Goal: Task Accomplishment & Management: Manage account settings

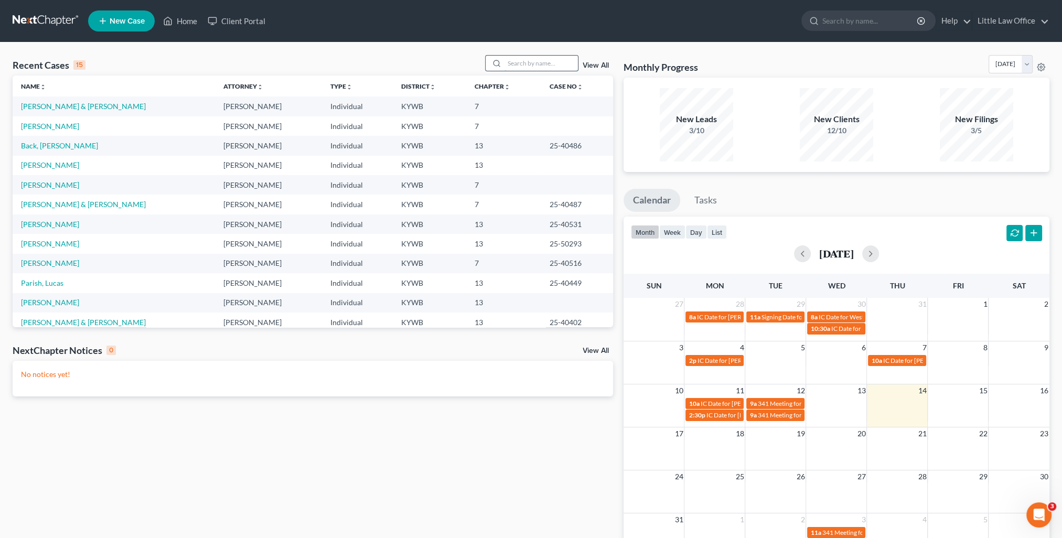
click at [516, 61] on input "search" at bounding box center [541, 63] width 73 height 15
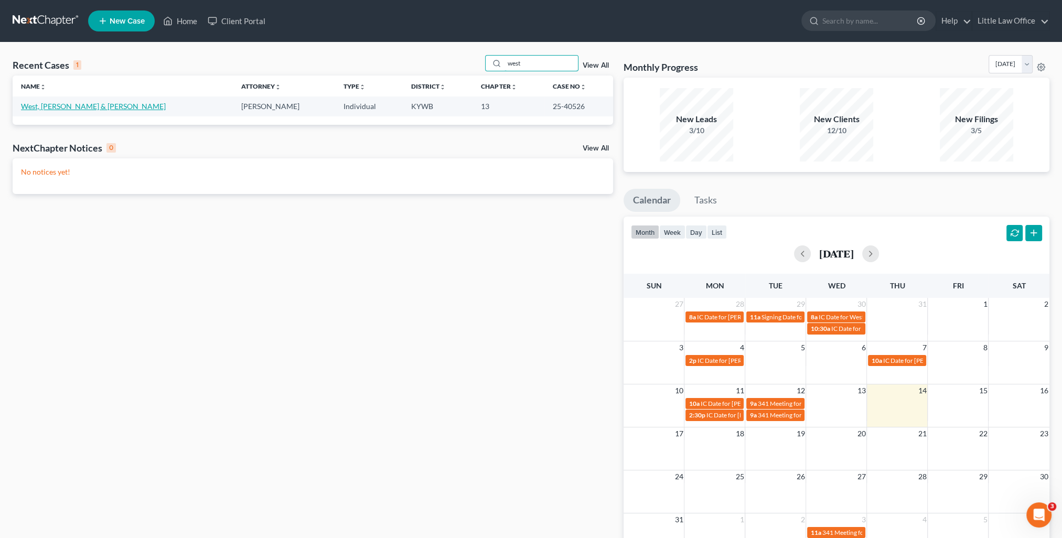
type input "west"
click at [42, 110] on link "West, Caryssa & Hannah" at bounding box center [93, 106] width 145 height 9
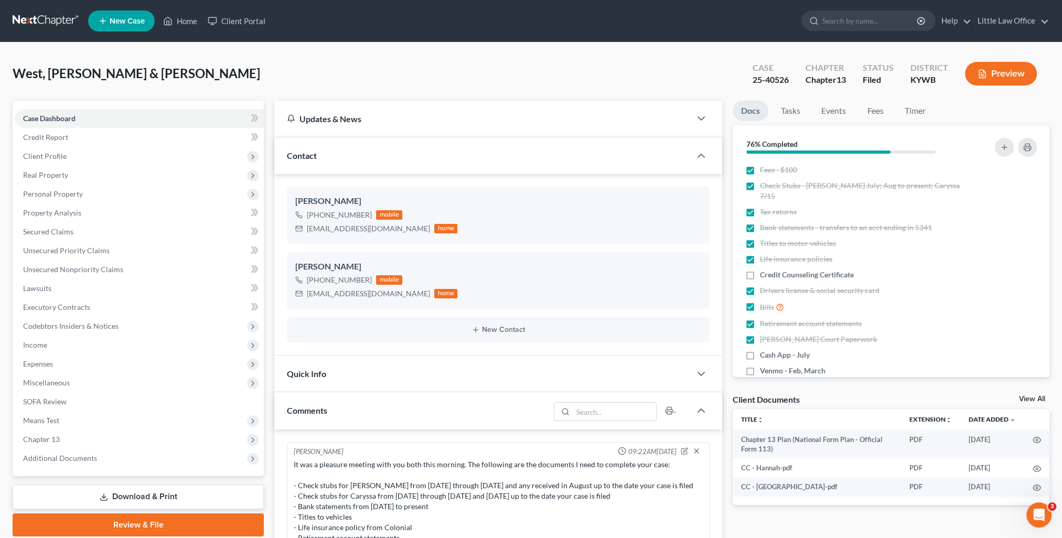
scroll to position [1161, 0]
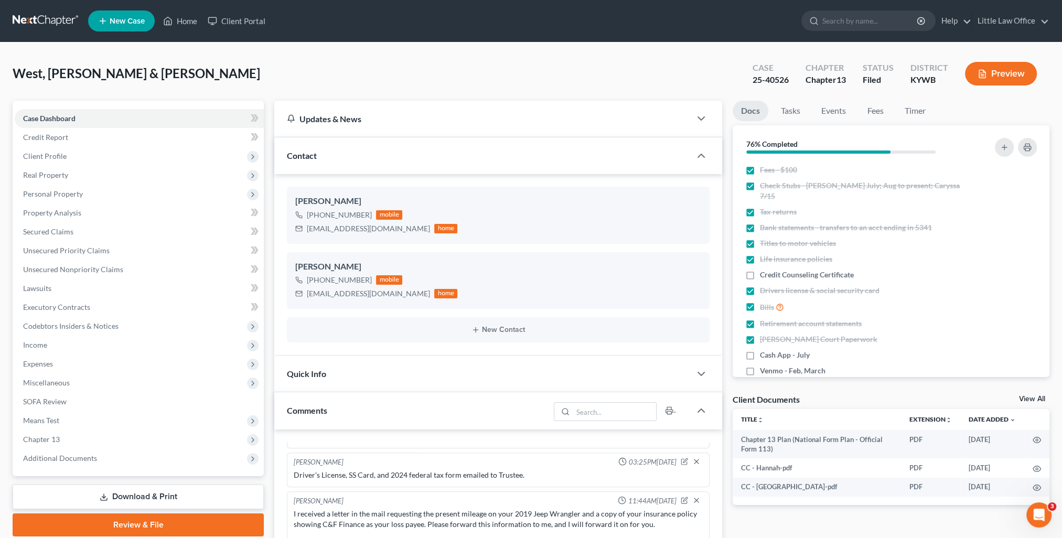
click at [351, 159] on div "Contact" at bounding box center [482, 155] width 416 height 36
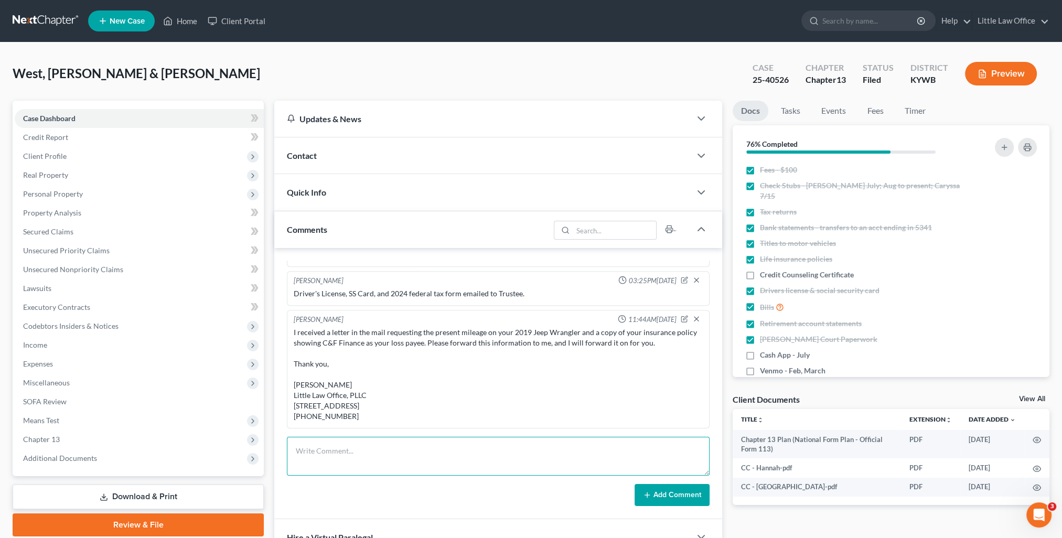
click at [405, 459] on textarea at bounding box center [498, 456] width 423 height 39
paste textarea "Please see attached letter. Thank you, Kristi Fulkerson Little Law Office, PLLC…"
type textarea "email to National BKR Services: Please see attached letter. Thank you, Kristi F…"
click at [665, 497] on button "Add Comment" at bounding box center [672, 495] width 75 height 22
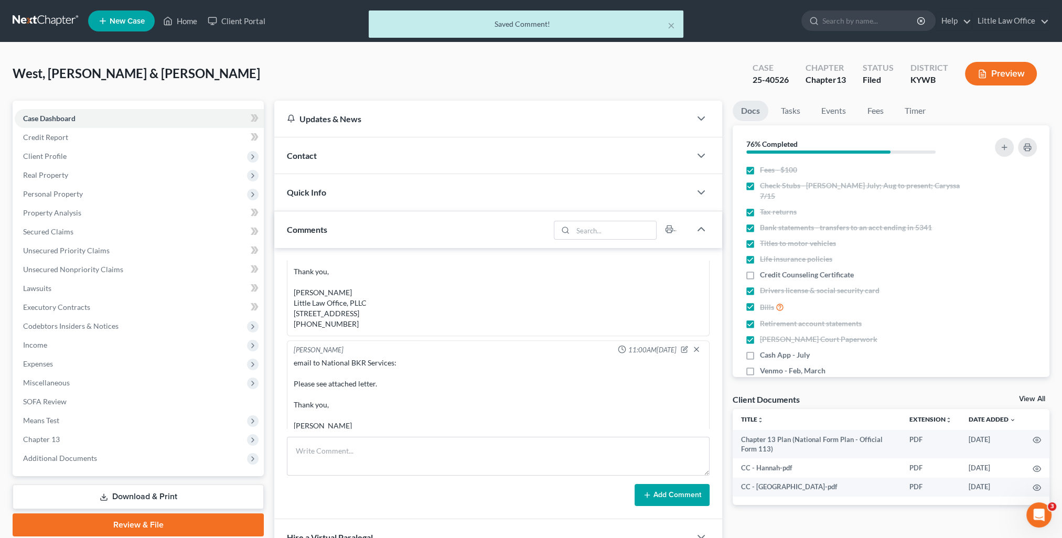
scroll to position [1305, 0]
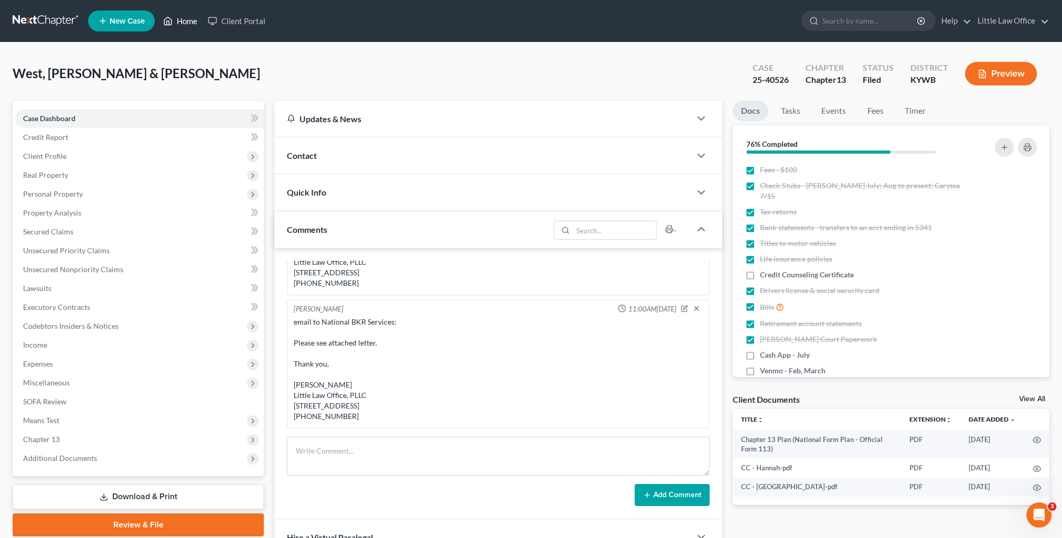
click at [189, 22] on link "Home" at bounding box center [180, 21] width 45 height 19
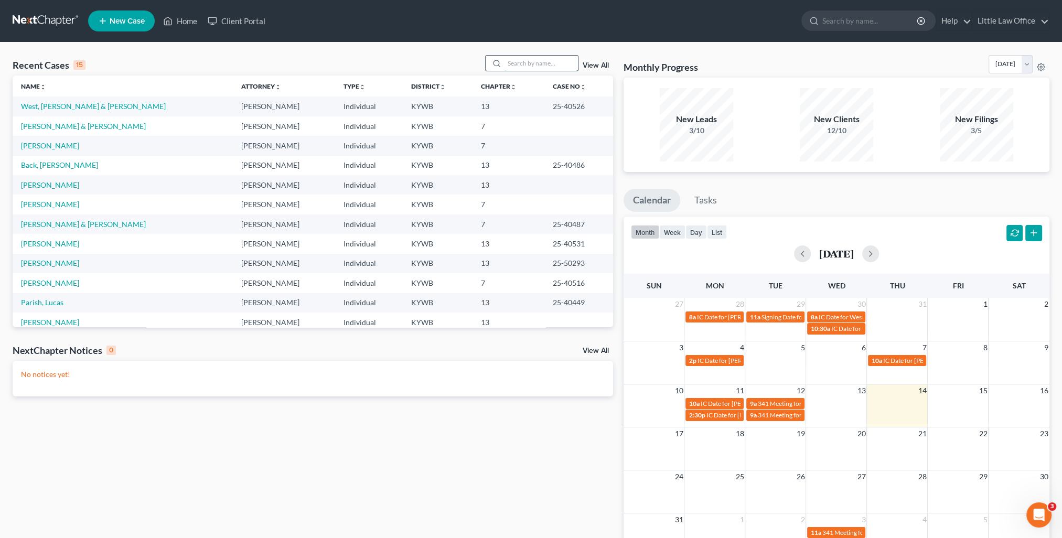
click at [563, 68] on input "search" at bounding box center [541, 63] width 73 height 15
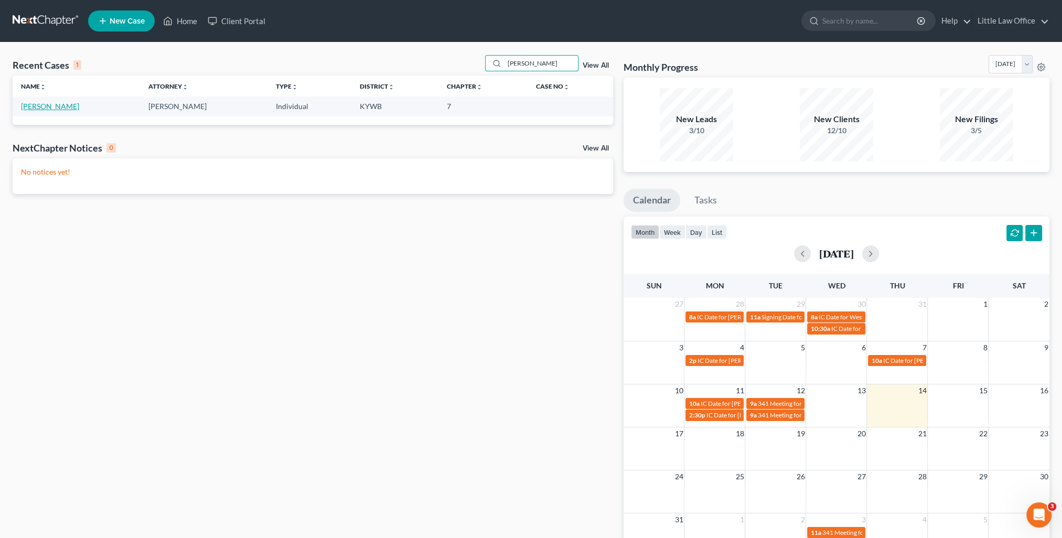
type input "cummings"
click at [63, 109] on link "[PERSON_NAME]" at bounding box center [50, 106] width 58 height 9
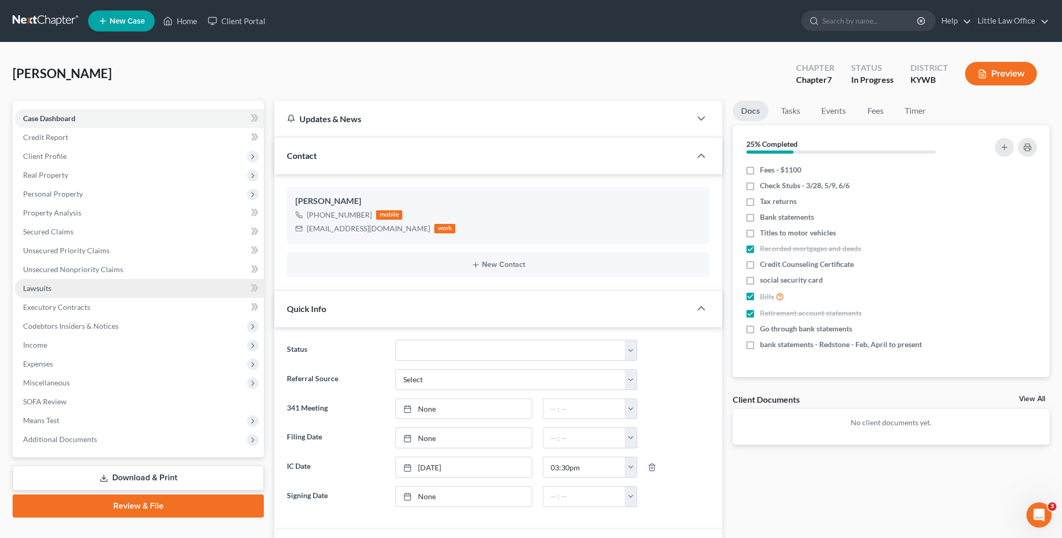
click at [88, 284] on link "Lawsuits" at bounding box center [139, 288] width 249 height 19
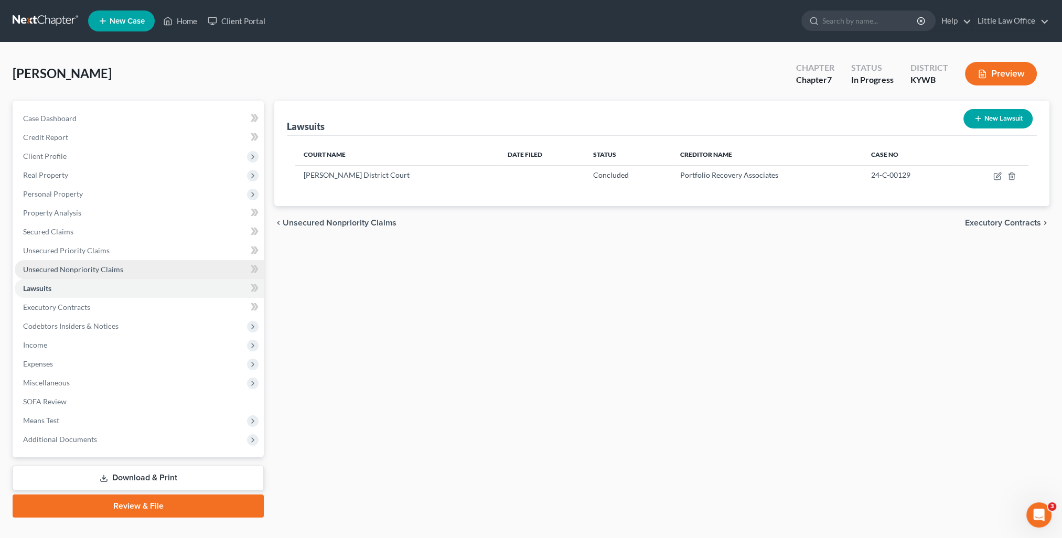
click at [87, 272] on span "Unsecured Nonpriority Claims" at bounding box center [73, 269] width 100 height 9
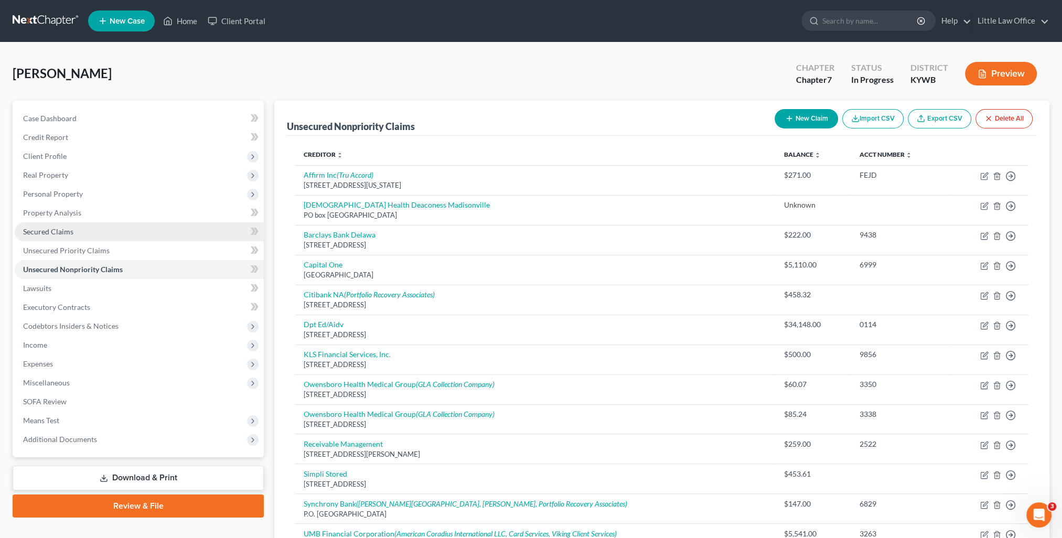
click at [40, 227] on span "Secured Claims" at bounding box center [48, 231] width 50 height 9
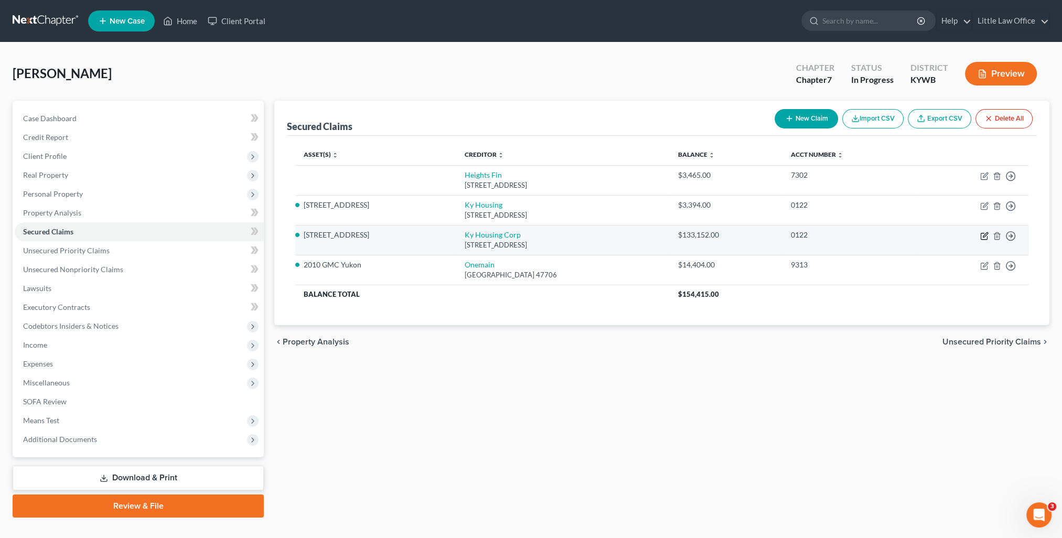
click at [984, 234] on icon "button" at bounding box center [984, 236] width 8 height 8
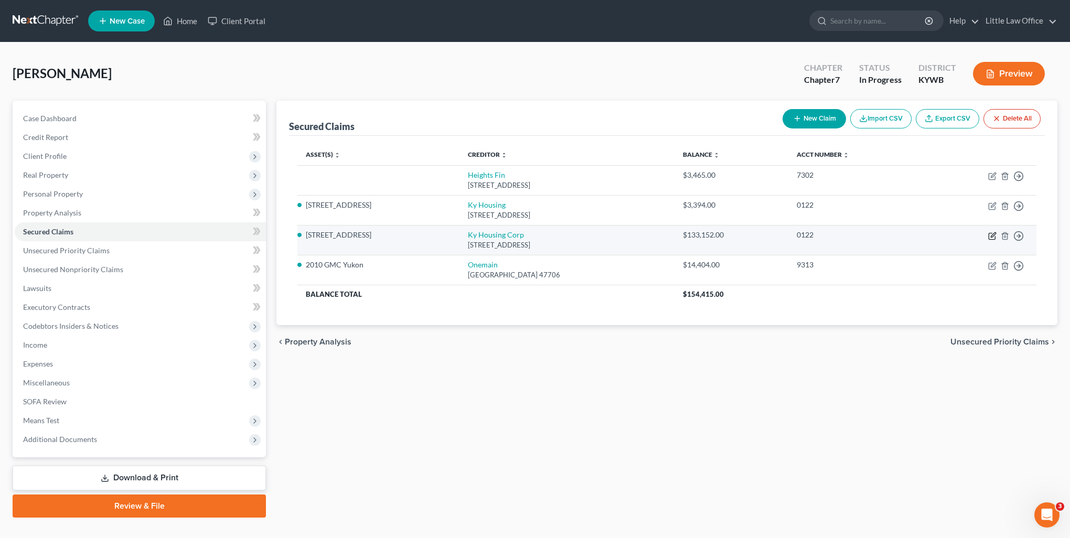
select select "18"
select select "16"
select select "0"
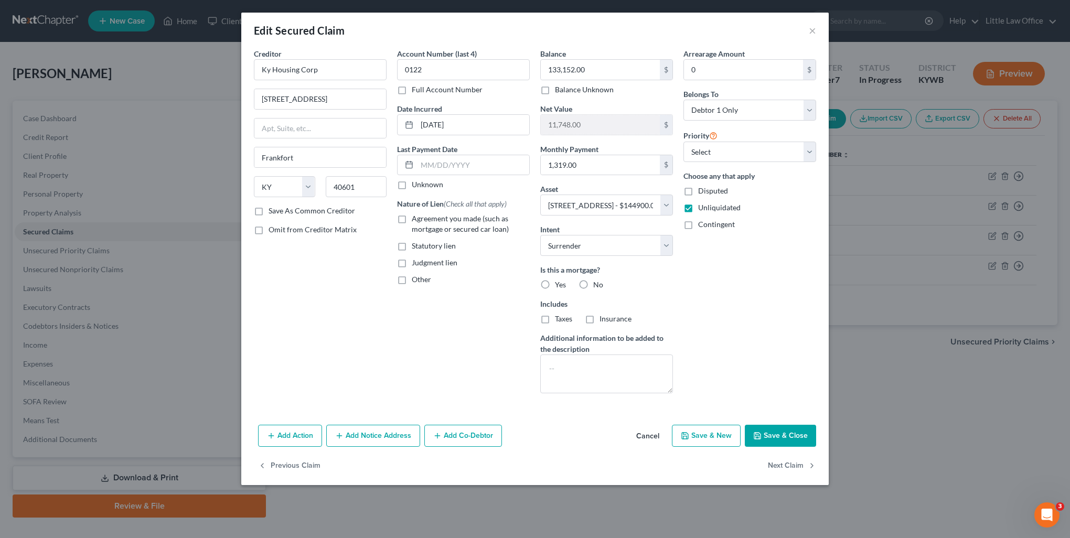
click at [796, 437] on button "Save & Close" at bounding box center [780, 436] width 71 height 22
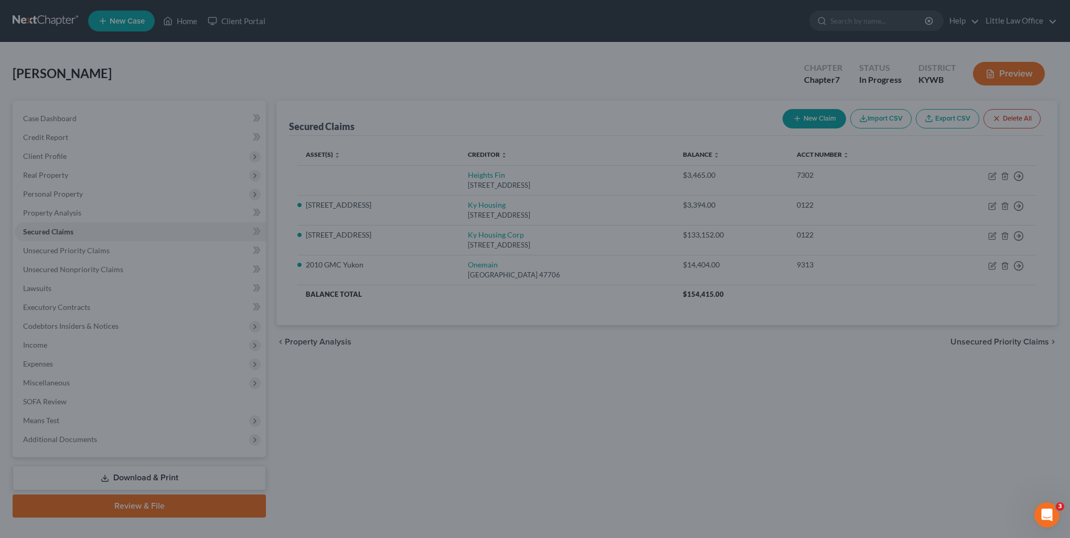
select select "16"
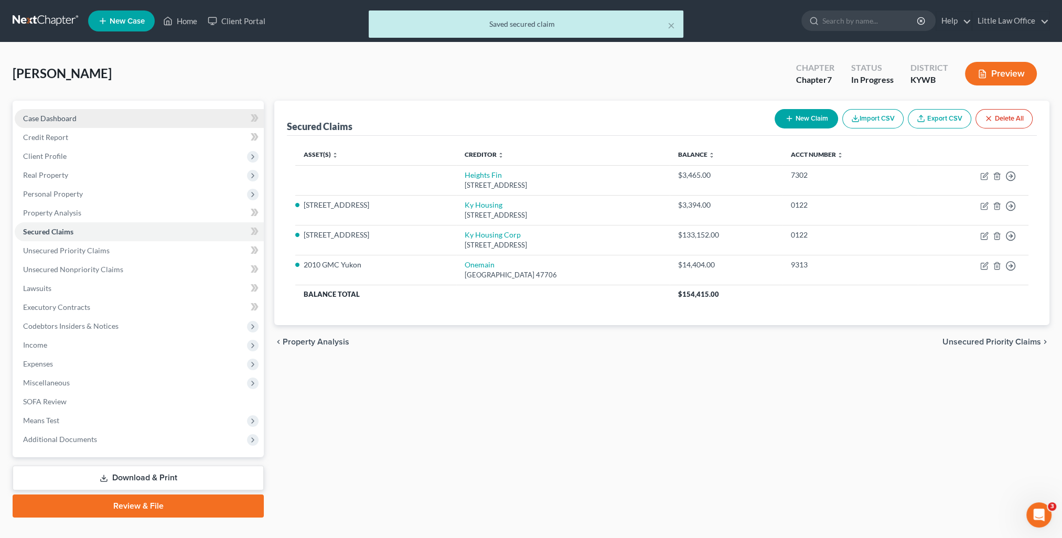
click at [53, 119] on span "Case Dashboard" at bounding box center [49, 118] width 53 height 9
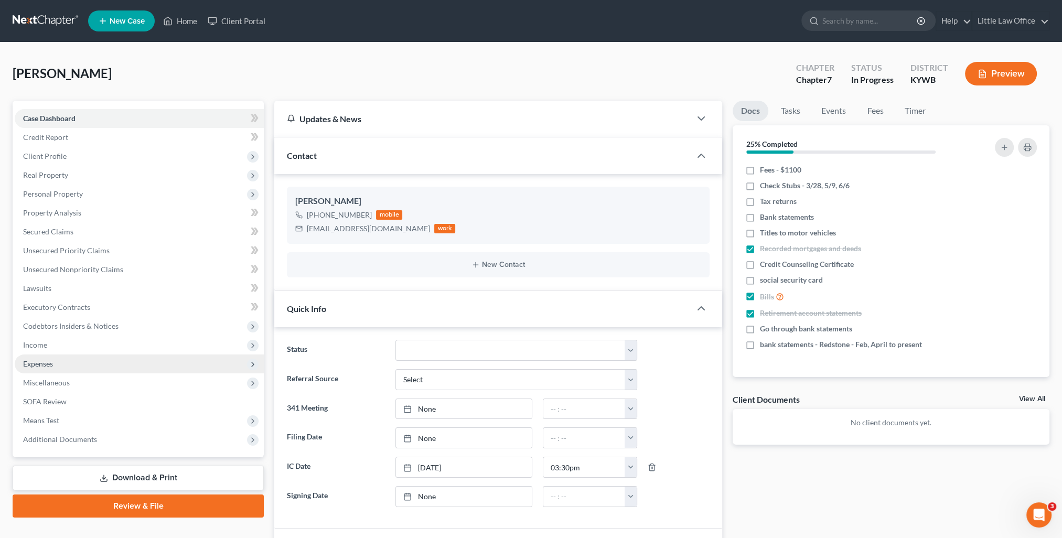
click at [31, 366] on span "Expenses" at bounding box center [38, 363] width 30 height 9
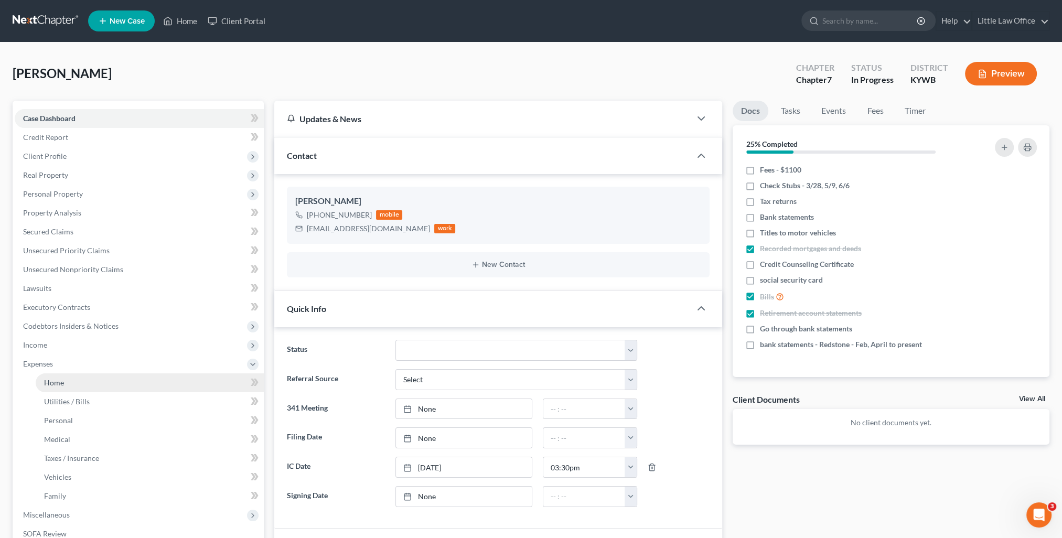
click at [79, 379] on link "Home" at bounding box center [150, 382] width 228 height 19
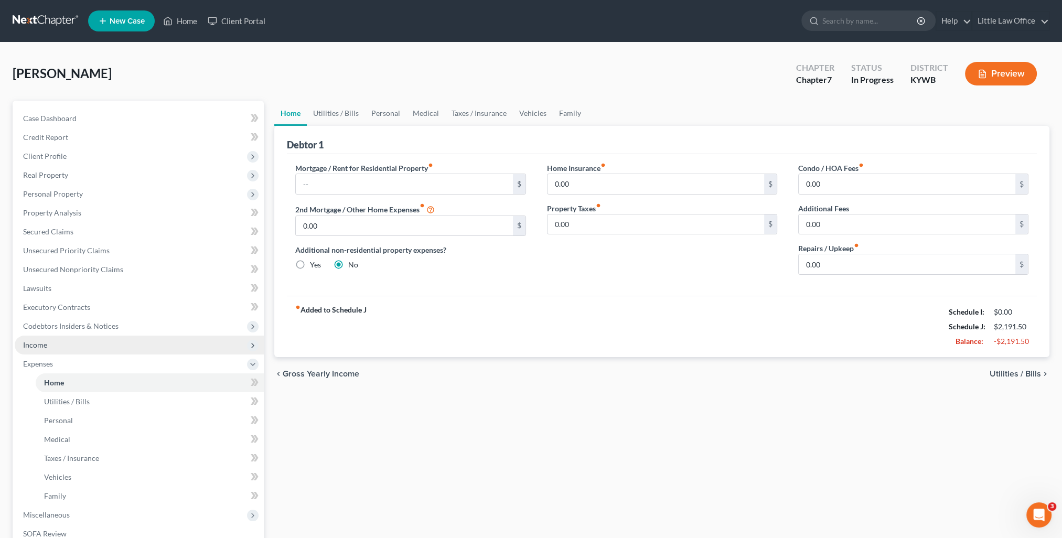
click at [36, 351] on span "Income" at bounding box center [139, 345] width 249 height 19
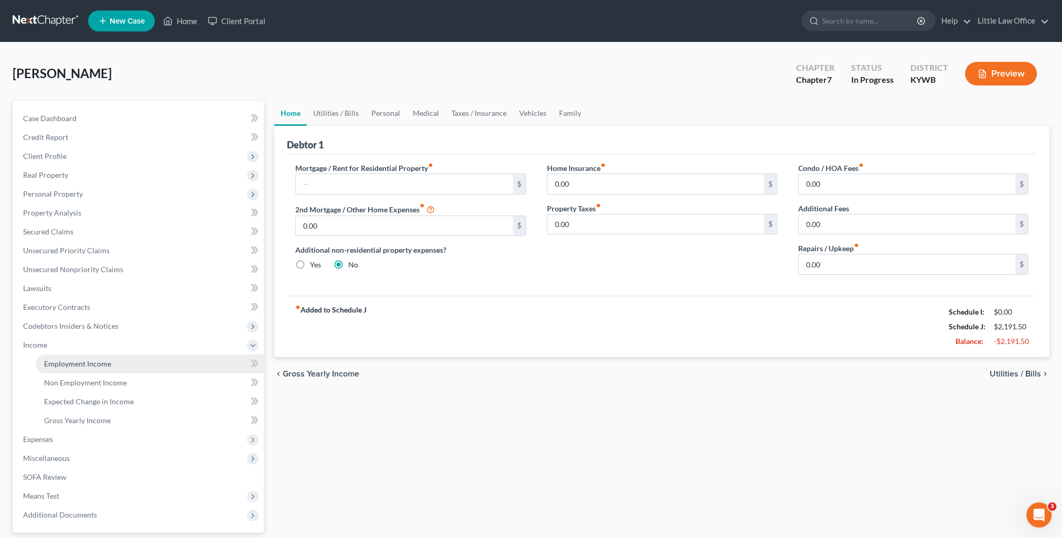
click at [61, 362] on span "Employment Income" at bounding box center [77, 363] width 67 height 9
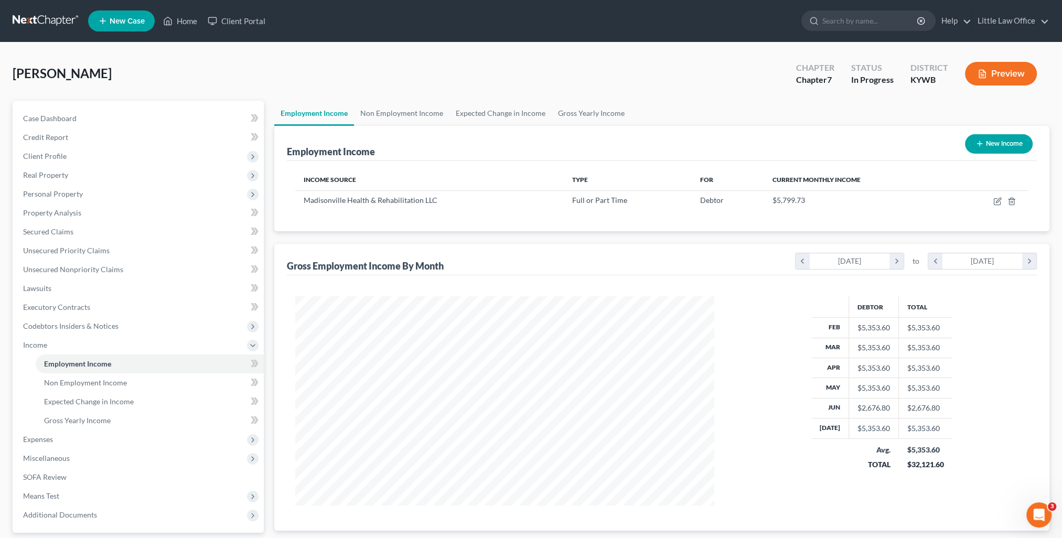
scroll to position [209, 440]
click at [58, 443] on span "Expenses" at bounding box center [139, 439] width 249 height 19
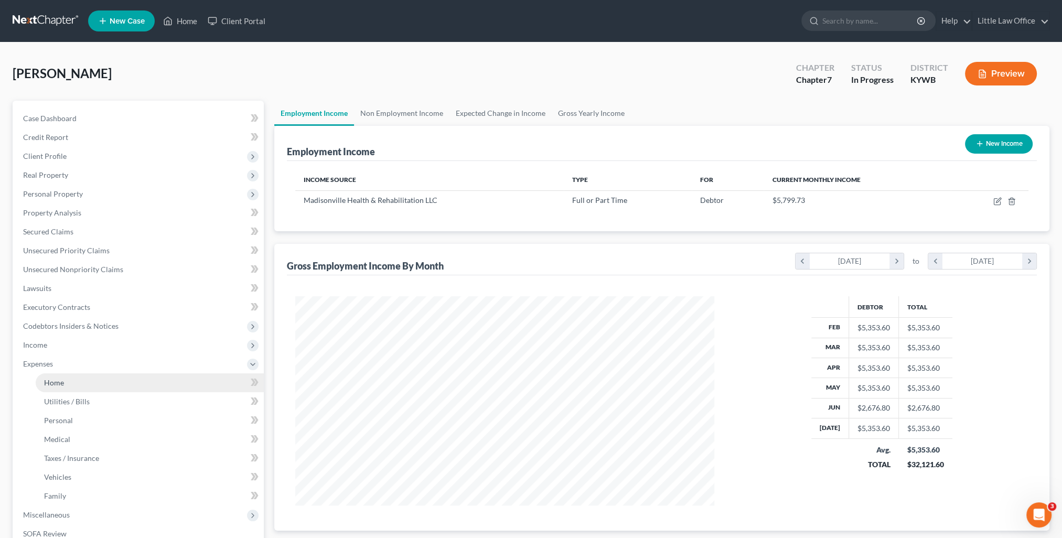
click at [55, 382] on span "Home" at bounding box center [54, 382] width 20 height 9
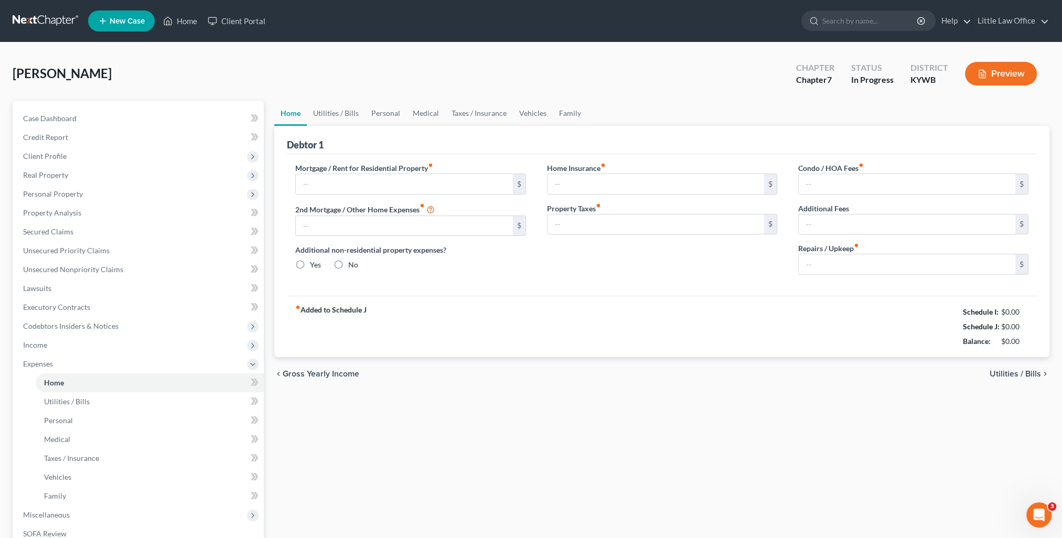
type input "0.00"
radio input "true"
type input "0.00"
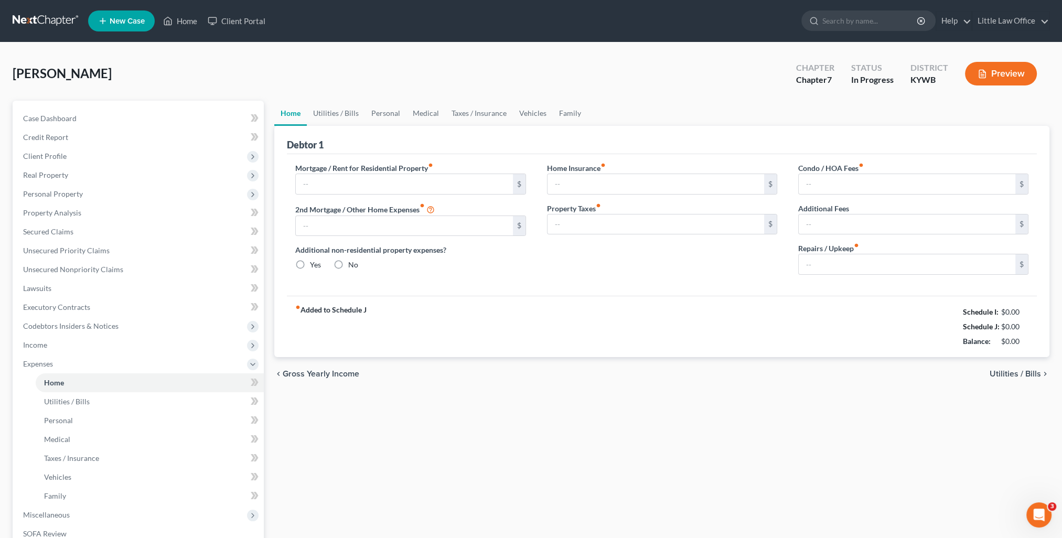
type input "0.00"
click at [60, 346] on span "Income" at bounding box center [139, 345] width 249 height 19
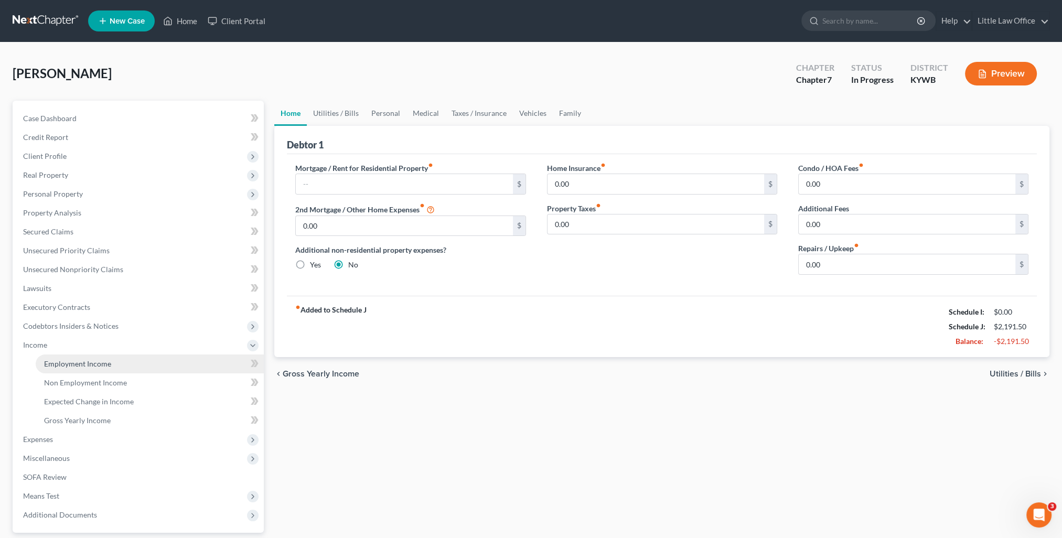
click at [67, 360] on span "Employment Income" at bounding box center [77, 363] width 67 height 9
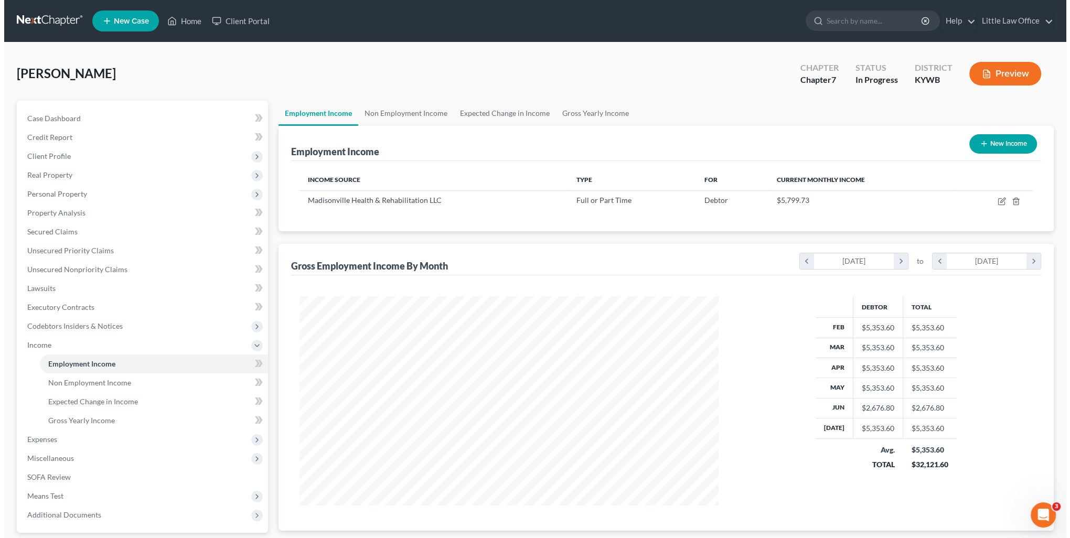
scroll to position [209, 440]
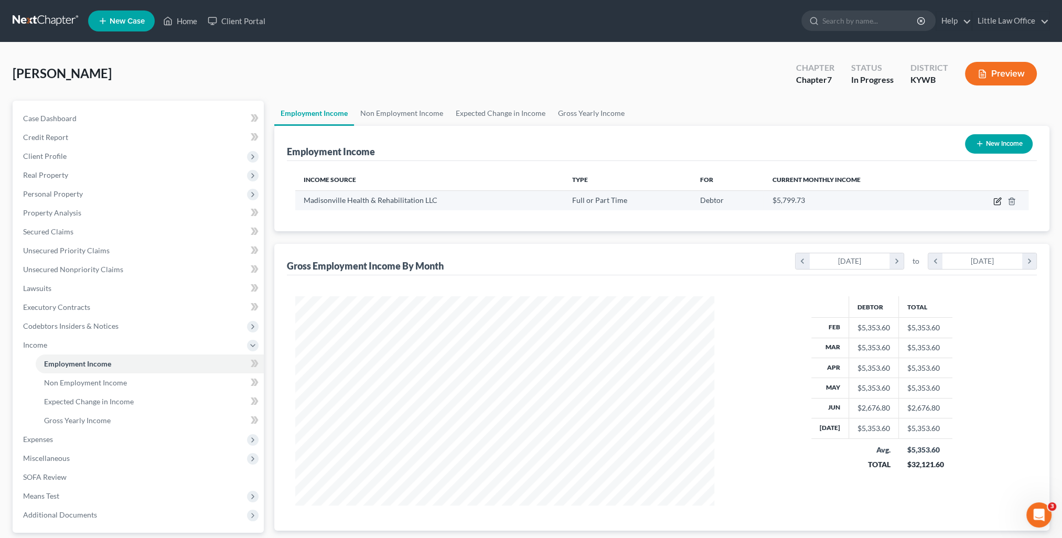
click at [994, 199] on icon "button" at bounding box center [997, 201] width 8 height 8
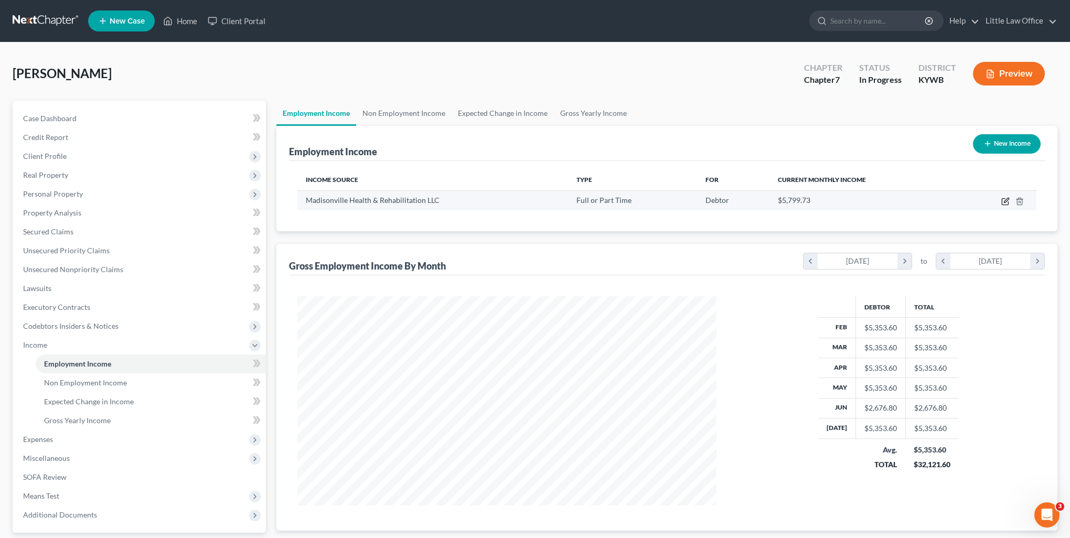
select select "0"
select select "18"
select select "2"
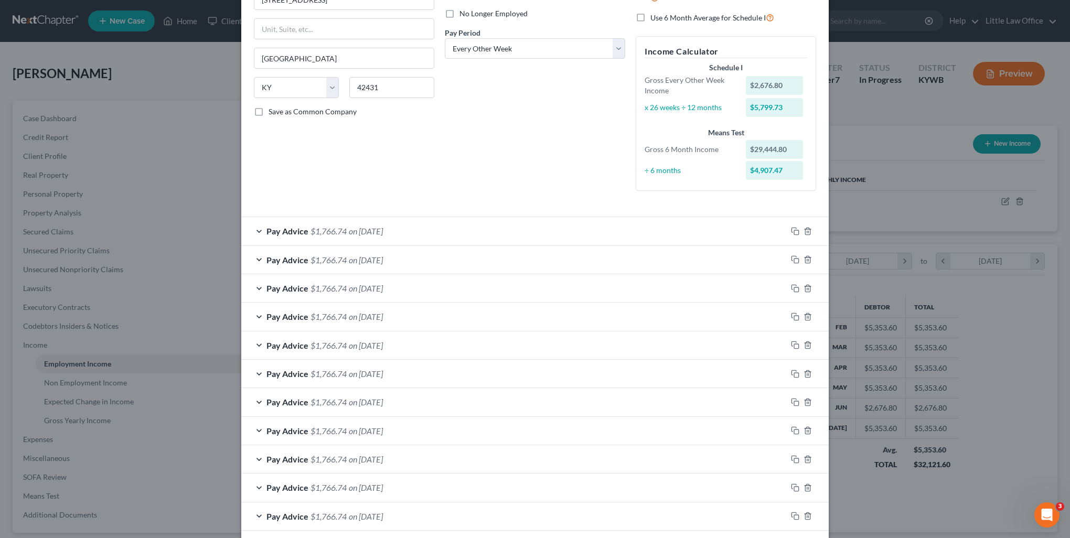
scroll to position [0, 0]
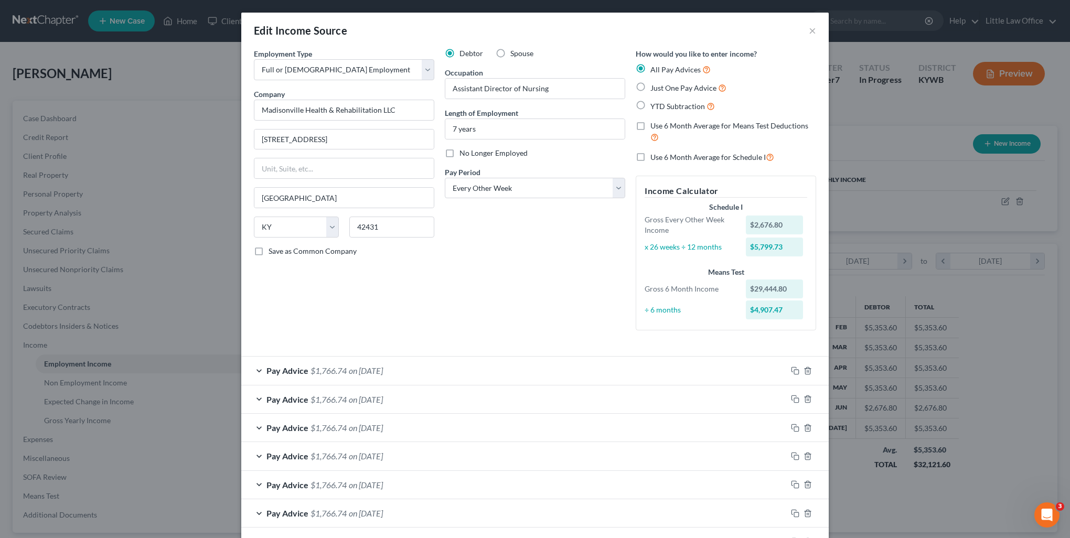
drag, startPoint x: 640, startPoint y: 130, endPoint x: 715, endPoint y: 145, distance: 77.1
click at [657, 138] on label "Use 6 Month Average for Means Test Deductions" at bounding box center [733, 132] width 166 height 23
click at [650, 156] on label "Use 6 Month Average for Schedule I" at bounding box center [712, 157] width 124 height 12
click at [655, 156] on input "Use 6 Month Average for Schedule I" at bounding box center [658, 154] width 7 height 7
checkbox input "true"
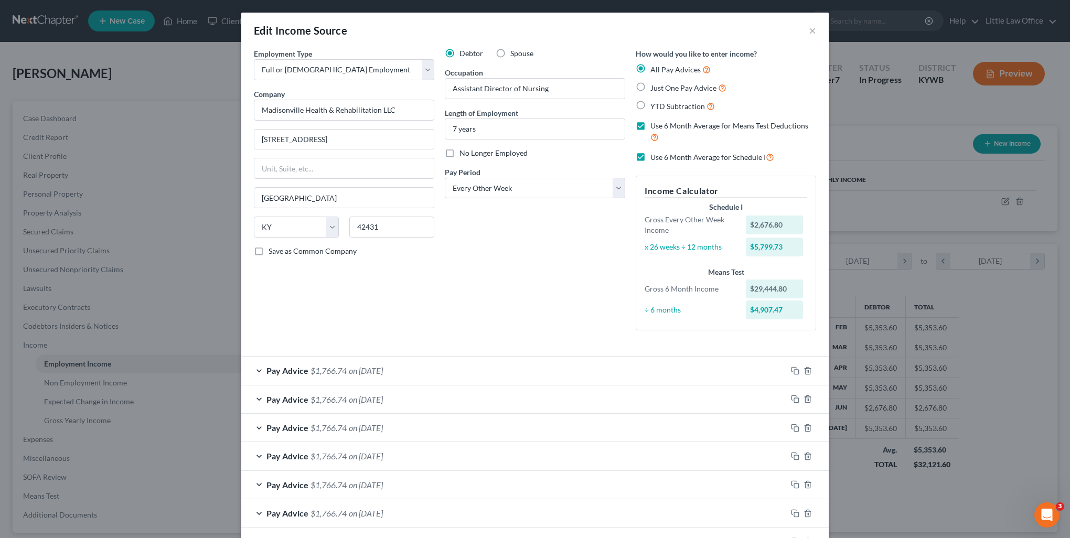
checkbox input "true"
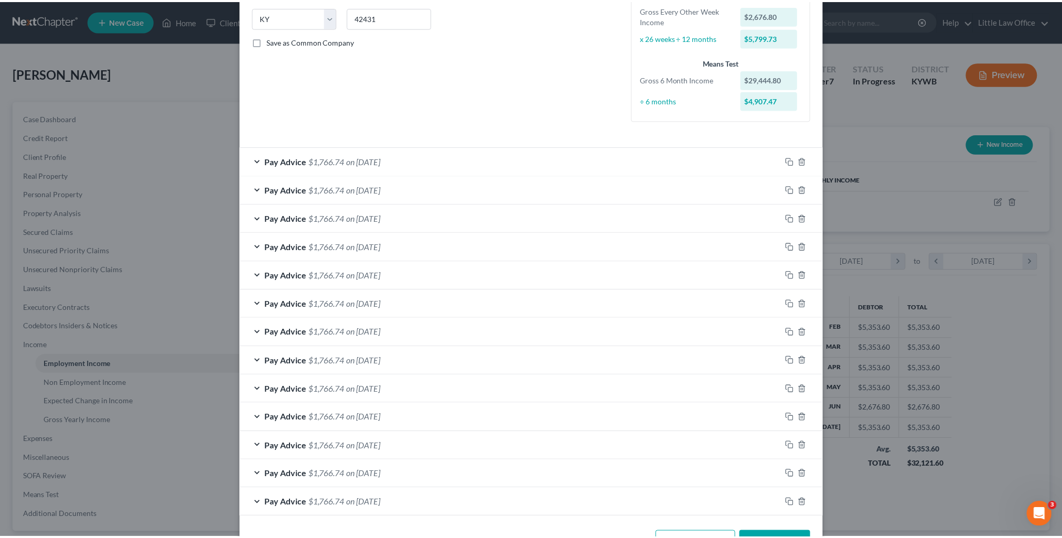
scroll to position [244, 0]
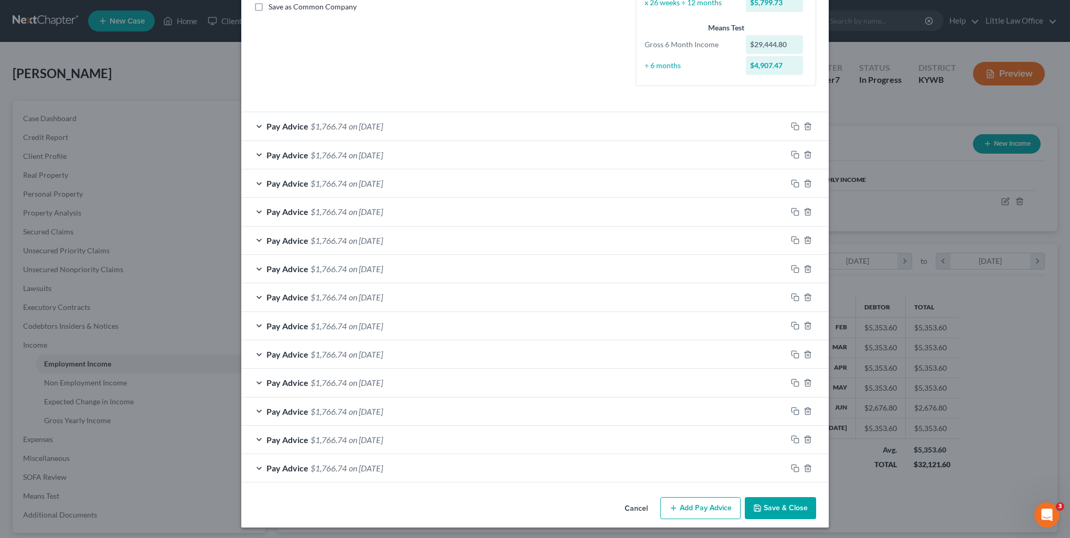
click at [779, 508] on button "Save & Close" at bounding box center [780, 508] width 71 height 22
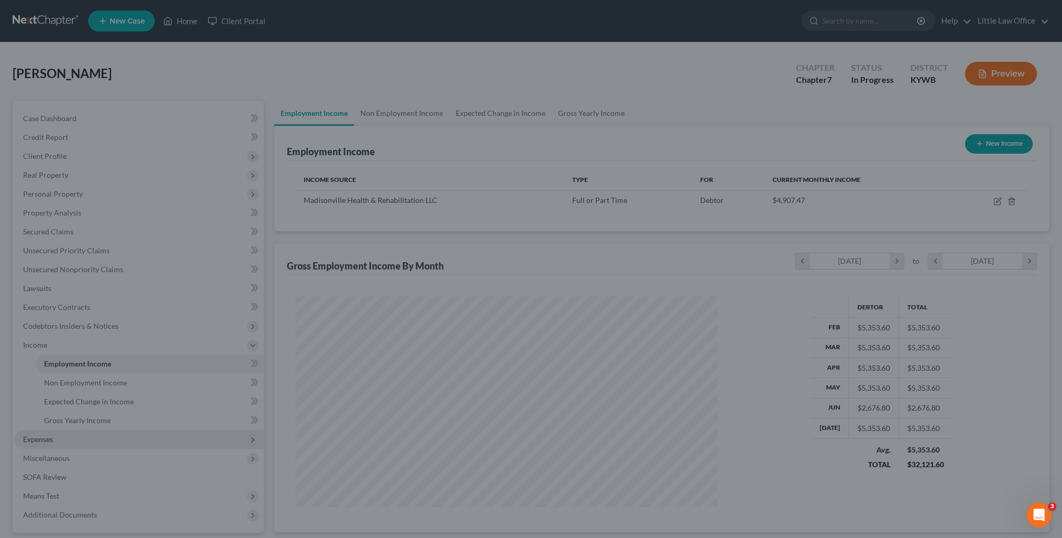
scroll to position [524282, 524051]
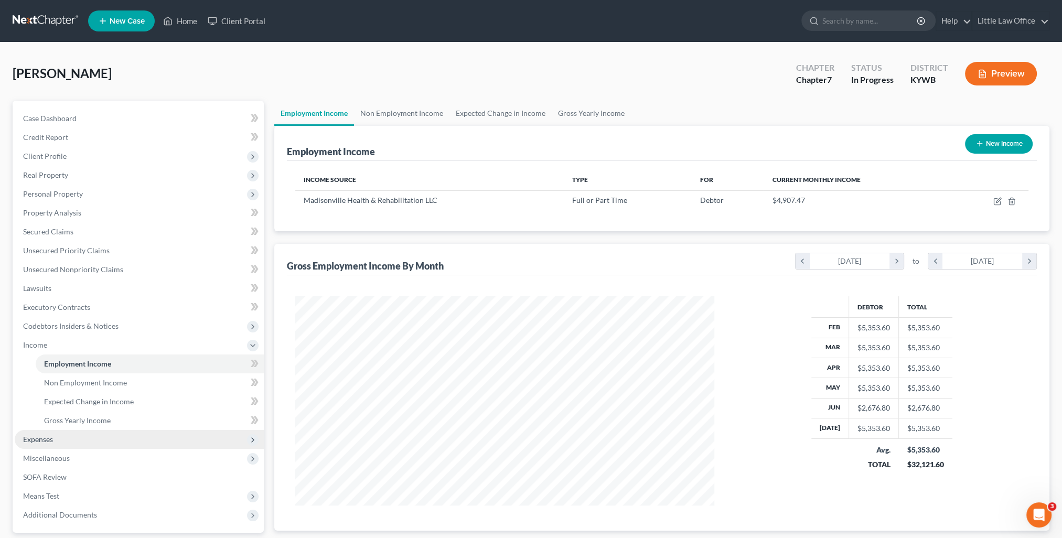
click at [37, 444] on span "Expenses" at bounding box center [139, 439] width 249 height 19
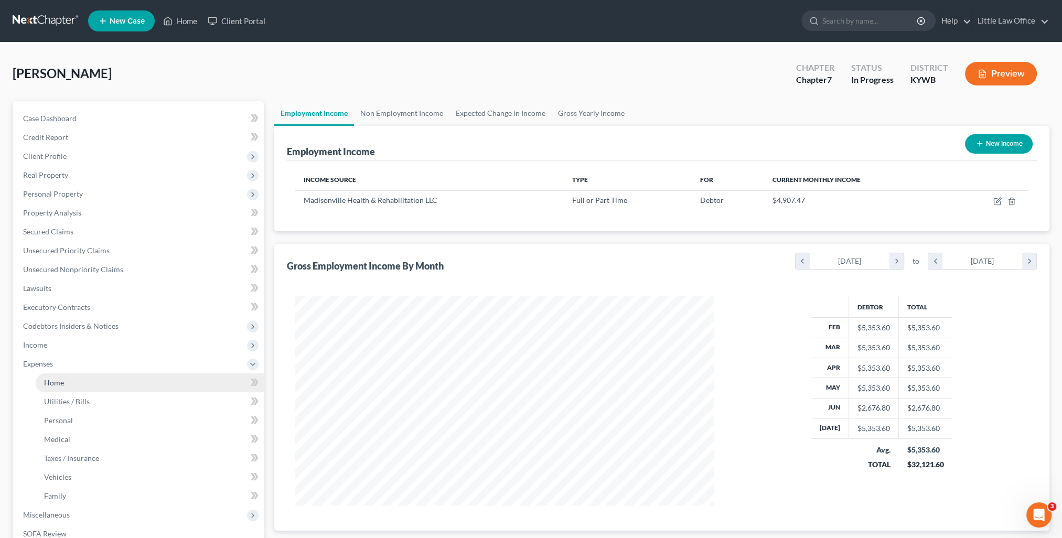
click at [59, 389] on link "Home" at bounding box center [150, 382] width 228 height 19
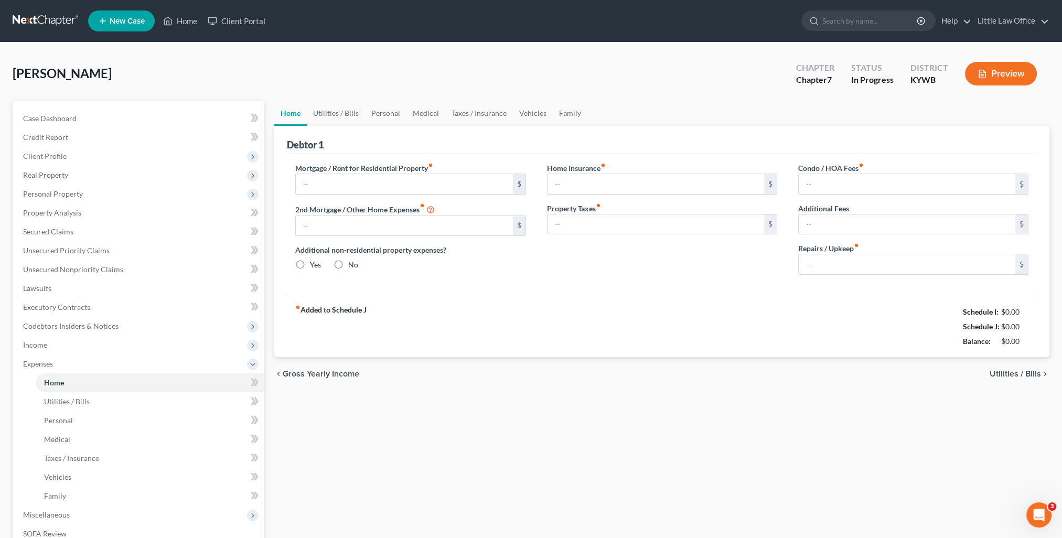
type input "0.00"
radio input "true"
type input "0.00"
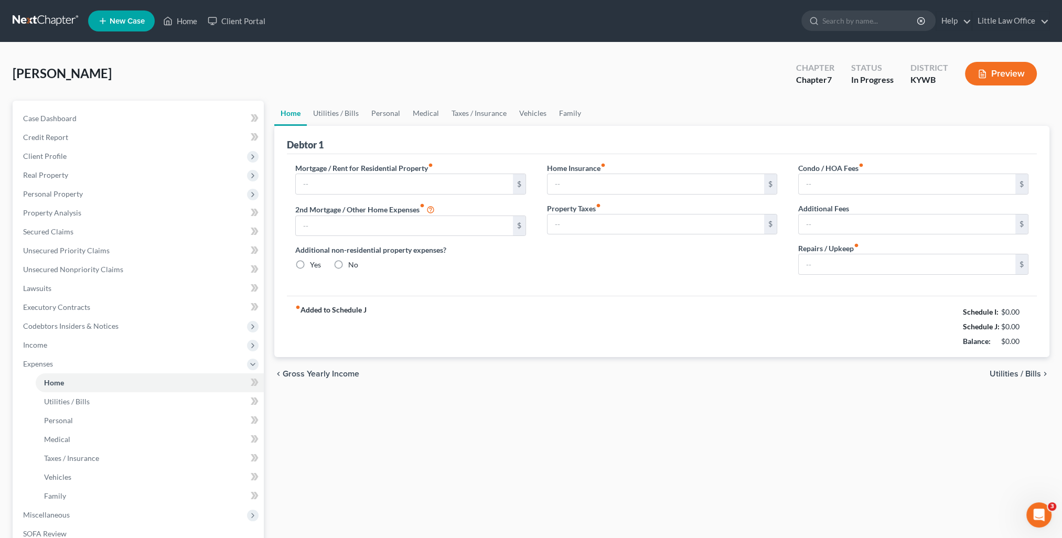
type input "0.00"
click at [1011, 72] on button "Preview" at bounding box center [1001, 74] width 72 height 24
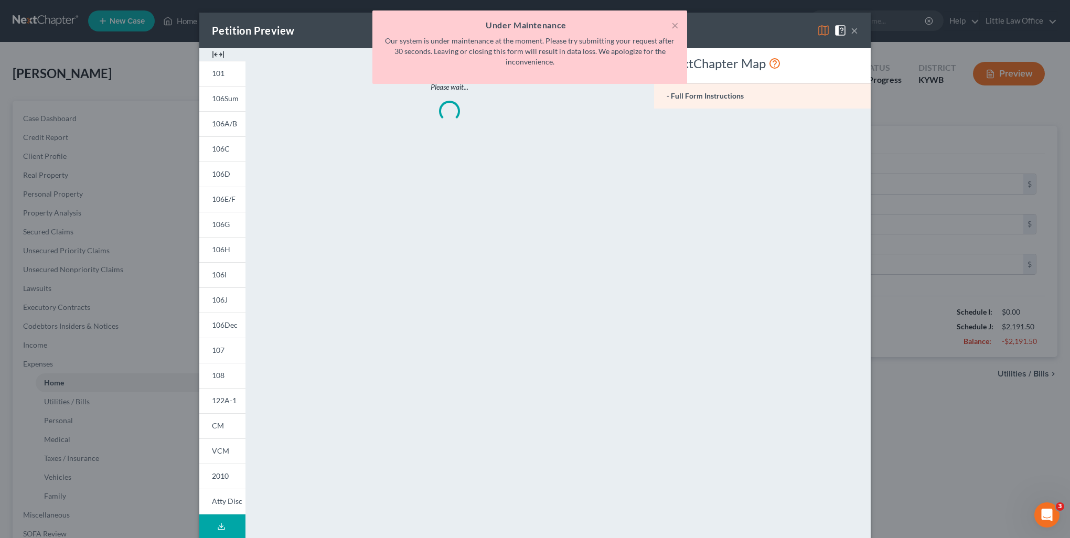
click at [670, 22] on h5 "Under Maintenance" at bounding box center [530, 25] width 298 height 13
click at [678, 26] on button "×" at bounding box center [674, 25] width 7 height 13
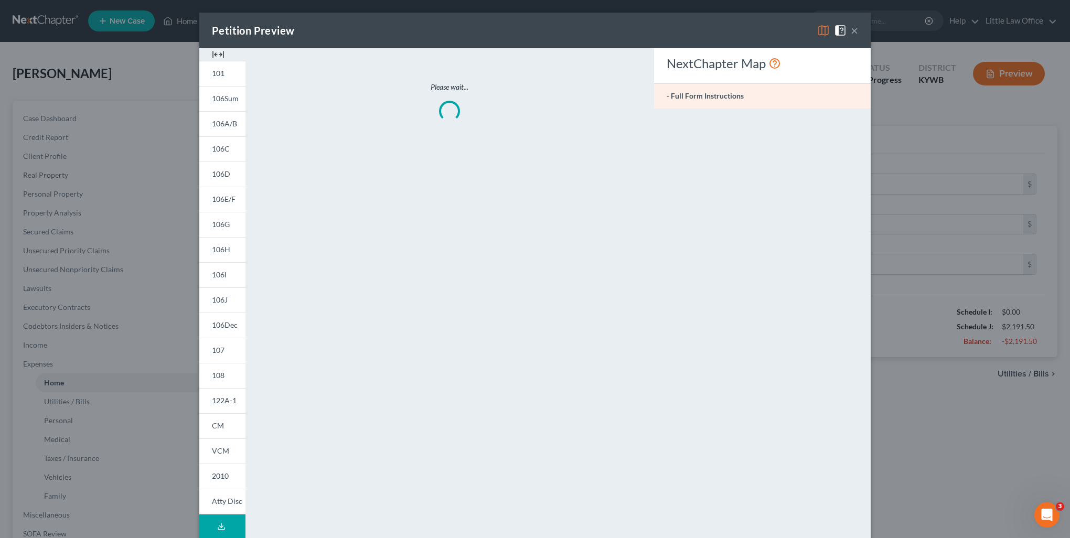
click at [843, 29] on span at bounding box center [842, 29] width 17 height 9
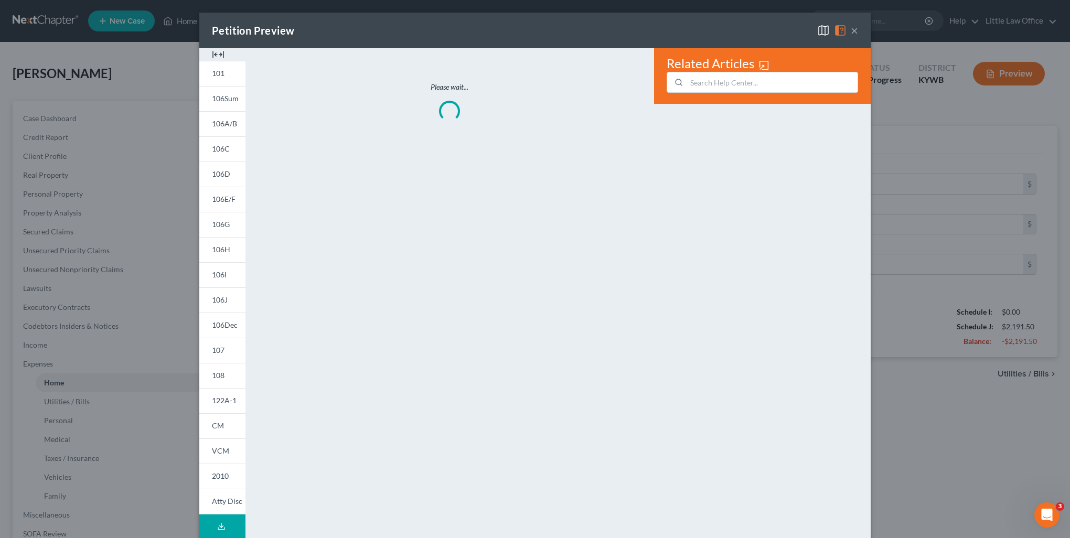
click at [851, 34] on button "×" at bounding box center [854, 30] width 7 height 13
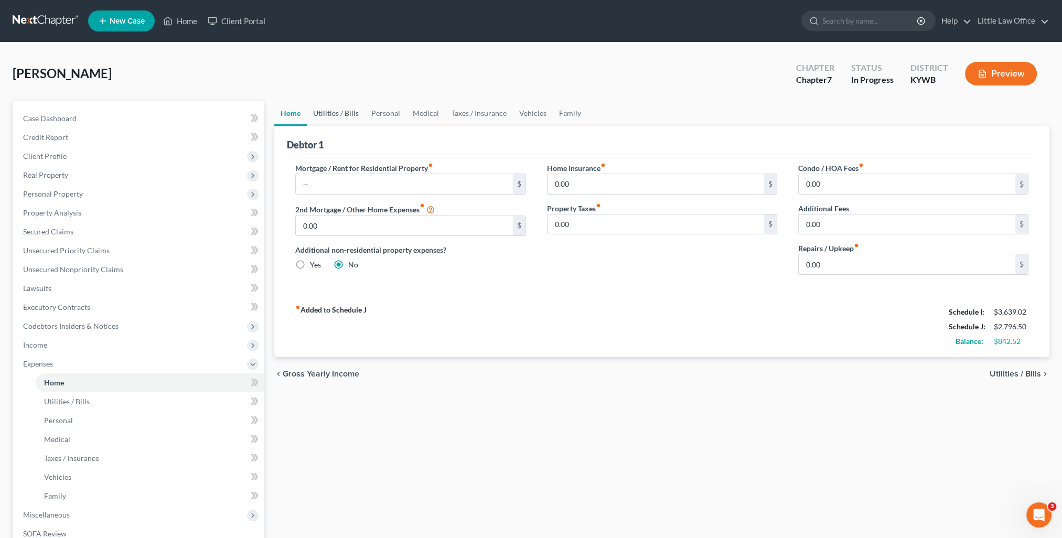
click at [349, 115] on link "Utilities / Bills" at bounding box center [336, 113] width 58 height 25
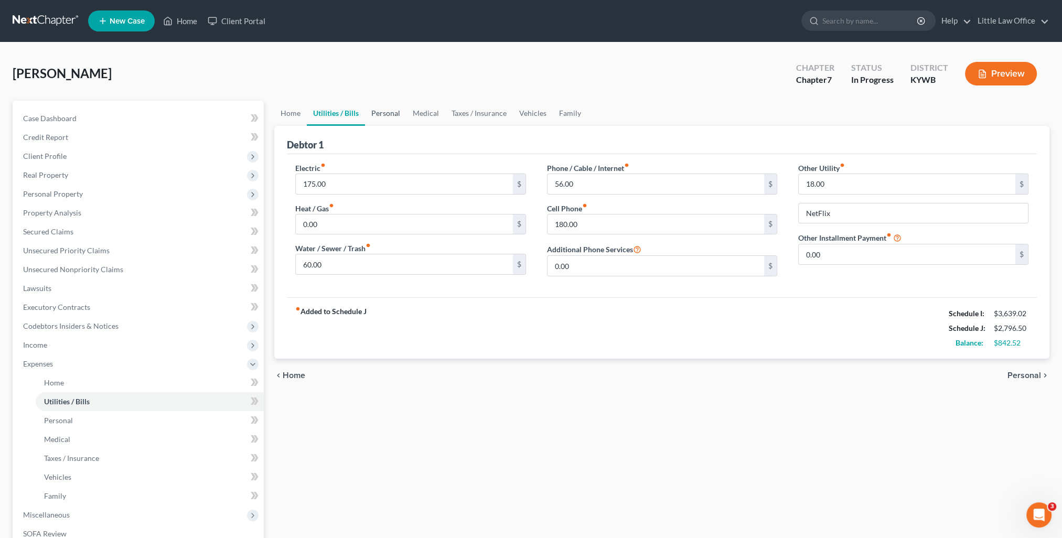
click at [382, 120] on link "Personal" at bounding box center [385, 113] width 41 height 25
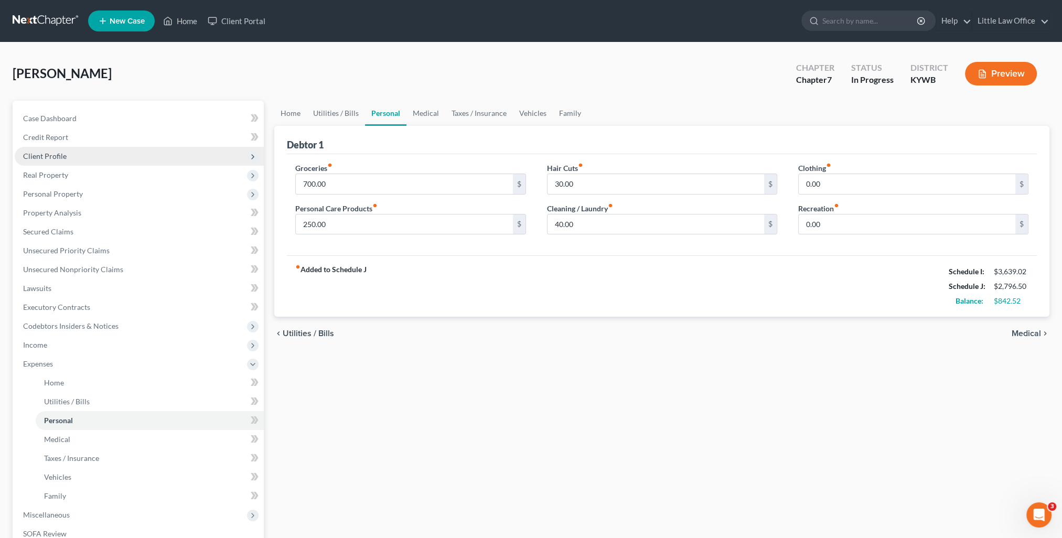
click at [57, 161] on span "Client Profile" at bounding box center [139, 156] width 249 height 19
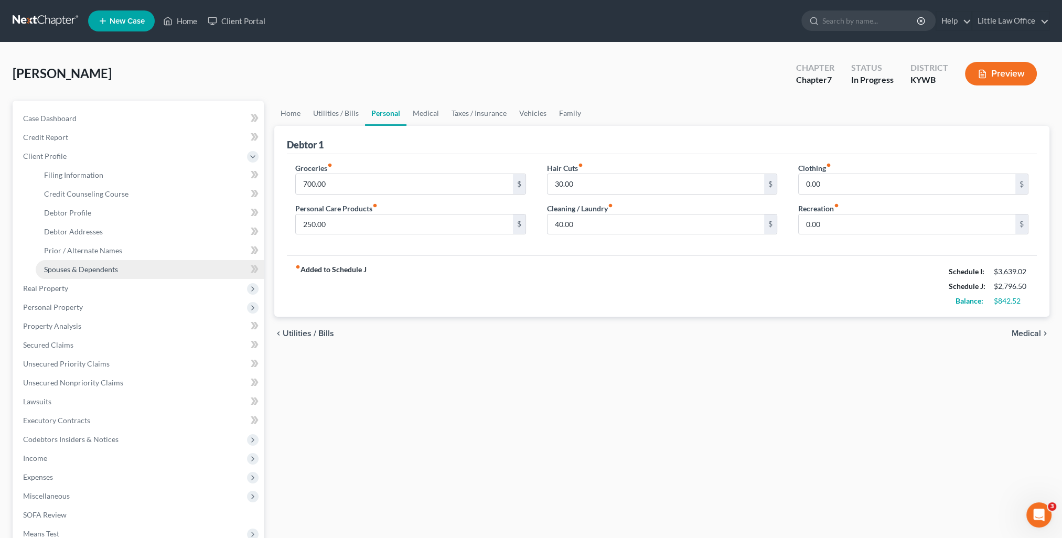
click at [98, 275] on link "Spouses & Dependents" at bounding box center [150, 269] width 228 height 19
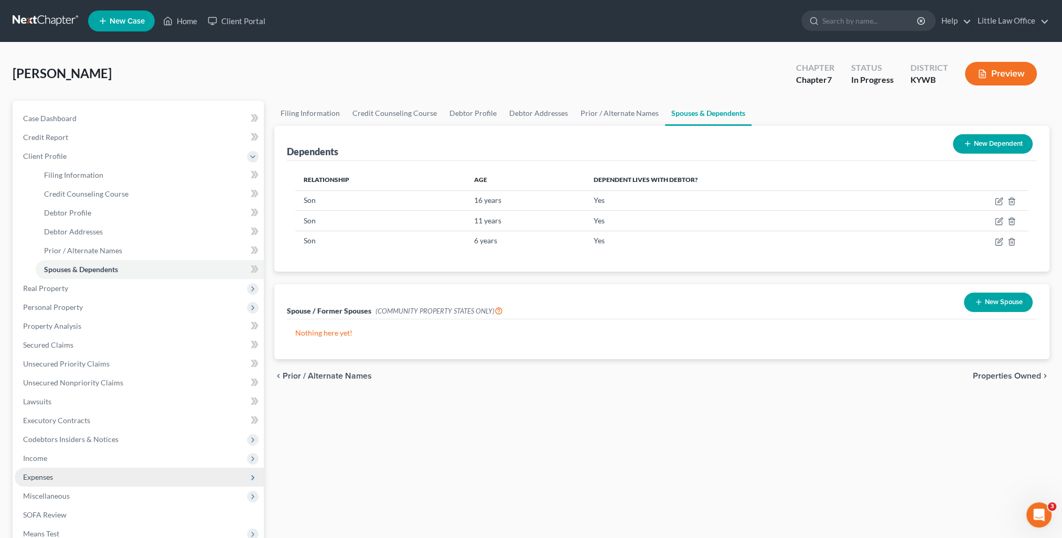
scroll to position [52, 0]
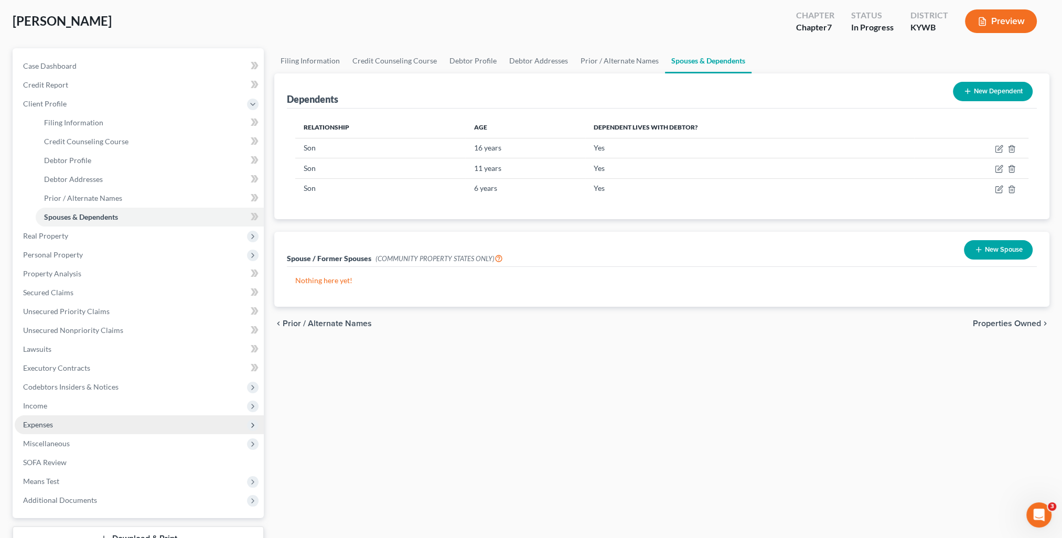
click at [76, 420] on span "Expenses" at bounding box center [139, 424] width 249 height 19
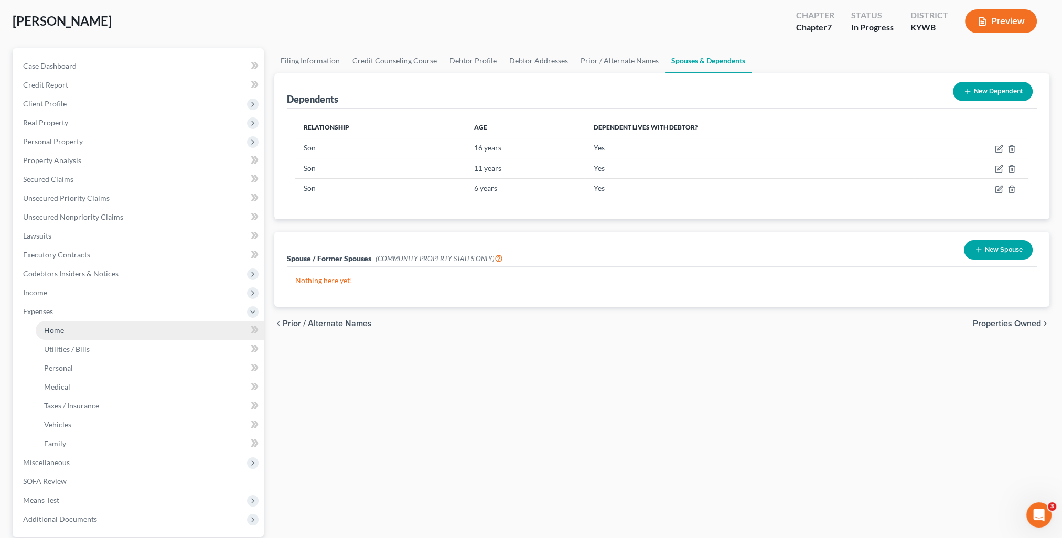
click at [56, 335] on link "Home" at bounding box center [150, 330] width 228 height 19
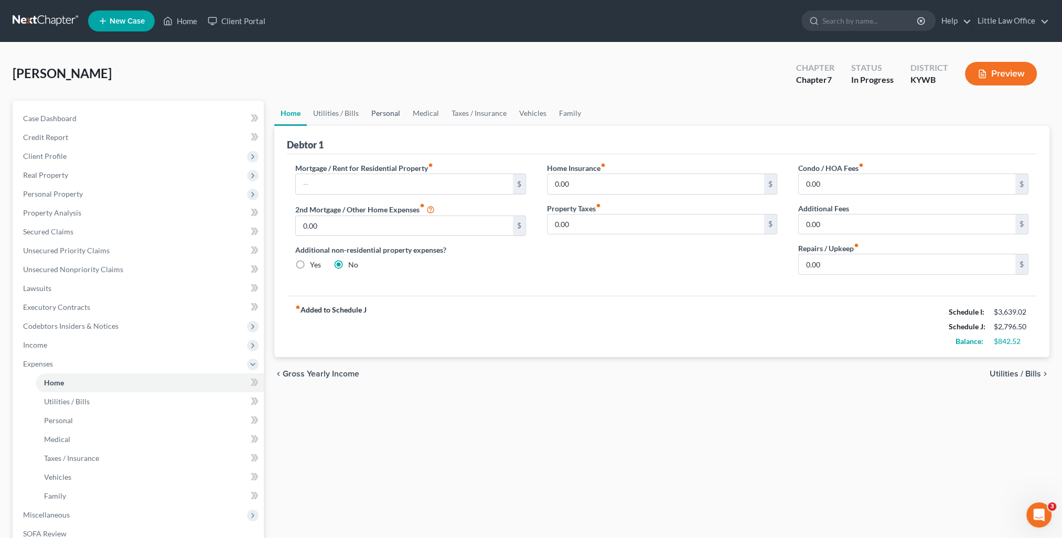
click at [388, 113] on link "Personal" at bounding box center [385, 113] width 41 height 25
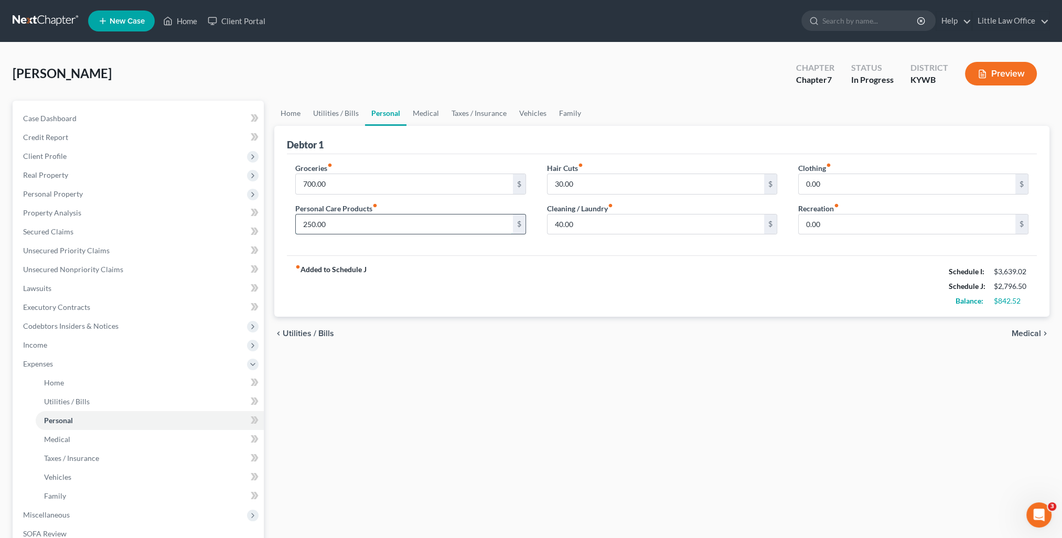
click at [346, 221] on input "250.00" at bounding box center [404, 225] width 217 height 20
type input "100"
click at [828, 182] on input "0.00" at bounding box center [907, 184] width 217 height 20
type input "60"
click at [850, 232] on input "0.00" at bounding box center [907, 225] width 217 height 20
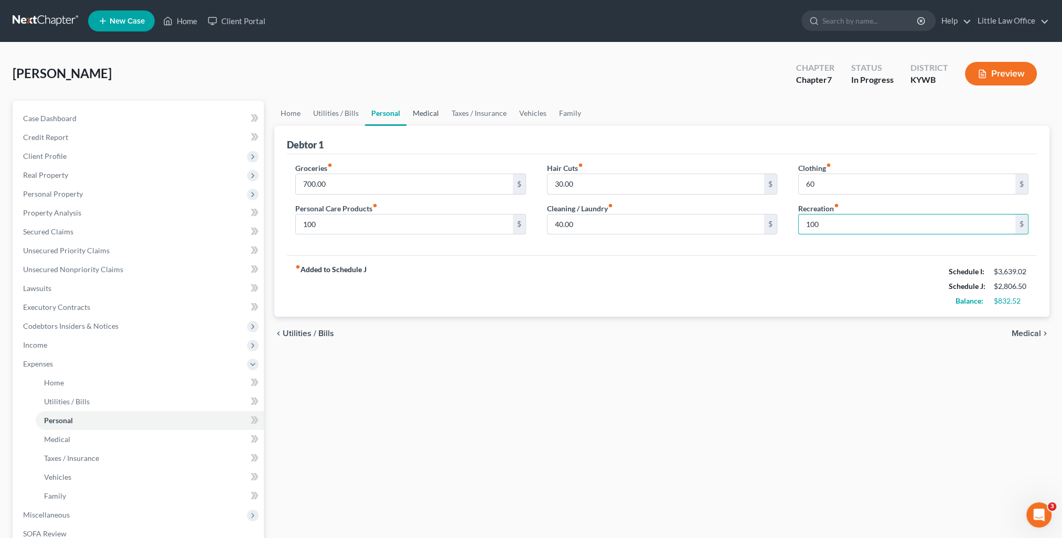
type input "100"
click at [420, 117] on link "Medical" at bounding box center [425, 113] width 39 height 25
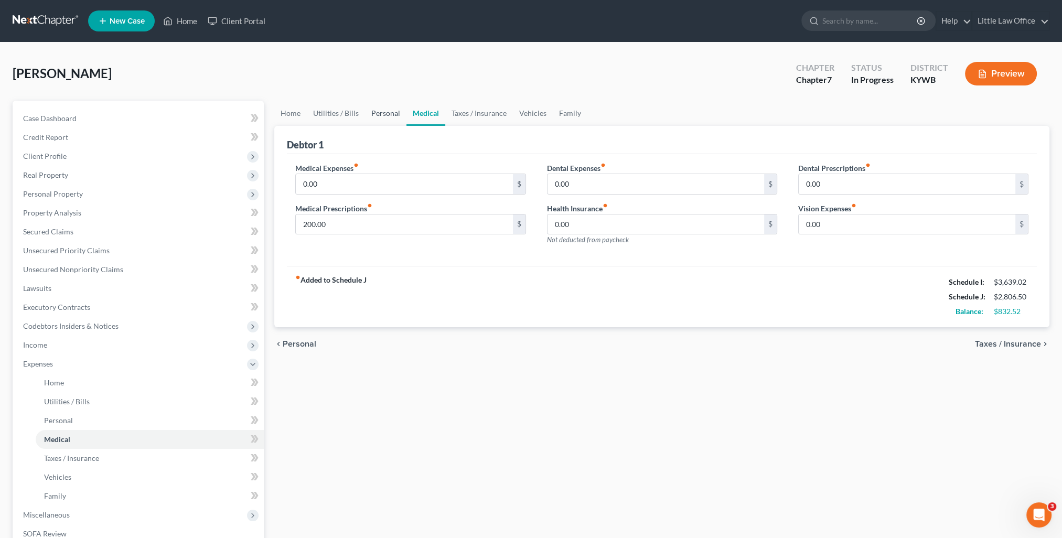
click at [378, 117] on link "Personal" at bounding box center [385, 113] width 41 height 25
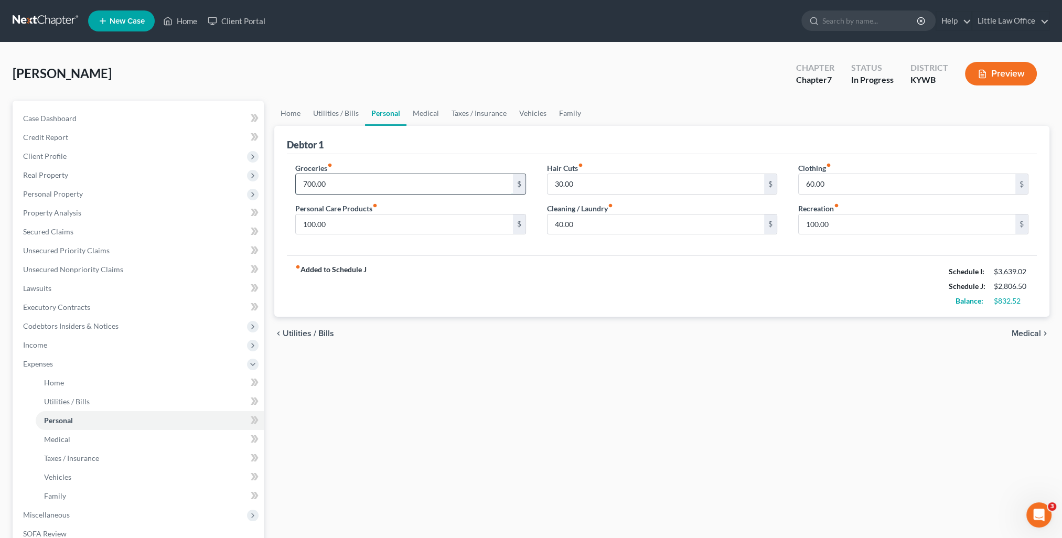
click at [360, 186] on input "700.00" at bounding box center [404, 184] width 217 height 20
click at [427, 119] on link "Medical" at bounding box center [425, 113] width 39 height 25
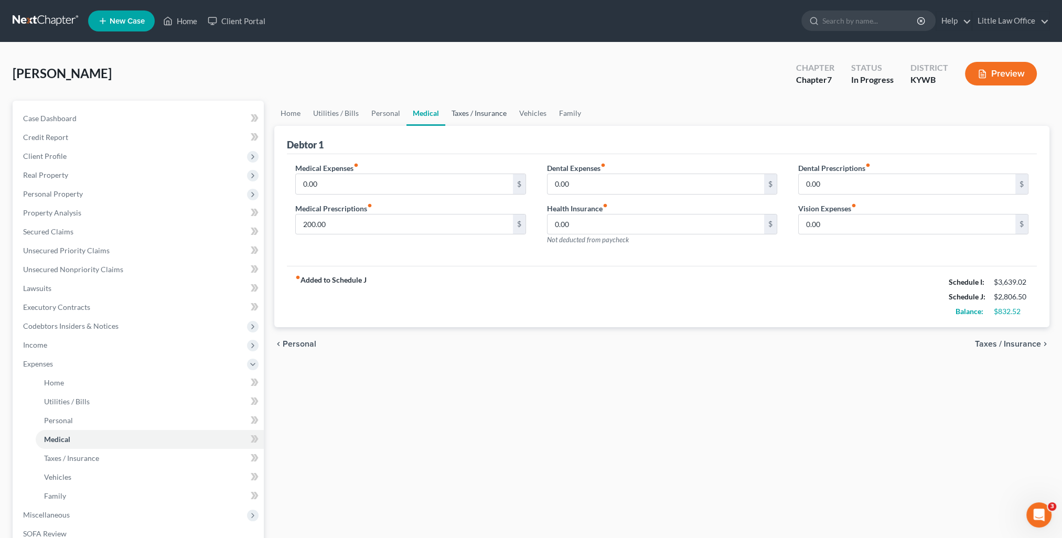
click at [469, 112] on link "Taxes / Insurance" at bounding box center [479, 113] width 68 height 25
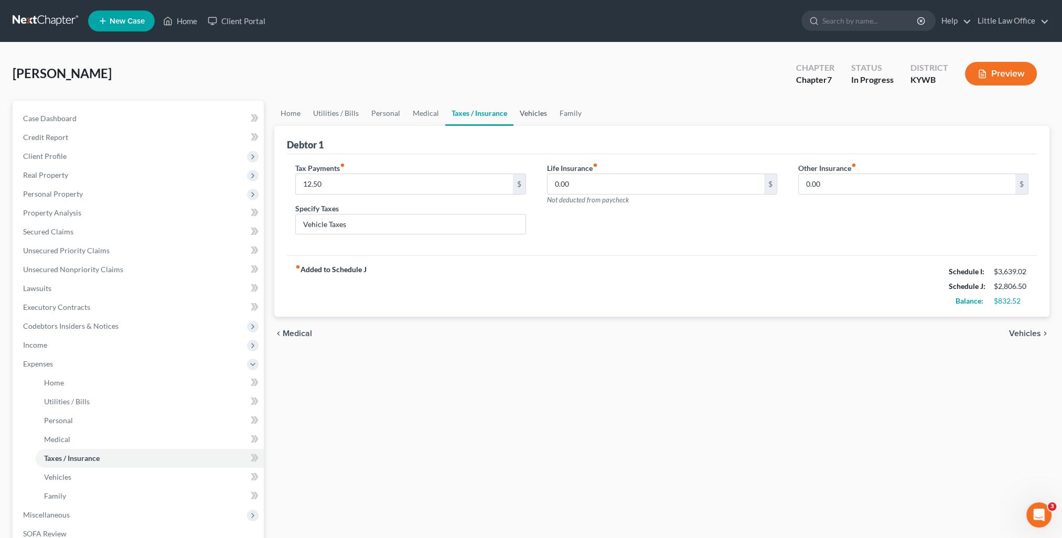
click at [526, 114] on link "Vehicles" at bounding box center [533, 113] width 40 height 25
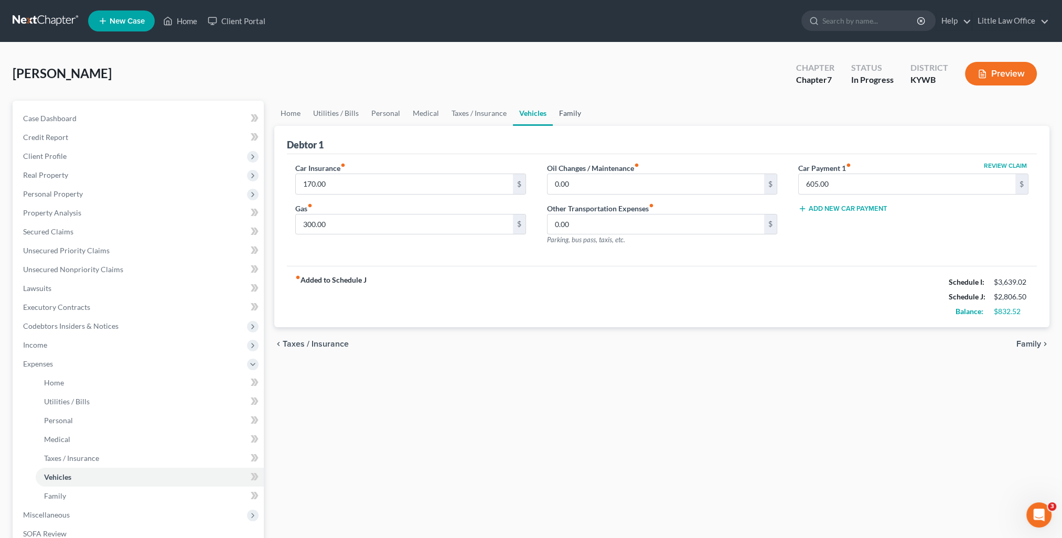
click at [570, 115] on link "Family" at bounding box center [570, 113] width 35 height 25
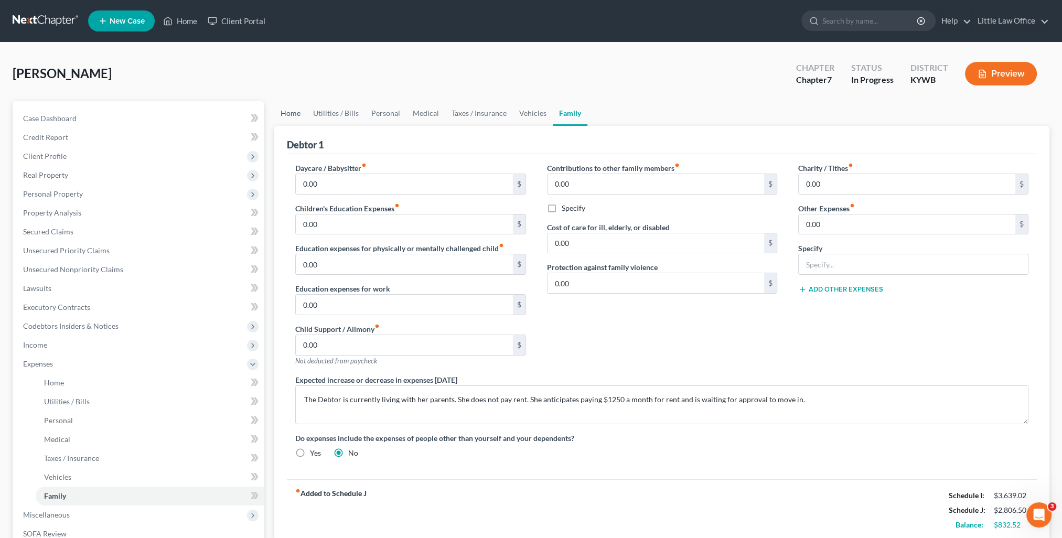
click at [297, 119] on link "Home" at bounding box center [290, 113] width 33 height 25
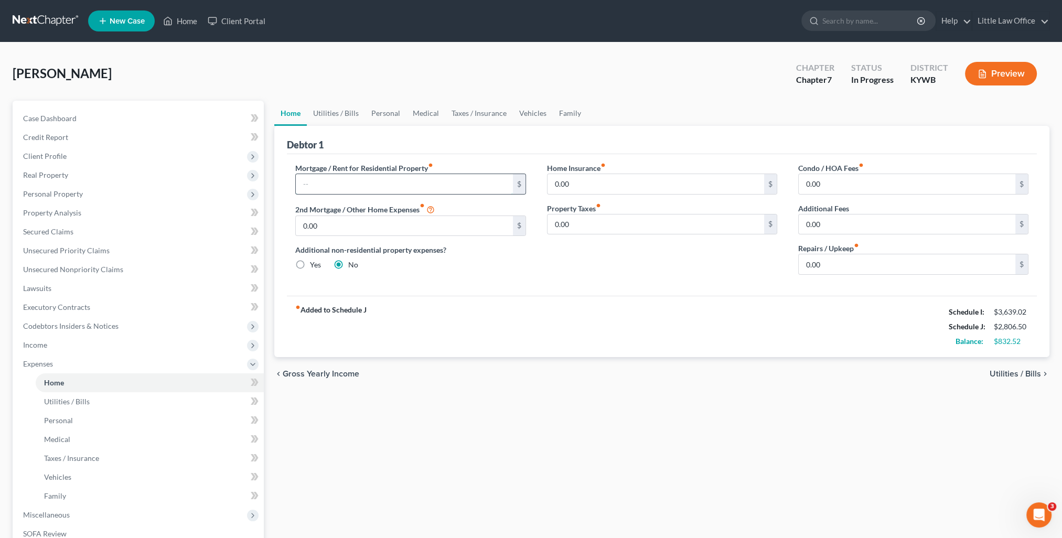
click at [335, 182] on input "text" at bounding box center [404, 184] width 217 height 20
click at [475, 329] on div "fiber_manual_record Added to Schedule J Schedule I: $3,639.02 Schedule J: $4,05…" at bounding box center [662, 326] width 750 height 61
click at [185, 24] on link "Home" at bounding box center [180, 21] width 45 height 19
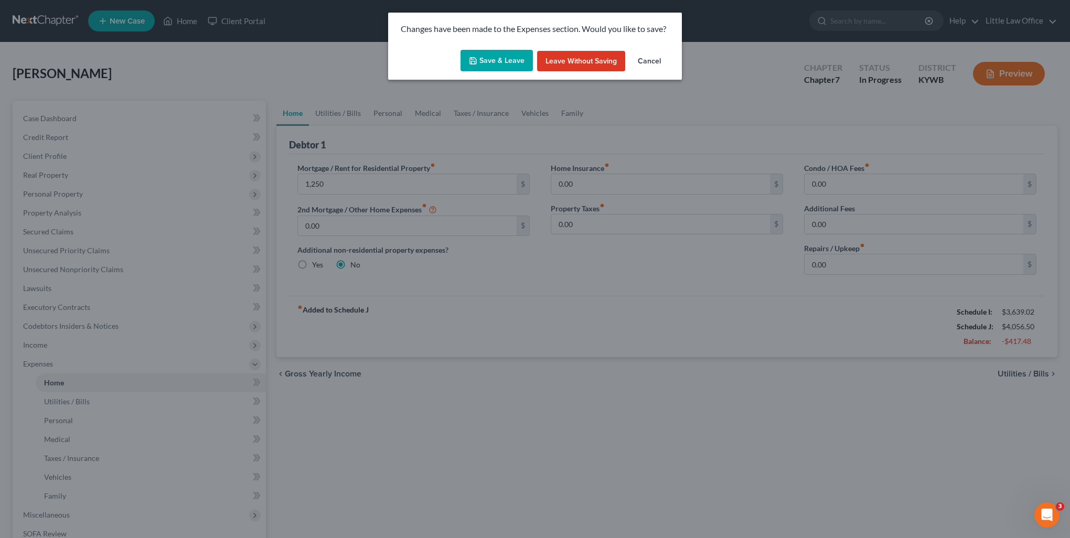
click at [501, 63] on button "Save & Leave" at bounding box center [497, 61] width 72 height 22
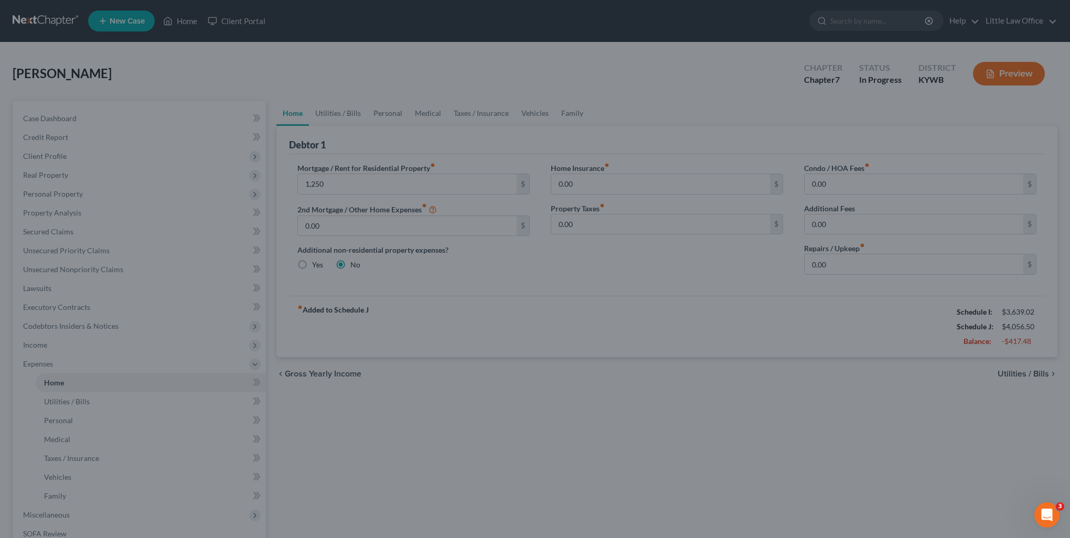
type input "1,250.00"
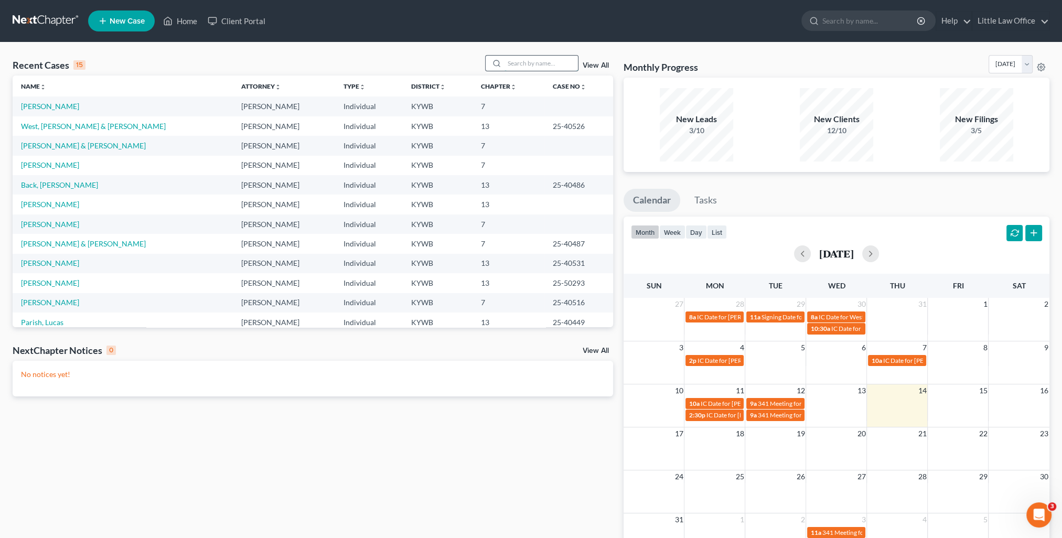
click at [532, 66] on input "search" at bounding box center [541, 63] width 73 height 15
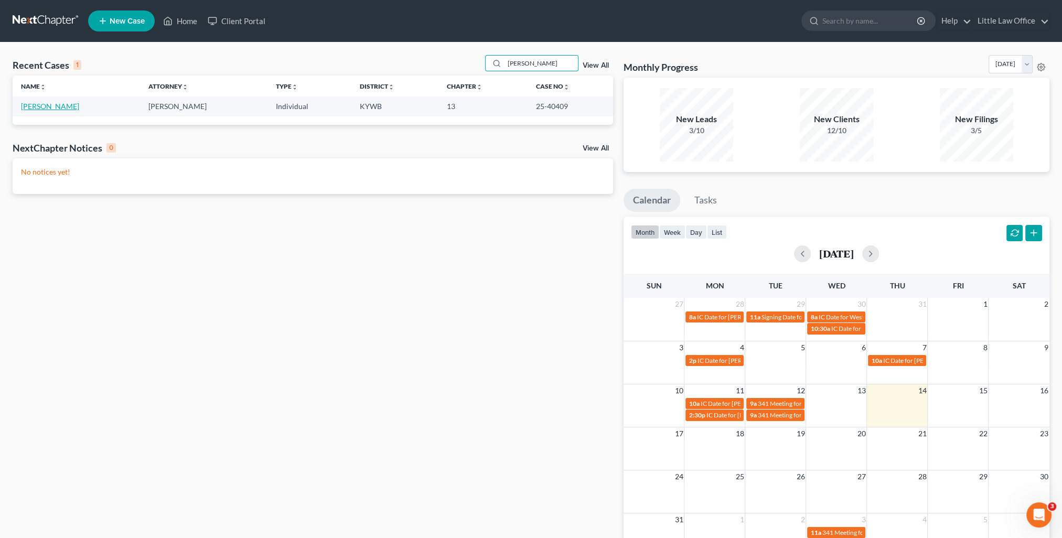
type input "mcgregor"
click at [53, 109] on link "[PERSON_NAME]" at bounding box center [50, 106] width 58 height 9
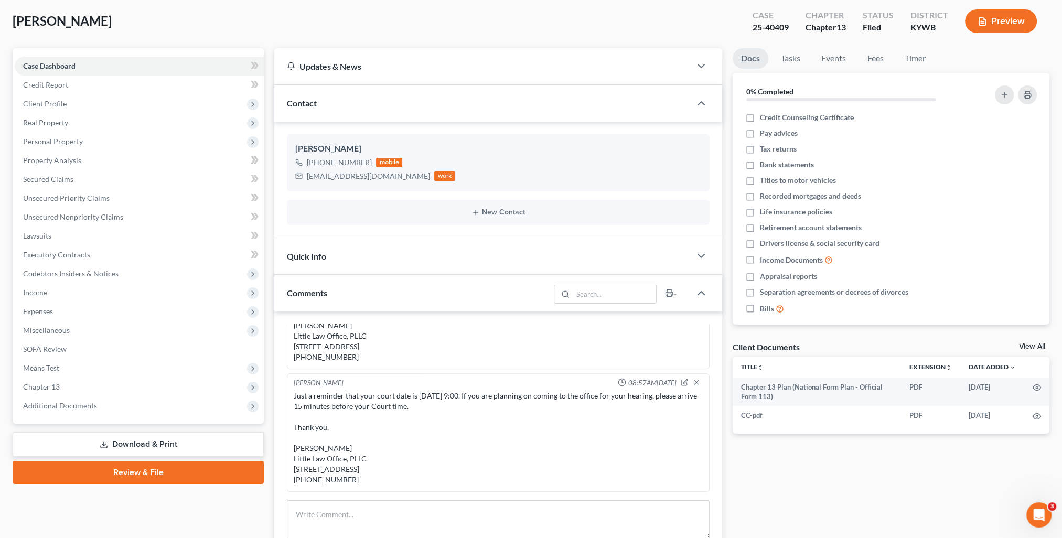
scroll to position [105, 0]
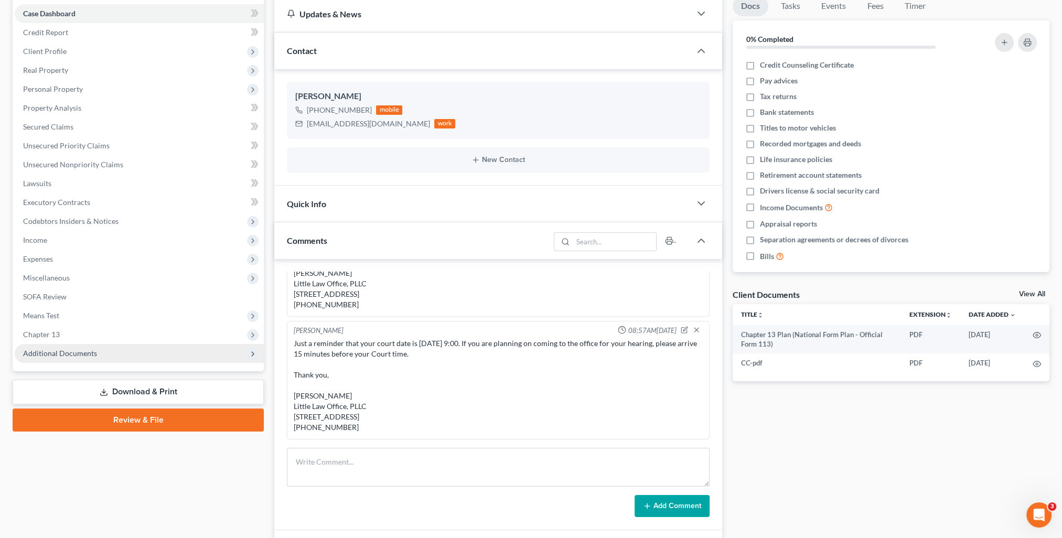
click at [82, 346] on span "Additional Documents" at bounding box center [139, 353] width 249 height 19
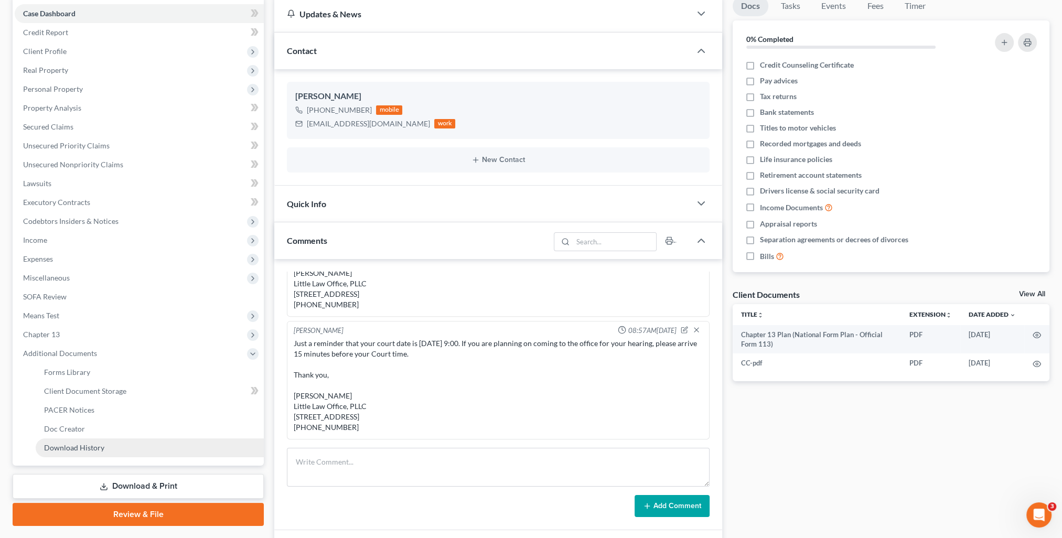
click at [99, 449] on span "Download History" at bounding box center [74, 447] width 60 height 9
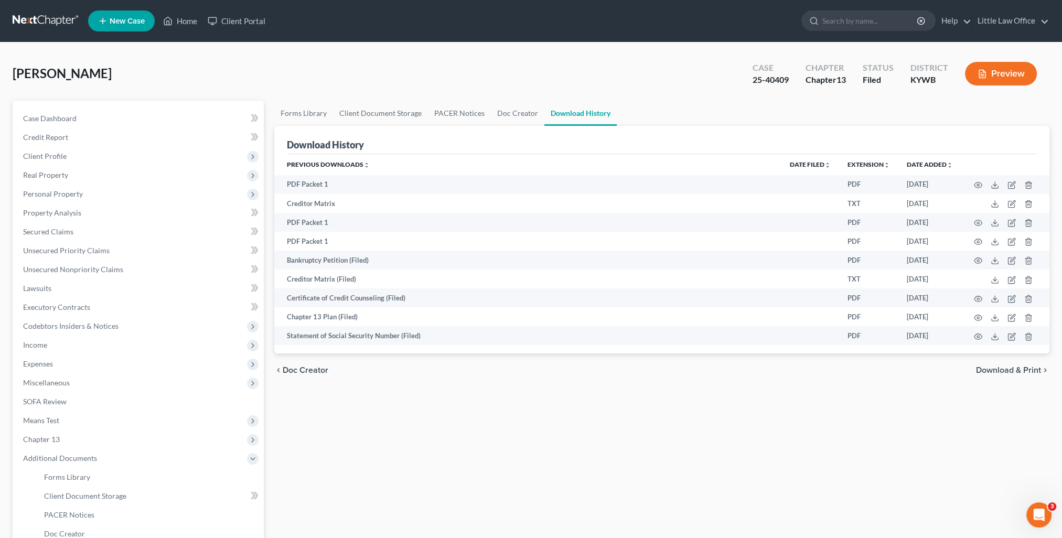
scroll to position [105, 0]
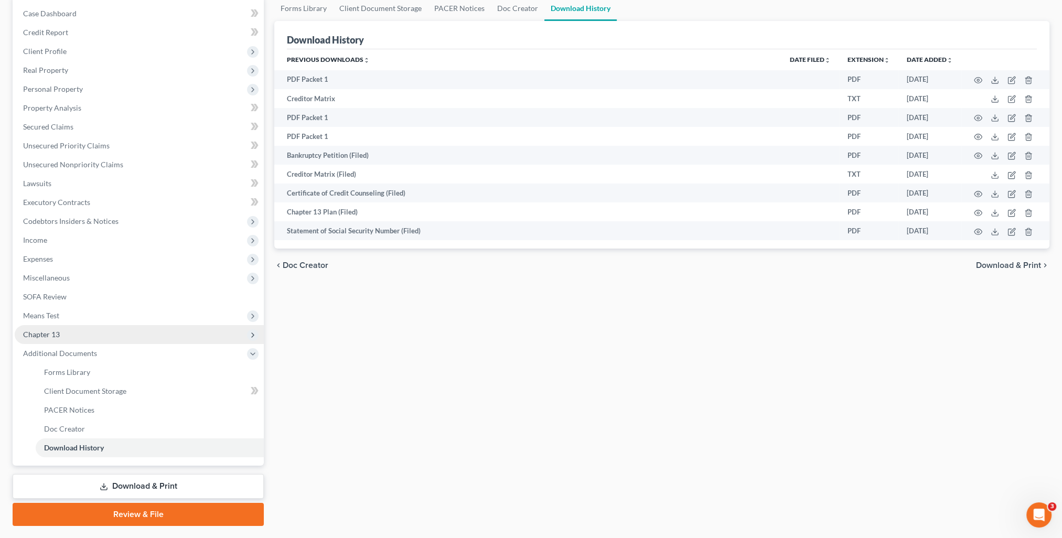
click at [23, 337] on span "Chapter 13" at bounding box center [139, 334] width 249 height 19
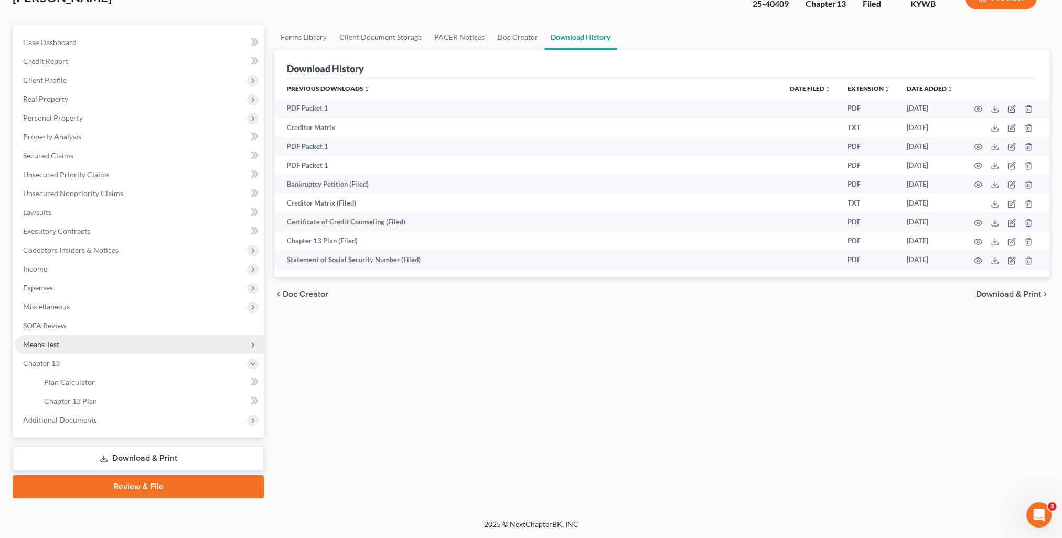
scroll to position [75, 0]
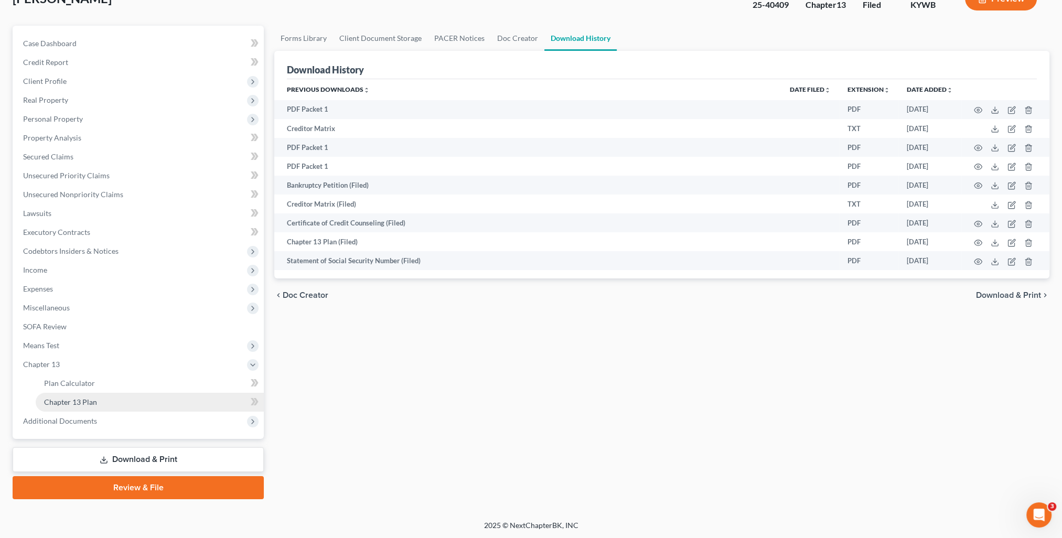
click at [68, 400] on span "Chapter 13 Plan" at bounding box center [70, 402] width 53 height 9
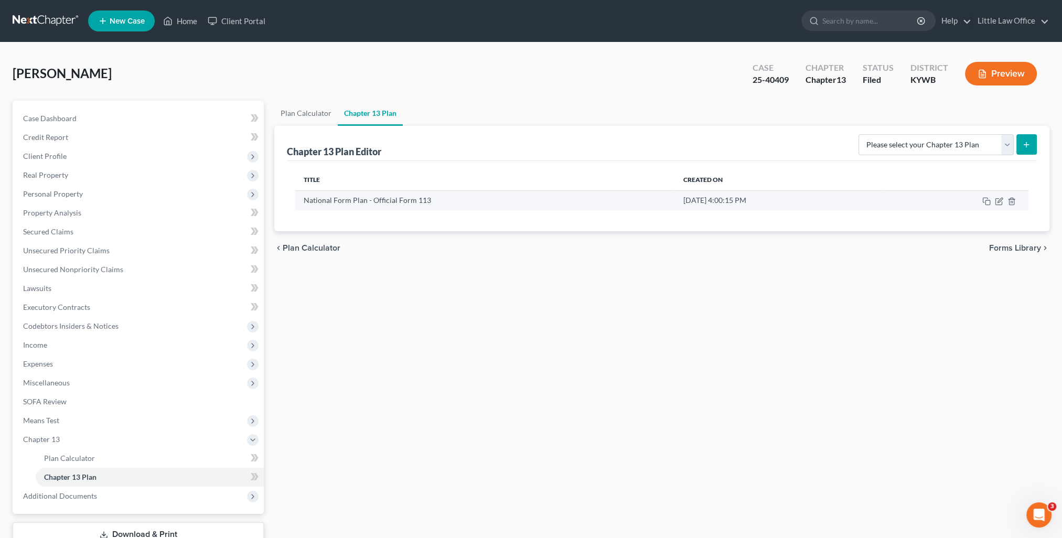
click at [1001, 205] on td at bounding box center [957, 200] width 144 height 20
click at [1001, 202] on icon "button" at bounding box center [999, 201] width 8 height 8
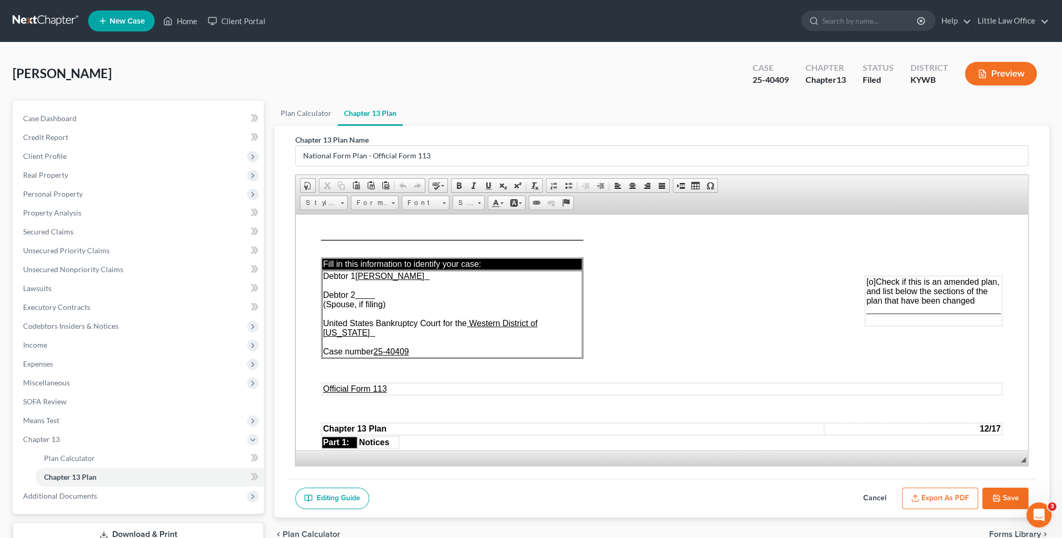
click at [951, 496] on button "Export as PDF" at bounding box center [940, 499] width 76 height 22
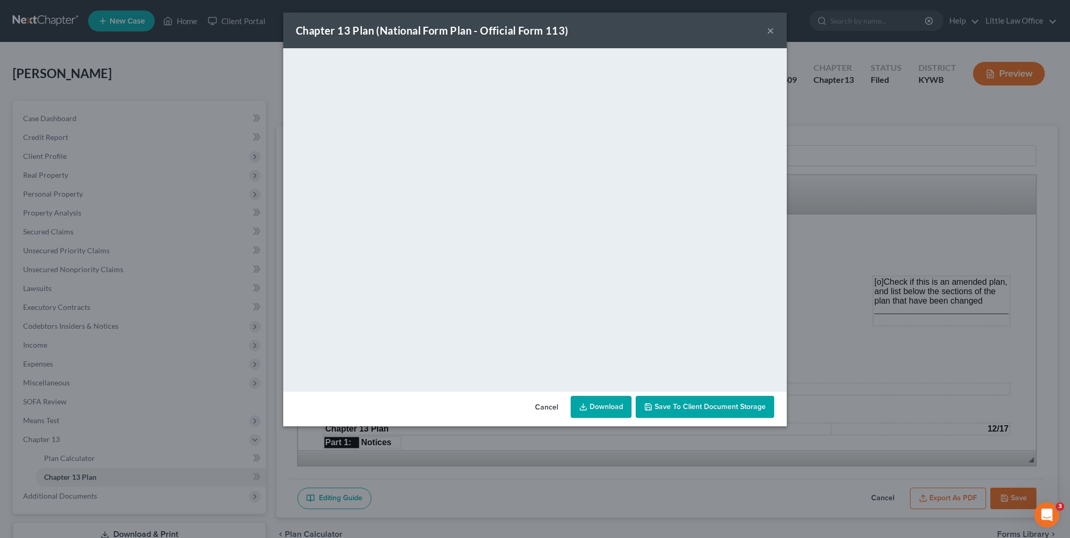
click at [770, 38] on div "Chapter 13 Plan (National Form Plan - Official Form 113) ×" at bounding box center [535, 31] width 504 height 36
click at [769, 34] on button "×" at bounding box center [770, 30] width 7 height 13
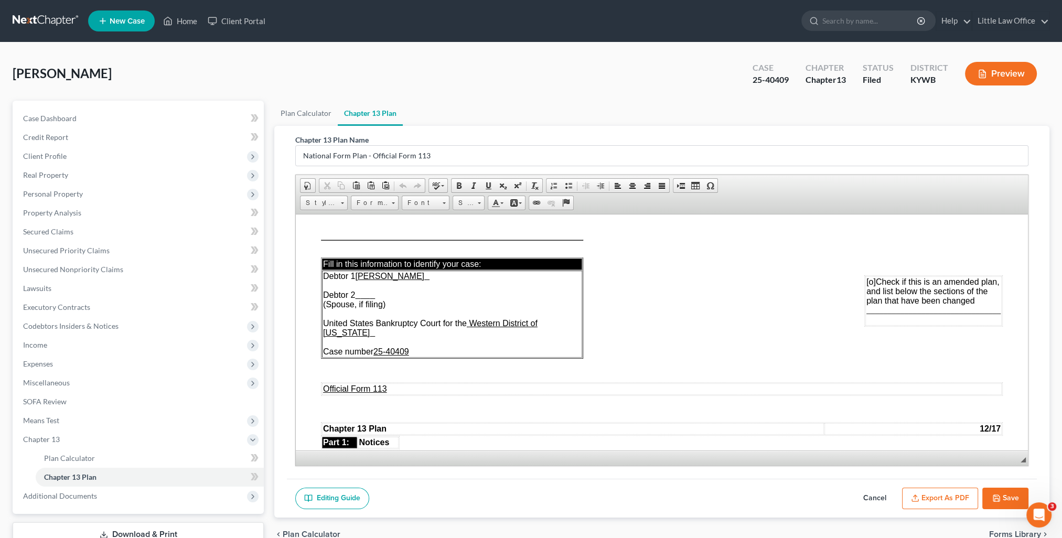
click at [1000, 494] on icon "button" at bounding box center [996, 498] width 8 height 8
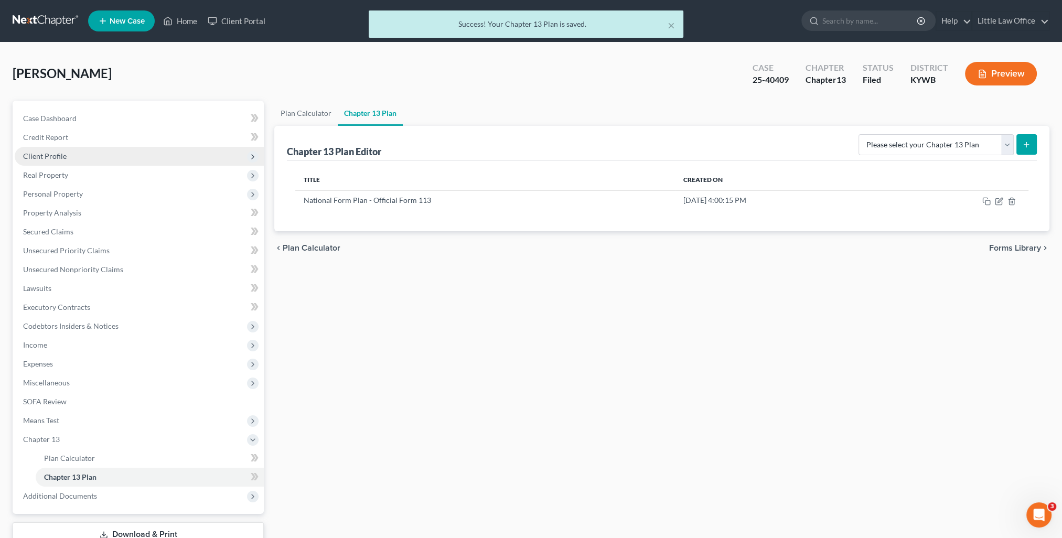
click at [48, 162] on span "Client Profile" at bounding box center [139, 156] width 249 height 19
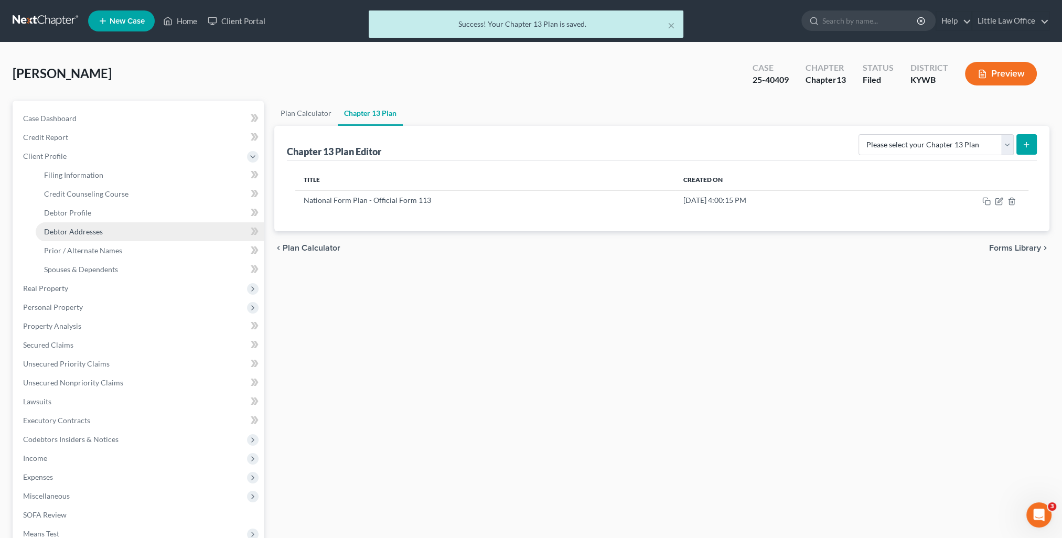
click at [111, 232] on link "Debtor Addresses" at bounding box center [150, 231] width 228 height 19
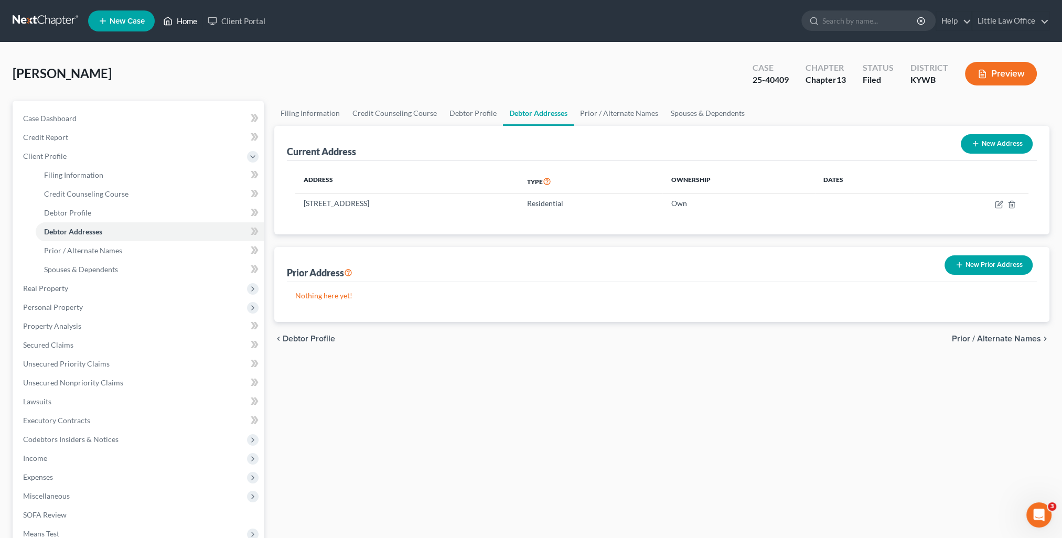
click at [189, 22] on link "Home" at bounding box center [180, 21] width 45 height 19
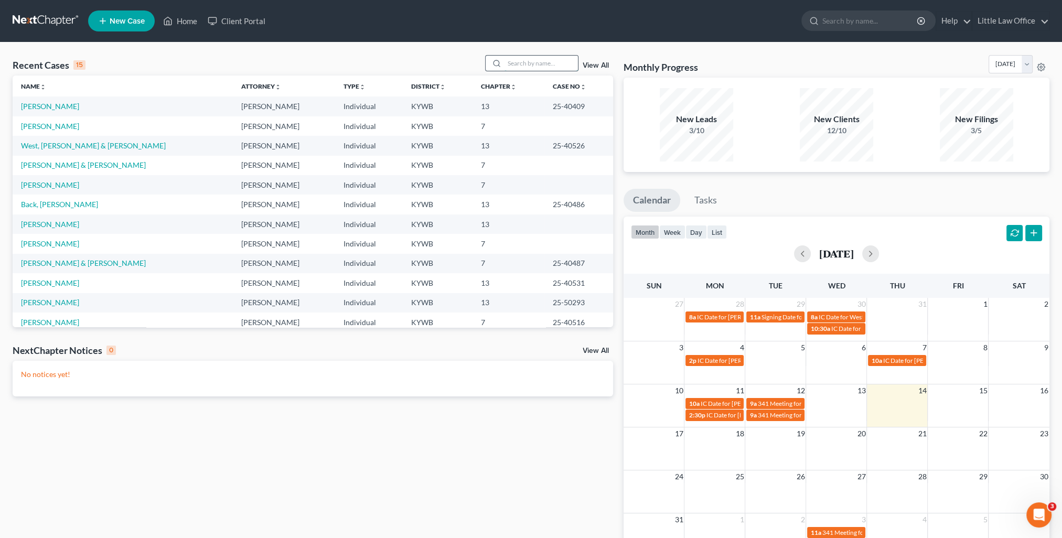
click at [514, 65] on input "search" at bounding box center [541, 63] width 73 height 15
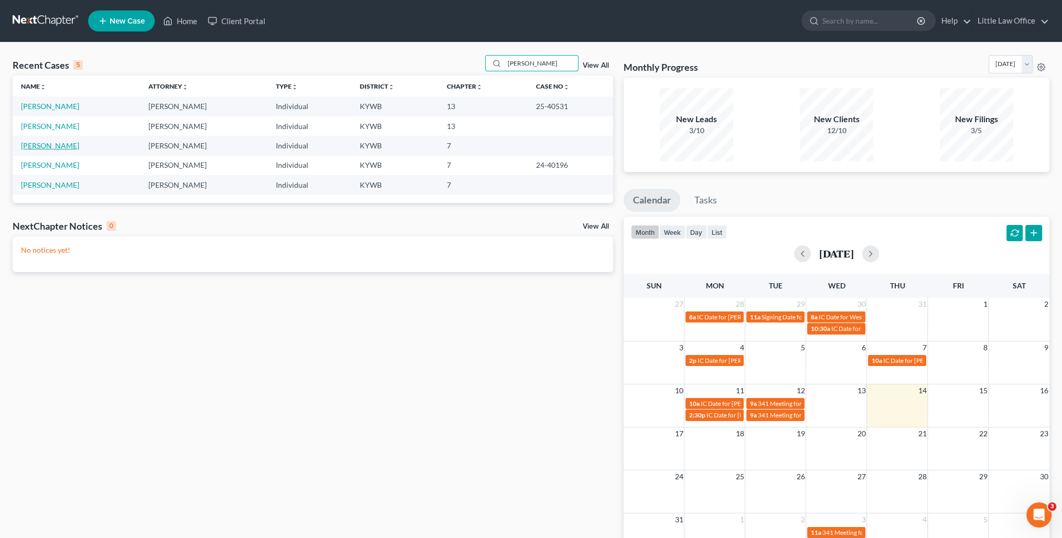
type input "phillips"
click at [58, 148] on link "[PERSON_NAME]" at bounding box center [50, 145] width 58 height 9
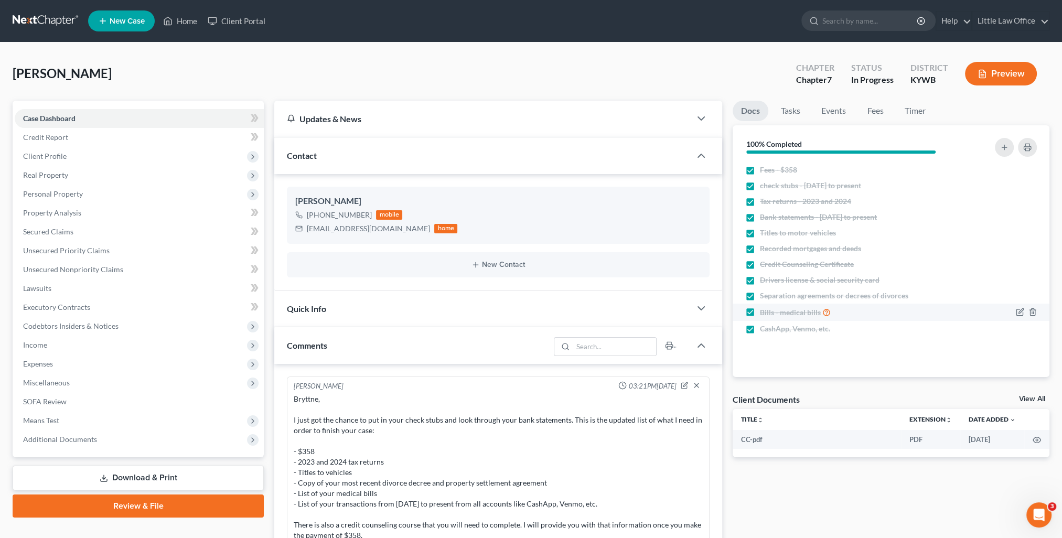
scroll to position [342, 0]
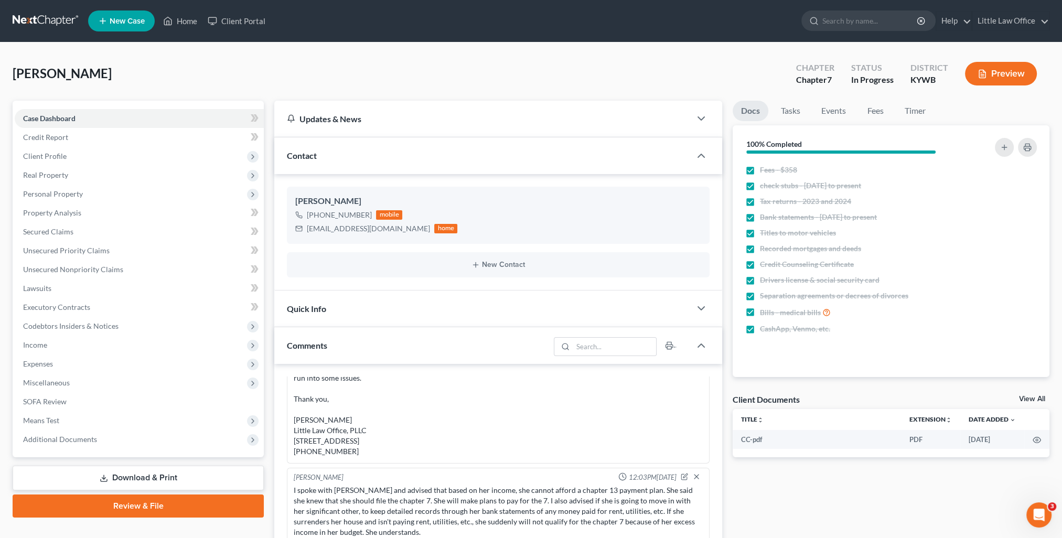
click at [386, 160] on div "Contact" at bounding box center [482, 155] width 416 height 36
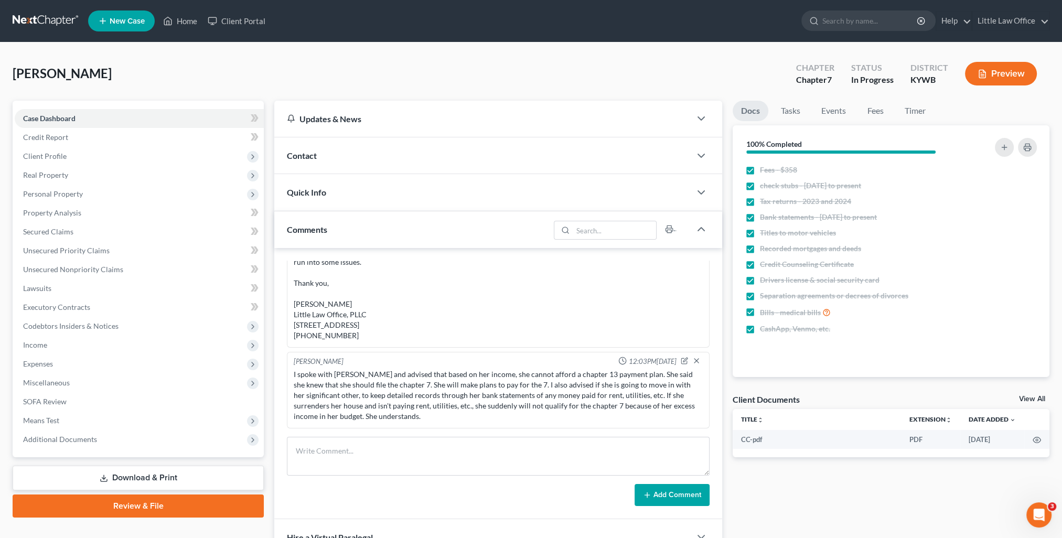
scroll to position [52, 0]
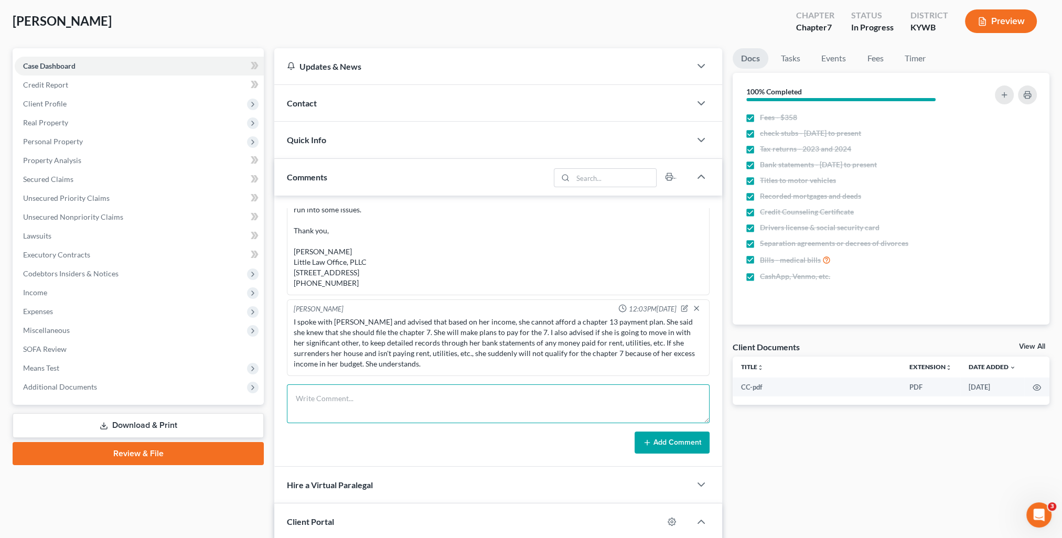
click at [400, 395] on textarea at bounding box center [498, 403] width 423 height 39
paste textarea "Bryttne, Yes. You can bring it by on your lunch, but I will probably not be her…"
type textarea "Bryttne, Yes. You can bring it by on your lunch, but I will probably not be her…"
click at [668, 444] on button "Add Comment" at bounding box center [672, 443] width 75 height 22
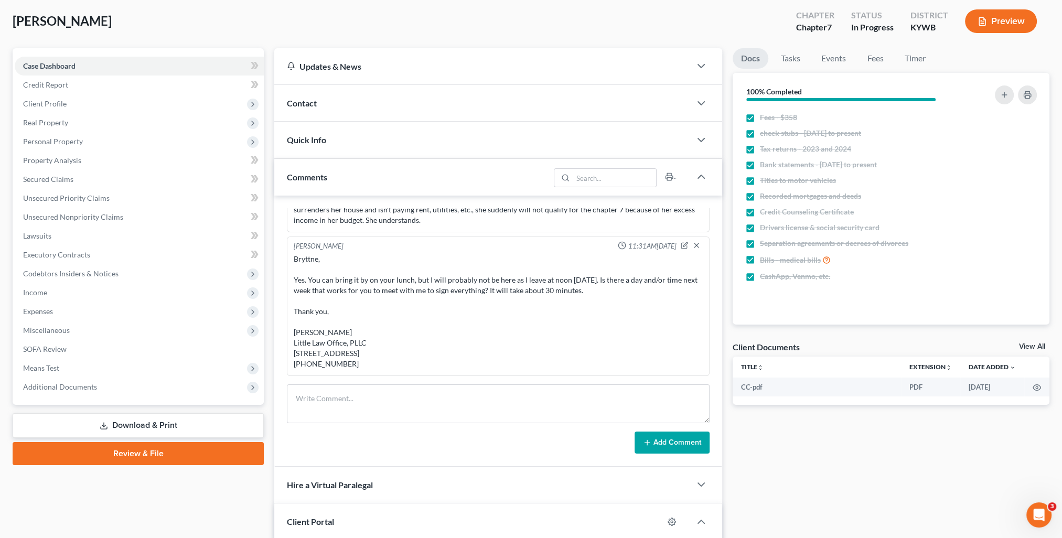
scroll to position [0, 0]
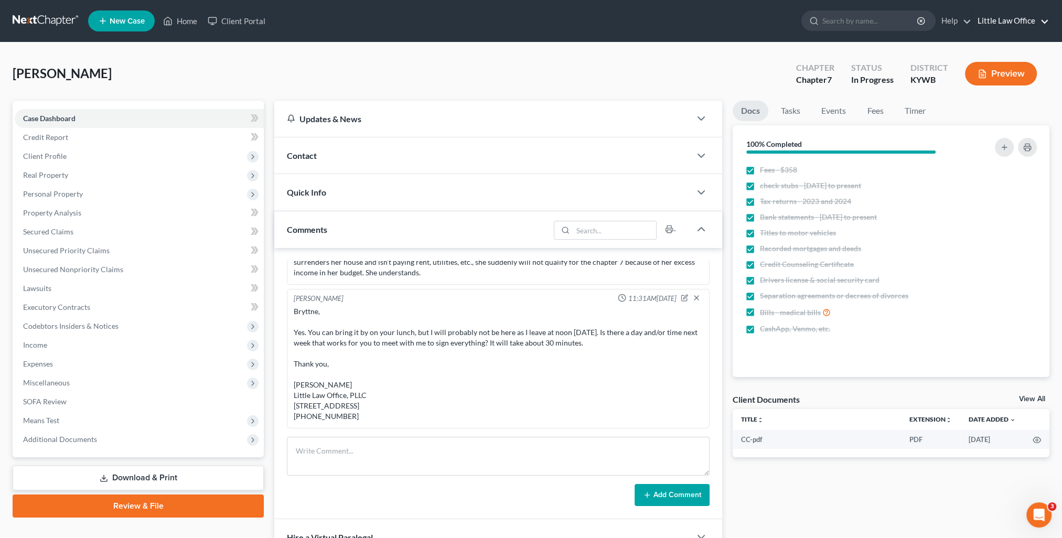
click at [1042, 19] on link "Little Law Office" at bounding box center [1010, 21] width 77 height 19
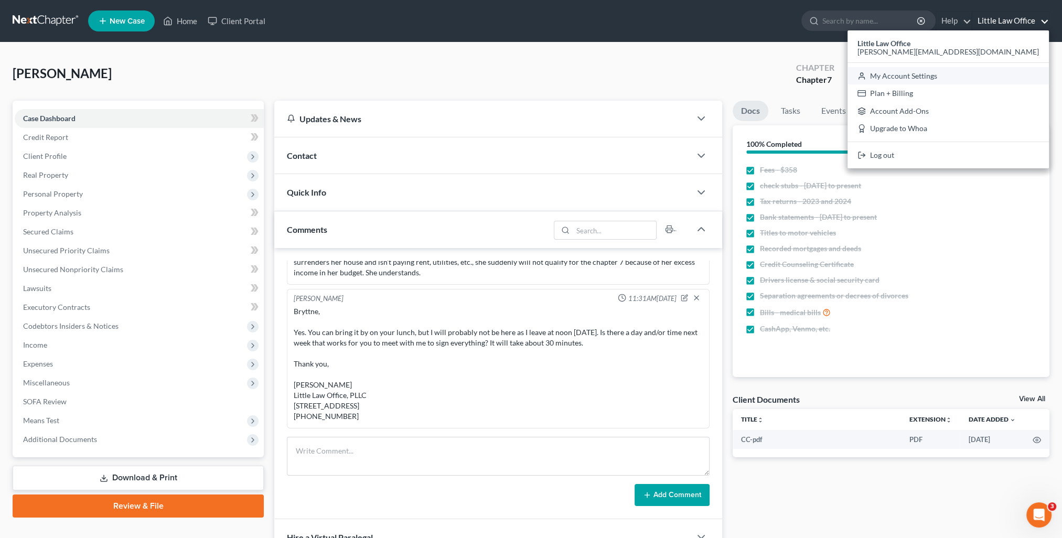
drag, startPoint x: 998, startPoint y: 72, endPoint x: 973, endPoint y: 92, distance: 31.0
click at [998, 72] on link "My Account Settings" at bounding box center [948, 76] width 201 height 18
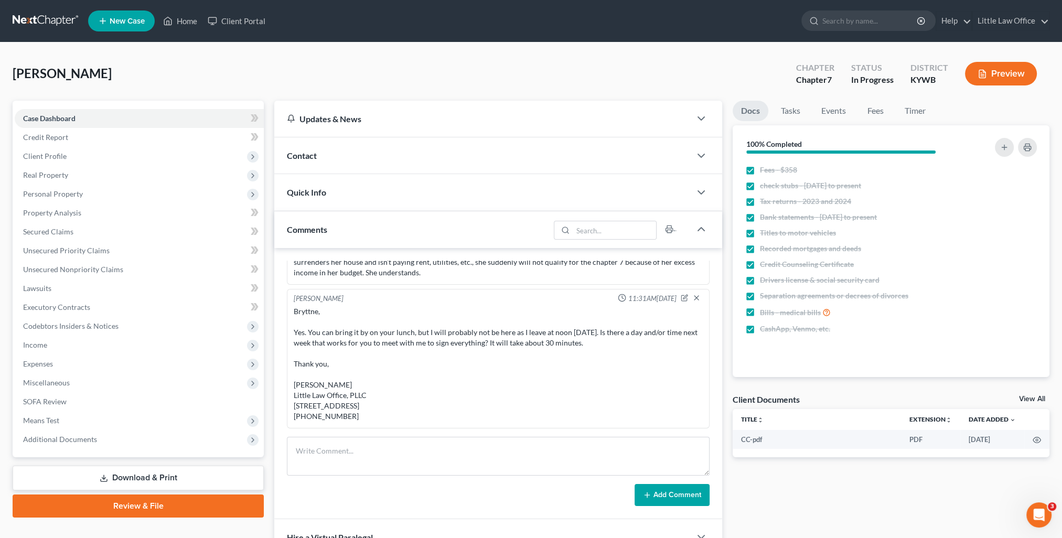
select select "23"
select select "18"
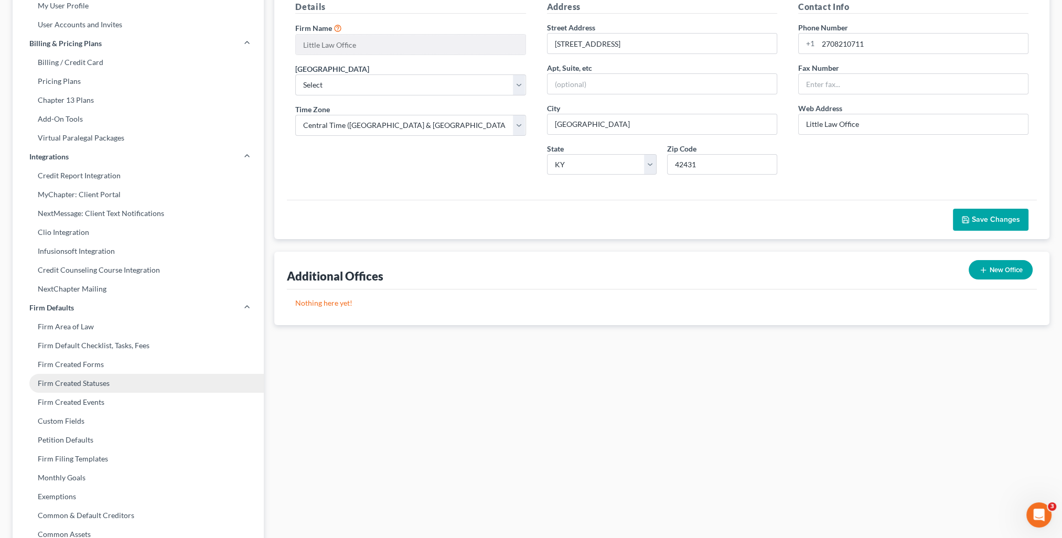
scroll to position [157, 0]
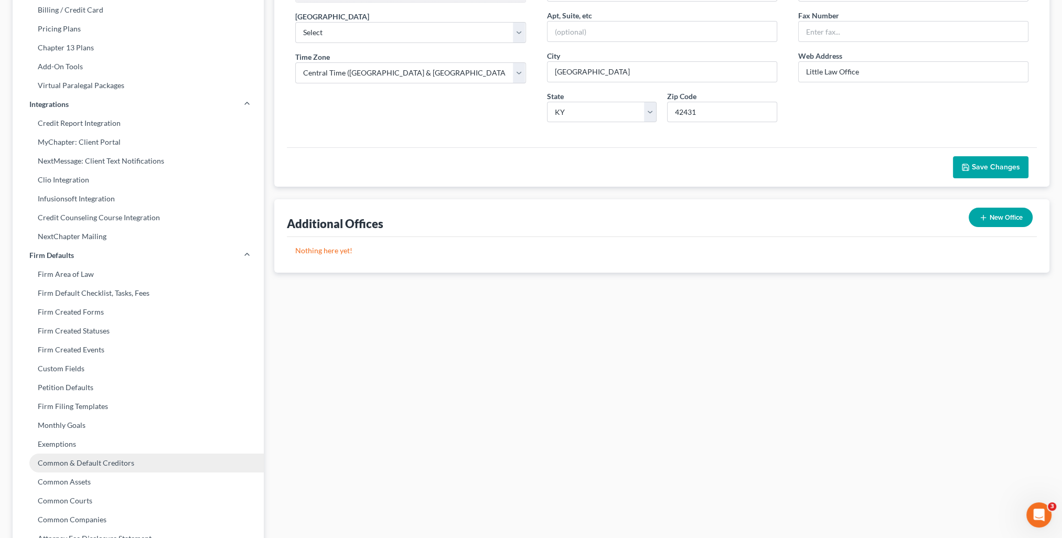
click at [124, 463] on link "Common & Default Creditors" at bounding box center [138, 463] width 251 height 19
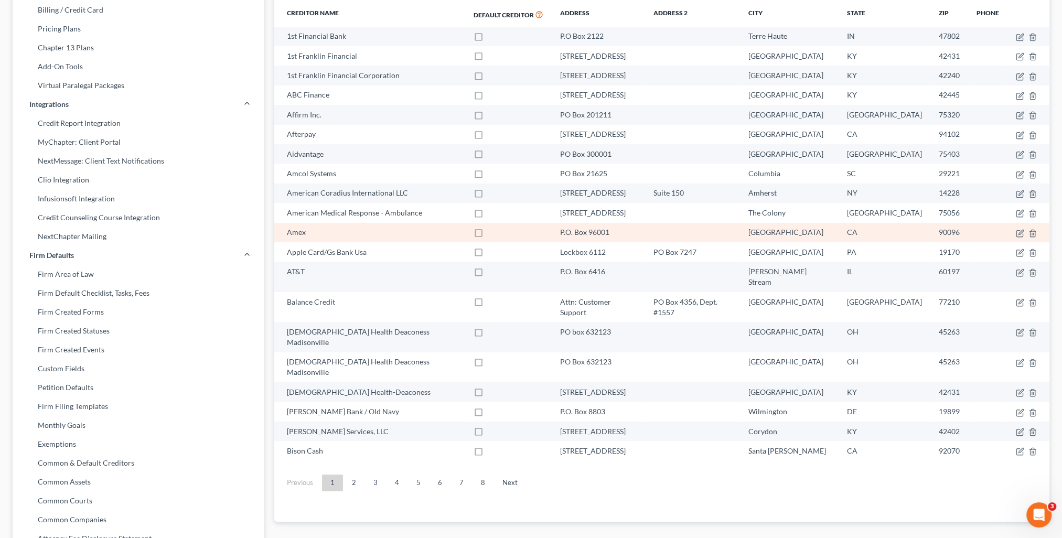
scroll to position [210, 0]
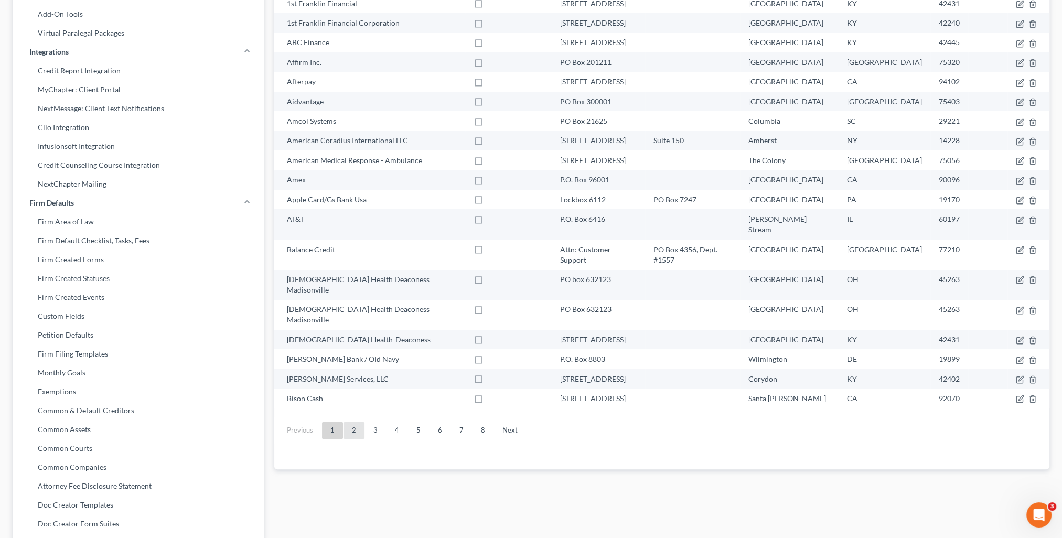
click at [356, 422] on link "2" at bounding box center [354, 430] width 21 height 17
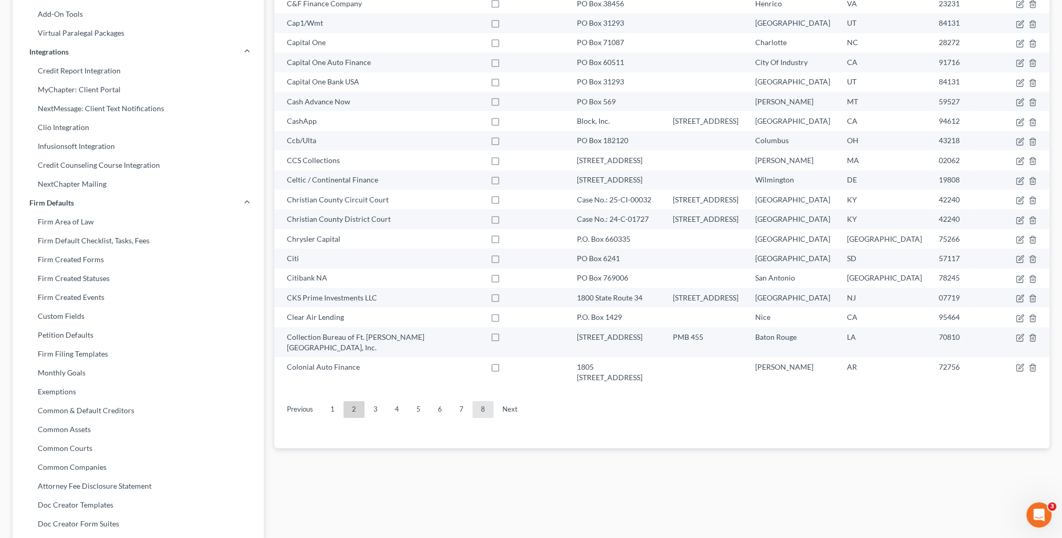
click at [480, 401] on link "8" at bounding box center [483, 409] width 21 height 17
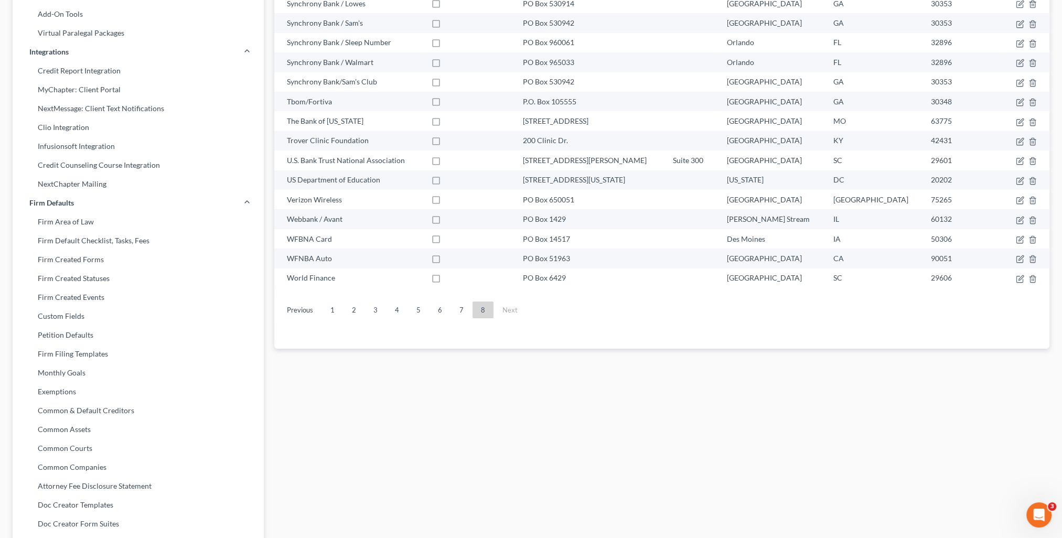
scroll to position [157, 0]
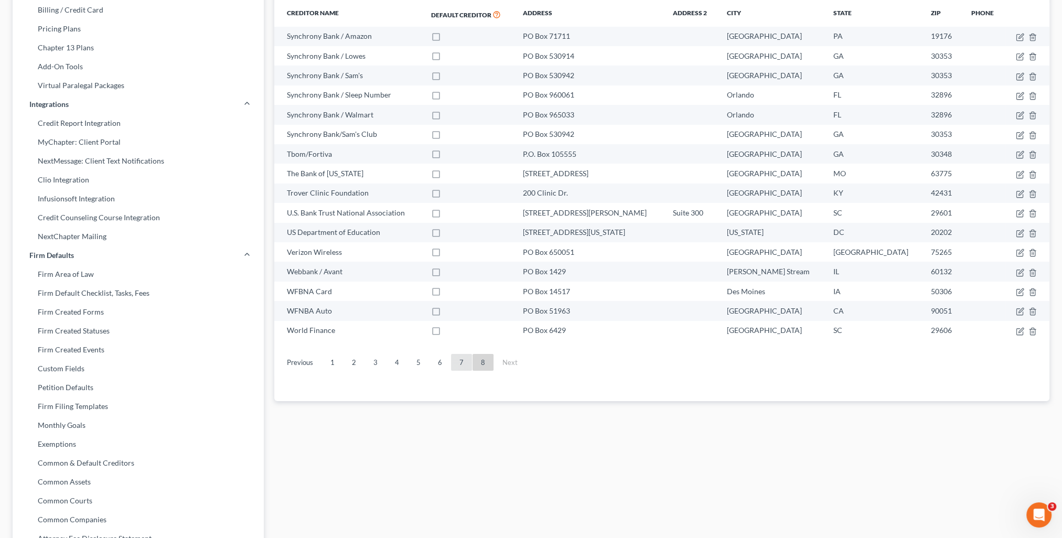
click at [455, 364] on link "7" at bounding box center [461, 362] width 21 height 17
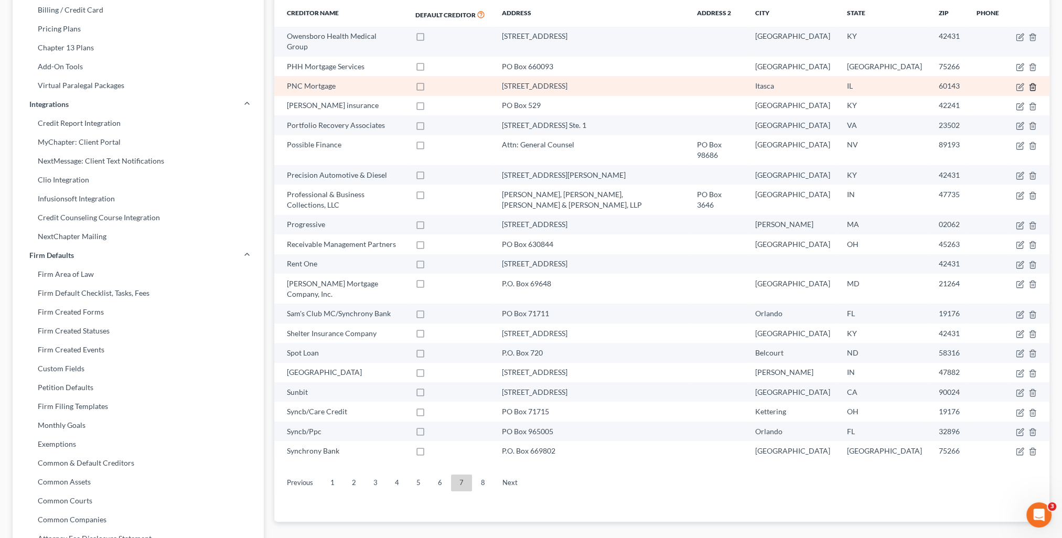
click at [1033, 87] on line "button" at bounding box center [1033, 88] width 0 height 2
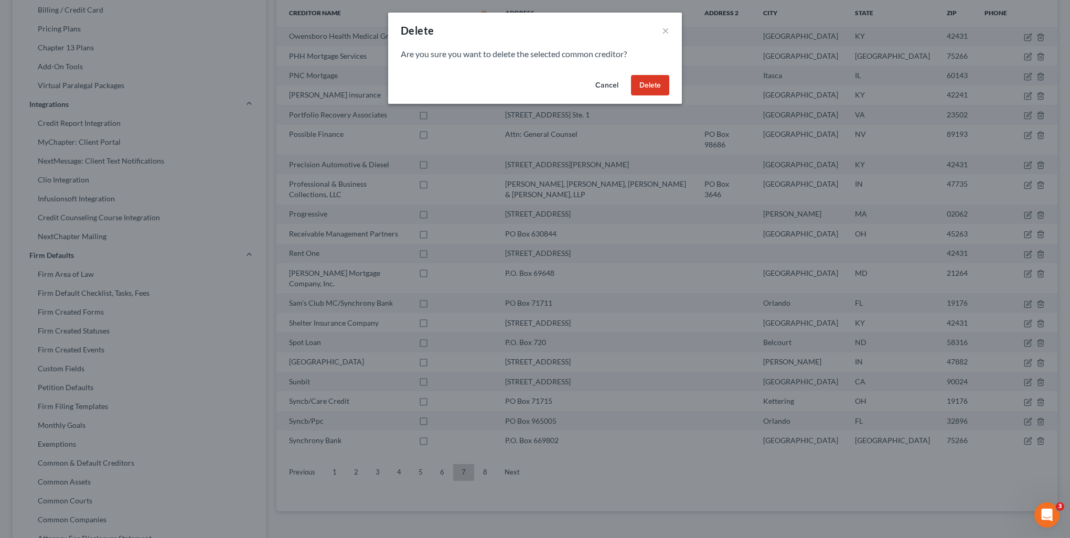
click at [646, 87] on button "Delete" at bounding box center [650, 85] width 38 height 21
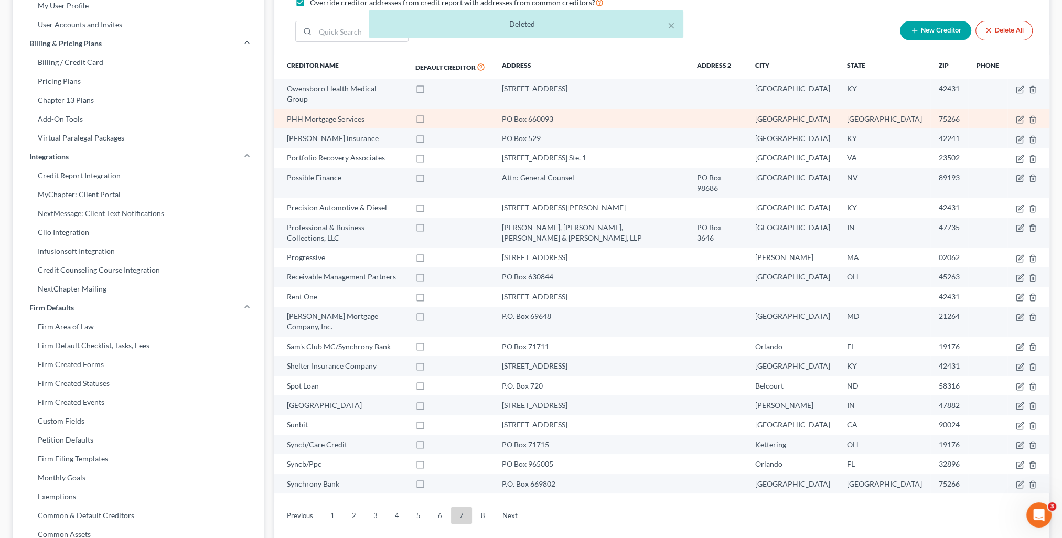
scroll to position [0, 0]
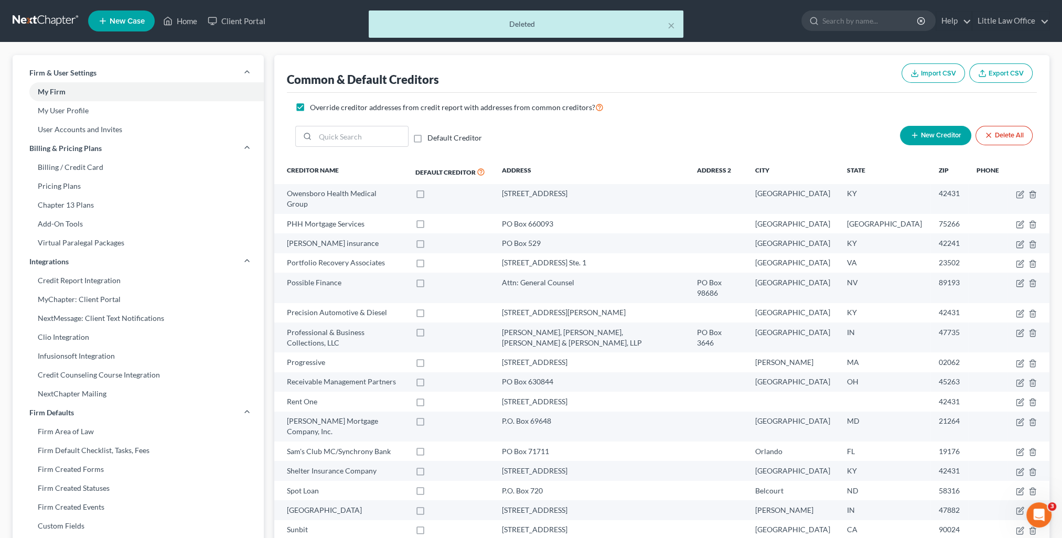
click at [190, 27] on div "× Deleted" at bounding box center [526, 26] width 1062 height 33
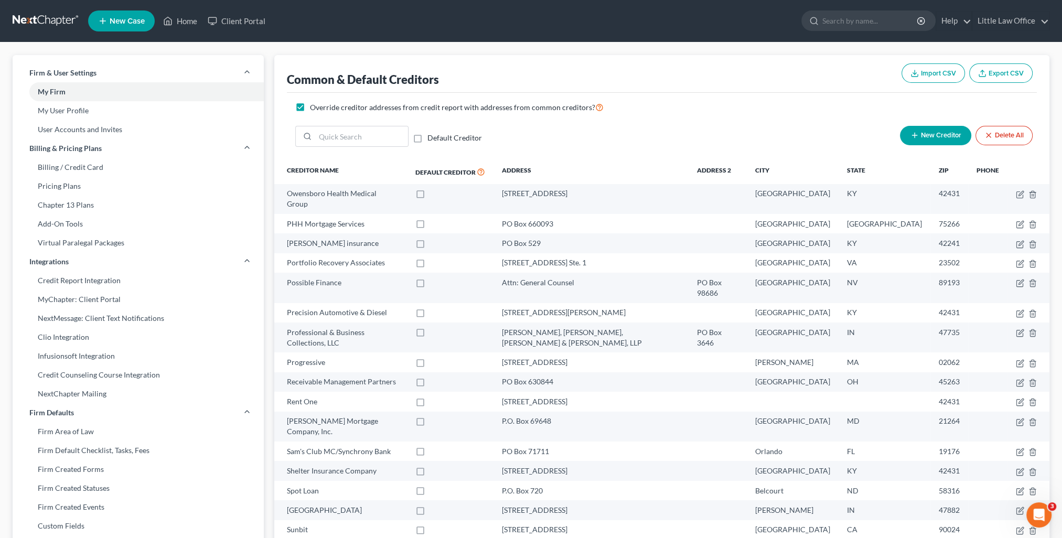
click at [672, 26] on ul "New Case Home Client Portal - No Result - See all results Or Press Enter... Hel…" at bounding box center [568, 20] width 961 height 27
click at [186, 23] on link "Home" at bounding box center [180, 21] width 45 height 19
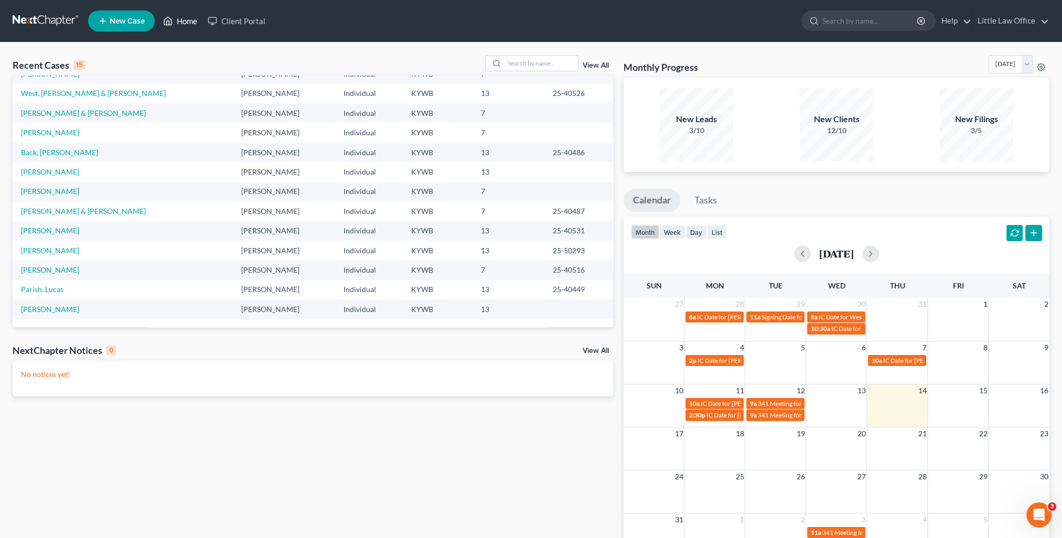
scroll to position [52, 0]
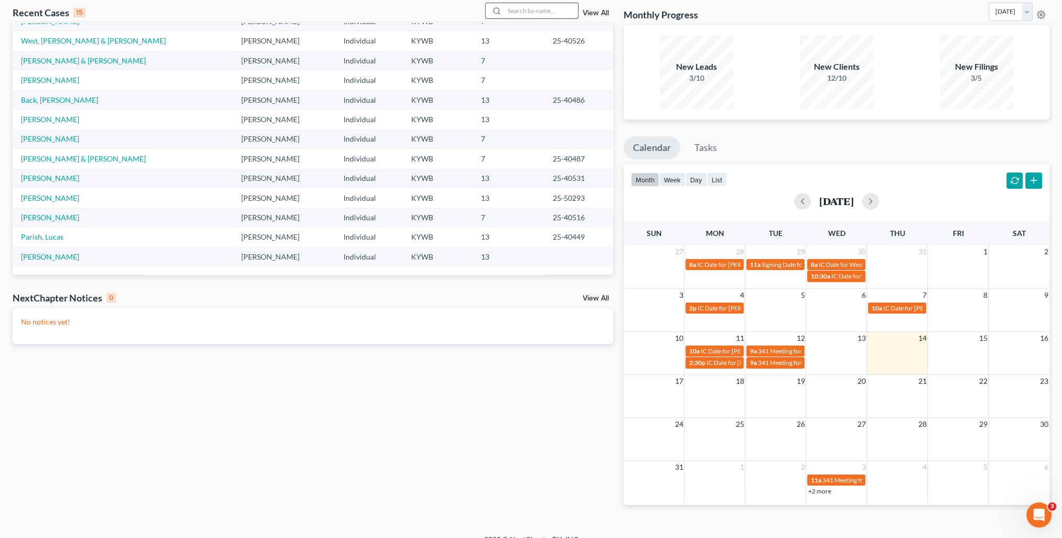
click at [513, 16] on input "search" at bounding box center [541, 10] width 73 height 15
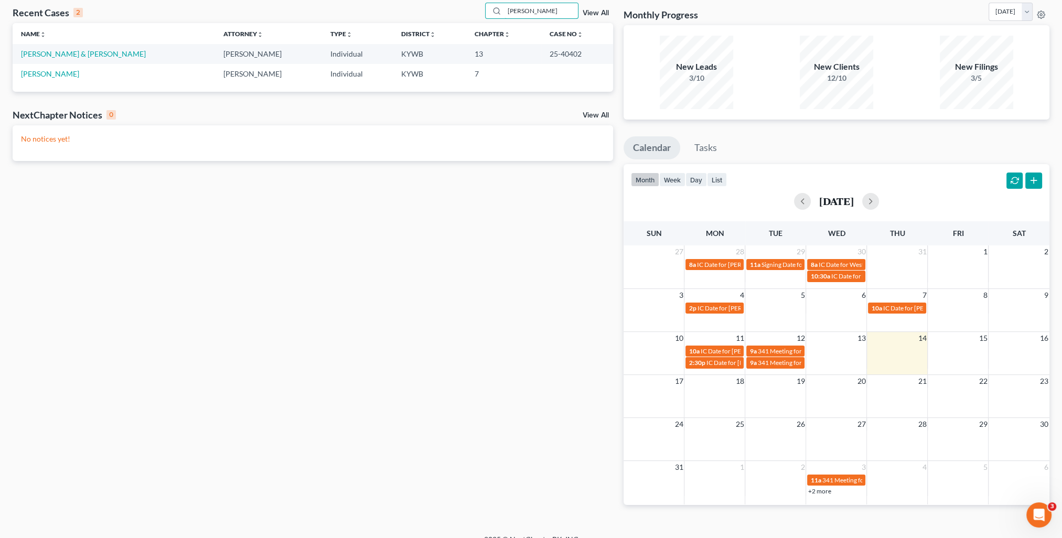
scroll to position [0, 0]
type input "rogers"
click at [42, 56] on link "[PERSON_NAME] & [PERSON_NAME]" at bounding box center [83, 53] width 125 height 9
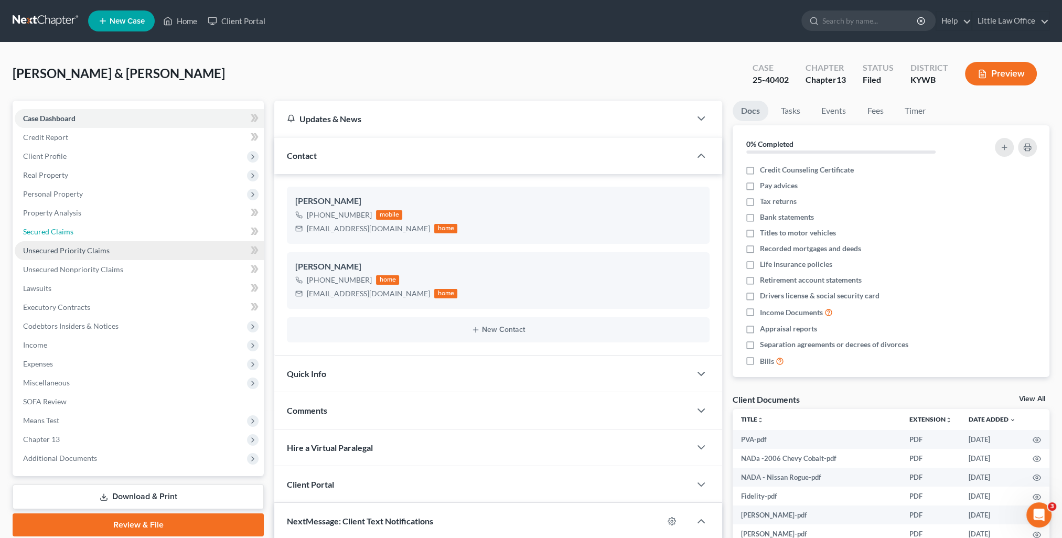
drag, startPoint x: 58, startPoint y: 232, endPoint x: 78, endPoint y: 241, distance: 21.8
click at [58, 232] on span "Secured Claims" at bounding box center [48, 231] width 50 height 9
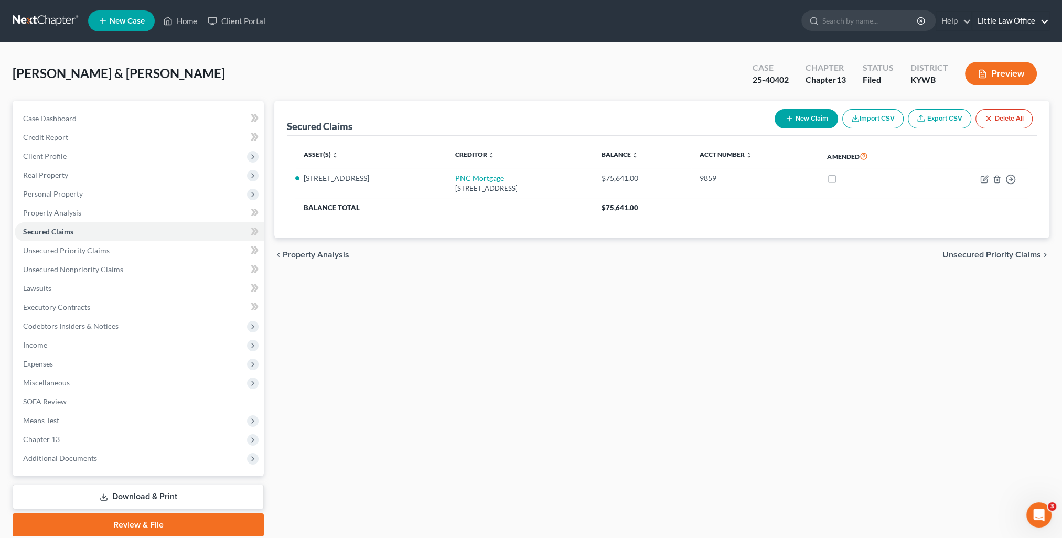
click at [1040, 20] on link "Little Law Office" at bounding box center [1010, 21] width 77 height 19
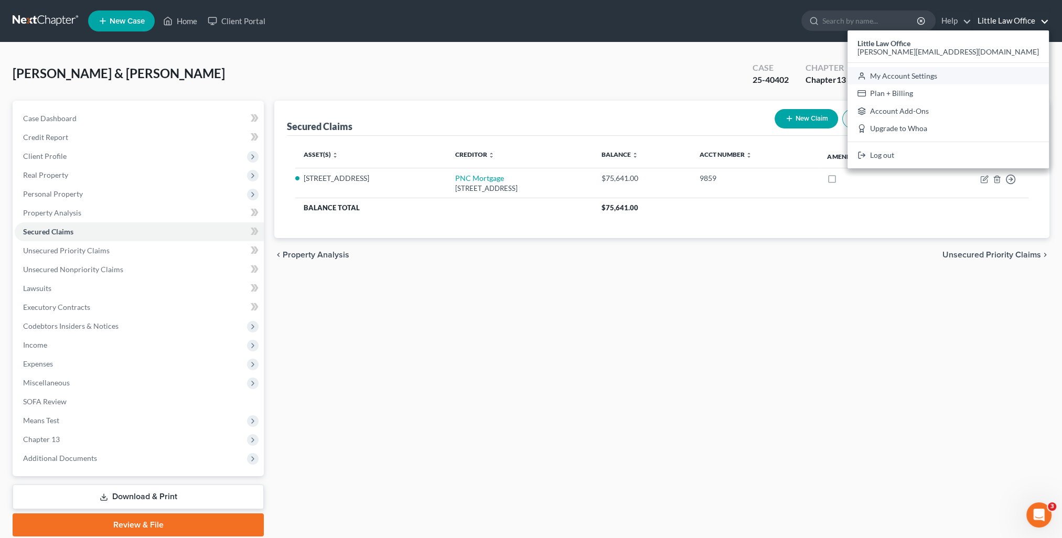
click at [984, 76] on link "My Account Settings" at bounding box center [948, 76] width 201 height 18
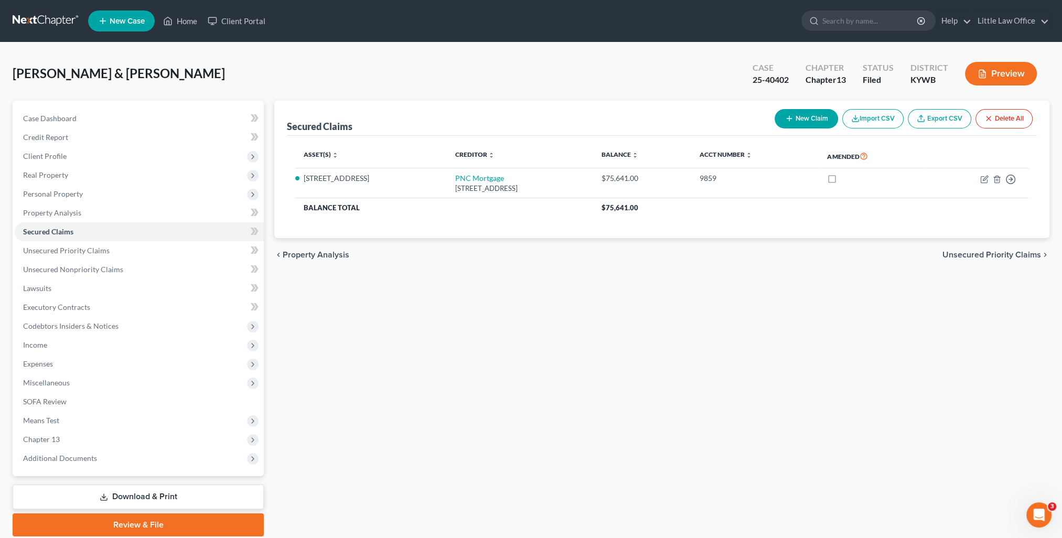
select select "33"
select select "23"
select select "18"
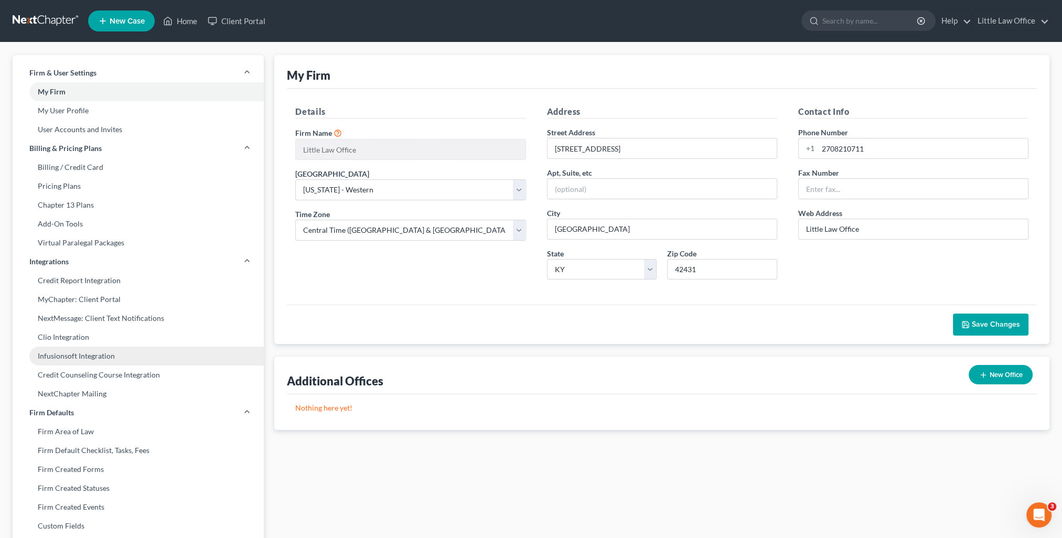
scroll to position [210, 0]
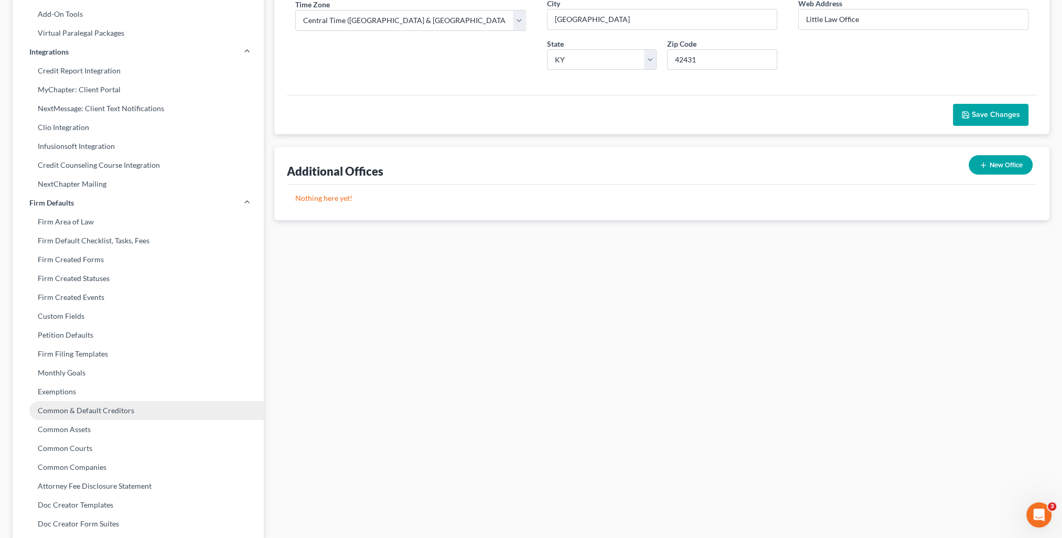
click at [101, 414] on link "Common & Default Creditors" at bounding box center [138, 410] width 251 height 19
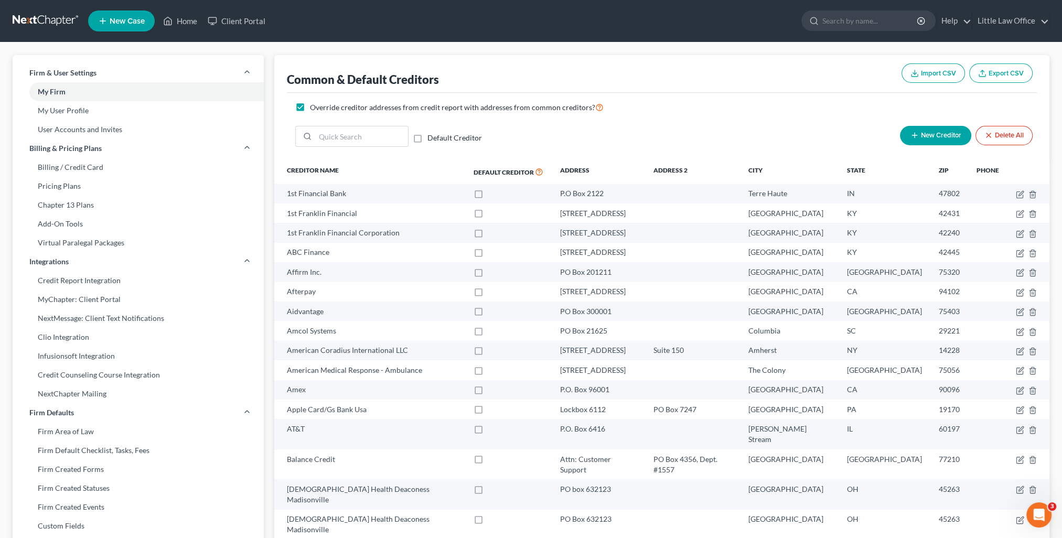
click at [919, 142] on button "New Creditor" at bounding box center [935, 135] width 71 height 19
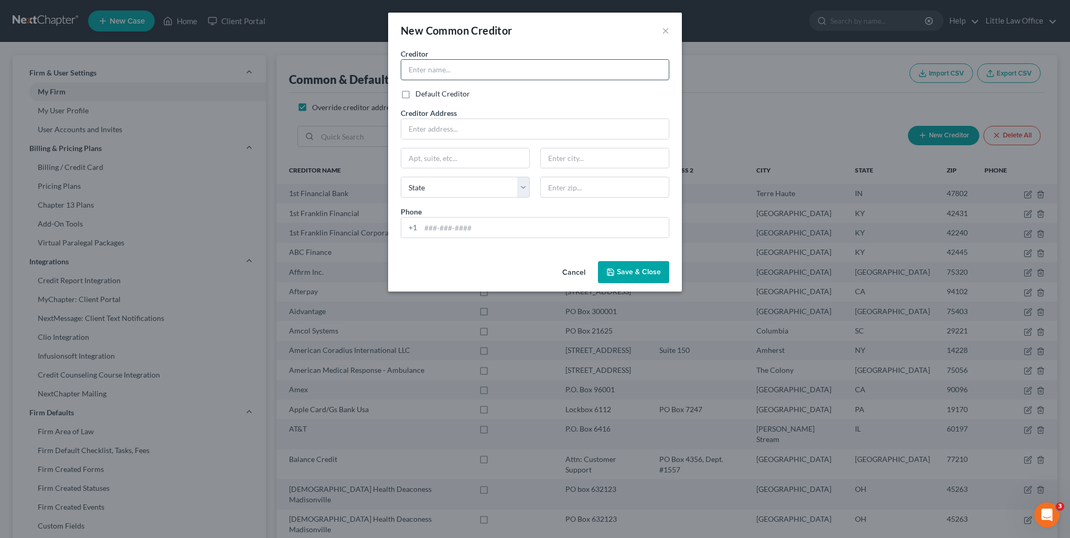
click at [433, 65] on input "text" at bounding box center [534, 70] width 267 height 20
type input "PNC Mortgage"
type input "PO Box 771021"
type input "60677"
type input "Chicago"
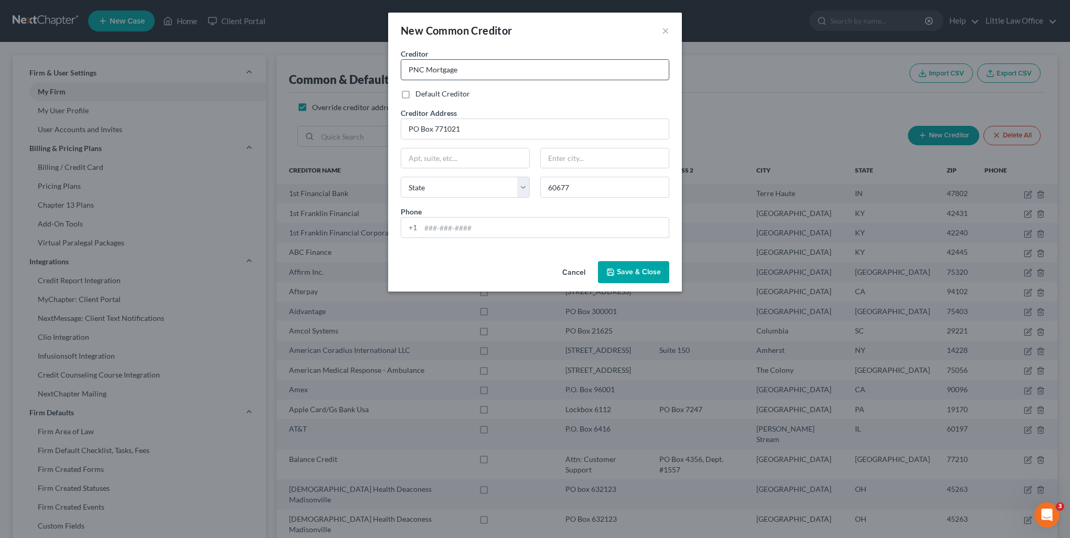
select select "14"
click at [622, 276] on button "Save & Close" at bounding box center [633, 272] width 71 height 22
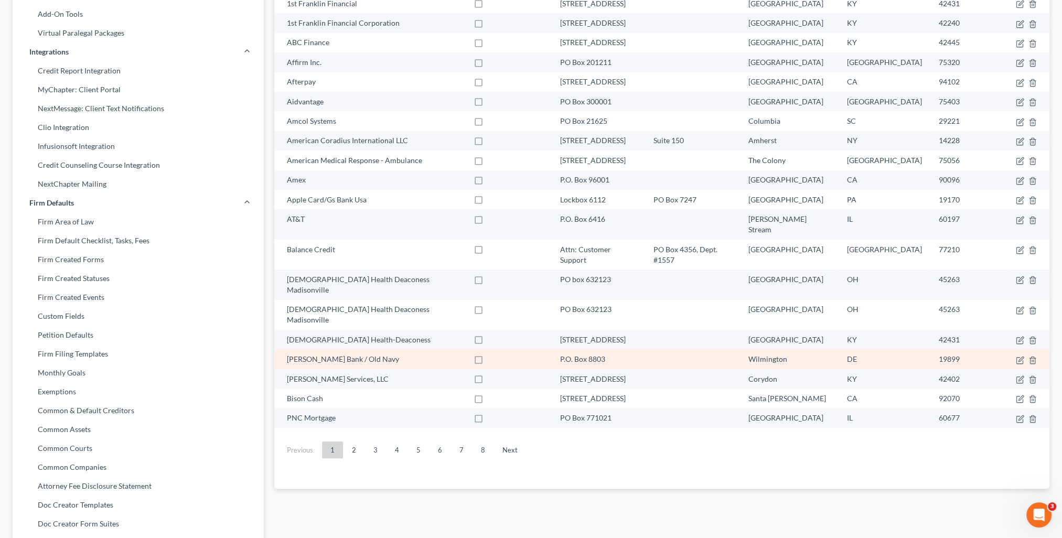
scroll to position [257, 0]
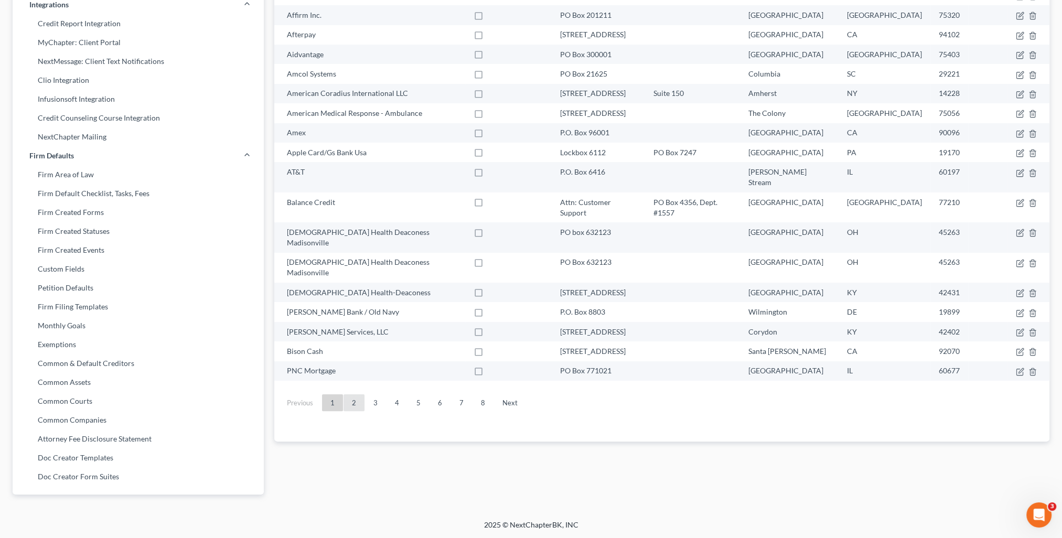
click at [356, 394] on link "2" at bounding box center [354, 402] width 21 height 17
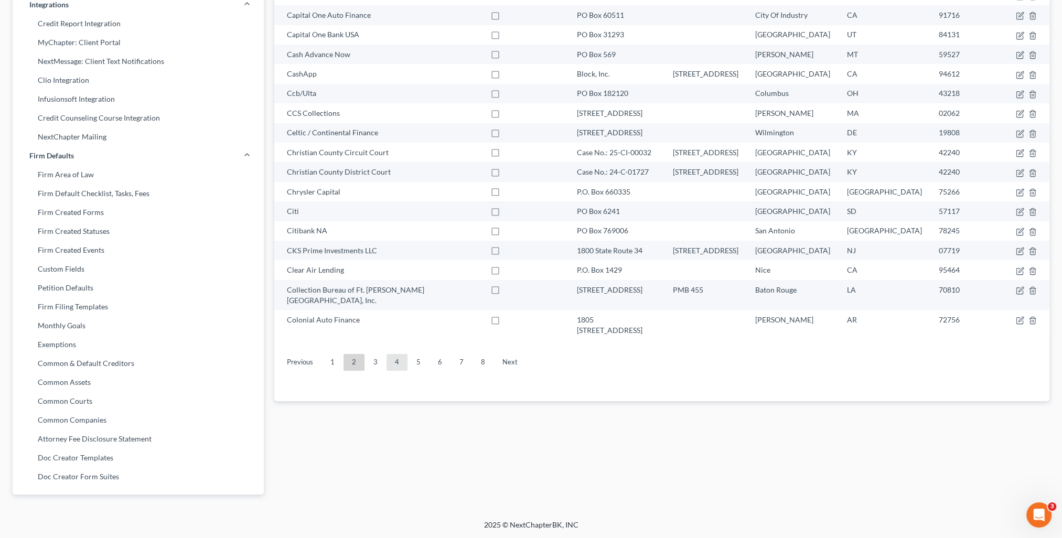
click at [396, 354] on link "4" at bounding box center [397, 362] width 21 height 17
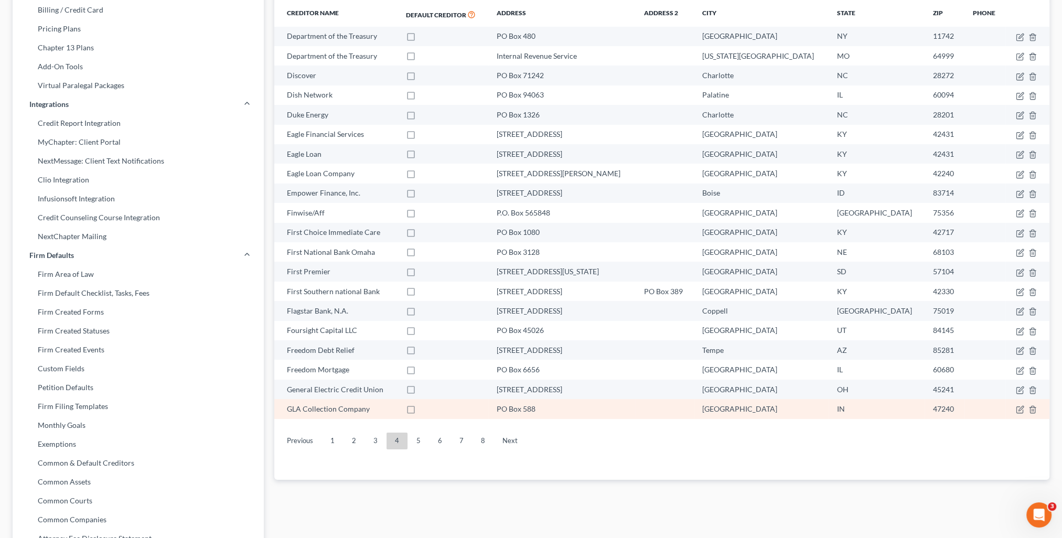
scroll to position [210, 0]
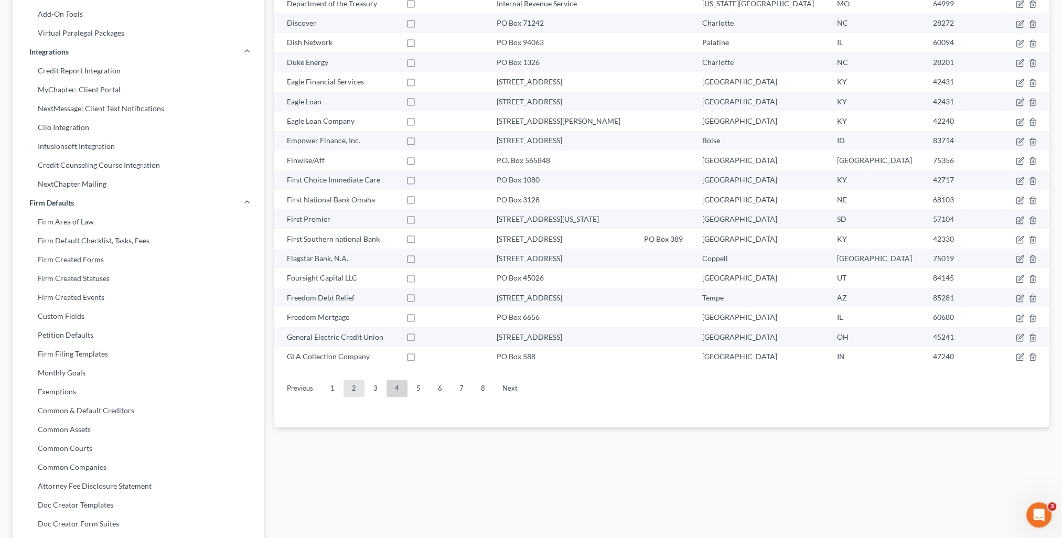
click at [352, 395] on link "2" at bounding box center [354, 388] width 21 height 17
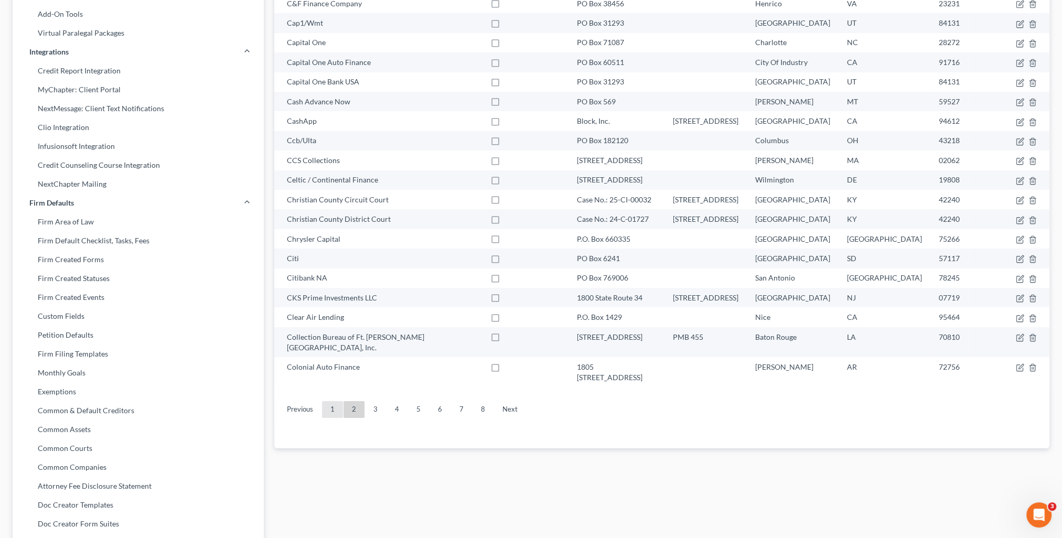
click at [336, 401] on link "1" at bounding box center [332, 409] width 21 height 17
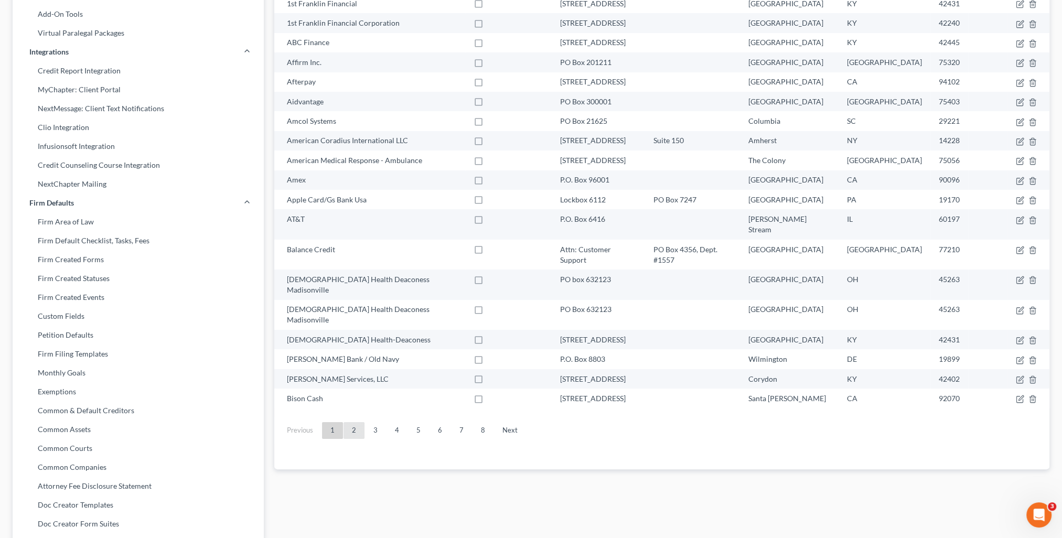
click at [362, 422] on link "2" at bounding box center [354, 430] width 21 height 17
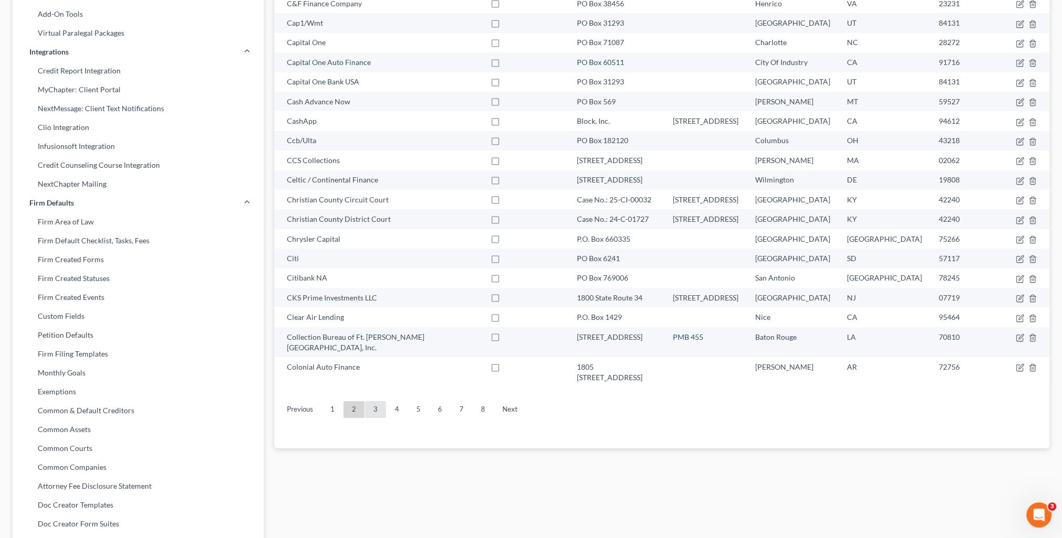
click at [374, 401] on link "3" at bounding box center [375, 409] width 21 height 17
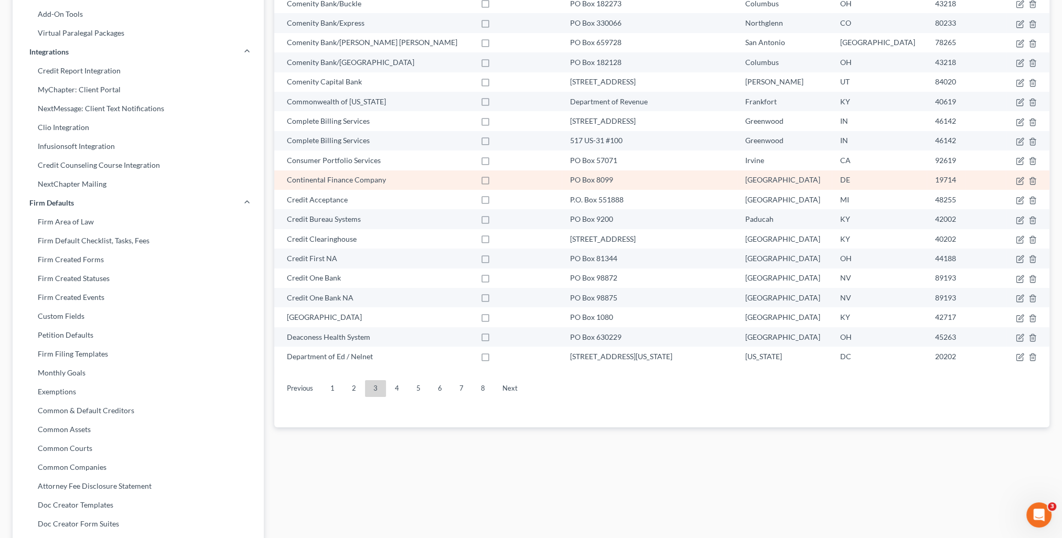
scroll to position [105, 0]
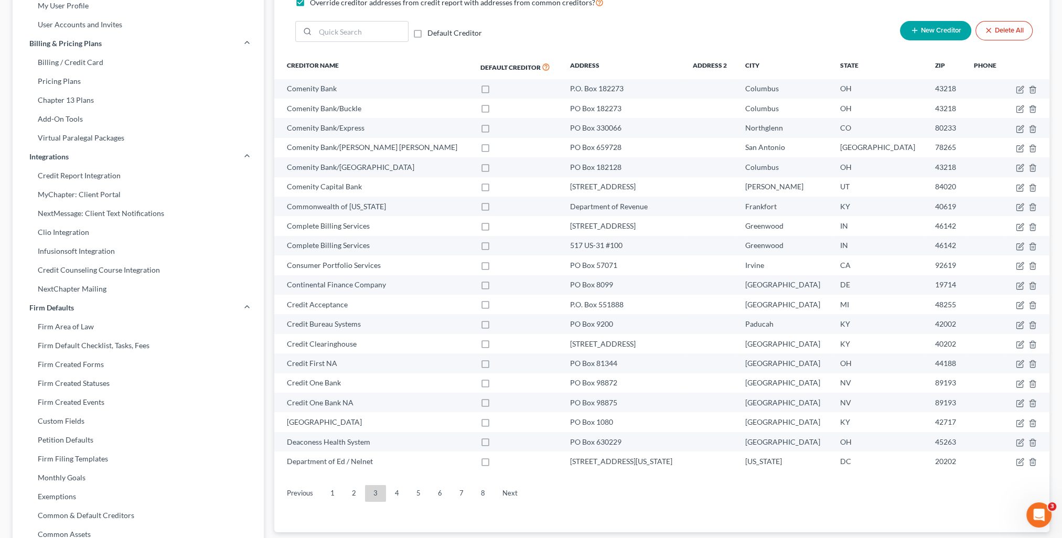
click at [919, 39] on button "New Creditor" at bounding box center [935, 30] width 71 height 19
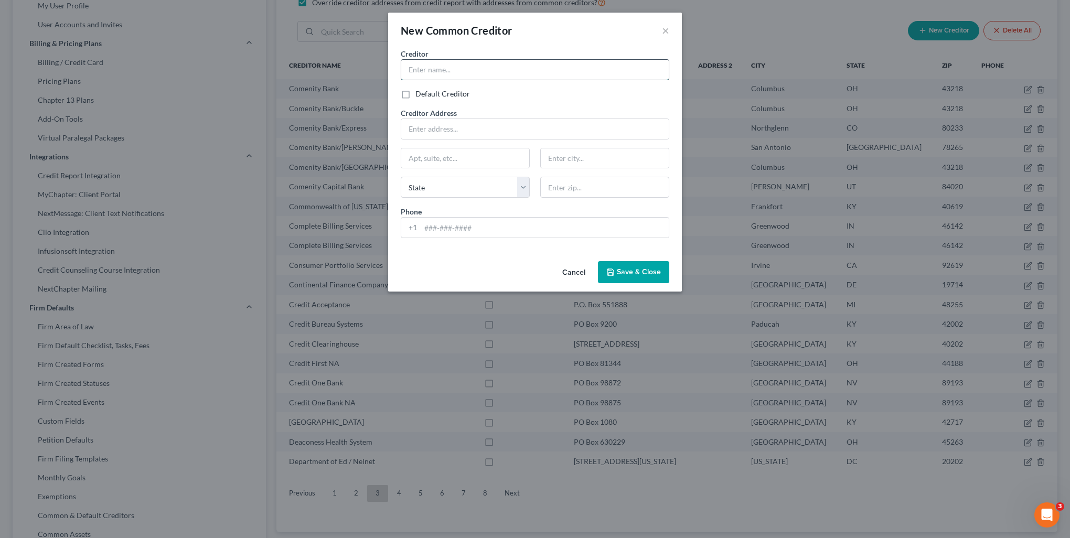
click at [459, 72] on input "text" at bounding box center [534, 70] width 267 height 20
type input "Commonwealth Financial"
click at [445, 132] on input "text" at bounding box center [534, 129] width 267 height 20
type input "280 Congress Street."
type input "Suite 1300"
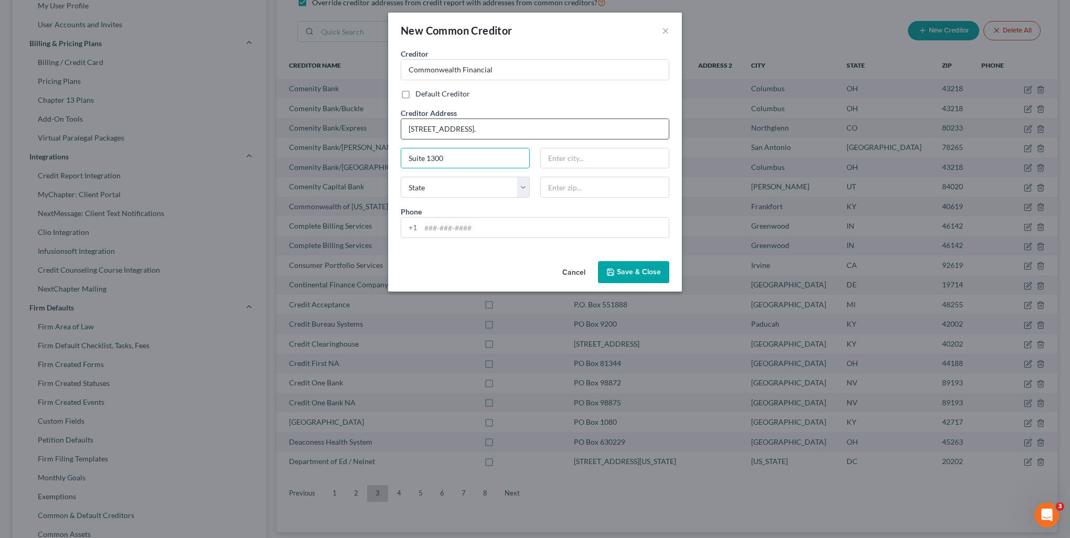
click at [504, 132] on input "280 Congress Street." at bounding box center [534, 129] width 267 height 20
type input "280 Congress Street"
type input "02210"
type input "Boston"
select select "22"
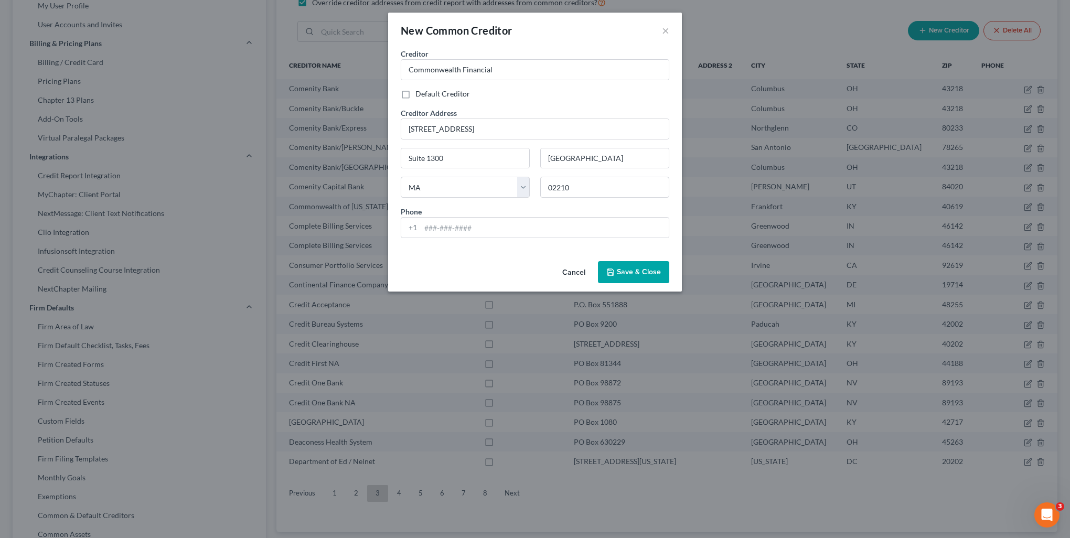
click at [640, 278] on button "Save & Close" at bounding box center [633, 272] width 71 height 22
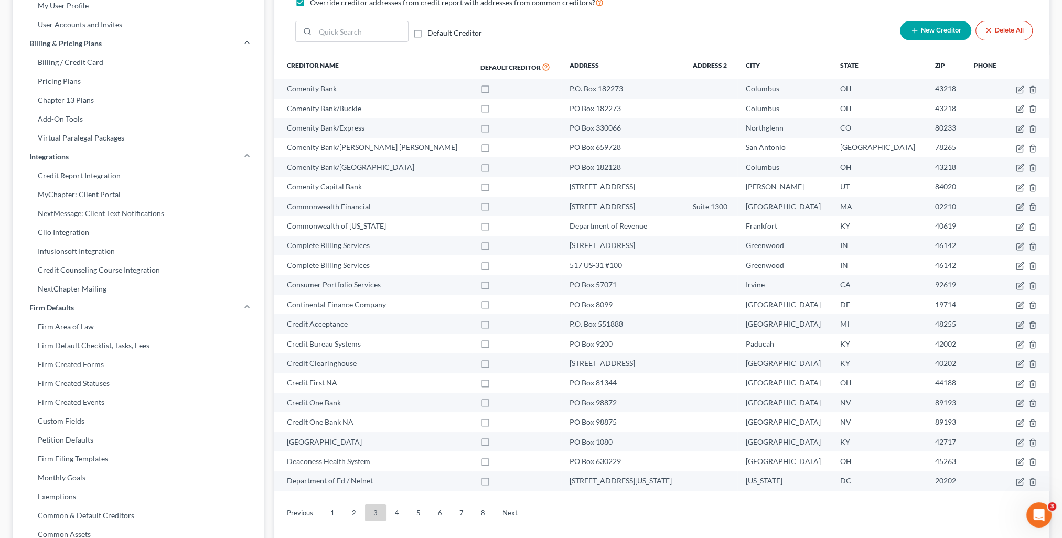
scroll to position [0, 0]
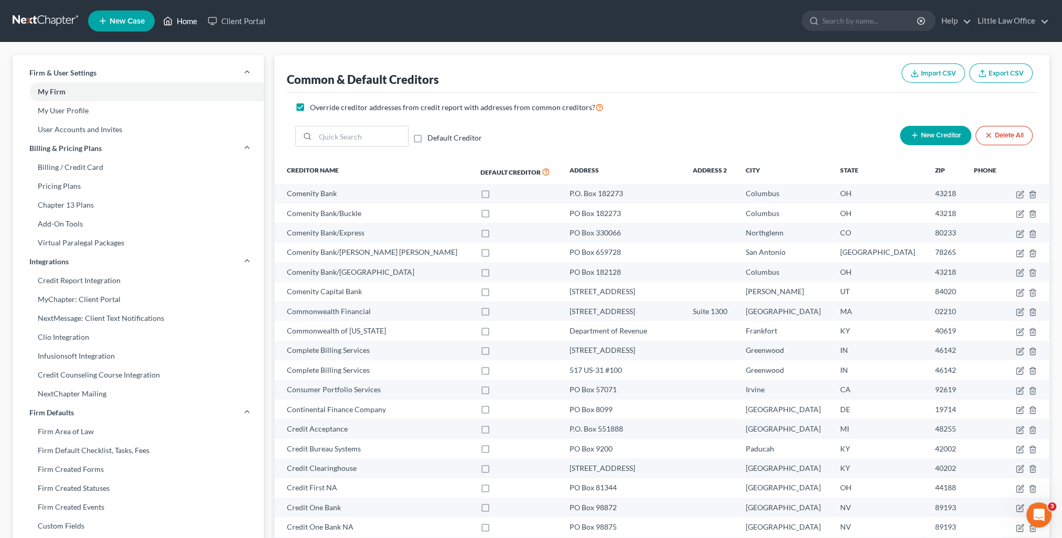
click at [186, 18] on link "Home" at bounding box center [180, 21] width 45 height 19
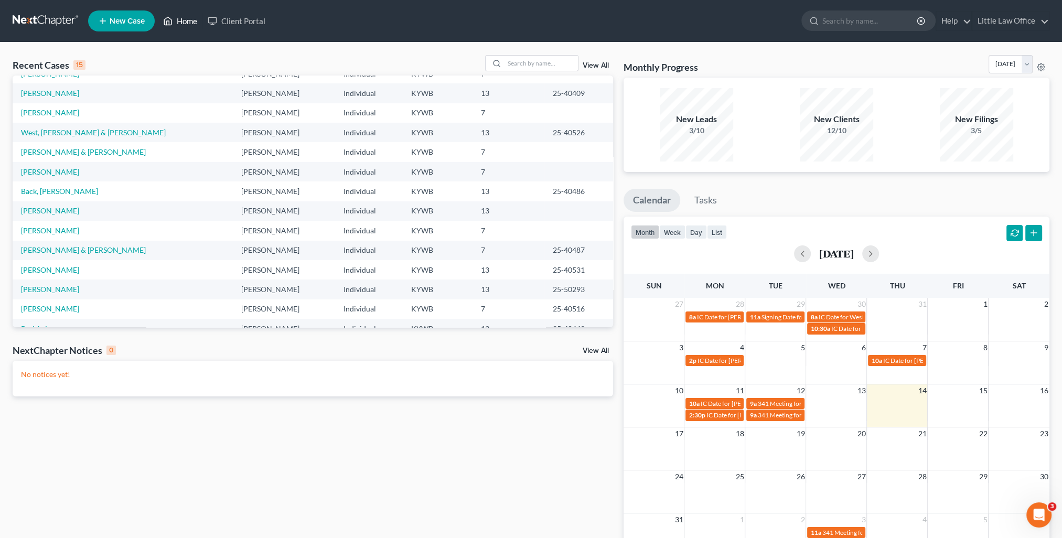
scroll to position [72, 0]
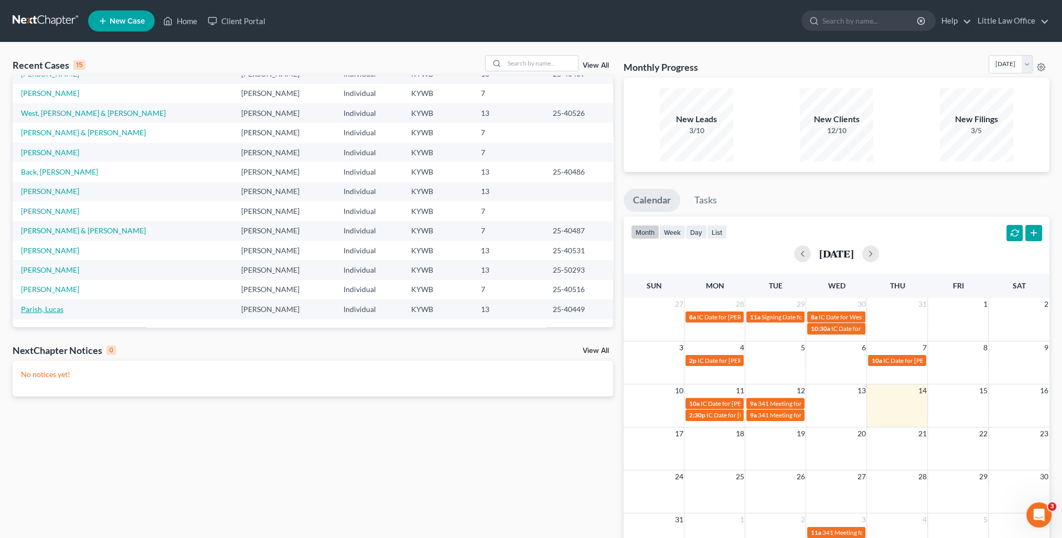
click at [50, 310] on link "Parish, Lucas" at bounding box center [42, 309] width 42 height 9
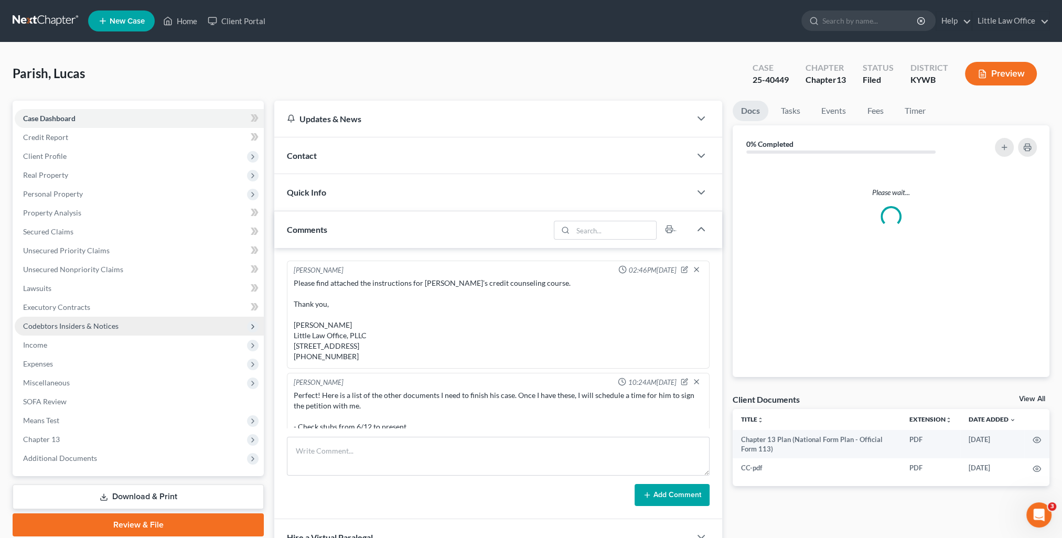
scroll to position [1116, 0]
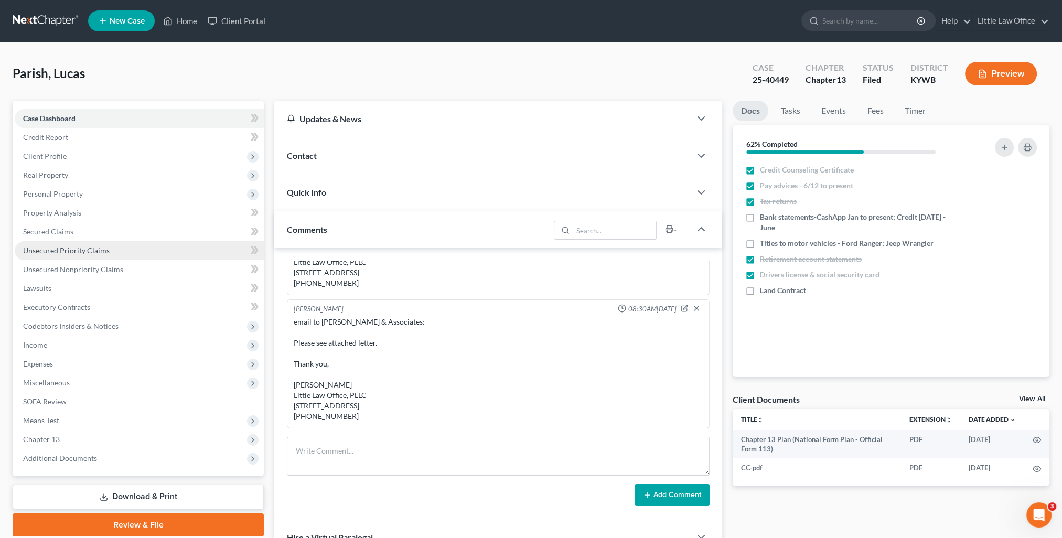
click at [88, 252] on span "Unsecured Priority Claims" at bounding box center [66, 250] width 87 height 9
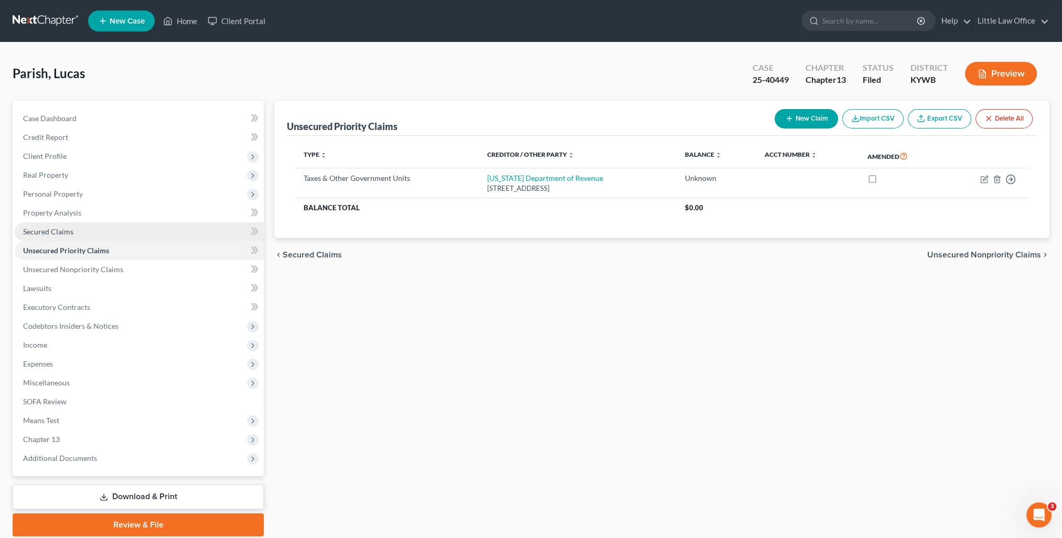
click at [73, 235] on link "Secured Claims" at bounding box center [139, 231] width 249 height 19
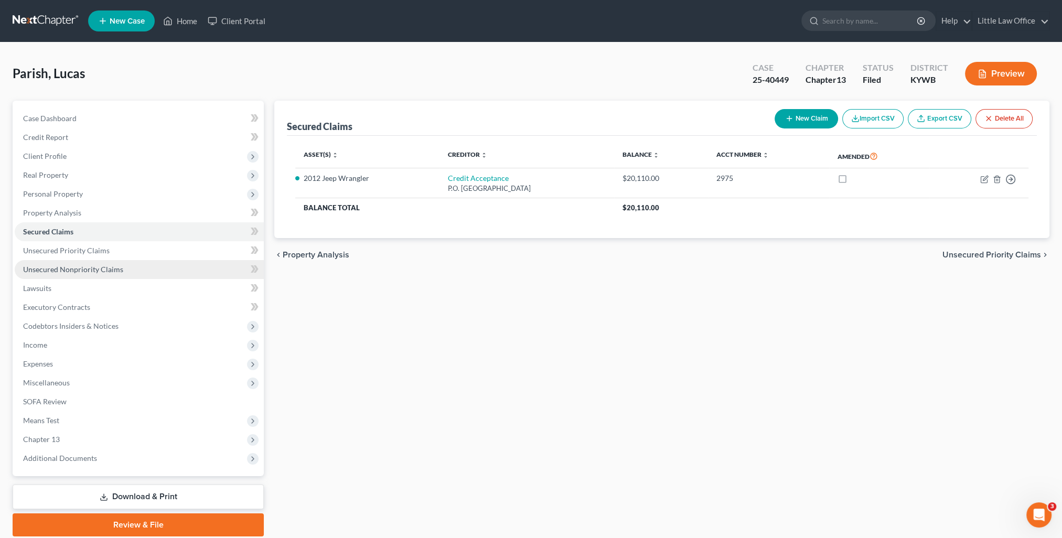
click at [88, 268] on span "Unsecured Nonpriority Claims" at bounding box center [73, 269] width 100 height 9
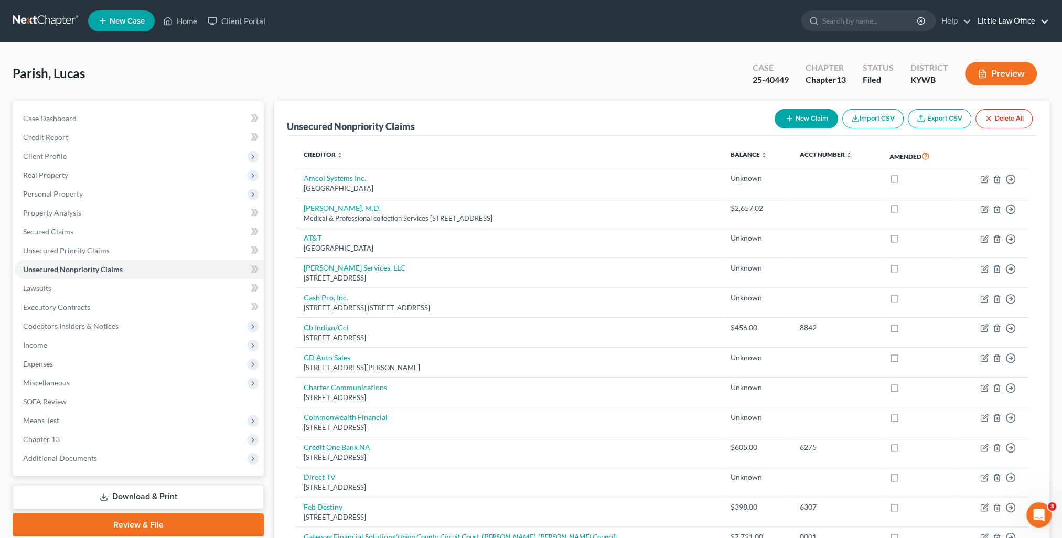
click at [1019, 16] on link "Little Law Office" at bounding box center [1010, 21] width 77 height 19
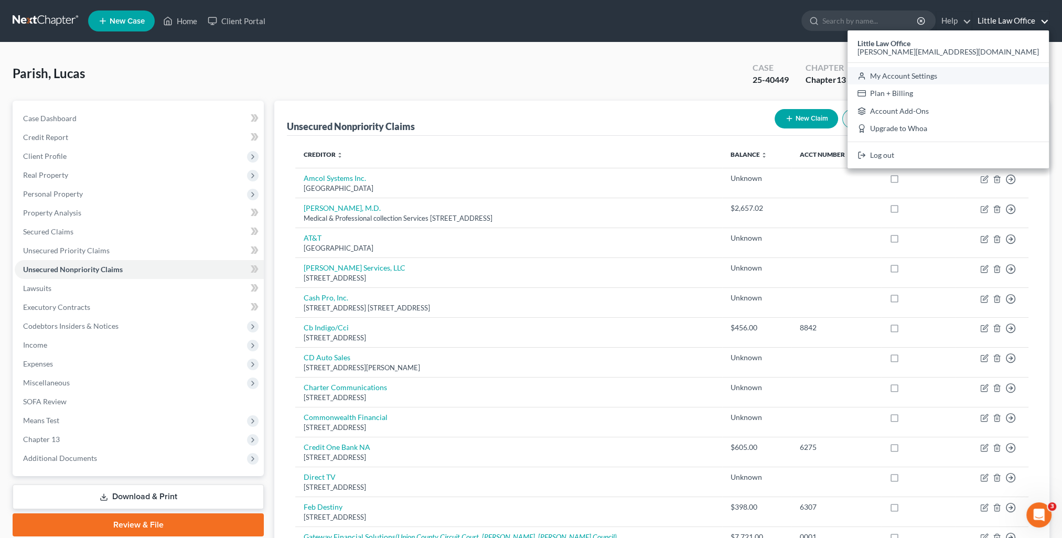
click at [993, 77] on link "My Account Settings" at bounding box center [948, 76] width 201 height 18
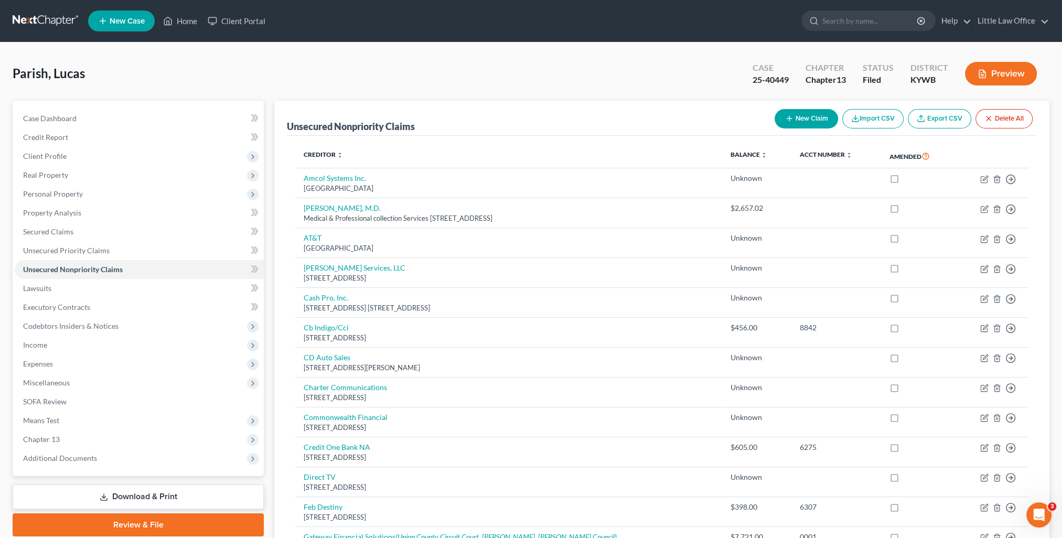
select select "33"
select select "23"
select select "18"
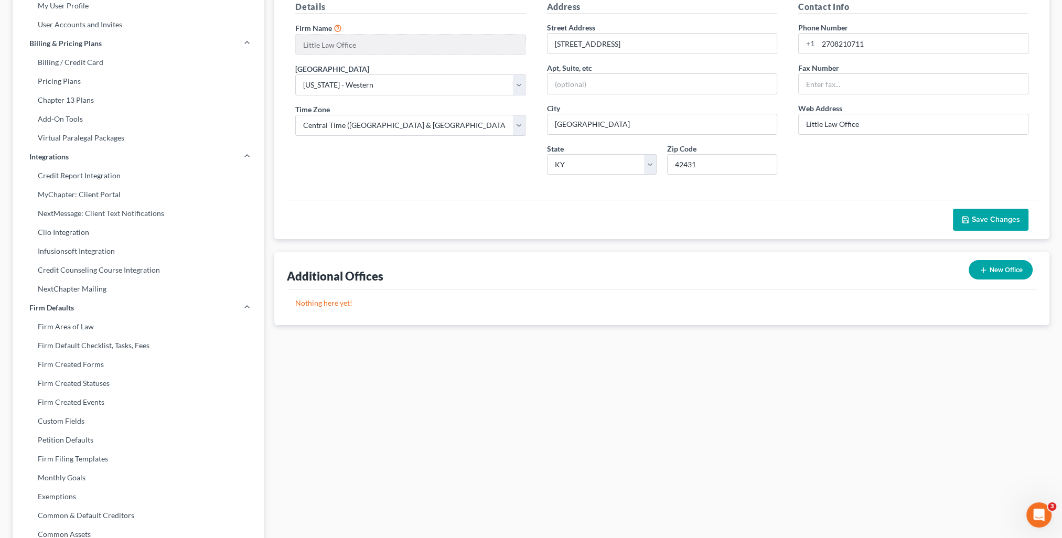
scroll to position [257, 0]
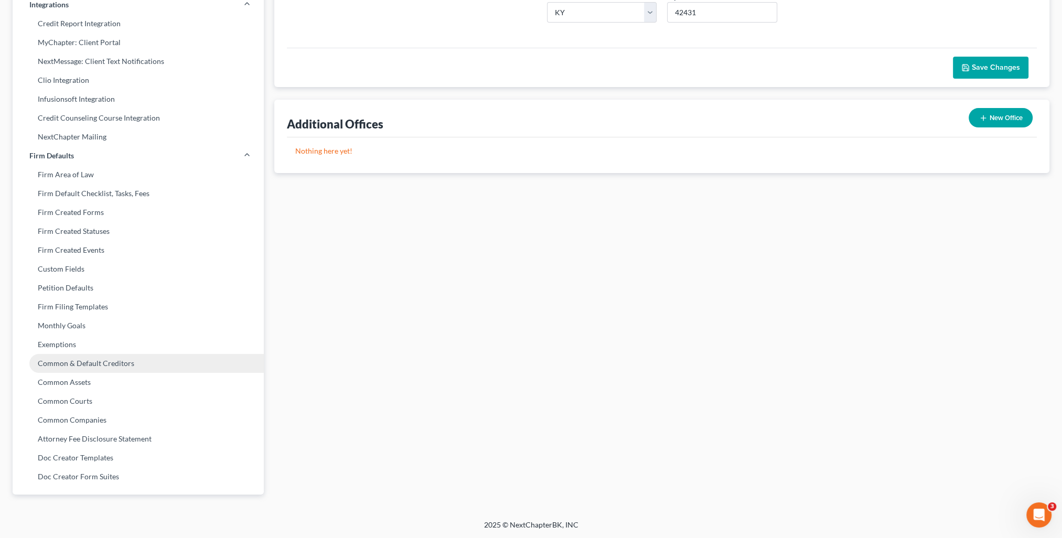
click at [99, 365] on link "Common & Default Creditors" at bounding box center [138, 363] width 251 height 19
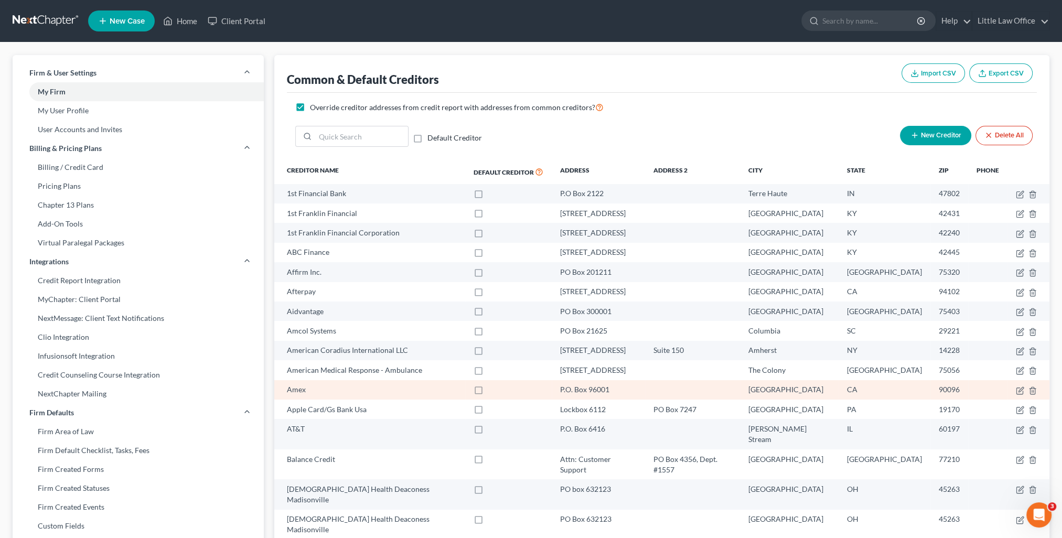
scroll to position [257, 0]
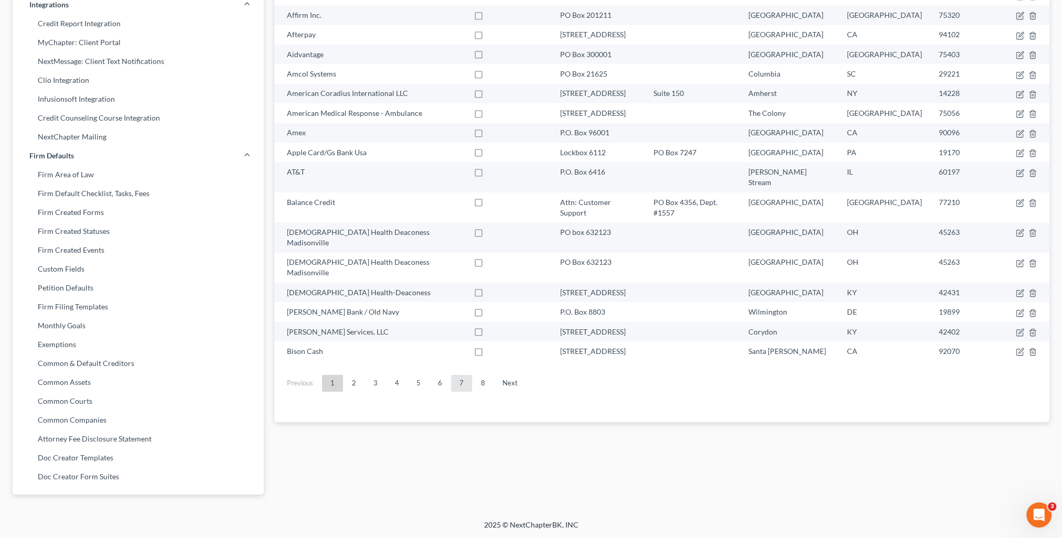
click at [459, 375] on link "7" at bounding box center [461, 383] width 21 height 17
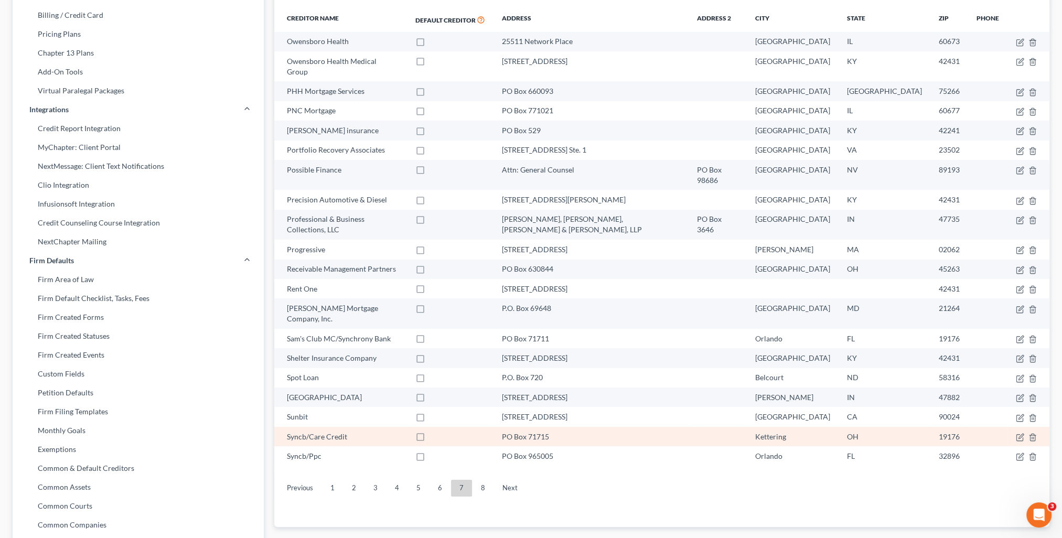
scroll to position [100, 0]
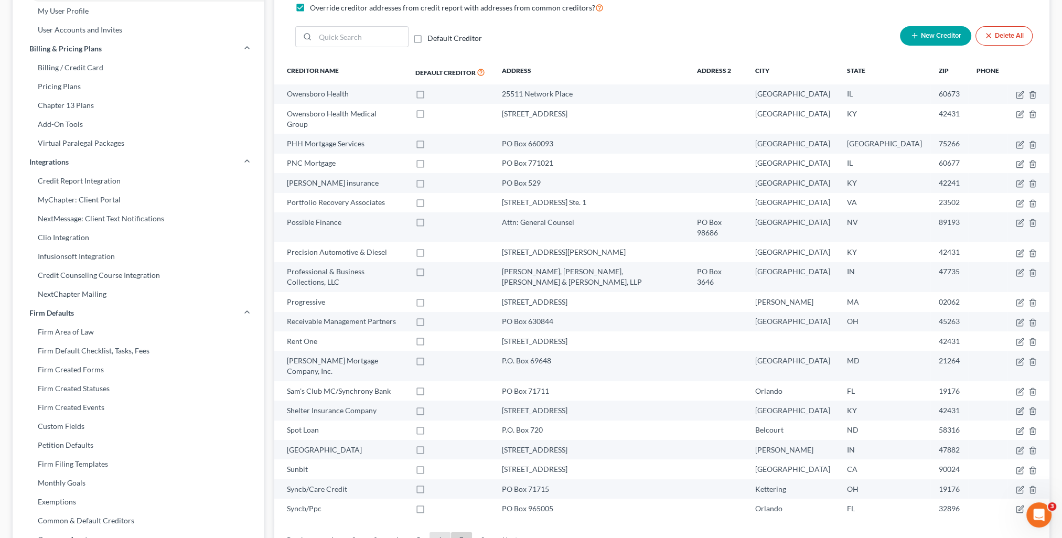
click at [436, 532] on link "6" at bounding box center [440, 540] width 21 height 17
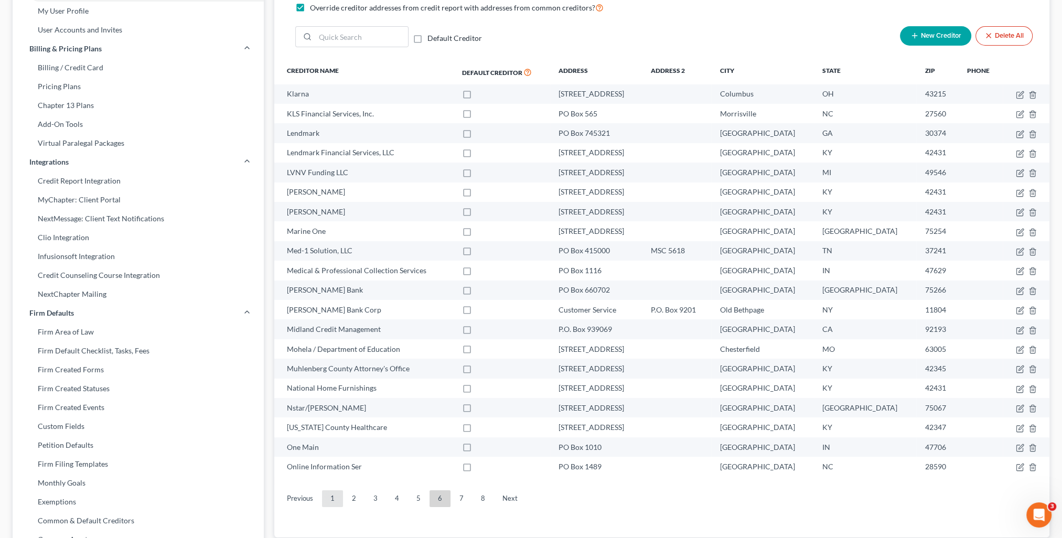
click at [338, 500] on link "1" at bounding box center [332, 498] width 21 height 17
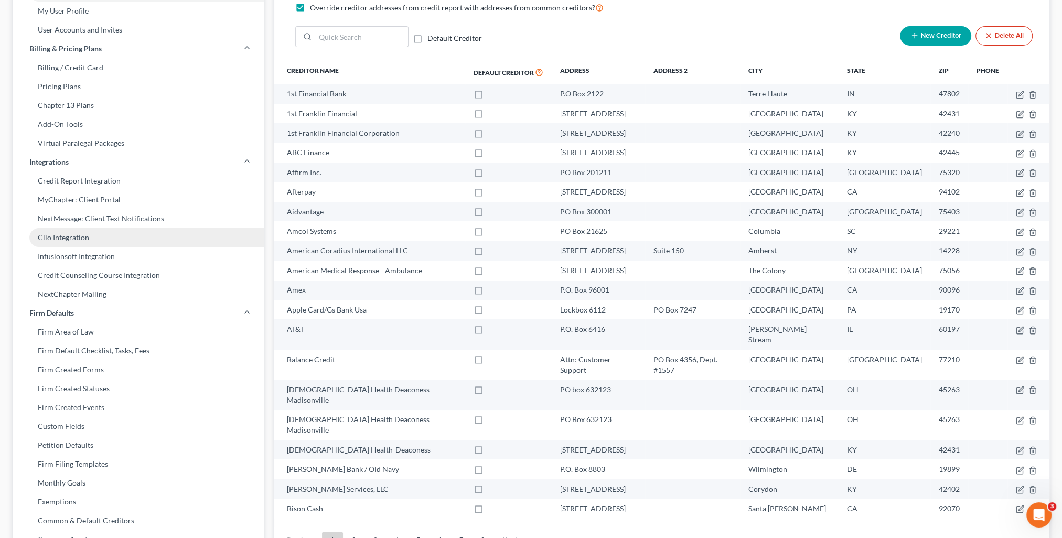
scroll to position [0, 0]
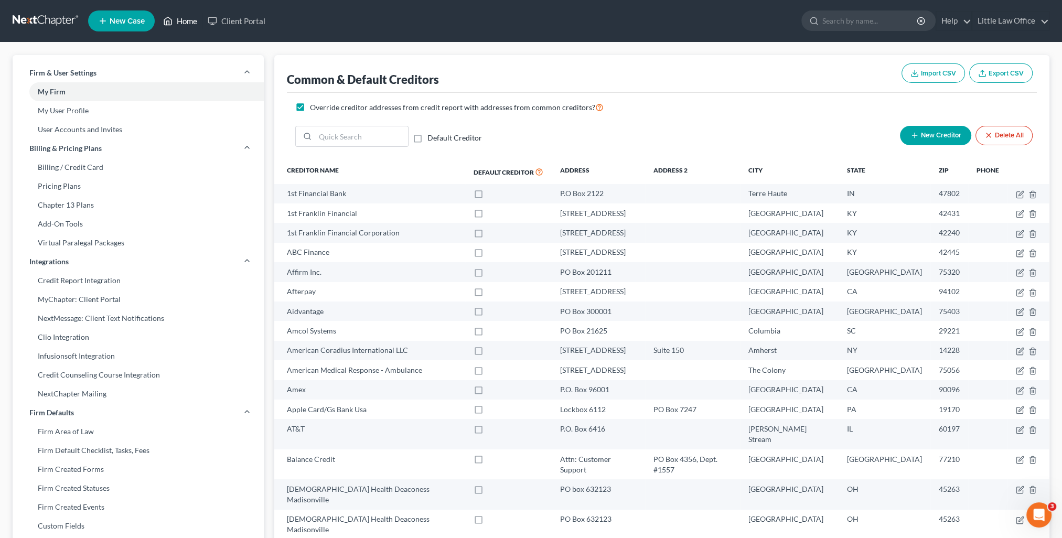
click at [189, 23] on link "Home" at bounding box center [180, 21] width 45 height 19
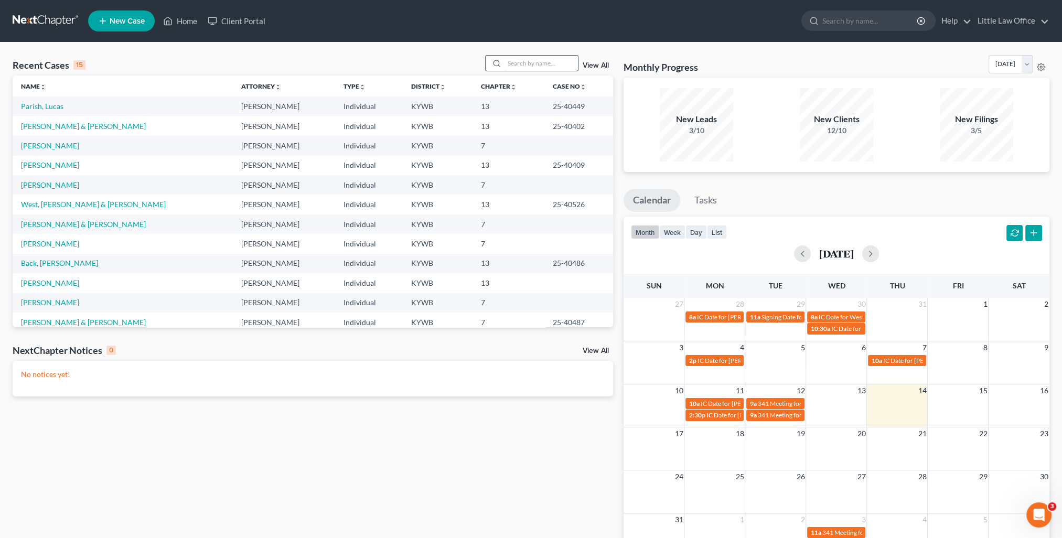
click at [512, 63] on input "search" at bounding box center [541, 63] width 73 height 15
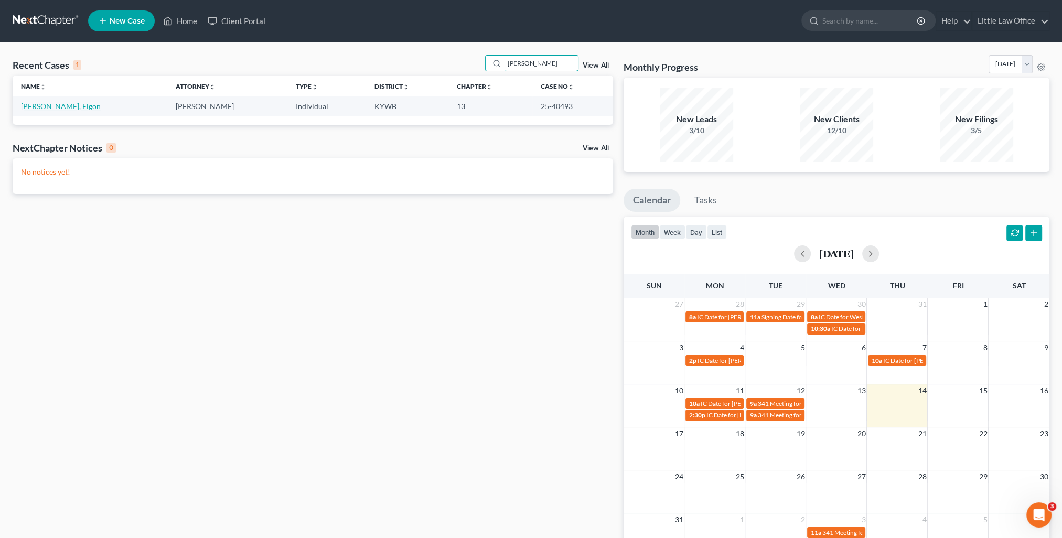
type input "harvey"
click at [48, 109] on link "[PERSON_NAME], Elgon" at bounding box center [61, 106] width 80 height 9
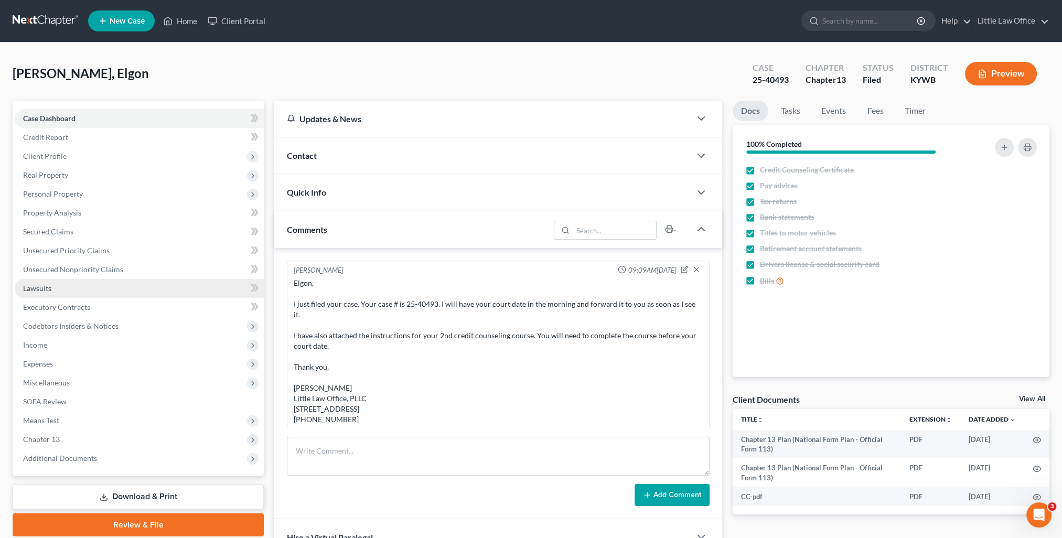
scroll to position [1130, 0]
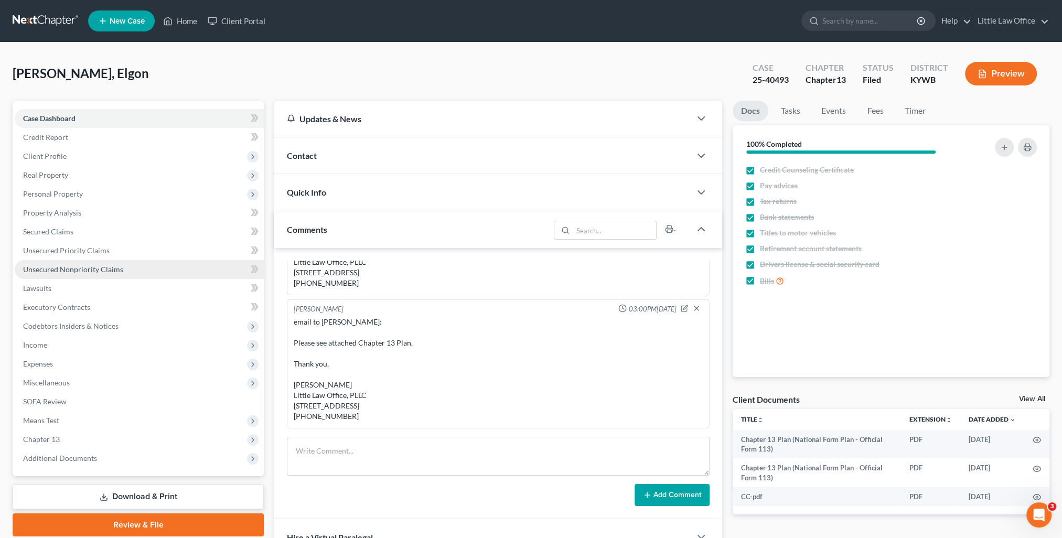
click at [69, 272] on span "Unsecured Nonpriority Claims" at bounding box center [73, 269] width 100 height 9
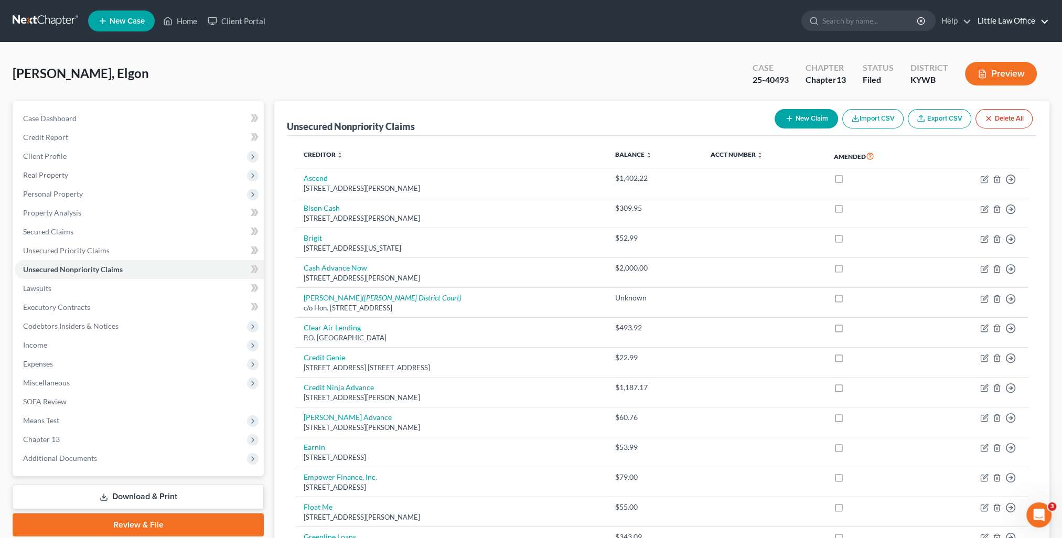
click at [1029, 27] on link "Little Law Office" at bounding box center [1010, 21] width 77 height 19
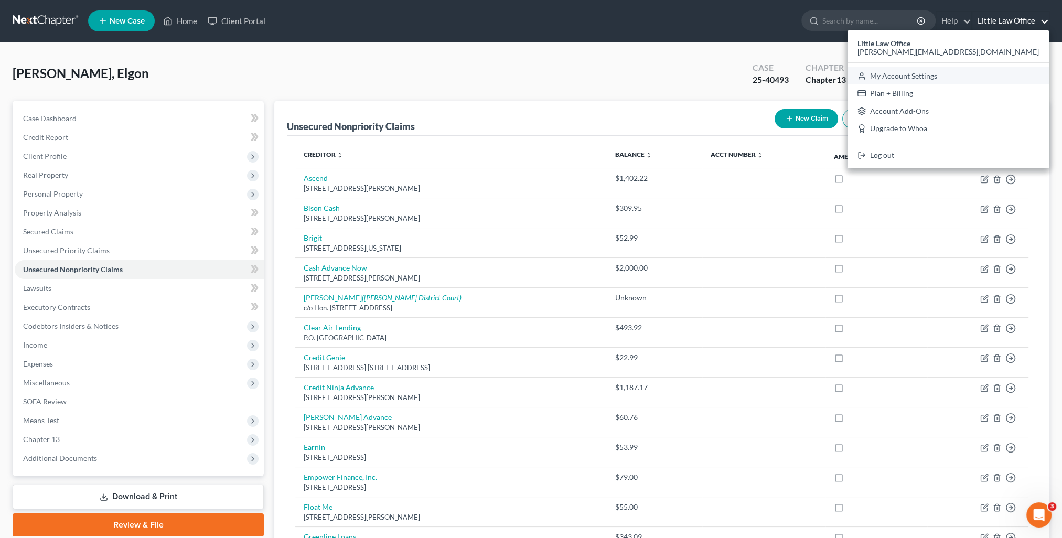
click at [990, 74] on link "My Account Settings" at bounding box center [948, 76] width 201 height 18
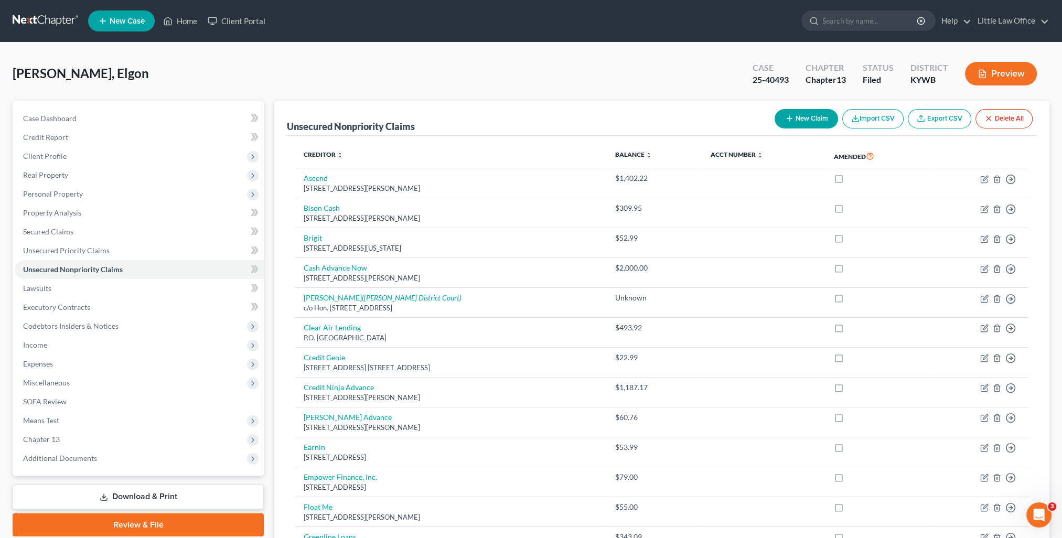
select select "33"
select select "23"
select select "18"
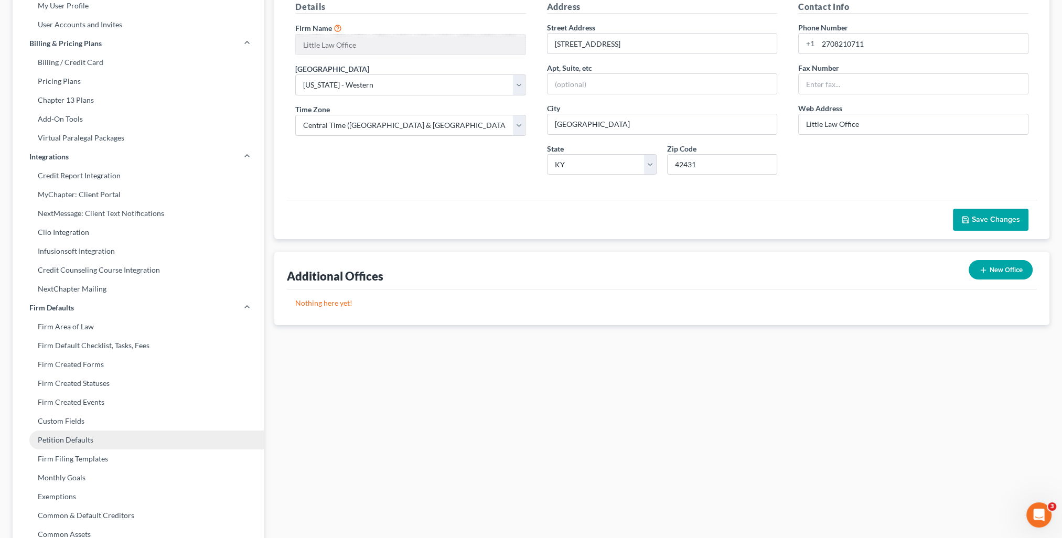
scroll to position [157, 0]
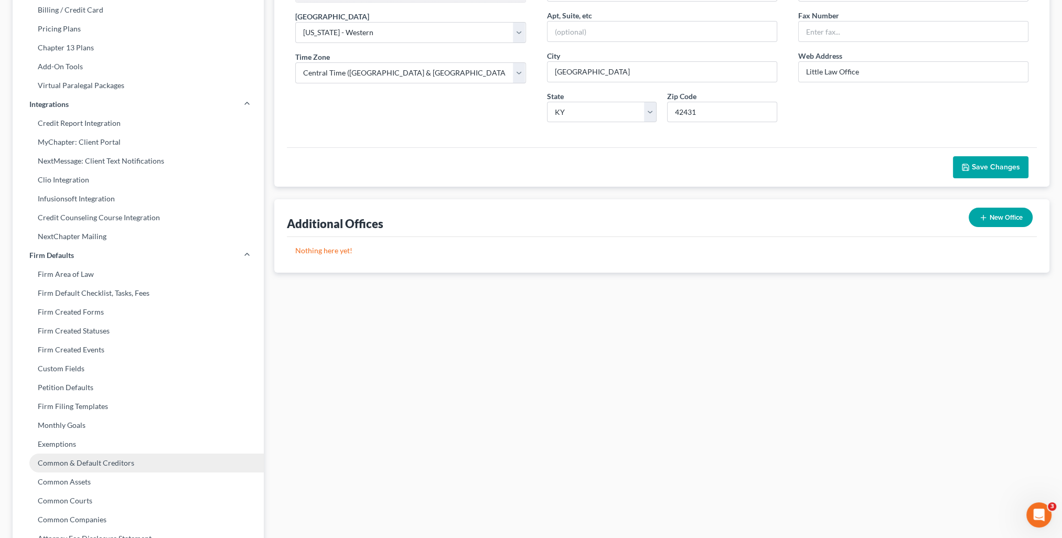
click at [127, 466] on link "Common & Default Creditors" at bounding box center [138, 463] width 251 height 19
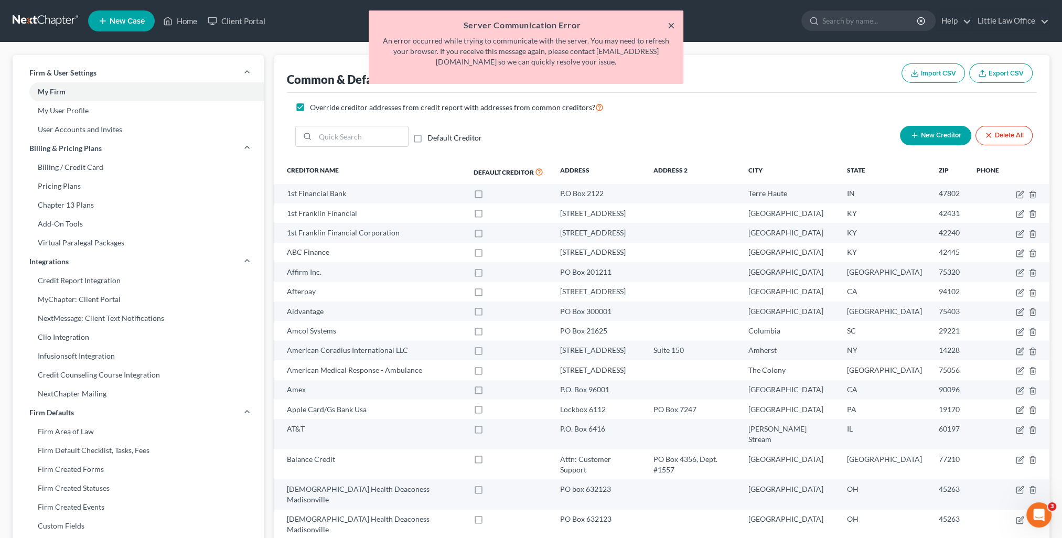
click at [671, 26] on button "×" at bounding box center [671, 25] width 7 height 13
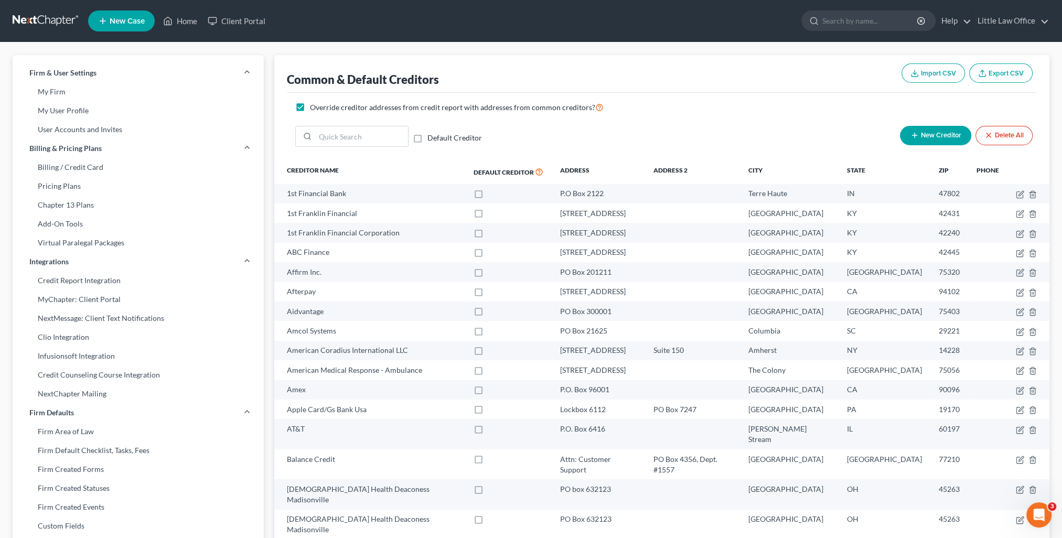
click at [937, 134] on span "New Creditor" at bounding box center [941, 136] width 40 height 8
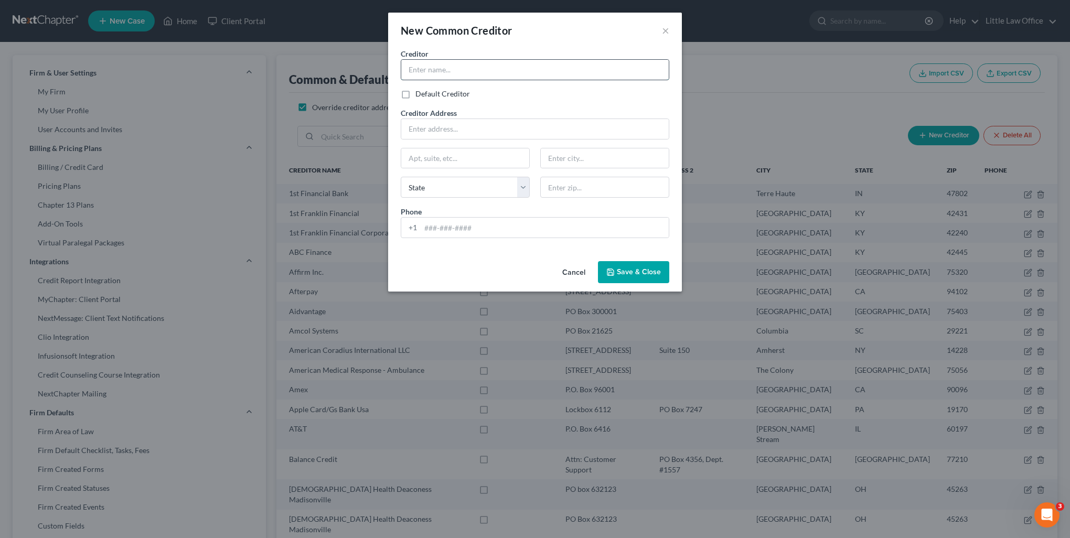
click at [468, 71] on input "text" at bounding box center [534, 70] width 267 height 20
type input "Ascend"
click at [470, 125] on input "text" at bounding box center [534, 129] width 267 height 20
type input "635 East Highway 20, U"
type input "95485"
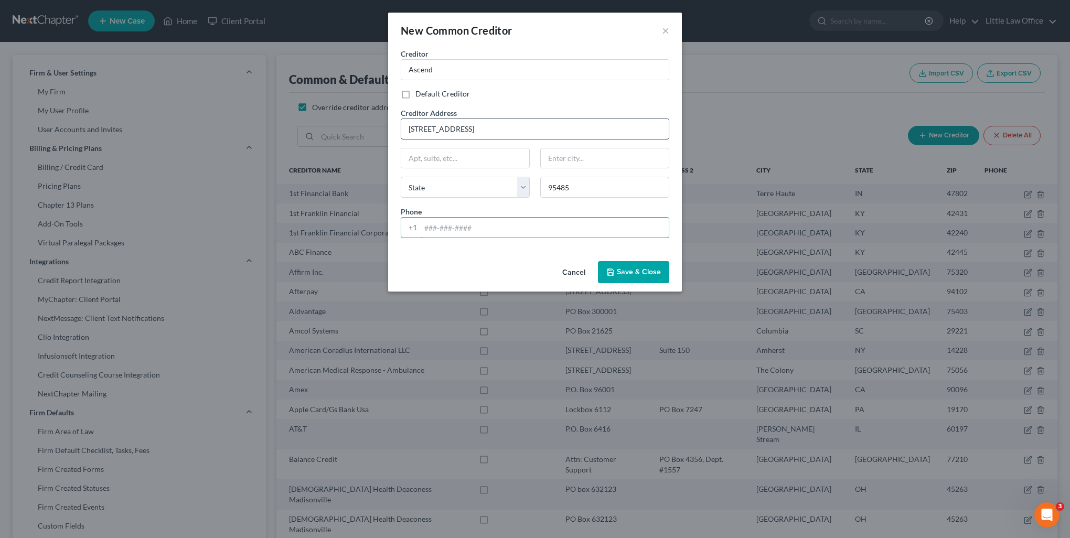
type input "Upper Lake"
select select "4"
click at [655, 272] on span "Save & Close" at bounding box center [639, 271] width 44 height 9
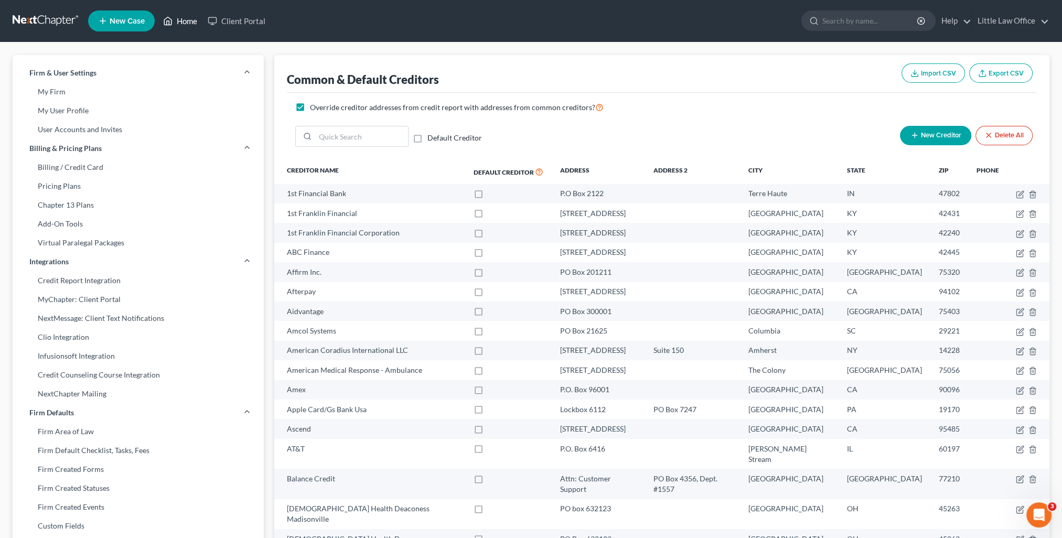
click at [181, 26] on link "Home" at bounding box center [180, 21] width 45 height 19
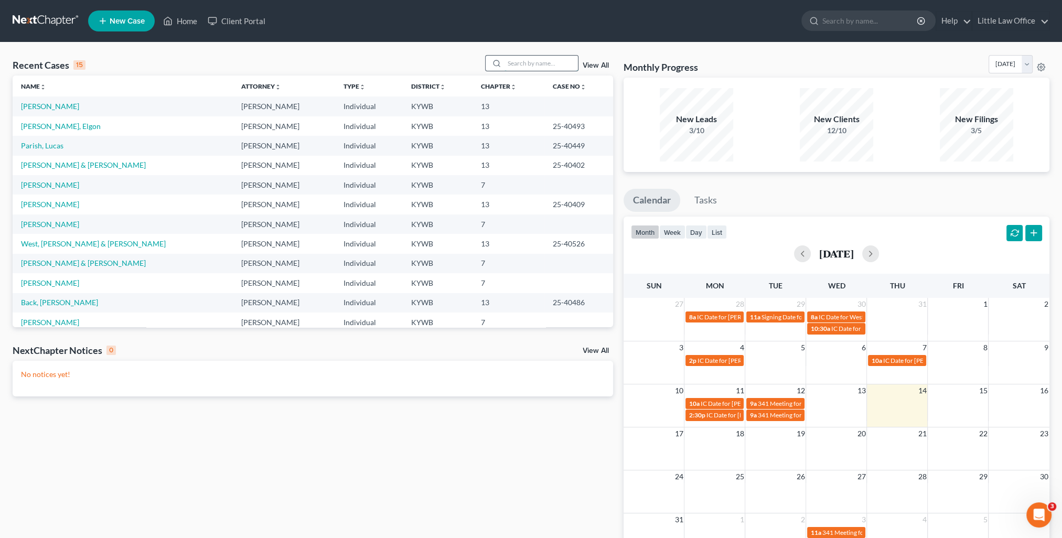
click at [535, 62] on input "search" at bounding box center [541, 63] width 73 height 15
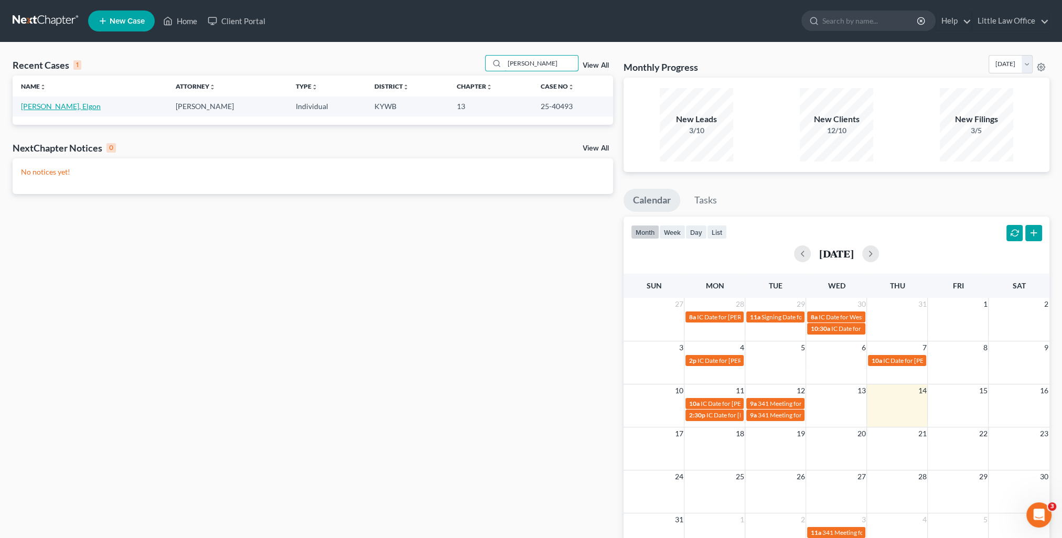
type input "HARVEY"
click at [52, 104] on link "[PERSON_NAME], Elgon" at bounding box center [61, 106] width 80 height 9
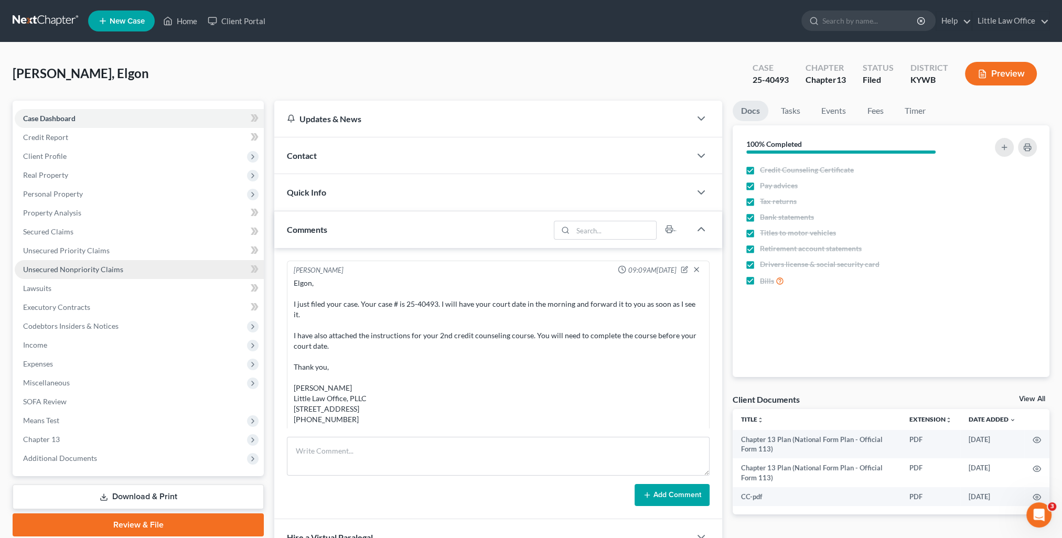
click at [67, 267] on span "Unsecured Nonpriority Claims" at bounding box center [73, 269] width 100 height 9
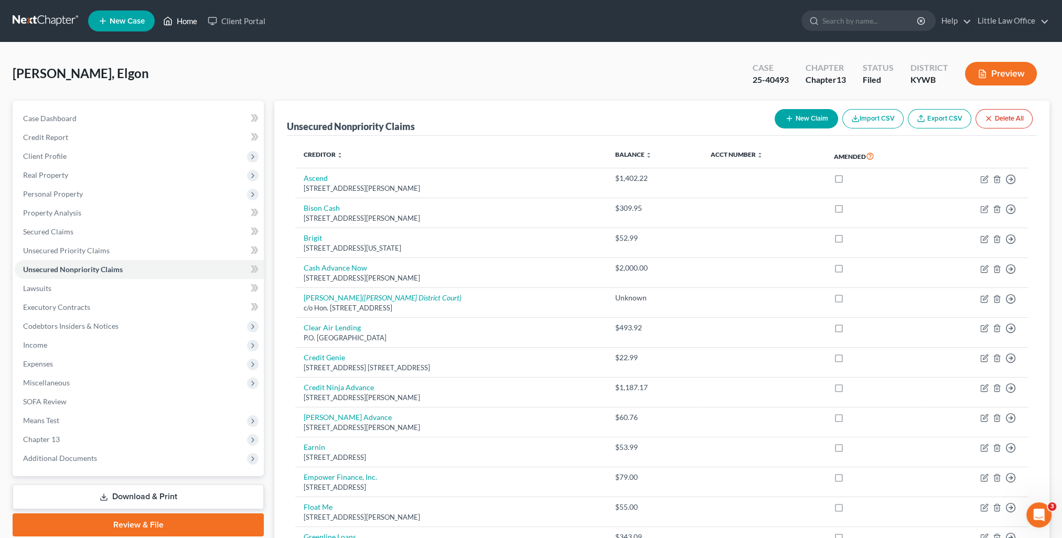
click at [191, 26] on link "Home" at bounding box center [180, 21] width 45 height 19
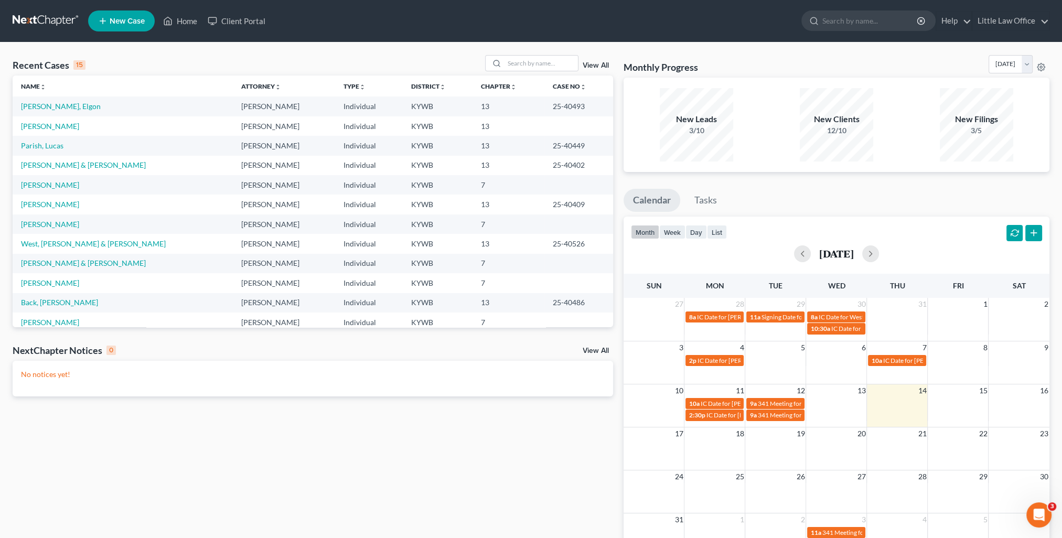
click at [36, 121] on td "[PERSON_NAME]" at bounding box center [123, 125] width 220 height 19
click at [38, 123] on link "[PERSON_NAME]" at bounding box center [50, 126] width 58 height 9
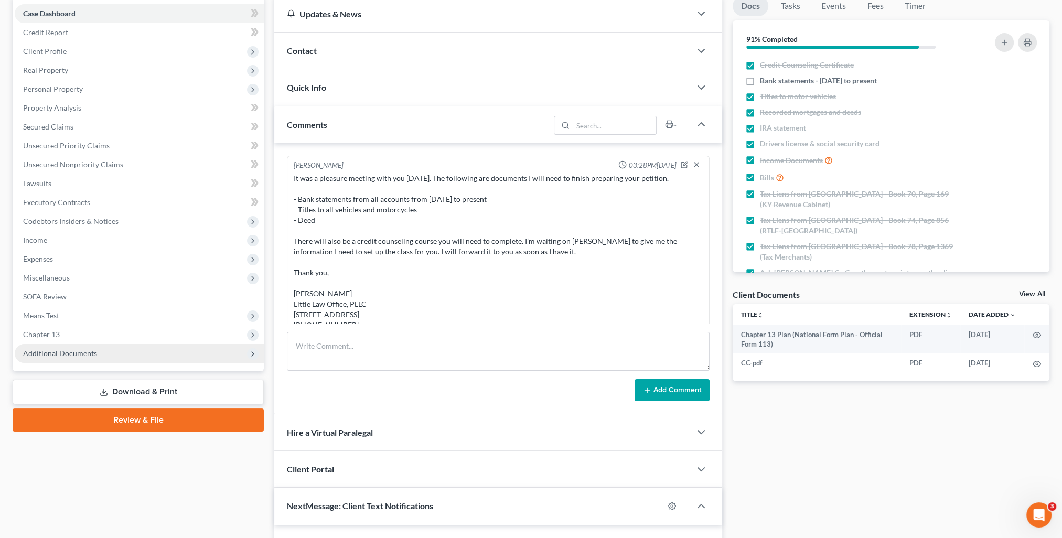
scroll to position [745, 0]
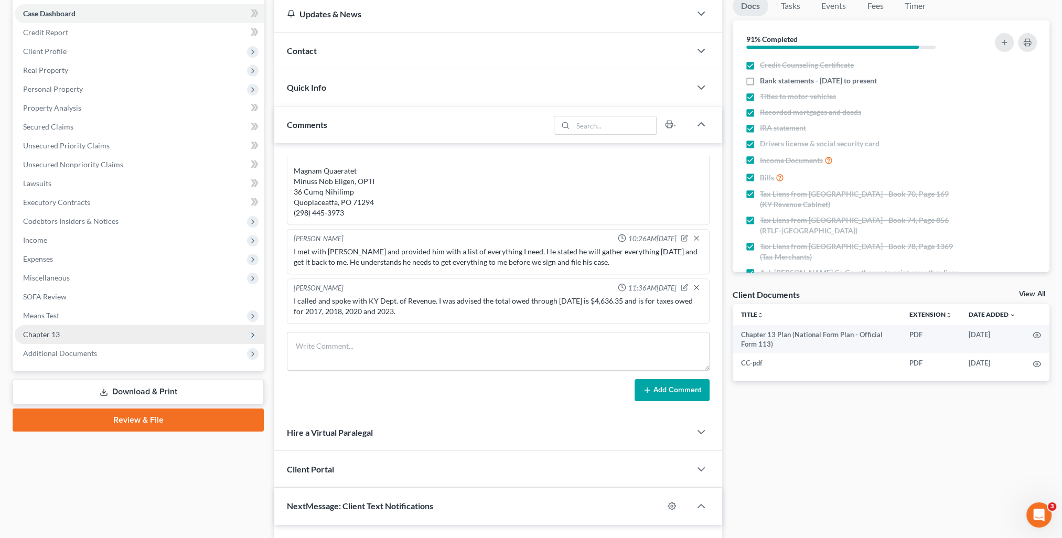
click at [67, 338] on span "Chapter 13" at bounding box center [139, 334] width 249 height 19
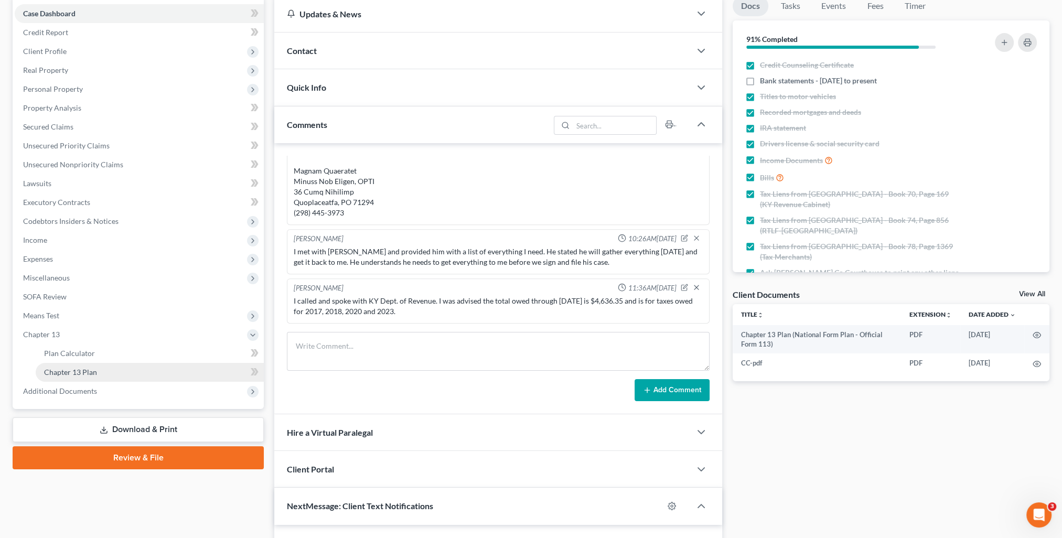
click at [75, 370] on span "Chapter 13 Plan" at bounding box center [70, 372] width 53 height 9
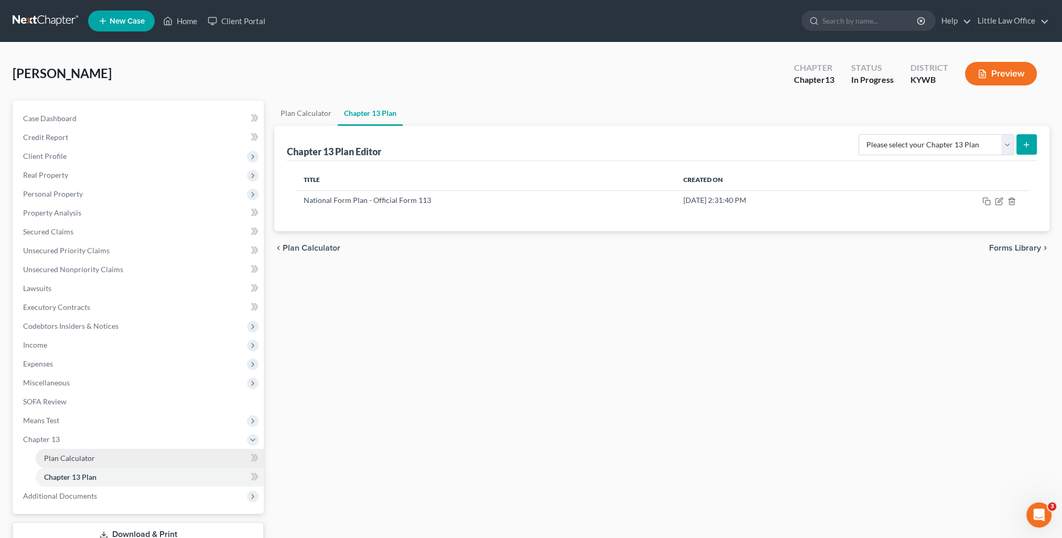
click at [82, 456] on span "Plan Calculator" at bounding box center [69, 458] width 51 height 9
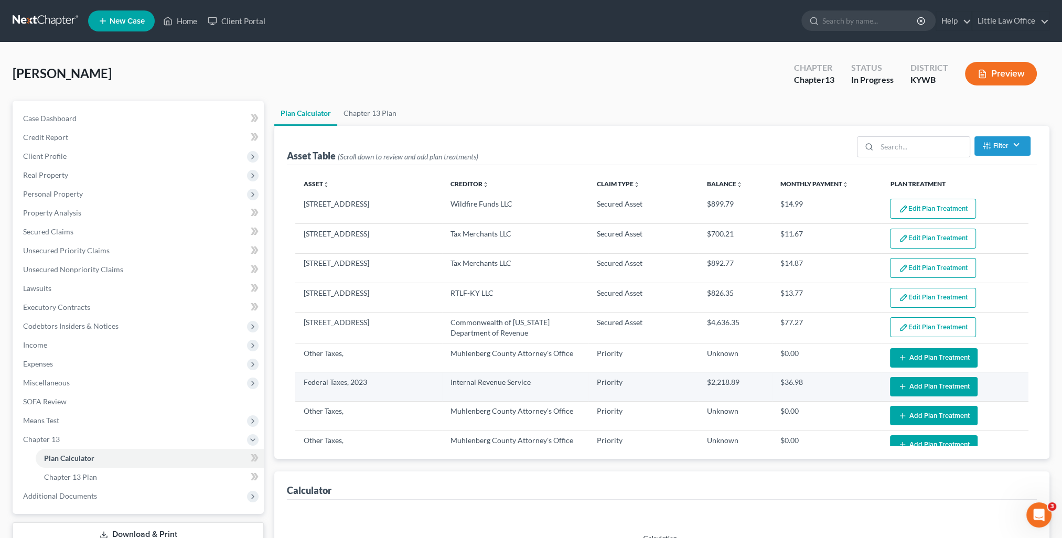
select select "59"
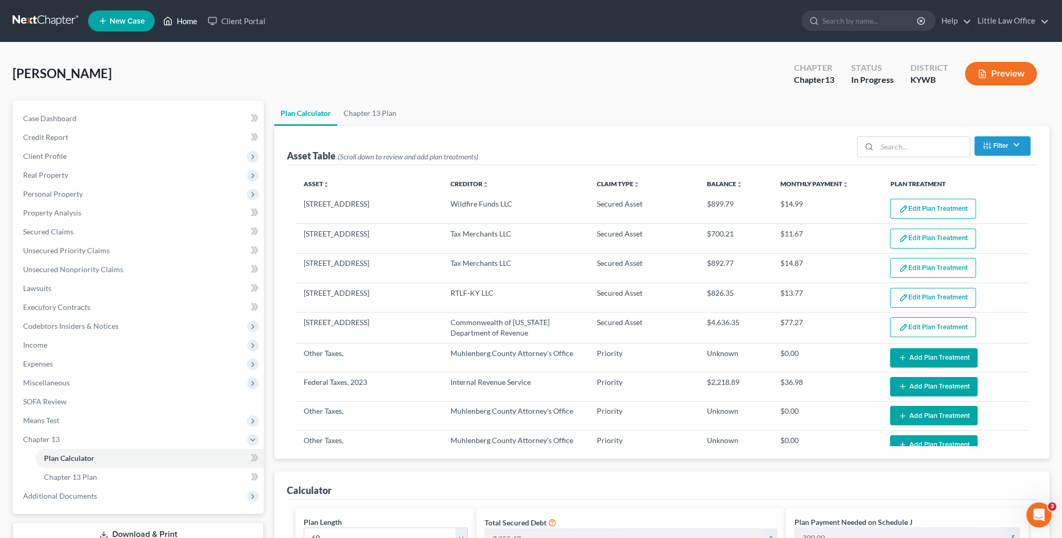
click at [178, 26] on link "Home" at bounding box center [180, 21] width 45 height 19
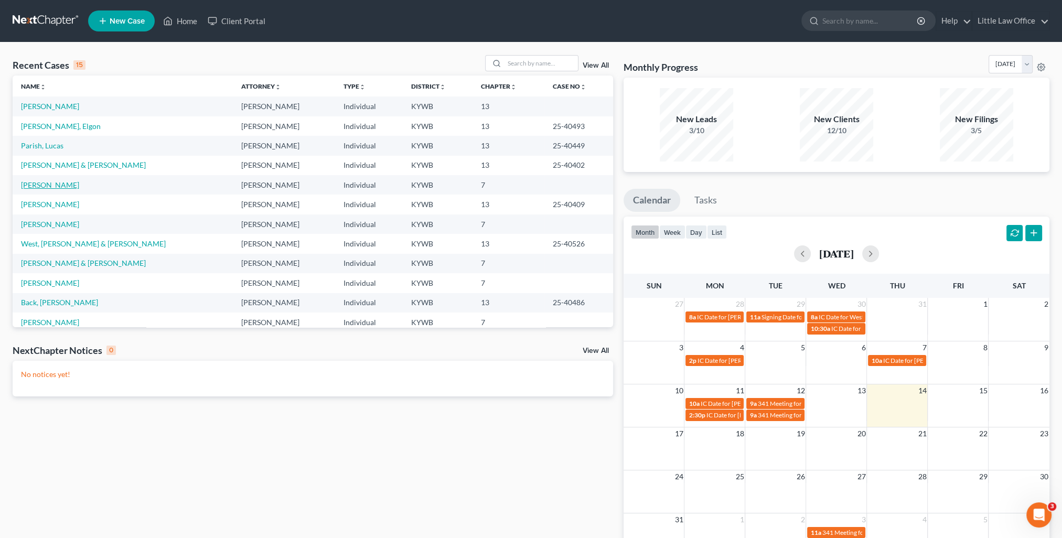
click at [56, 183] on link "[PERSON_NAME]" at bounding box center [50, 184] width 58 height 9
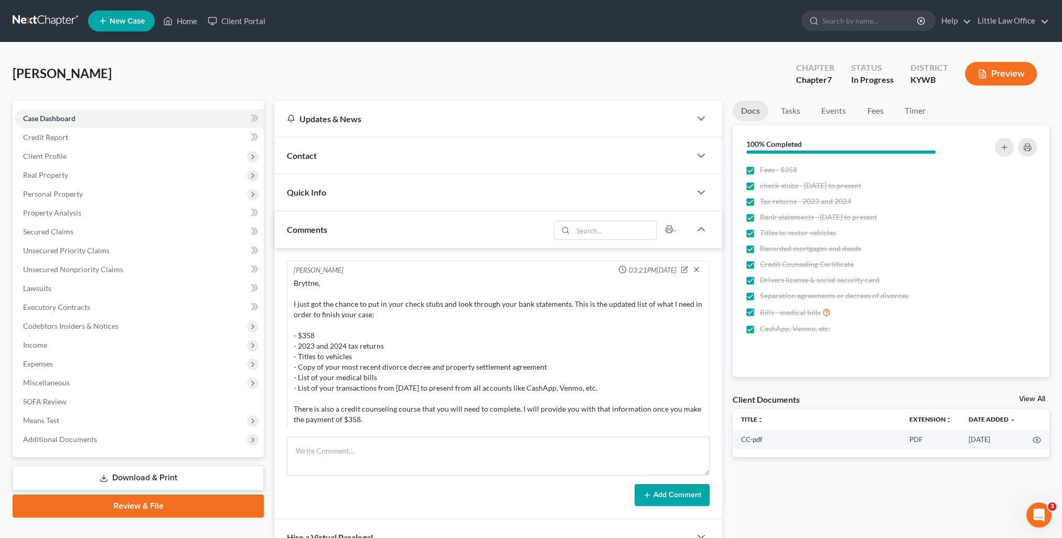
scroll to position [496, 0]
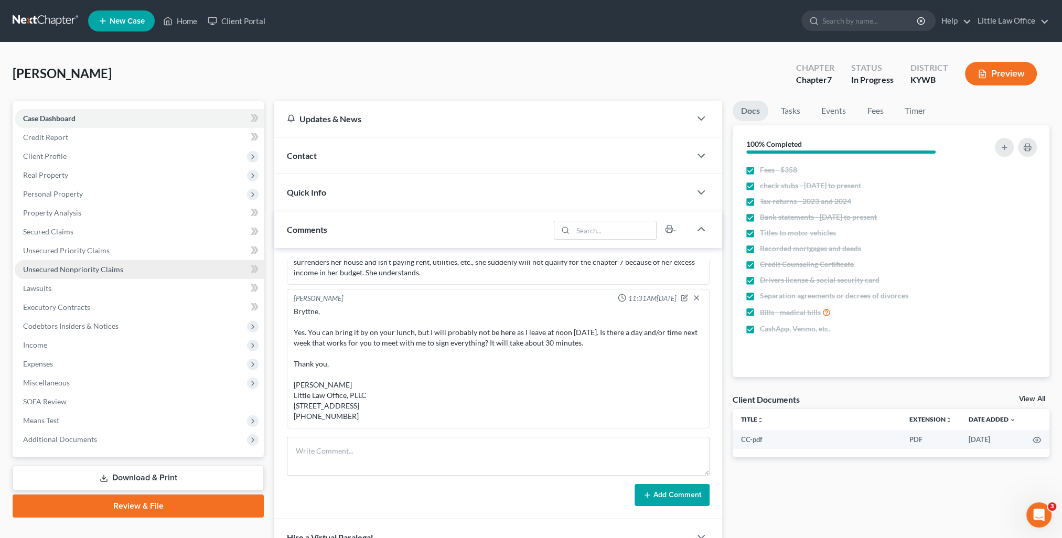
click at [81, 274] on link "Unsecured Nonpriority Claims" at bounding box center [139, 269] width 249 height 19
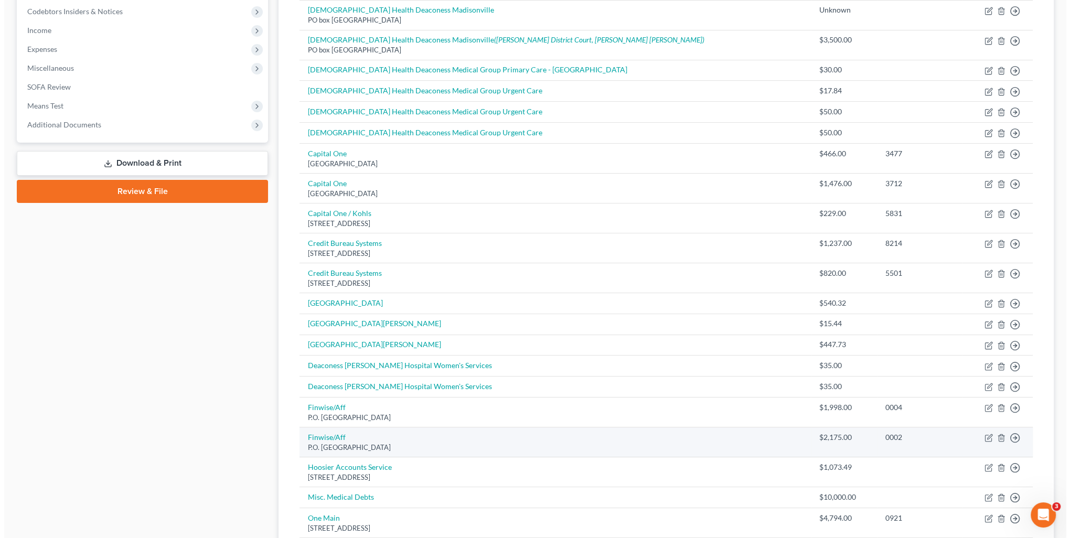
scroll to position [420, 0]
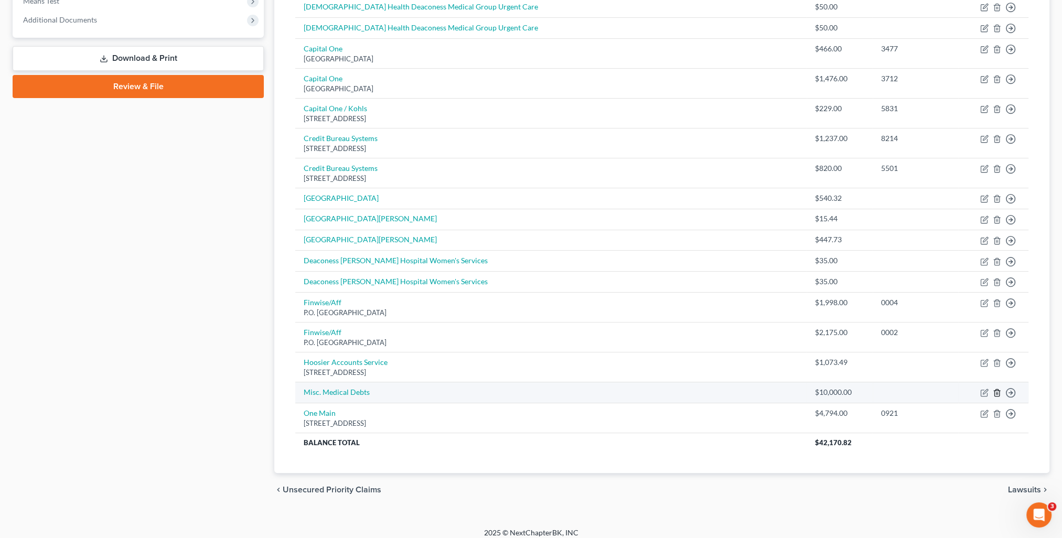
click at [997, 390] on icon "button" at bounding box center [997, 393] width 8 height 8
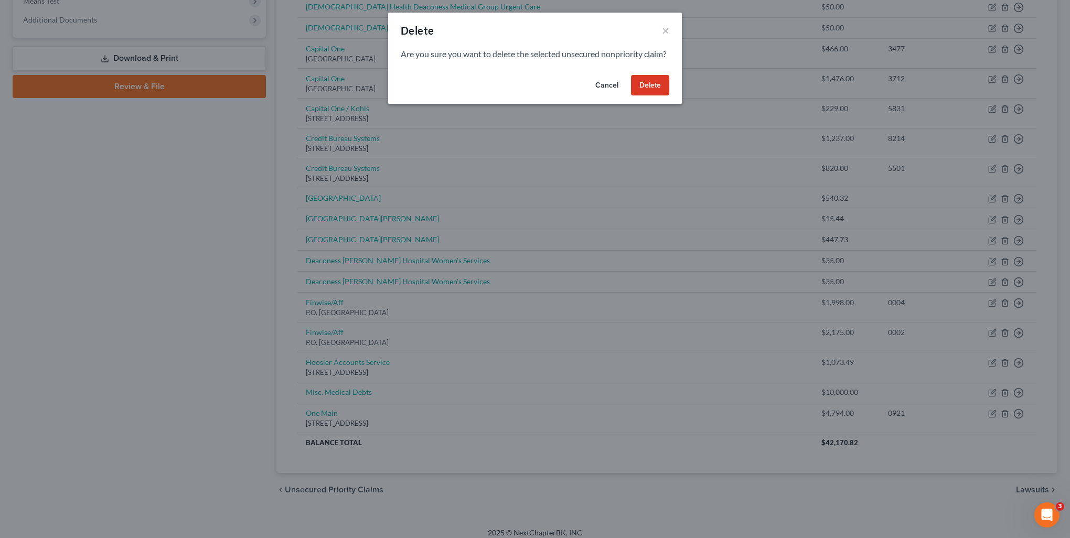
click at [648, 96] on button "Delete" at bounding box center [650, 85] width 38 height 21
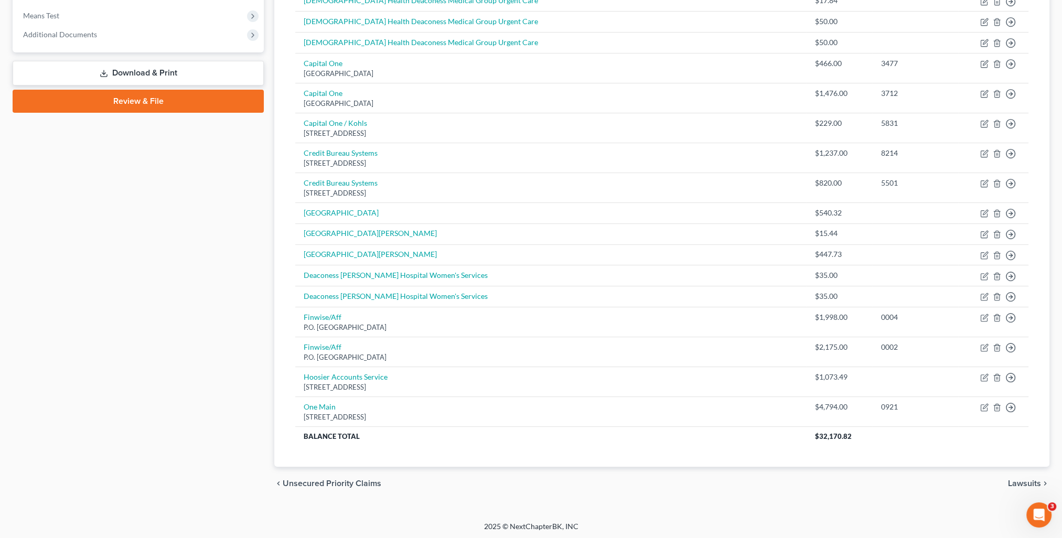
scroll to position [143, 0]
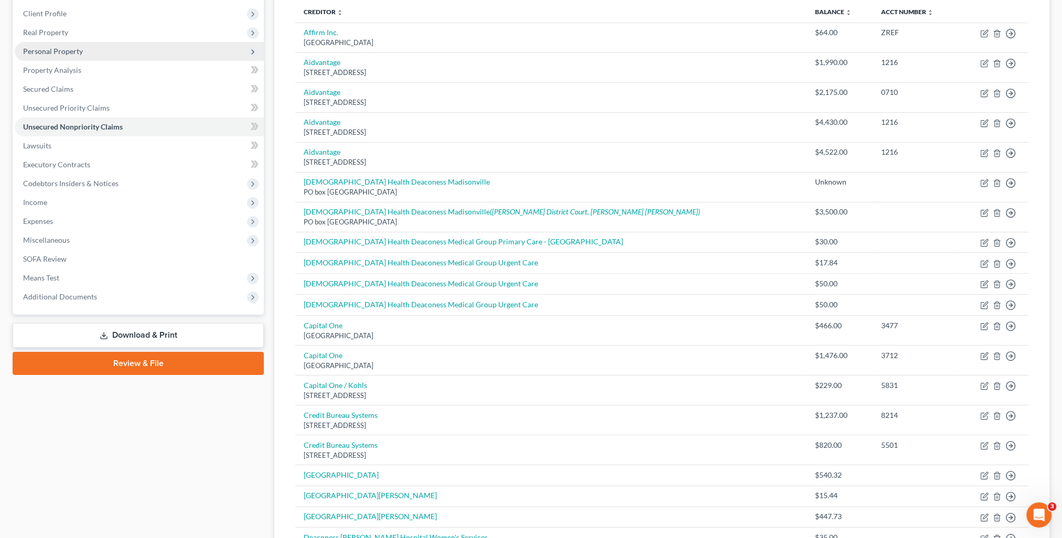
click at [61, 59] on span "Personal Property" at bounding box center [139, 51] width 249 height 19
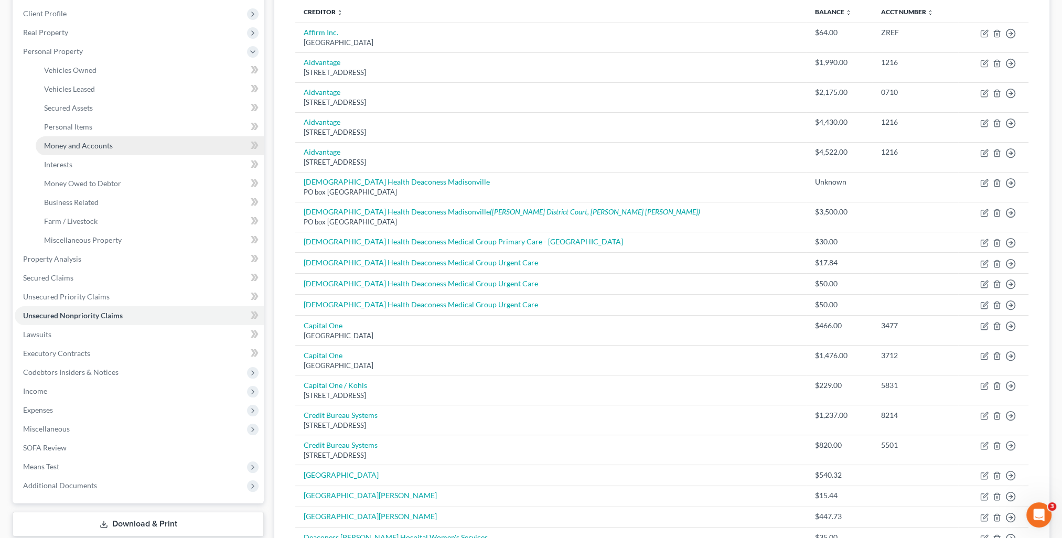
click at [88, 143] on span "Money and Accounts" at bounding box center [78, 145] width 69 height 9
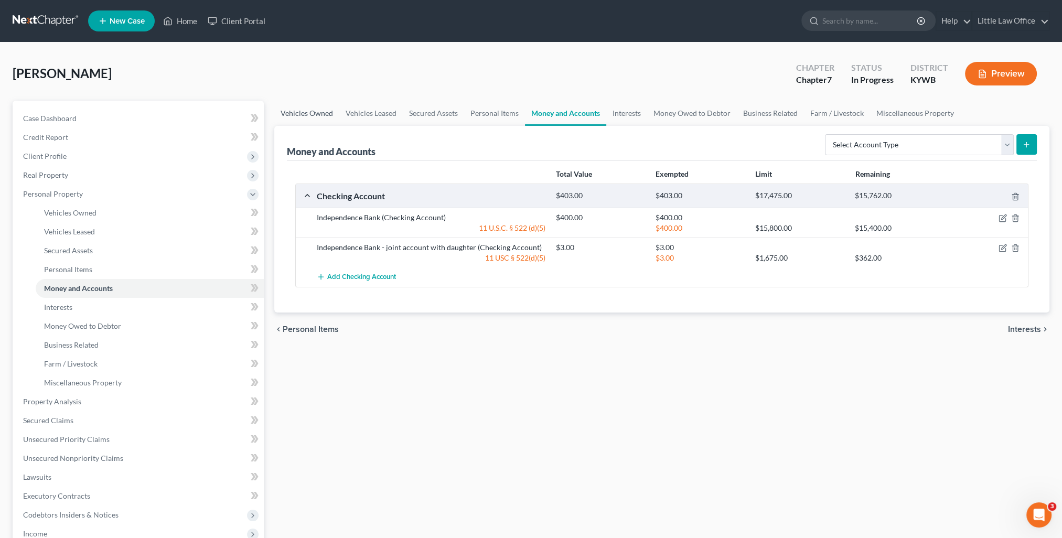
click at [285, 115] on link "Vehicles Owned" at bounding box center [306, 113] width 65 height 25
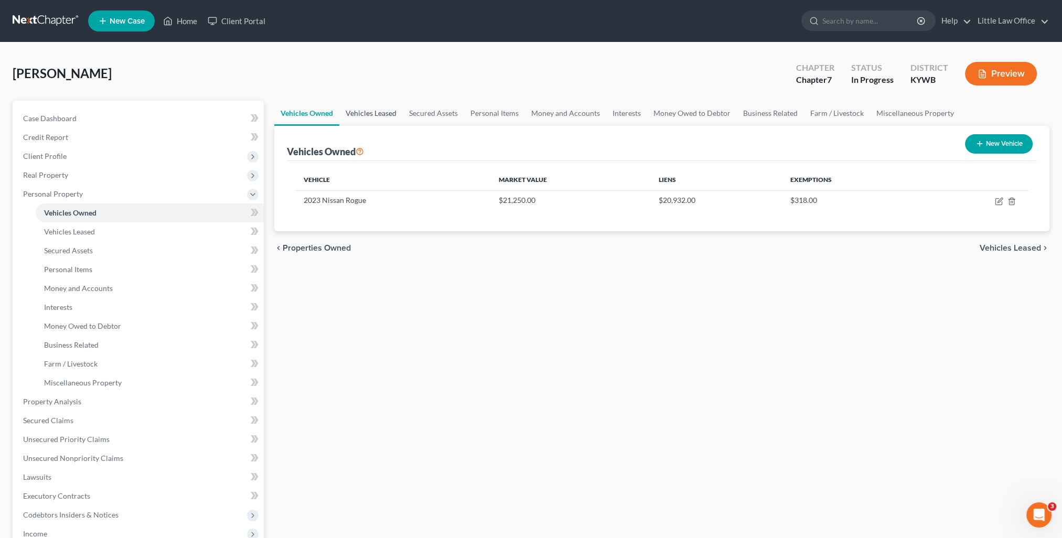
click at [394, 110] on link "Vehicles Leased" at bounding box center [370, 113] width 63 height 25
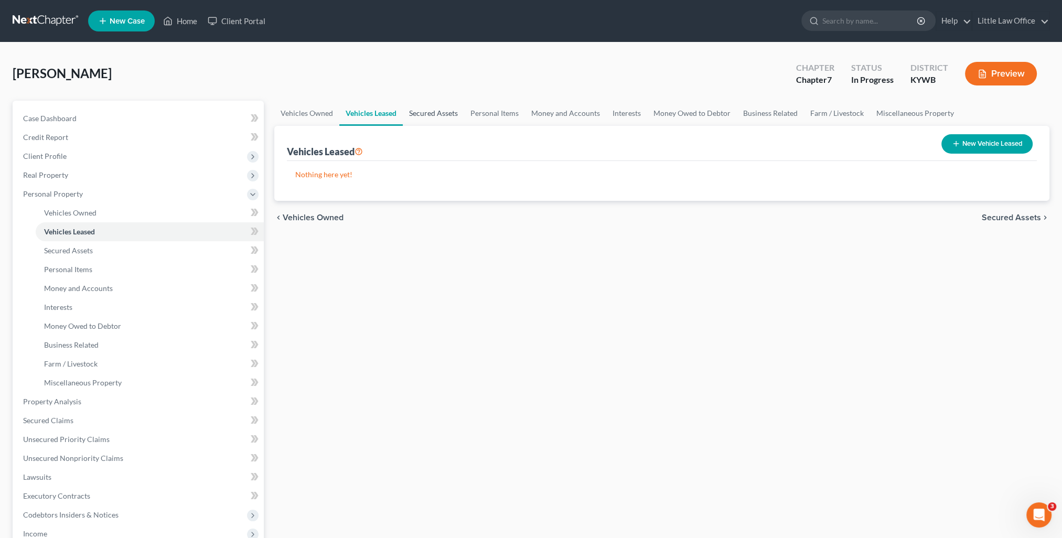
click at [425, 116] on link "Secured Assets" at bounding box center [433, 113] width 61 height 25
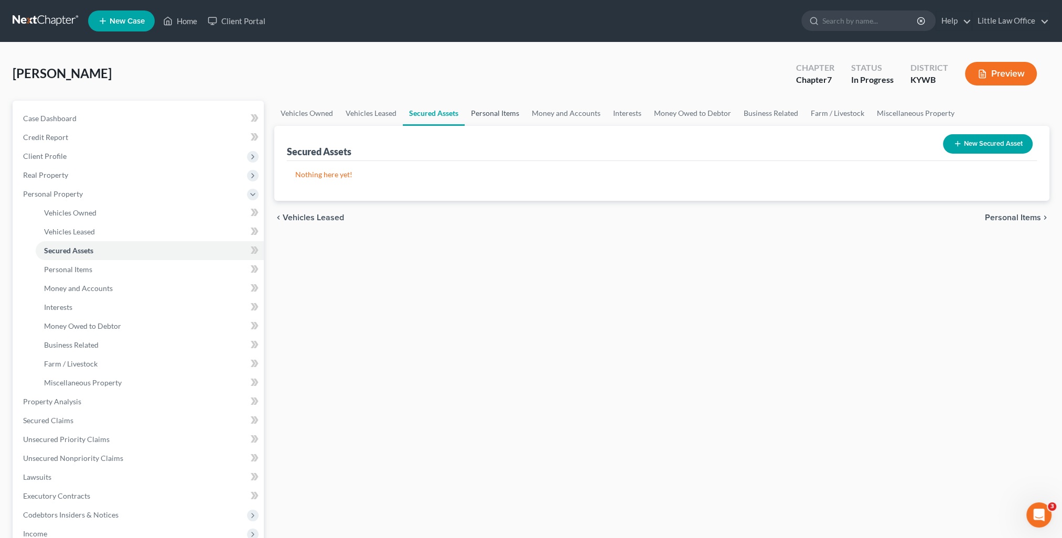
click at [483, 114] on link "Personal Items" at bounding box center [495, 113] width 61 height 25
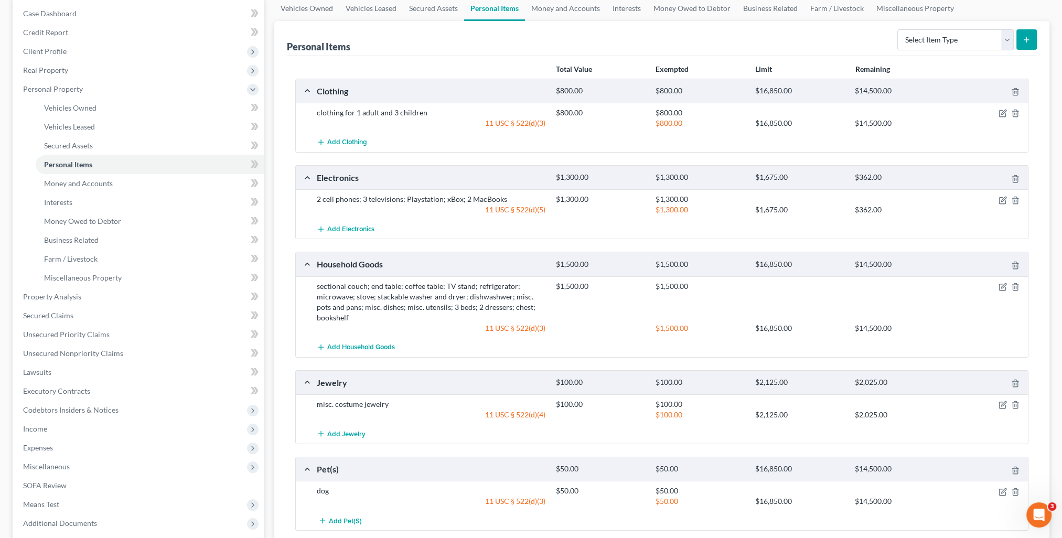
scroll to position [52, 0]
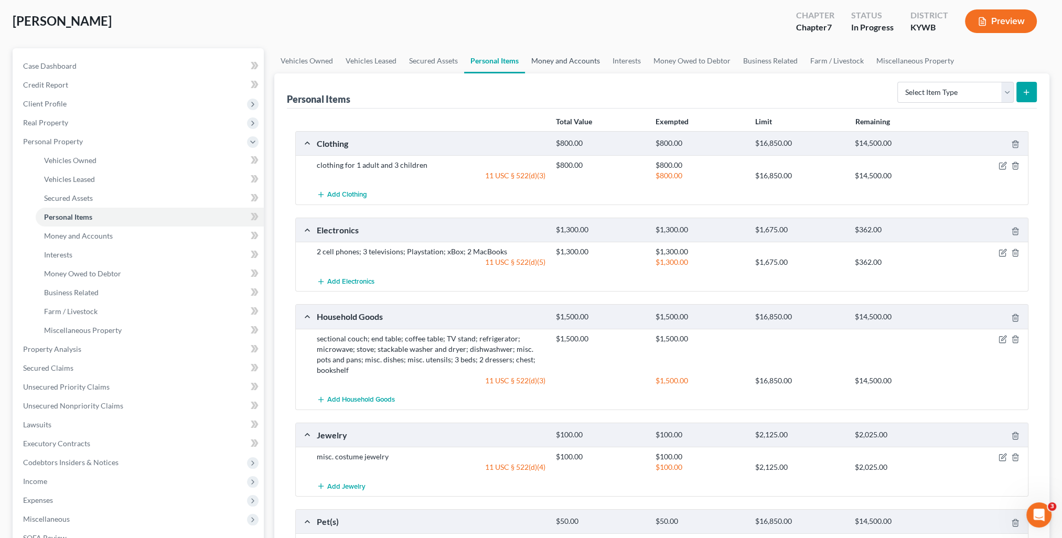
click at [555, 68] on link "Money and Accounts" at bounding box center [565, 60] width 81 height 25
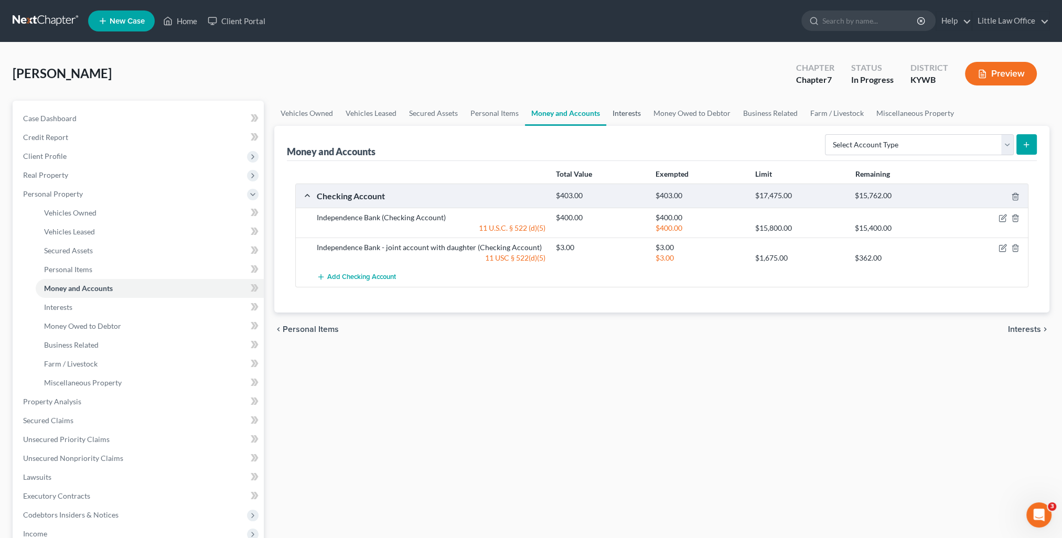
click at [620, 114] on link "Interests" at bounding box center [626, 113] width 41 height 25
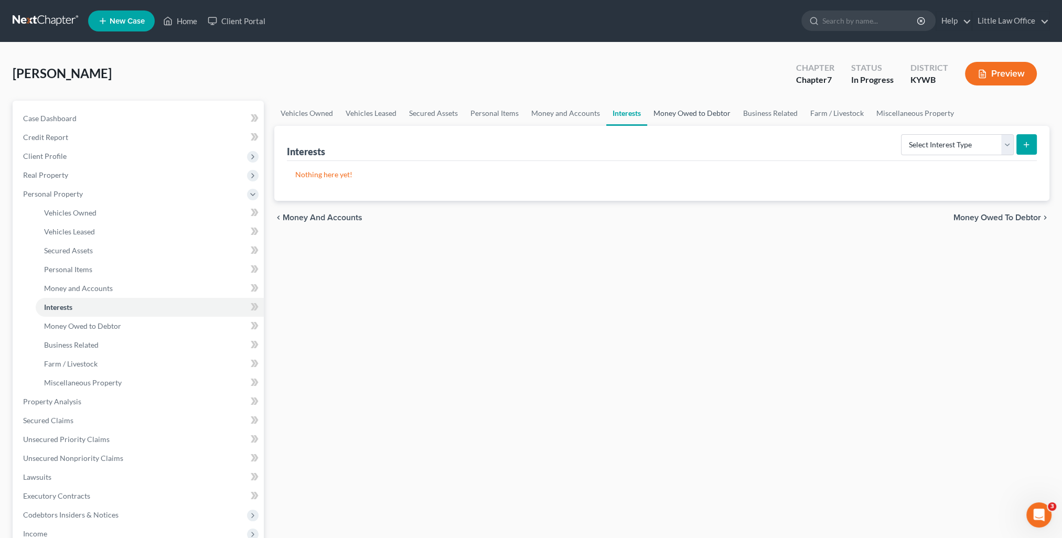
click at [688, 116] on link "Money Owed to Debtor" at bounding box center [692, 113] width 90 height 25
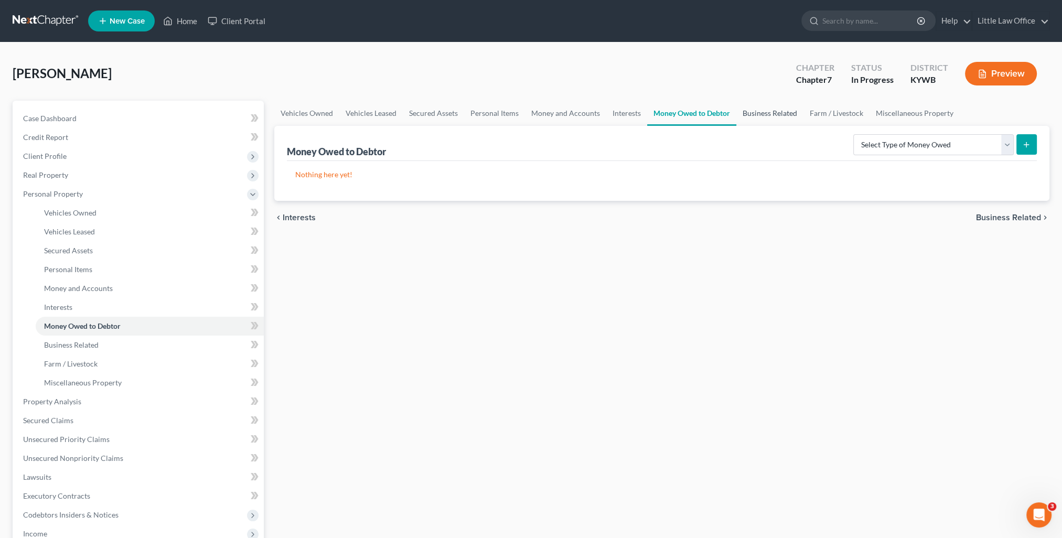
click at [761, 116] on link "Business Related" at bounding box center [769, 113] width 67 height 25
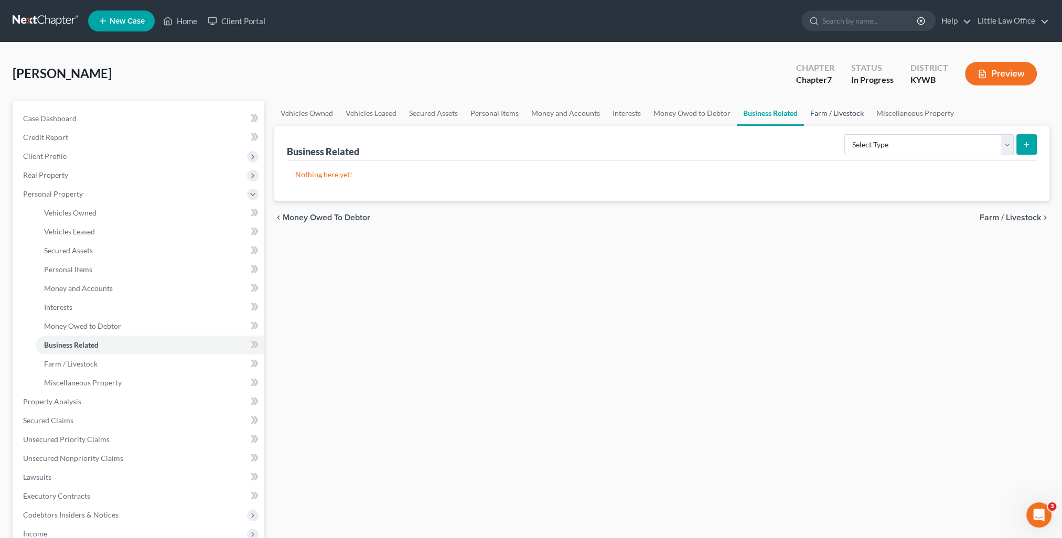
click at [813, 111] on link "Farm / Livestock" at bounding box center [837, 113] width 66 height 25
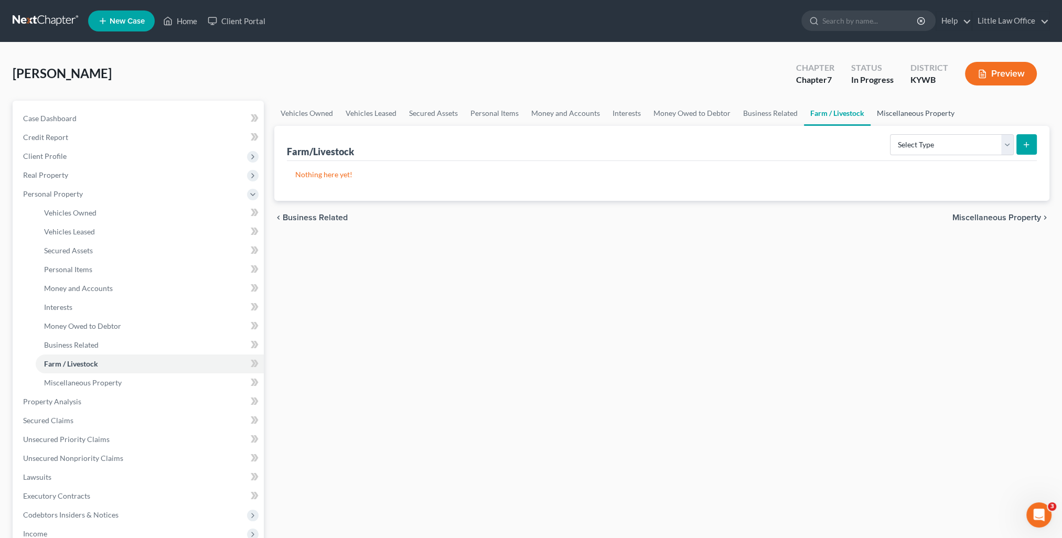
click at [892, 114] on link "Miscellaneous Property" at bounding box center [916, 113] width 90 height 25
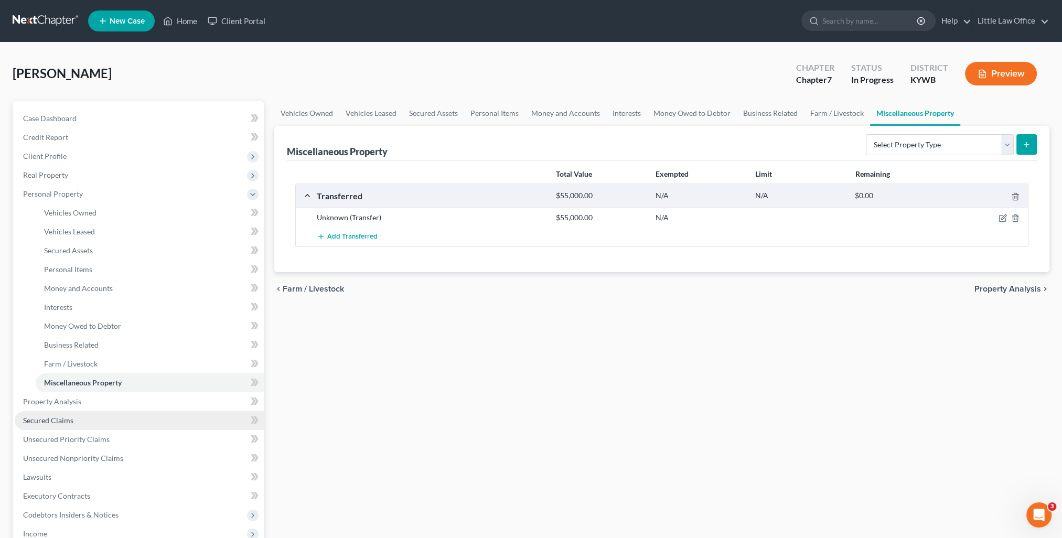
click at [57, 420] on span "Secured Claims" at bounding box center [48, 420] width 50 height 9
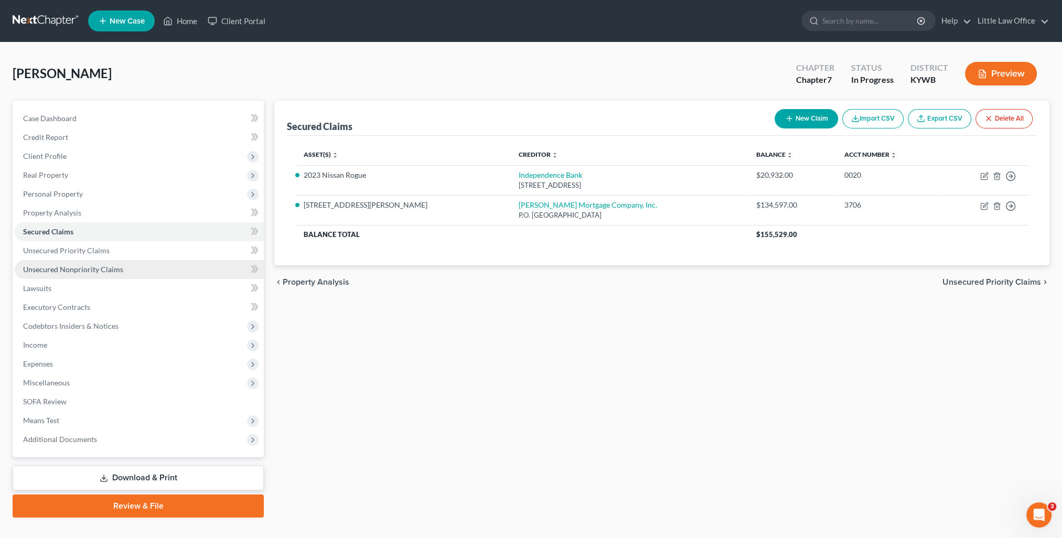
click at [80, 265] on span "Unsecured Nonpriority Claims" at bounding box center [73, 269] width 100 height 9
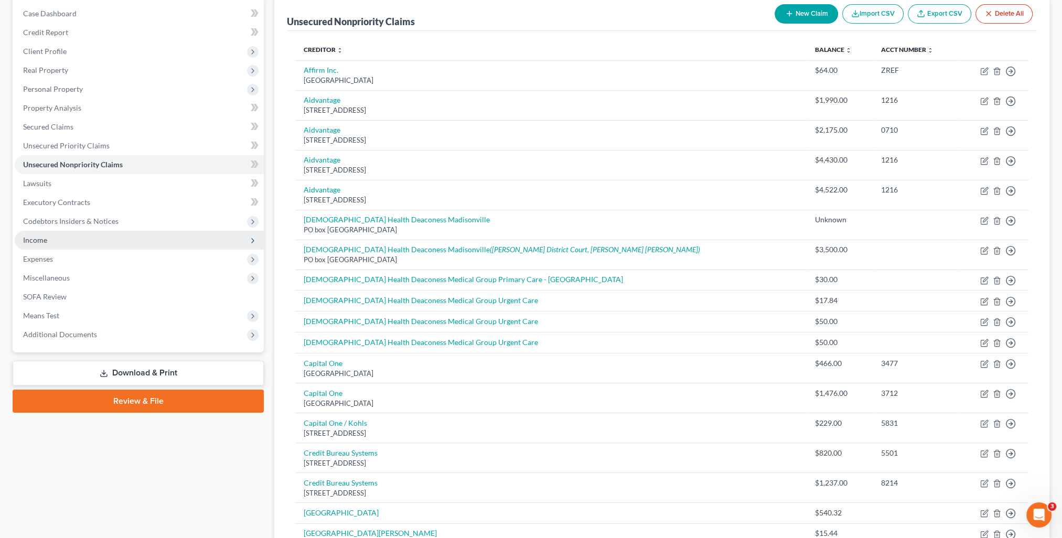
scroll to position [52, 0]
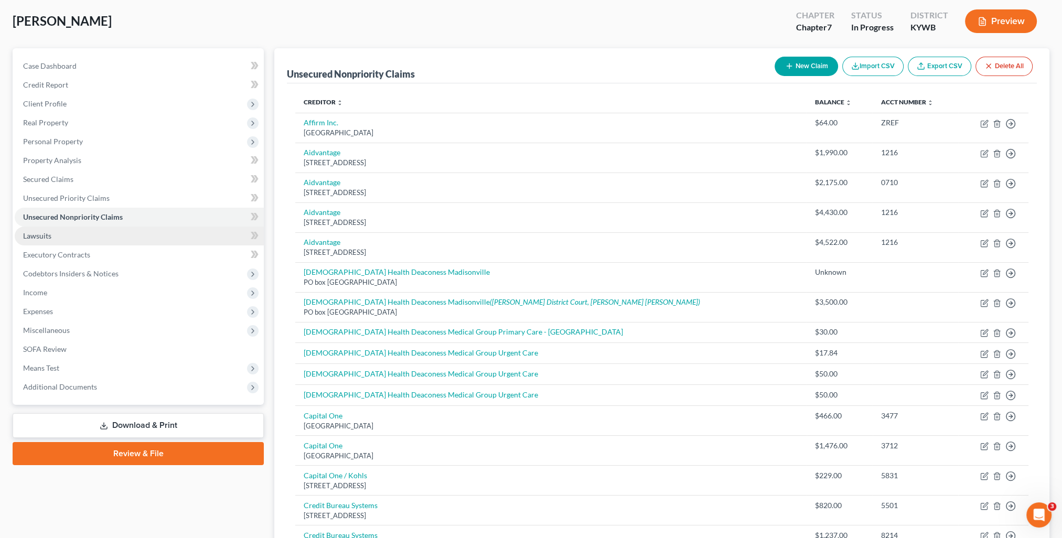
click at [59, 238] on link "Lawsuits" at bounding box center [139, 236] width 249 height 19
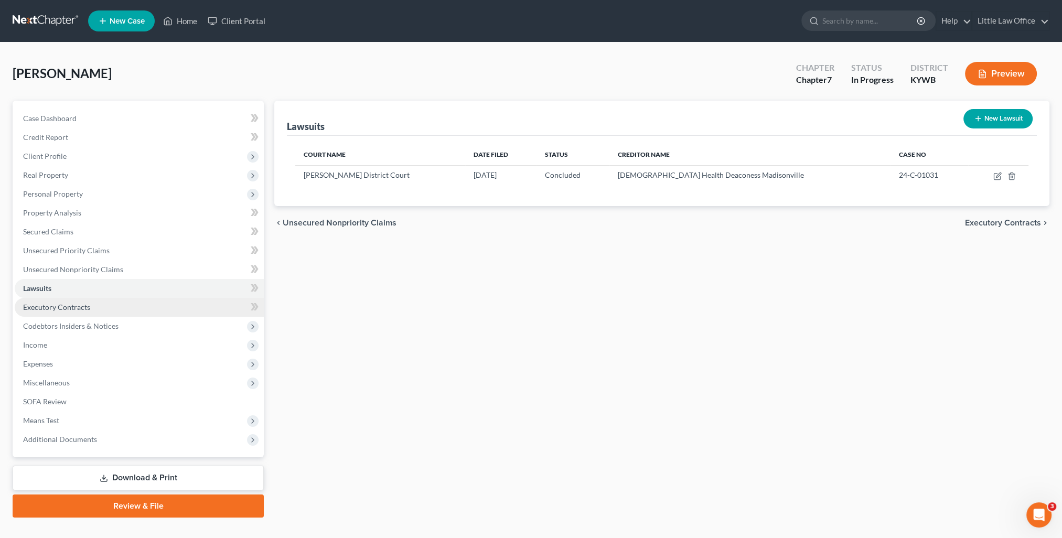
click at [78, 308] on span "Executory Contracts" at bounding box center [56, 307] width 67 height 9
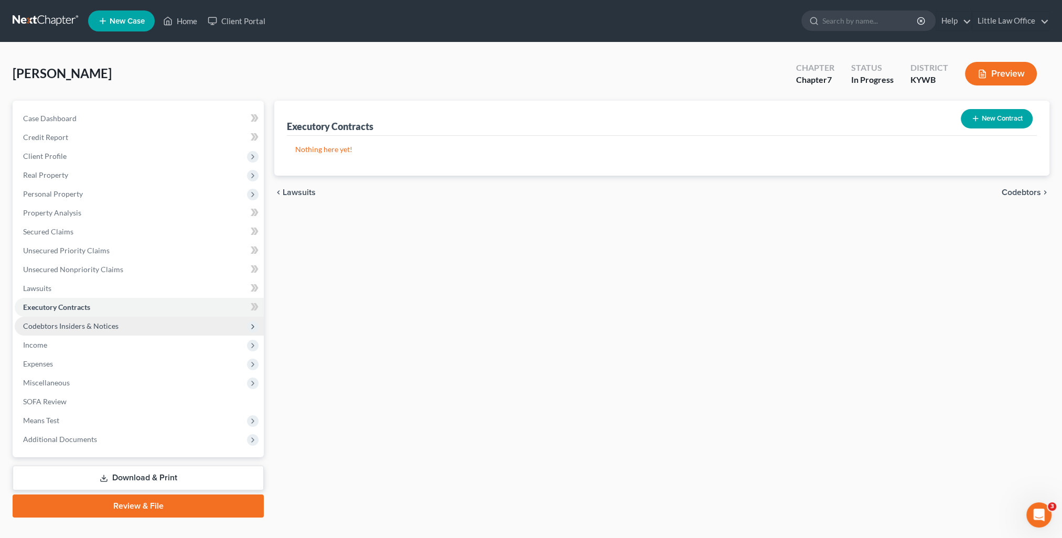
click at [113, 333] on span "Codebtors Insiders & Notices" at bounding box center [139, 326] width 249 height 19
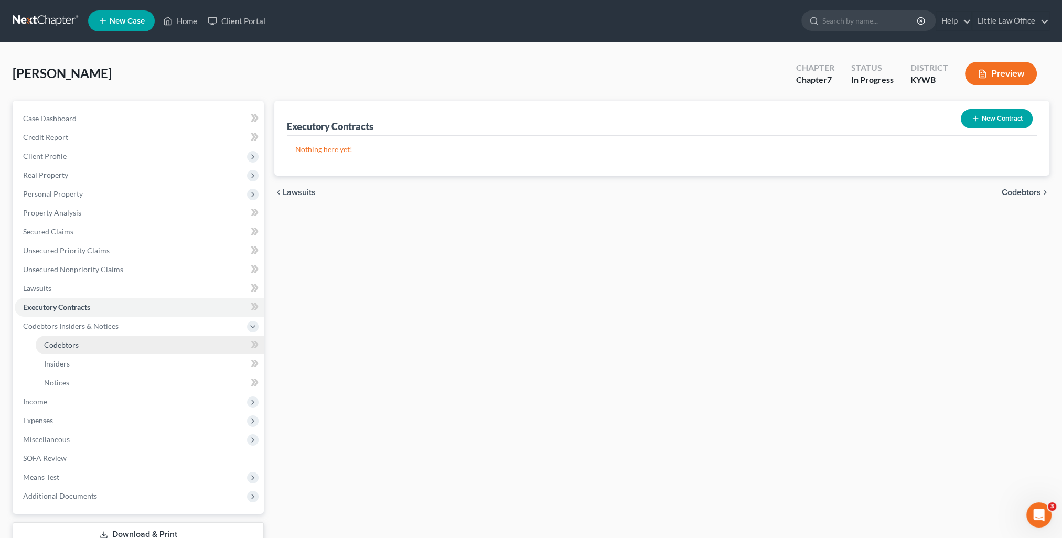
click at [91, 345] on link "Codebtors" at bounding box center [150, 345] width 228 height 19
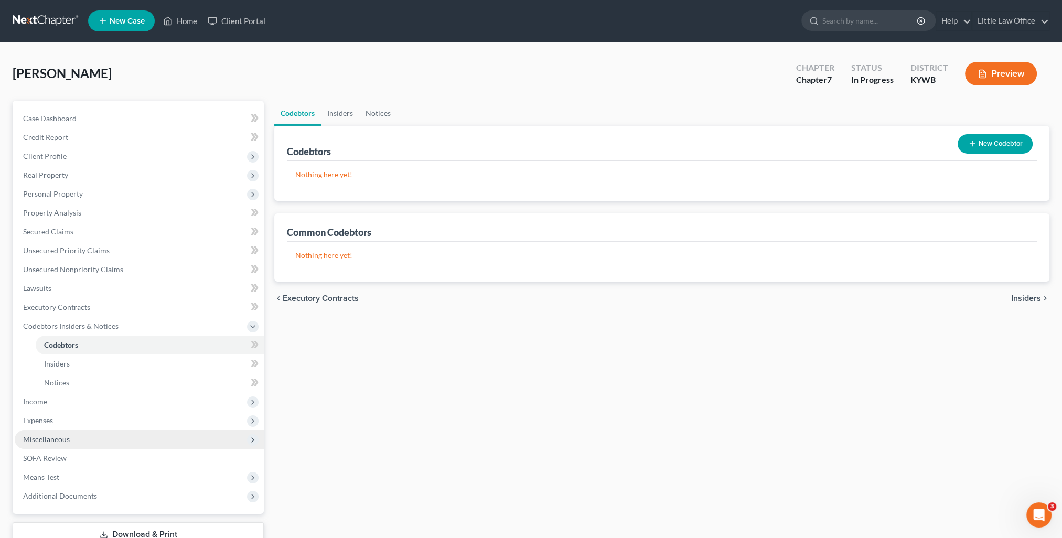
click at [62, 441] on span "Miscellaneous" at bounding box center [46, 439] width 47 height 9
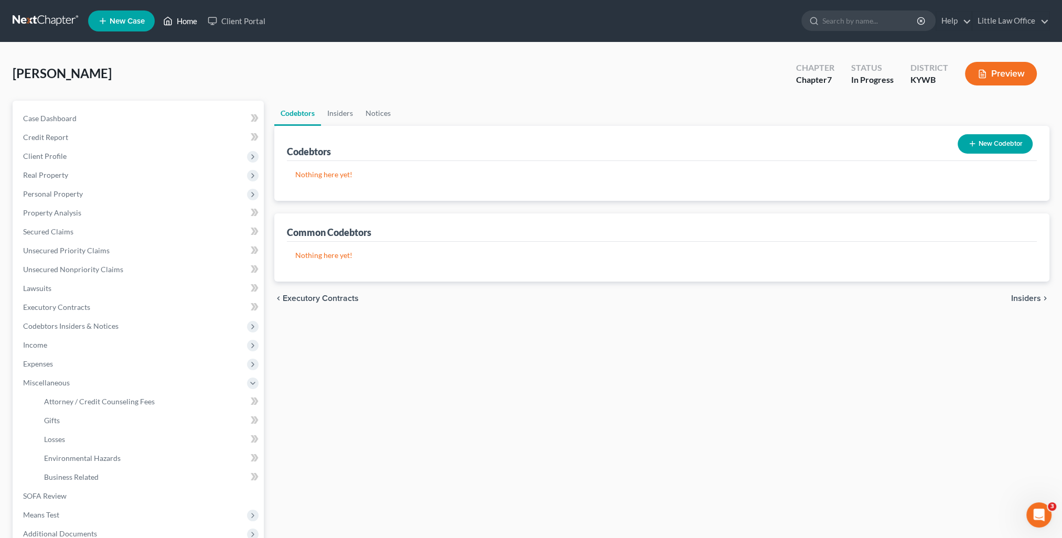
click at [192, 21] on link "Home" at bounding box center [180, 21] width 45 height 19
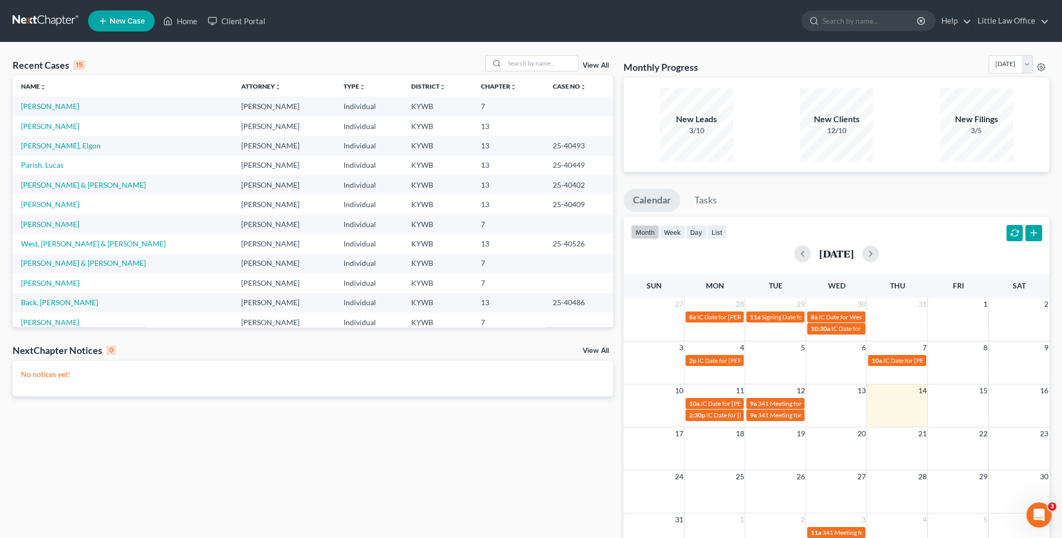
click at [41, 132] on td "[PERSON_NAME]" at bounding box center [123, 125] width 220 height 19
click at [40, 129] on link "[PERSON_NAME]" at bounding box center [50, 126] width 58 height 9
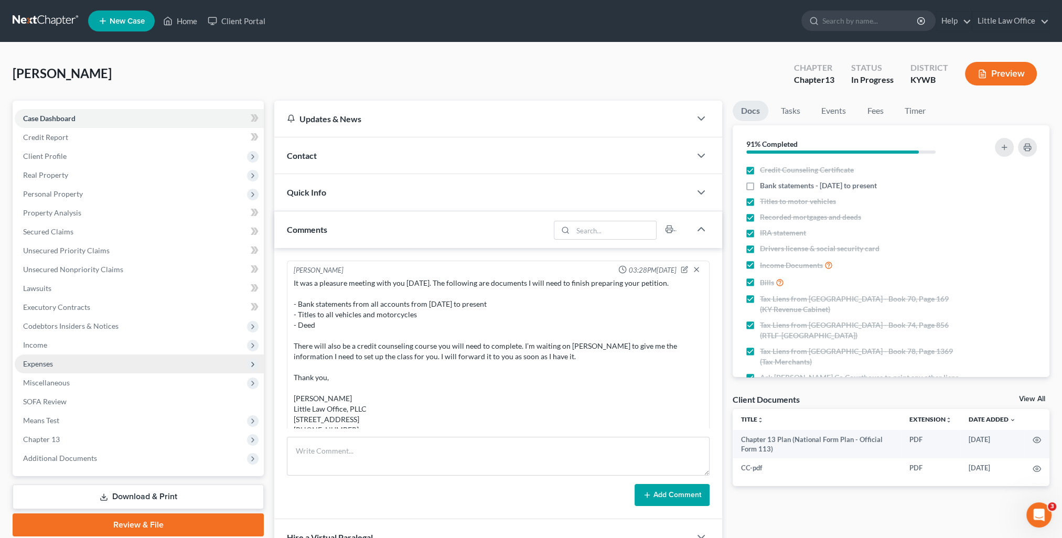
scroll to position [745, 0]
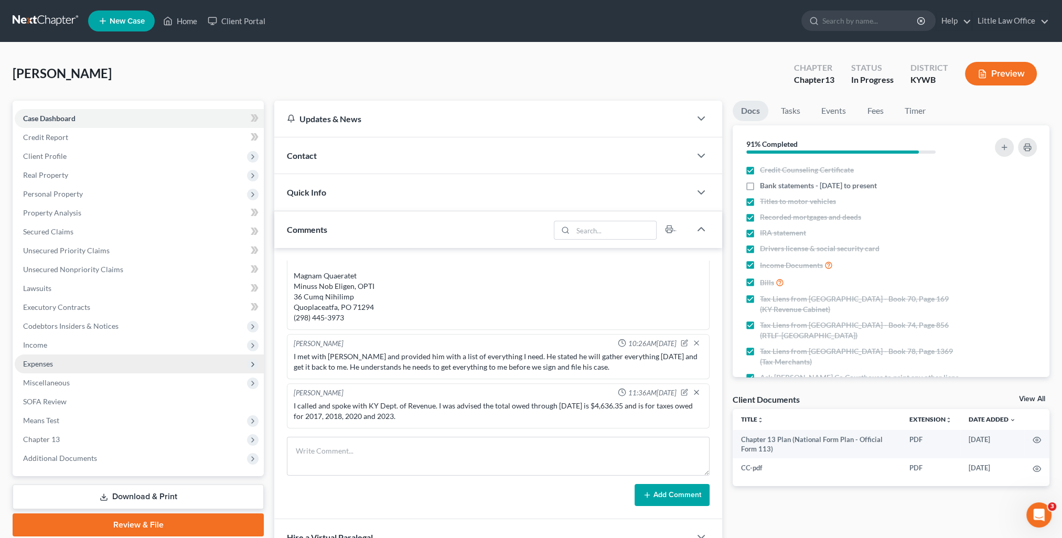
click at [47, 359] on span "Expenses" at bounding box center [38, 363] width 30 height 9
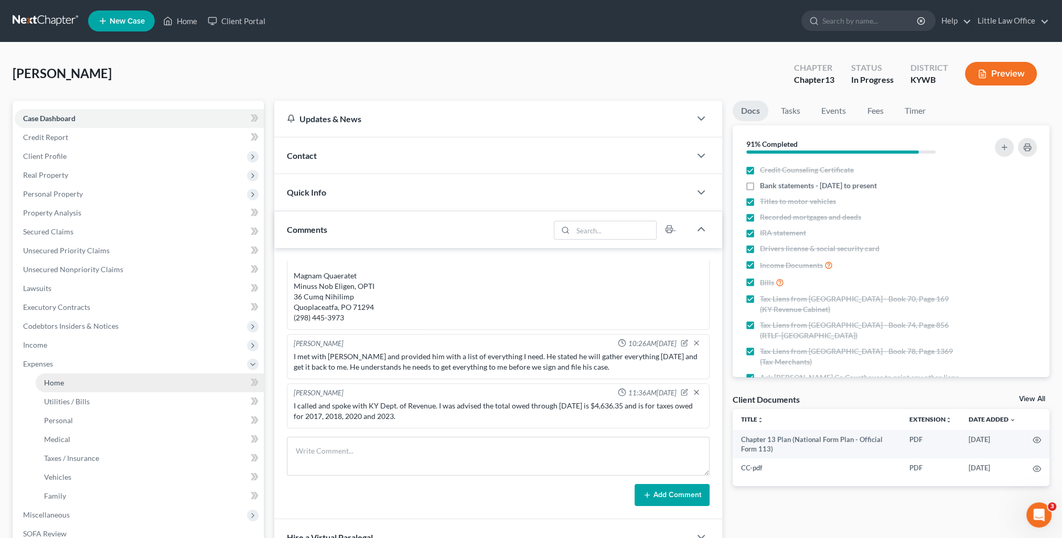
click at [79, 379] on link "Home" at bounding box center [150, 382] width 228 height 19
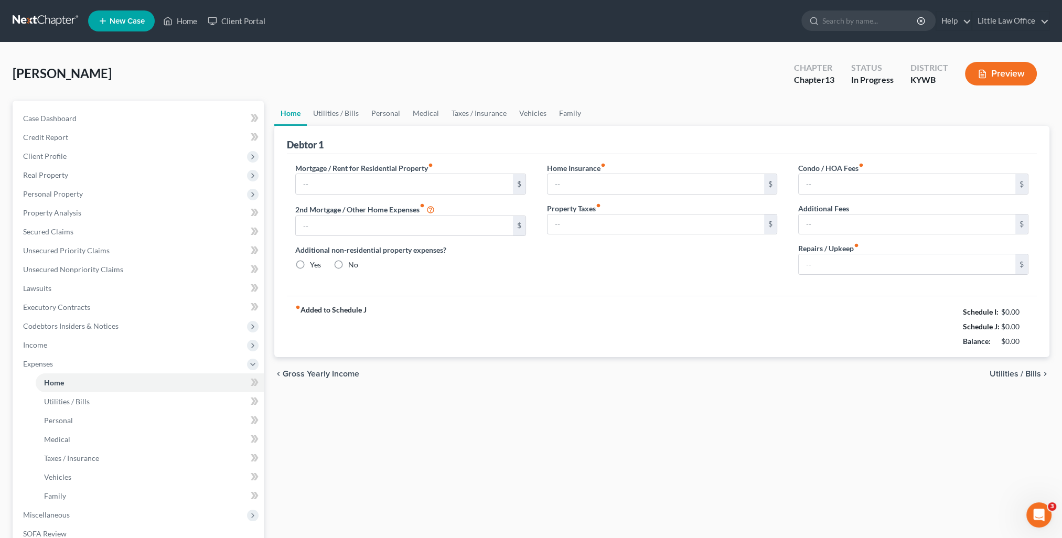
type input "0.00"
radio input "true"
type input "0.00"
type input "33.00"
type input "0.00"
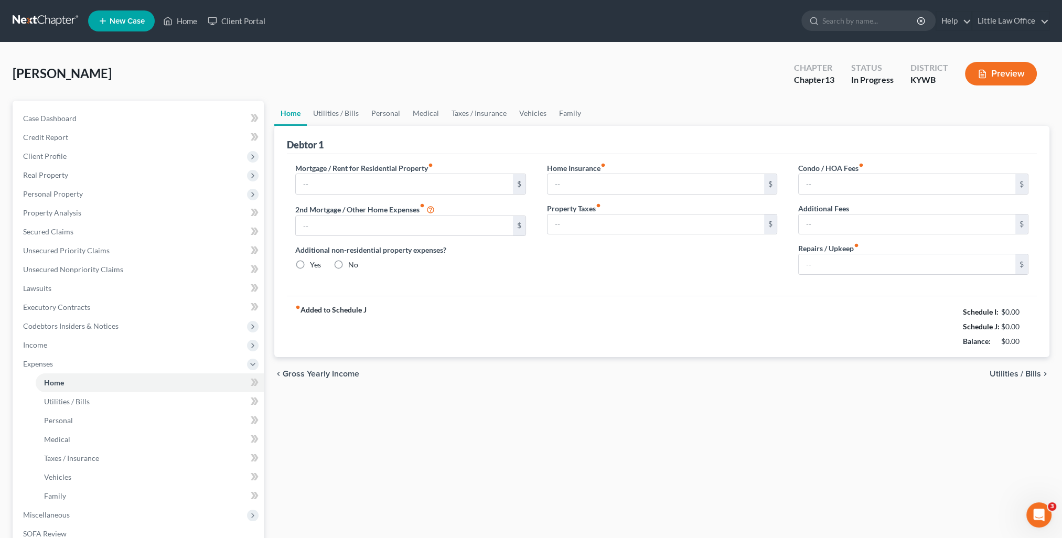
type input "0.00"
type input "100.00"
click at [180, 26] on link "Home" at bounding box center [180, 21] width 45 height 19
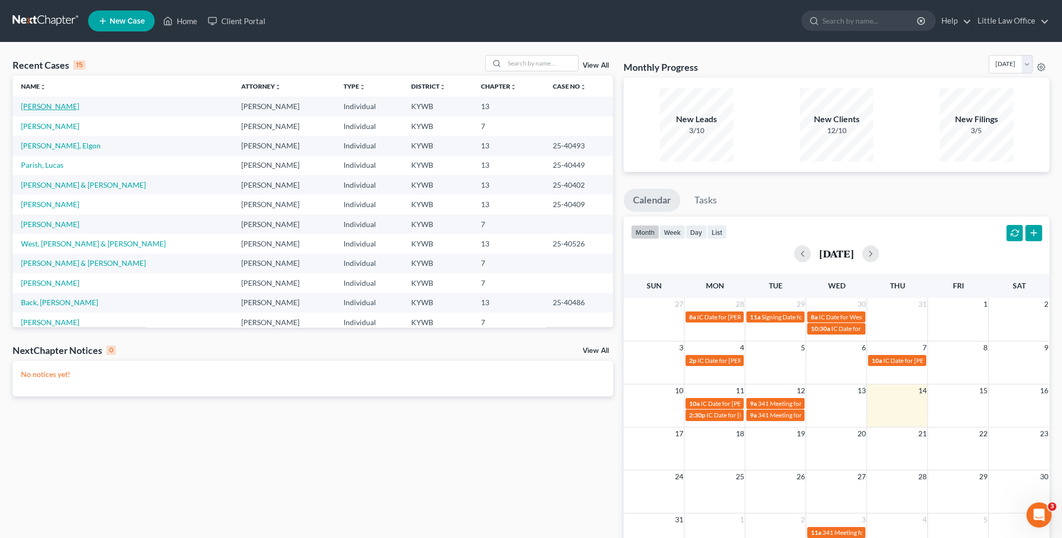
click at [48, 102] on link "Green, Michael" at bounding box center [50, 106] width 58 height 9
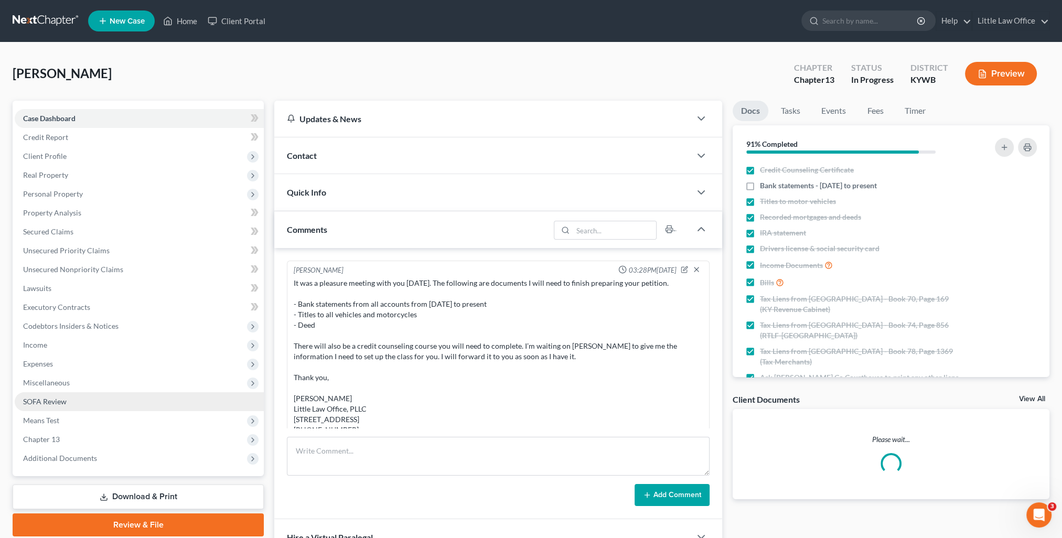
scroll to position [745, 0]
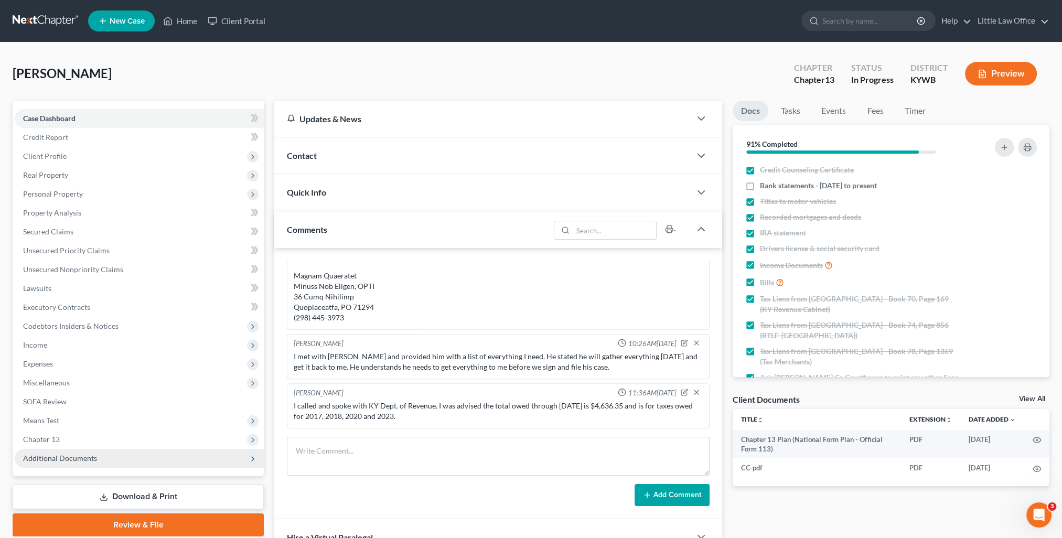
click at [103, 463] on span "Additional Documents" at bounding box center [139, 458] width 249 height 19
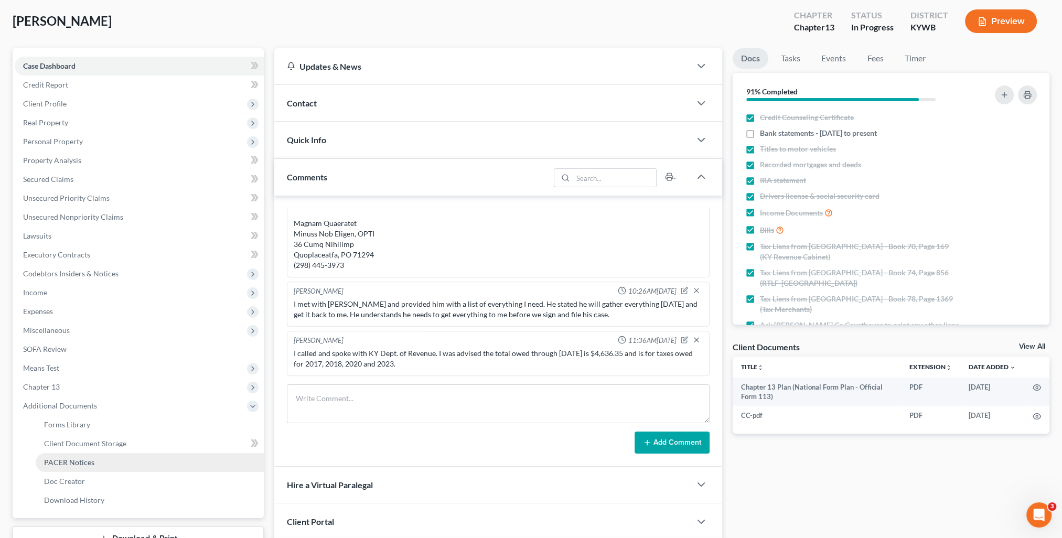
scroll to position [105, 0]
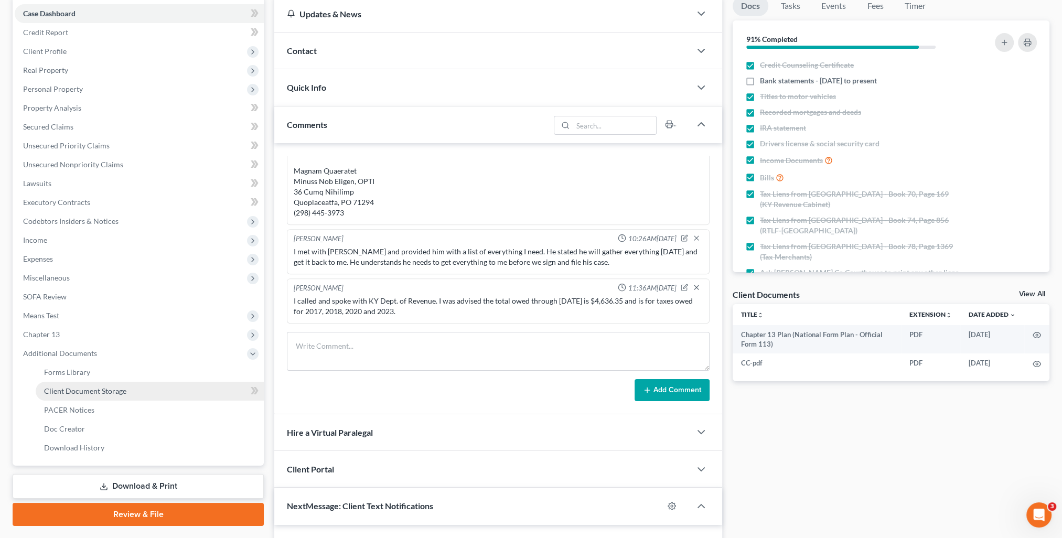
click at [121, 390] on span "Client Document Storage" at bounding box center [85, 391] width 82 height 9
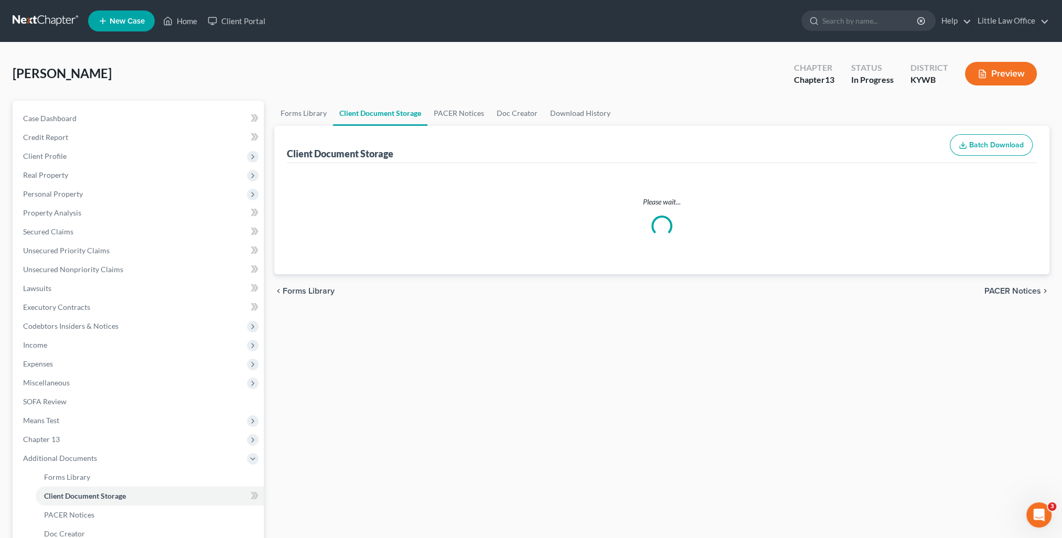
select select "7"
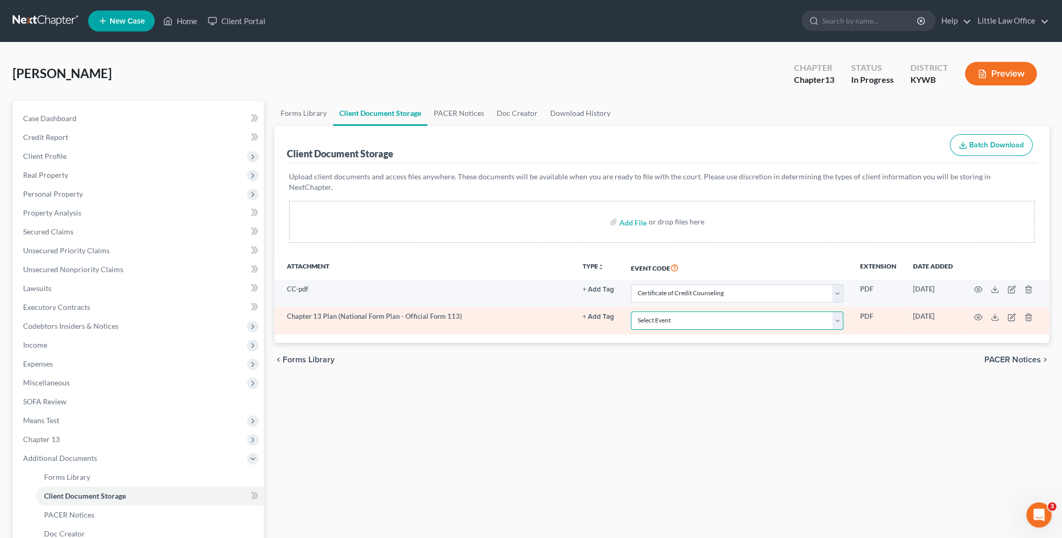
click at [654, 314] on select "Select Event Amended Answer Amended Complaint Amended List of Creditors (Fee) A…" at bounding box center [737, 321] width 212 height 18
select select "16"
click at [631, 312] on select "Select Event Amended Answer Amended Complaint Amended List of Creditors (Fee) A…" at bounding box center [737, 321] width 212 height 18
click at [980, 313] on icon "button" at bounding box center [978, 317] width 8 height 8
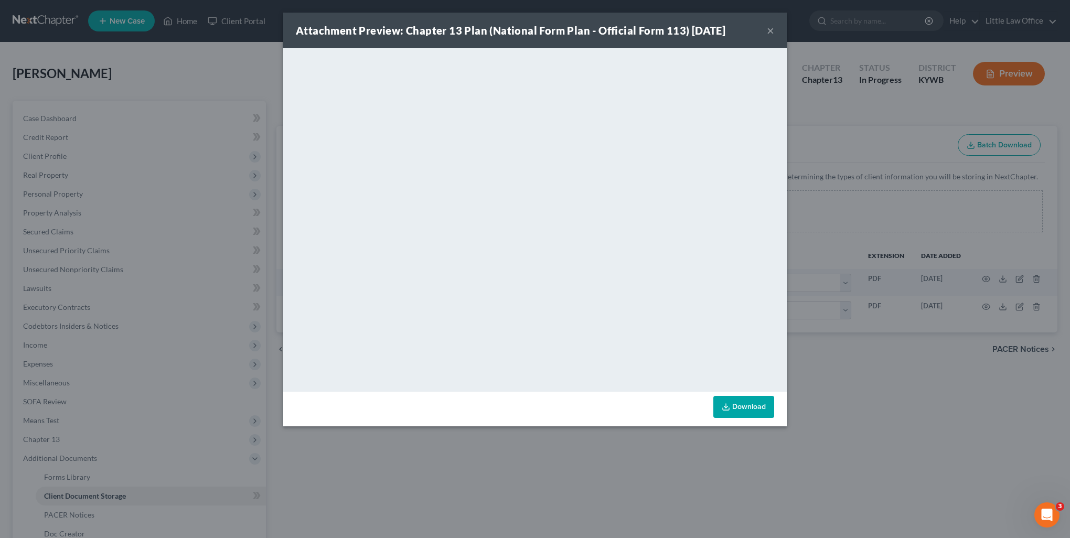
click at [773, 28] on button "×" at bounding box center [770, 30] width 7 height 13
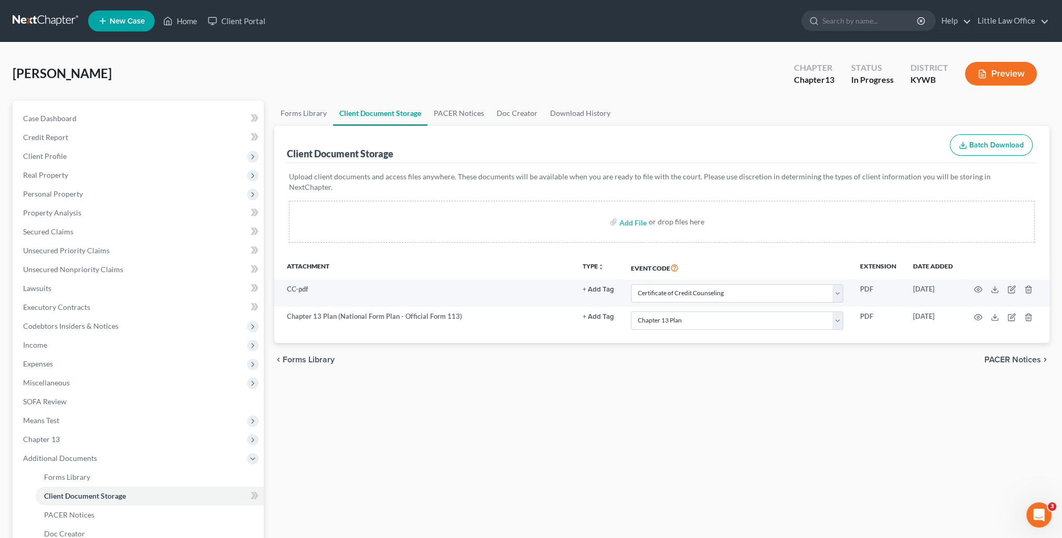
scroll to position [105, 0]
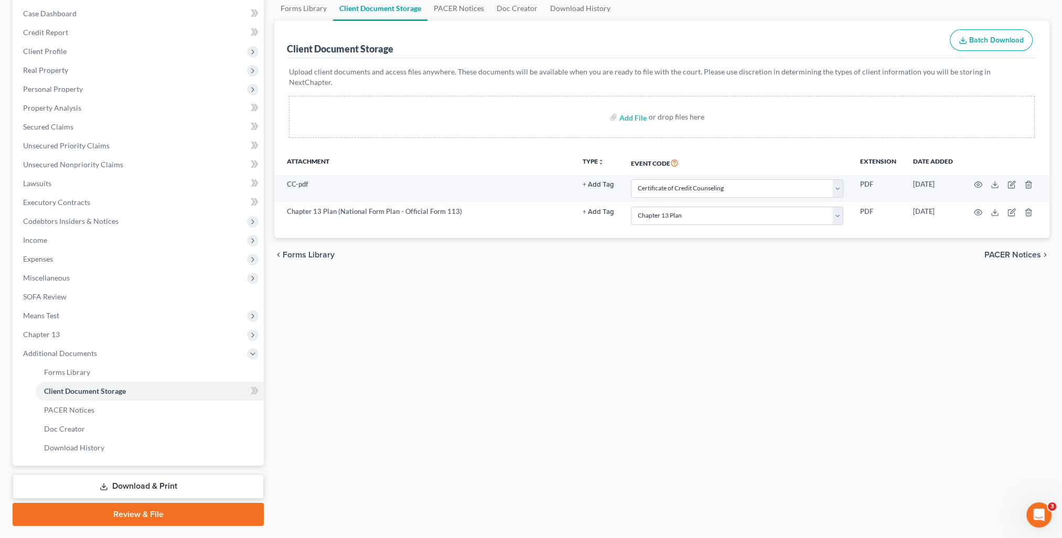
click at [144, 515] on link "Review & File" at bounding box center [138, 514] width 251 height 23
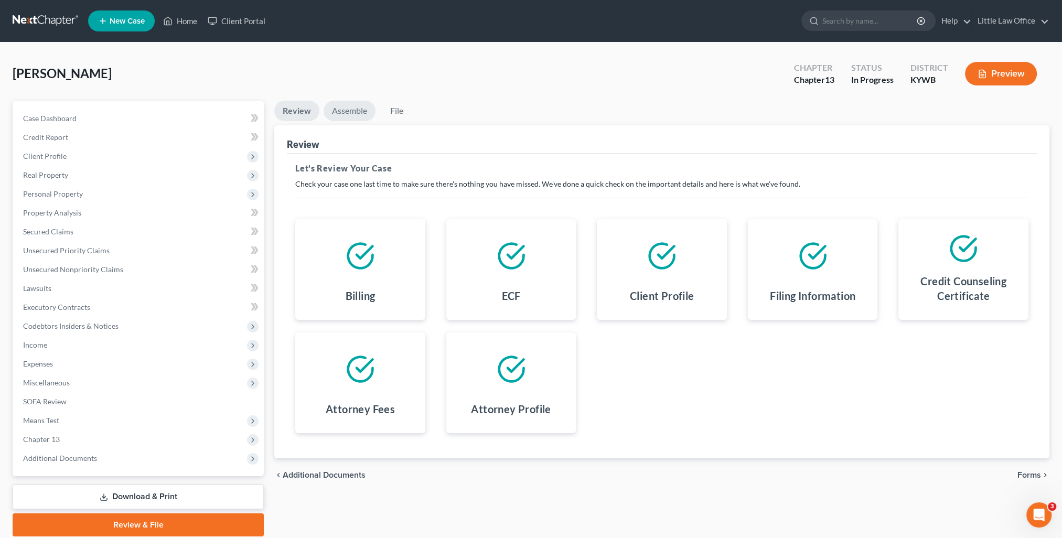
click at [354, 103] on link "Assemble" at bounding box center [350, 111] width 52 height 20
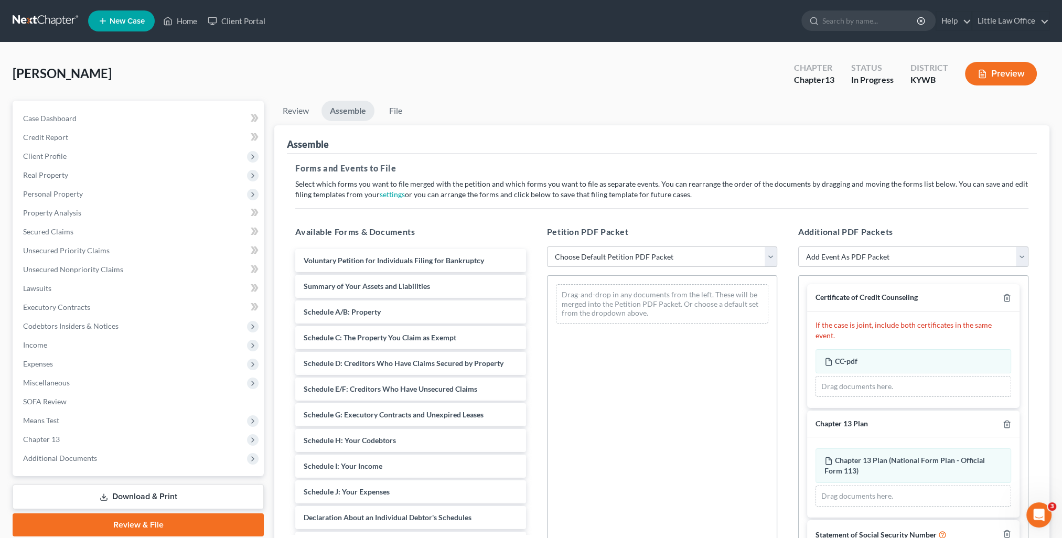
click at [658, 252] on select "Choose Default Petition PDF Packet Emergency Filing (Voluntary Petition and Cre…" at bounding box center [662, 257] width 230 height 21
select select "1"
click at [547, 247] on select "Choose Default Petition PDF Packet Emergency Filing (Voluntary Petition and Cre…" at bounding box center [662, 257] width 230 height 21
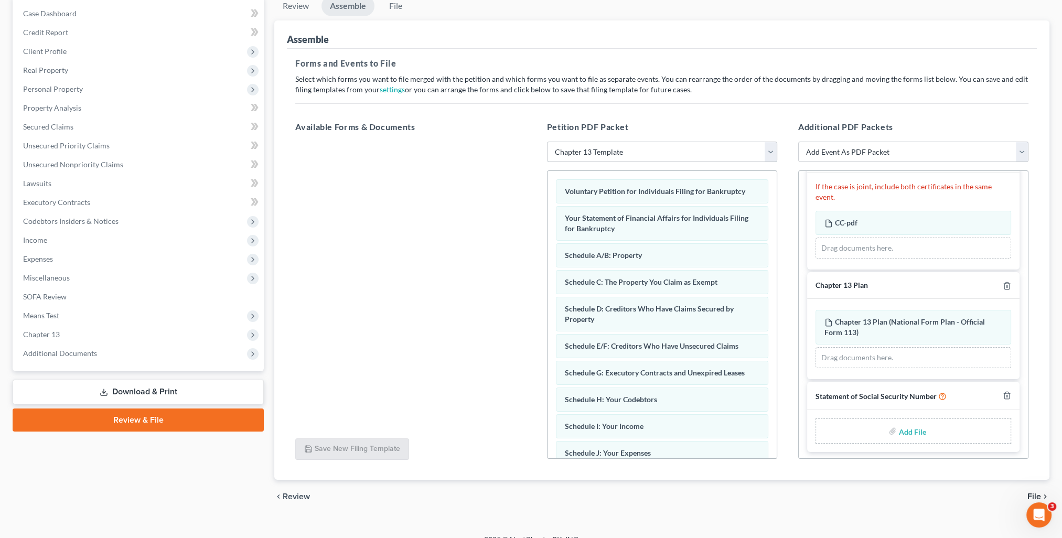
scroll to position [119, 0]
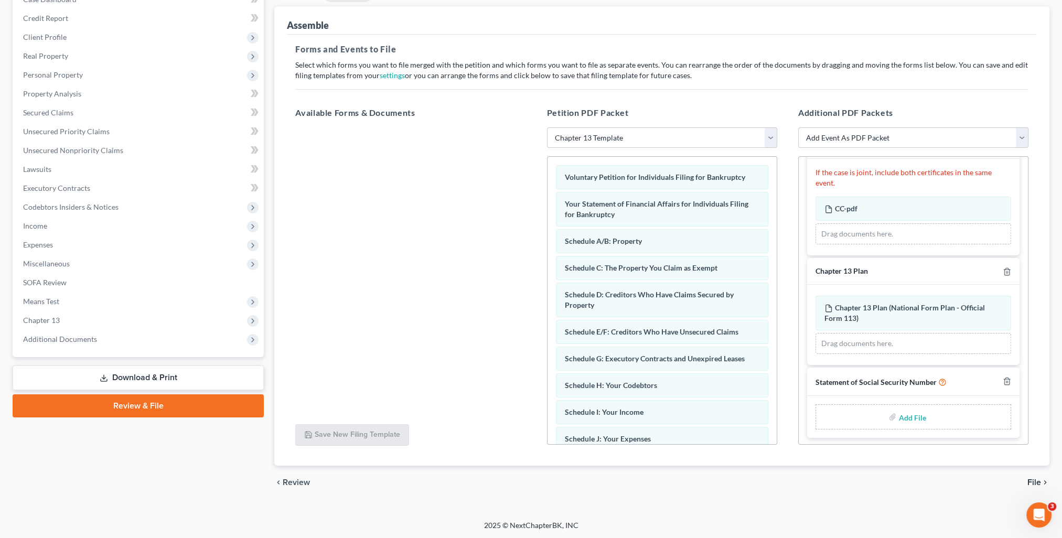
click at [906, 416] on input "file" at bounding box center [910, 417] width 25 height 19
type input "C:\fakepath\SS Statement 8.13.25.pdf"
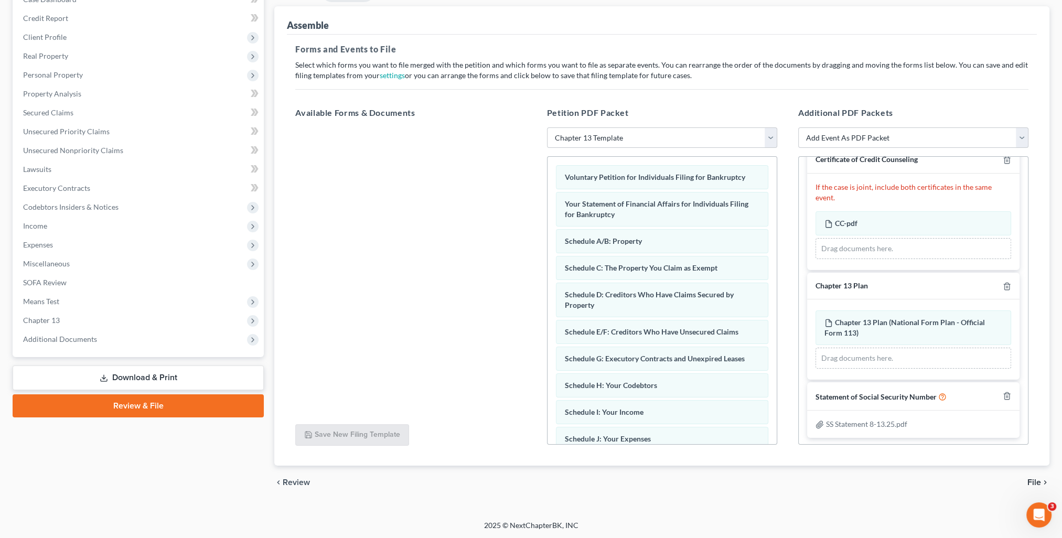
click at [1034, 482] on span "File" at bounding box center [1034, 482] width 14 height 8
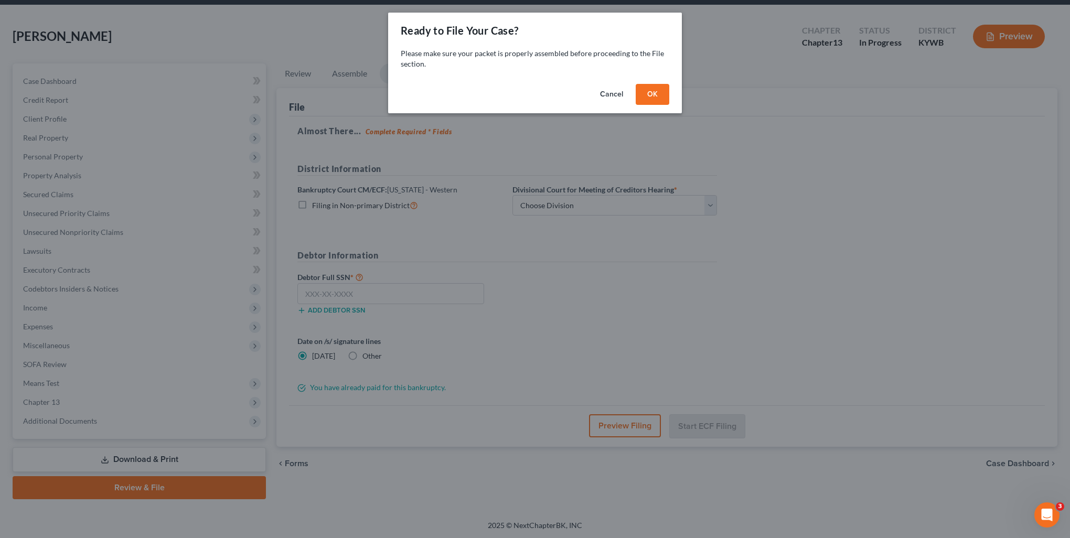
click at [647, 102] on button "OK" at bounding box center [653, 94] width 34 height 21
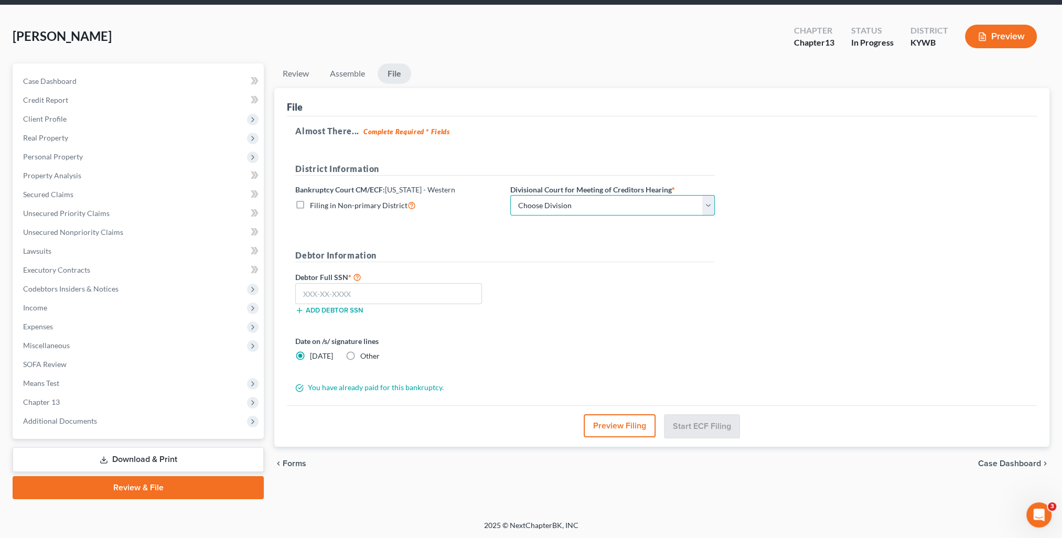
click at [594, 203] on select "Choose Division Bowling Green Louisville Owensboro Paducah" at bounding box center [612, 205] width 205 height 21
select select "2"
click at [510, 195] on select "Choose Division Bowling Green Louisville Owensboro Paducah" at bounding box center [612, 205] width 205 height 21
click at [403, 287] on input "text" at bounding box center [388, 293] width 187 height 21
type input "520-88-7536"
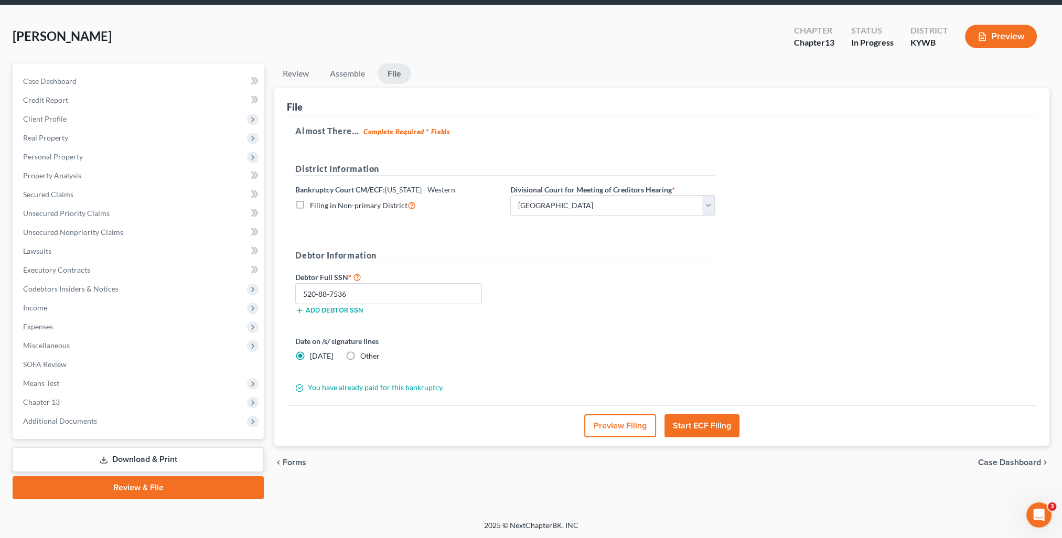
click at [361, 355] on span "Other" at bounding box center [369, 355] width 19 height 9
click at [365, 355] on input "Other" at bounding box center [368, 354] width 7 height 7
radio input "true"
radio input "false"
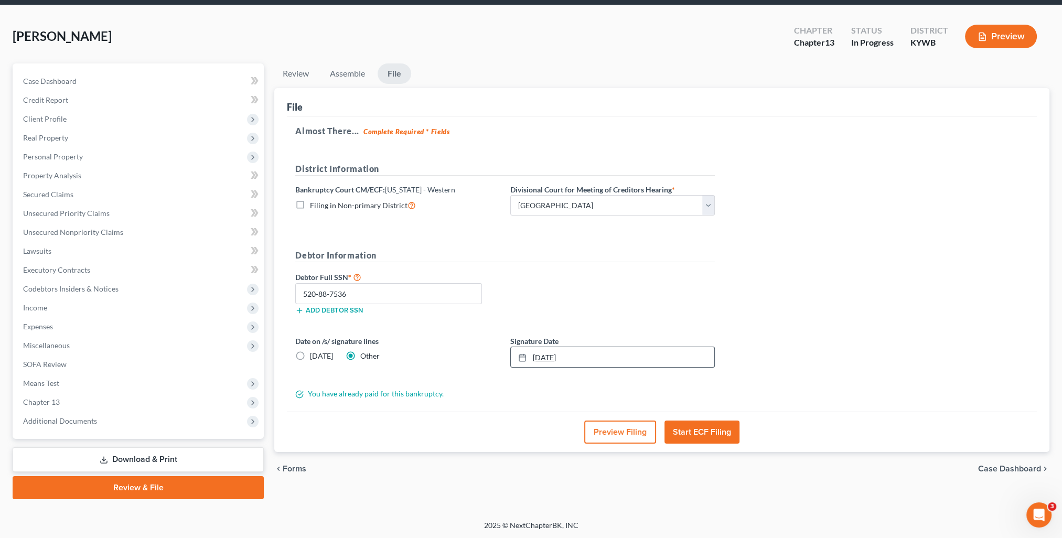
click at [551, 357] on link "[DATE]" at bounding box center [613, 357] width 204 height 20
click at [712, 432] on button "Start ECF Filing" at bounding box center [702, 432] width 75 height 23
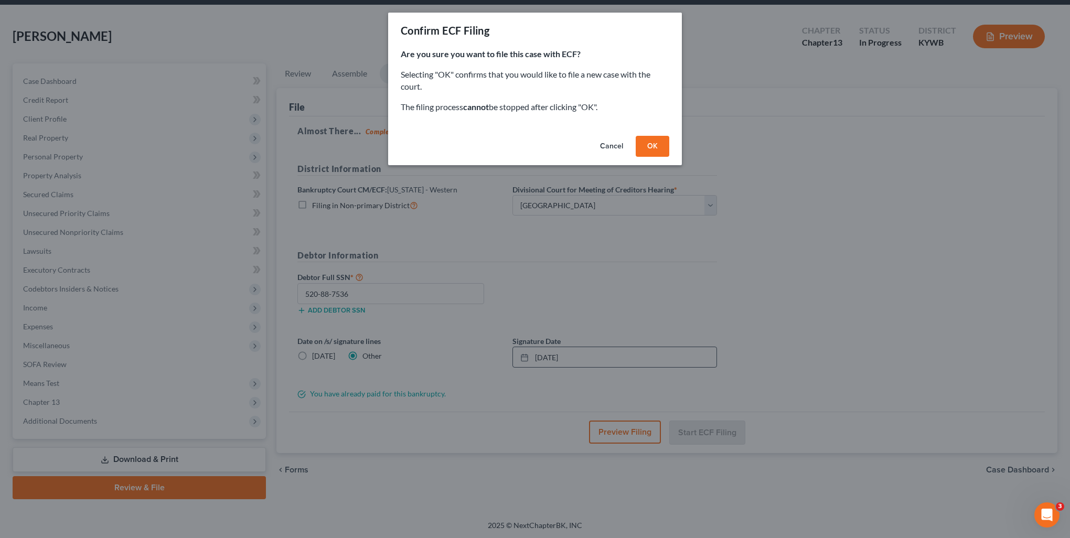
click at [663, 143] on button "OK" at bounding box center [653, 146] width 34 height 21
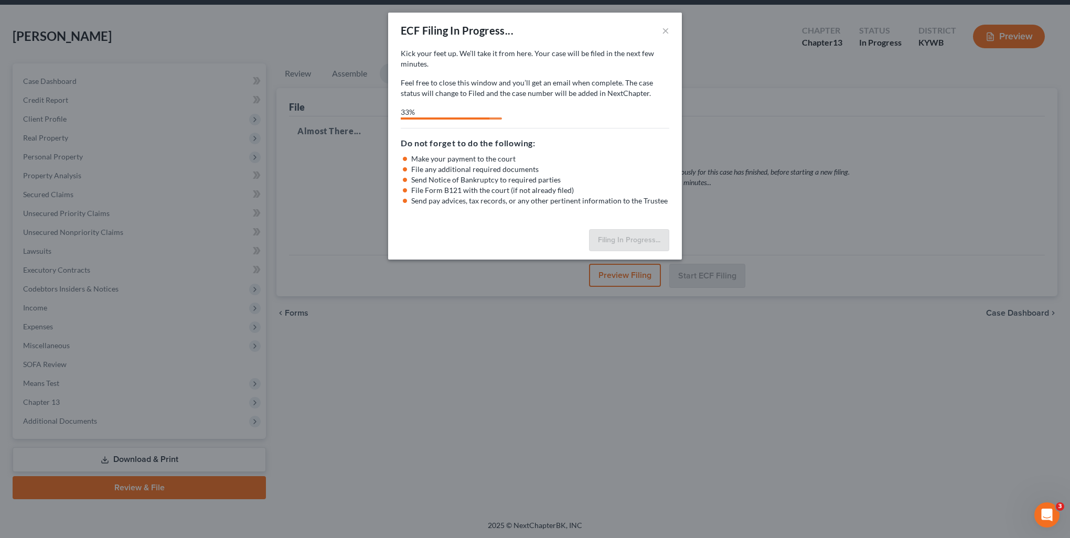
select select "2"
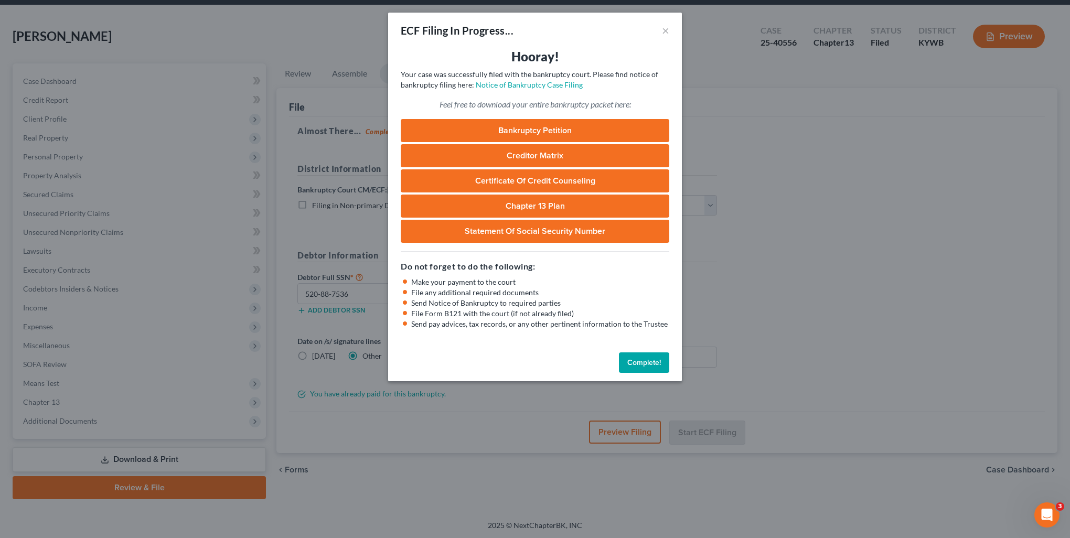
click at [657, 354] on button "Complete!" at bounding box center [644, 362] width 50 height 21
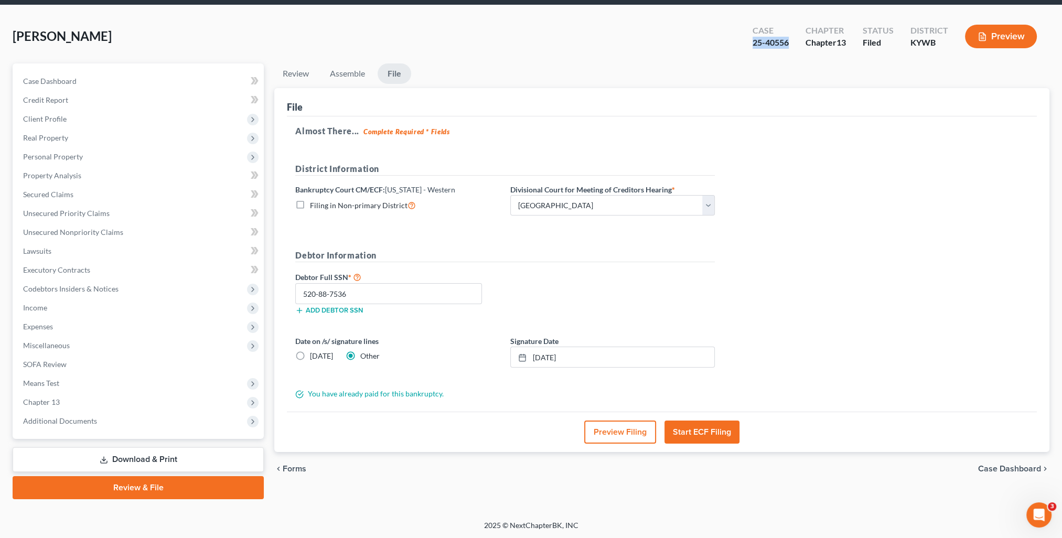
drag, startPoint x: 777, startPoint y: 47, endPoint x: 789, endPoint y: 48, distance: 11.6
click at [789, 48] on div "Case 25-40556" at bounding box center [770, 37] width 53 height 31
copy div "25-40556"
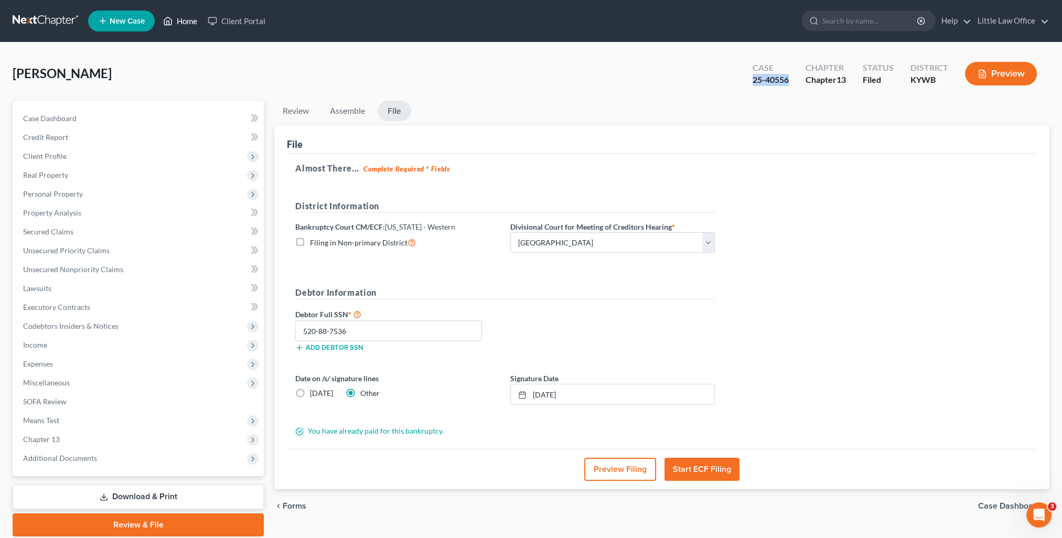
drag, startPoint x: 183, startPoint y: 24, endPoint x: 195, endPoint y: 38, distance: 18.2
click at [183, 24] on link "Home" at bounding box center [180, 21] width 45 height 19
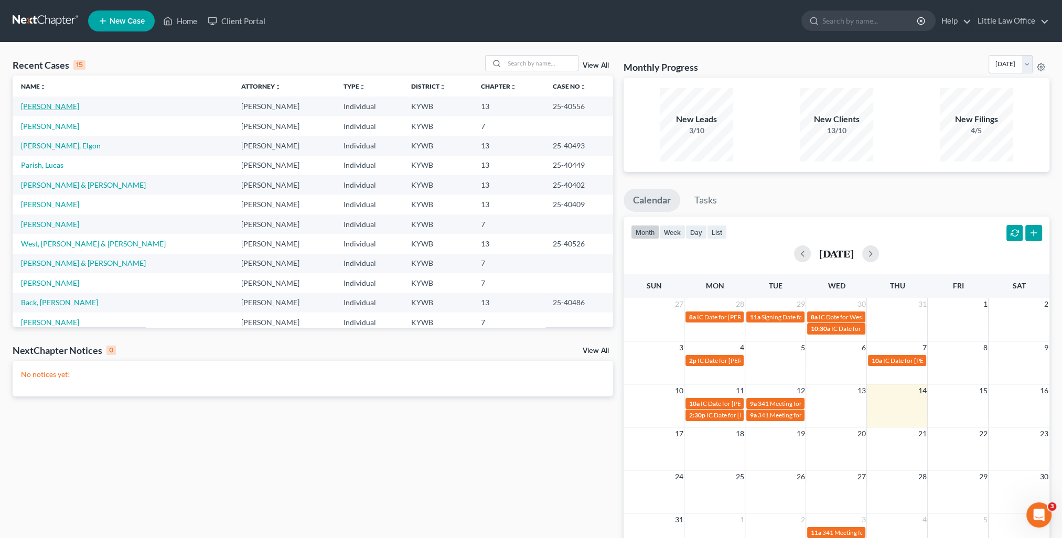
click at [43, 102] on link "[PERSON_NAME]" at bounding box center [50, 106] width 58 height 9
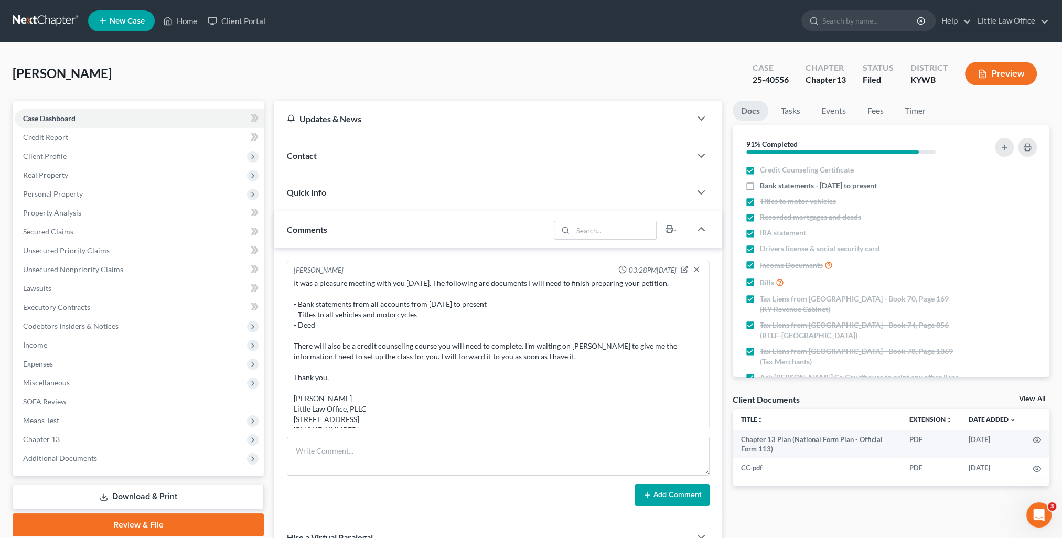
scroll to position [745, 0]
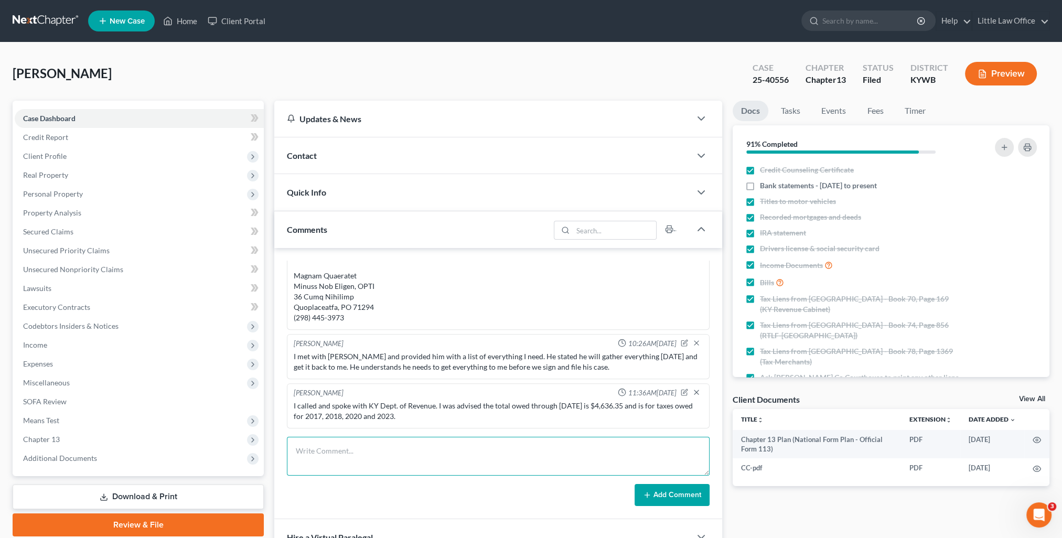
click at [405, 458] on textarea at bounding box center [498, 456] width 423 height 39
paste textarea "Please see attached letter. Thank you, Kristi Fulkerson Little Law Office, PLLC…"
type textarea "email to Hon Erik Albrektson: Please see attached letter. Thank you, Kristi Ful…"
click at [699, 494] on button "Add Comment" at bounding box center [672, 495] width 75 height 22
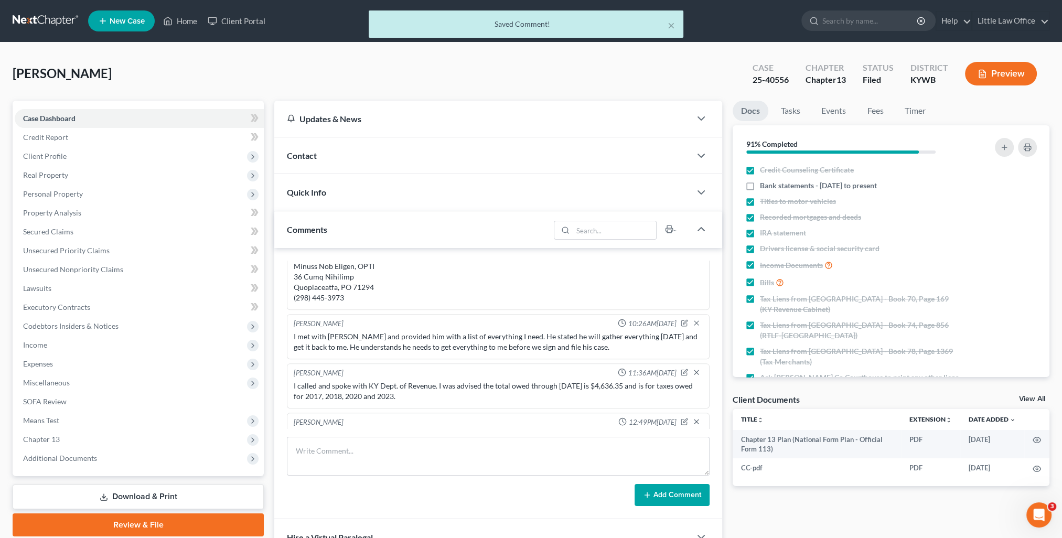
scroll to position [888, 0]
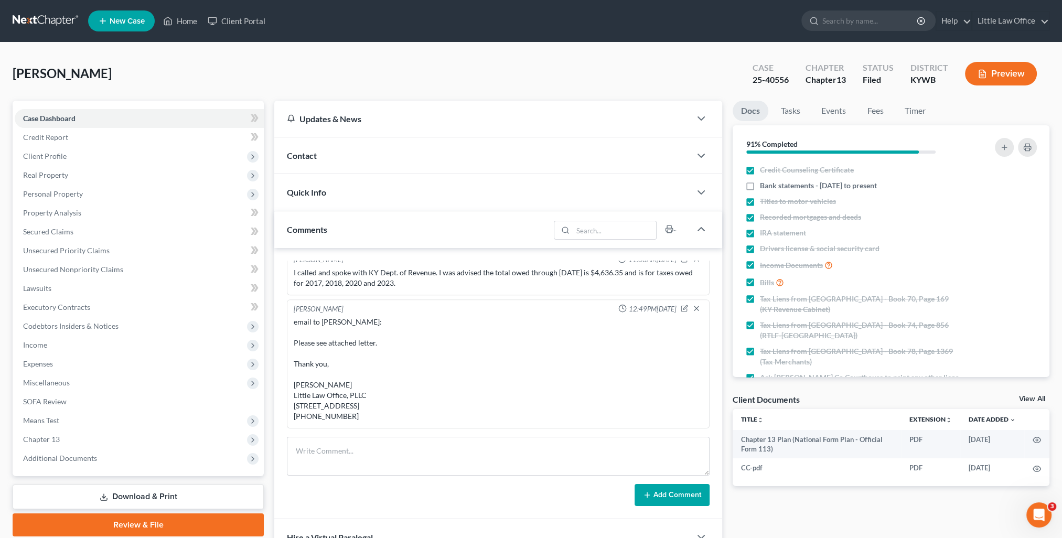
click at [394, 153] on div "Contact" at bounding box center [482, 155] width 416 height 36
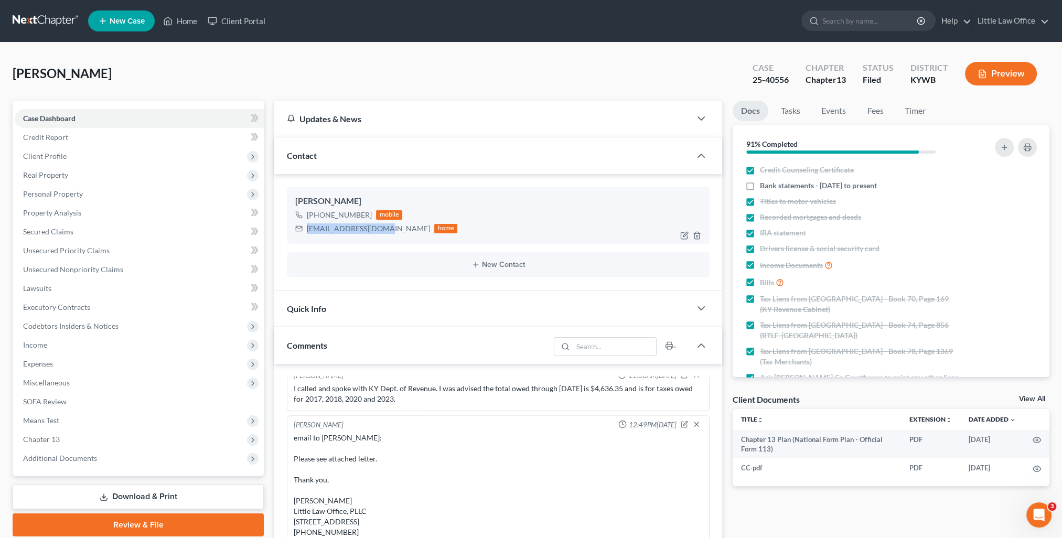
drag, startPoint x: 306, startPoint y: 226, endPoint x: 388, endPoint y: 239, distance: 82.3
click at [388, 239] on div "Michael Green +1 (270) 280-7199 mobile mgreen5047@yahoo.com home" at bounding box center [498, 215] width 423 height 57
copy div "mgreen5047@yahoo.com"
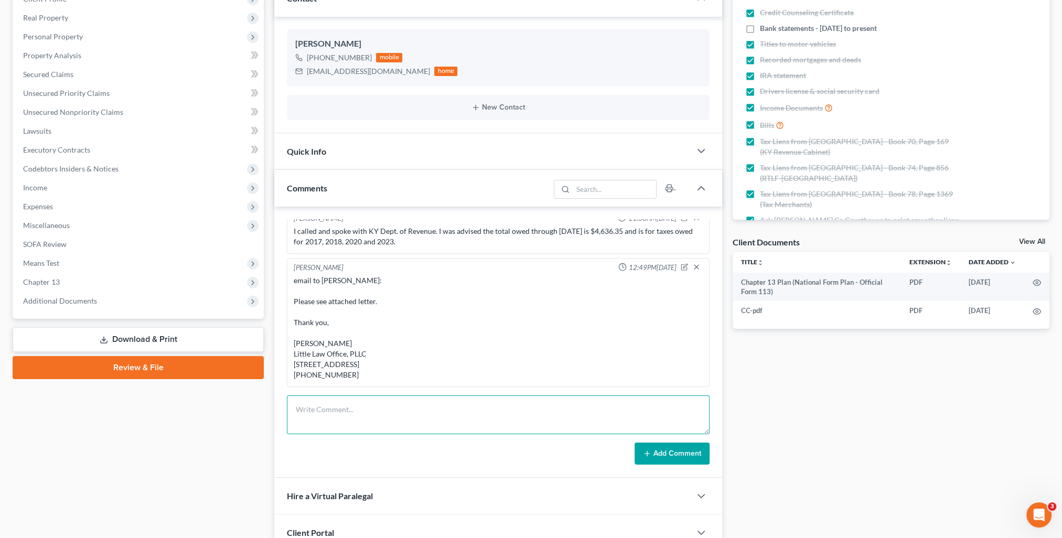
click at [414, 410] on textarea at bounding box center [498, 414] width 423 height 39
paste textarea "Michael, Your case has been filed. Your case # is 25-40556. I should have your …"
type textarea "Michael, Your case has been filed. Your case # is 25-40556. I should have your …"
click at [671, 451] on button "Add Comment" at bounding box center [672, 454] width 75 height 22
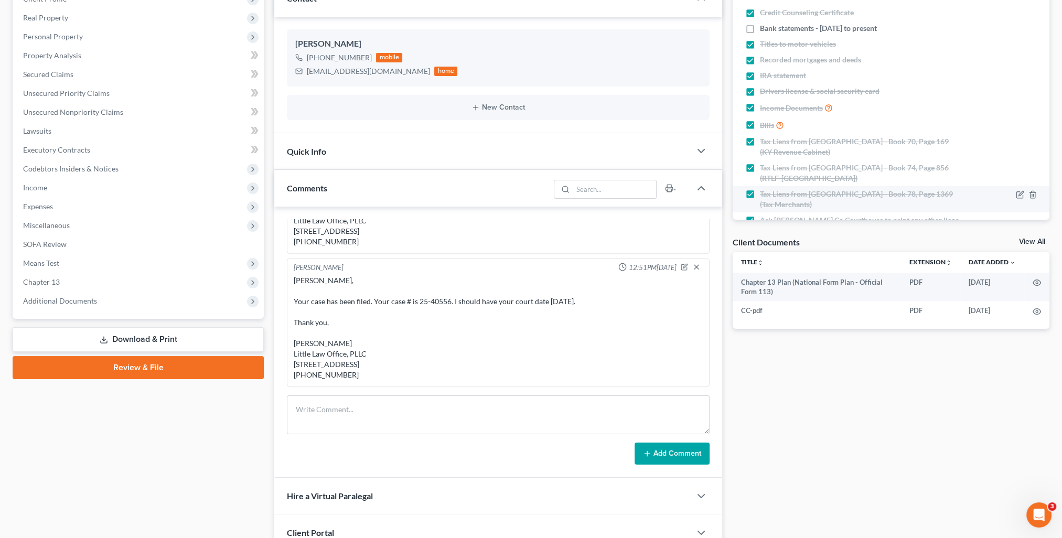
scroll to position [0, 0]
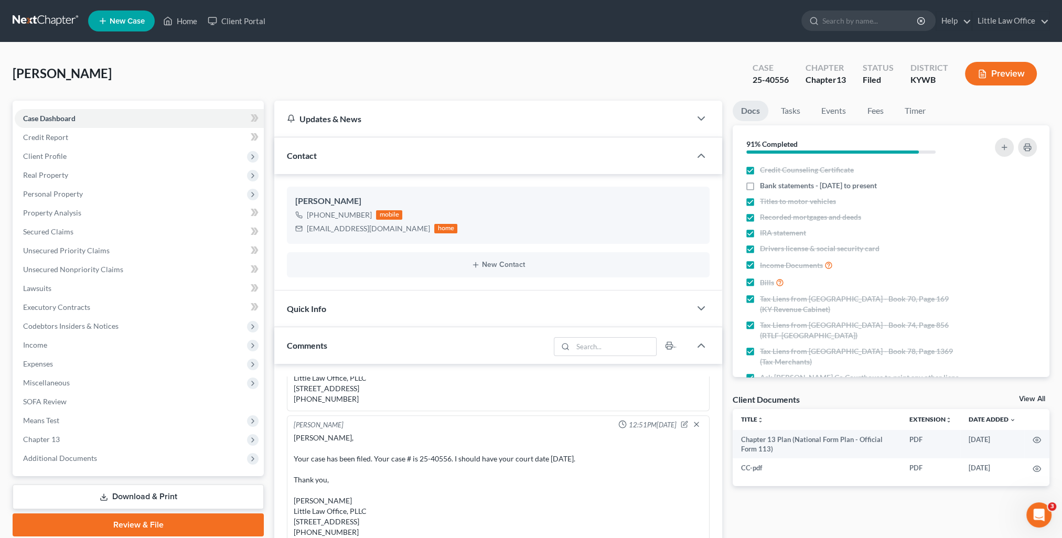
click at [314, 156] on span "Contact" at bounding box center [302, 156] width 30 height 10
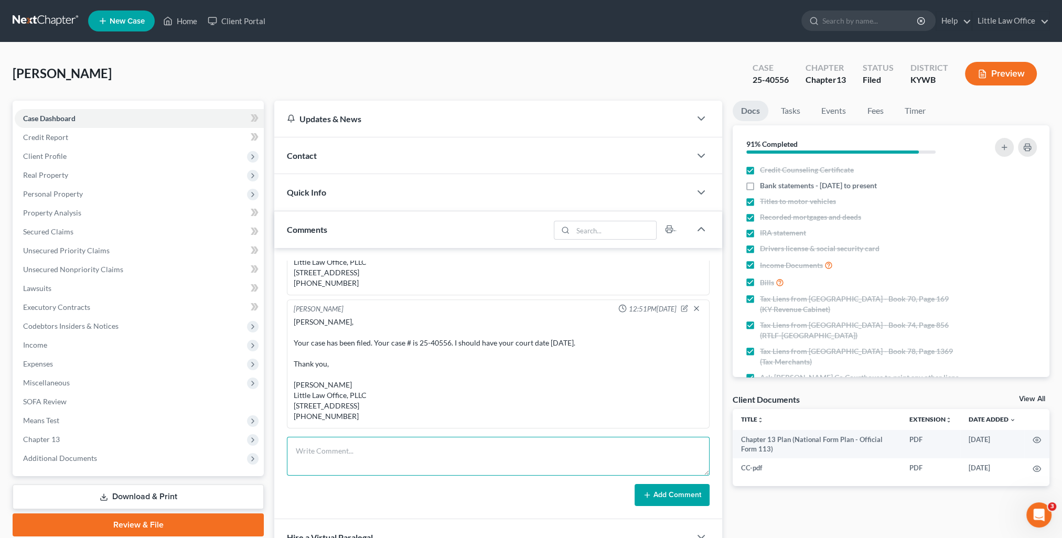
click at [363, 460] on textarea at bounding box center [498, 456] width 423 height 39
paste textarea "Debtor not required to file tax returns. Thank you, Kristi Fulkerson Little Law…"
drag, startPoint x: 297, startPoint y: 452, endPoint x: 422, endPoint y: 474, distance: 126.8
click at [422, 474] on textarea "Debtor not required to file tax returns. Thank you, Kristi Fulkerson Little Law…" at bounding box center [498, 456] width 423 height 39
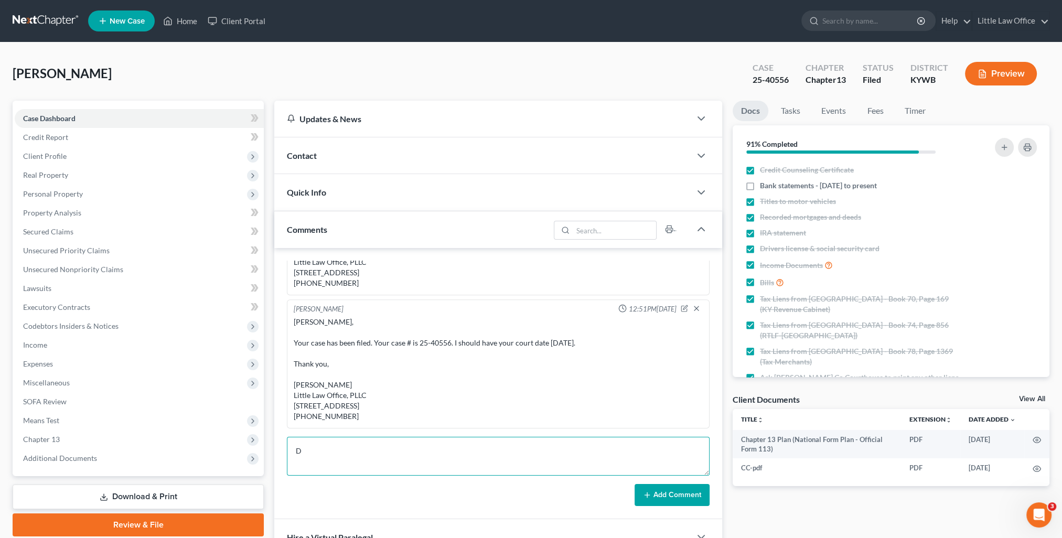
scroll to position [0, 0]
type textarea "Driver's License & SS Card emailed to Trustee. Debtor not required to file tax …"
click at [680, 495] on button "Add Comment" at bounding box center [672, 495] width 75 height 22
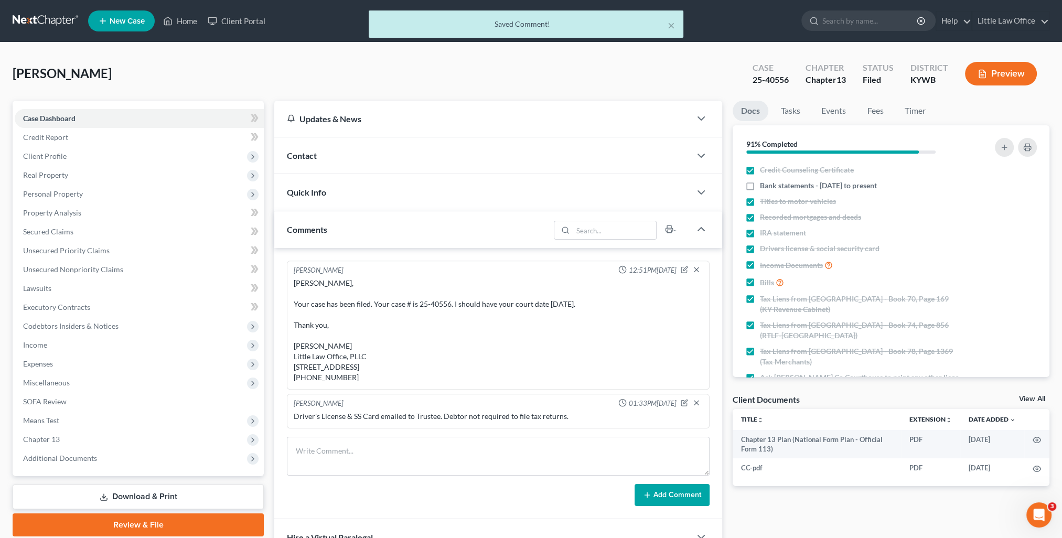
scroll to position [1070, 0]
drag, startPoint x: 749, startPoint y: 80, endPoint x: 793, endPoint y: 89, distance: 44.0
click at [793, 89] on div "Case 25-40556" at bounding box center [770, 74] width 53 height 31
copy div "25-40556"
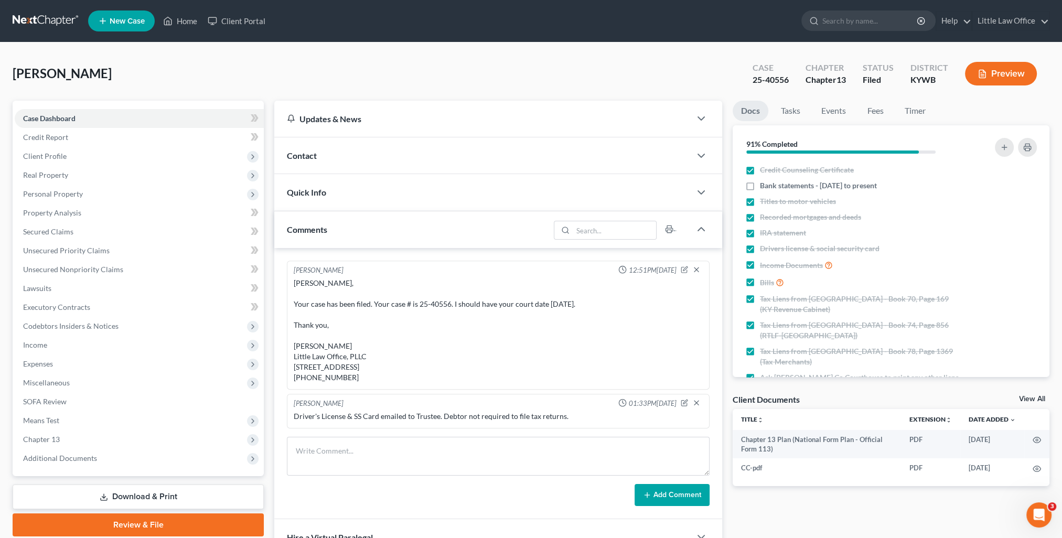
click at [338, 164] on div "Contact" at bounding box center [482, 155] width 416 height 36
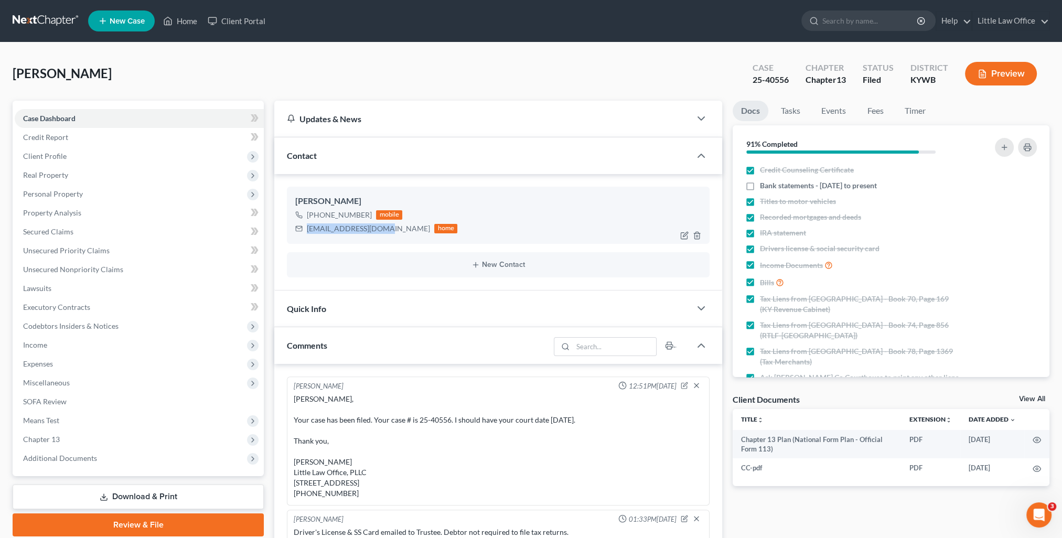
drag, startPoint x: 306, startPoint y: 228, endPoint x: 389, endPoint y: 239, distance: 84.1
click at [389, 239] on div "Michael Green +1 (270) 280-7199 mobile mgreen5047@yahoo.com home" at bounding box center [498, 215] width 423 height 57
copy div "mgreen5047@yahoo.com"
drag, startPoint x: 356, startPoint y: 158, endPoint x: 354, endPoint y: 187, distance: 28.4
click at [356, 158] on div "Contact" at bounding box center [482, 155] width 416 height 36
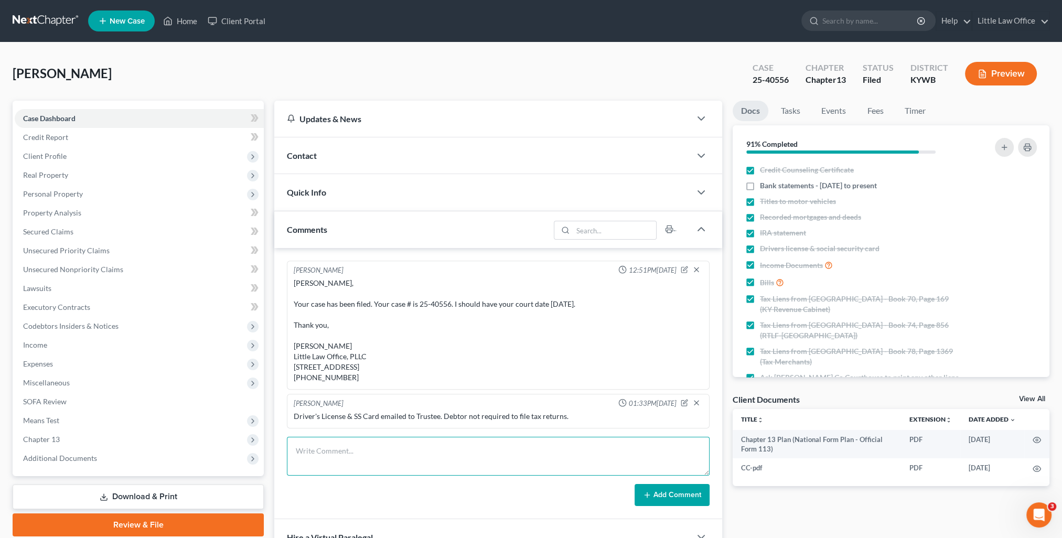
click at [398, 445] on textarea at bounding box center [498, 456] width 423 height 39
paste textarea "Please see attached instructions for you to complete your 2nd credit counseling…"
type textarea "Please see attached instructions for you to complete your 2nd credit counseling…"
click at [657, 490] on button "Add Comment" at bounding box center [672, 495] width 75 height 22
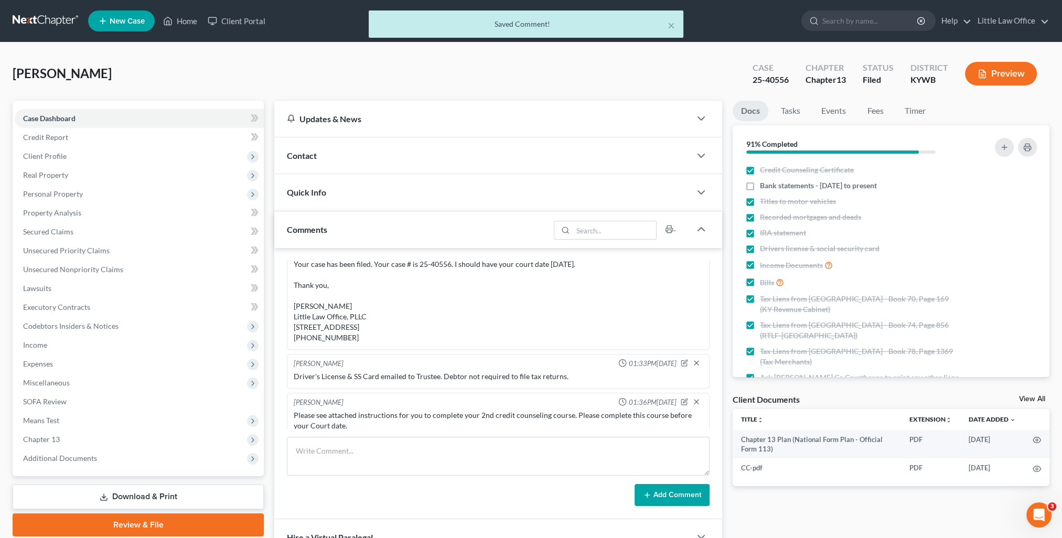
scroll to position [1203, 0]
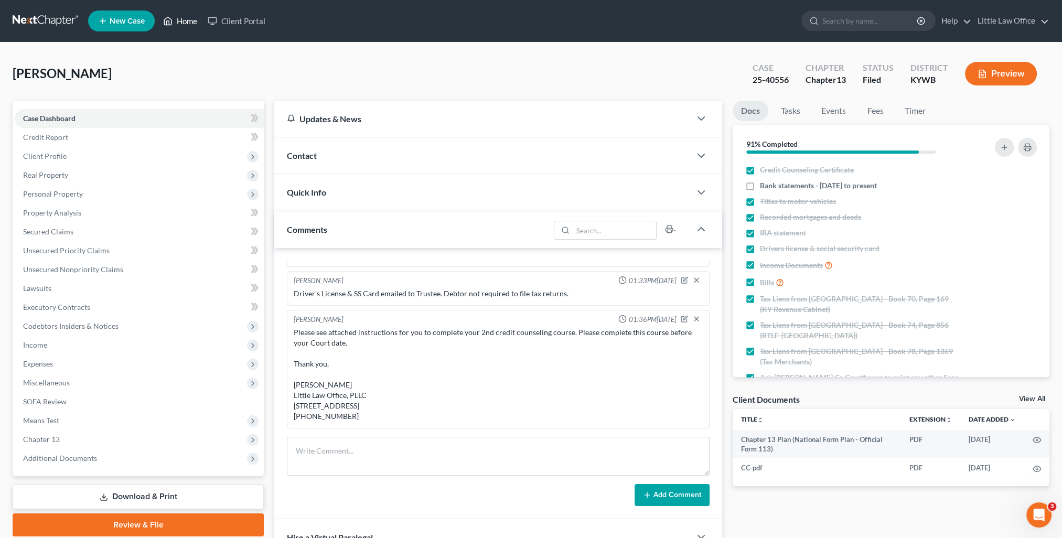
click at [197, 23] on link "Home" at bounding box center [180, 21] width 45 height 19
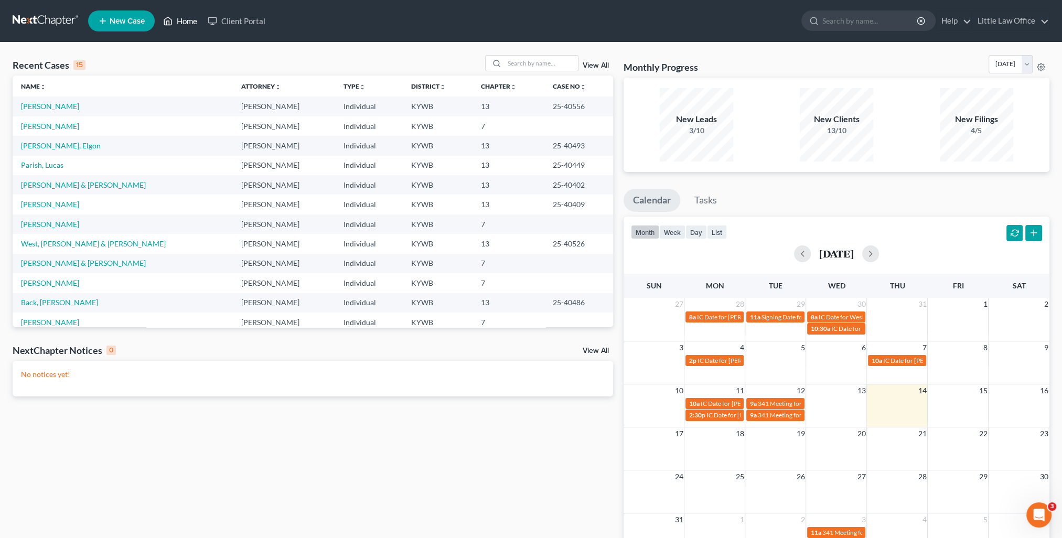
scroll to position [52, 0]
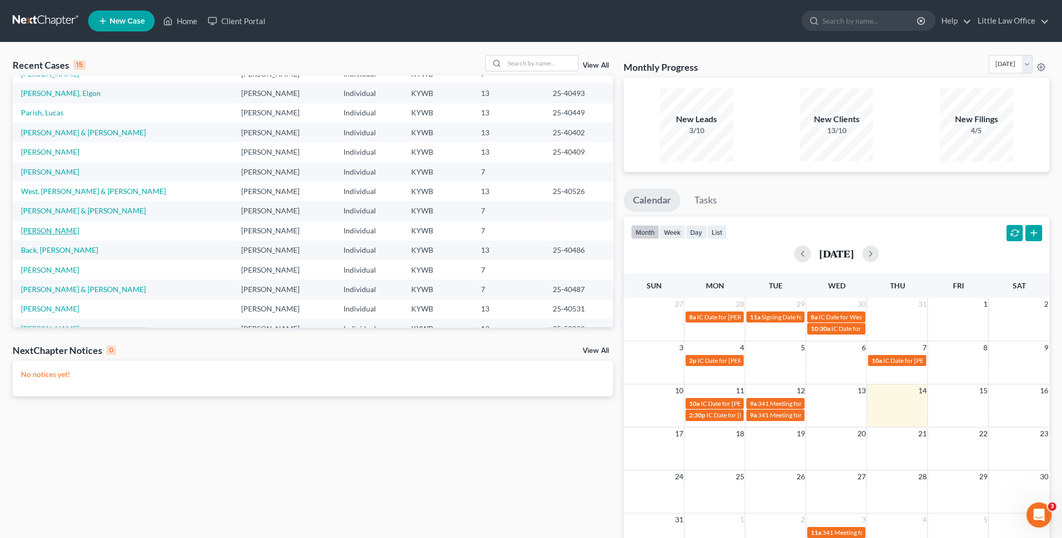
click at [68, 230] on link "Daugherty, Shawnda" at bounding box center [50, 230] width 58 height 9
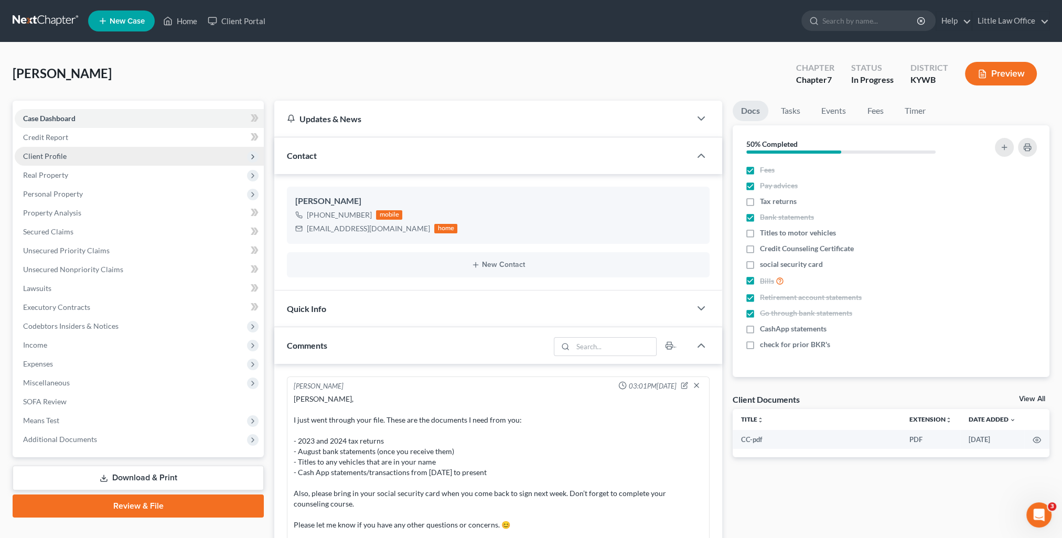
scroll to position [76, 0]
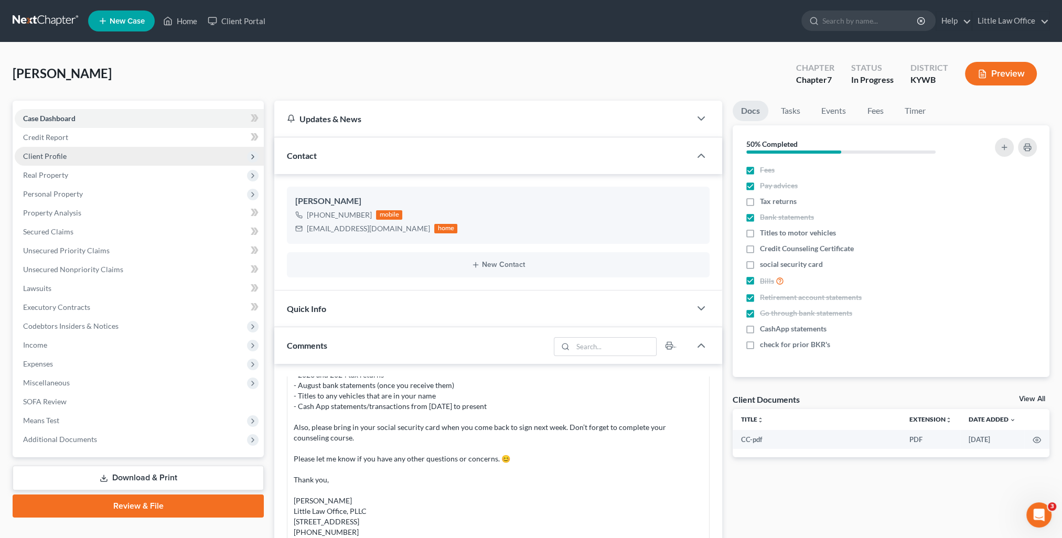
click at [61, 156] on span "Client Profile" at bounding box center [45, 156] width 44 height 9
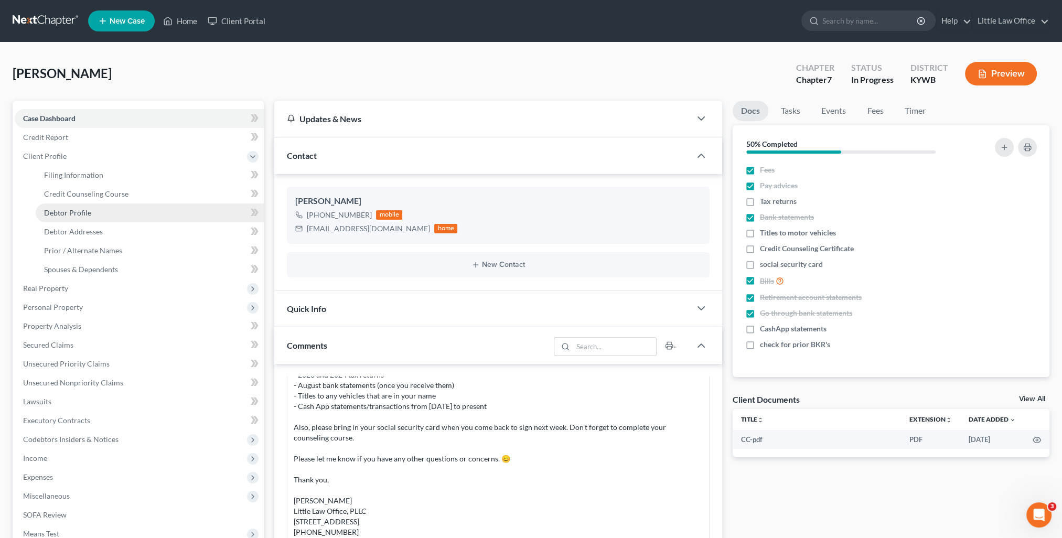
click at [104, 217] on link "Debtor Profile" at bounding box center [150, 213] width 228 height 19
select select "3"
select select "0"
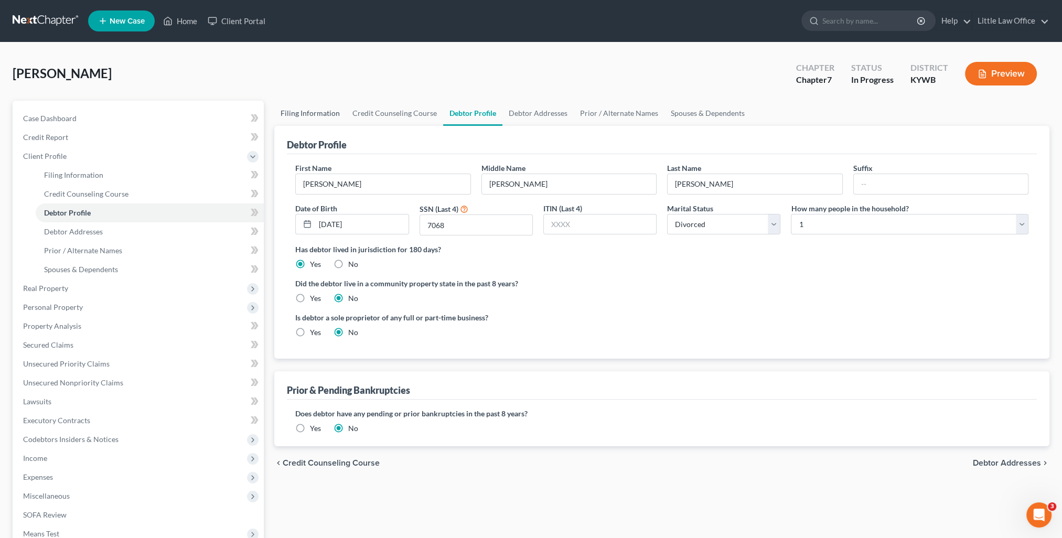
click at [328, 116] on link "Filing Information" at bounding box center [310, 113] width 72 height 25
select select "1"
select select "0"
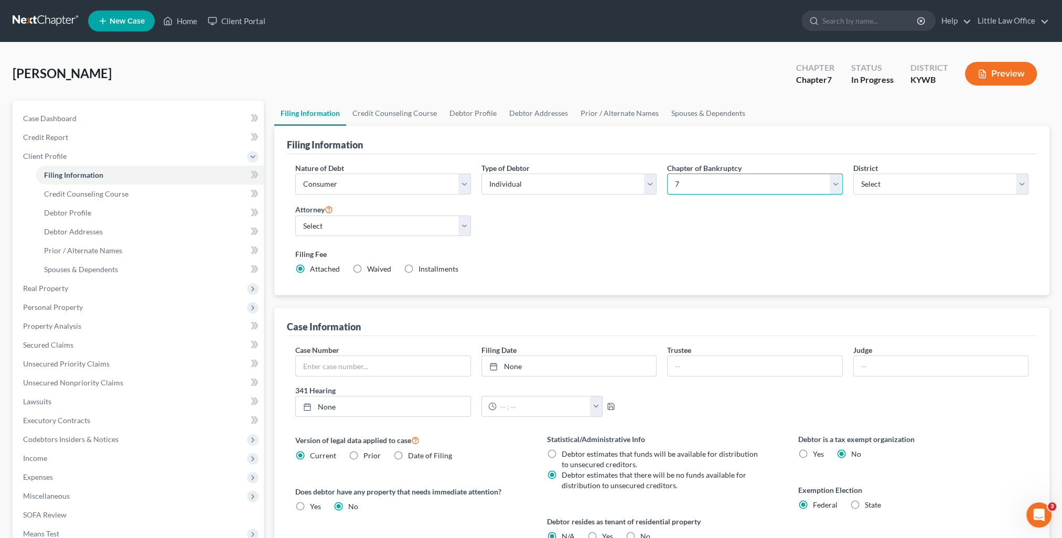
click at [701, 183] on select "Select 7 11 12 13" at bounding box center [754, 184] width 175 height 21
select select "3"
click at [667, 174] on select "Select 7 11 12 13" at bounding box center [754, 184] width 175 height 21
click at [73, 344] on link "Secured Claims" at bounding box center [139, 345] width 249 height 19
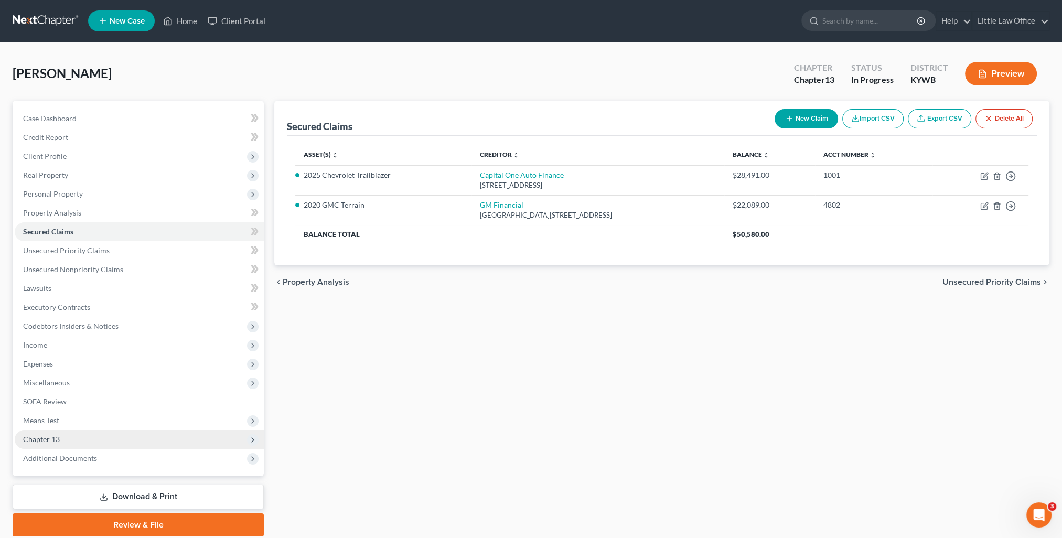
click at [35, 447] on span "Chapter 13" at bounding box center [139, 439] width 249 height 19
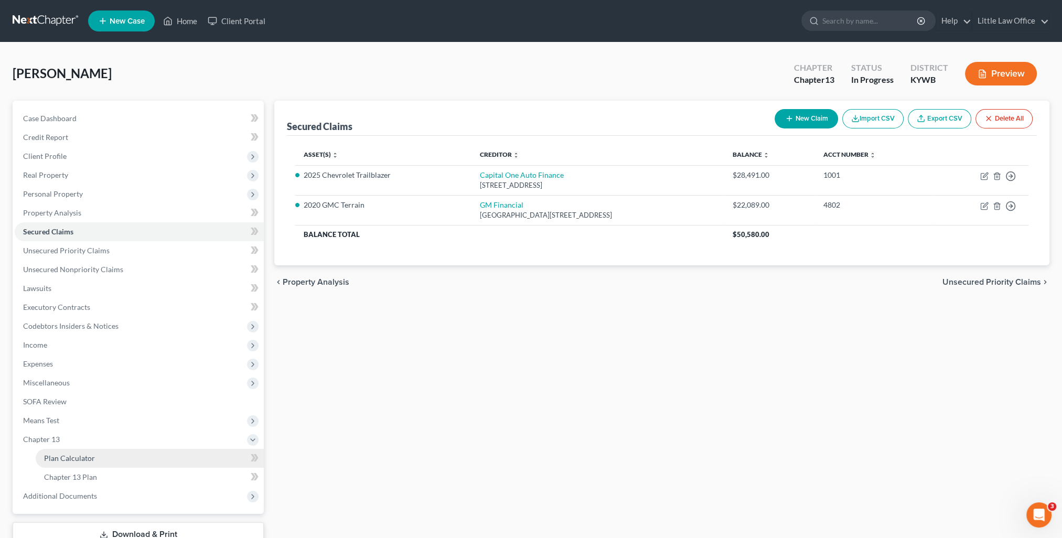
click at [65, 458] on span "Plan Calculator" at bounding box center [69, 458] width 51 height 9
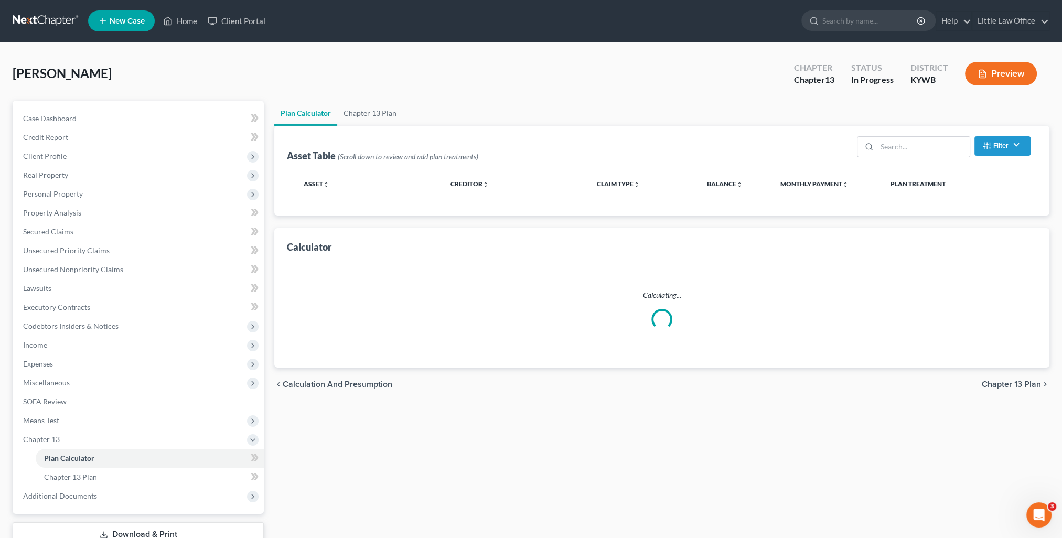
select select "59"
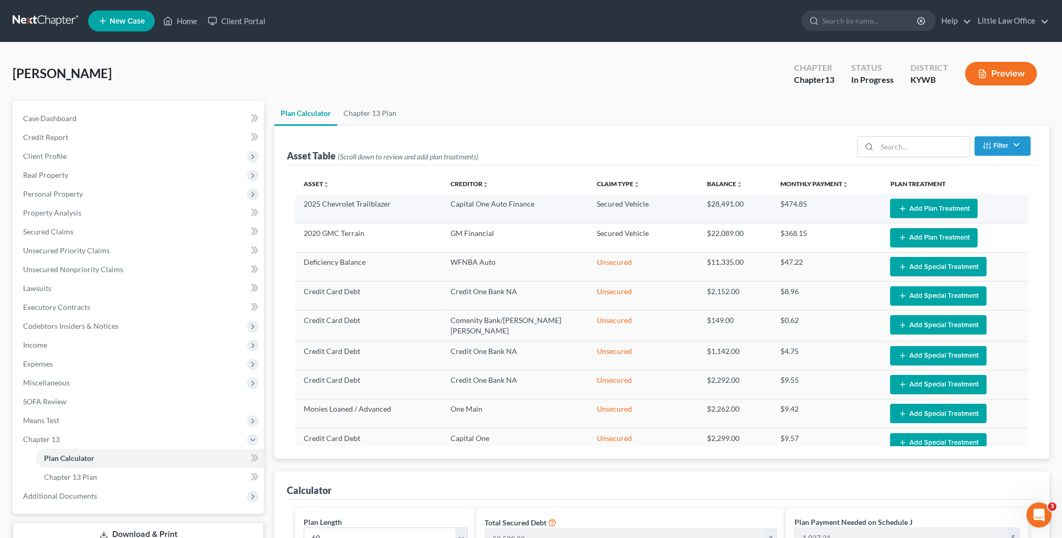
click at [955, 206] on button "Add Plan Treatment" at bounding box center [934, 208] width 88 height 19
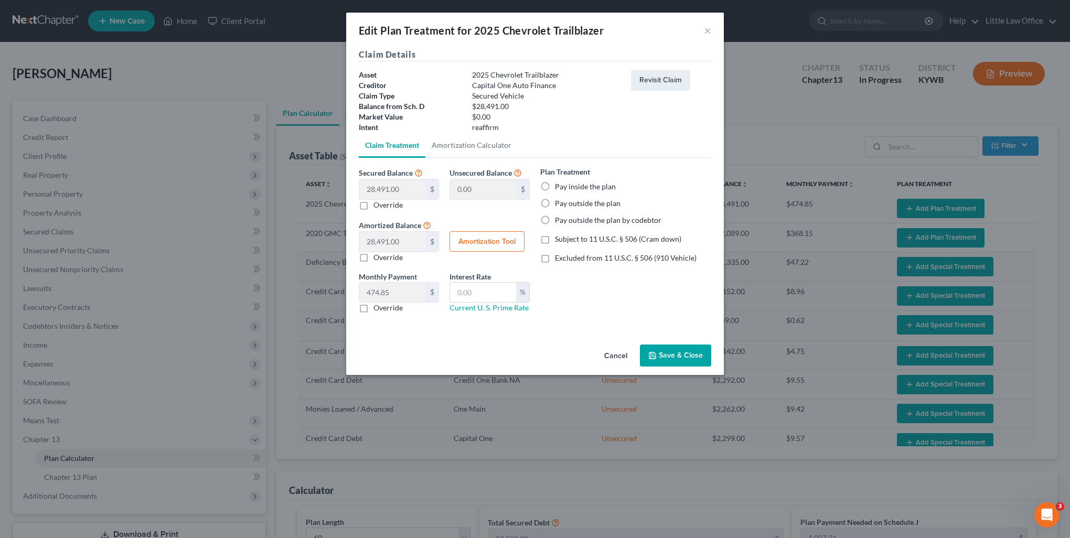
click at [555, 188] on label "Pay inside the plan" at bounding box center [585, 186] width 61 height 10
click at [559, 188] on input "Pay inside the plan" at bounding box center [562, 184] width 7 height 7
radio input "true"
click at [592, 260] on span "Excluded from 11 U.S.C. § 506 (910 Vehicle)" at bounding box center [626, 257] width 142 height 9
click at [566, 260] on input "Excluded from 11 U.S.C. § 506 (910 Vehicle)" at bounding box center [562, 256] width 7 height 7
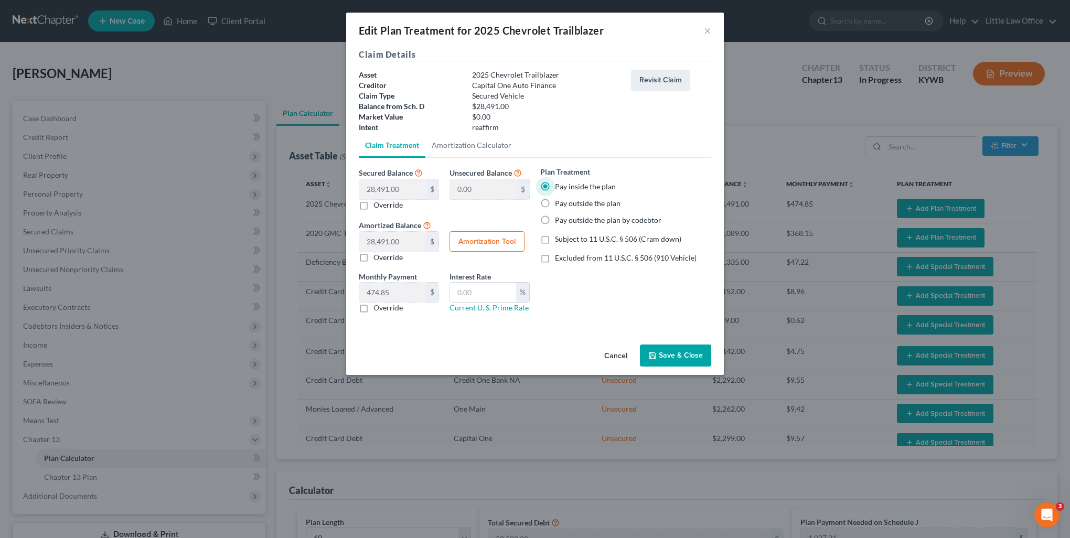
checkbox input "true"
click at [488, 295] on input "text" at bounding box center [483, 293] width 66 height 20
type input "7.5"
click at [476, 242] on button "Amortization Tool" at bounding box center [486, 241] width 75 height 21
type input "28,491.00"
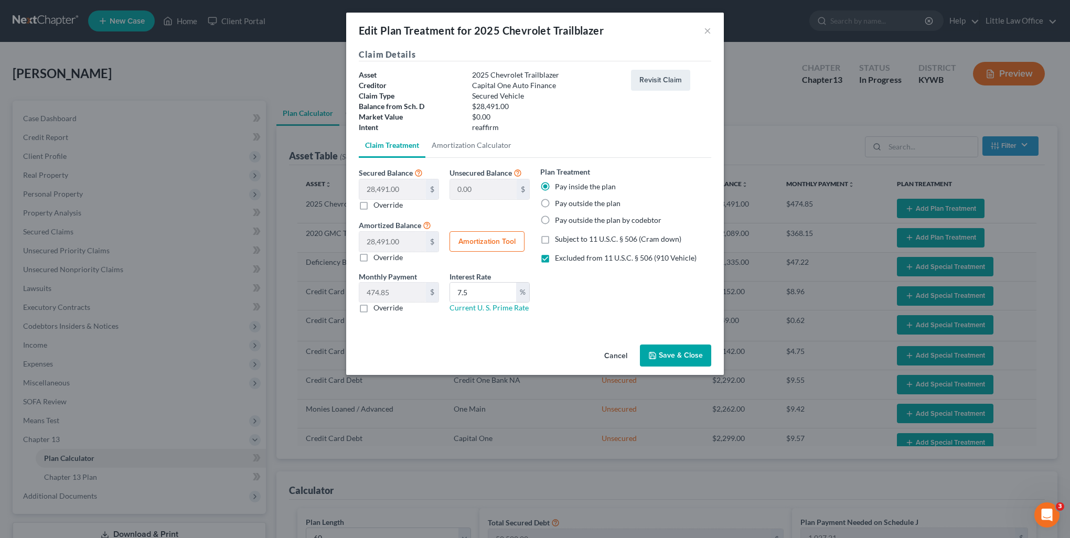
type input "7.5"
type input "60"
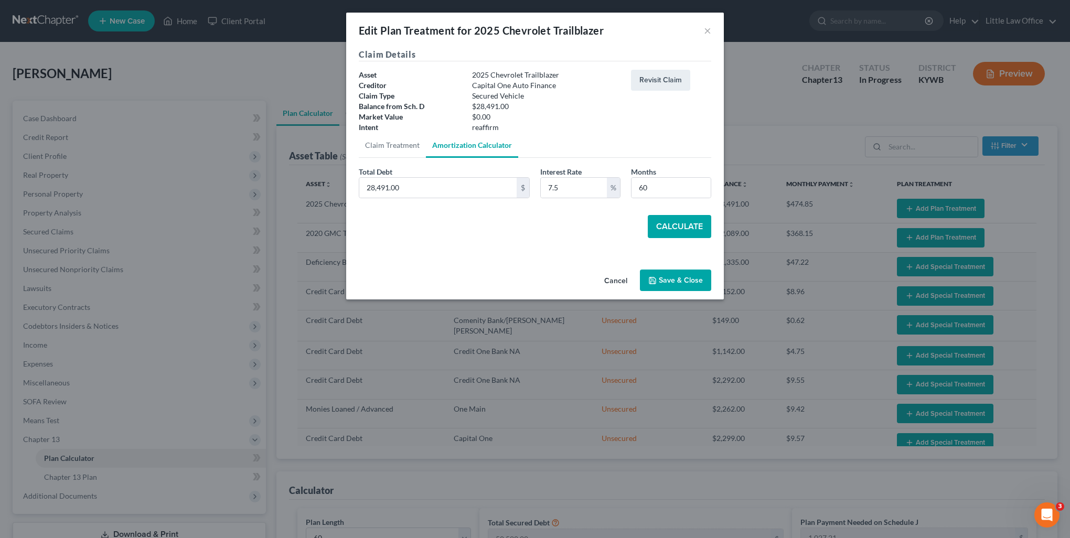
click at [672, 232] on button "Calculate" at bounding box center [679, 226] width 63 height 23
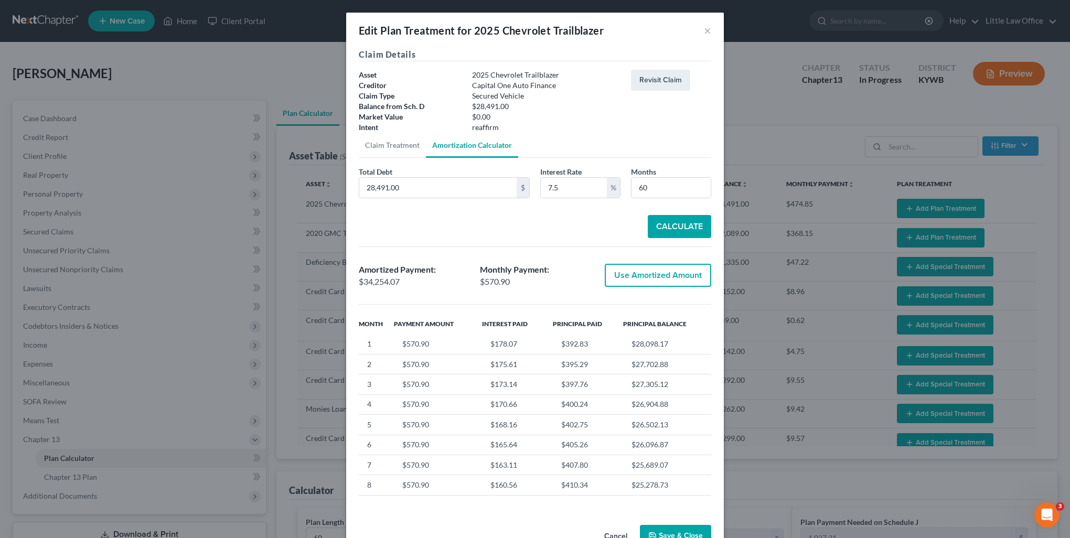
click at [640, 280] on button "Use Amortized Amount" at bounding box center [658, 275] width 106 height 23
type input "34,254.07"
checkbox input "true"
type input "570.90"
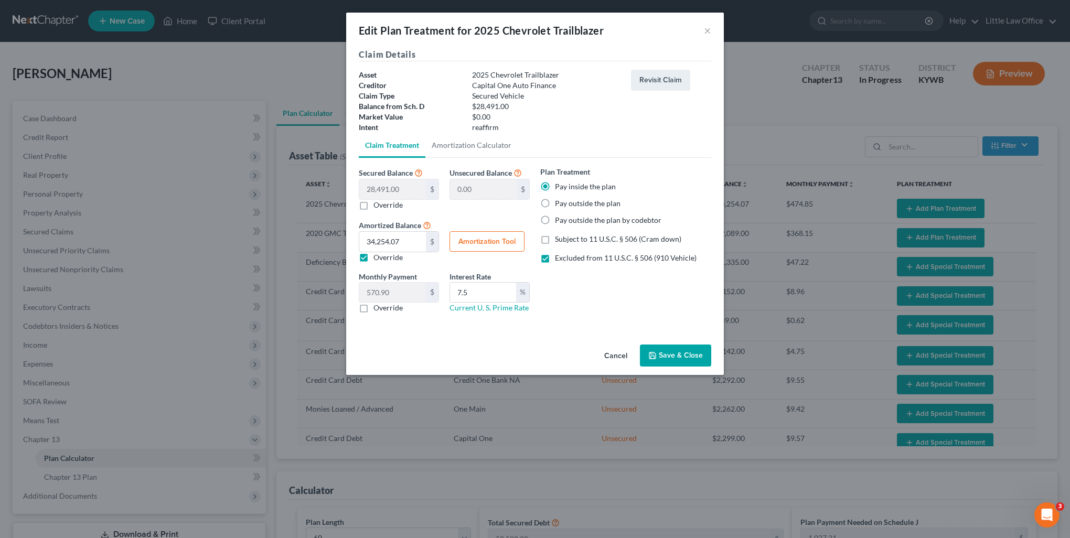
click at [667, 353] on button "Save & Close" at bounding box center [675, 356] width 71 height 22
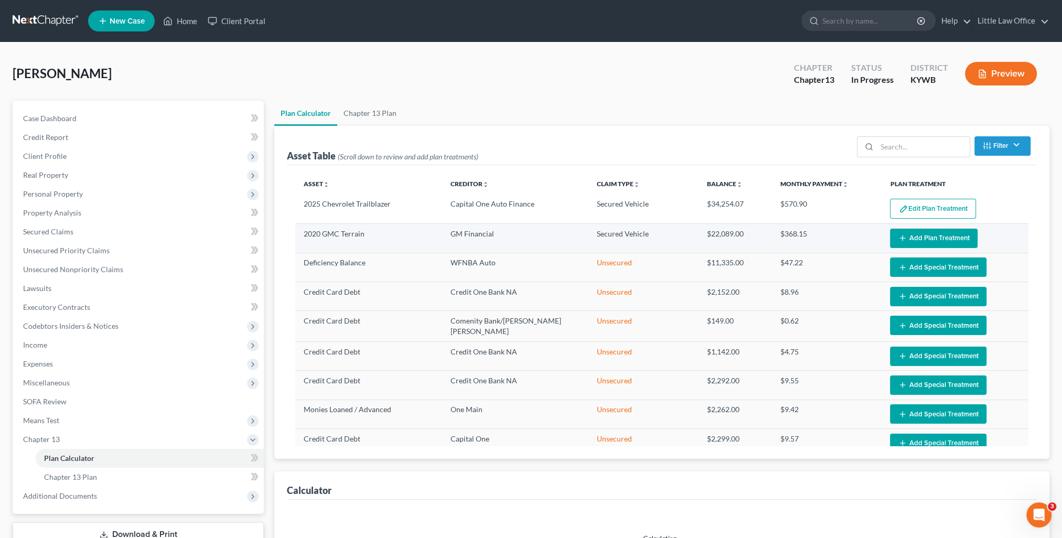
select select "59"
click at [908, 238] on button "Add Plan Treatment" at bounding box center [934, 238] width 88 height 19
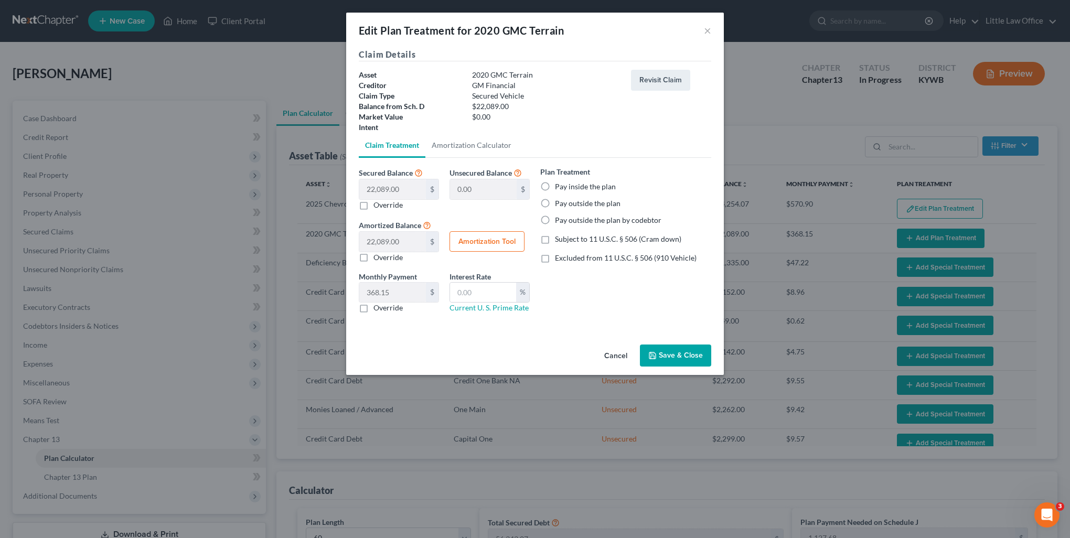
click at [569, 202] on label "Pay outside the plan" at bounding box center [588, 203] width 66 height 10
click at [566, 202] on input "Pay outside the plan" at bounding box center [562, 201] width 7 height 7
radio input "true"
click at [592, 254] on span "Excluded from 11 U.S.C. § 506 (910 Vehicle)" at bounding box center [626, 257] width 142 height 9
click at [566, 254] on input "Excluded from 11 U.S.C. § 506 (910 Vehicle)" at bounding box center [562, 256] width 7 height 7
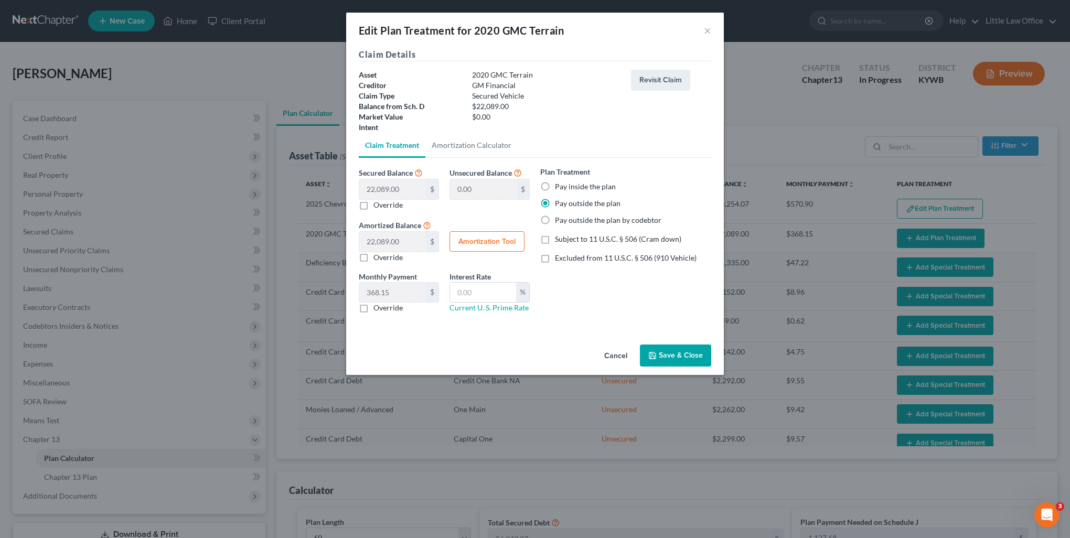
checkbox input "true"
click at [680, 356] on button "Save & Close" at bounding box center [675, 356] width 71 height 22
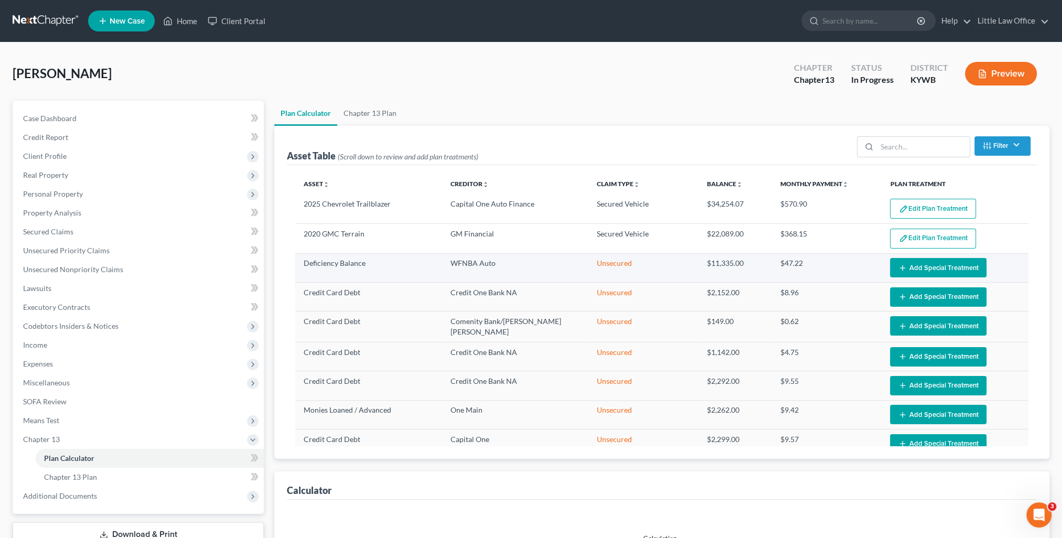
select select "59"
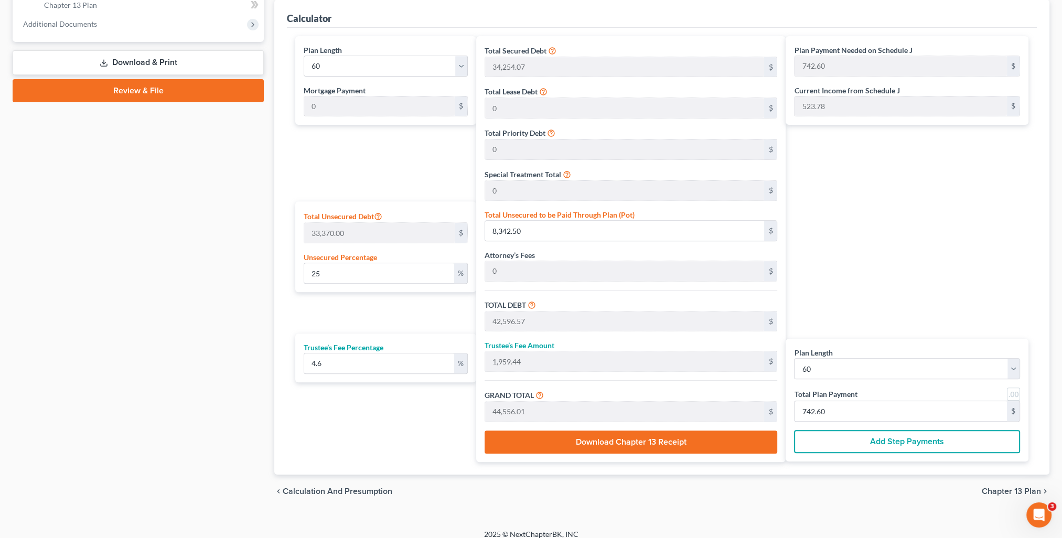
scroll to position [480, 0]
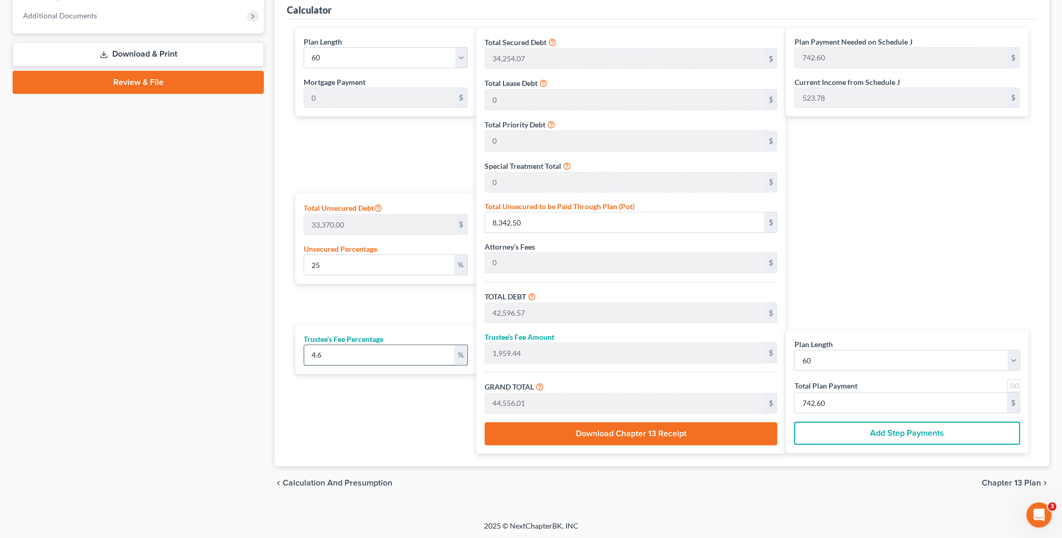
click at [333, 357] on input "4.6" at bounding box center [378, 355] width 149 height 20
drag, startPoint x: 328, startPoint y: 349, endPoint x: 312, endPoint y: 350, distance: 16.3
click at [311, 353] on input "4.6" at bounding box center [378, 355] width 149 height 20
type input "5"
type input "2,129.82"
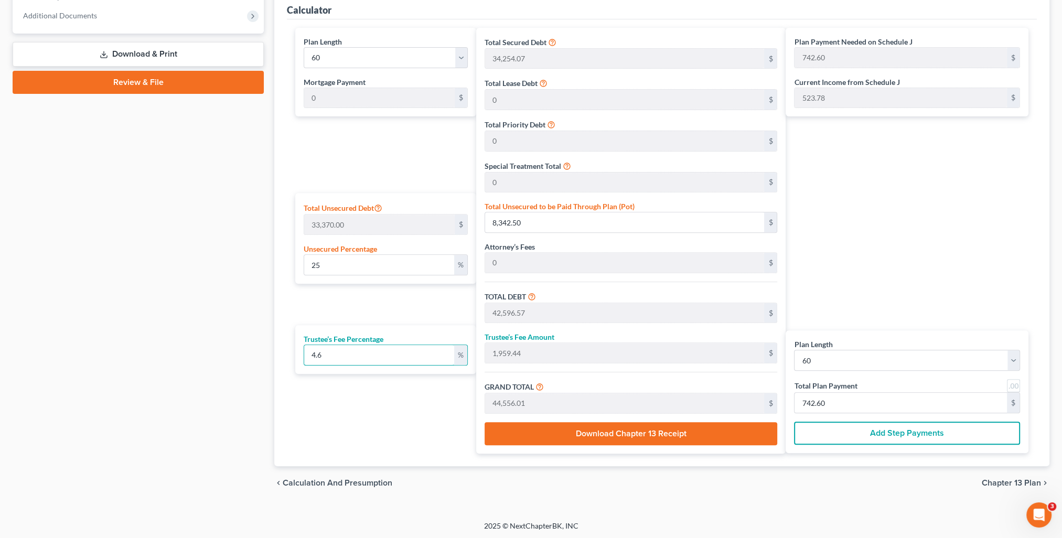
type input "44,726.39"
type input "745.43"
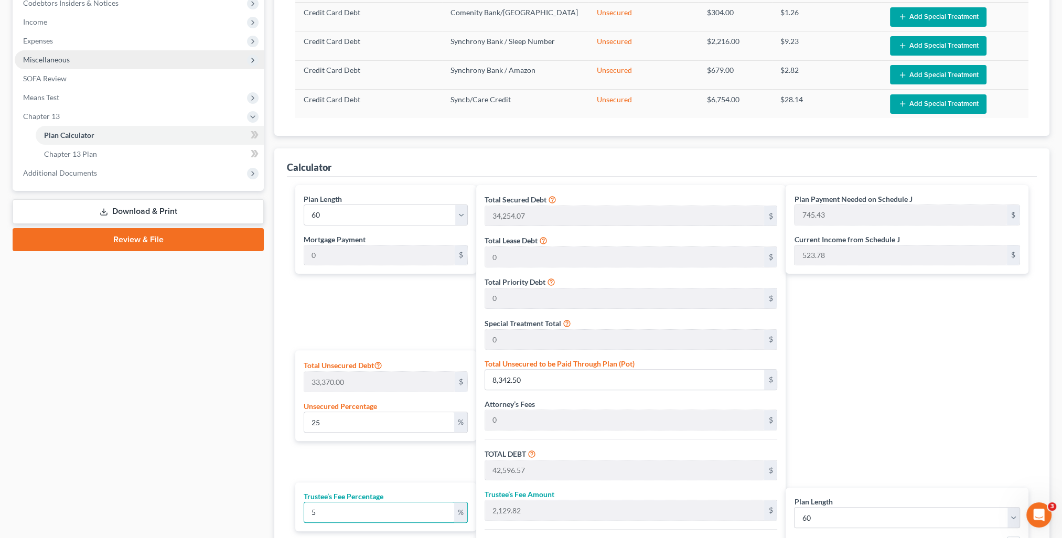
type input "5"
click at [49, 62] on span "Miscellaneous" at bounding box center [46, 59] width 47 height 9
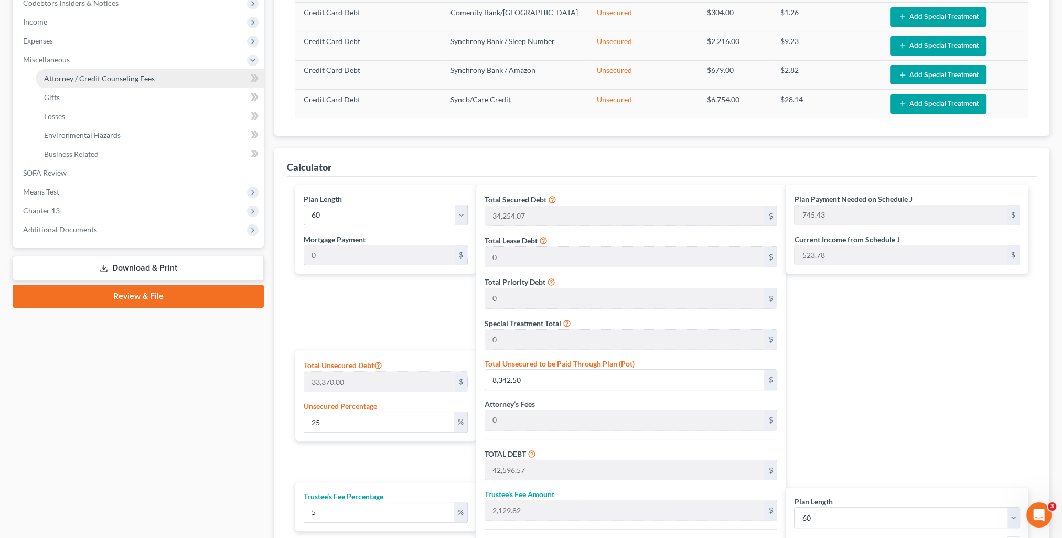
click at [66, 75] on span "Attorney / Credit Counseling Fees" at bounding box center [99, 78] width 111 height 9
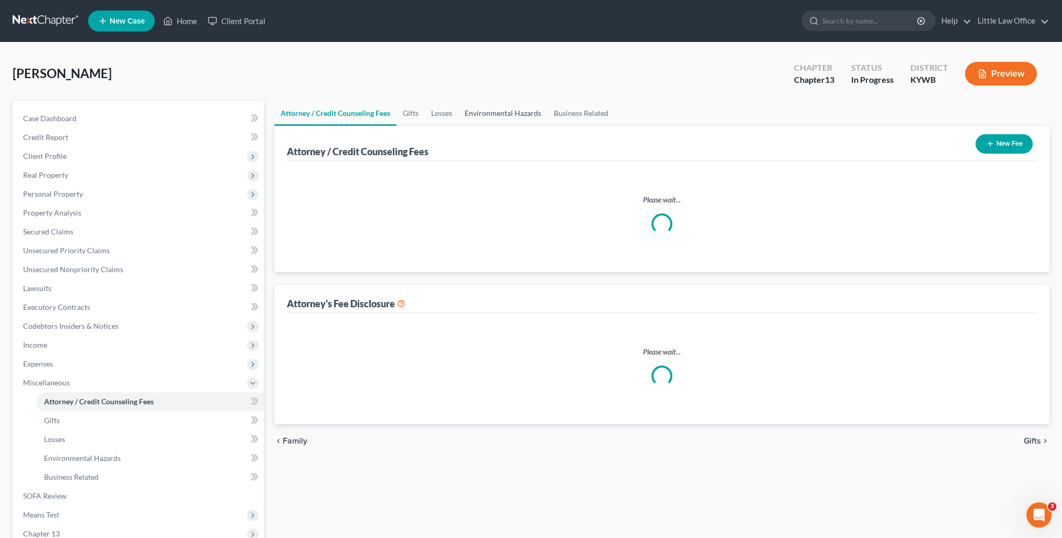
select select "0"
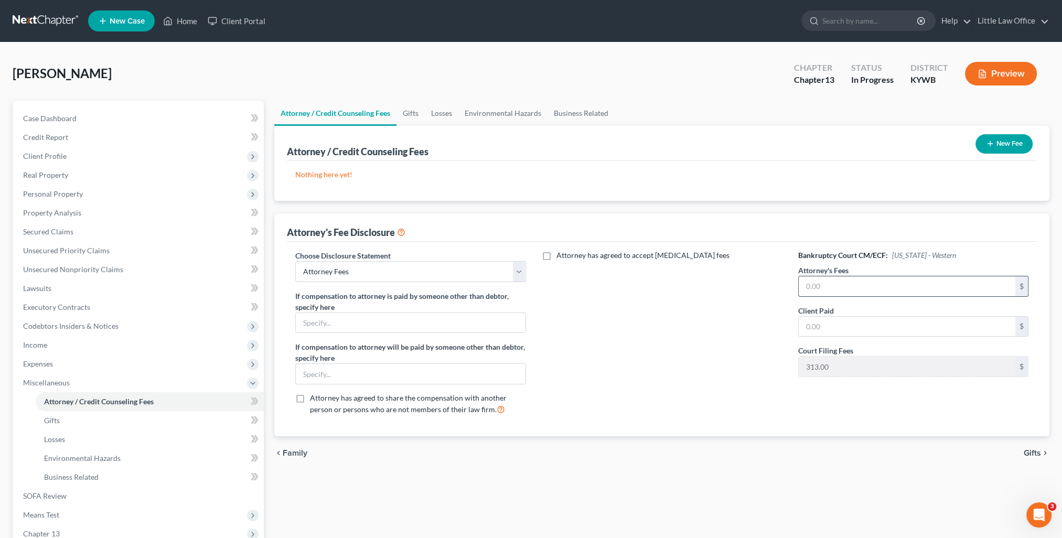
click at [858, 287] on input "text" at bounding box center [907, 286] width 217 height 20
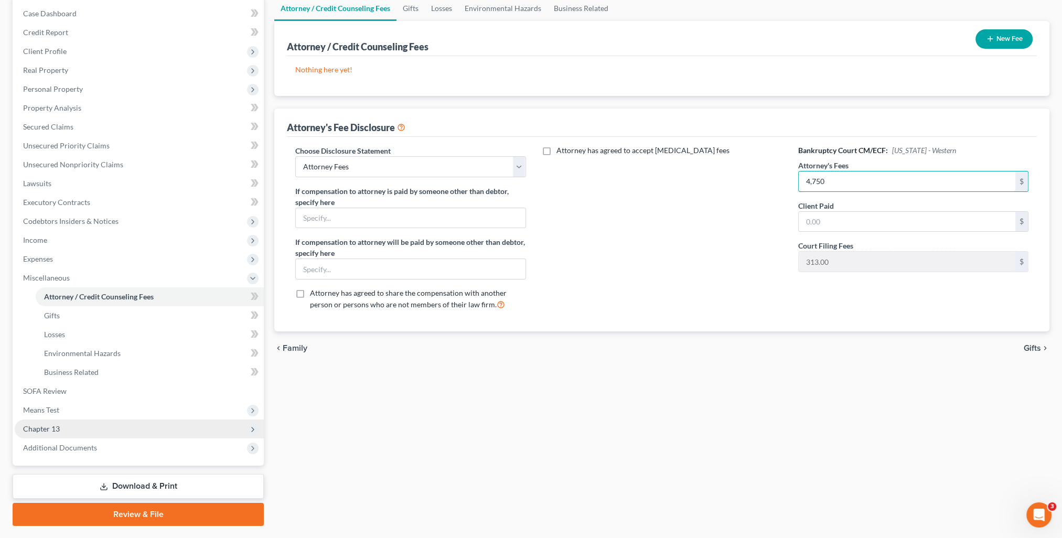
type input "4,750"
click at [55, 432] on span "Chapter 13" at bounding box center [41, 428] width 37 height 9
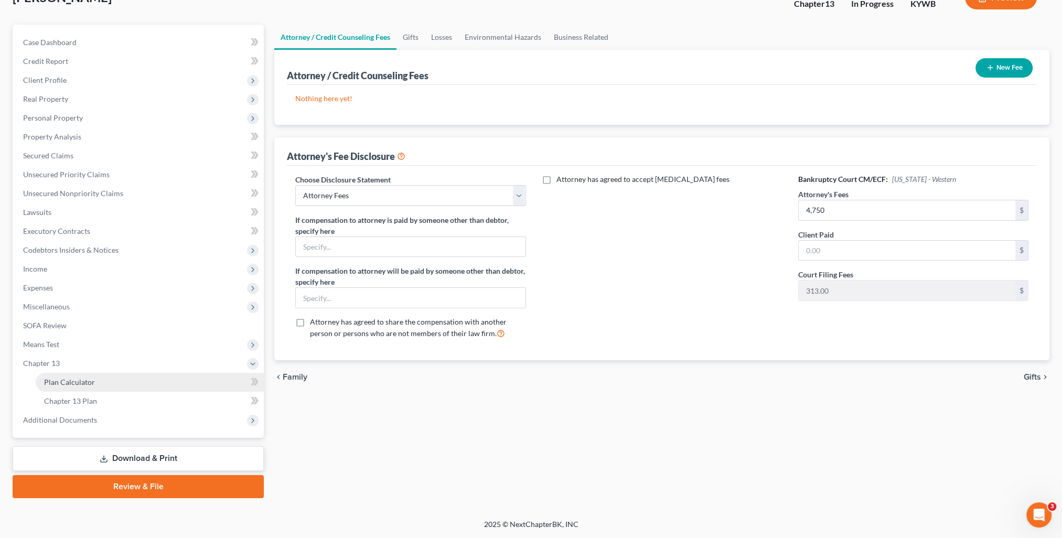
scroll to position [75, 0]
click at [80, 386] on span "Plan Calculator" at bounding box center [69, 383] width 51 height 9
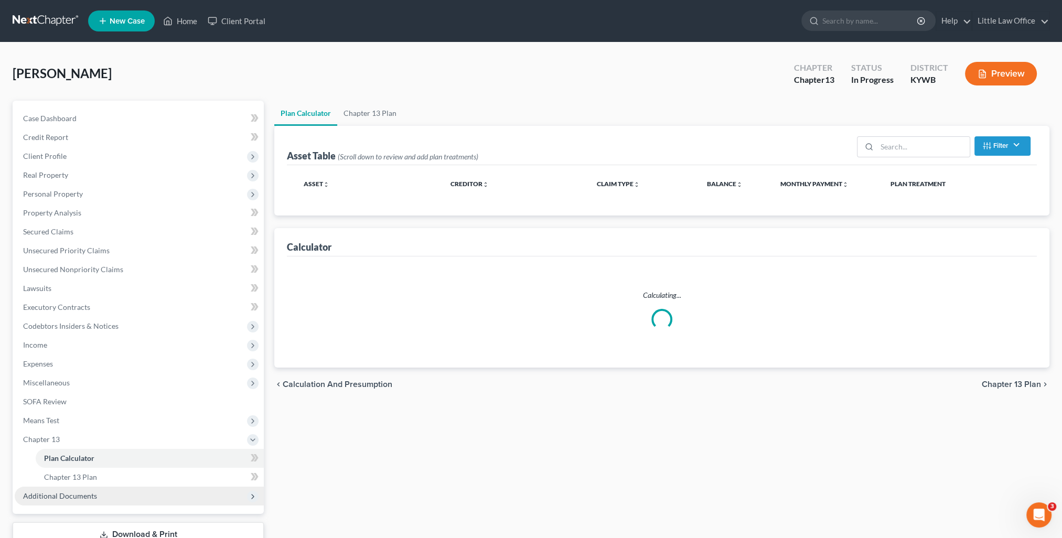
select select "59"
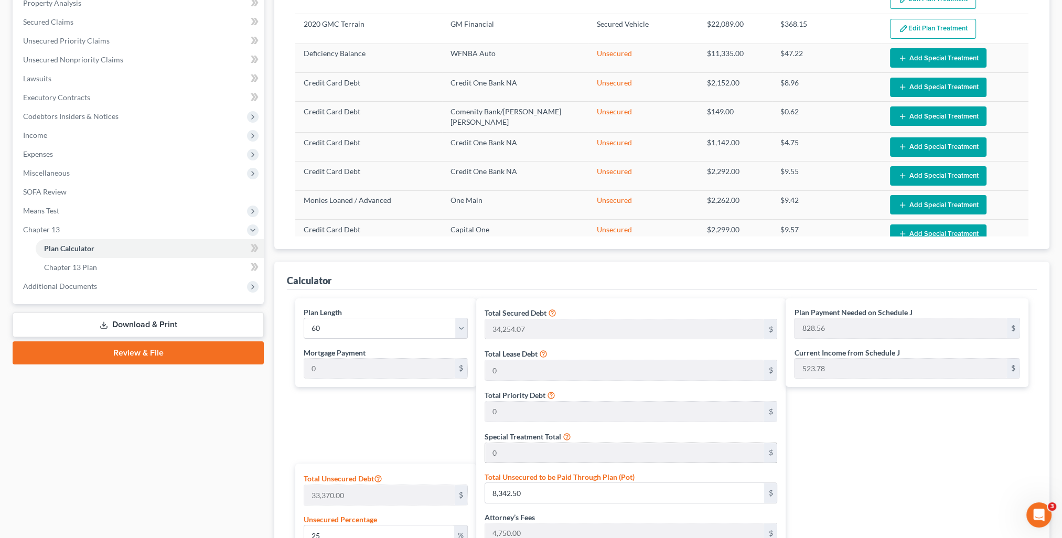
scroll to position [367, 0]
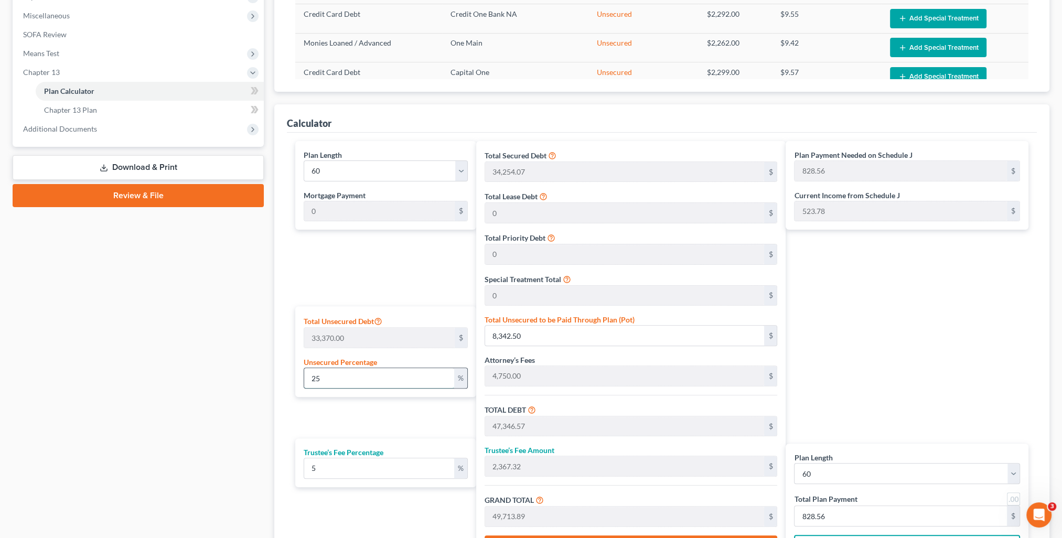
click at [328, 379] on input "25" at bounding box center [378, 378] width 149 height 20
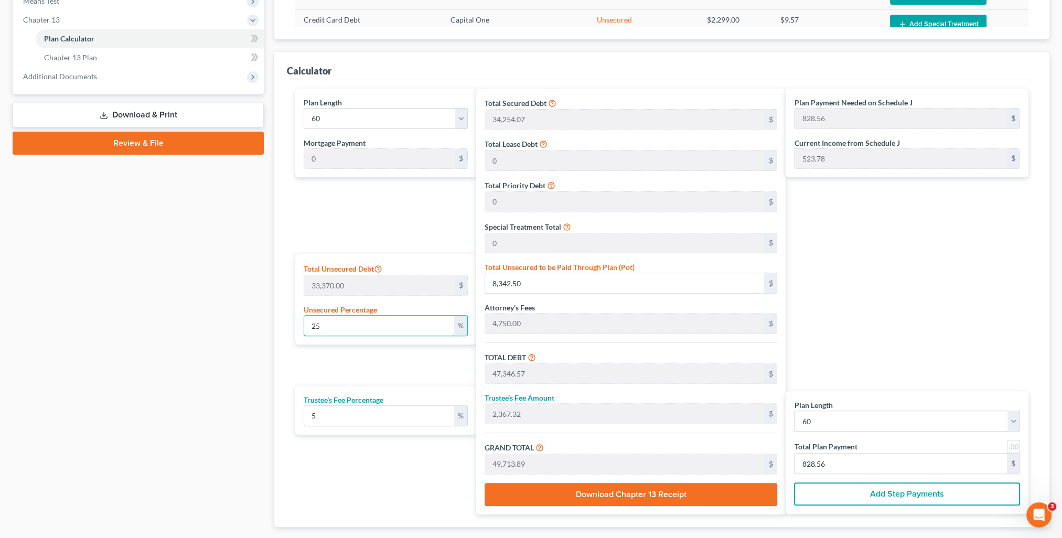
scroll to position [210, 0]
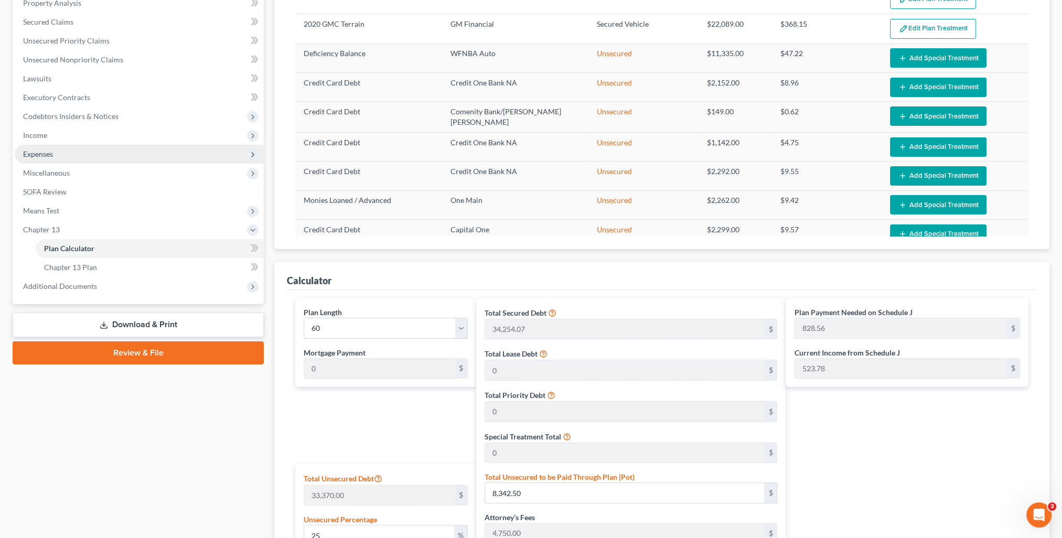
click at [39, 159] on span "Expenses" at bounding box center [139, 154] width 249 height 19
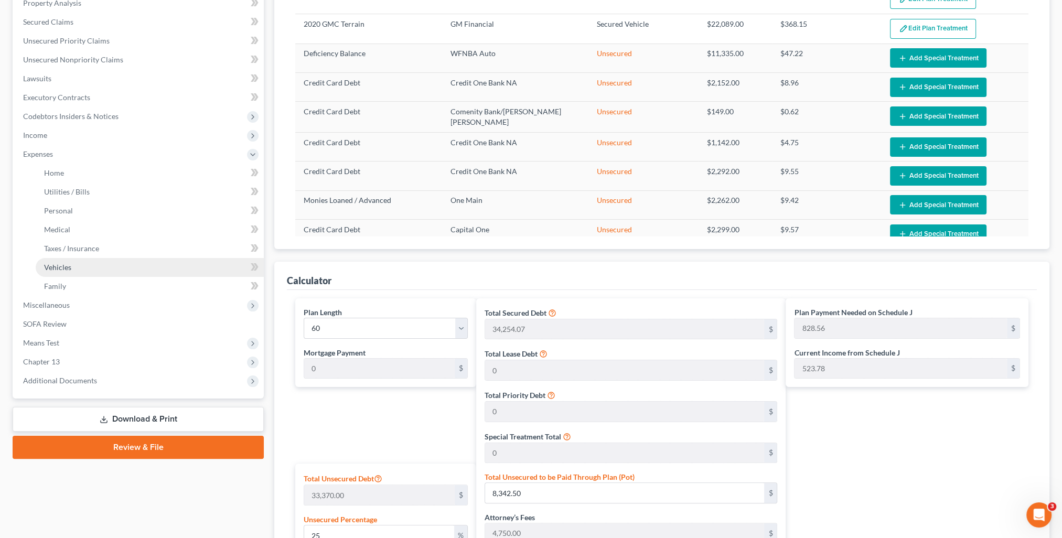
click at [82, 271] on link "Vehicles" at bounding box center [150, 267] width 228 height 19
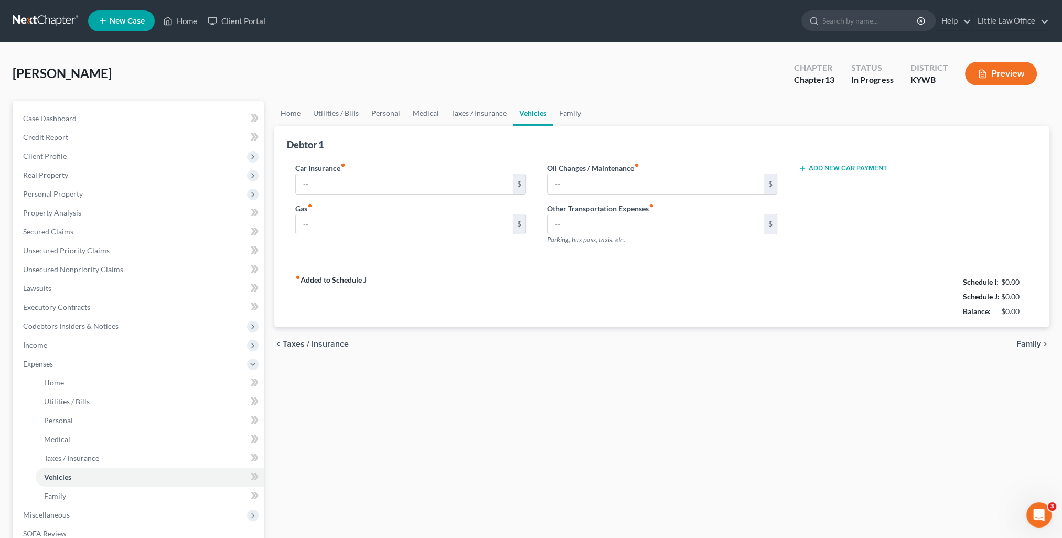
type input "385.15"
type input "120.00"
type input "32.67"
type input "0.00"
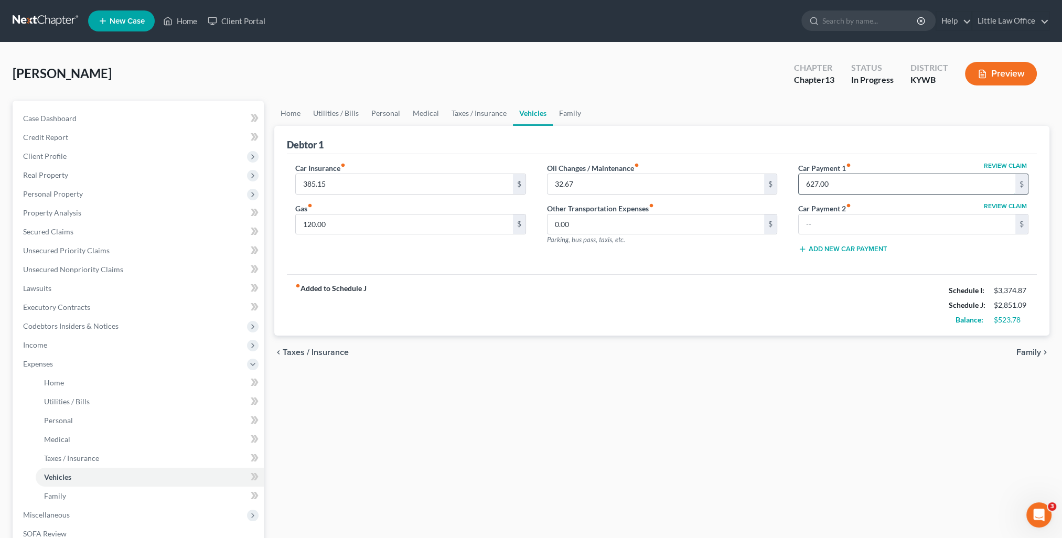
click at [858, 179] on input "627.00" at bounding box center [907, 184] width 217 height 20
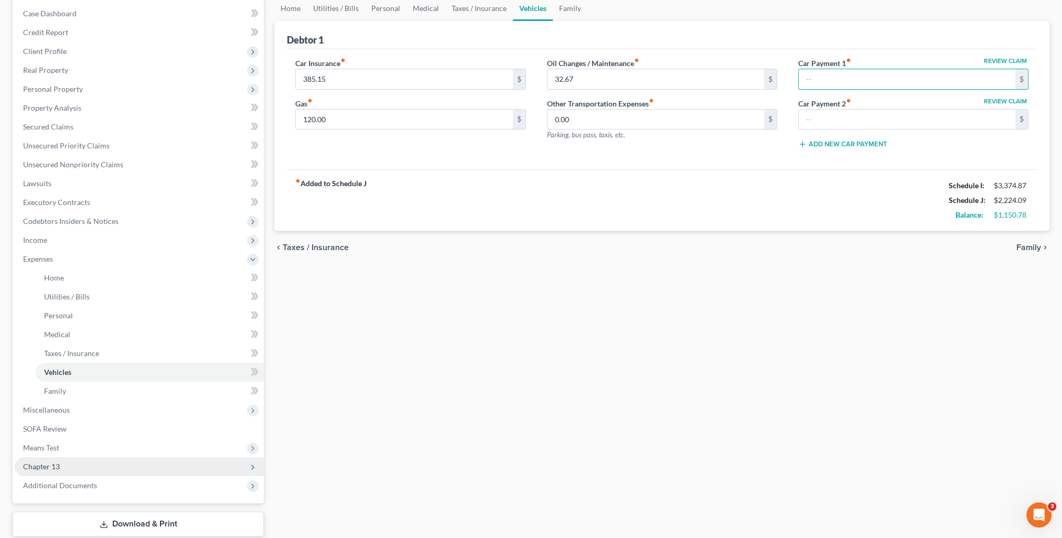
click at [77, 468] on span "Chapter 13" at bounding box center [139, 466] width 249 height 19
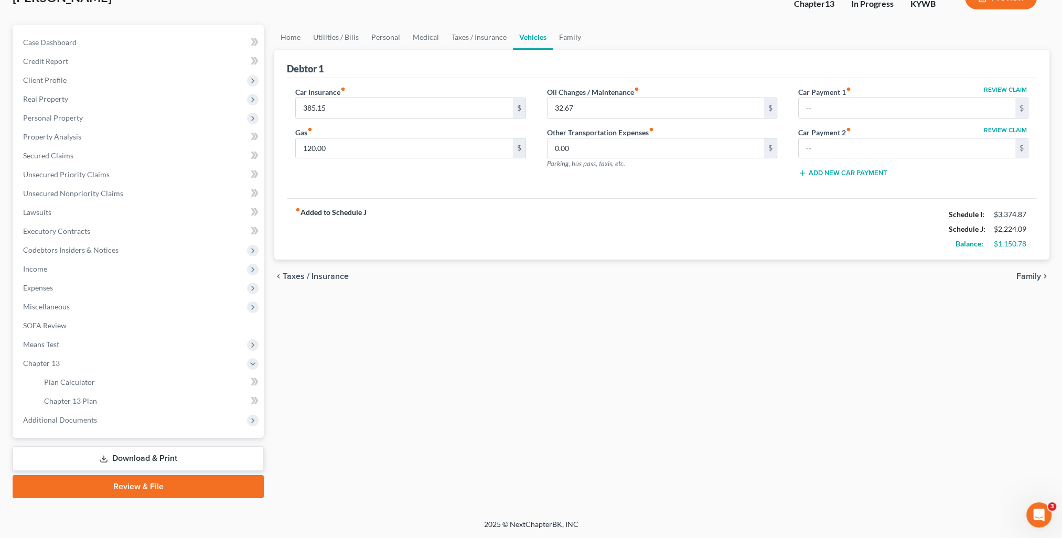
scroll to position [75, 0]
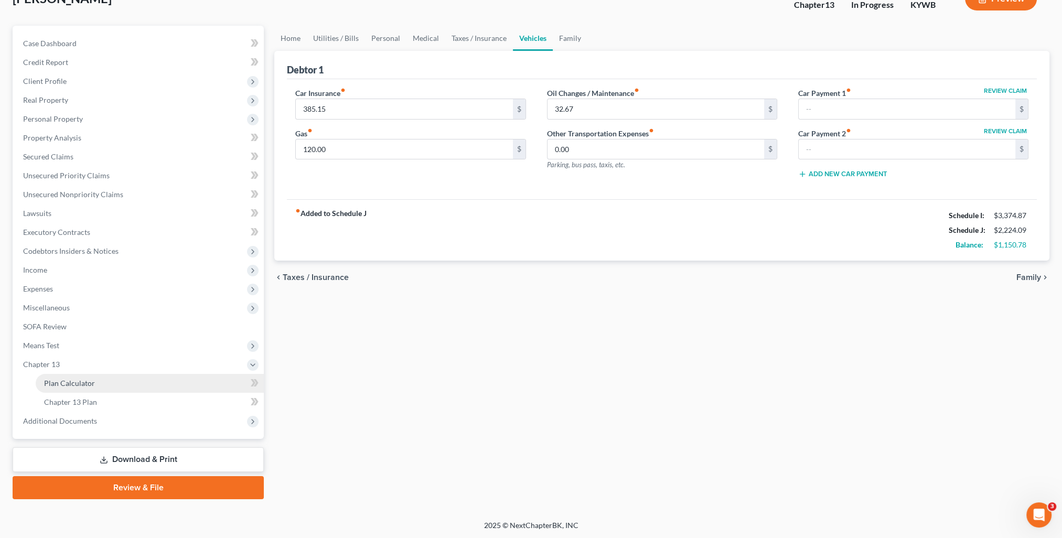
click at [80, 388] on link "Plan Calculator" at bounding box center [150, 383] width 228 height 19
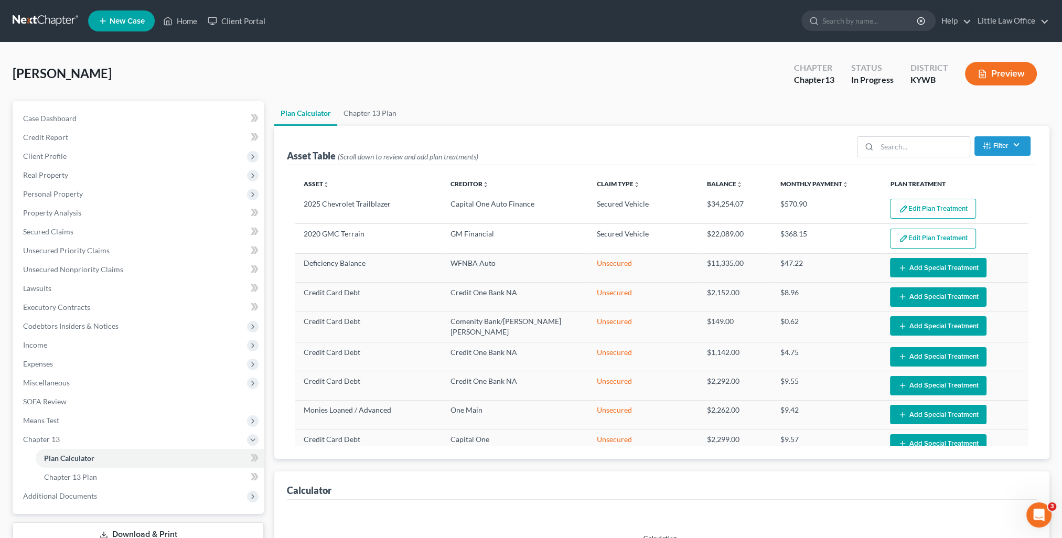
scroll to position [157, 0]
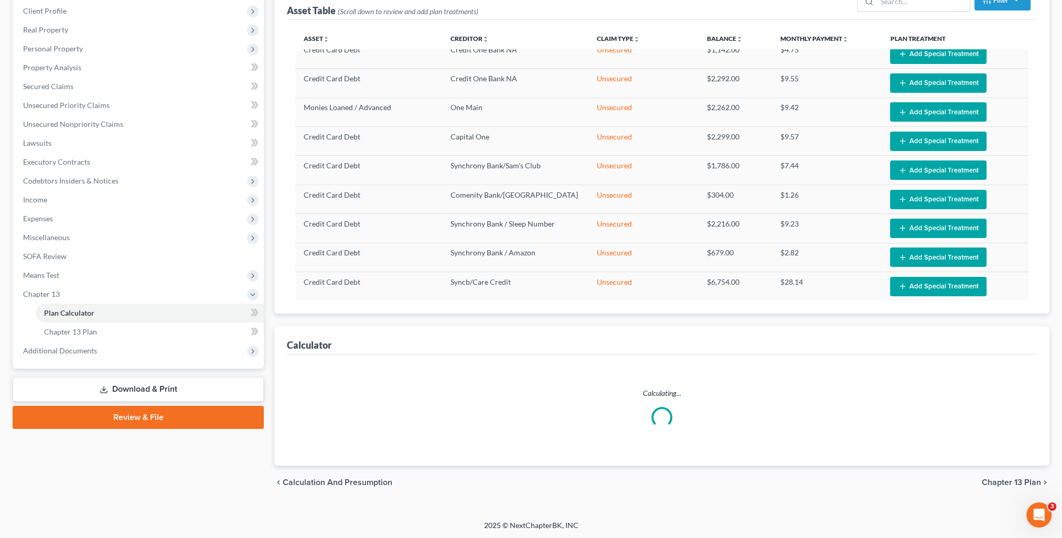
select select "59"
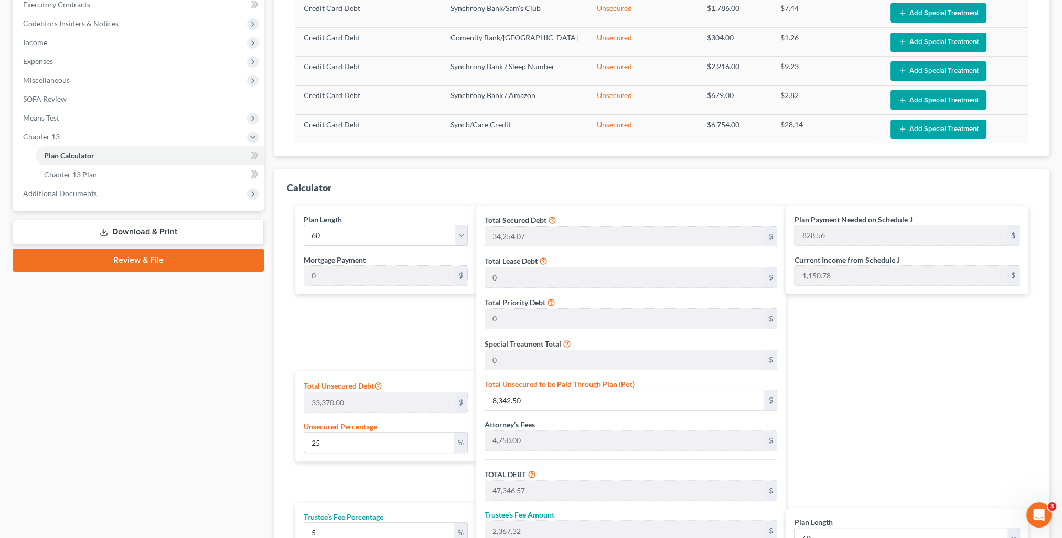
scroll to position [460, 0]
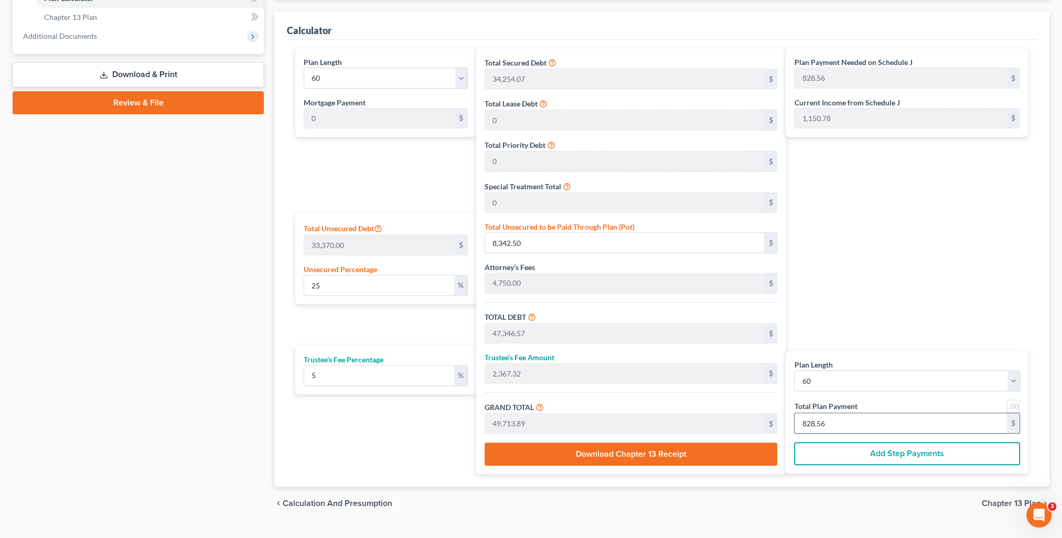
click at [839, 427] on input "828.56" at bounding box center [901, 423] width 212 height 20
type input "0"
type input "57.14"
type input "2.85"
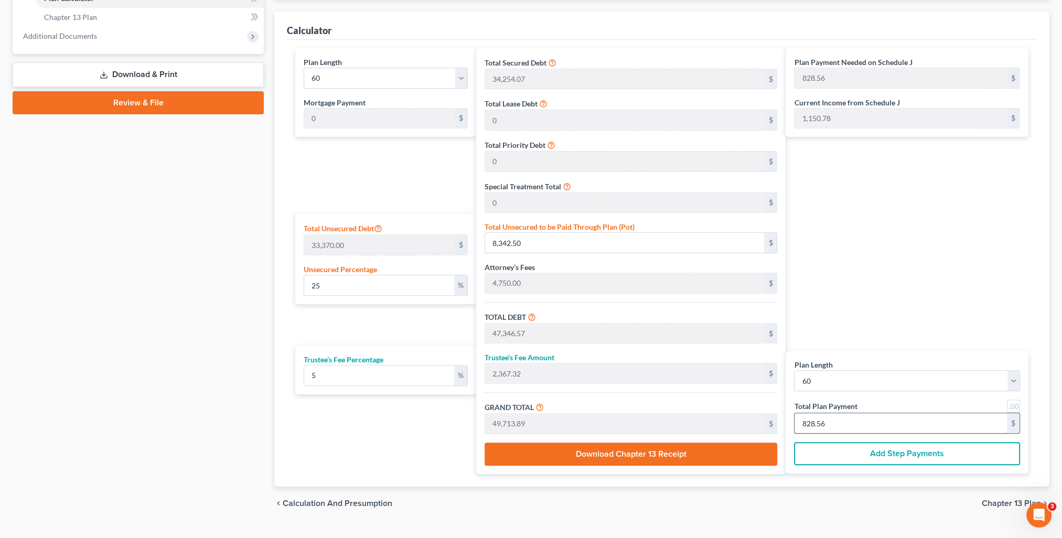
type input "60.00"
type input "1"
type input "571.42"
type input "28.57"
type input "600.00"
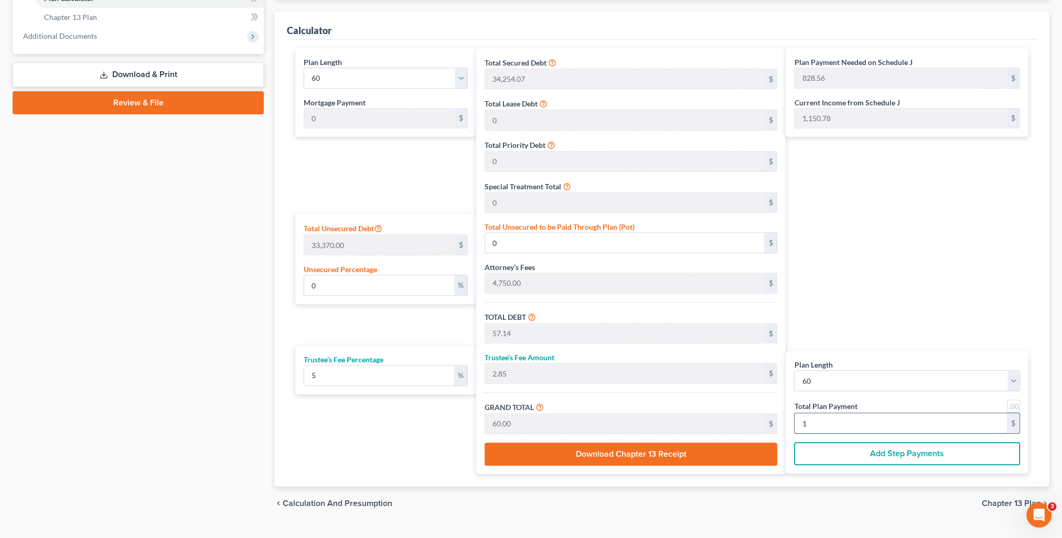
type input "10"
type input "5,714.28"
type input "285.71"
type input "6,000.00"
type input "100"
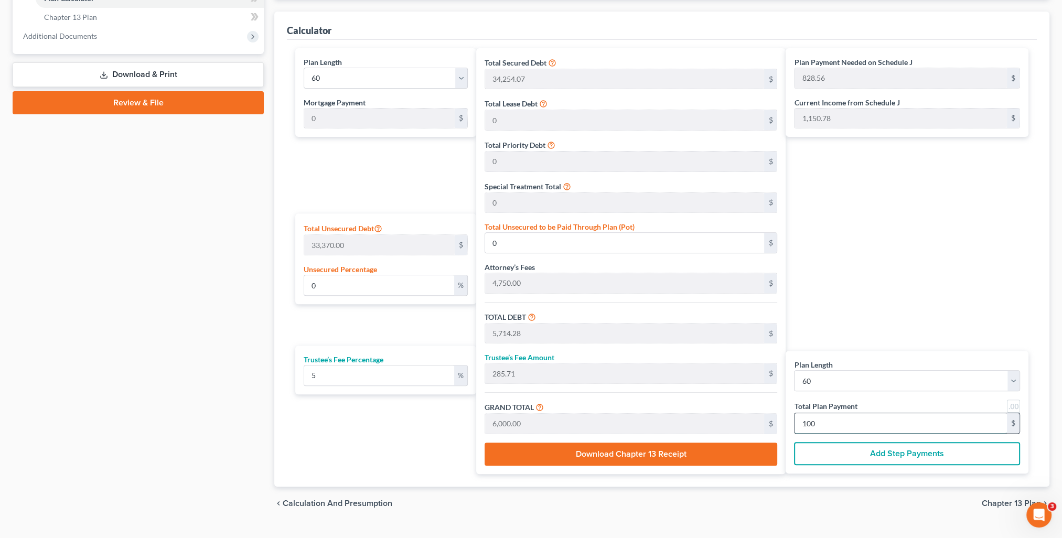
type input "54.36"
type input "18,138.78"
type input "57,142.85"
type input "2,857.14"
type input "60,000.00"
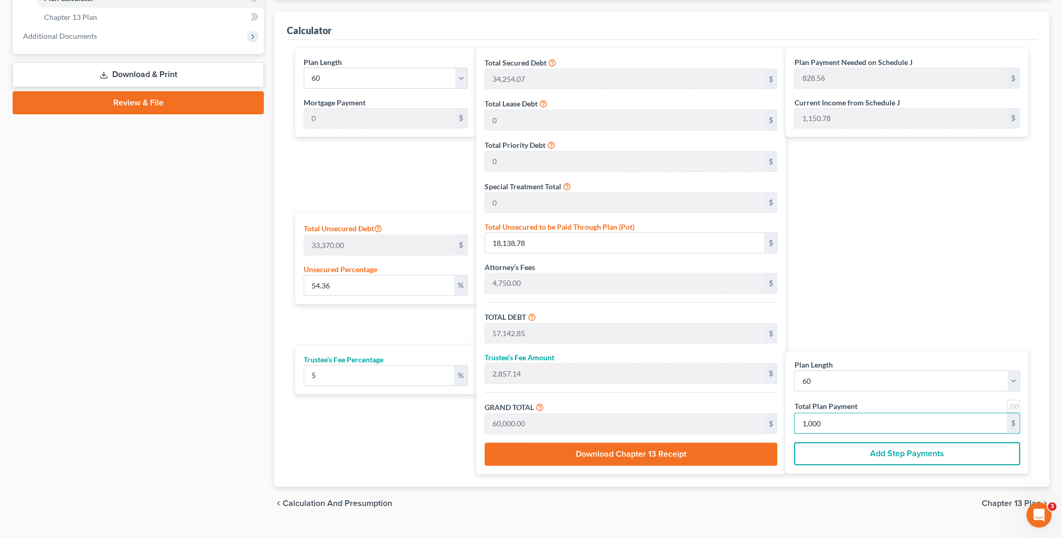
type input "1,000"
click at [865, 282] on div "Plan Payment Needed on Schedule J 828.56 $ Current Income from Schedule J 1,150…" at bounding box center [910, 261] width 248 height 426
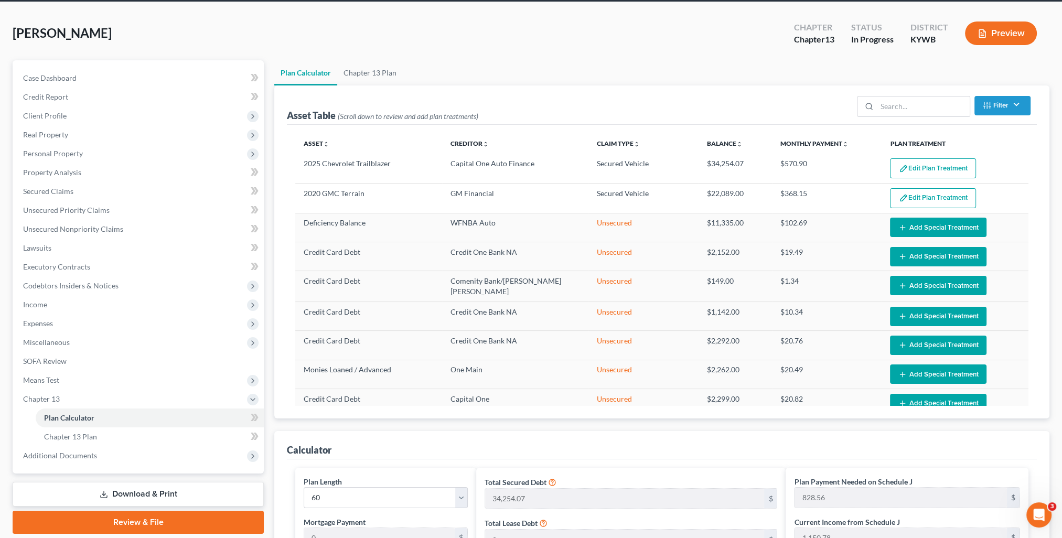
scroll to position [0, 0]
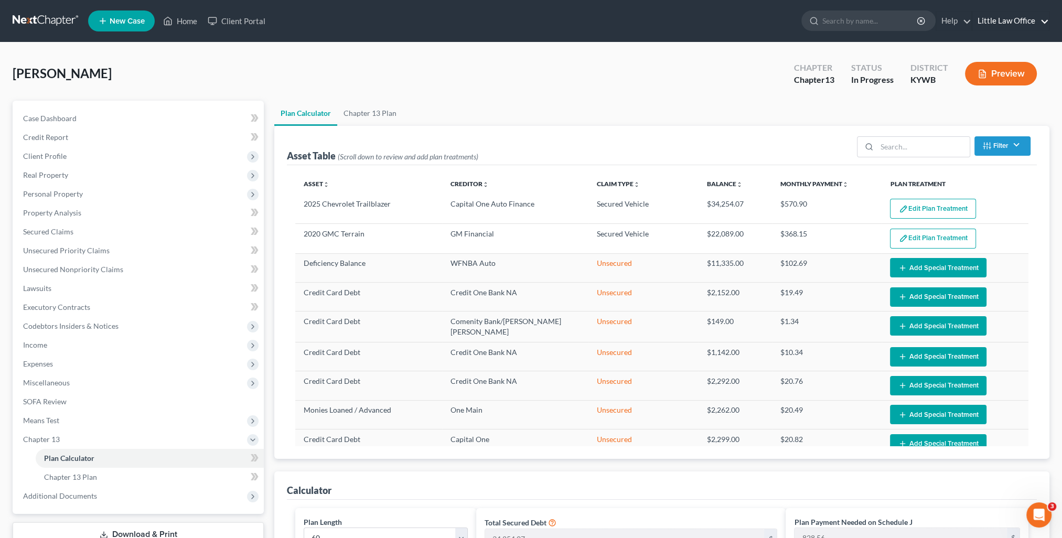
click at [1036, 16] on link "Little Law Office" at bounding box center [1010, 21] width 77 height 19
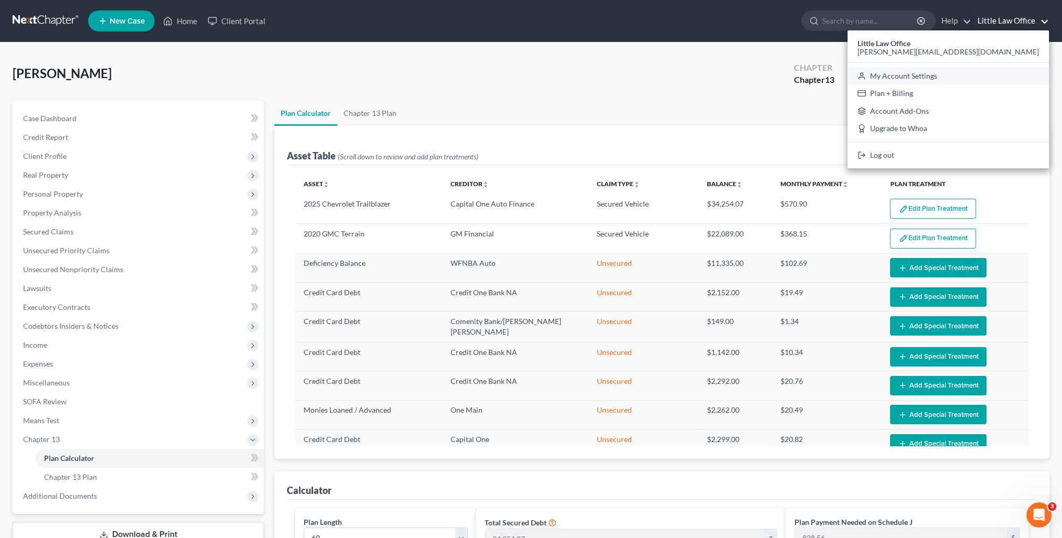
click at [994, 73] on link "My Account Settings" at bounding box center [948, 76] width 201 height 18
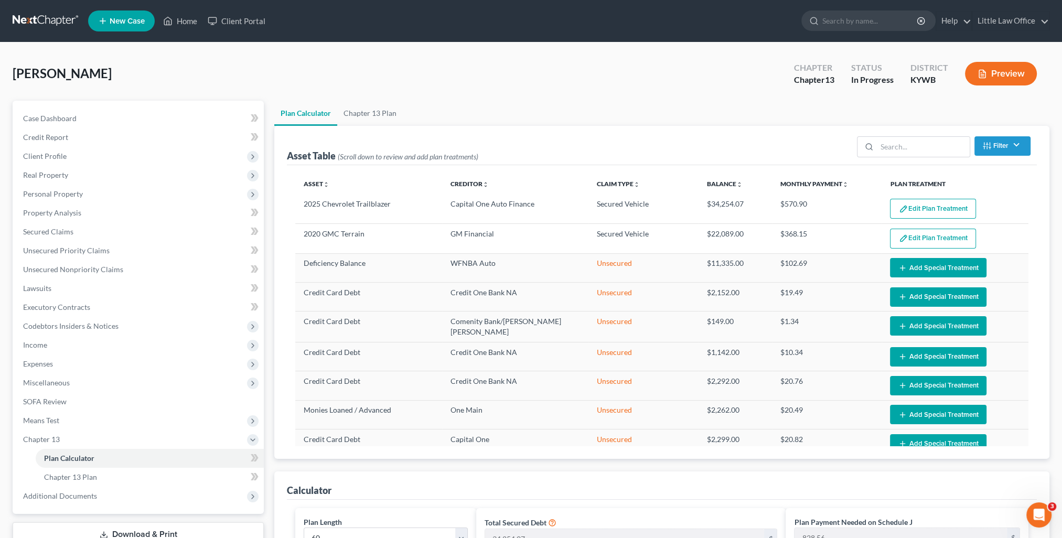
select select "33"
select select "23"
select select "18"
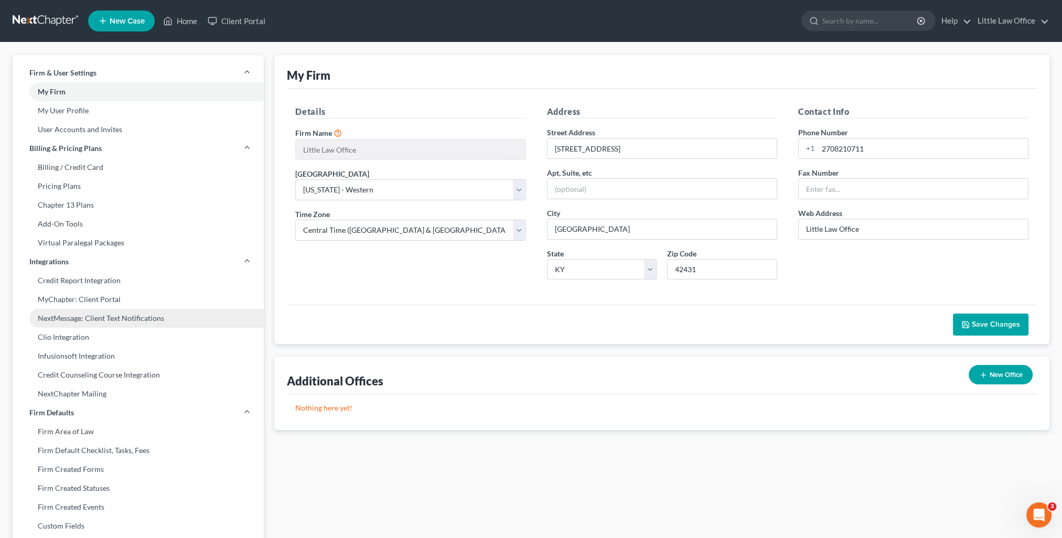
click at [89, 317] on link "NextMessage: Client Text Notifications" at bounding box center [138, 318] width 251 height 19
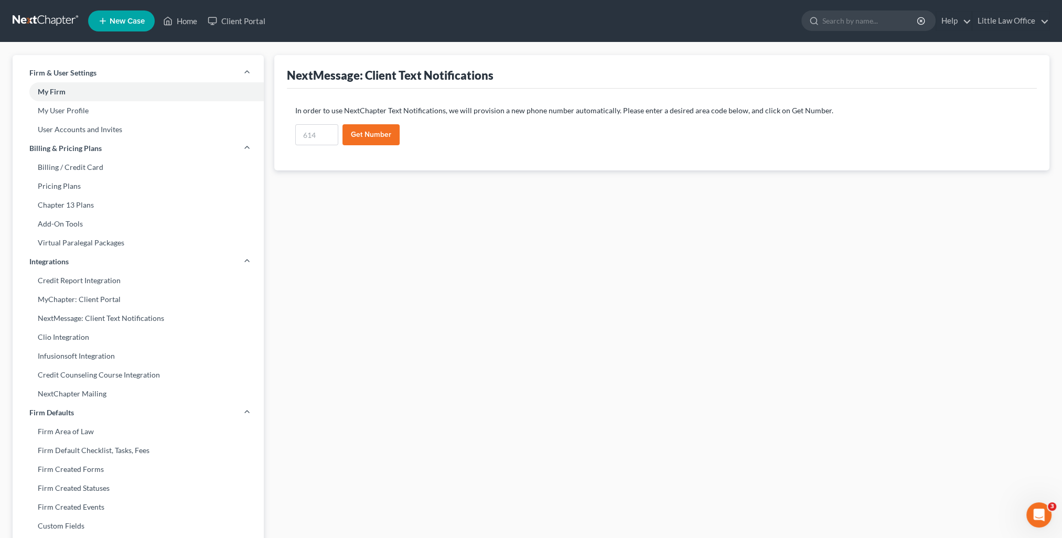
click at [350, 141] on button "Get Number" at bounding box center [370, 134] width 57 height 21
click at [355, 140] on button "Get Number" at bounding box center [370, 134] width 57 height 21
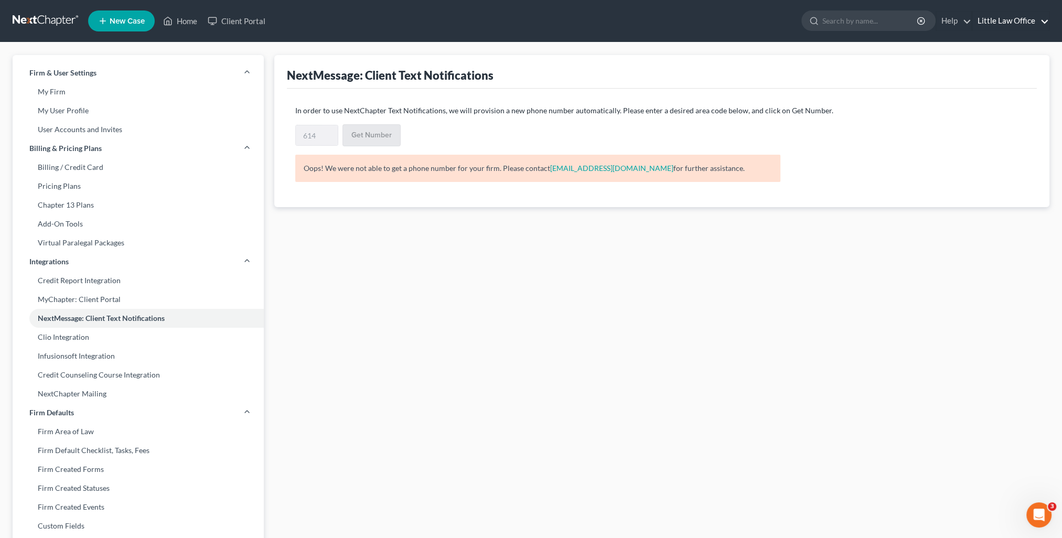
click at [1013, 20] on link "Little Law Office" at bounding box center [1010, 21] width 77 height 19
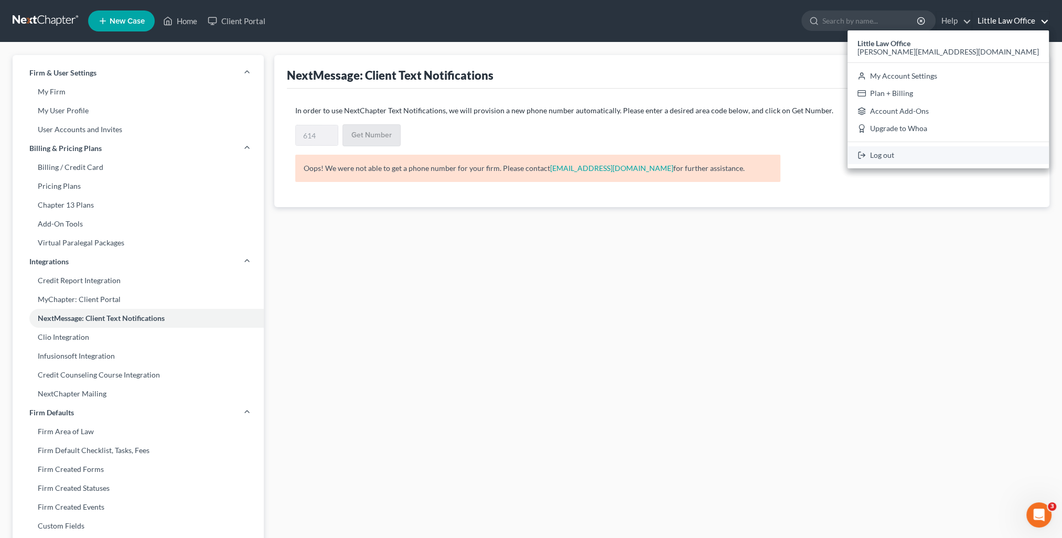
click at [984, 148] on link "Log out" at bounding box center [948, 155] width 201 height 18
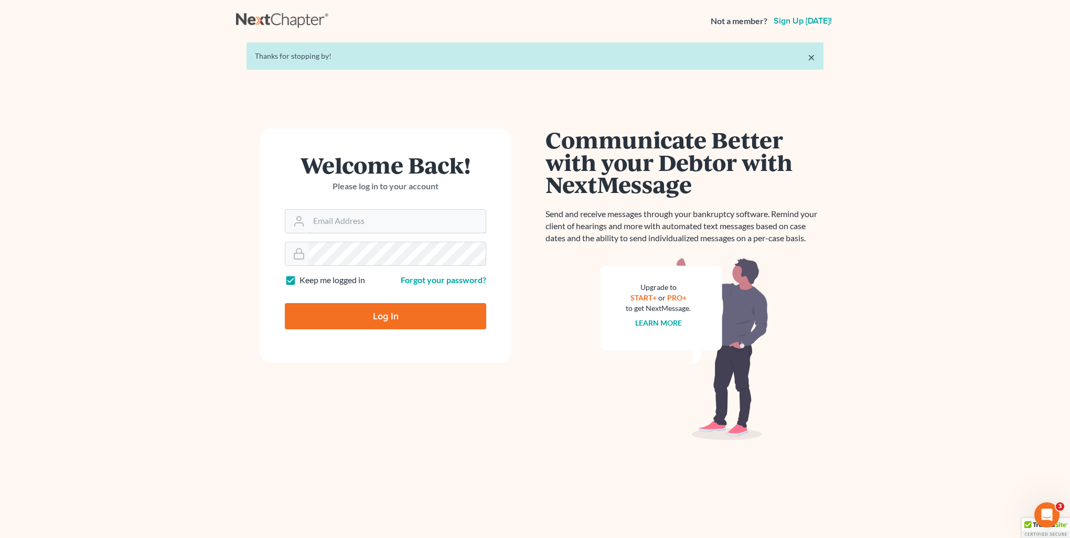
type input "[PERSON_NAME][EMAIL_ADDRESS][DOMAIN_NAME]"
click at [401, 320] on input "Log In" at bounding box center [385, 316] width 201 height 26
type input "Thinking..."
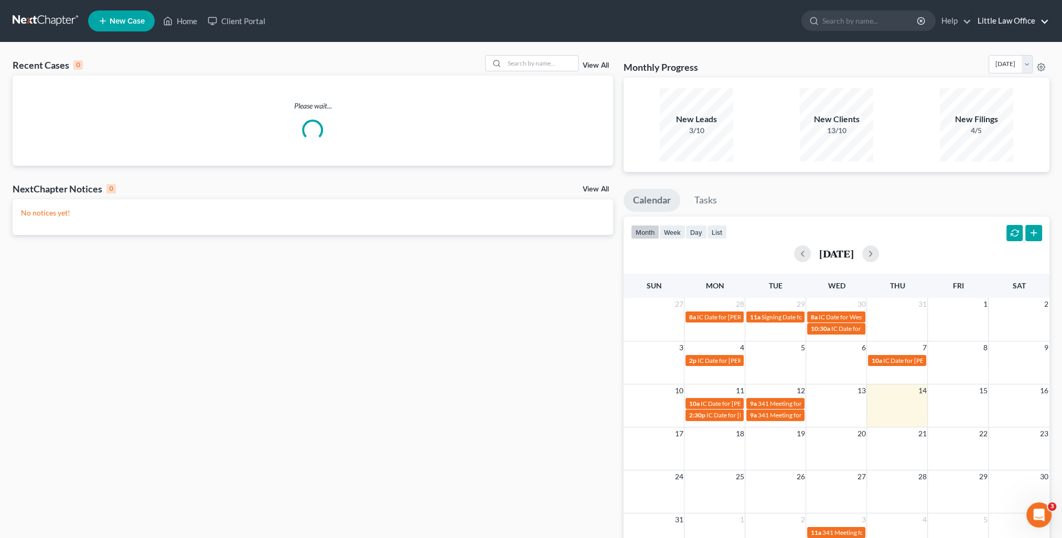
click at [1018, 19] on link "Little Law Office" at bounding box center [1010, 21] width 77 height 19
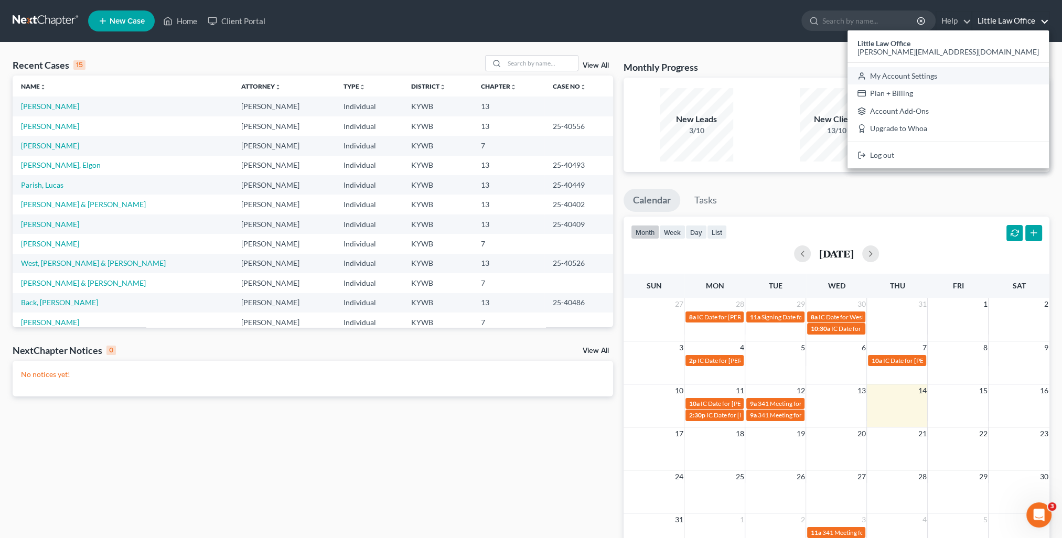
click at [1002, 74] on link "My Account Settings" at bounding box center [948, 76] width 201 height 18
select select "23"
select select "18"
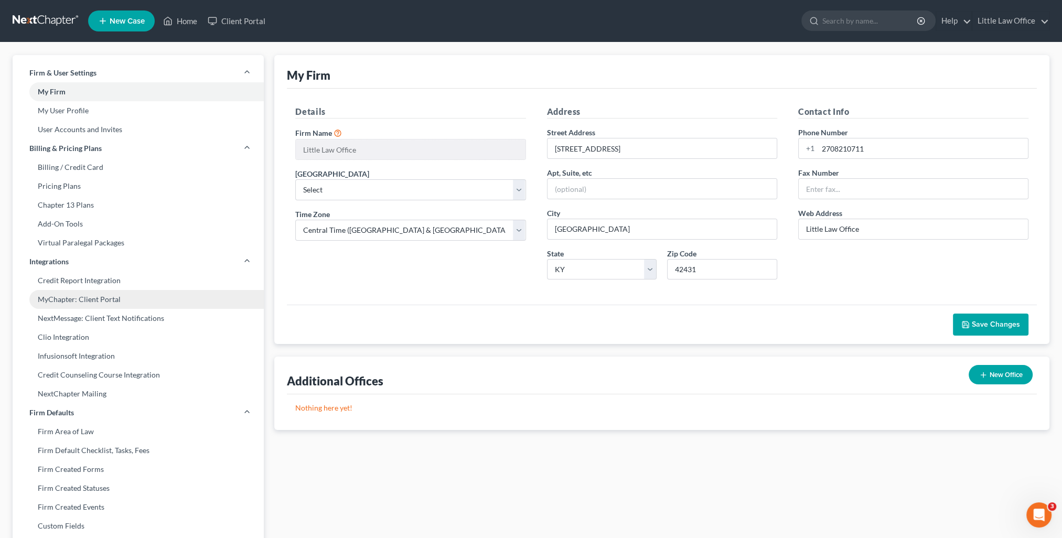
click at [96, 295] on link "MyChapter: Client Portal" at bounding box center [138, 299] width 251 height 19
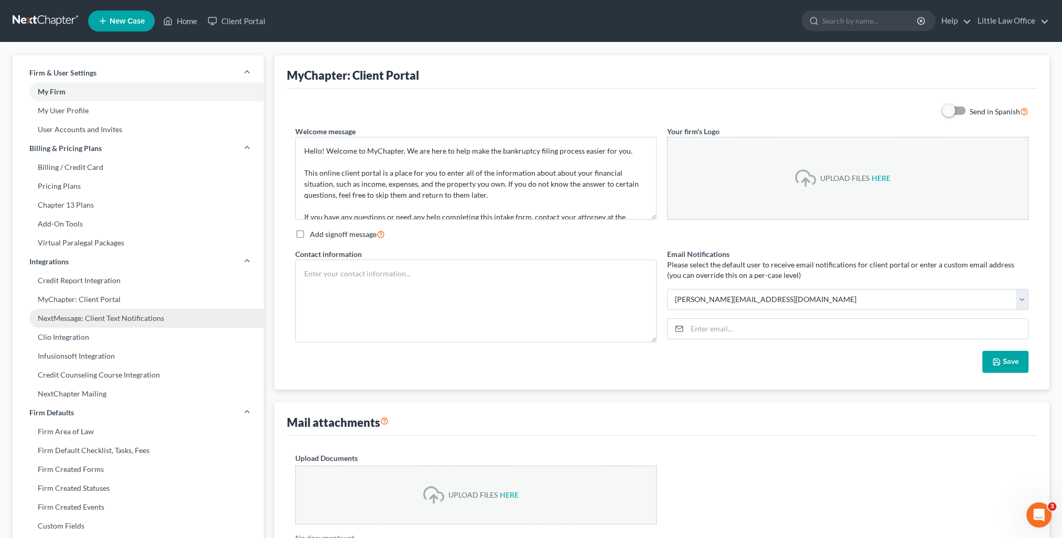
click at [97, 320] on link "NextMessage: Client Text Notifications" at bounding box center [138, 318] width 251 height 19
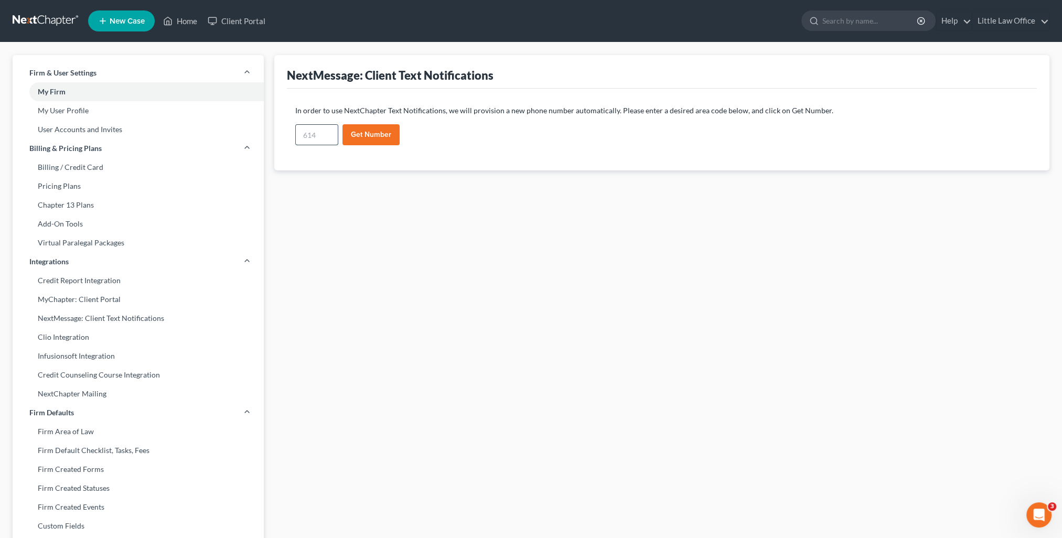
click at [325, 135] on input "text" at bounding box center [317, 135] width 42 height 20
type input "270"
click at [371, 138] on button "Get Number" at bounding box center [370, 134] width 57 height 21
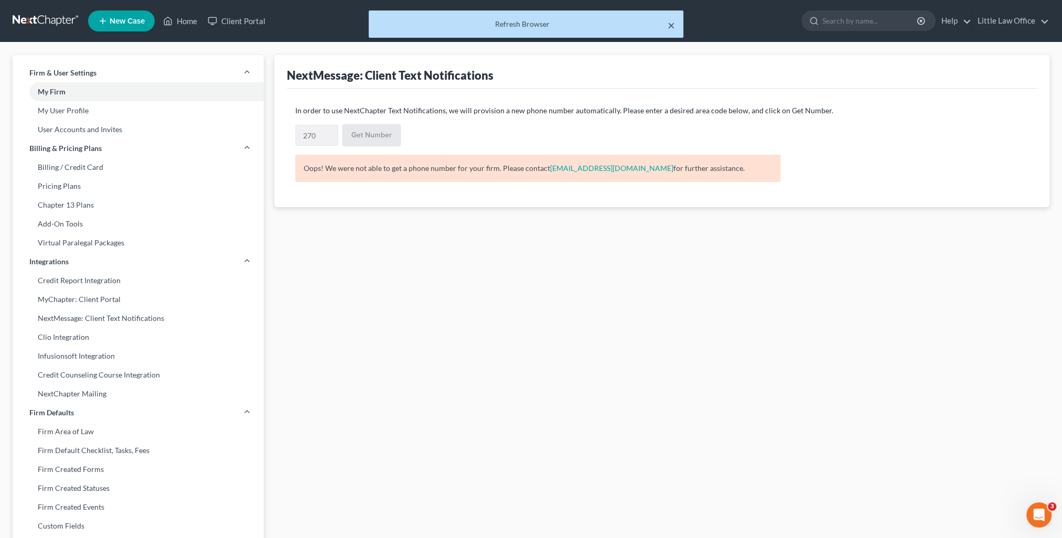
click at [671, 27] on button "×" at bounding box center [671, 25] width 7 height 13
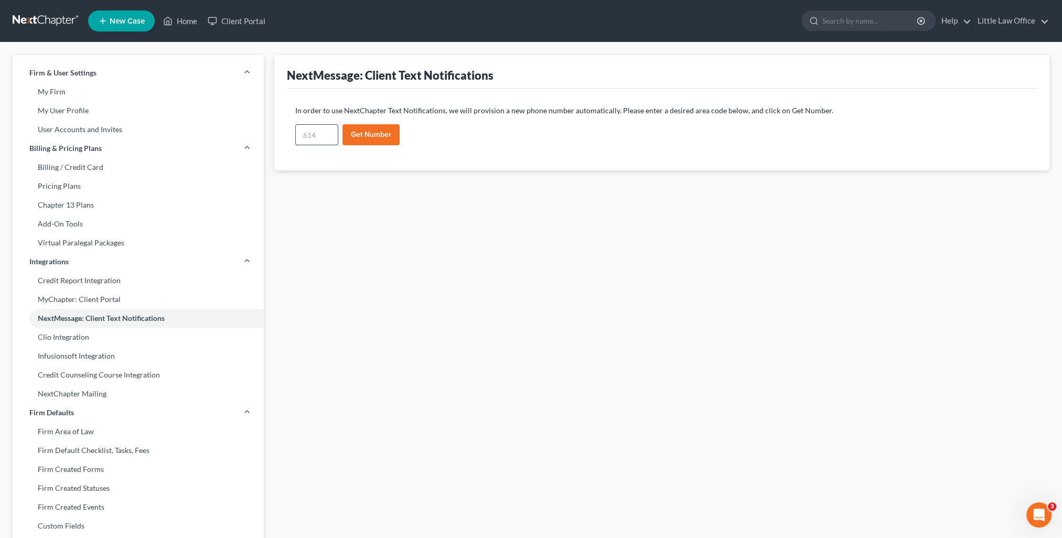
click at [329, 137] on input "text" at bounding box center [317, 135] width 42 height 20
type input "614"
click at [358, 135] on button "Get Number" at bounding box center [370, 134] width 57 height 21
click at [336, 136] on input "text" at bounding box center [317, 135] width 42 height 20
type input "502"
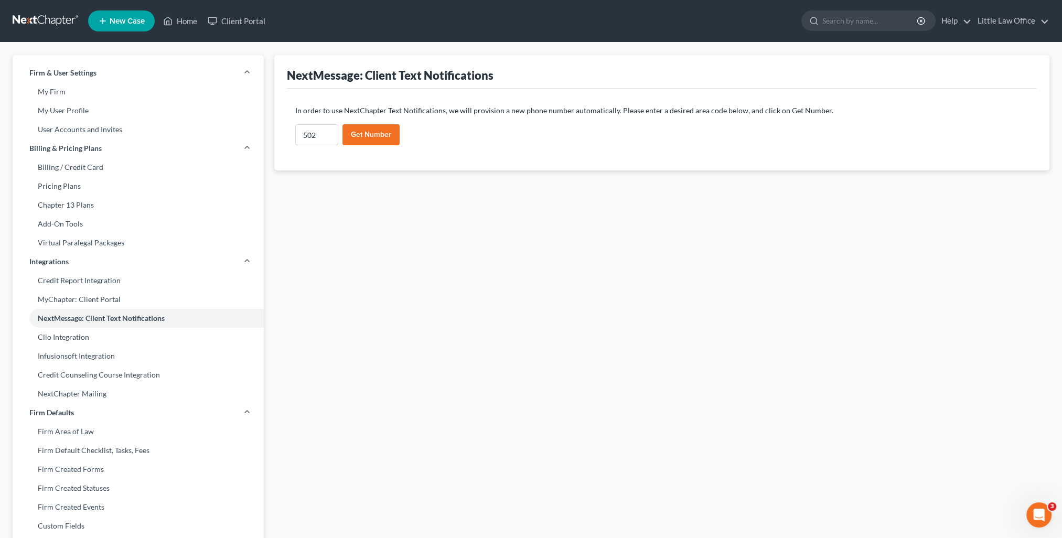
click at [380, 140] on button "Get Number" at bounding box center [370, 134] width 57 height 21
click at [309, 137] on input "text" at bounding box center [317, 135] width 42 height 20
type input "207"
click at [385, 134] on button "Get Number" at bounding box center [370, 134] width 57 height 21
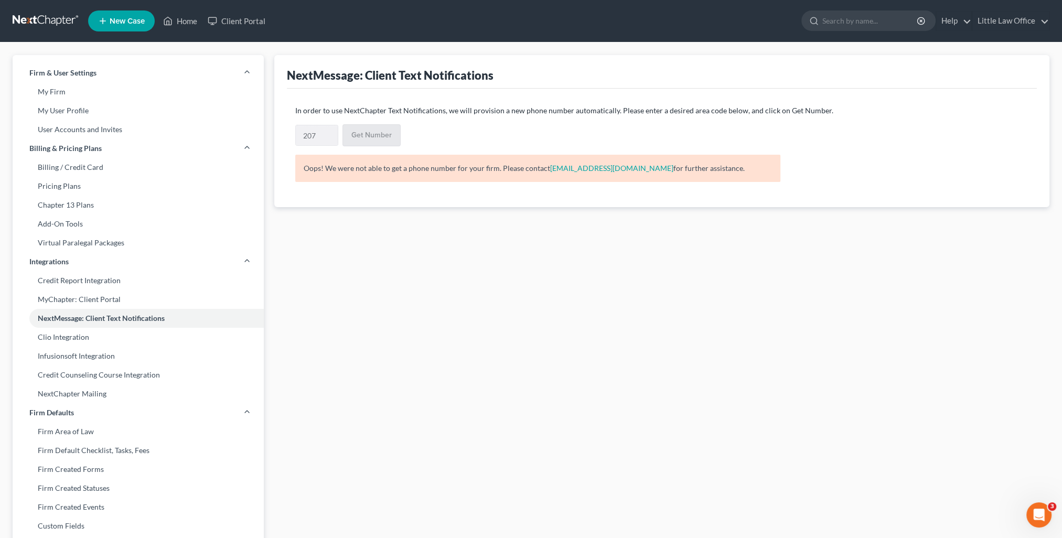
drag, startPoint x: 310, startPoint y: 172, endPoint x: 722, endPoint y: 184, distance: 411.9
click at [722, 184] on div "Oops! We were not able to get a phone number for your firm. Please contact supp…" at bounding box center [538, 173] width 496 height 36
copy p "Oops! We were not able to get a phone number for your firm. Please contact supp…"
click at [190, 21] on link "Home" at bounding box center [180, 21] width 45 height 19
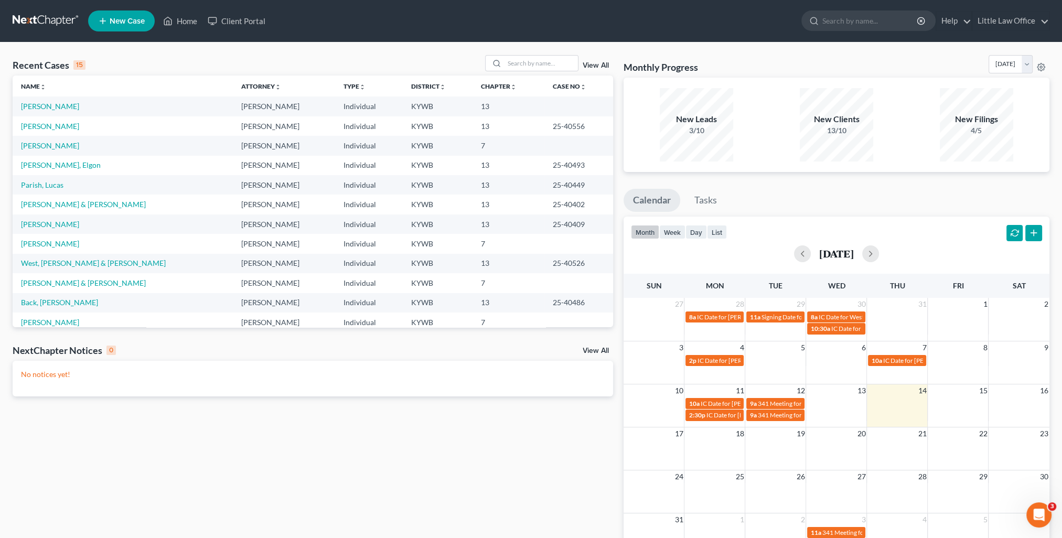
click at [46, 111] on td "[PERSON_NAME]" at bounding box center [123, 106] width 220 height 19
click at [46, 108] on link "[PERSON_NAME]" at bounding box center [50, 106] width 58 height 9
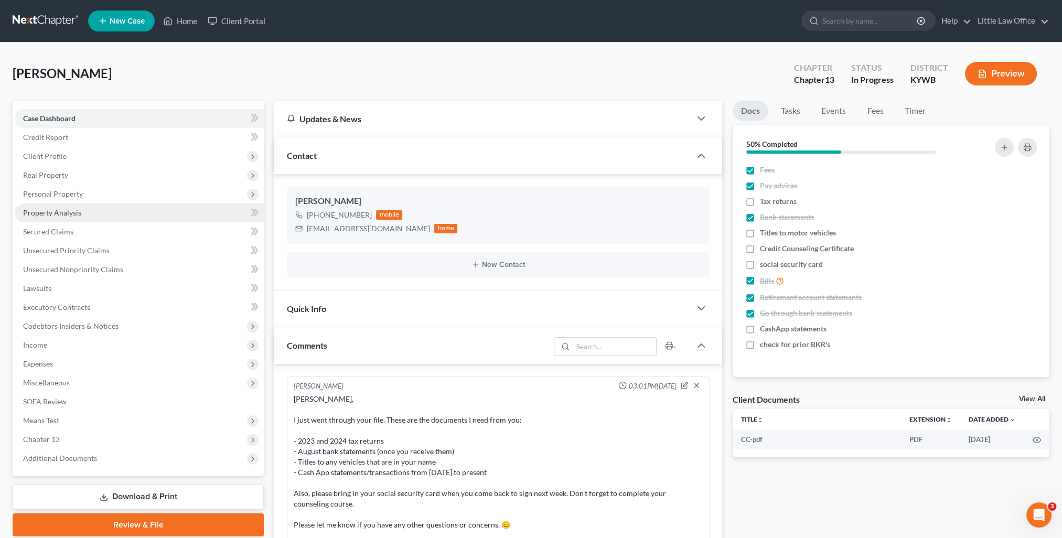
scroll to position [76, 0]
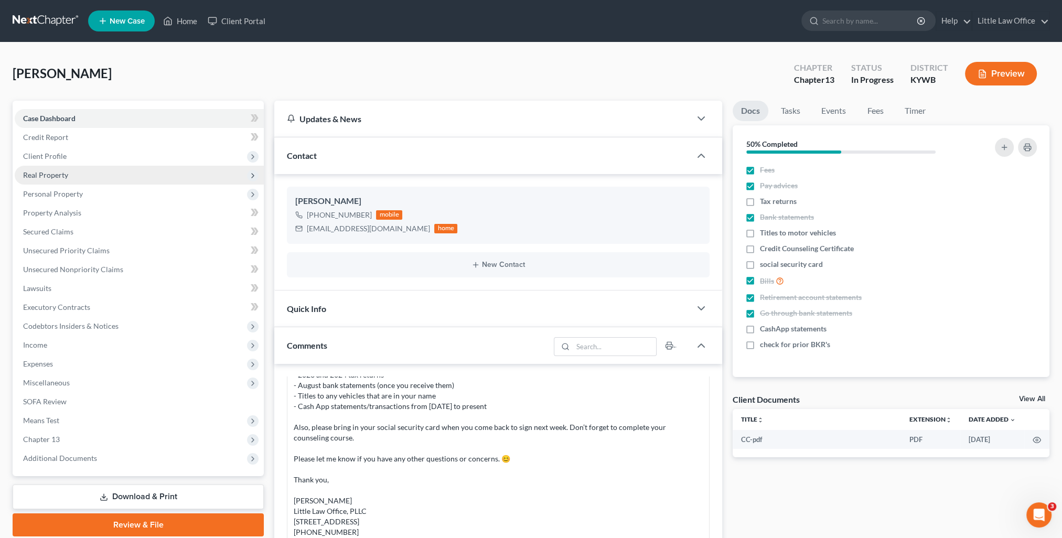
click at [61, 175] on span "Real Property" at bounding box center [45, 174] width 45 height 9
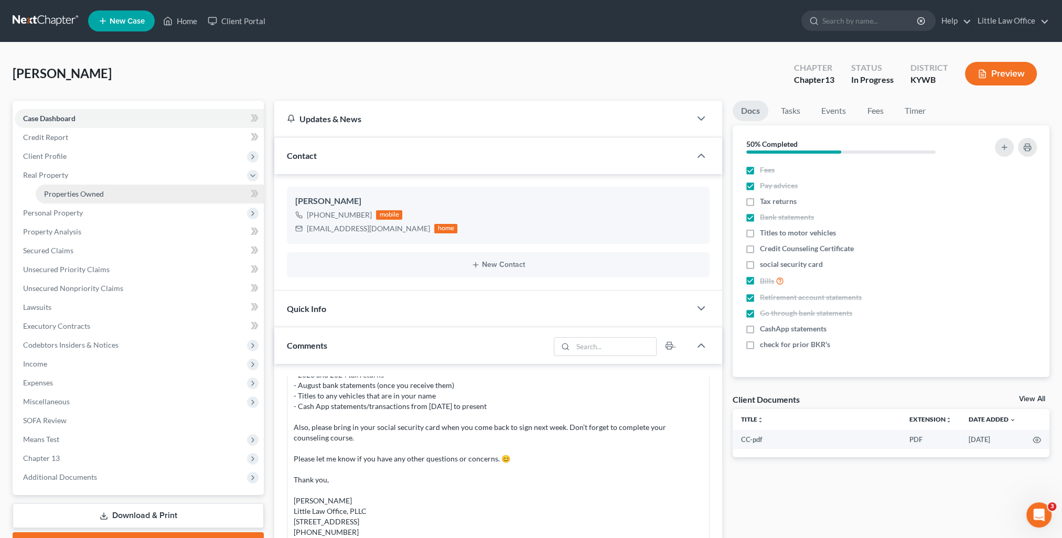
click at [92, 195] on span "Properties Owned" at bounding box center [74, 193] width 60 height 9
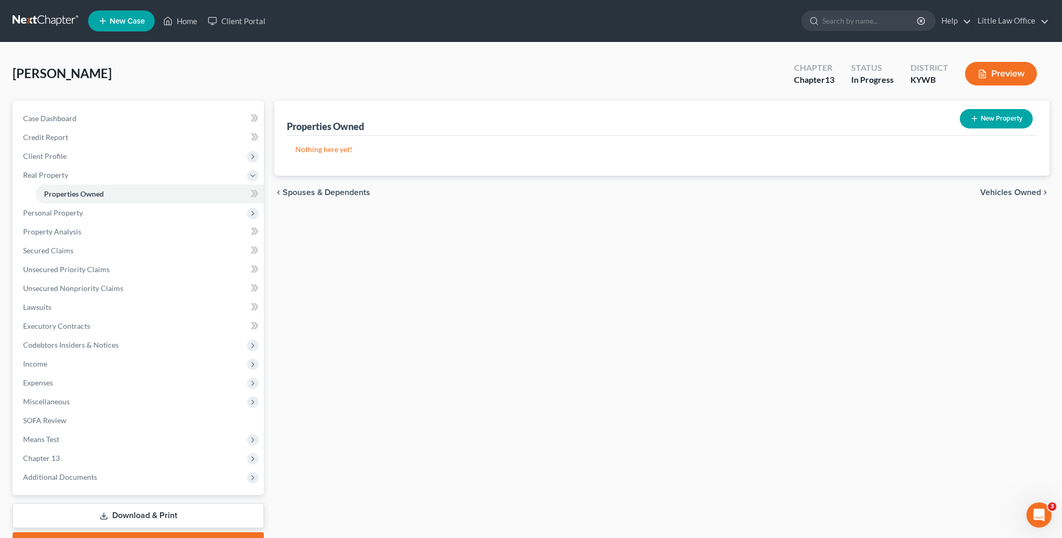
click at [992, 194] on span "Vehicles Owned" at bounding box center [1010, 192] width 61 height 8
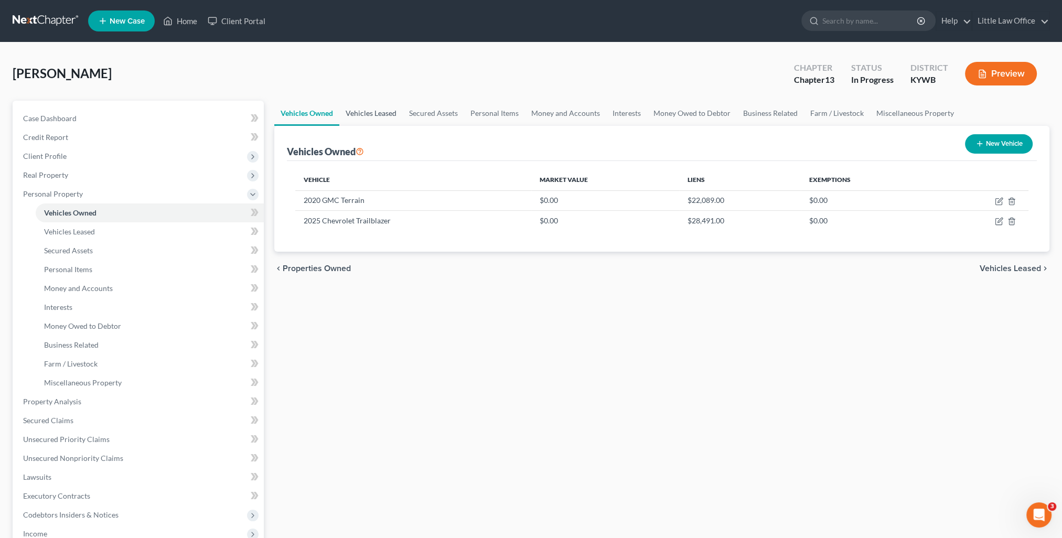
click at [381, 115] on link "Vehicles Leased" at bounding box center [370, 113] width 63 height 25
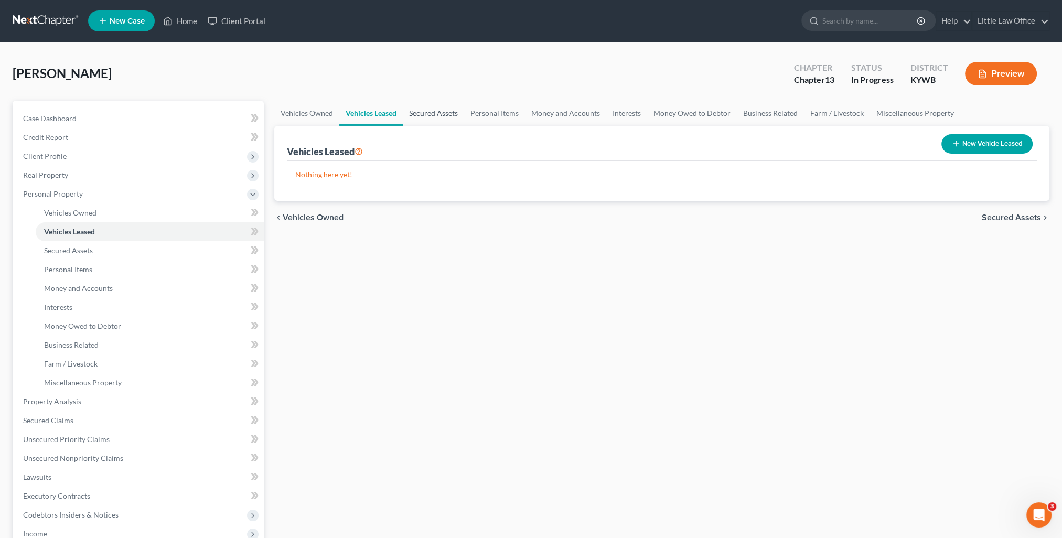
click at [423, 119] on link "Secured Assets" at bounding box center [433, 113] width 61 height 25
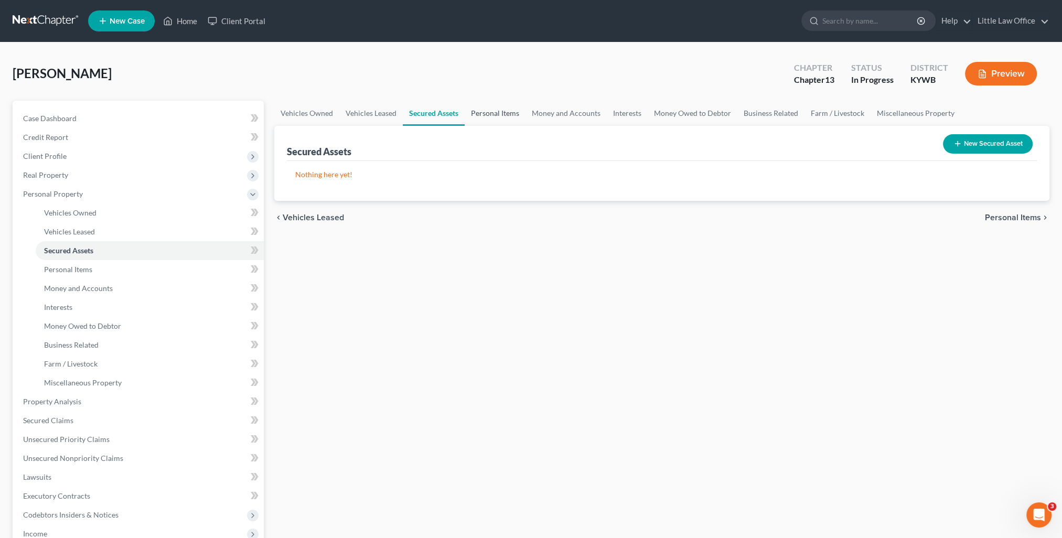
click at [487, 115] on link "Personal Items" at bounding box center [495, 113] width 61 height 25
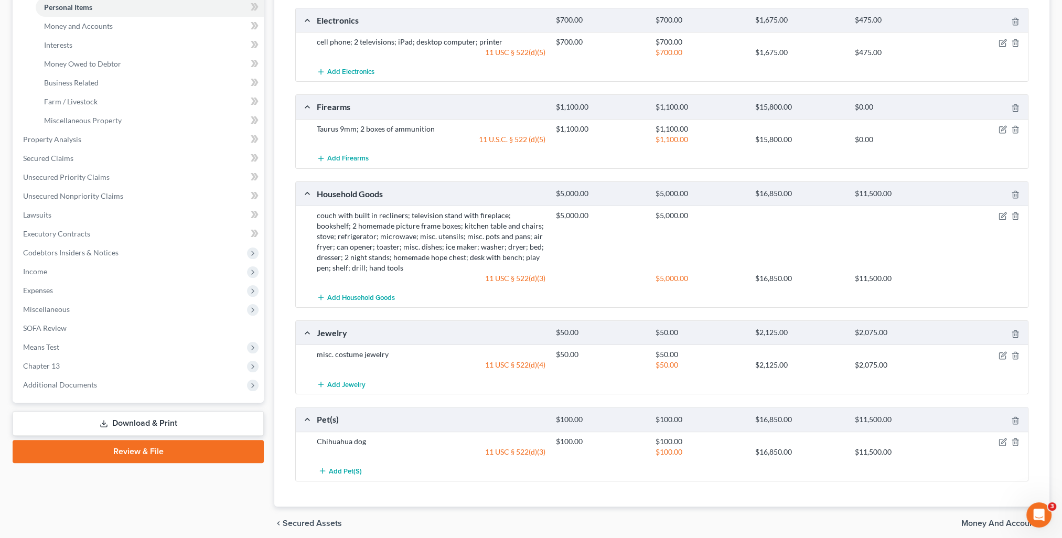
scroll to position [301, 0]
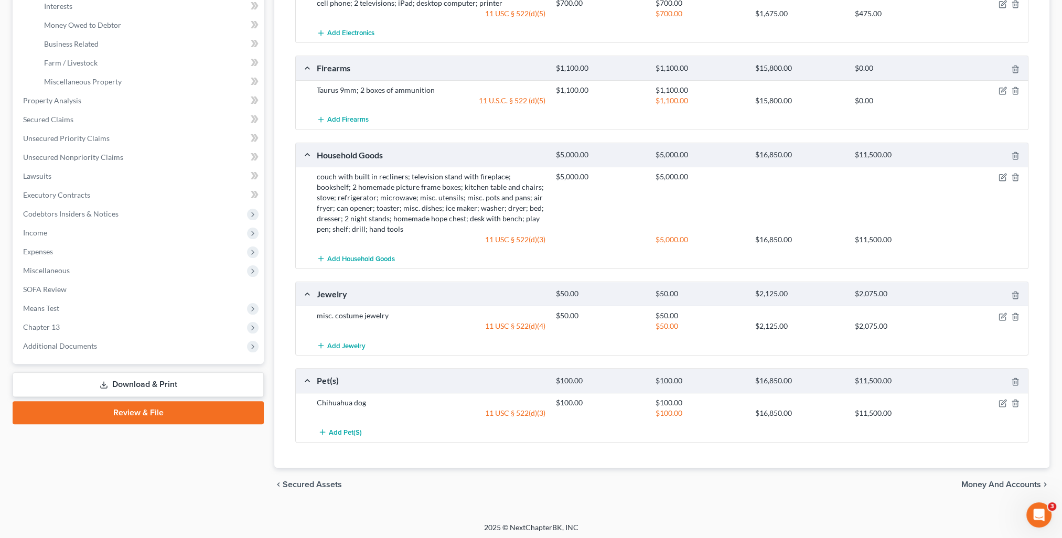
click at [995, 480] on span "Money and Accounts" at bounding box center [1001, 484] width 80 height 8
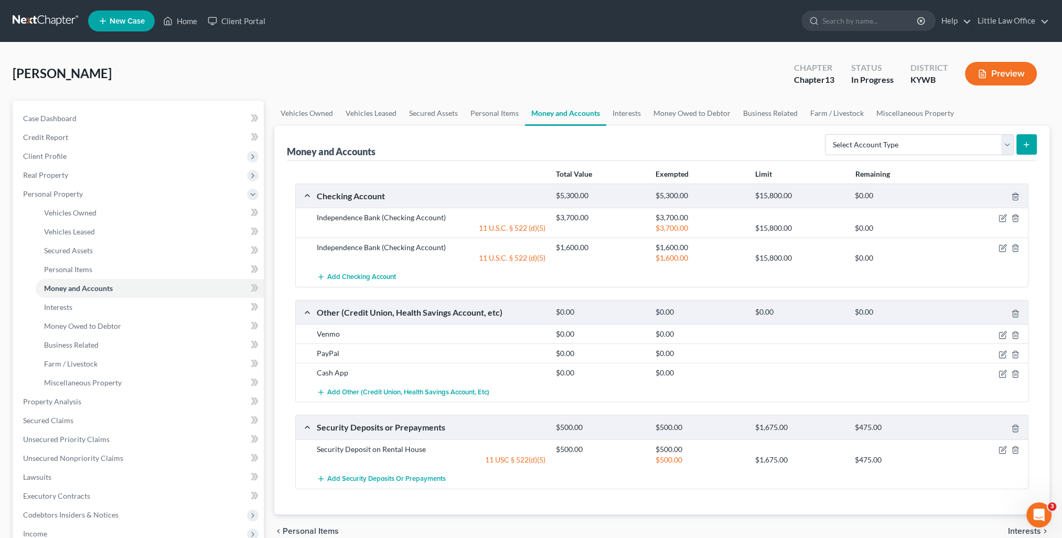
scroll to position [52, 0]
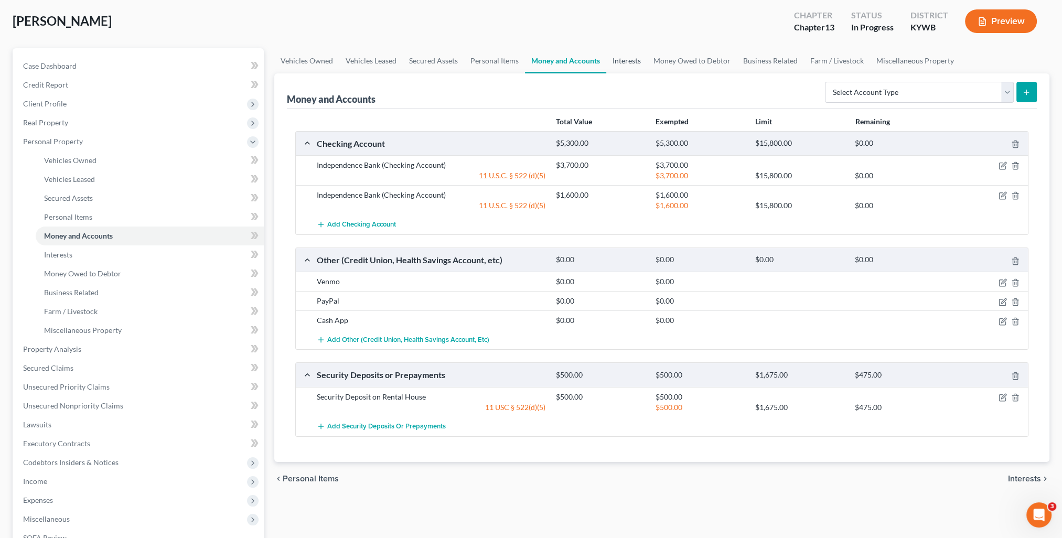
click at [628, 63] on link "Interests" at bounding box center [626, 60] width 41 height 25
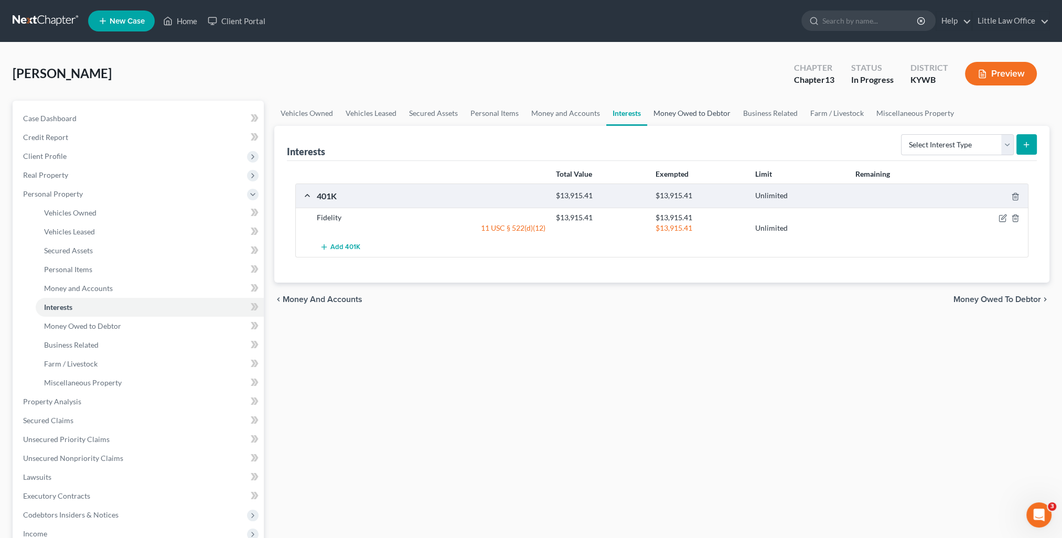
click at [686, 114] on link "Money Owed to Debtor" at bounding box center [692, 113] width 90 height 25
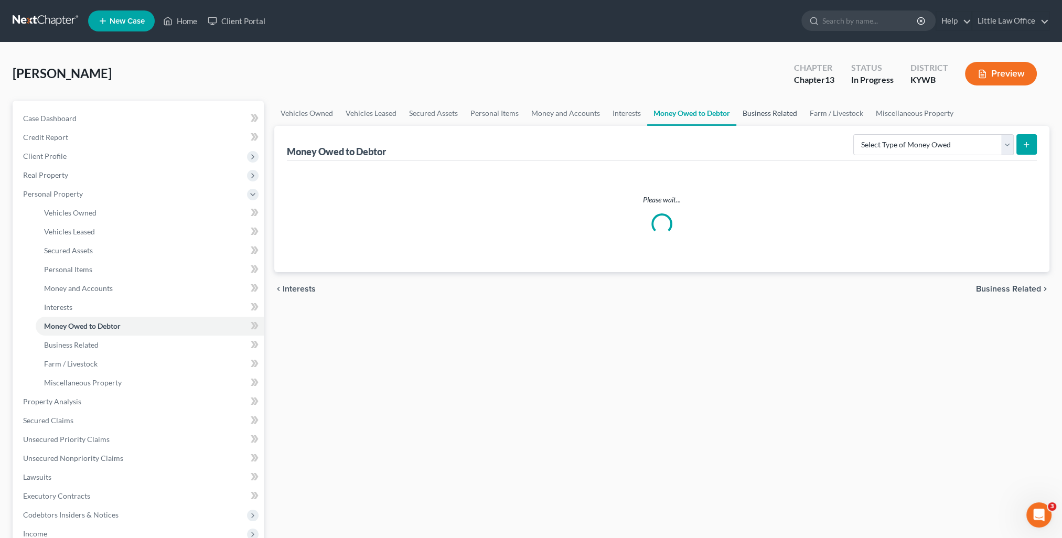
click at [748, 117] on link "Business Related" at bounding box center [769, 113] width 67 height 25
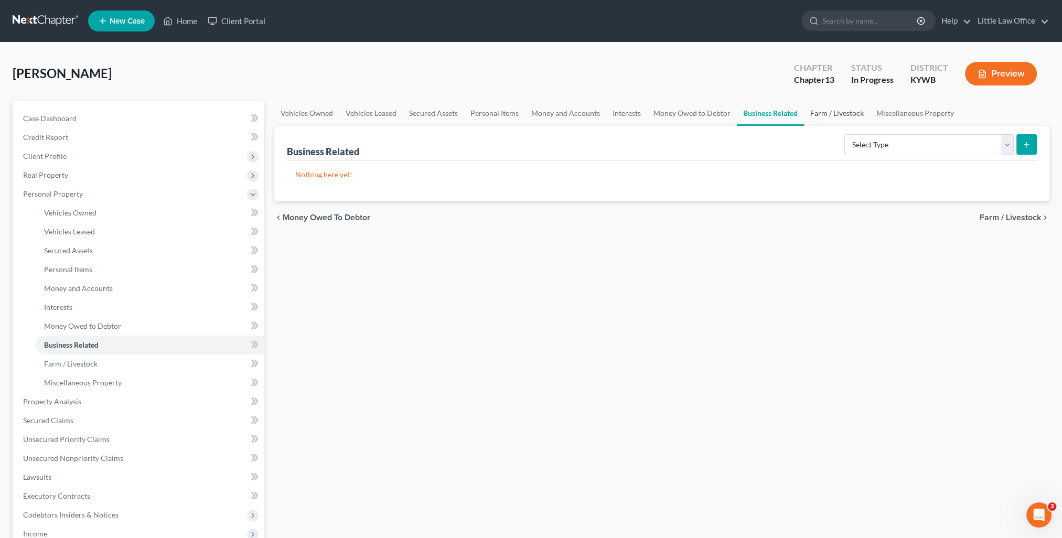
click at [830, 115] on link "Farm / Livestock" at bounding box center [837, 113] width 66 height 25
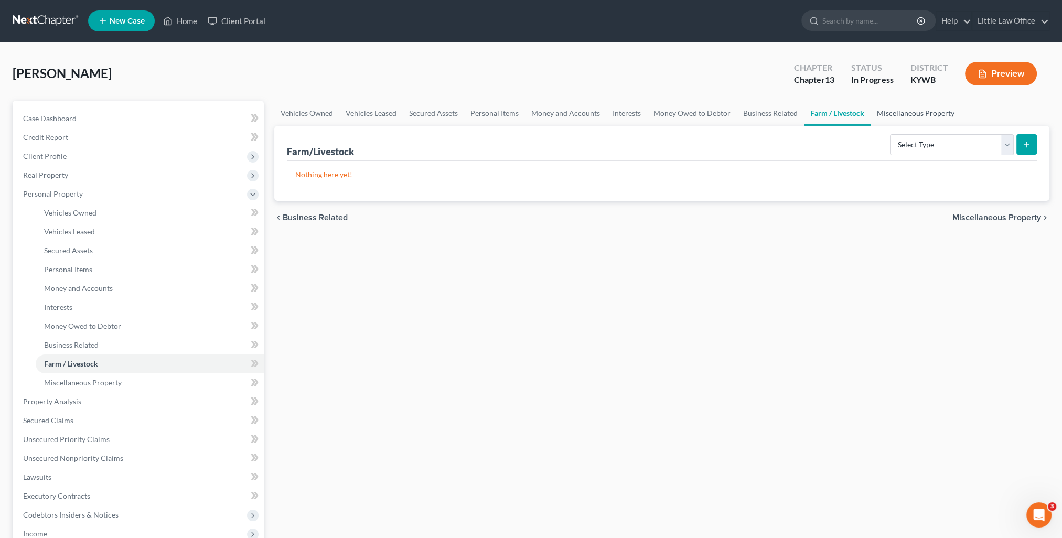
click at [902, 121] on link "Miscellaneous Property" at bounding box center [916, 113] width 90 height 25
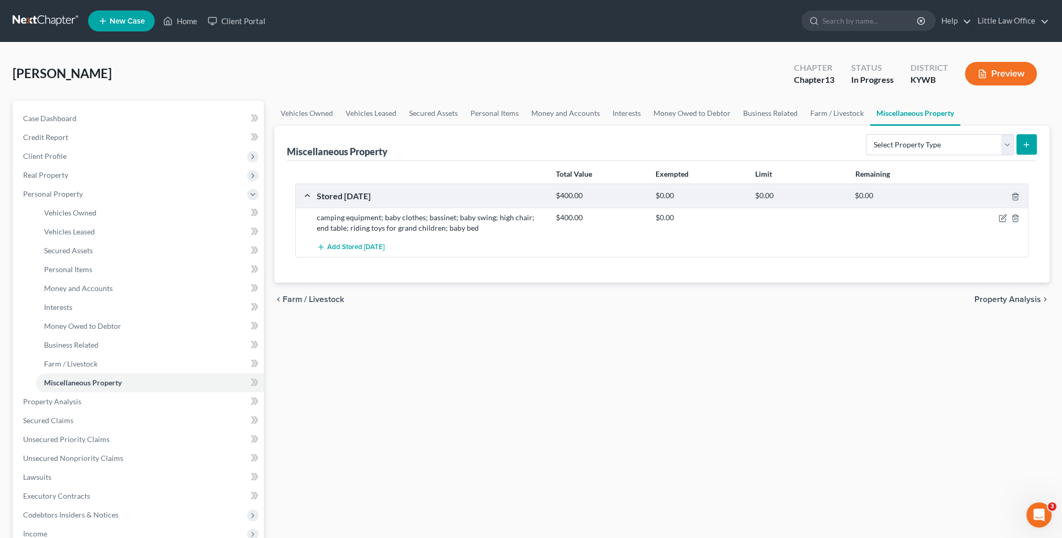
scroll to position [52, 0]
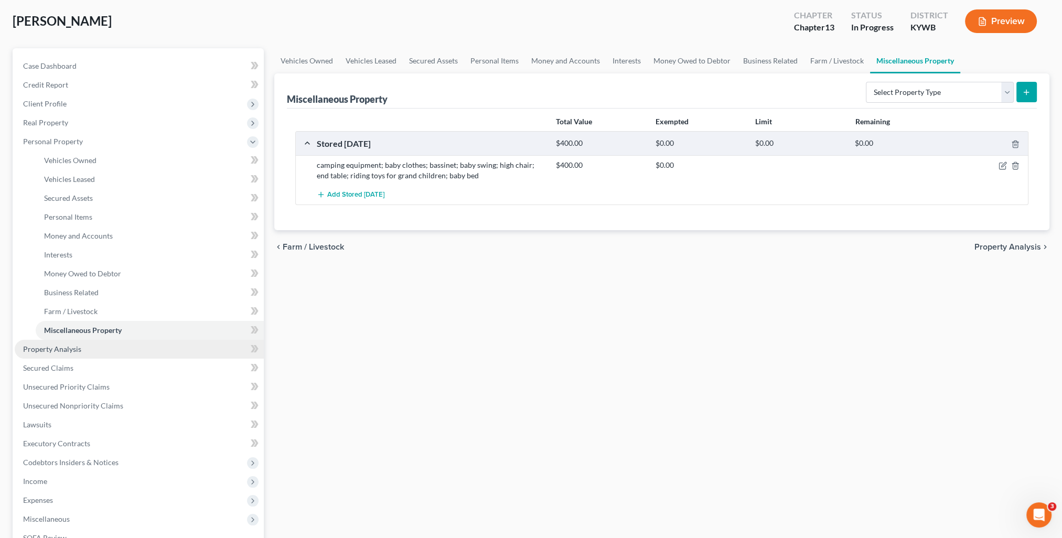
click at [69, 356] on link "Property Analysis" at bounding box center [139, 349] width 249 height 19
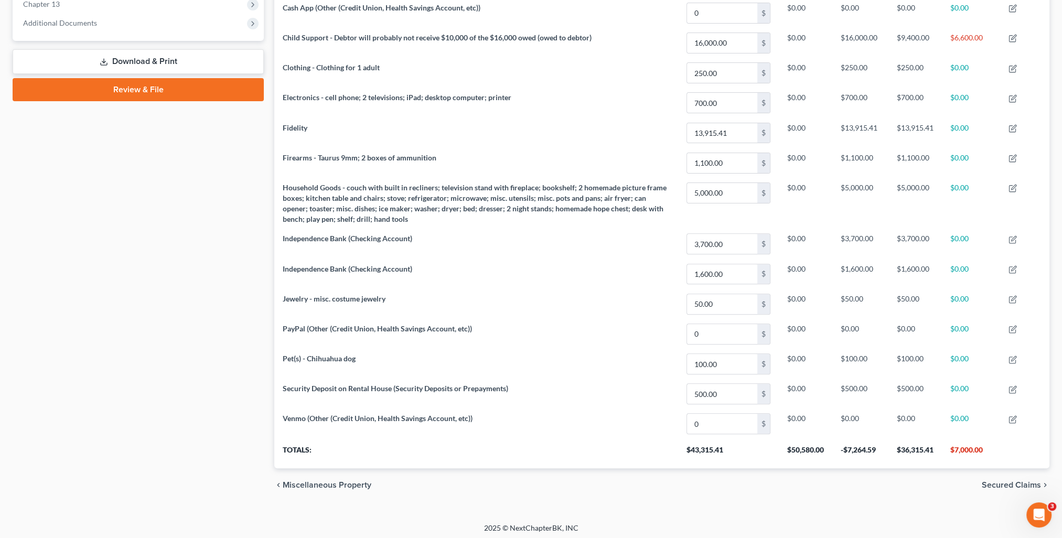
scroll to position [226, 0]
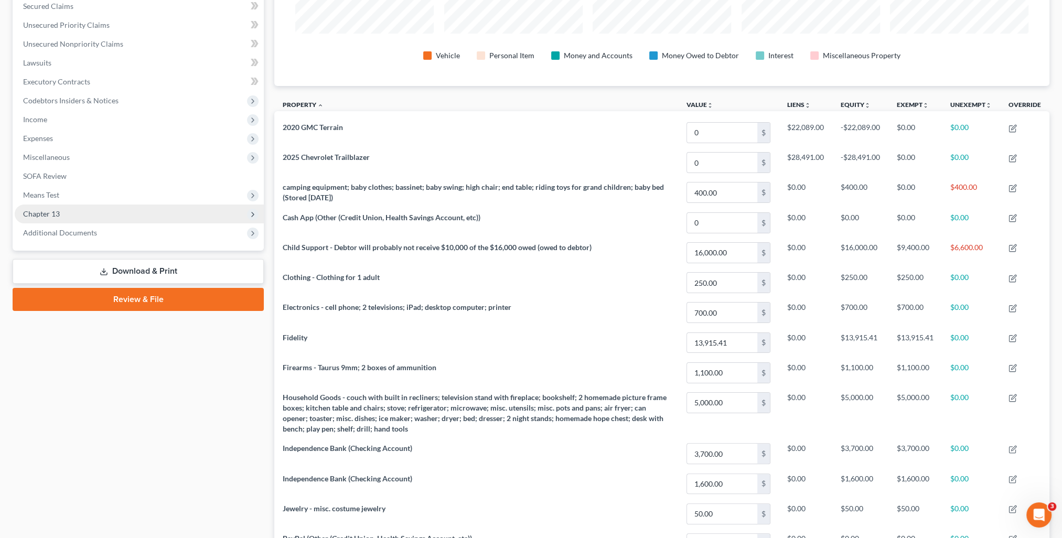
click at [68, 213] on span "Chapter 13" at bounding box center [139, 214] width 249 height 19
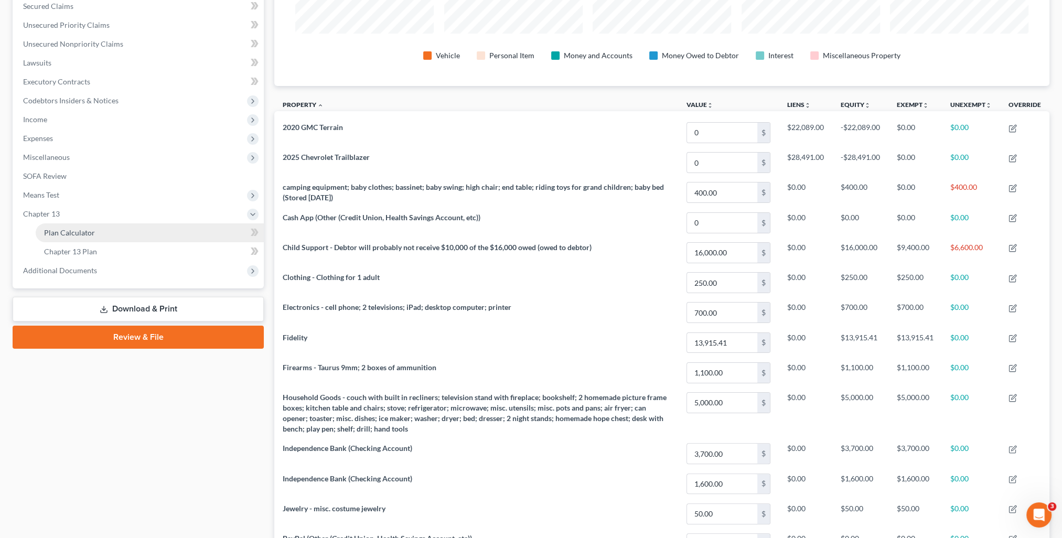
click at [82, 234] on span "Plan Calculator" at bounding box center [69, 232] width 51 height 9
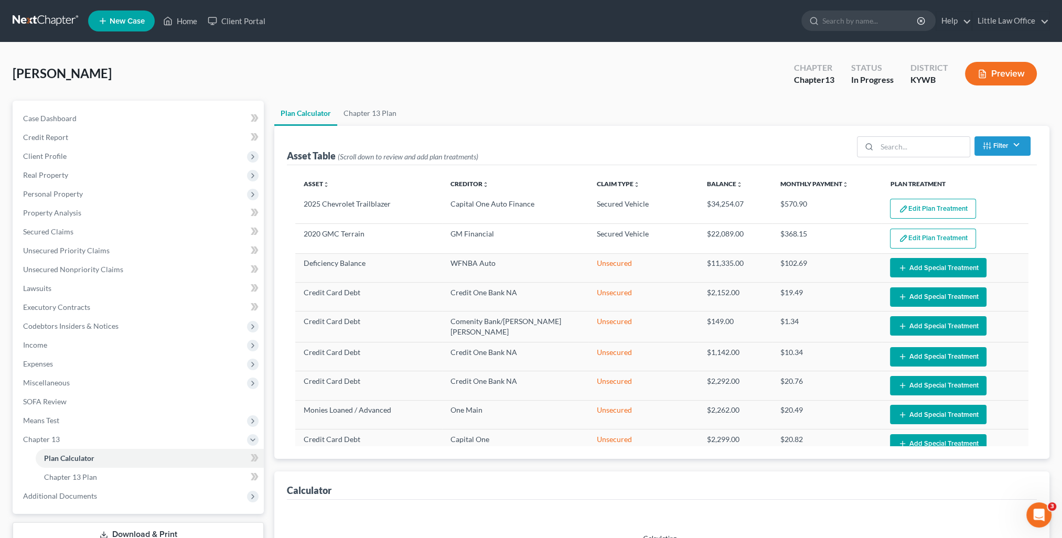
scroll to position [157, 0]
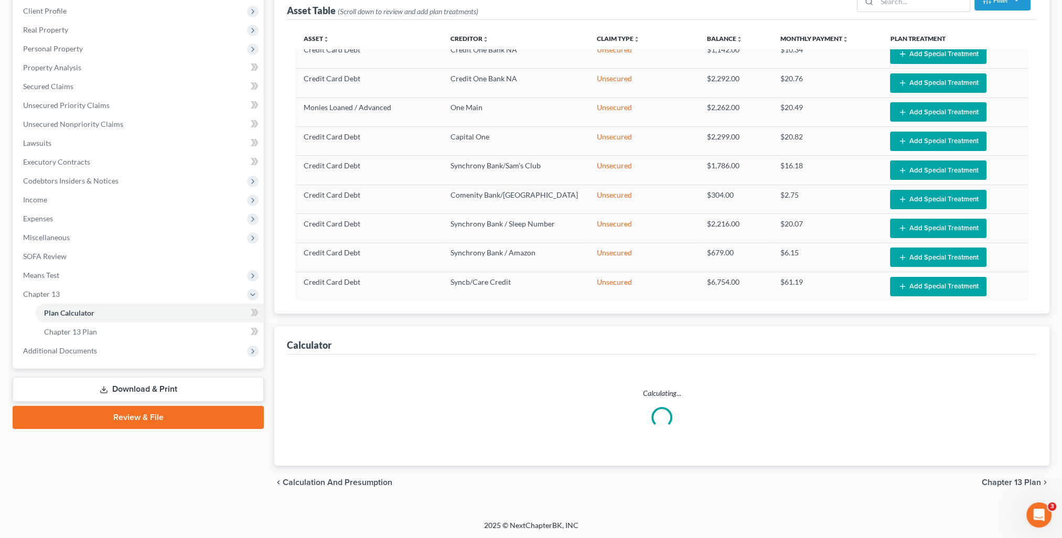
select select "59"
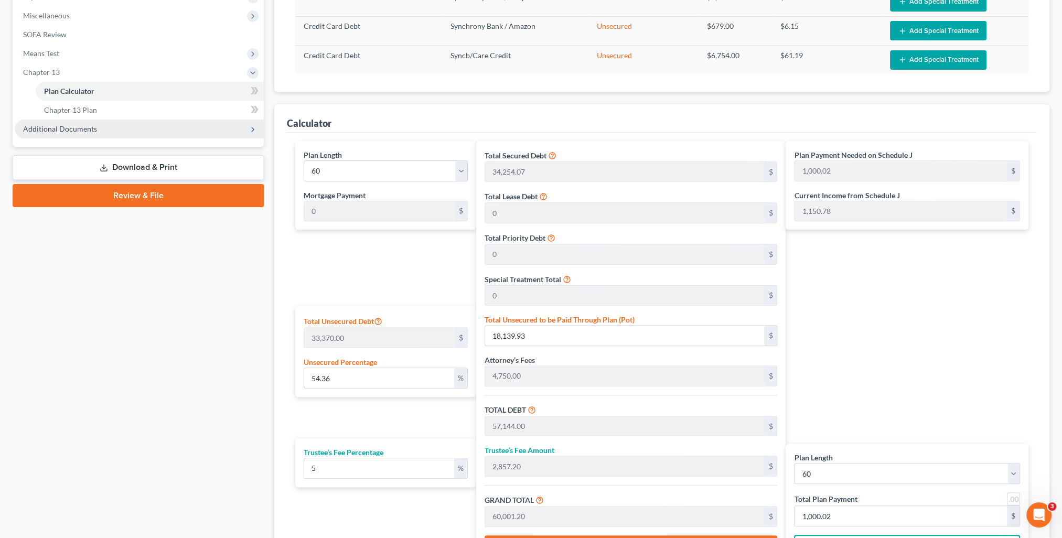
scroll to position [105, 0]
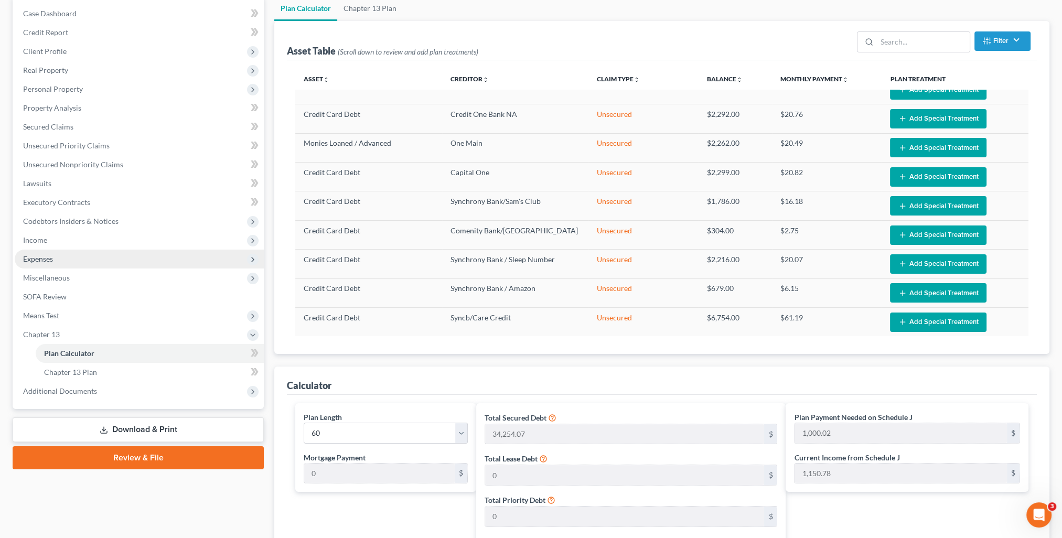
click at [38, 261] on span "Expenses" at bounding box center [38, 258] width 30 height 9
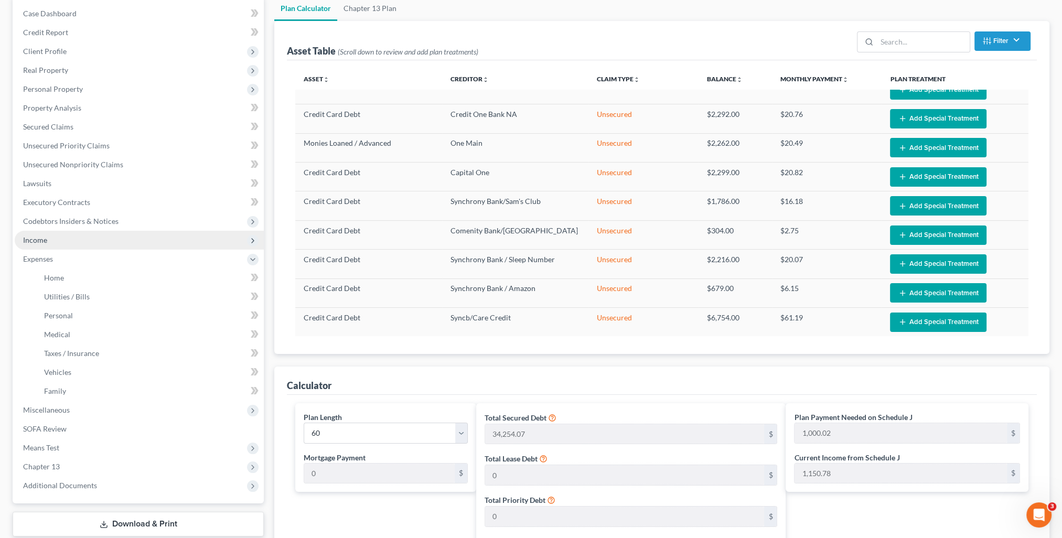
click at [38, 240] on span "Income" at bounding box center [35, 239] width 24 height 9
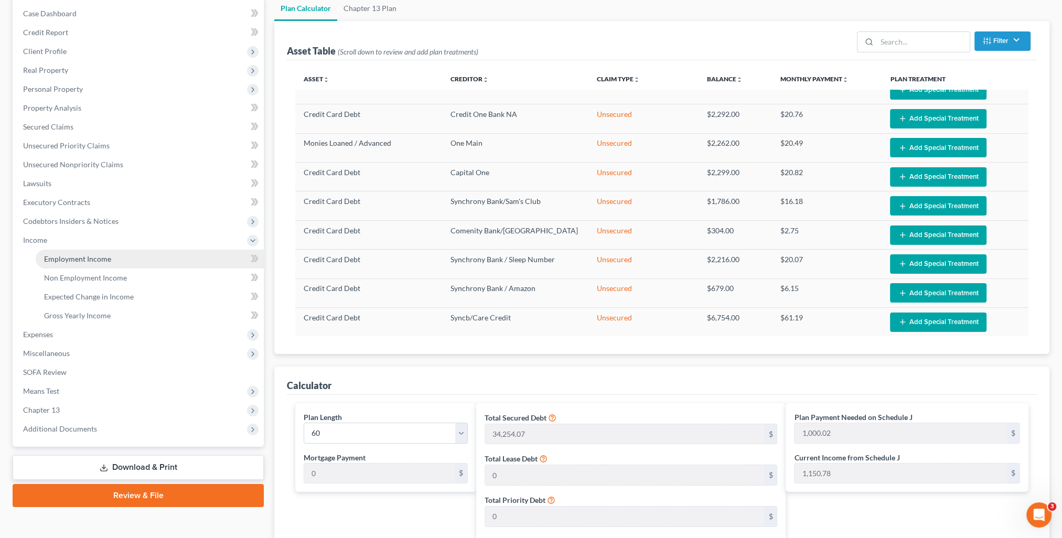
click at [57, 256] on span "Employment Income" at bounding box center [77, 258] width 67 height 9
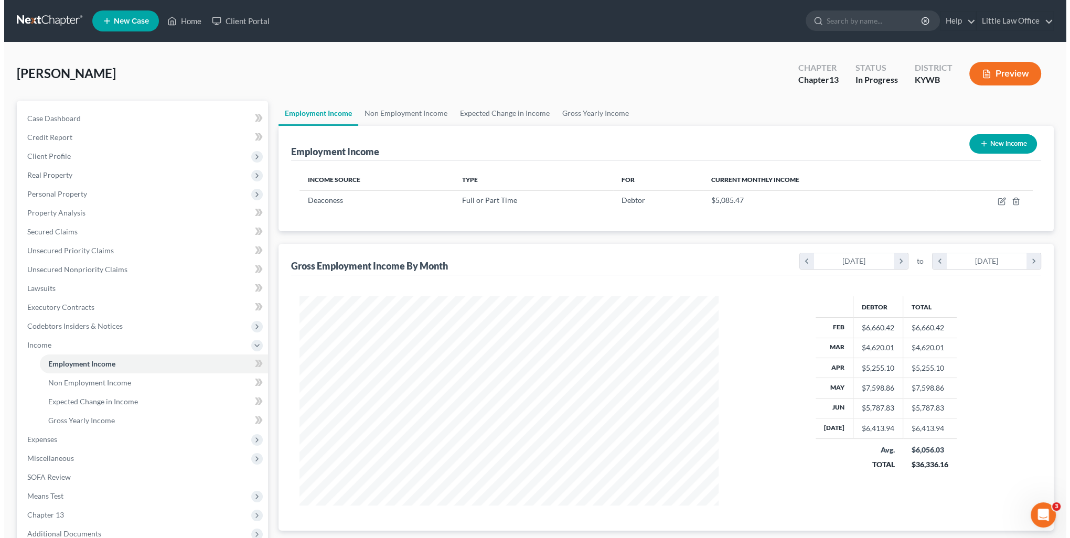
scroll to position [209, 440]
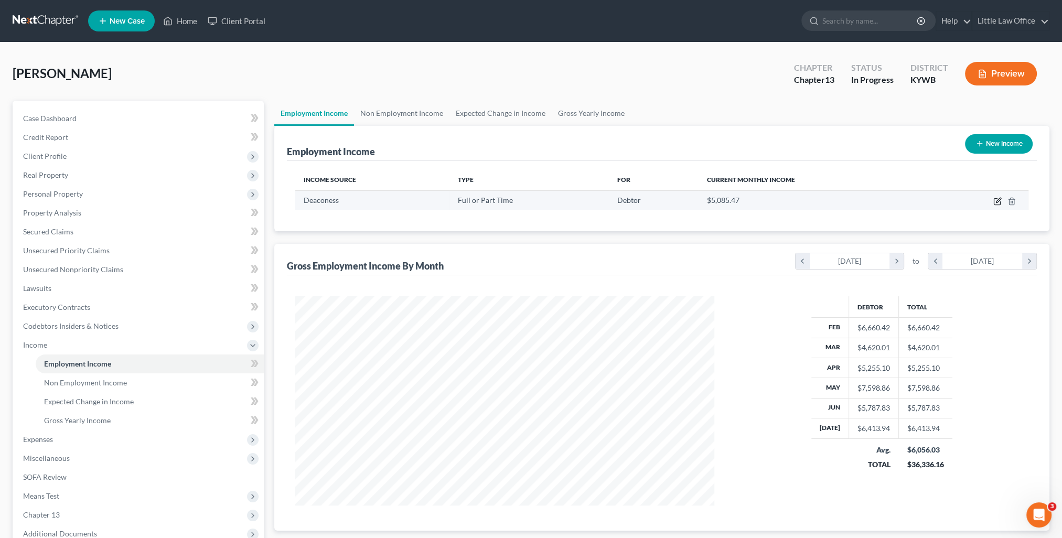
click at [993, 204] on icon "button" at bounding box center [997, 201] width 8 height 8
select select "0"
select select "15"
select select "2"
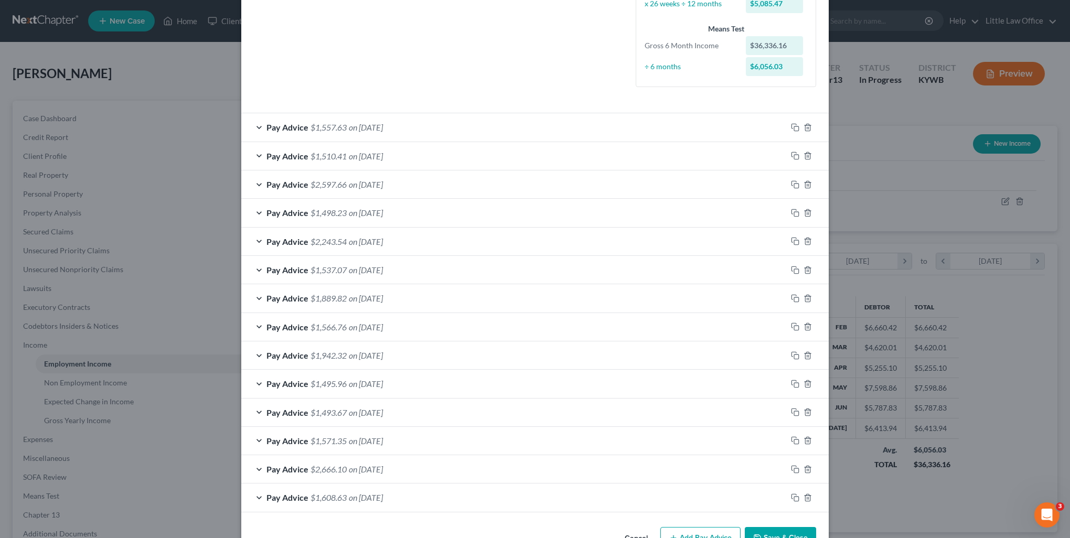
scroll to position [292, 0]
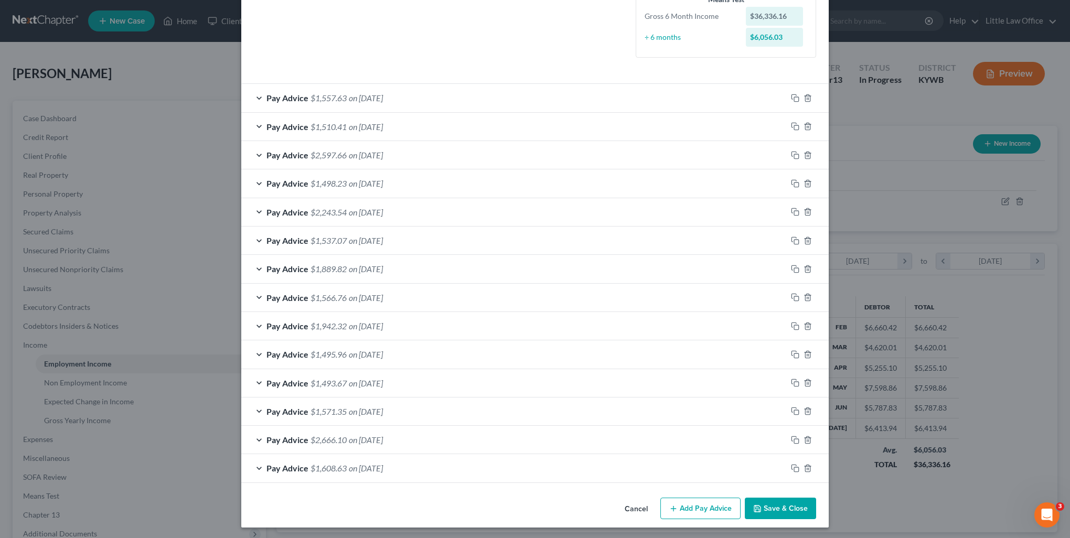
click at [324, 89] on div "Pay Advice $1,557.63 on 08/08/2025" at bounding box center [513, 98] width 545 height 28
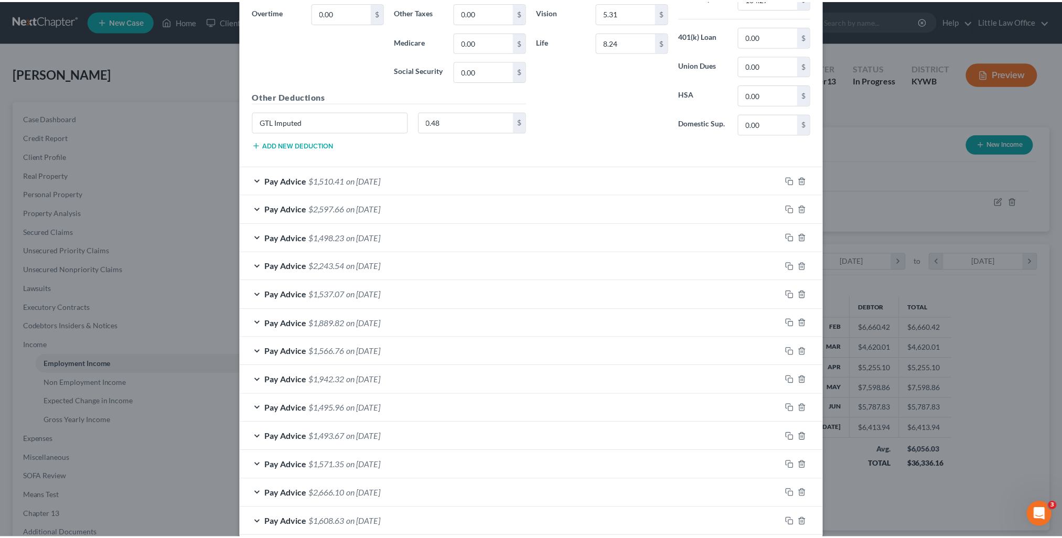
scroll to position [606, 0]
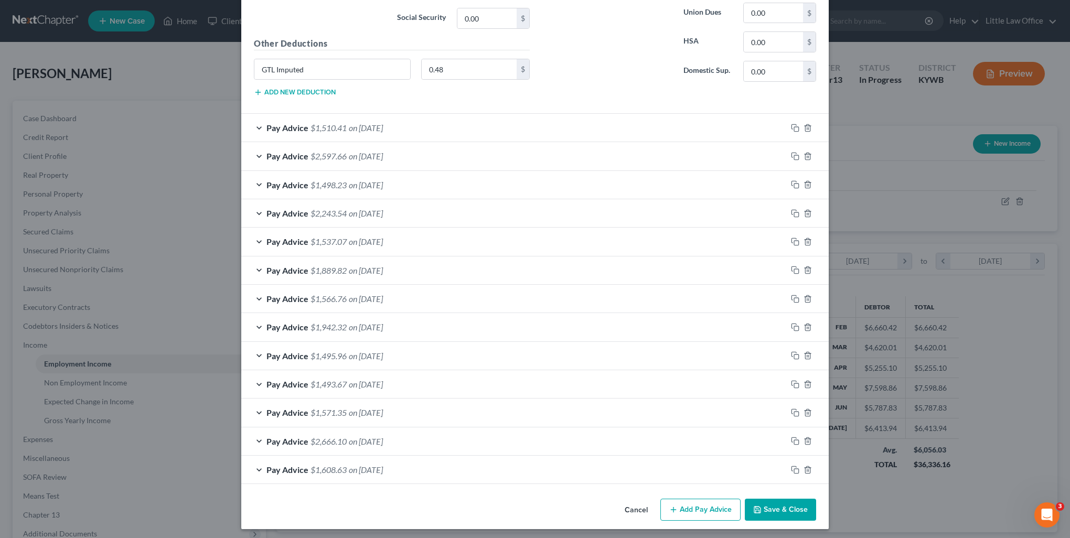
click at [791, 502] on button "Save & Close" at bounding box center [780, 510] width 71 height 22
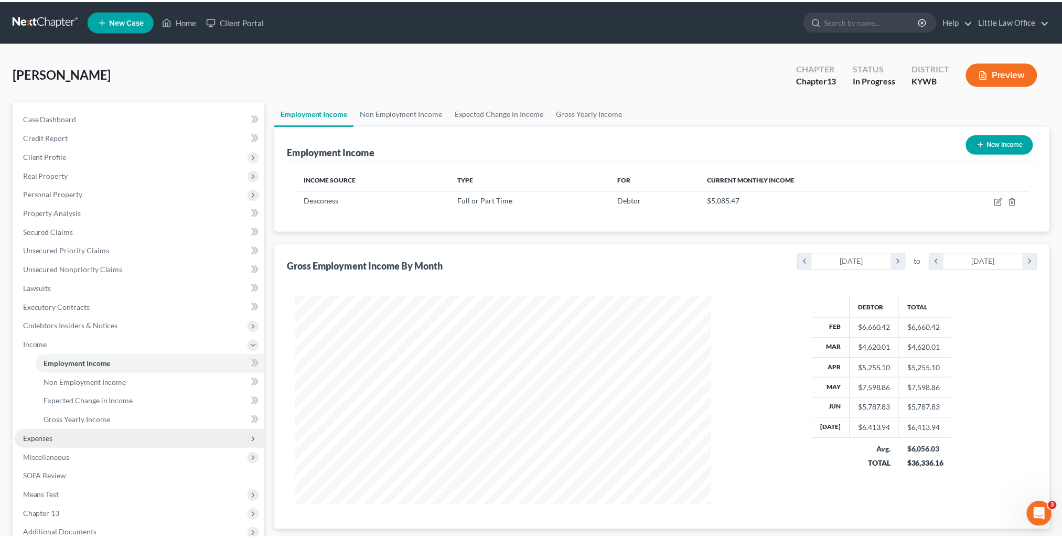
scroll to position [524282, 524051]
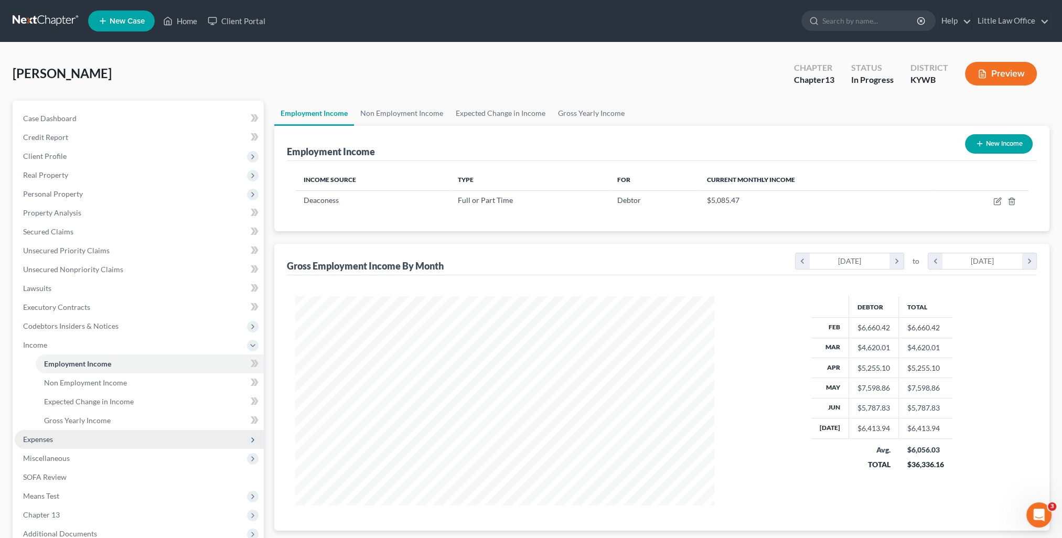
click at [61, 440] on span "Expenses" at bounding box center [139, 439] width 249 height 19
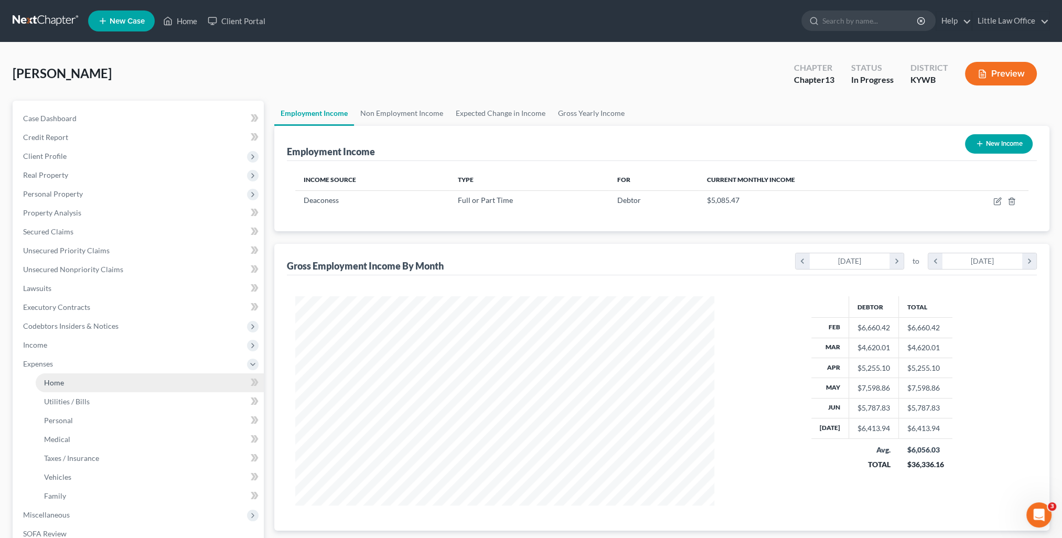
click at [57, 389] on link "Home" at bounding box center [150, 382] width 228 height 19
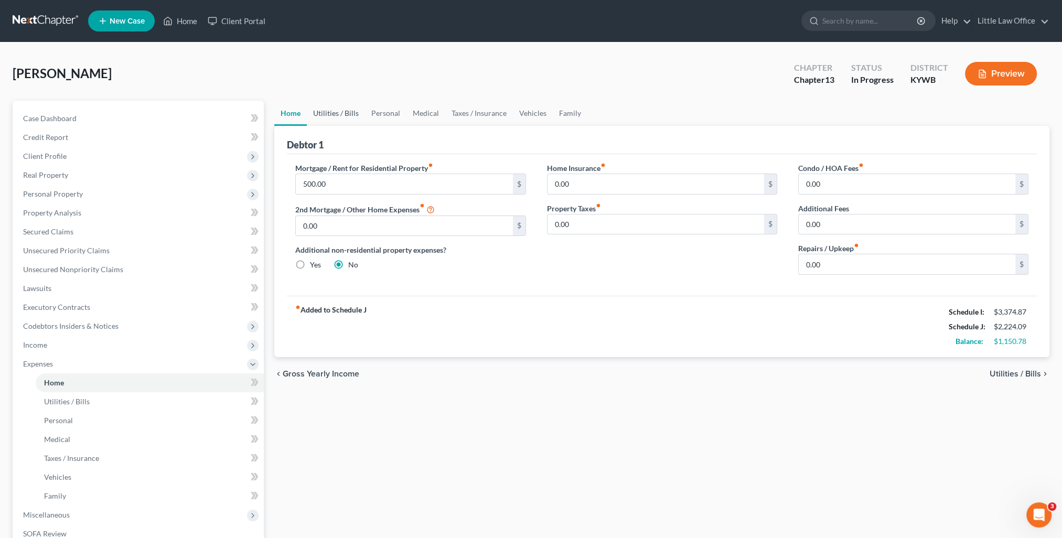
click at [331, 117] on link "Utilities / Bills" at bounding box center [336, 113] width 58 height 25
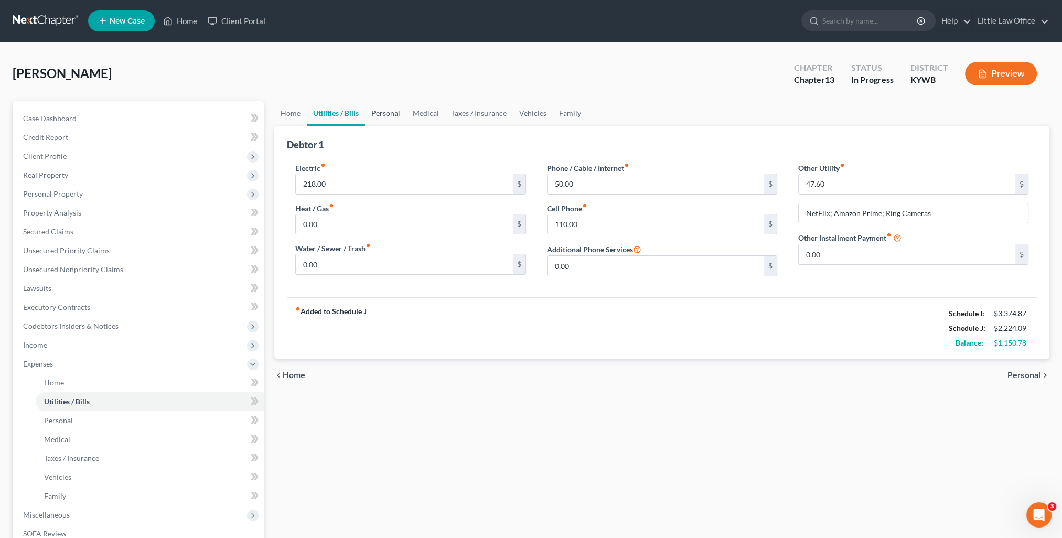
click at [382, 116] on link "Personal" at bounding box center [385, 113] width 41 height 25
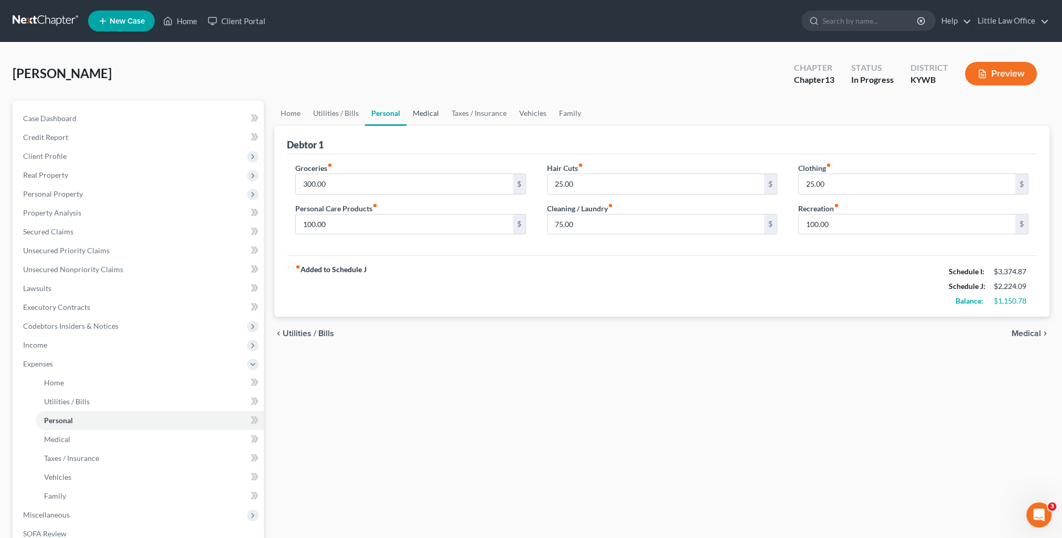
click at [414, 117] on link "Medical" at bounding box center [425, 113] width 39 height 25
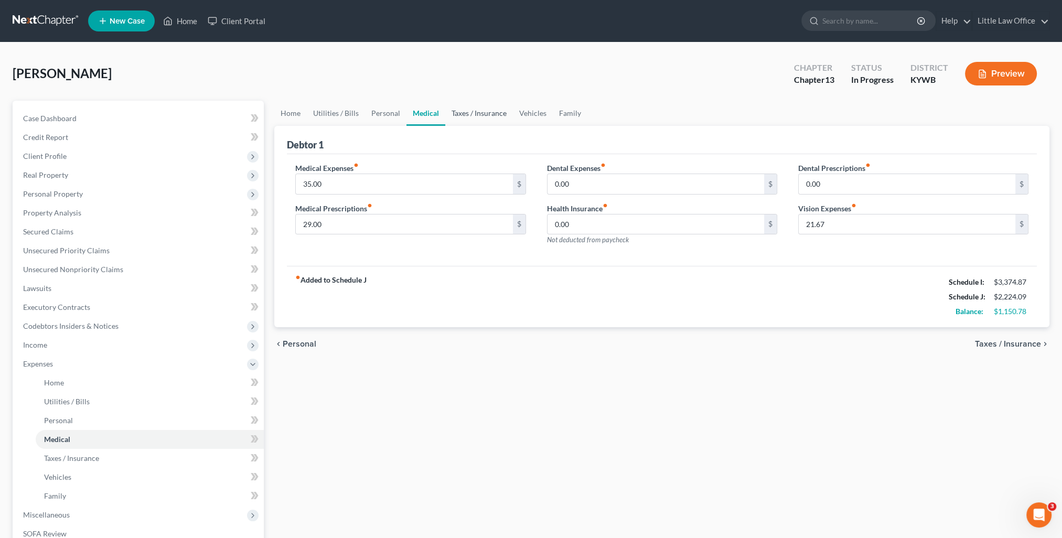
click at [460, 112] on link "Taxes / Insurance" at bounding box center [479, 113] width 68 height 25
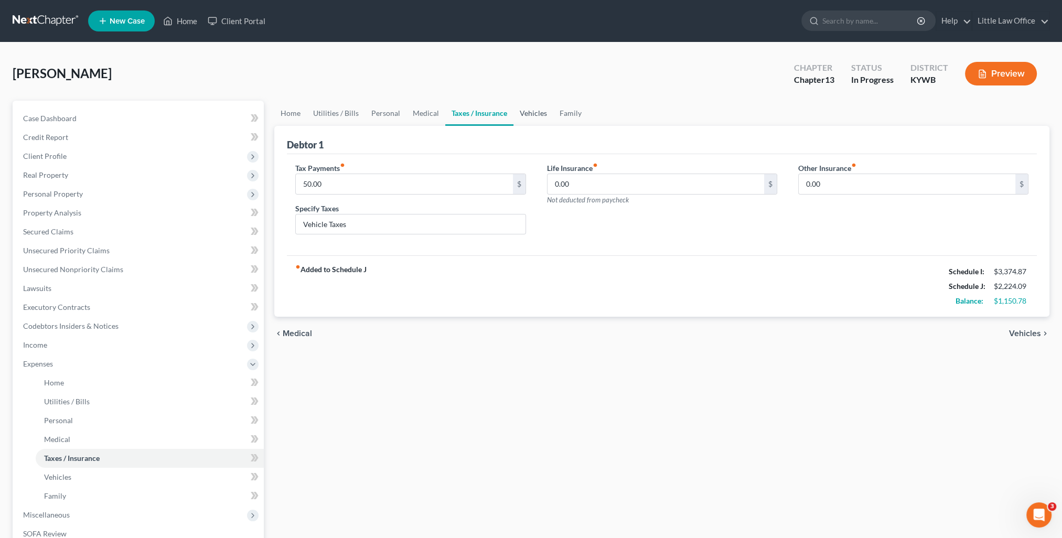
click at [523, 114] on link "Vehicles" at bounding box center [533, 113] width 40 height 25
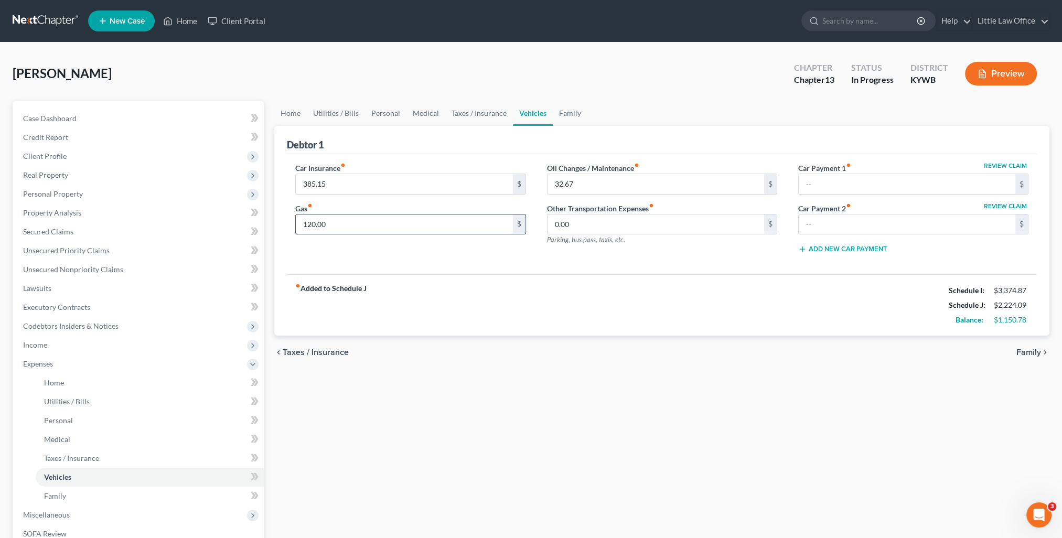
click at [361, 226] on input "120.00" at bounding box center [404, 225] width 217 height 20
type input "150"
click at [569, 119] on link "Family" at bounding box center [570, 113] width 35 height 25
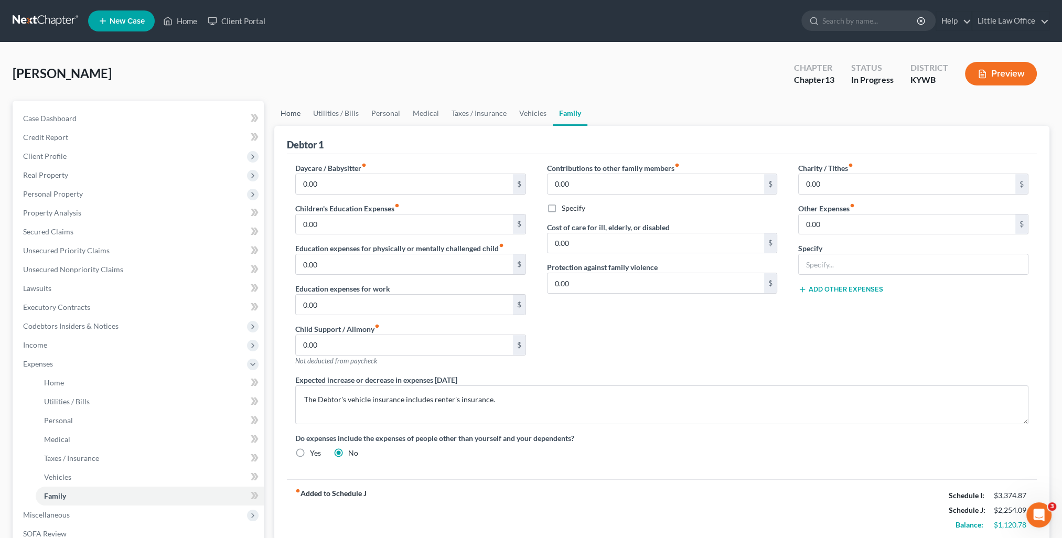
click at [290, 116] on link "Home" at bounding box center [290, 113] width 33 height 25
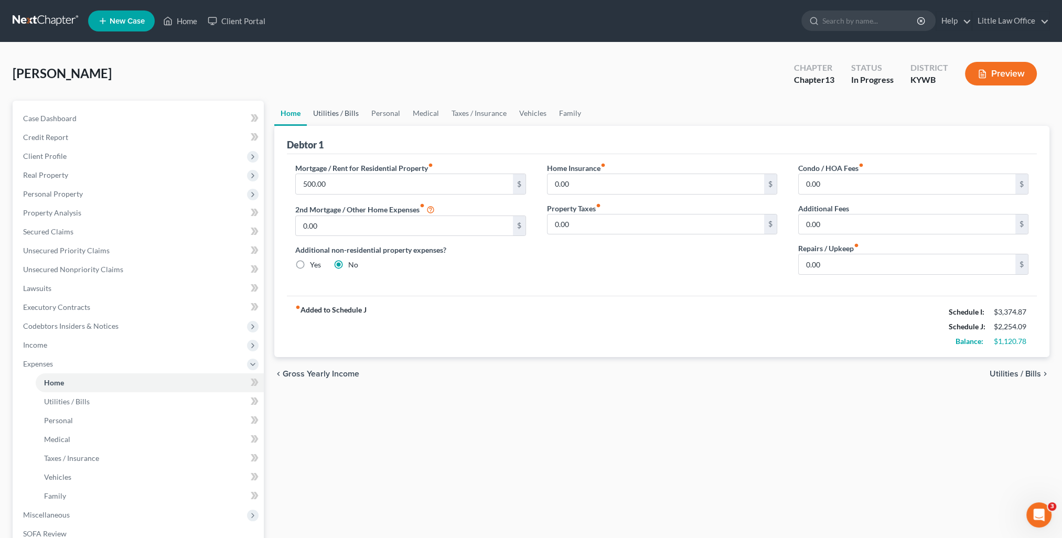
click at [347, 116] on link "Utilities / Bills" at bounding box center [336, 113] width 58 height 25
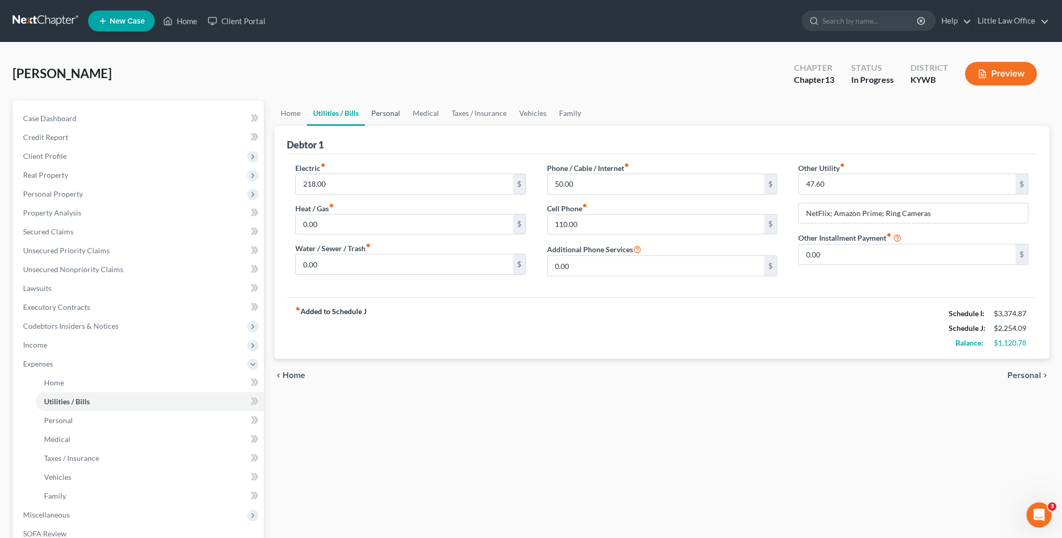
click at [399, 121] on link "Personal" at bounding box center [385, 113] width 41 height 25
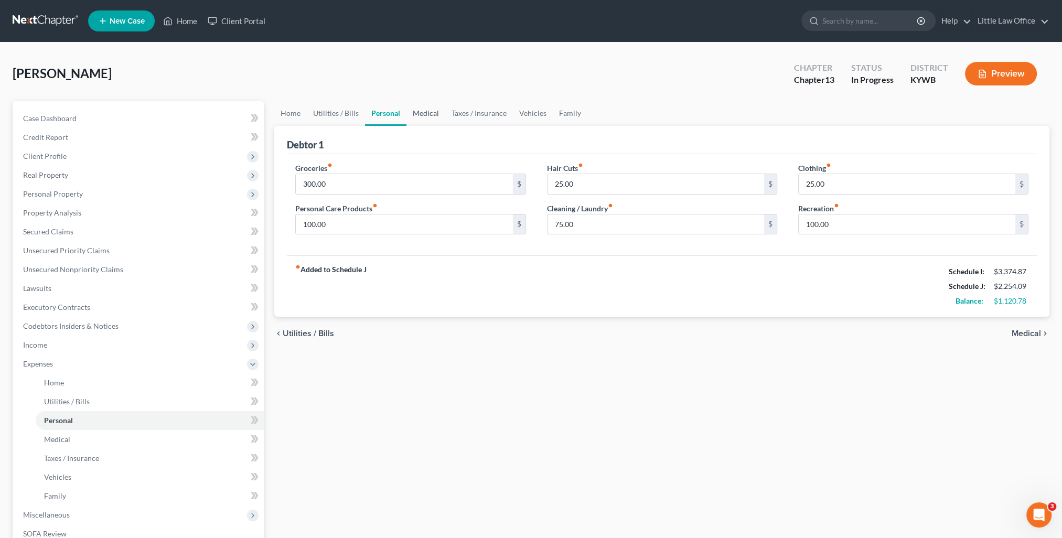
click at [424, 118] on link "Medical" at bounding box center [425, 113] width 39 height 25
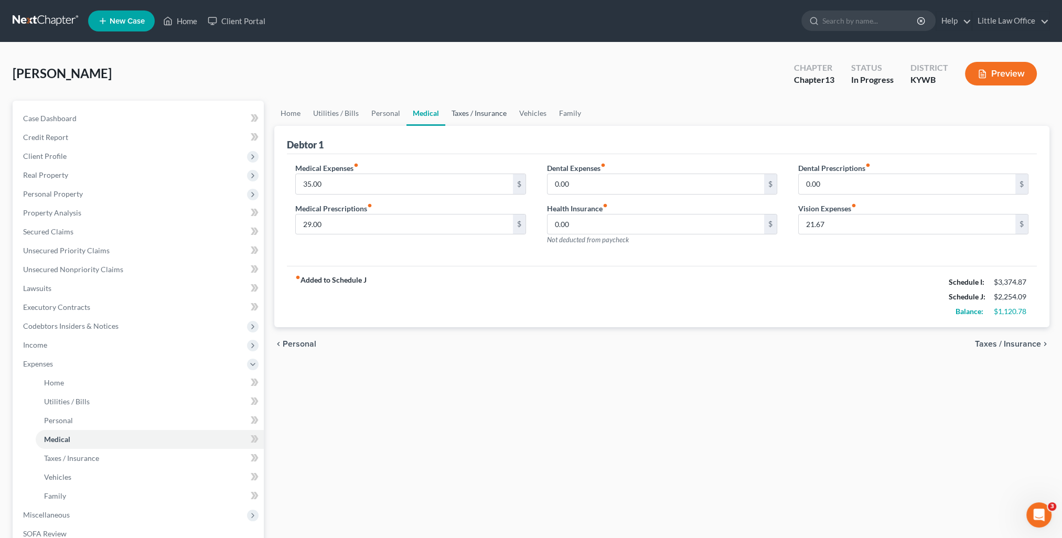
click at [469, 112] on link "Taxes / Insurance" at bounding box center [479, 113] width 68 height 25
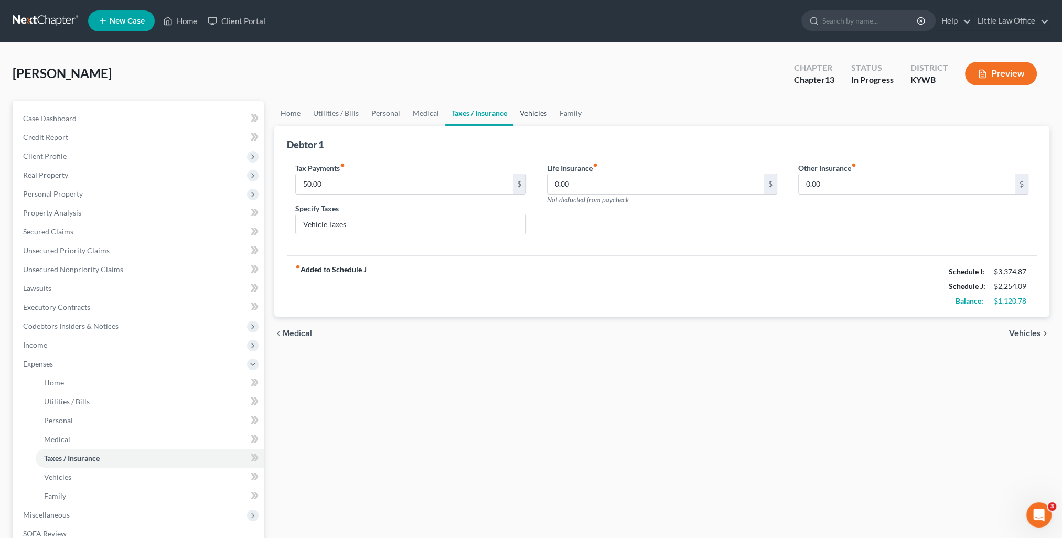
click at [516, 114] on link "Vehicles" at bounding box center [533, 113] width 40 height 25
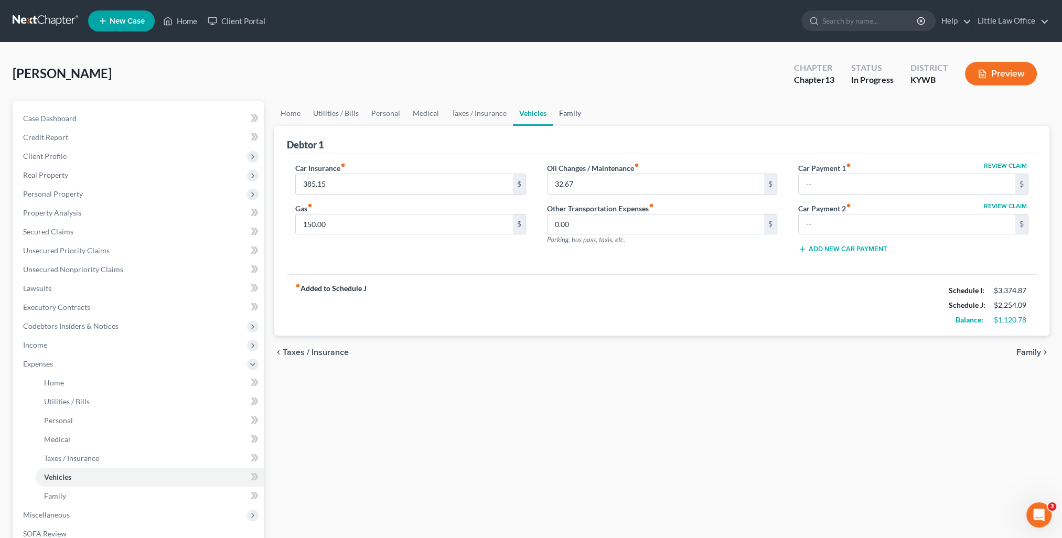
click at [577, 116] on link "Family" at bounding box center [570, 113] width 35 height 25
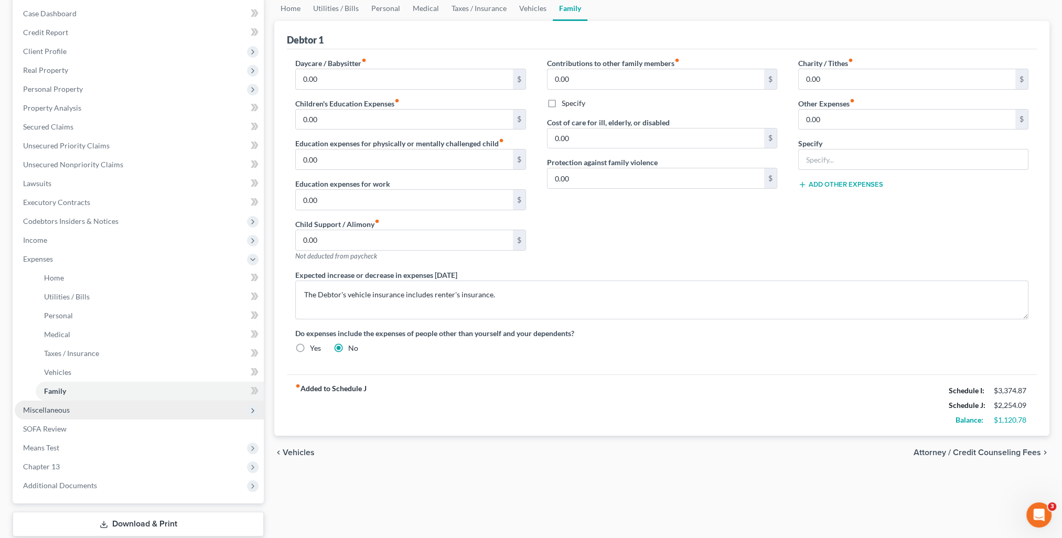
scroll to position [157, 0]
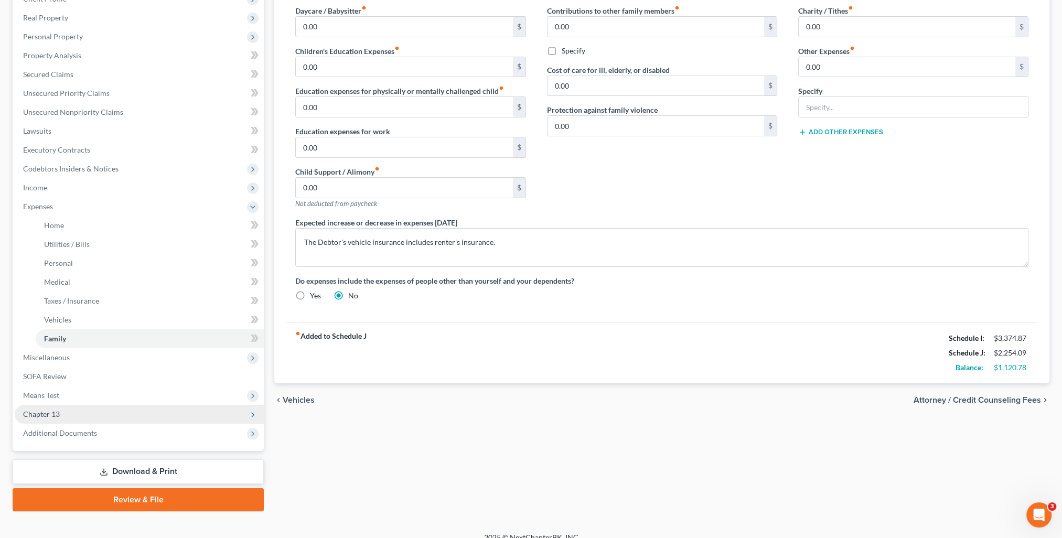
click at [59, 416] on span "Chapter 13" at bounding box center [139, 414] width 249 height 19
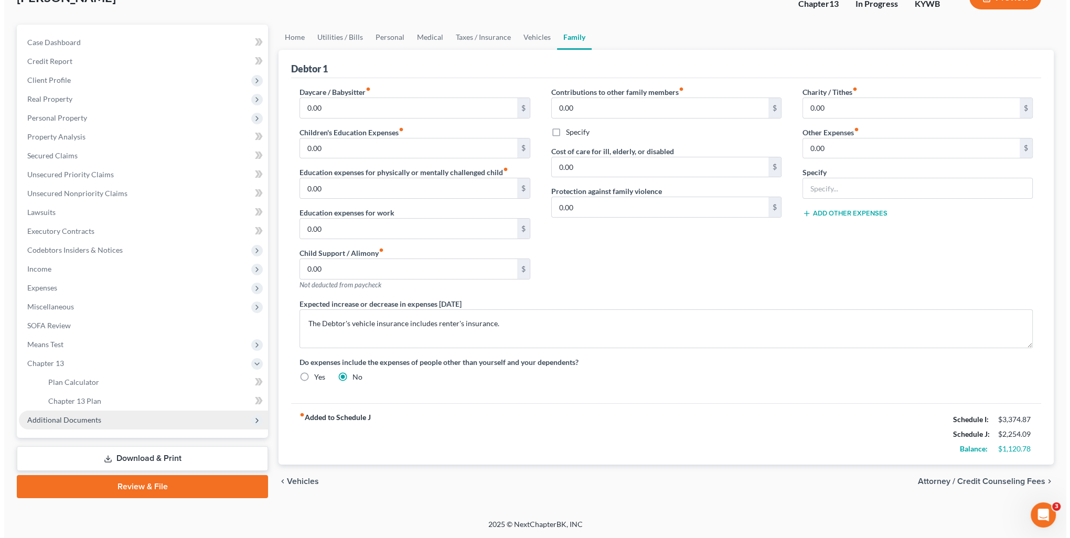
scroll to position [75, 0]
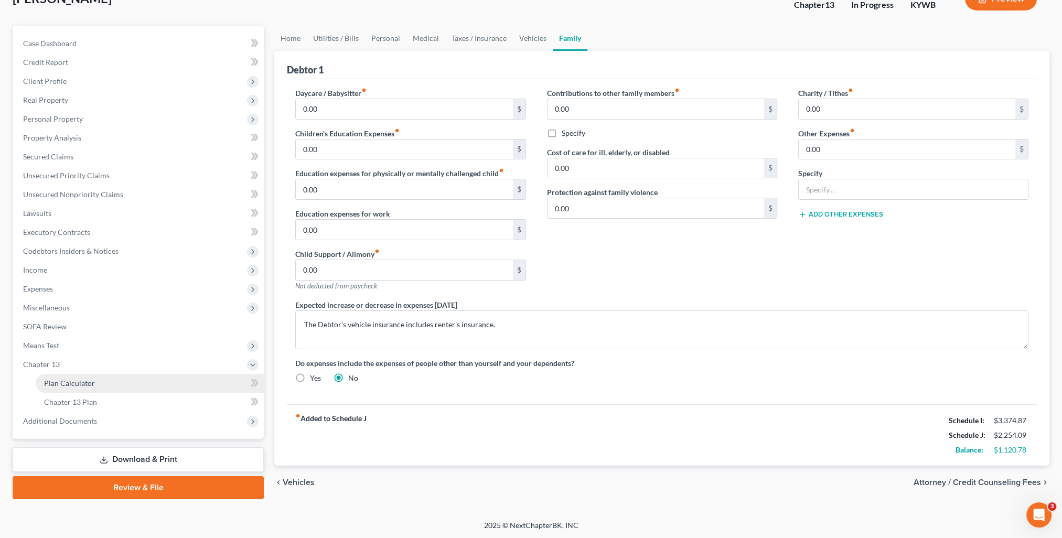
click at [79, 388] on link "Plan Calculator" at bounding box center [150, 383] width 228 height 19
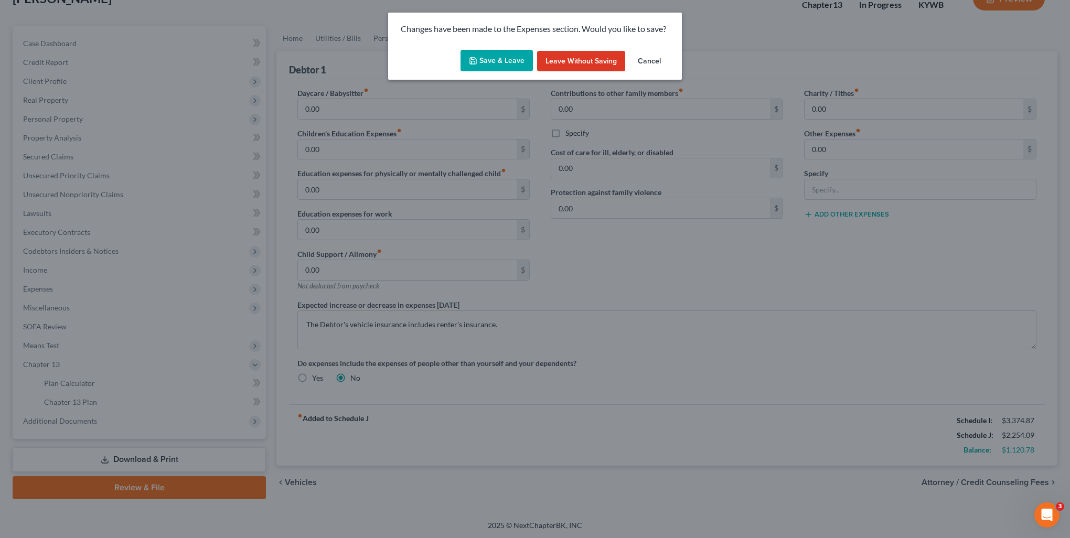
click at [504, 65] on button "Save & Leave" at bounding box center [497, 61] width 72 height 22
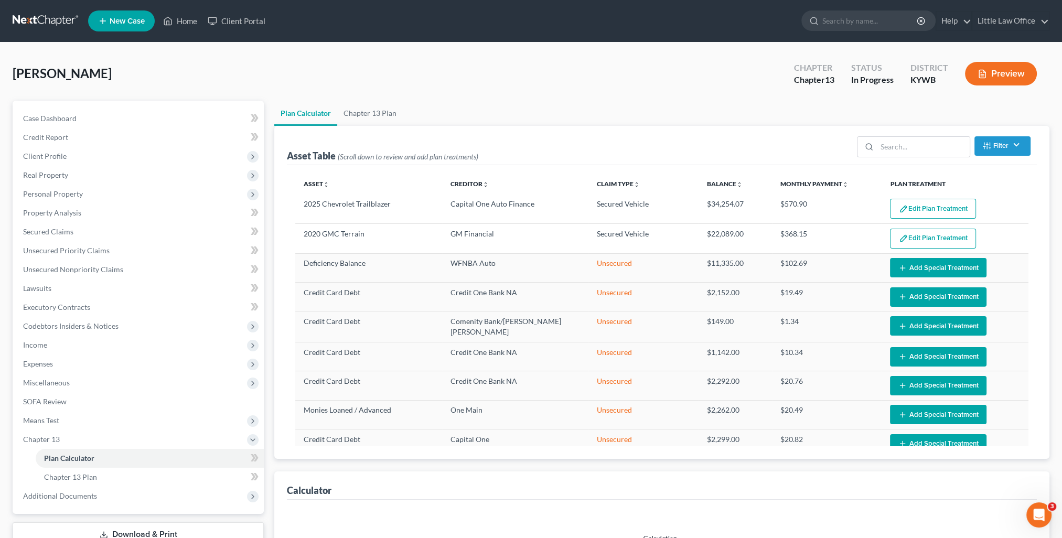
scroll to position [145, 0]
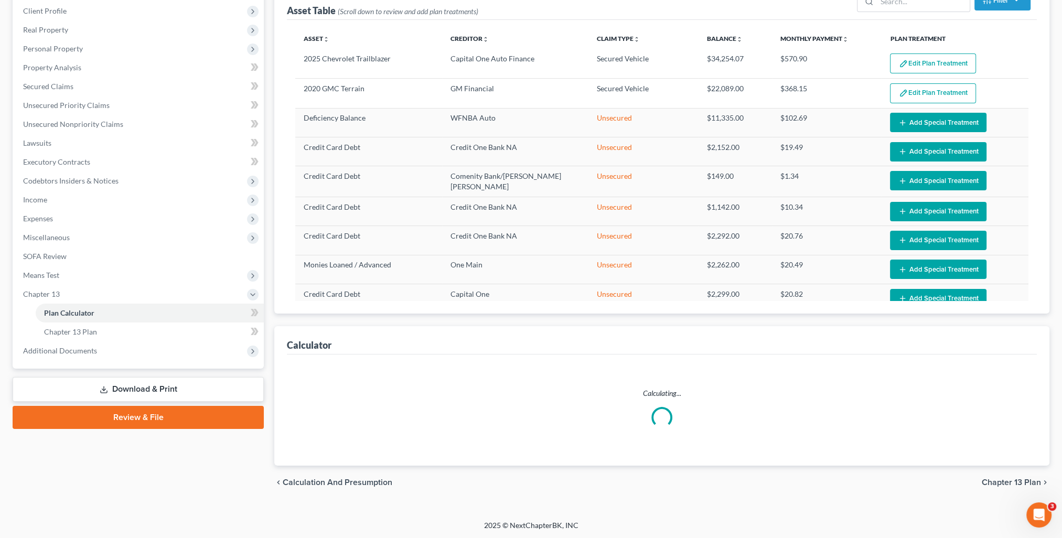
select select "59"
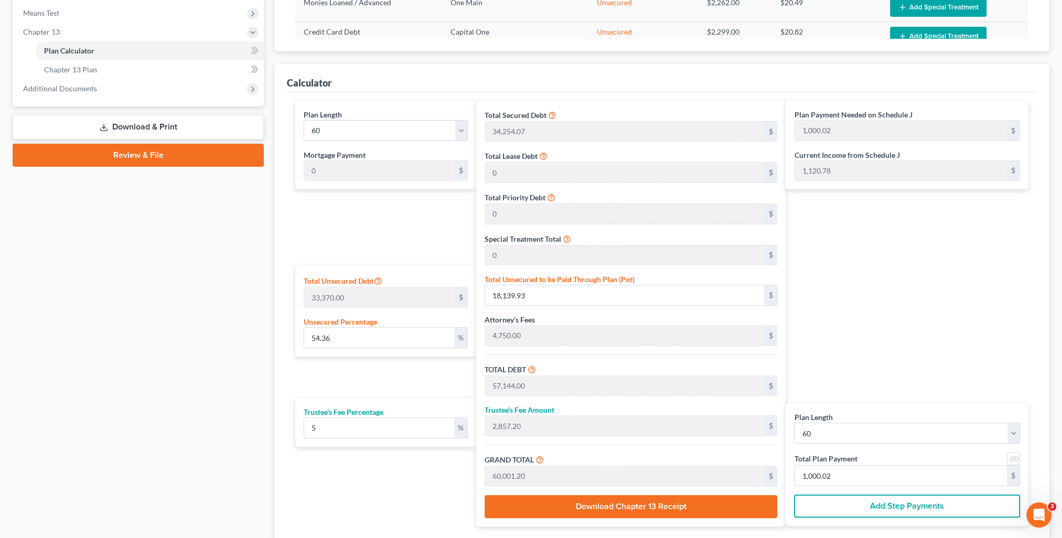
scroll to position [460, 0]
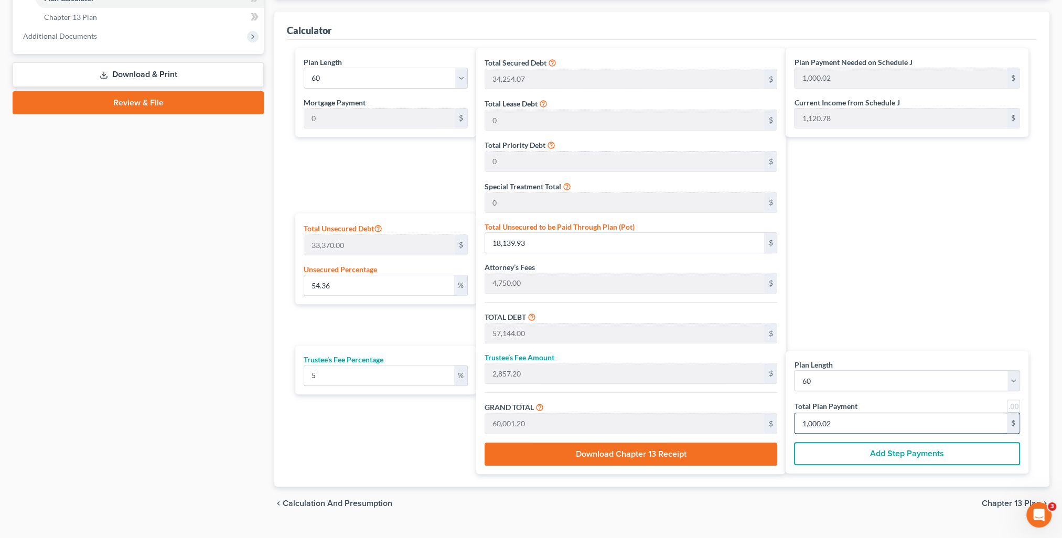
click at [876, 421] on input "1,000.02" at bounding box center [901, 423] width 212 height 20
type input "0"
type input "57.14"
type input "2.85"
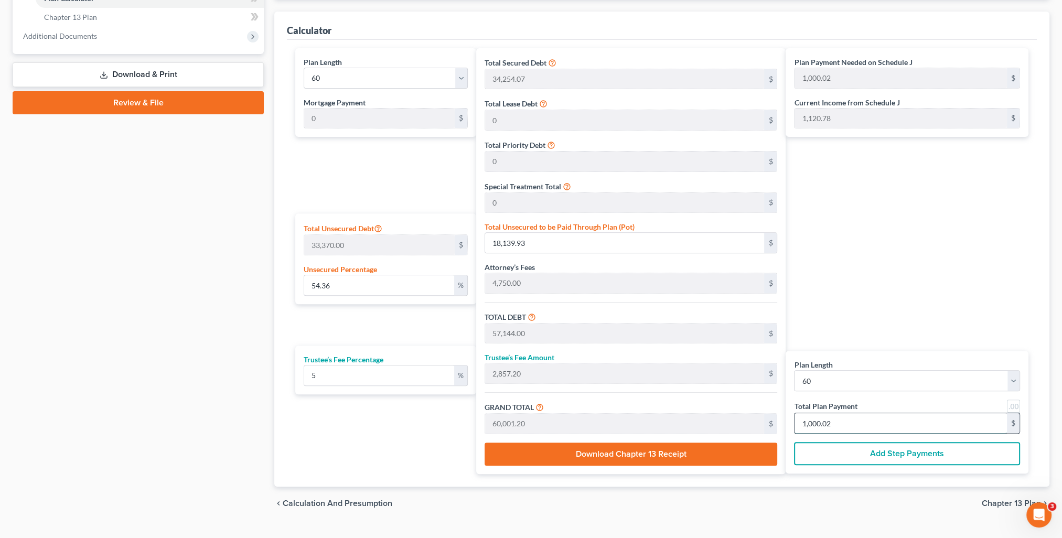
type input "60.00"
type input "1"
type input "628.57"
type input "31.42"
type input "660.00"
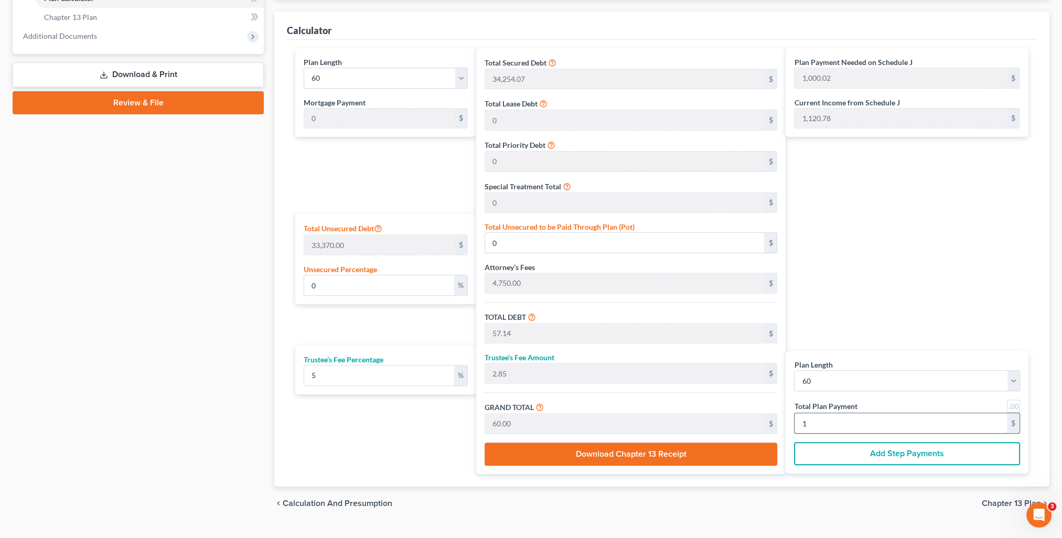
type input "11"
type input "6,400.00"
type input "320.00"
type input "6,720.00"
type input "112"
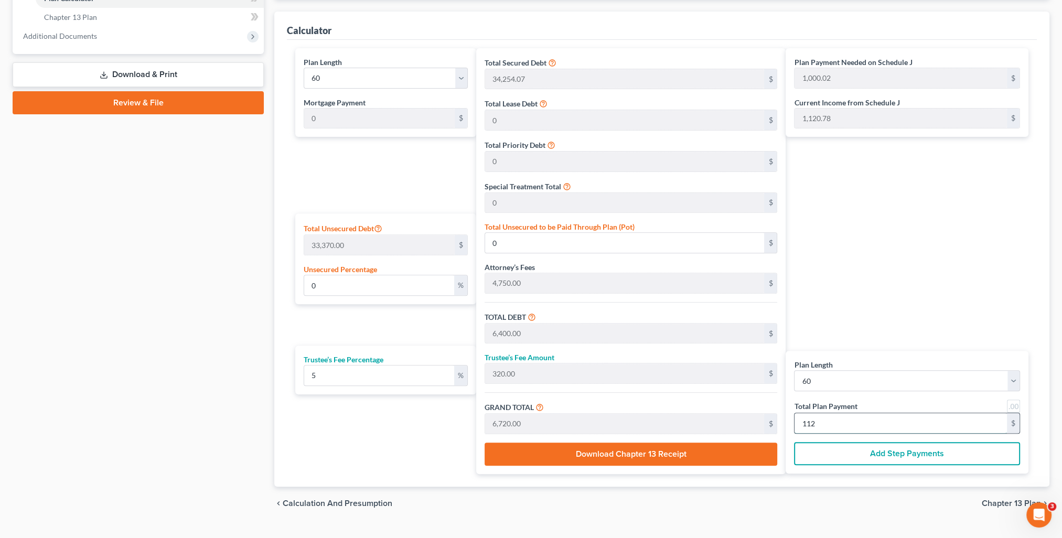
type input "74.91"
type input "24,995.93"
type input "64,000.00"
type input "3,200.00"
type input "67,200.00"
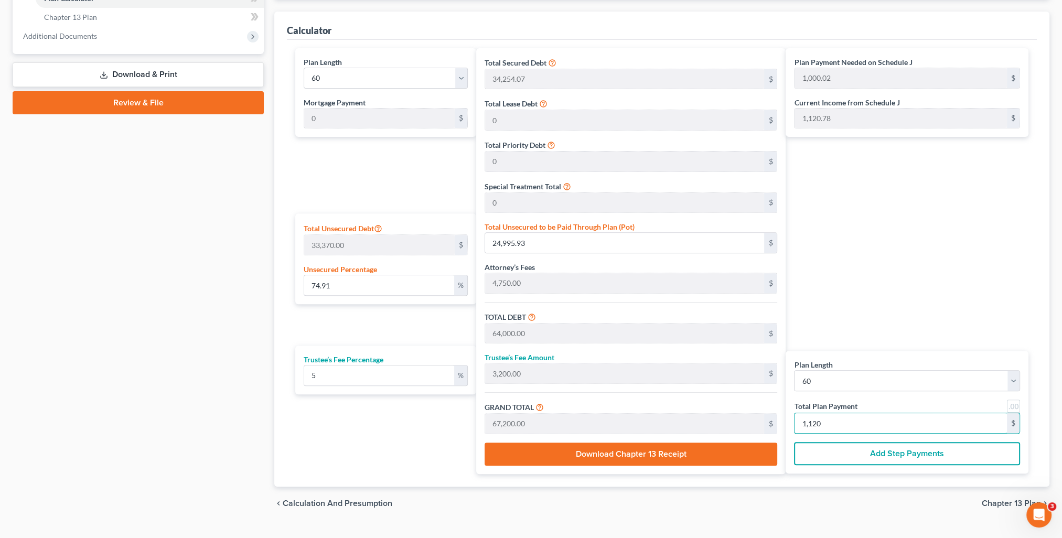
type input "1,120"
click at [841, 285] on div "Plan Payment Needed on Schedule J 1,000.02 $ Current Income from Schedule J 1,1…" at bounding box center [910, 261] width 248 height 426
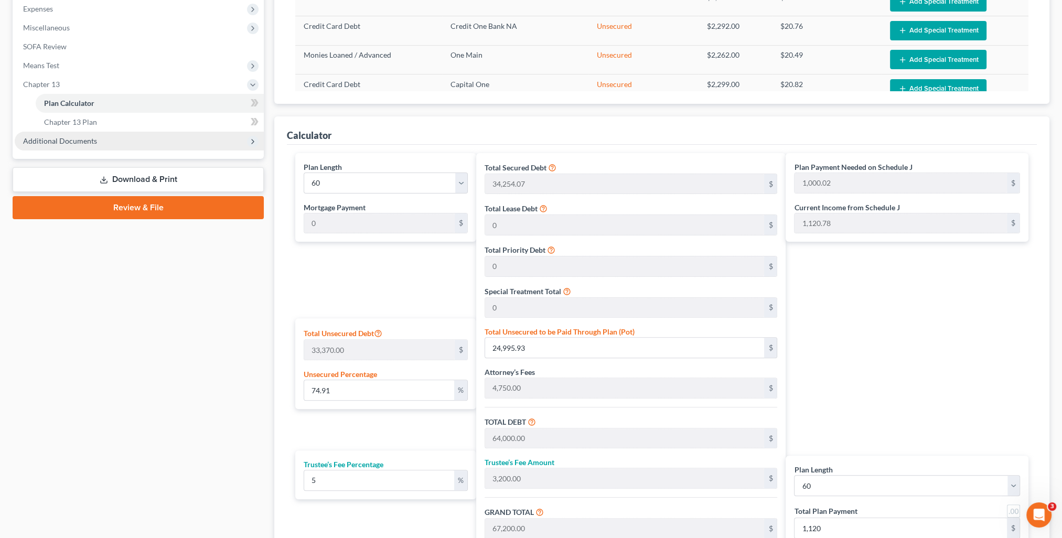
click at [72, 135] on span "Additional Documents" at bounding box center [139, 141] width 249 height 19
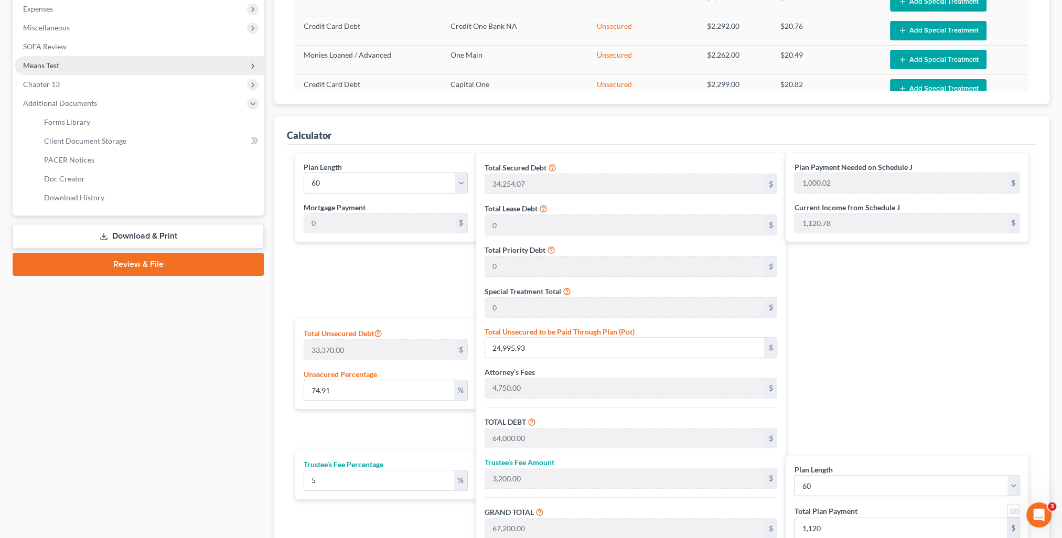
click at [52, 68] on span "Means Test" at bounding box center [41, 65] width 36 height 9
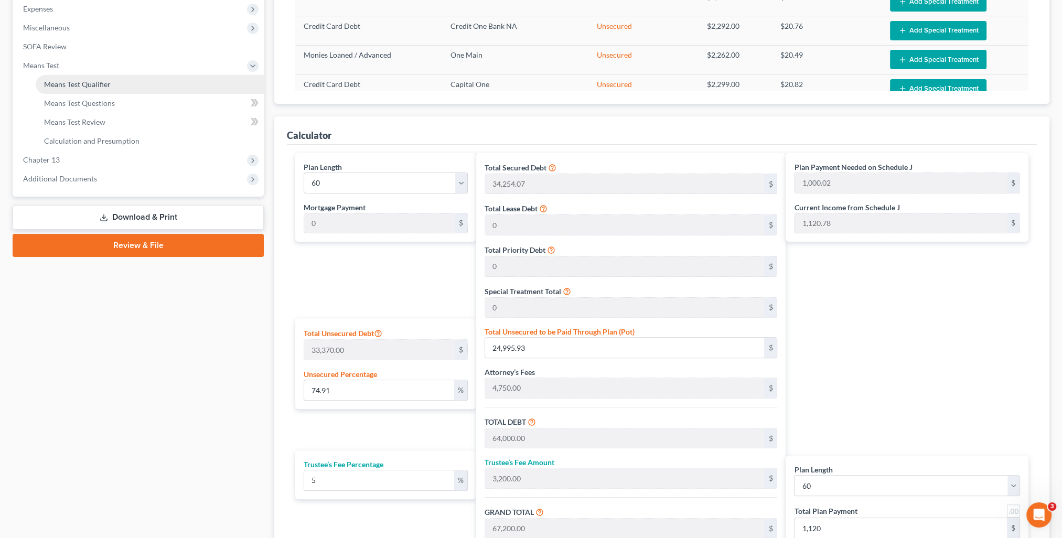
click at [63, 84] on span "Means Test Qualifier" at bounding box center [77, 84] width 67 height 9
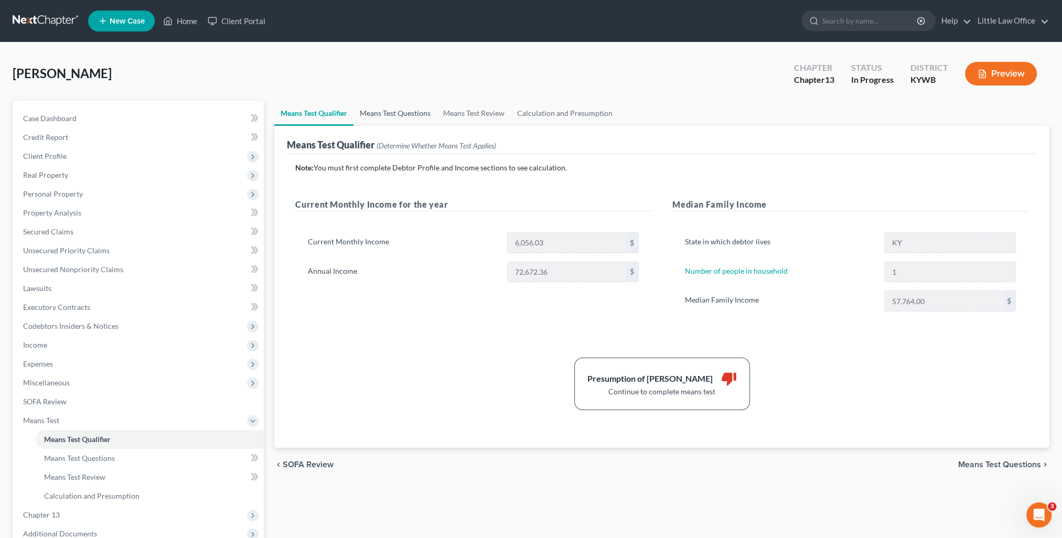
click at [405, 117] on link "Means Test Questions" at bounding box center [395, 113] width 83 height 25
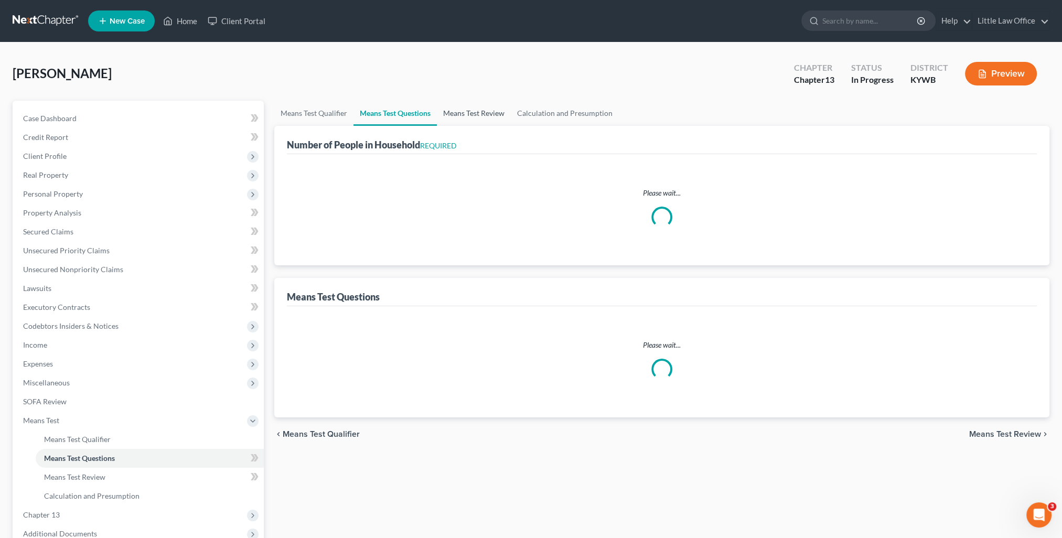
select select "1"
select select "60"
select select "1"
select select "60"
select select "2"
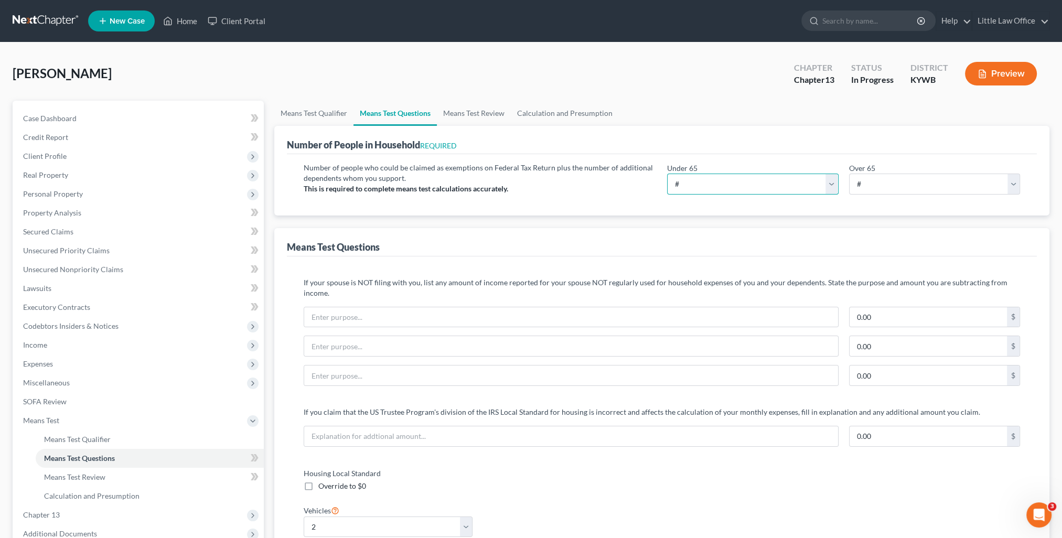
click at [701, 179] on select "# 0 1 2 3 4 5 6 7 8 9 10" at bounding box center [752, 184] width 171 height 21
click at [667, 174] on select "# 0 1 2 3 4 5 6 7 8 9 10" at bounding box center [752, 184] width 171 height 21
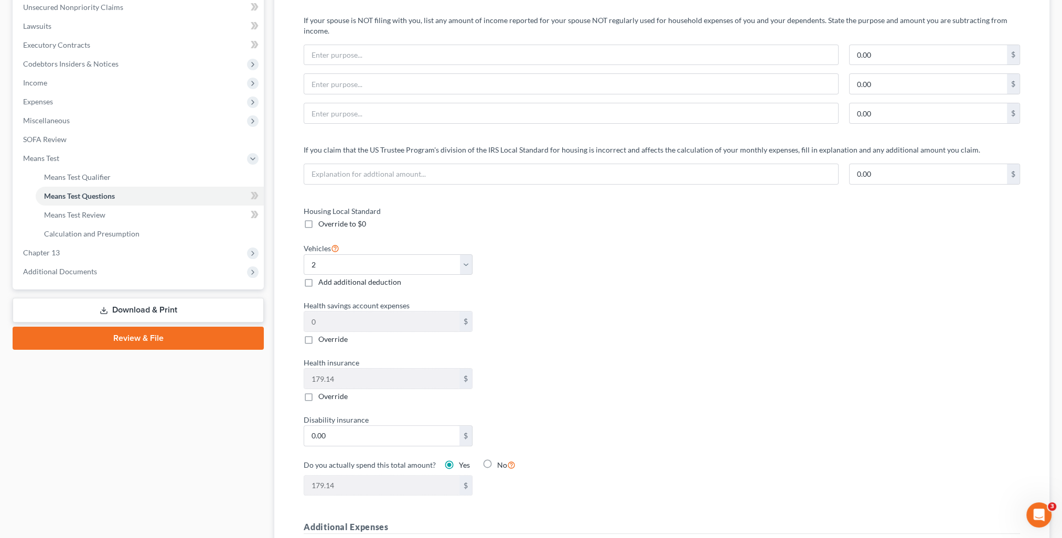
scroll to position [52, 0]
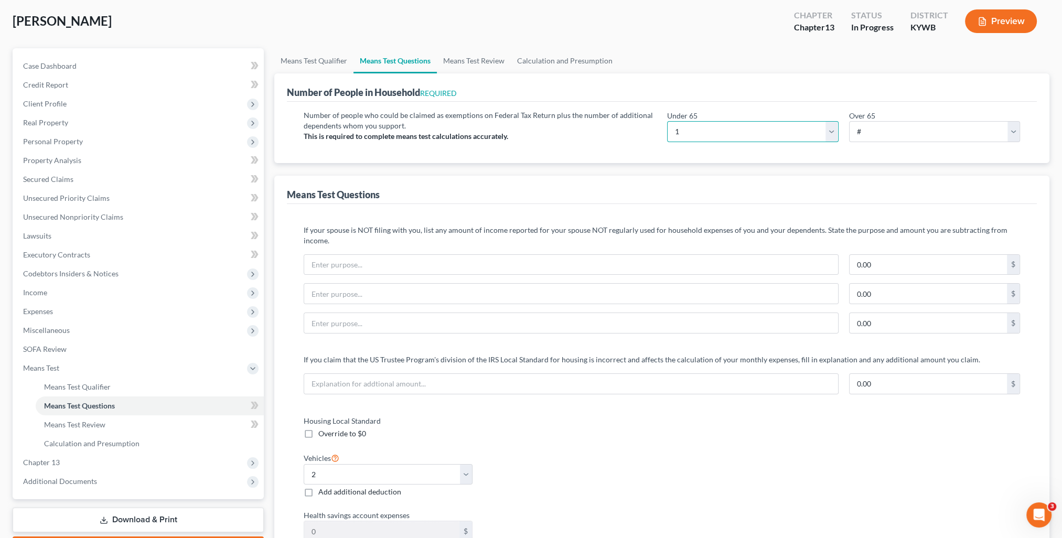
drag, startPoint x: 738, startPoint y: 124, endPoint x: 732, endPoint y: 130, distance: 8.5
click at [738, 124] on select "# 0 1 2 3 4 5 6 7 8 9 10" at bounding box center [752, 131] width 171 height 21
click at [679, 137] on select "# 0 1 2 3 4 5 6 7 8 9 10" at bounding box center [752, 131] width 171 height 21
select select "0"
click at [667, 121] on select "# 0 1 2 3 4 5 6 7 8 9 10" at bounding box center [752, 131] width 171 height 21
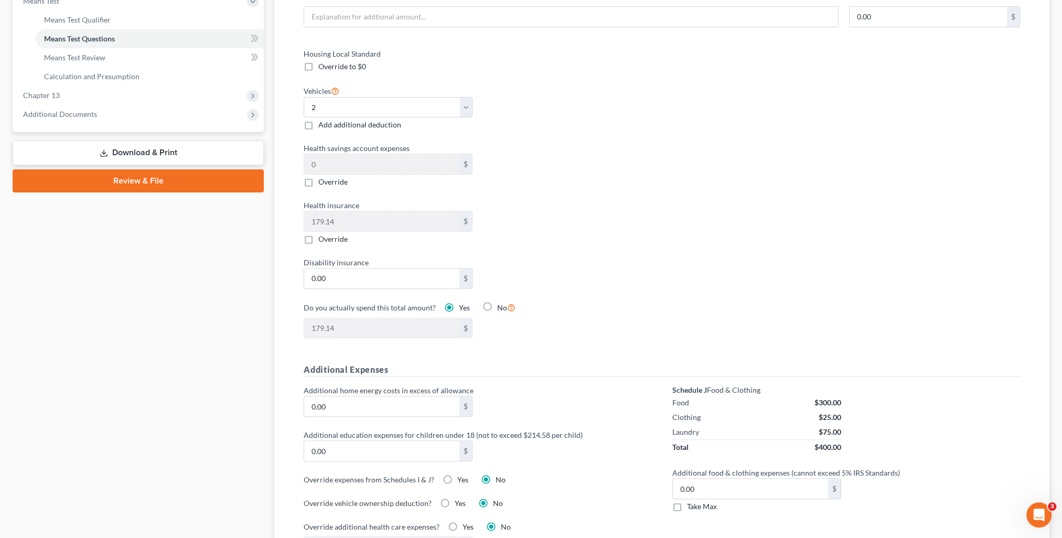
scroll to position [524, 0]
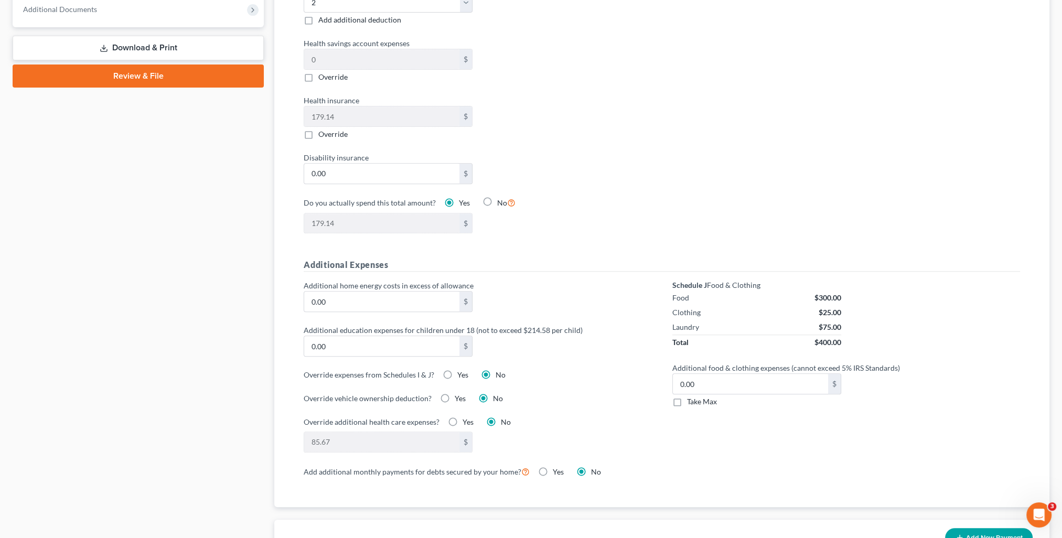
click at [704, 397] on span "Take Max" at bounding box center [702, 401] width 30 height 9
click at [698, 397] on input "Take Max" at bounding box center [694, 400] width 7 height 7
checkbox input "true"
type input "30.00"
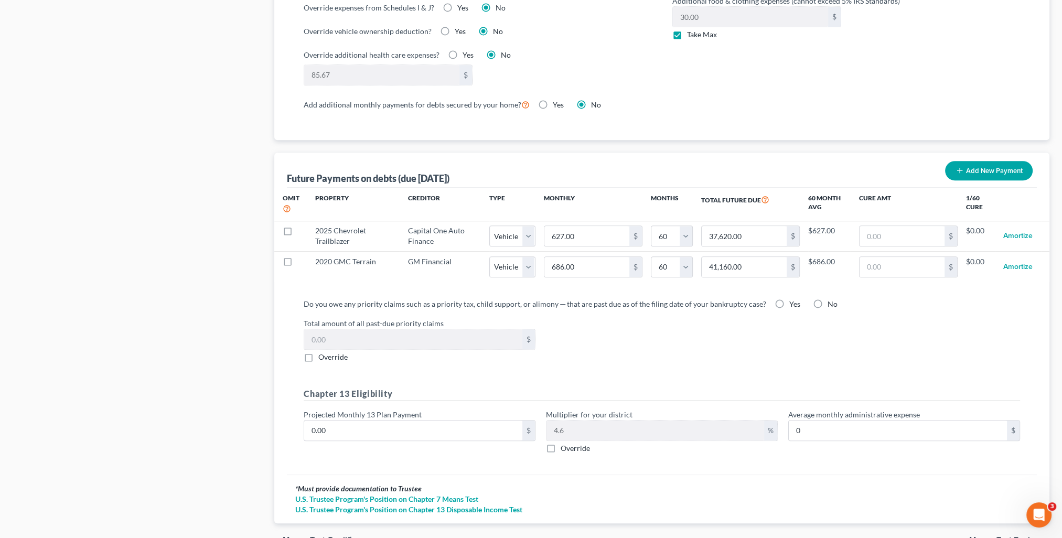
scroll to position [936, 0]
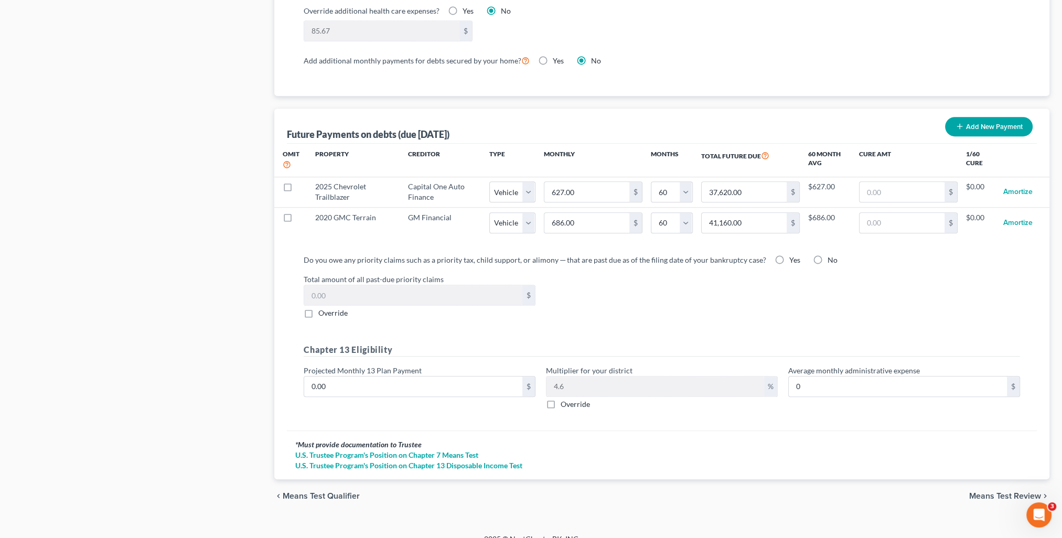
click at [1022, 492] on span "Means Test Review" at bounding box center [1005, 496] width 72 height 8
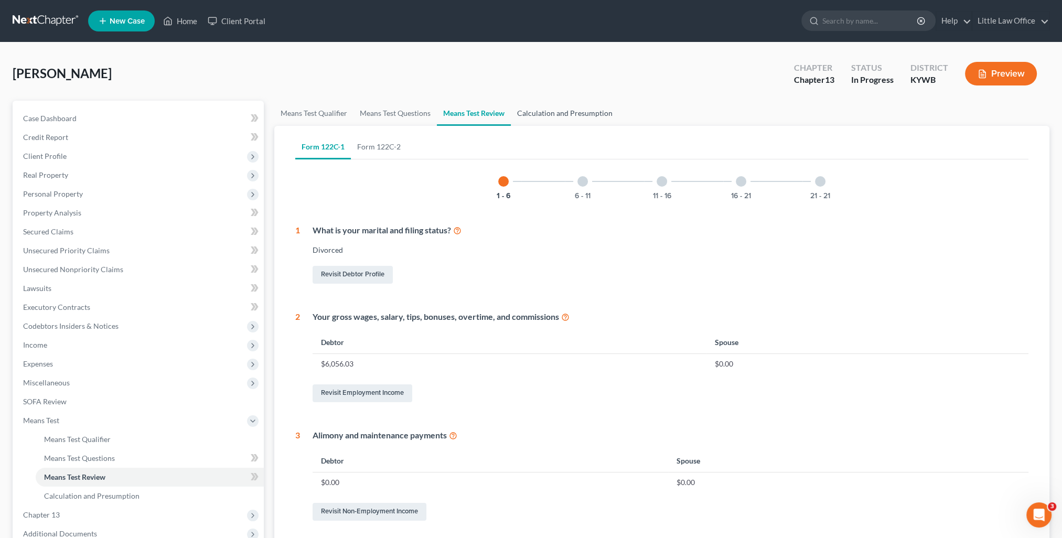
click at [539, 119] on link "Calculation and Presumption" at bounding box center [565, 113] width 108 height 25
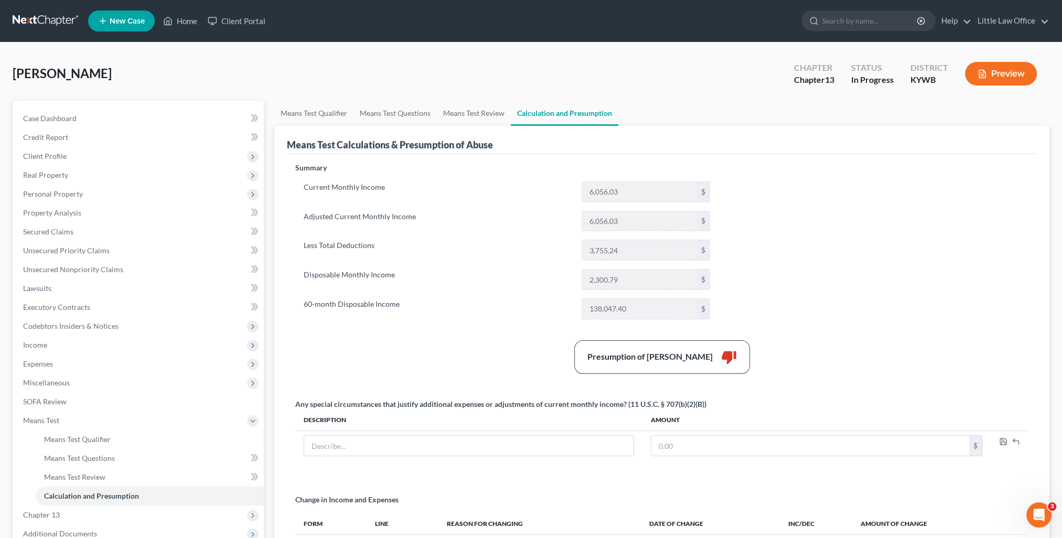
click at [807, 335] on div "Summary Current Monthly Income 6,056.03 $ Adjusted Current Monthly Income 6,056…" at bounding box center [662, 378] width 744 height 430
click at [405, 112] on link "Means Test Questions" at bounding box center [395, 113] width 83 height 25
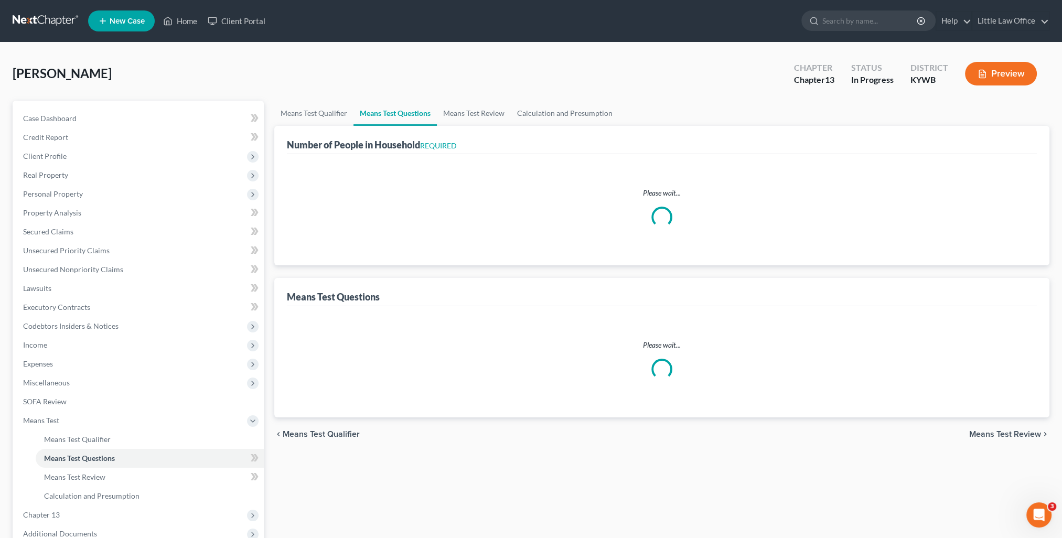
select select "1"
select select "60"
select select "1"
select select "60"
select select "0"
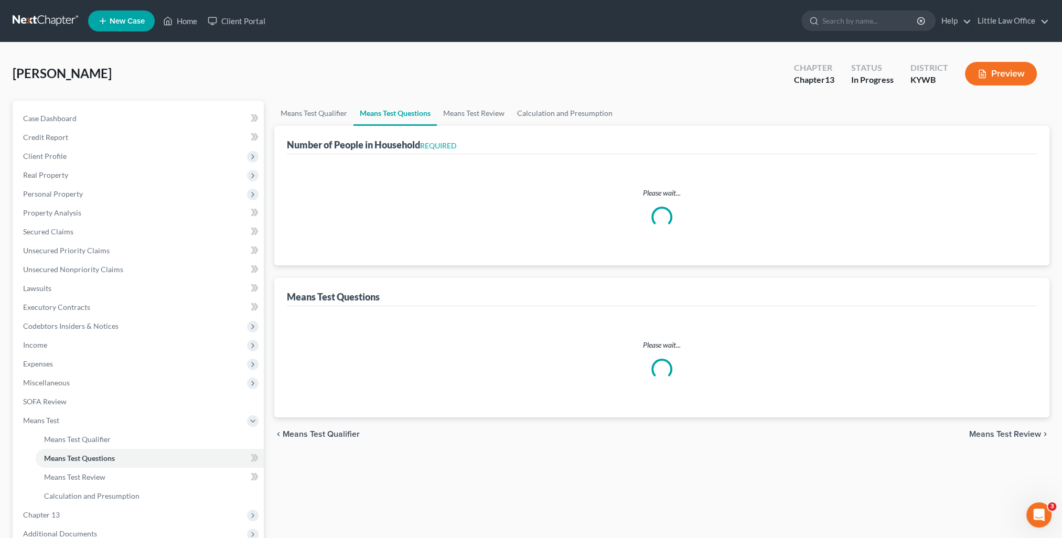
select select "2"
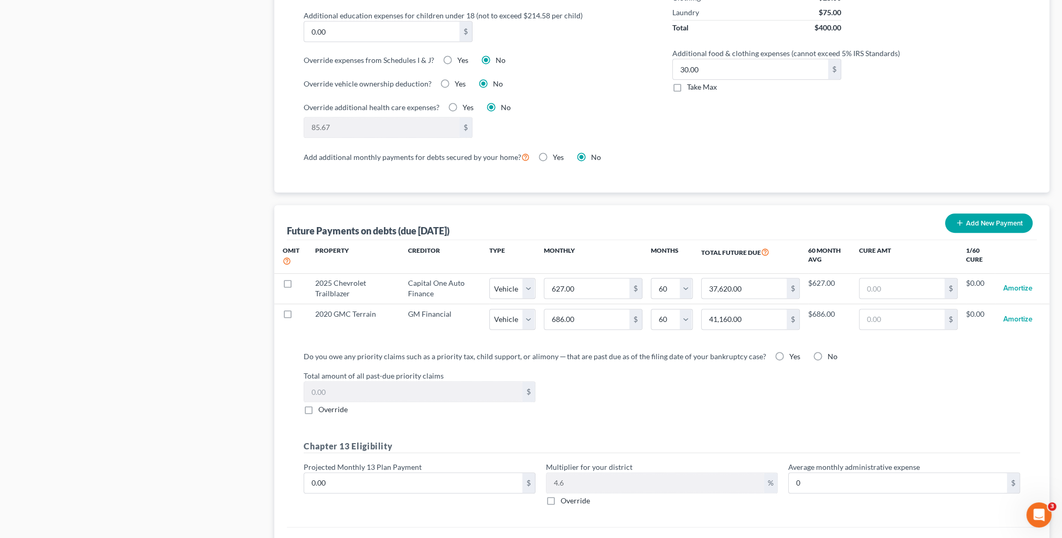
scroll to position [936, 0]
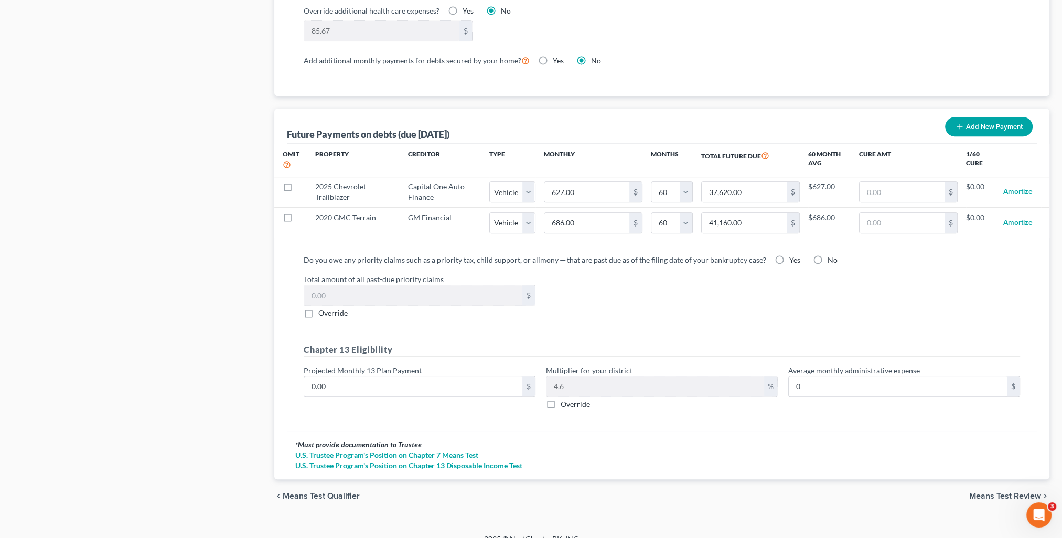
click at [978, 492] on span "Means Test Review" at bounding box center [1005, 496] width 72 height 8
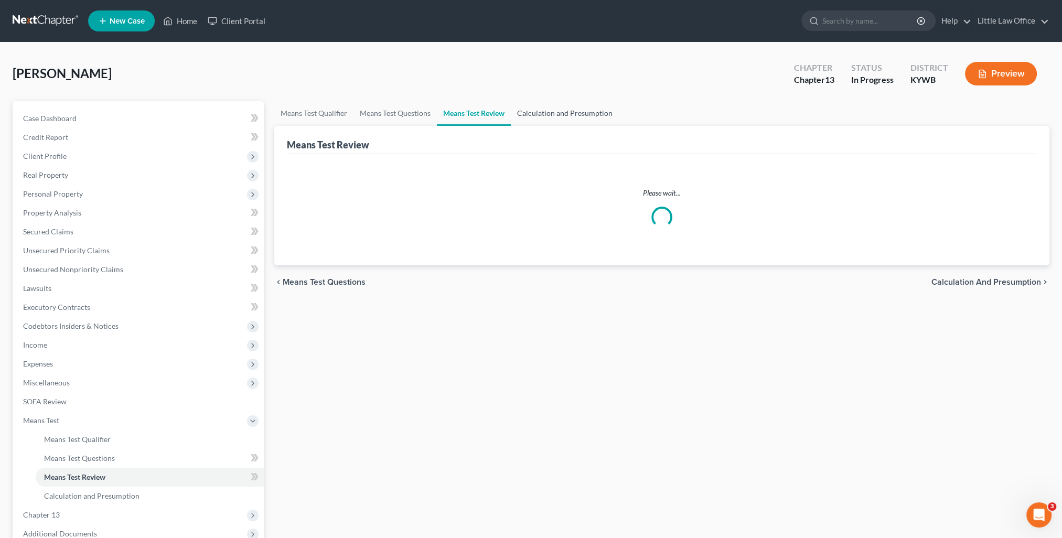
click at [526, 116] on link "Calculation and Presumption" at bounding box center [565, 113] width 108 height 25
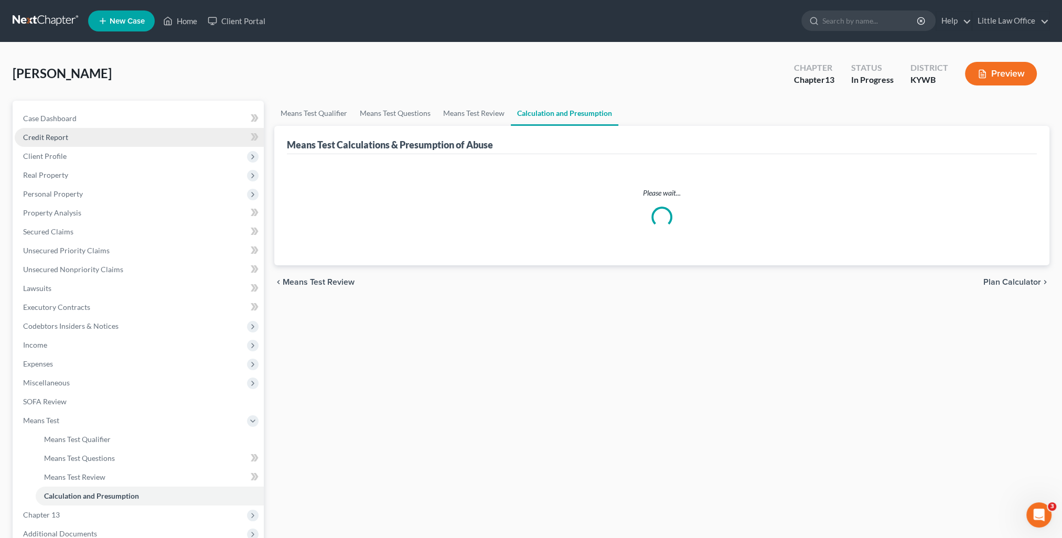
click at [59, 144] on link "Credit Report" at bounding box center [139, 137] width 249 height 19
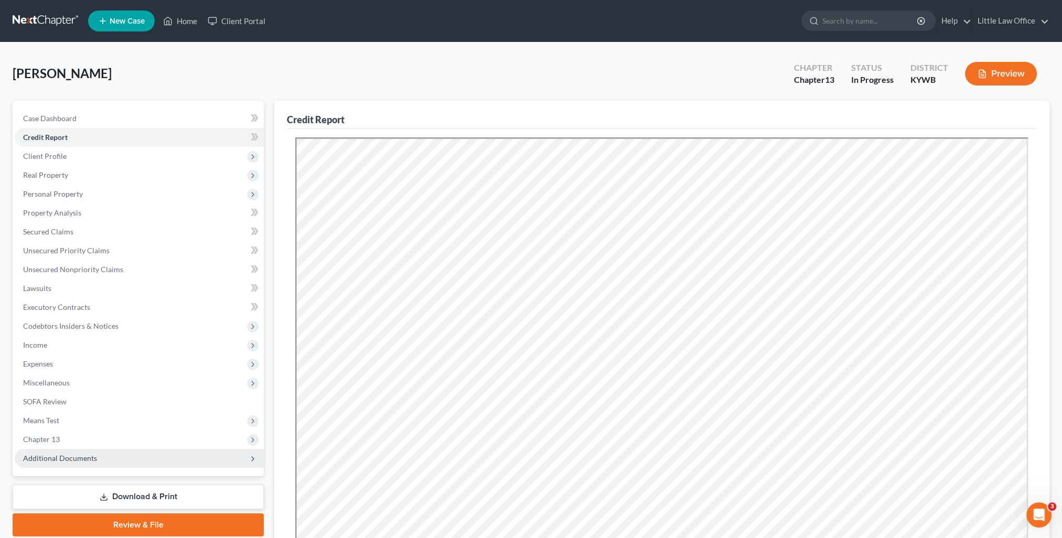
click at [68, 449] on span "Additional Documents" at bounding box center [139, 458] width 249 height 19
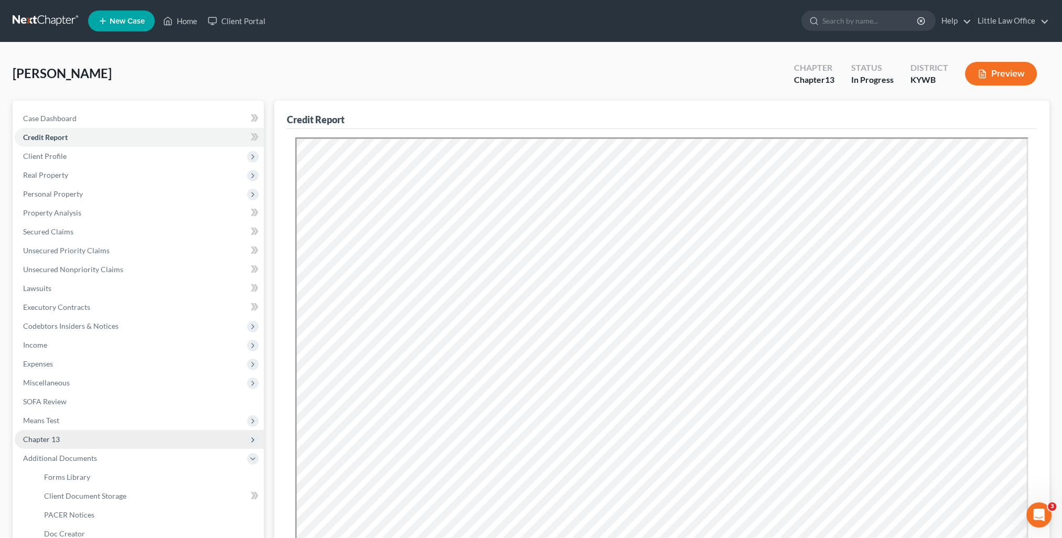
click at [65, 440] on span "Chapter 13" at bounding box center [139, 439] width 249 height 19
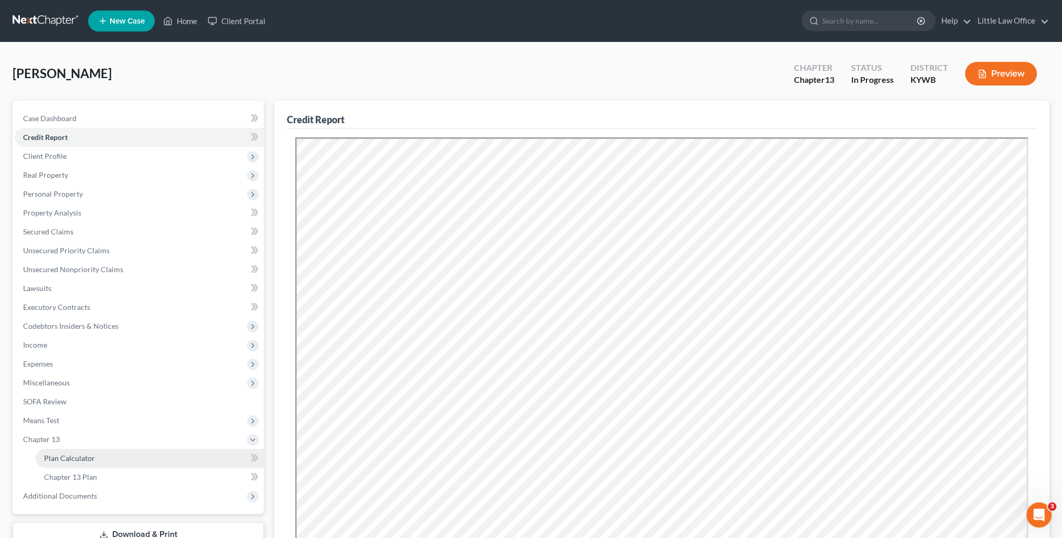
click at [86, 462] on span "Plan Calculator" at bounding box center [69, 458] width 51 height 9
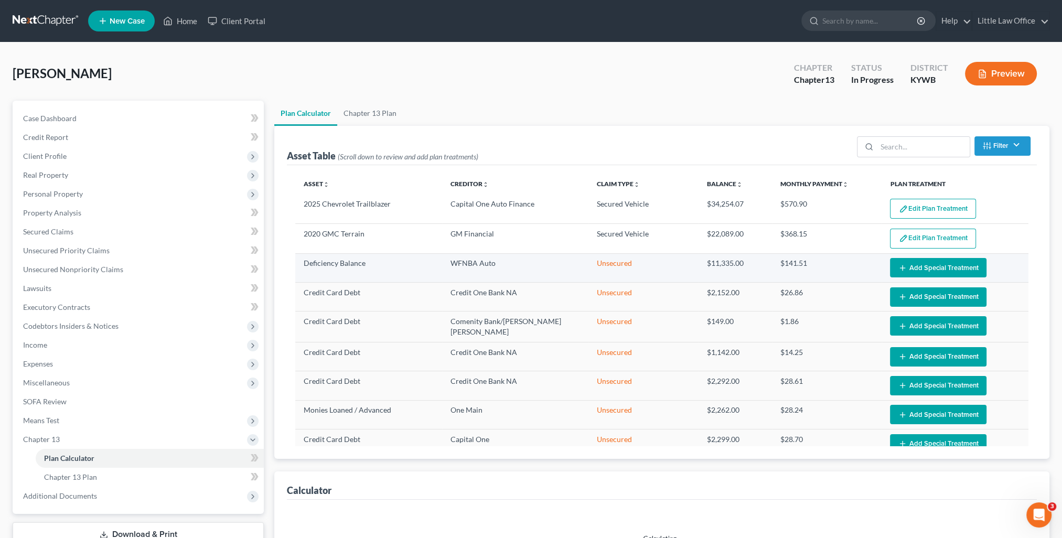
select select "59"
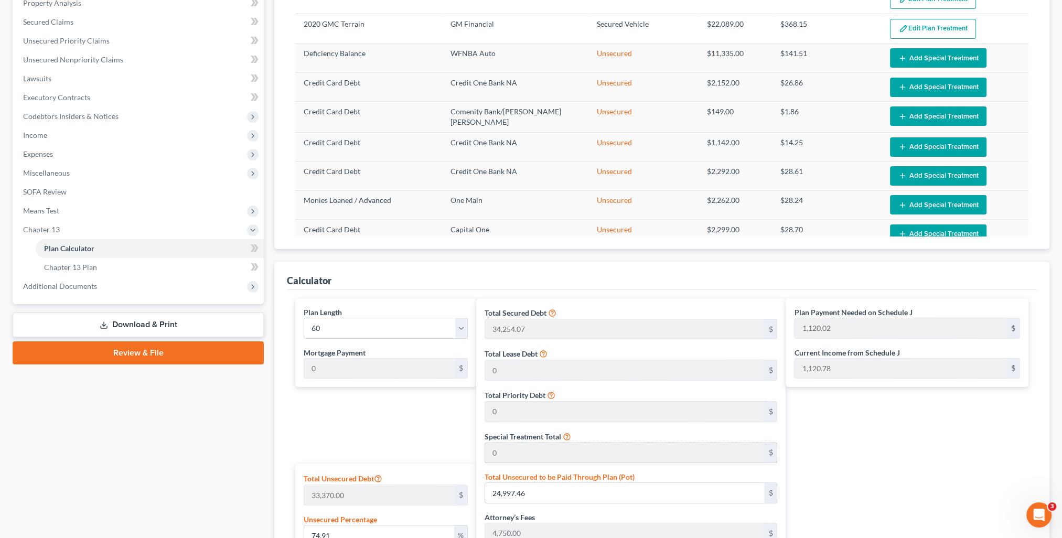
scroll to position [367, 0]
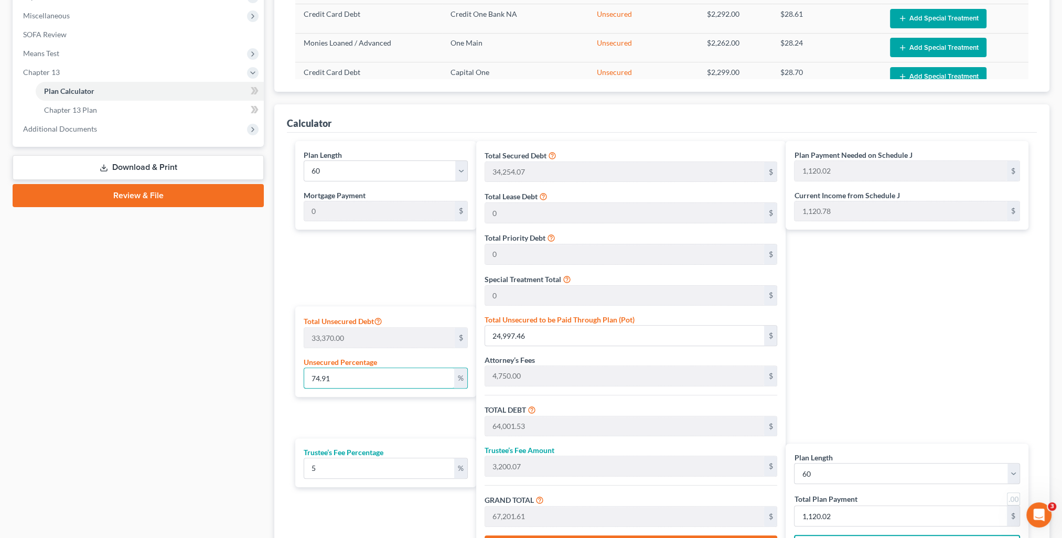
drag, startPoint x: 361, startPoint y: 379, endPoint x: 290, endPoint y: 380, distance: 71.9
click at [290, 380] on div "Plan Length 1 2 3 4 5 6 7 8 9 10 11 12 13 14 15 16 17 18 19 20 21 22 23 24 25 2…" at bounding box center [383, 354] width 186 height 426
type input "1"
type input "333.70"
type input "39,337.77"
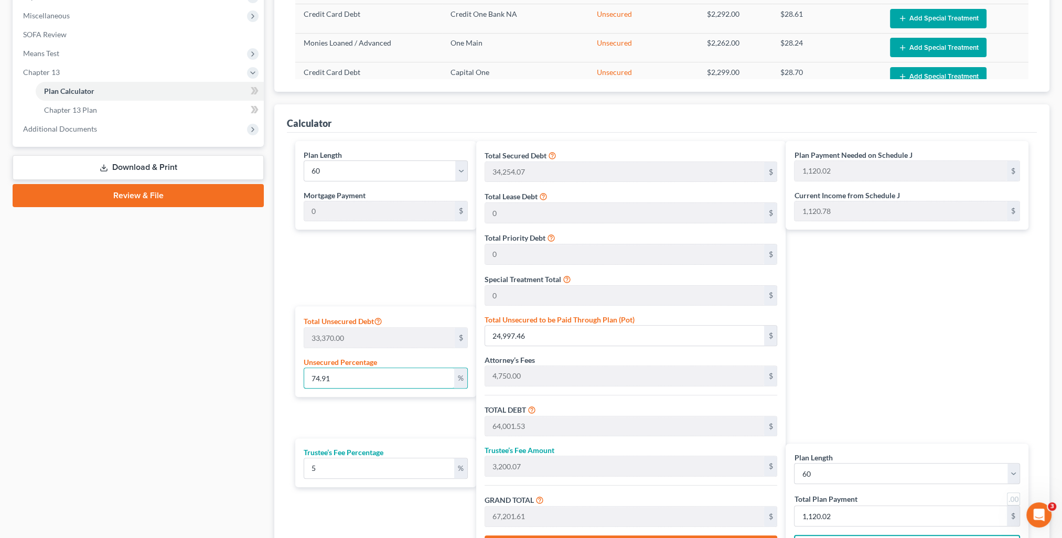
type input "1,966.88"
type input "41,304.65"
type input "688.41"
type input "10"
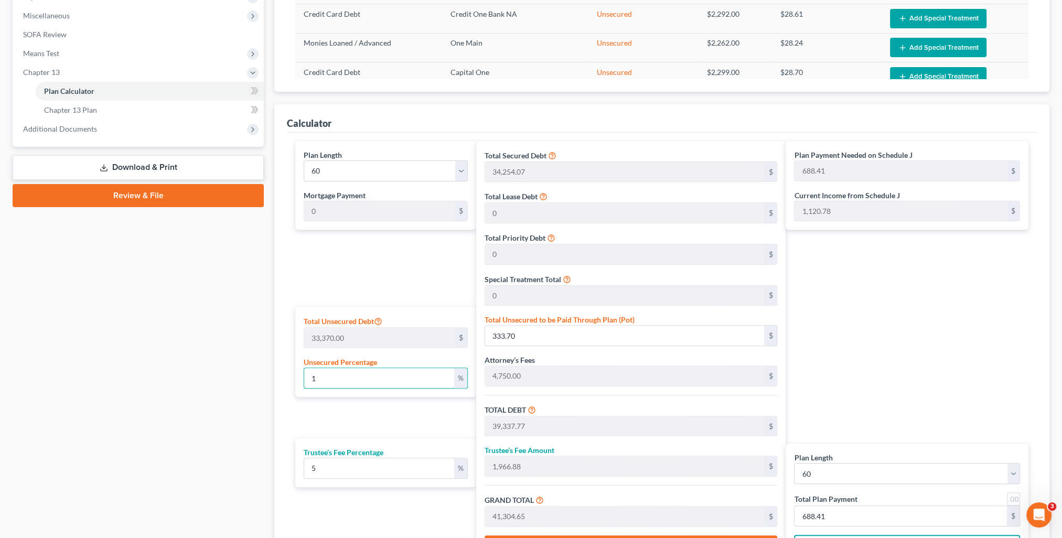
type input "3,337.00"
type input "42,341.07"
type input "2,117.05"
type input "44,458.12"
type input "740.96"
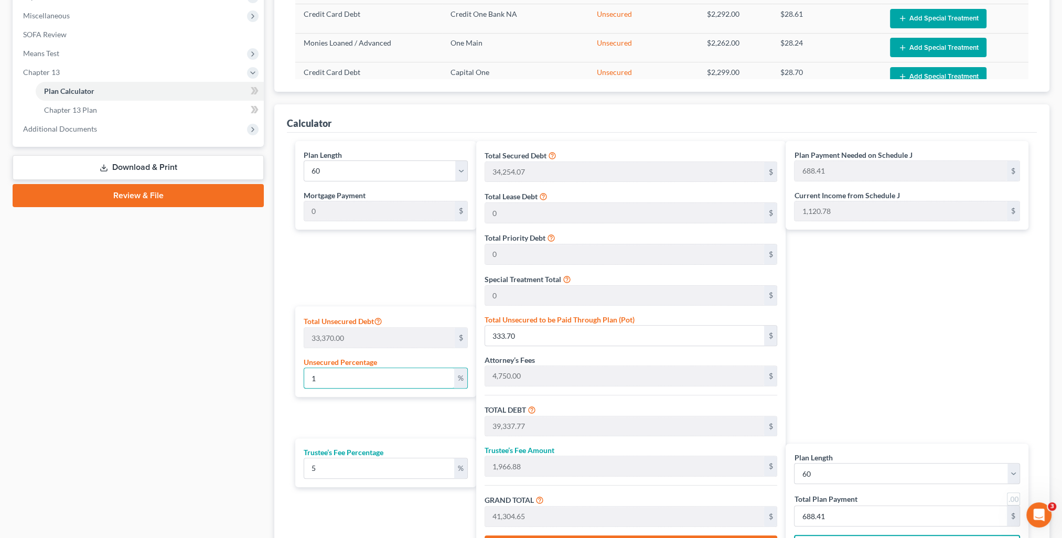
type input "740.96"
type input "100"
type input "33,370.00"
type input "72,374.07"
type input "3,618.70"
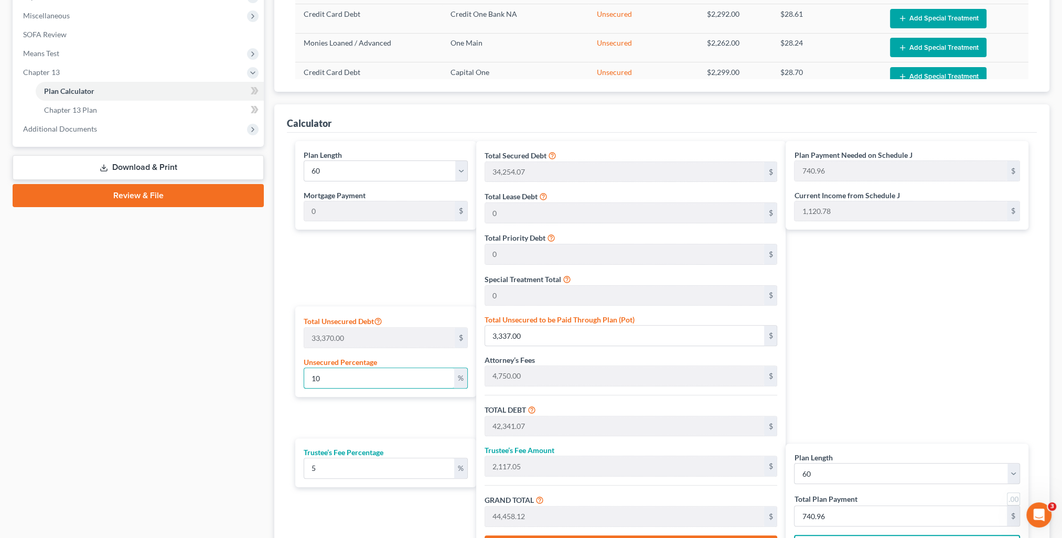
type input "75,992.77"
type input "1,266.54"
click at [912, 358] on div "Plan Payment Needed on Schedule J 1,266.54 $ Current Income from Schedule J 1,1…" at bounding box center [910, 354] width 248 height 426
click at [852, 511] on input "1,266.54" at bounding box center [901, 516] width 212 height 20
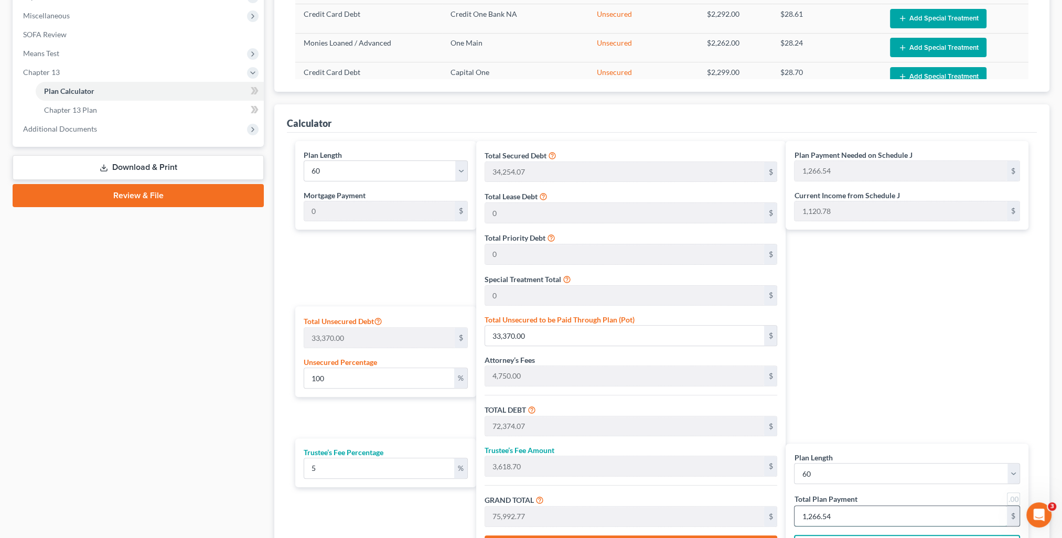
type input "0"
type input "57.14"
type input "2.85"
type input "60.00"
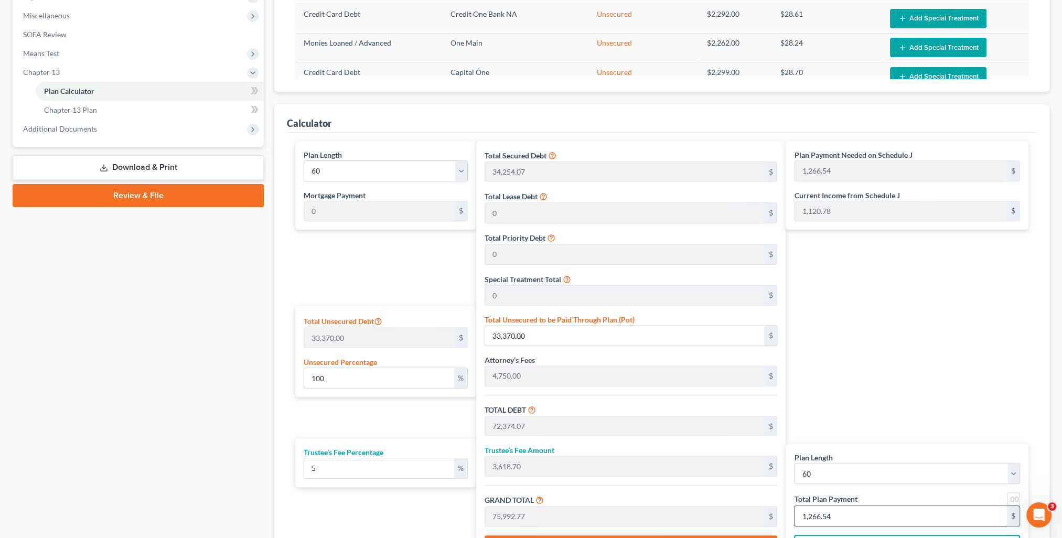
type input "1"
type input "685.71"
type input "34.28"
type input "720.00"
type input "12"
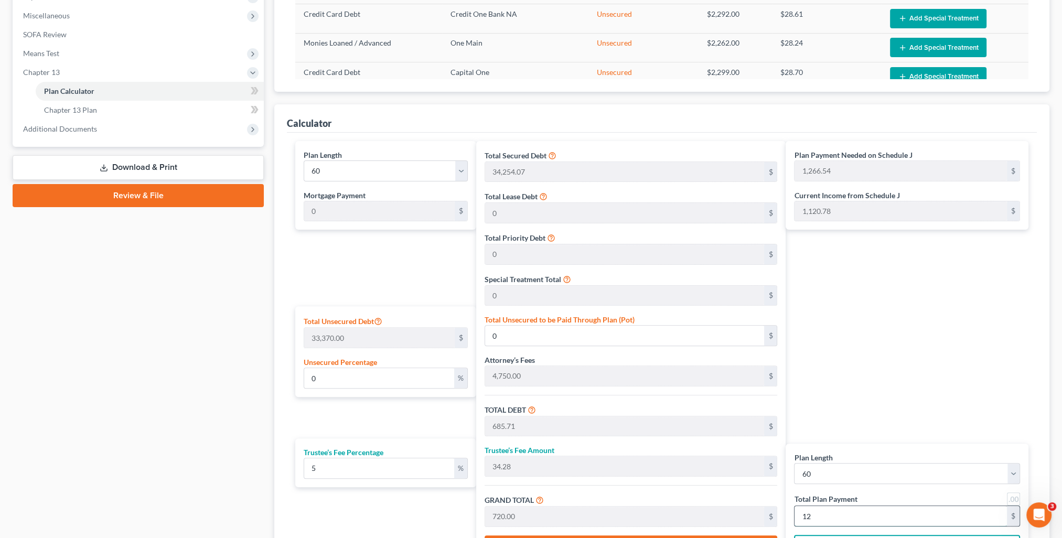
type input "7,200.00"
type input "360.00"
type input "7,560.00"
type input "126"
type input "99.74"
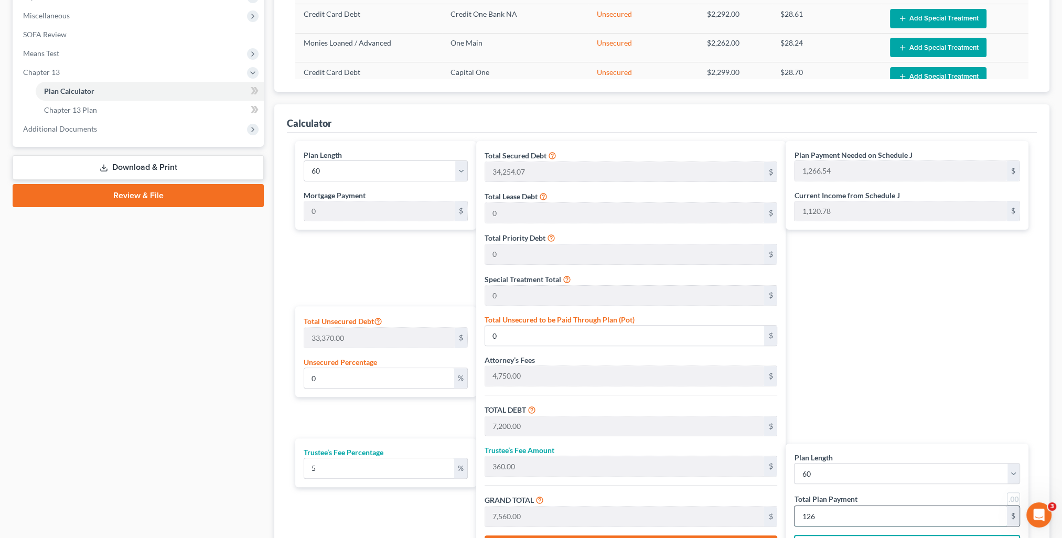
type input "33,281.64"
type input "72,285.71"
type input "3,614.28"
type input "75,900.00"
type input "1,265.00"
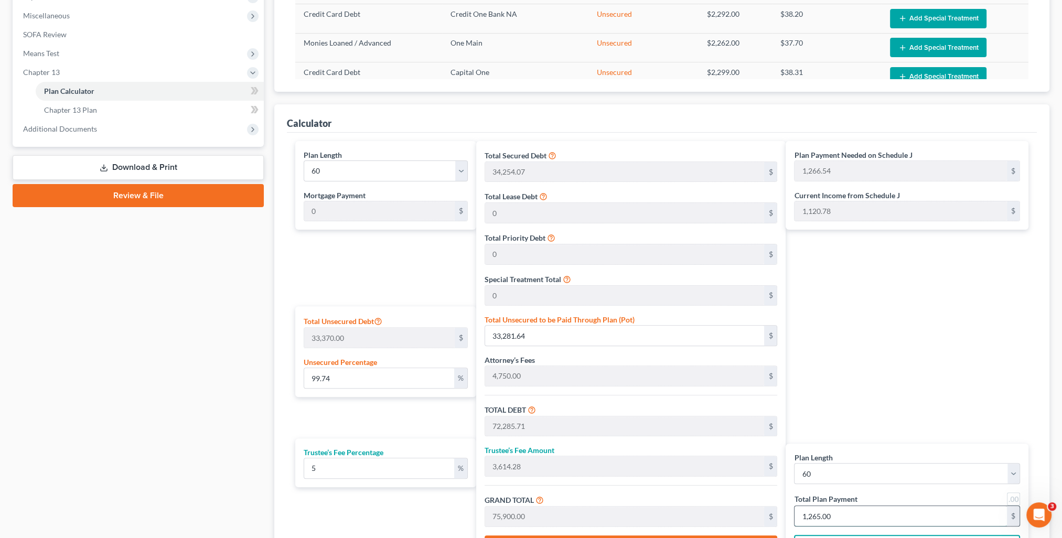
drag, startPoint x: 873, startPoint y: 516, endPoint x: 795, endPoint y: 521, distance: 77.8
click at [795, 521] on input "1,265.00" at bounding box center [901, 516] width 212 height 20
type input "0"
type input "57.14"
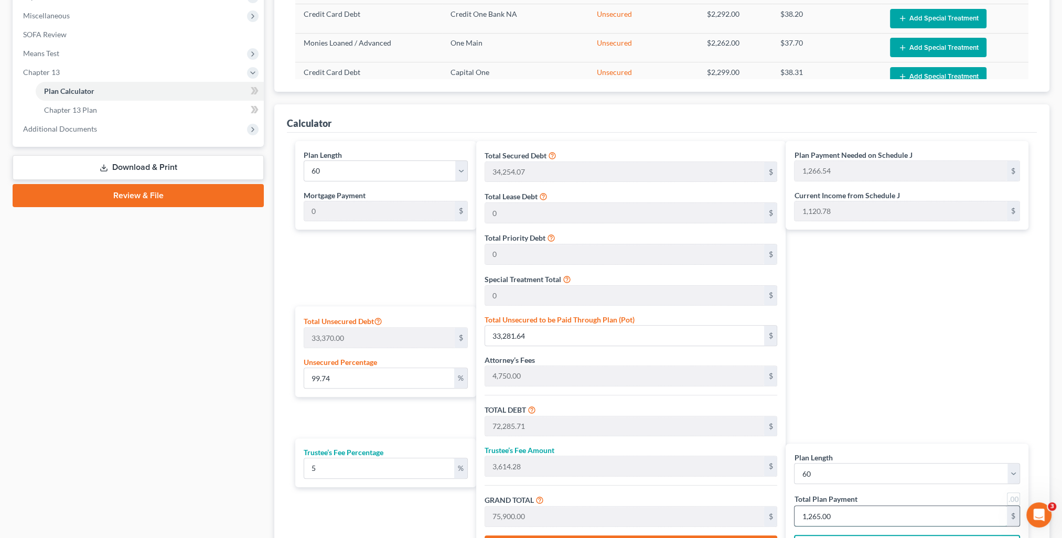
type input "2.85"
type input "60.00"
type input "1"
type input "685.71"
type input "34.28"
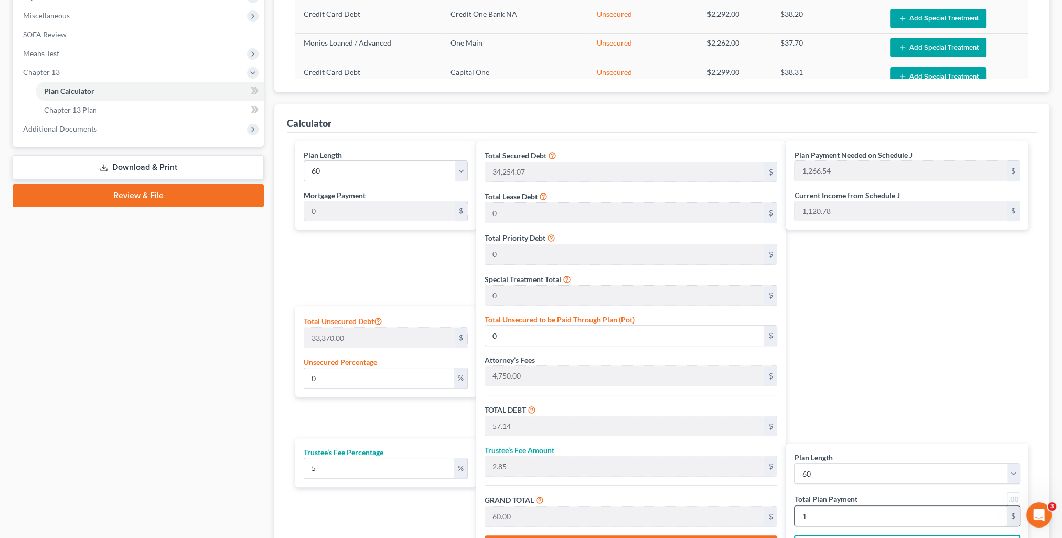
type input "720.00"
type input "12"
type input "7,200.00"
type input "360.00"
type input "7,560.00"
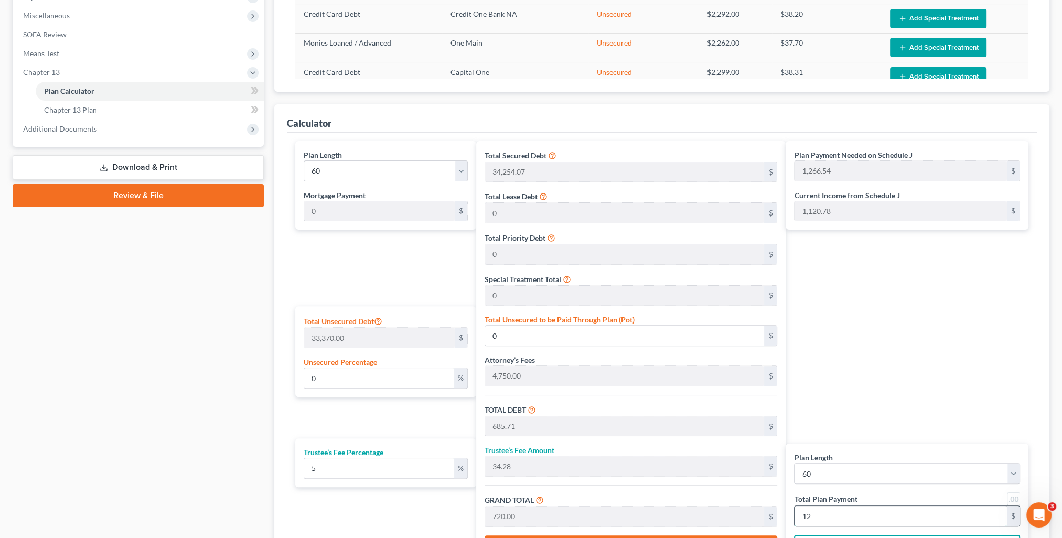
type input "126"
type input "99.91"
type input "33,338.78"
type input "72,342.85"
type input "3,617.14"
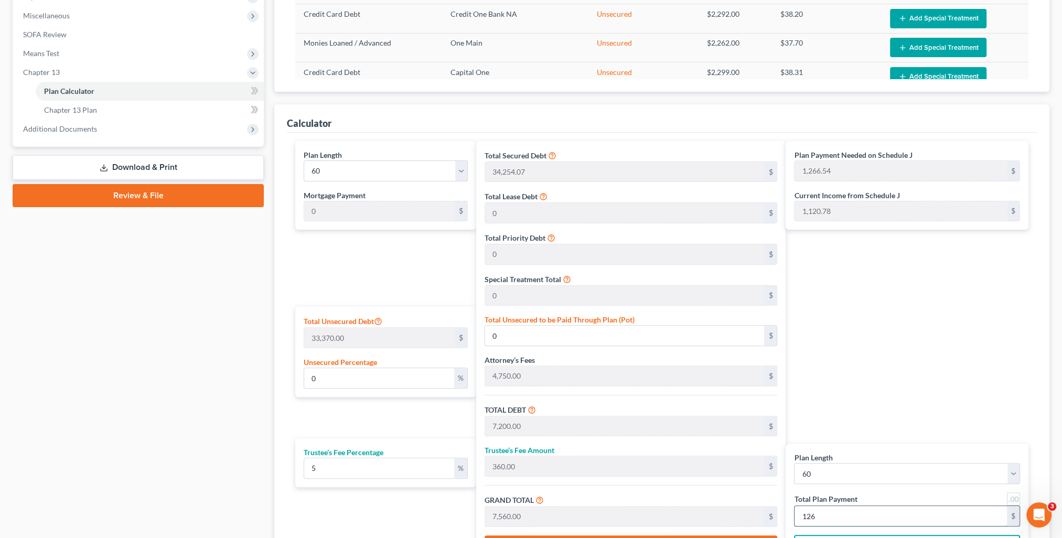
type input "75,960.00"
type input "1,266"
type input "0"
type input "7,200.00"
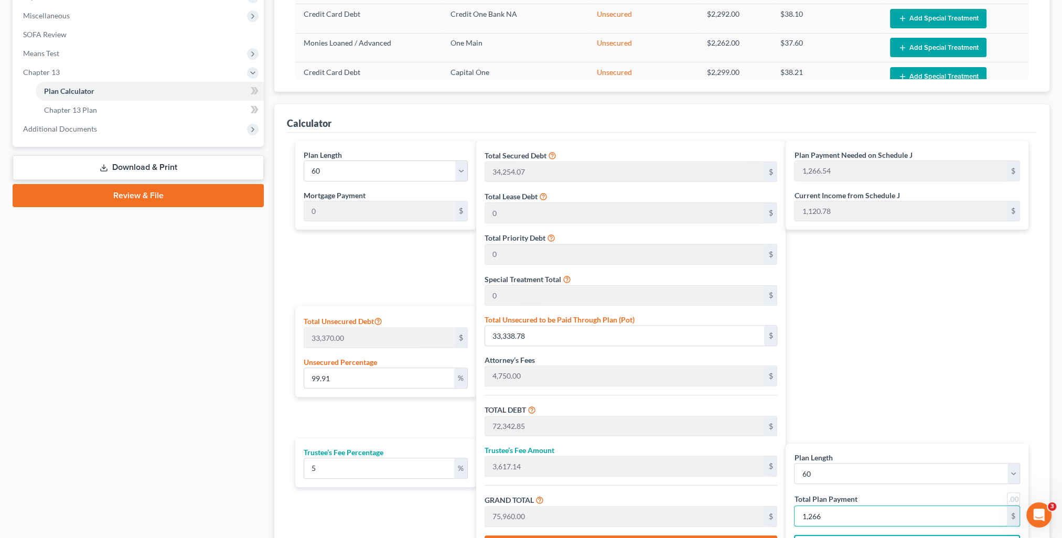
type input "360.00"
type input "7,560.00"
type input "126"
type input "100.08"
type input "33,395.93"
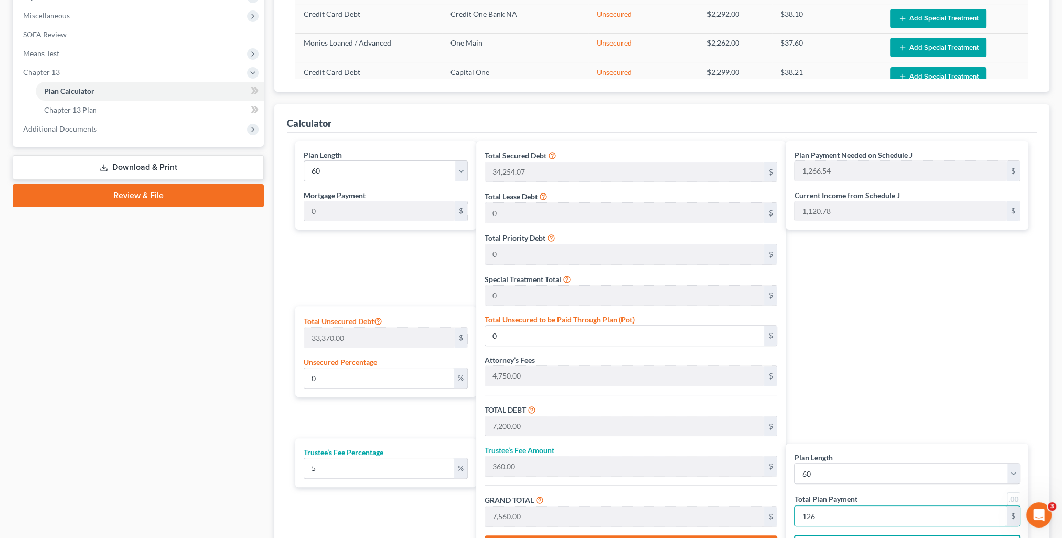
type input "72,400.00"
type input "3,620.00"
type input "76,020.00"
type input "1,267"
click at [876, 410] on div "Plan Payment Needed on Schedule J 1,266.54 $ Current Income from Schedule J 1,1…" at bounding box center [910, 354] width 248 height 426
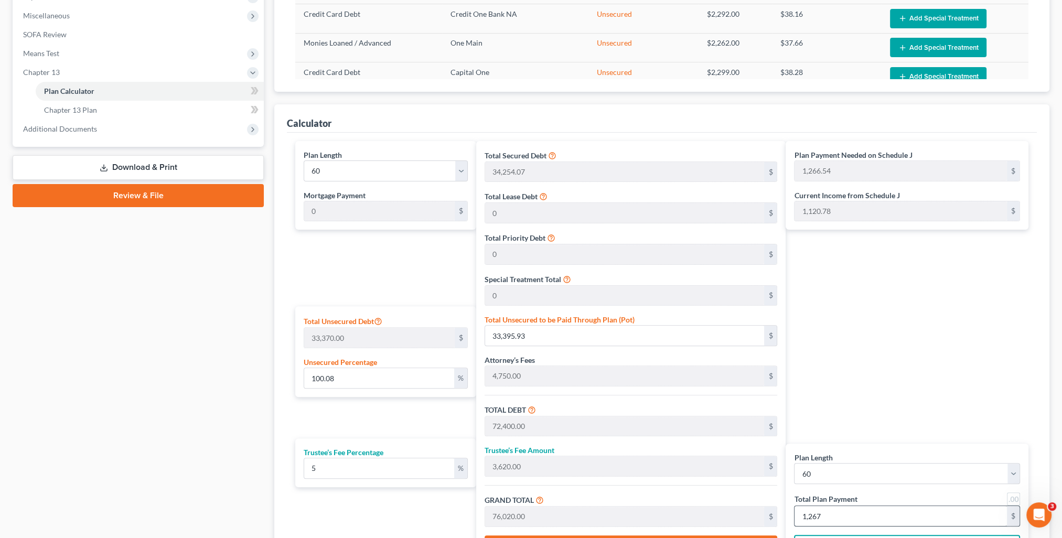
click at [902, 511] on div "Total Plan Payment 1,267 $" at bounding box center [907, 509] width 226 height 34
click at [902, 511] on input "1,267" at bounding box center [901, 516] width 212 height 20
type input "0"
type input "57.14"
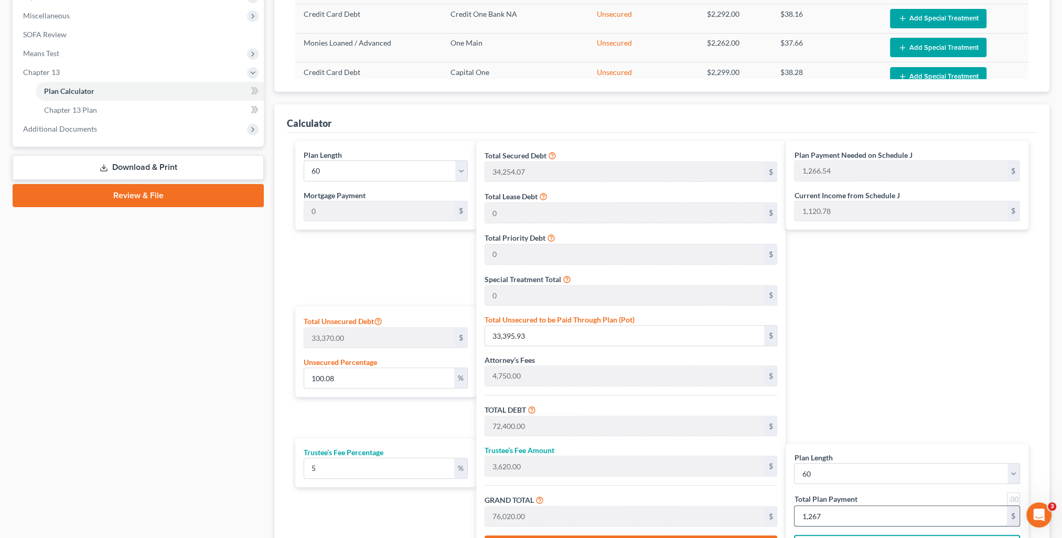
type input "2.85"
type input "60.00"
type input "1"
type input "685.71"
type input "34.28"
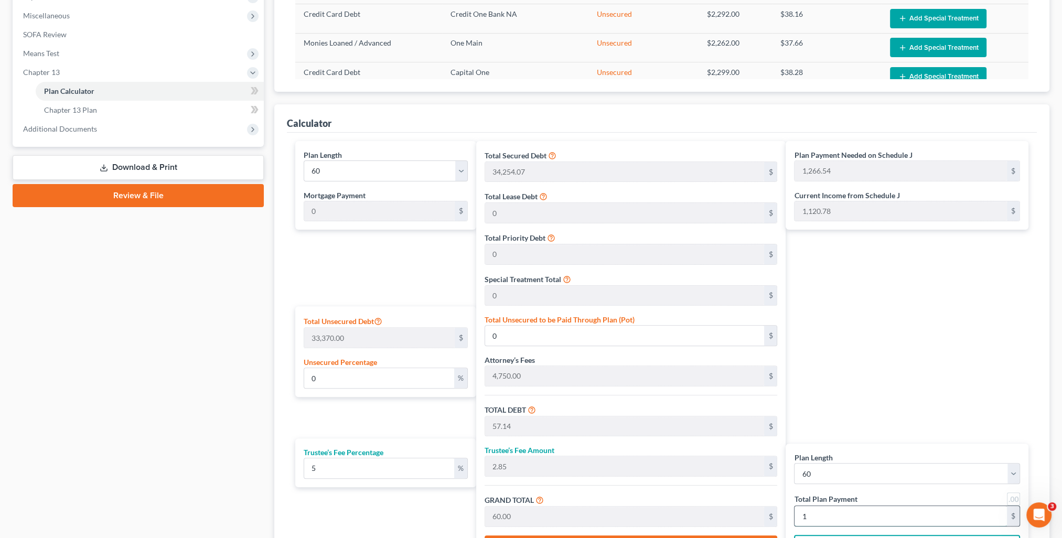
type input "720.00"
type input "12"
type input "7,257.14"
type input "362.85"
type input "7,620.00"
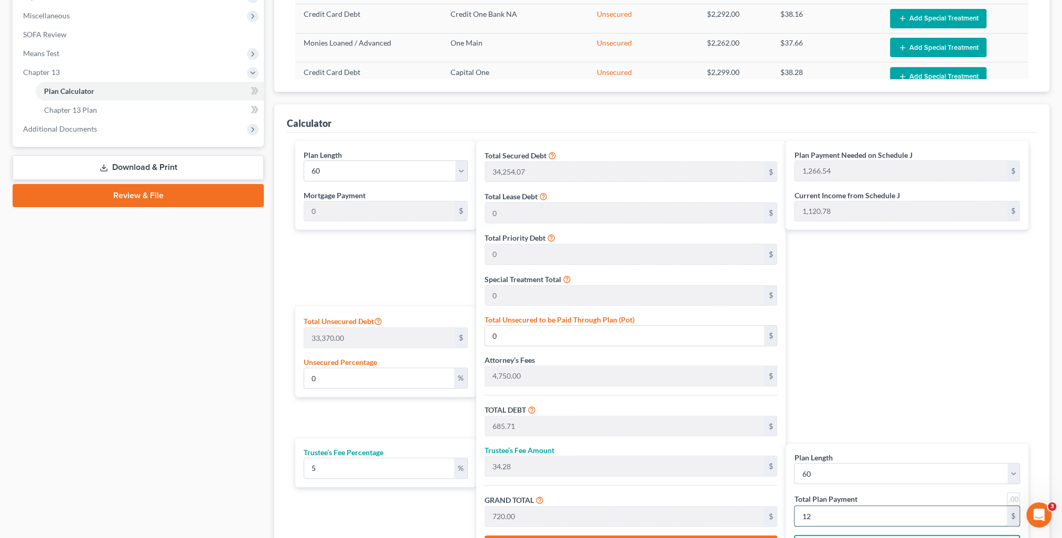
type input "127"
type input "100.59"
type input "33,567.35"
type input "72,571.42"
type input "3,628.57"
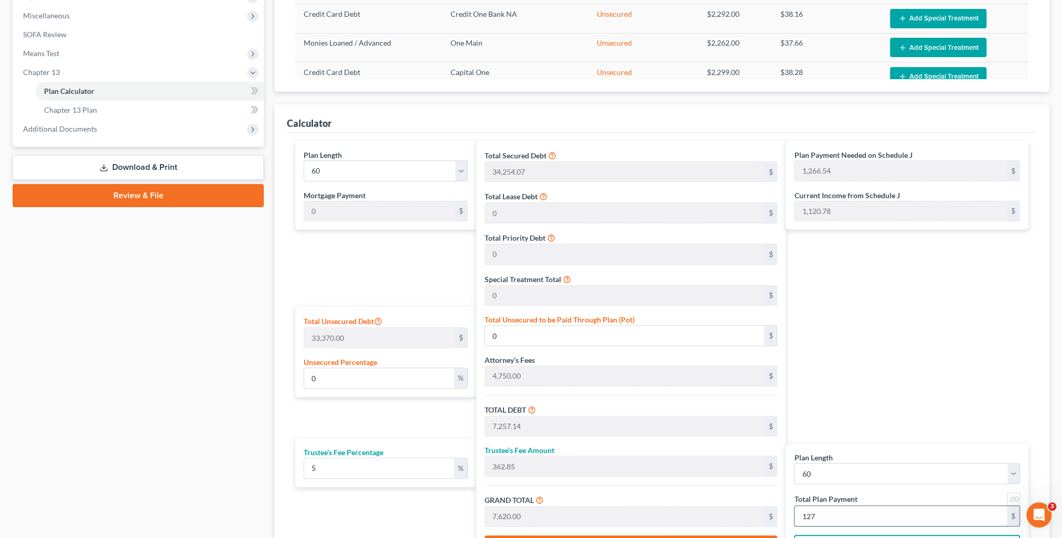
type input "76,200.00"
type input "1,270"
click at [939, 382] on div "Plan Payment Needed on Schedule J 1,266.54 $ Current Income from Schedule J 1,1…" at bounding box center [910, 354] width 248 height 426
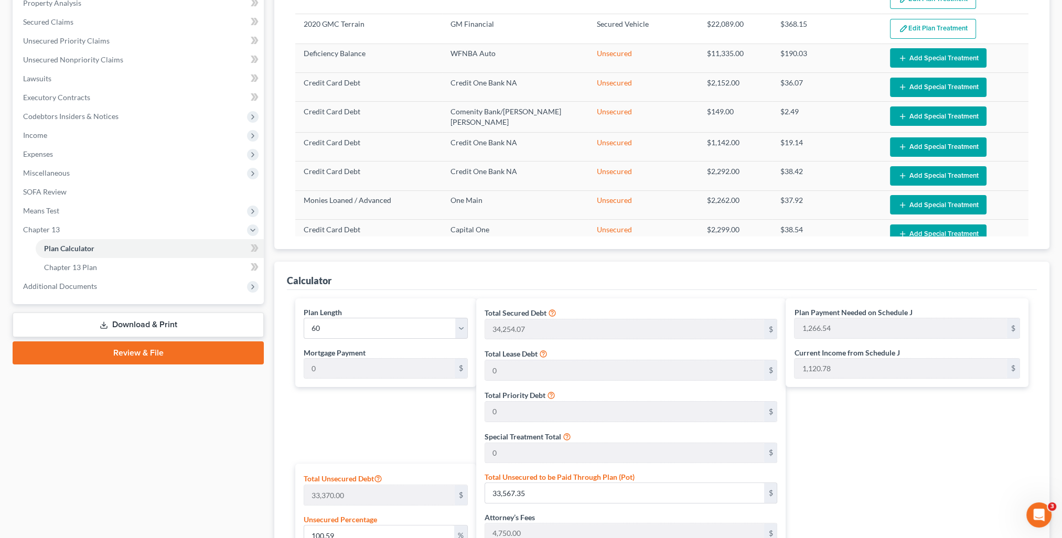
scroll to position [157, 0]
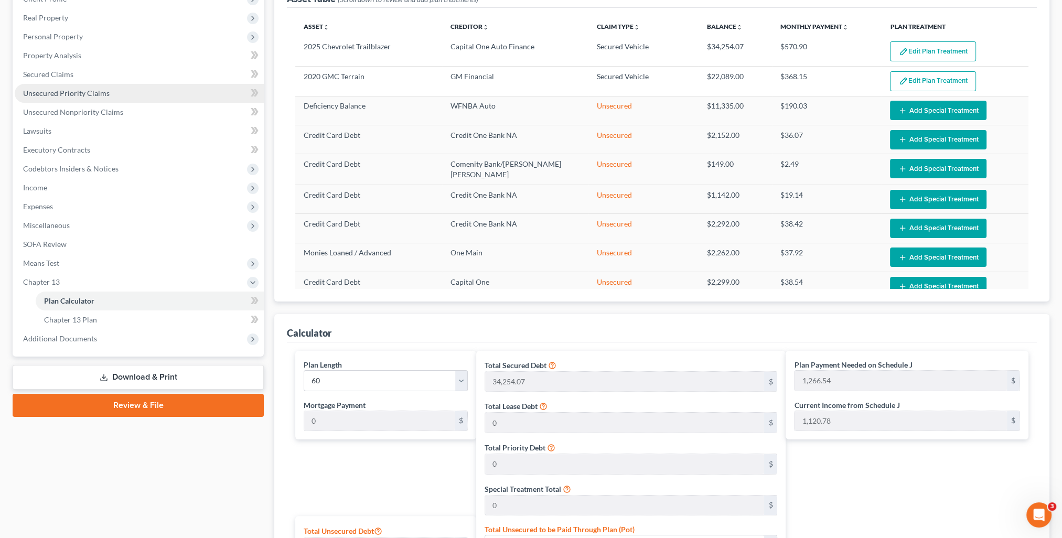
click at [72, 93] on span "Unsecured Priority Claims" at bounding box center [66, 93] width 87 height 9
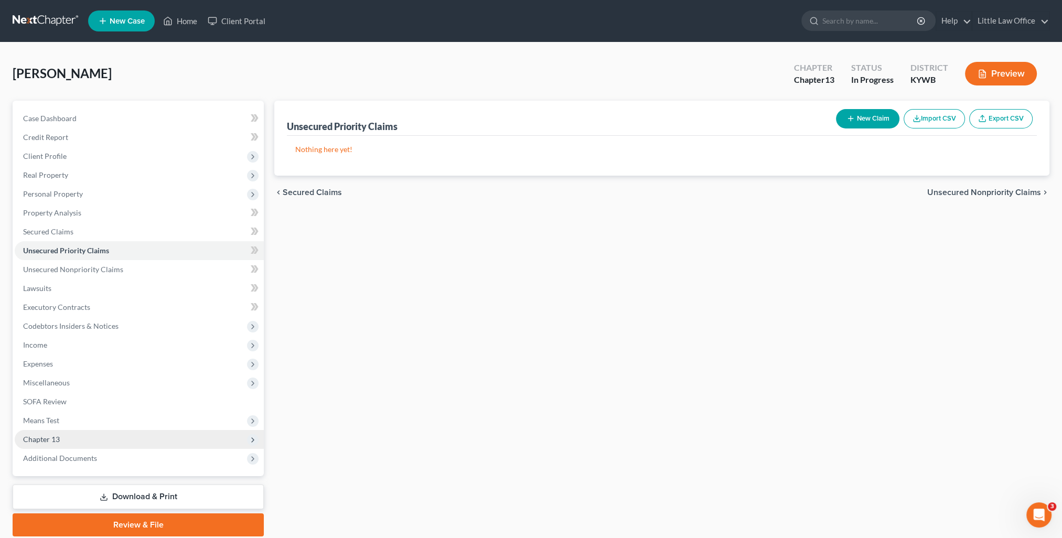
click at [52, 444] on span "Chapter 13" at bounding box center [139, 439] width 249 height 19
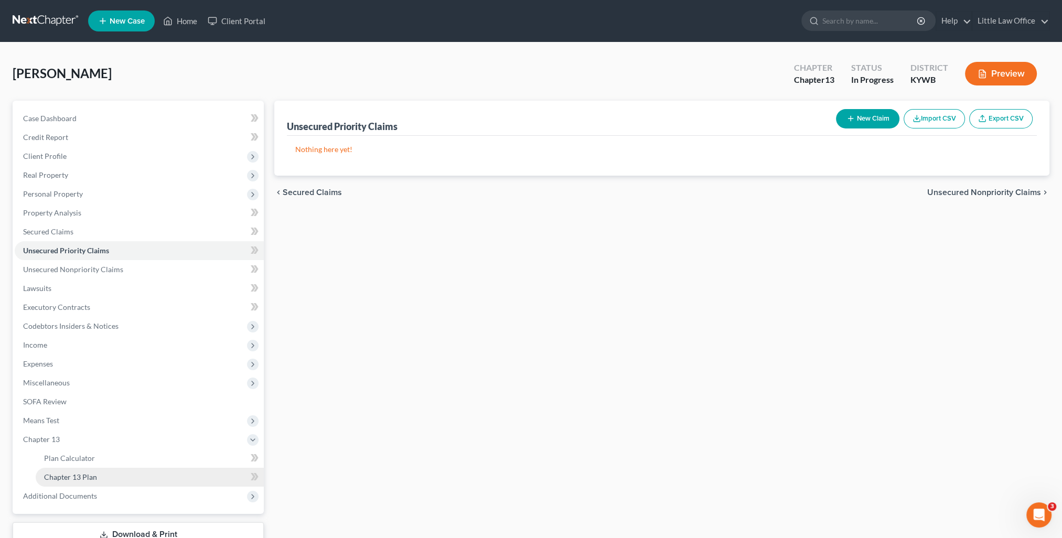
click at [78, 479] on span "Chapter 13 Plan" at bounding box center [70, 477] width 53 height 9
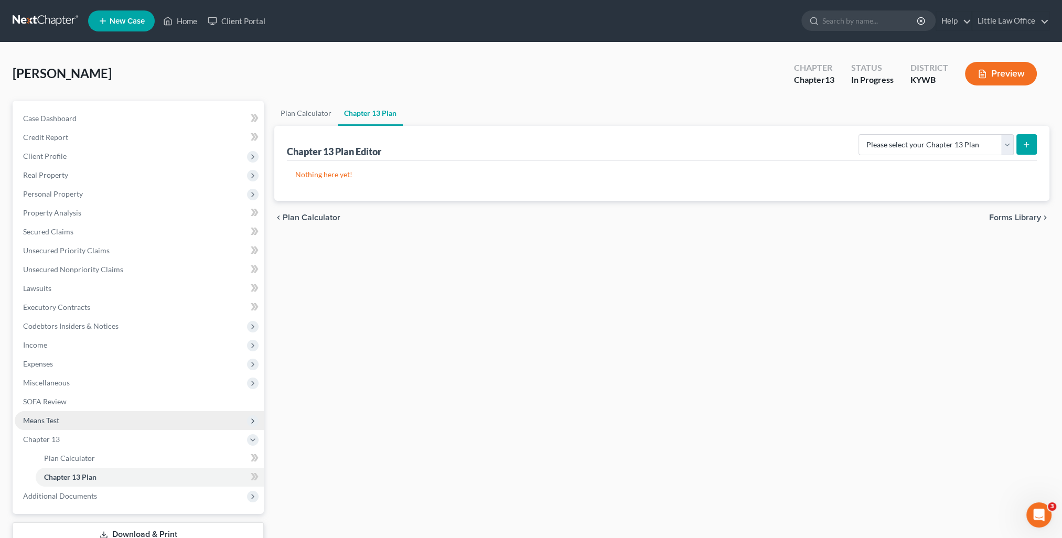
click at [53, 417] on span "Means Test" at bounding box center [41, 420] width 36 height 9
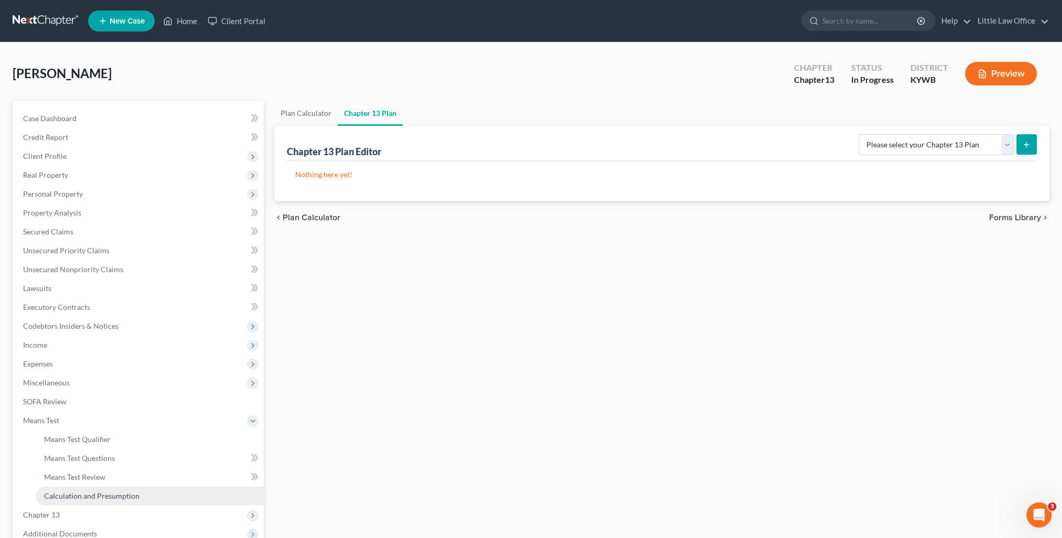
click at [92, 496] on span "Calculation and Presumption" at bounding box center [91, 495] width 95 height 9
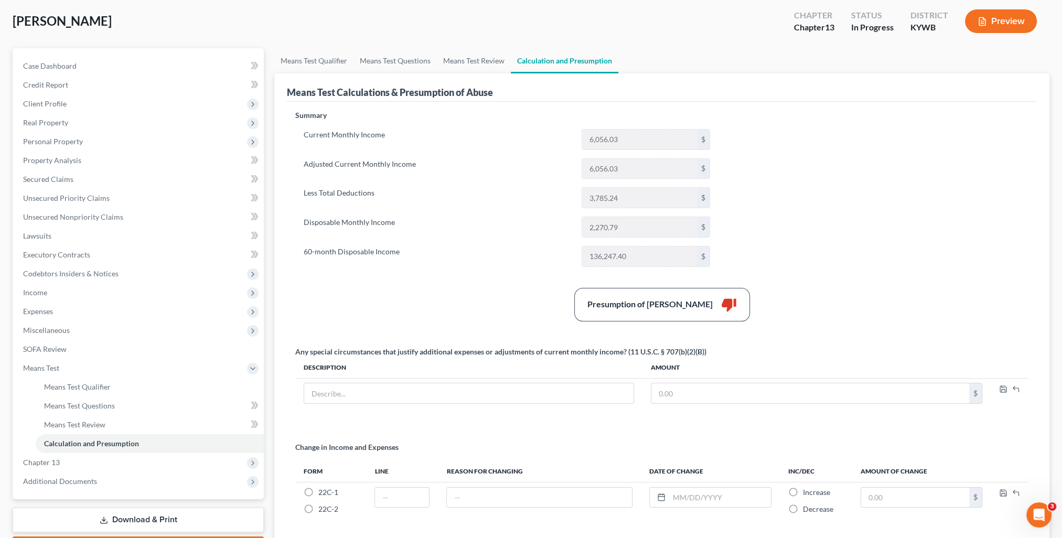
scroll to position [105, 0]
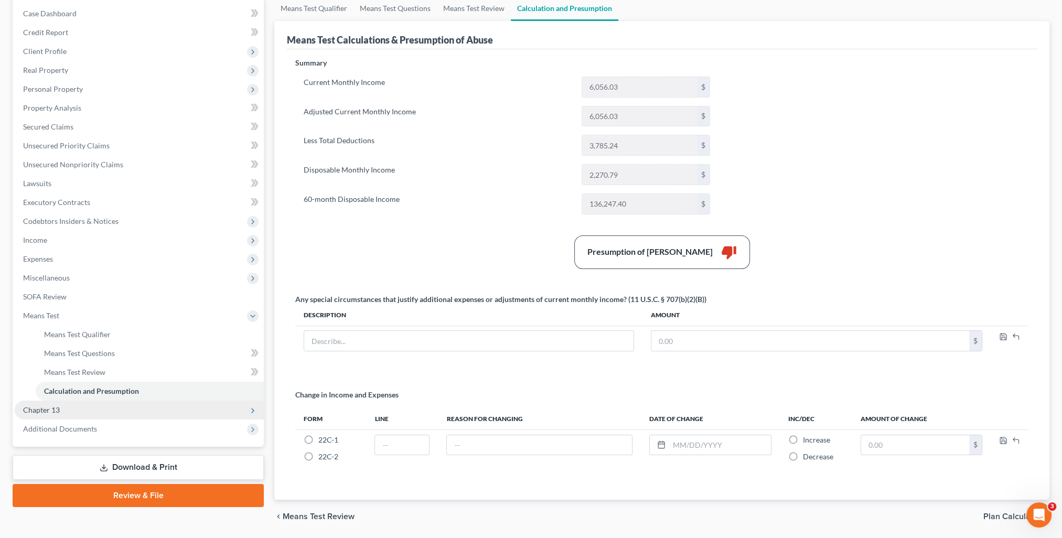
click at [52, 410] on span "Chapter 13" at bounding box center [41, 409] width 37 height 9
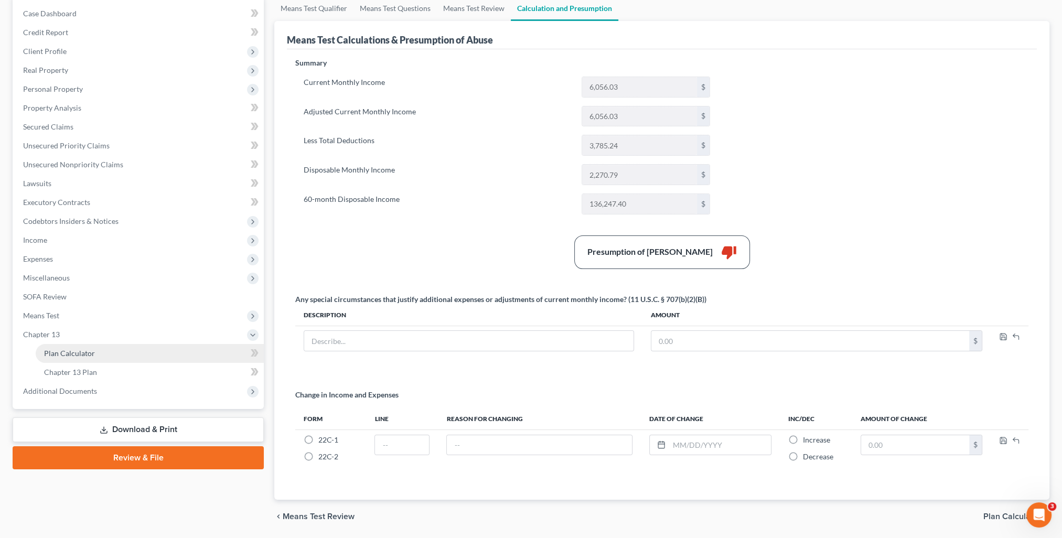
click at [74, 358] on link "Plan Calculator" at bounding box center [150, 353] width 228 height 19
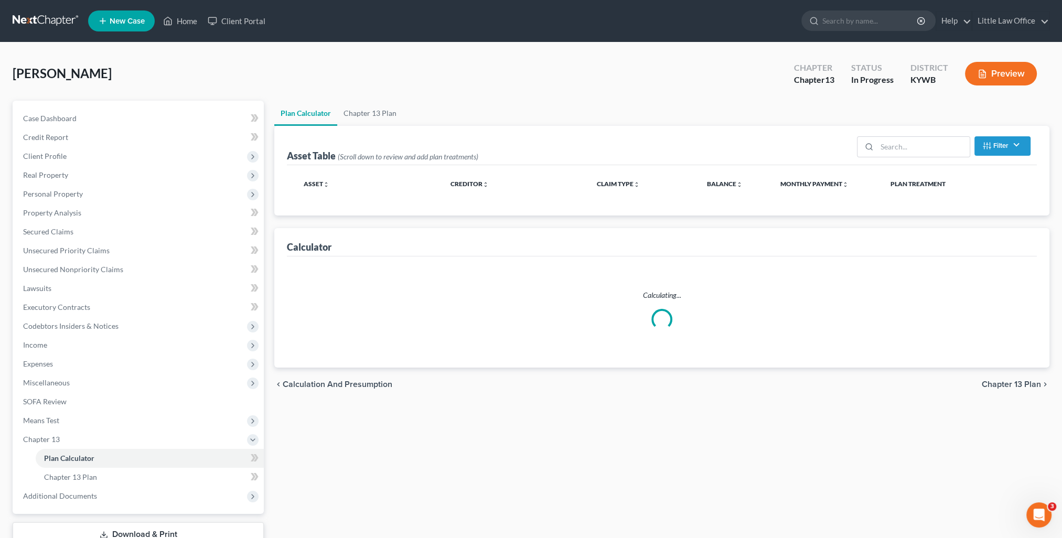
select select "59"
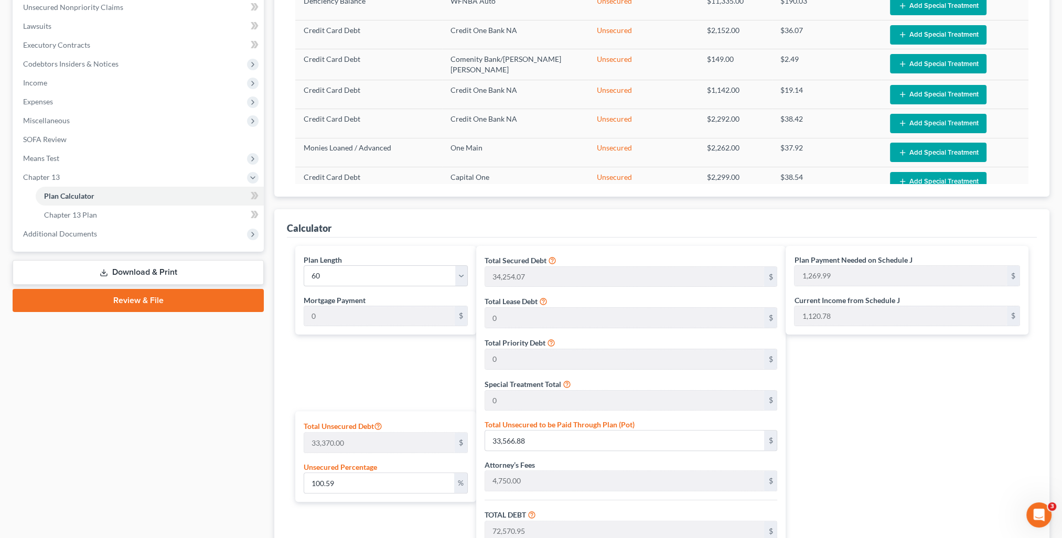
scroll to position [472, 0]
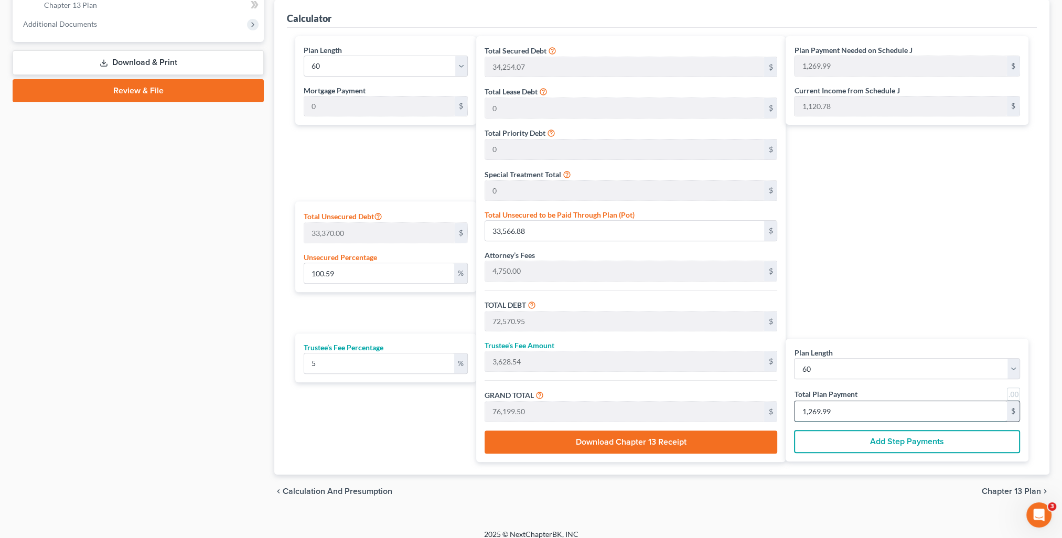
click at [864, 408] on input "1,269.99" at bounding box center [901, 411] width 212 height 20
type input "0"
type input "57.14"
type input "2.85"
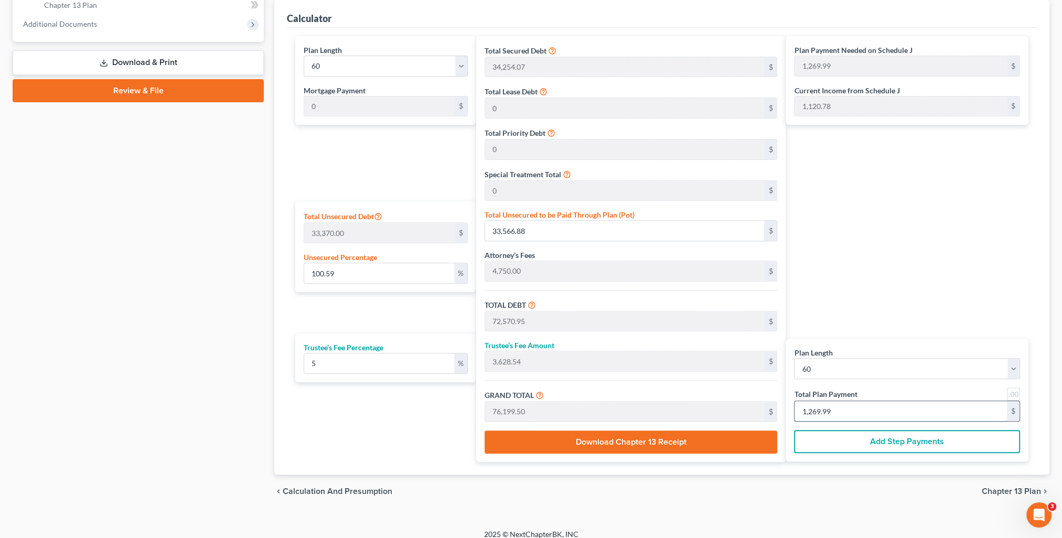
type input "60.00"
type input "1"
type input "685.71"
type input "34.28"
type input "720.00"
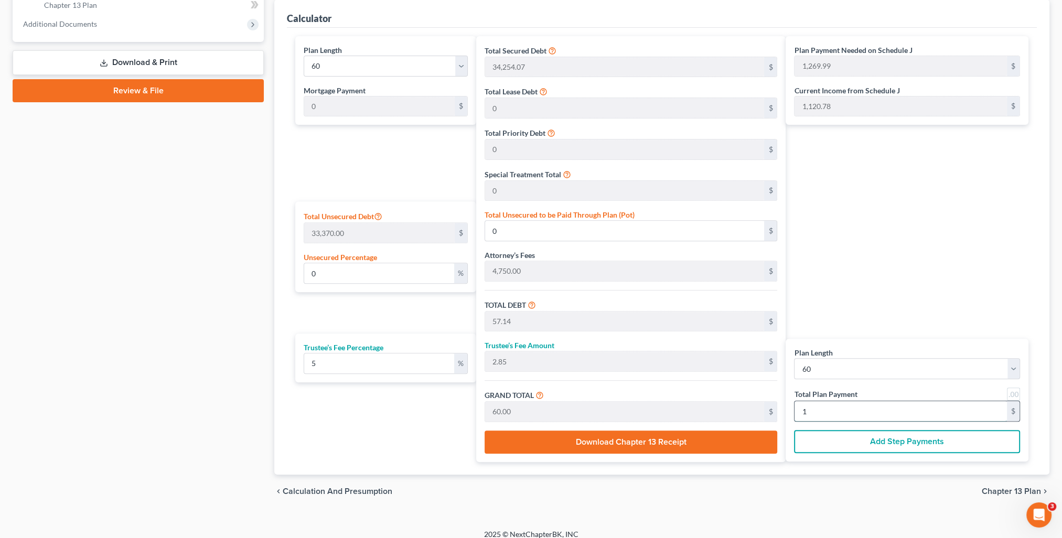
type input "12"
type input "7,257.14"
type input "362.85"
type input "7,620.00"
type input "127"
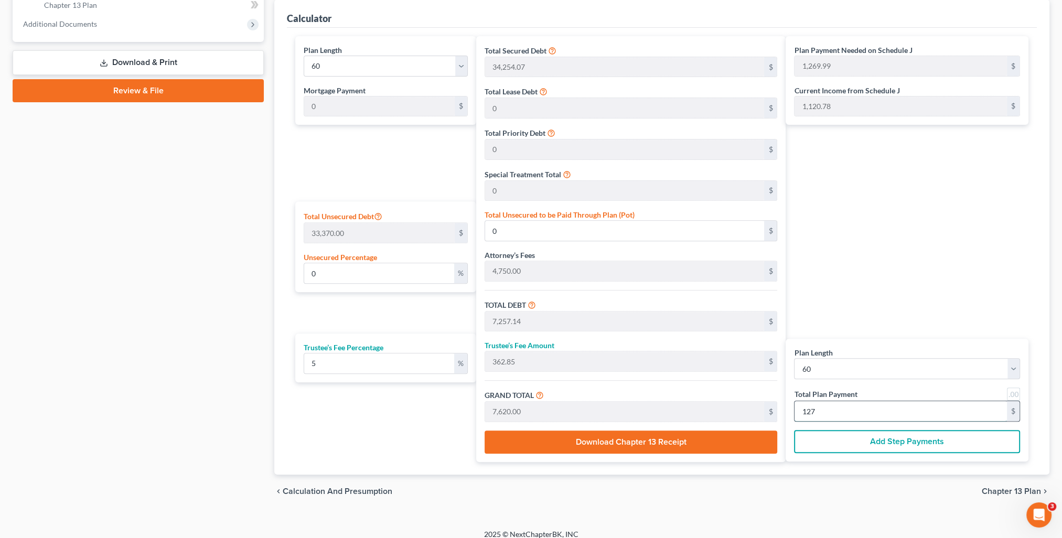
type input "100.59"
type input "33,567.35"
type input "72,571.42"
type input "3,628.57"
type input "76,200.00"
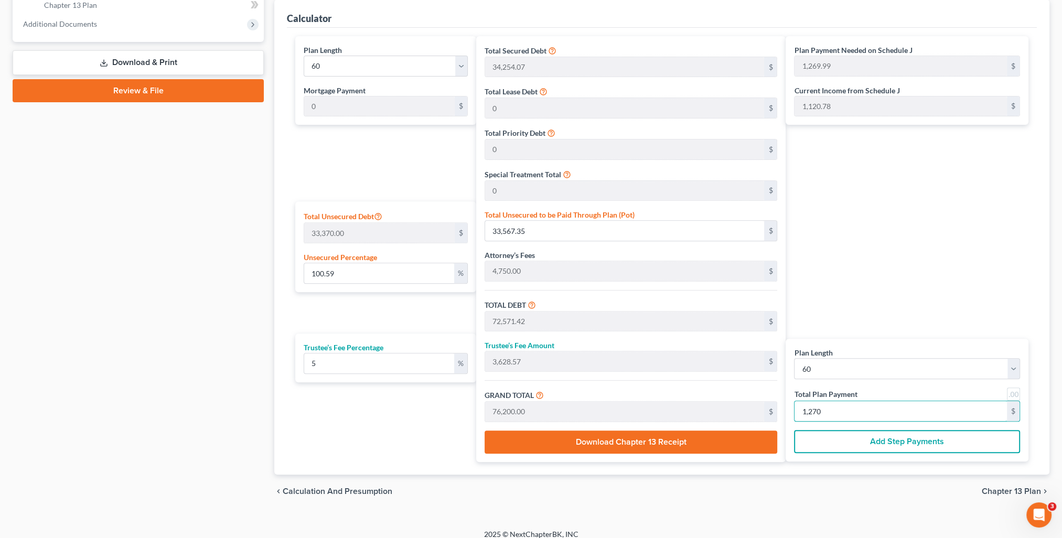
type input "1,270"
click at [906, 291] on div "Plan Payment Needed on Schedule J 1,269.99 $ Current Income from Schedule J 1,1…" at bounding box center [910, 249] width 248 height 426
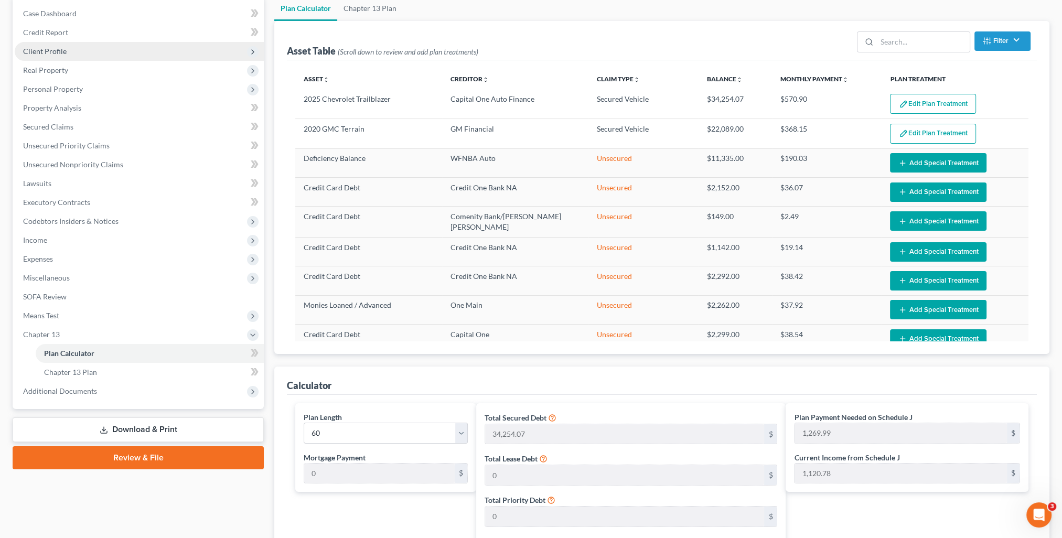
scroll to position [0, 0]
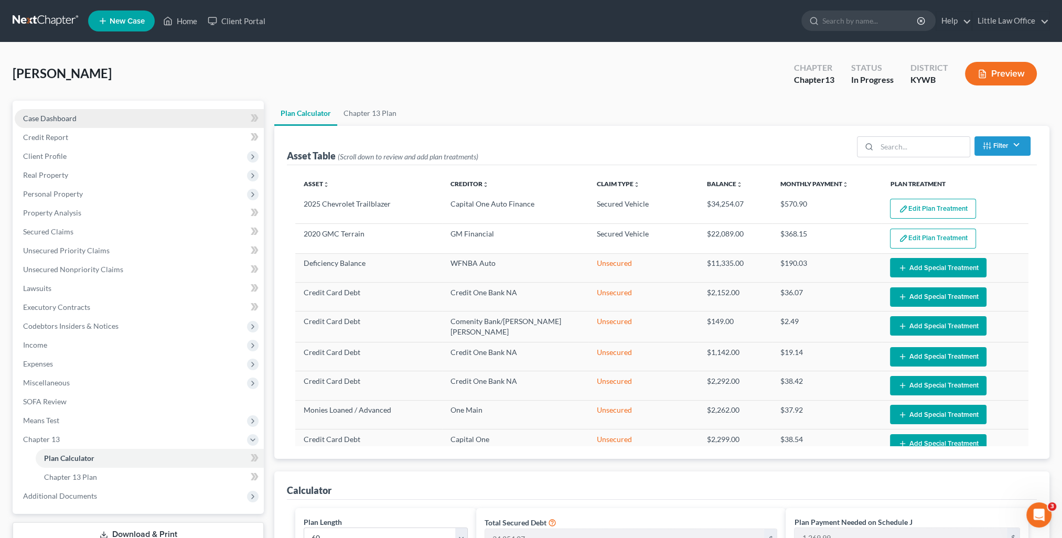
click at [69, 111] on link "Case Dashboard" at bounding box center [139, 118] width 249 height 19
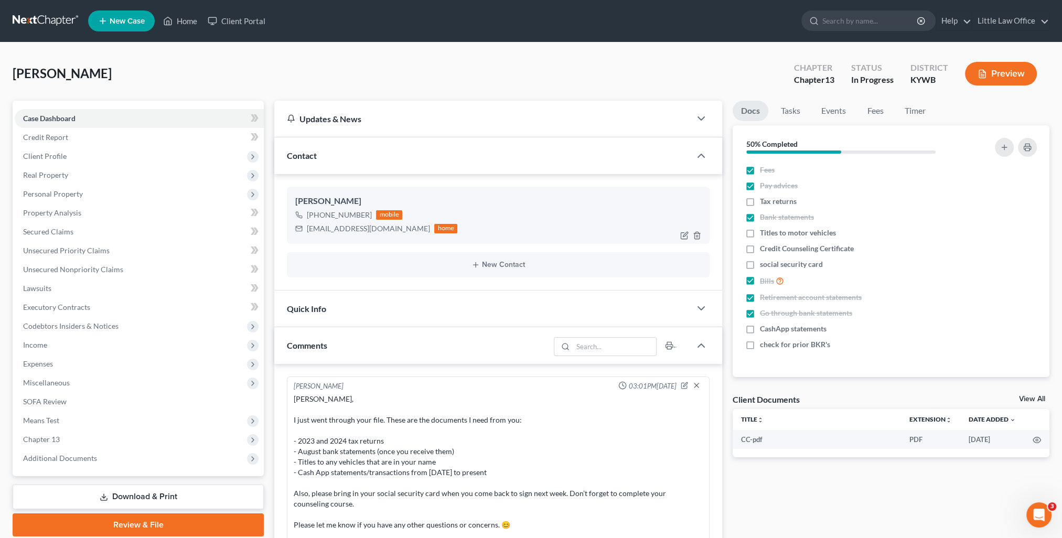
scroll to position [76, 0]
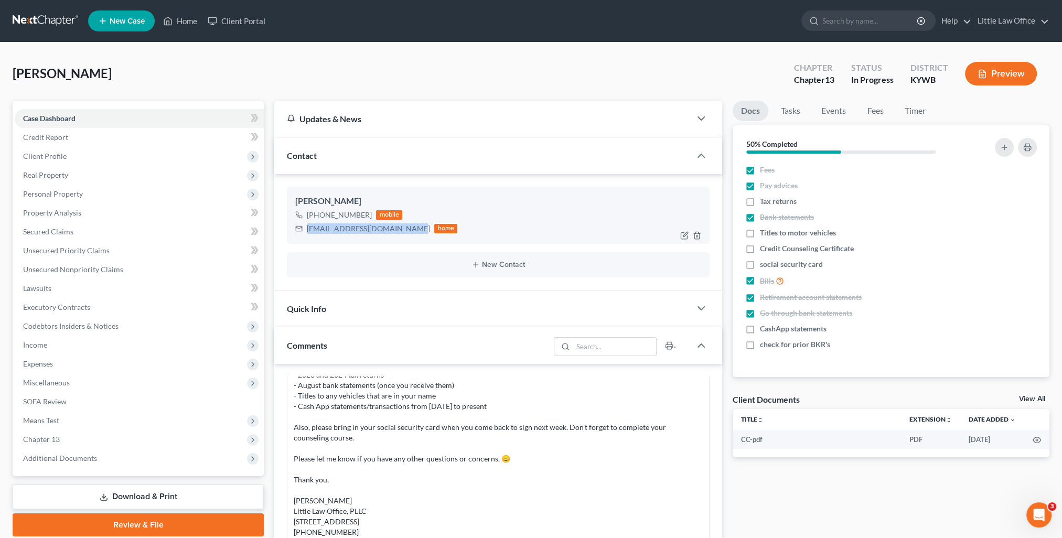
drag, startPoint x: 306, startPoint y: 231, endPoint x: 412, endPoint y: 233, distance: 106.0
click at [412, 233] on div "shawndadaugherty1@gmail.com home" at bounding box center [376, 229] width 162 height 14
copy div "shawndadaugherty1@gmail.com"
click at [62, 440] on span "Chapter 13" at bounding box center [139, 439] width 249 height 19
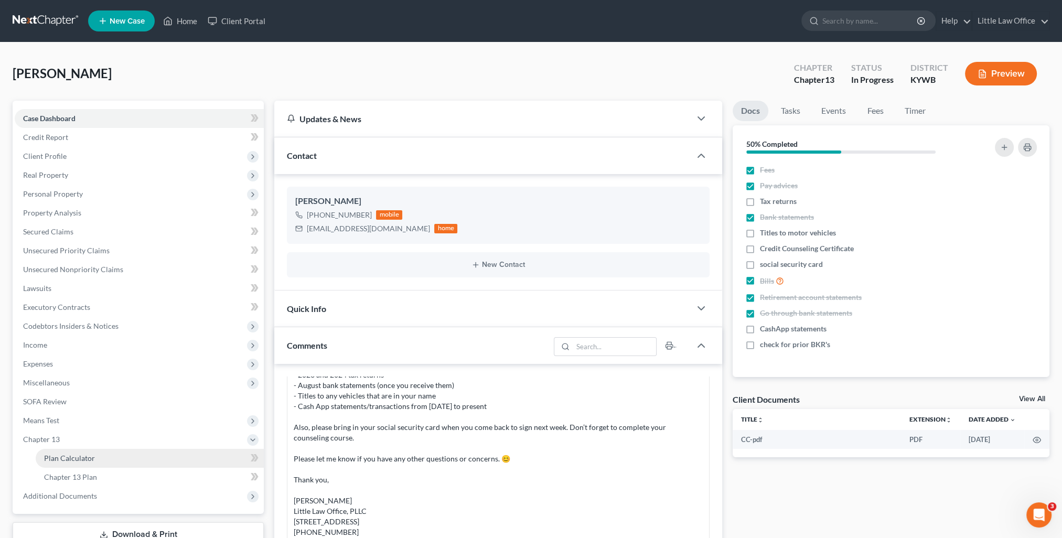
click at [67, 454] on span "Plan Calculator" at bounding box center [69, 458] width 51 height 9
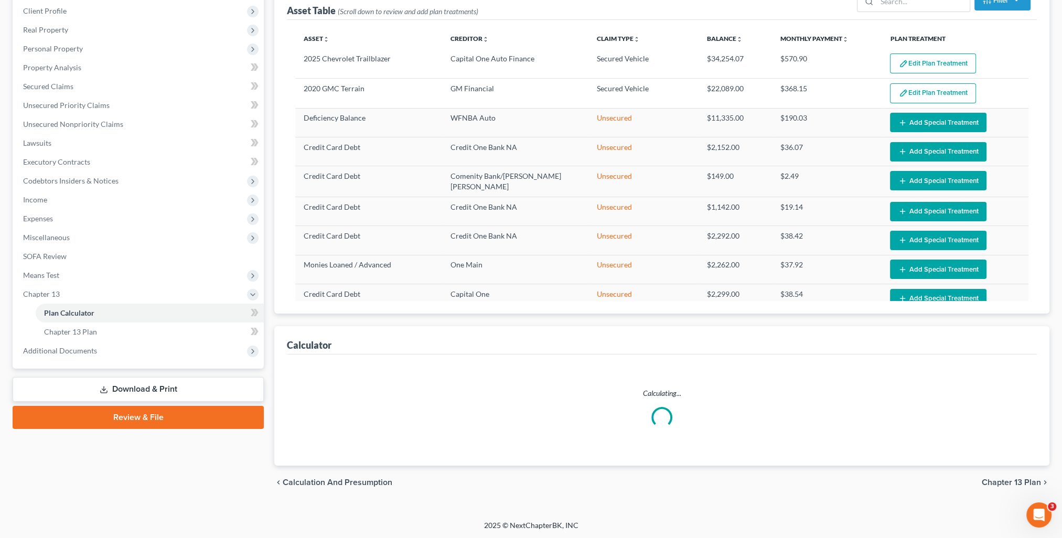
select select "59"
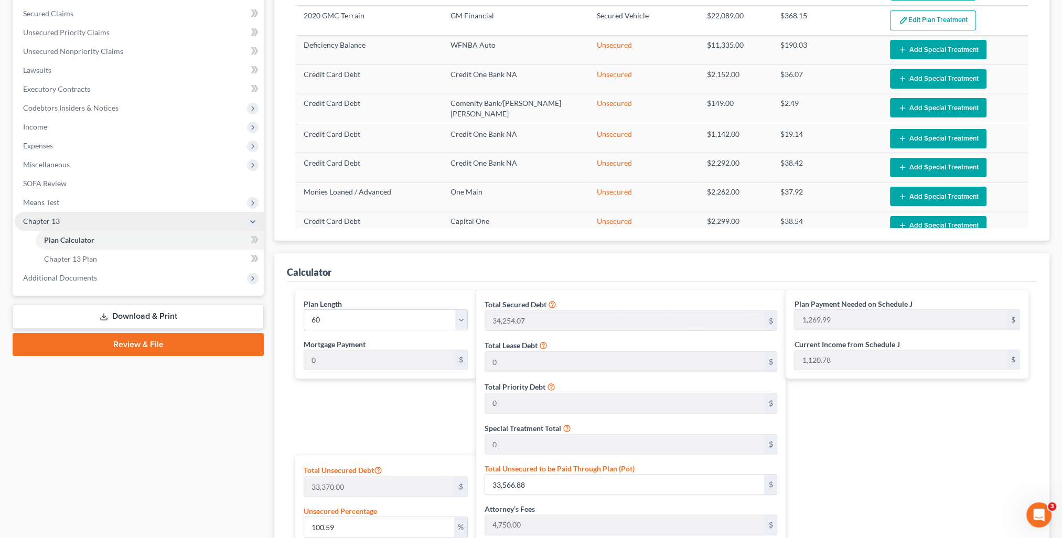
scroll to position [166, 0]
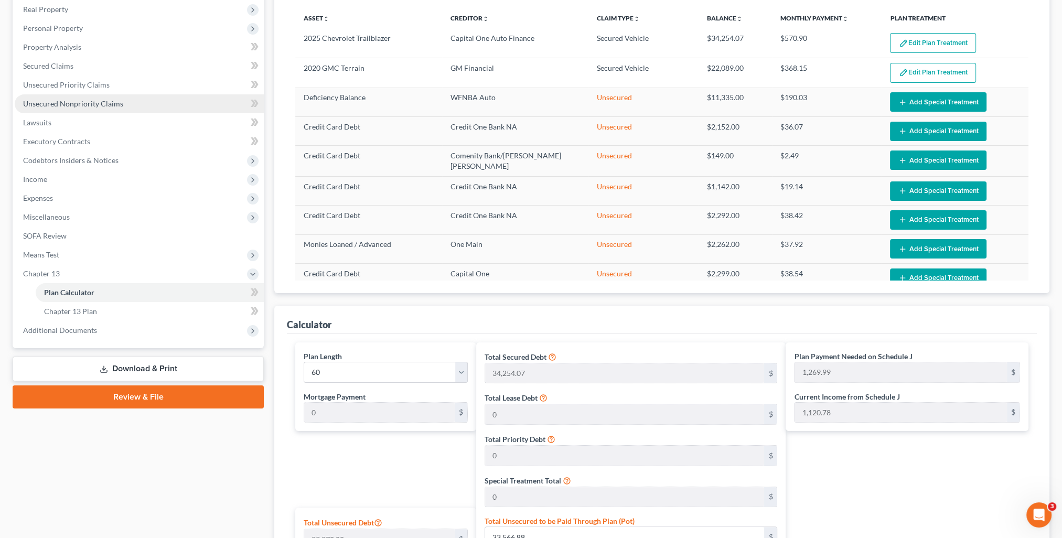
click at [78, 106] on span "Unsecured Nonpriority Claims" at bounding box center [73, 103] width 100 height 9
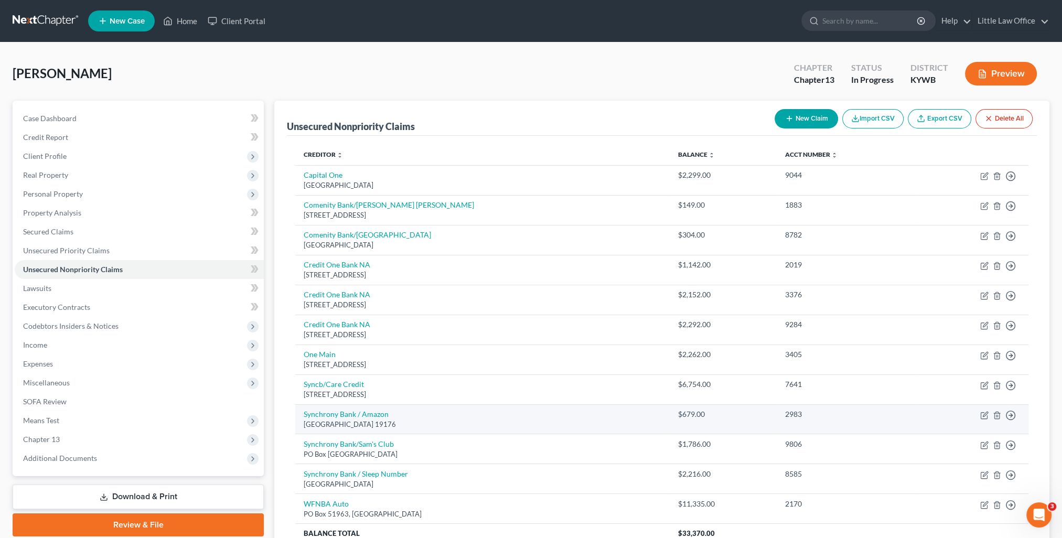
scroll to position [52, 0]
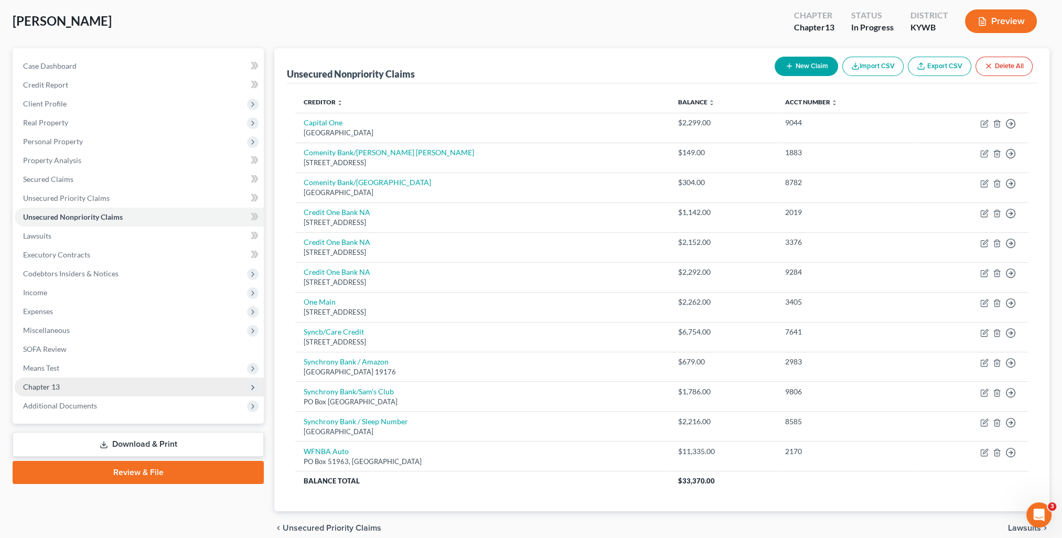
click at [70, 386] on span "Chapter 13" at bounding box center [139, 387] width 249 height 19
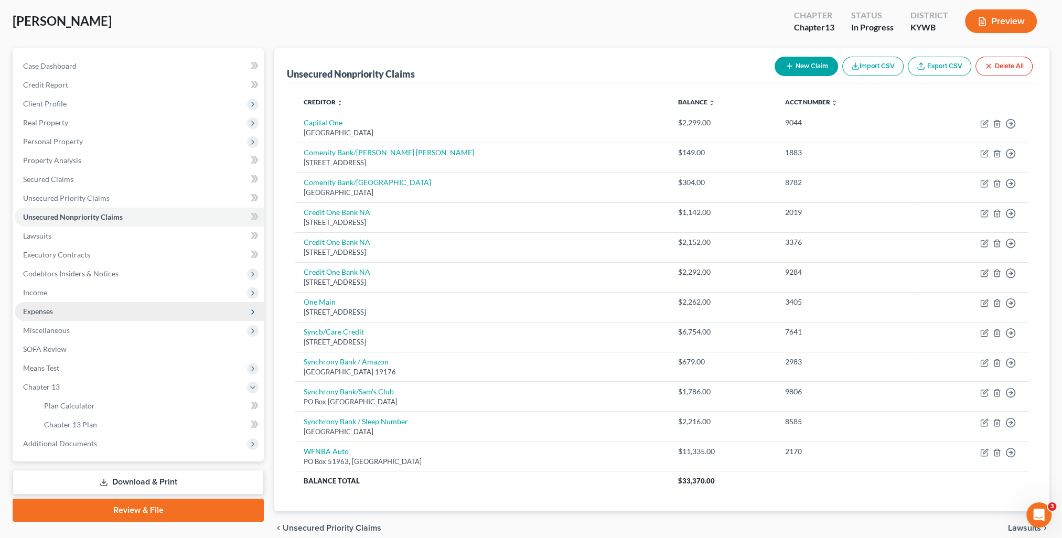
click at [36, 313] on span "Expenses" at bounding box center [38, 311] width 30 height 9
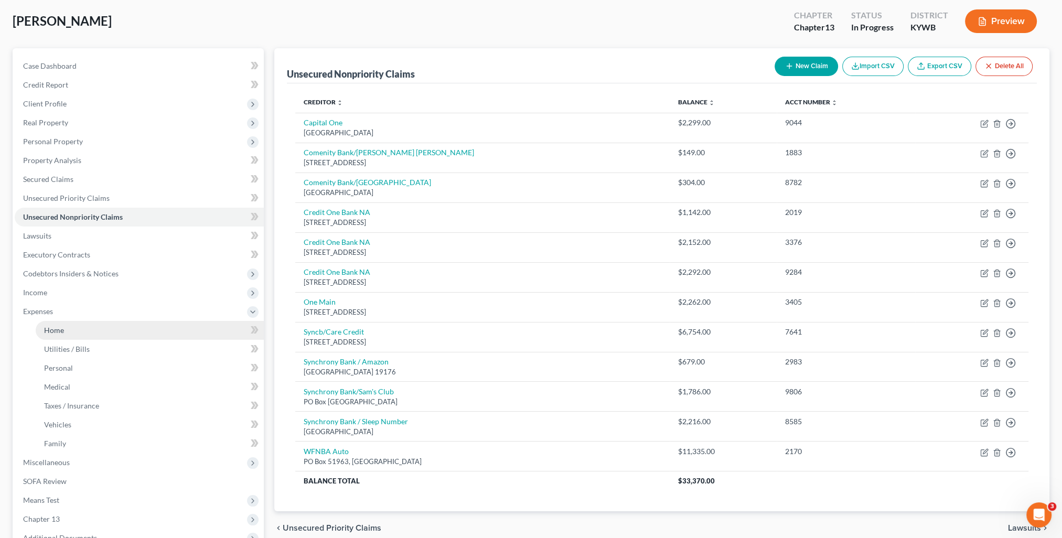
click at [60, 328] on span "Home" at bounding box center [54, 330] width 20 height 9
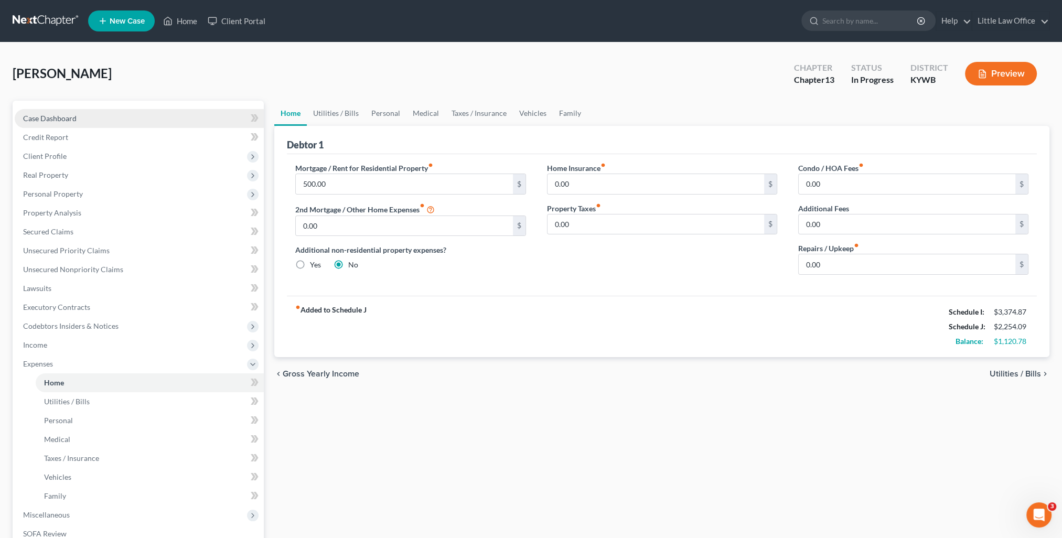
click at [73, 121] on span "Case Dashboard" at bounding box center [49, 118] width 53 height 9
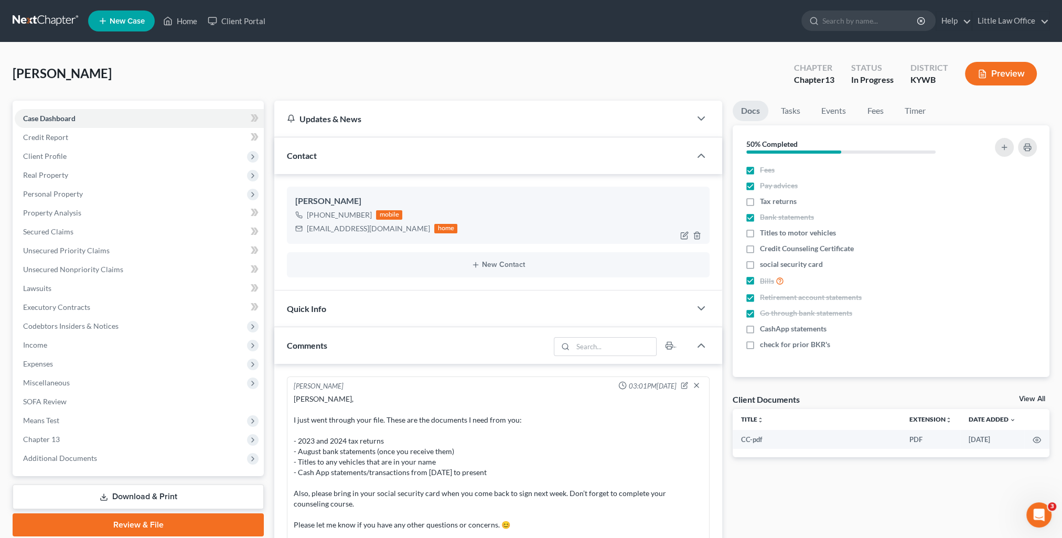
scroll to position [76, 0]
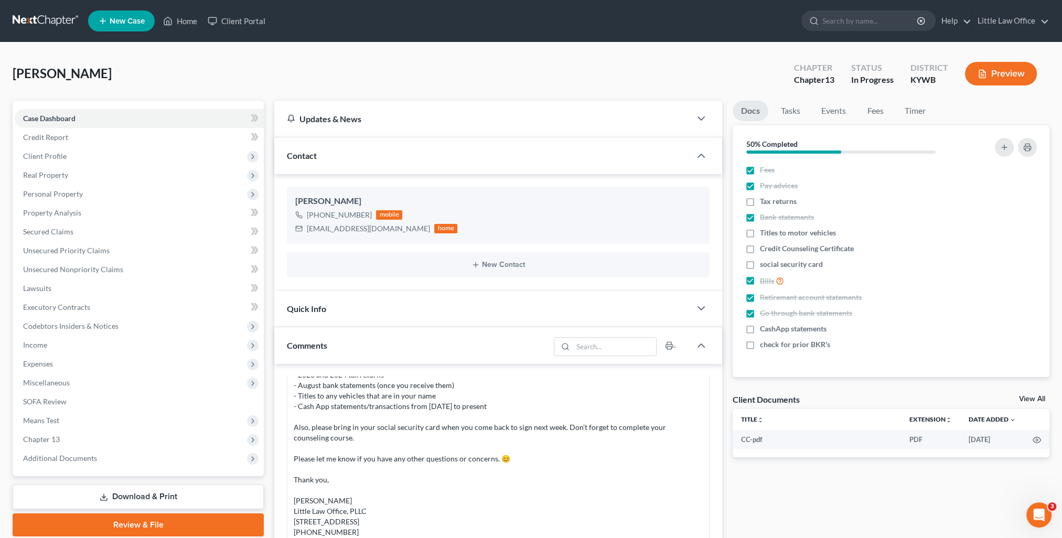
click at [343, 159] on div "Contact" at bounding box center [482, 155] width 416 height 36
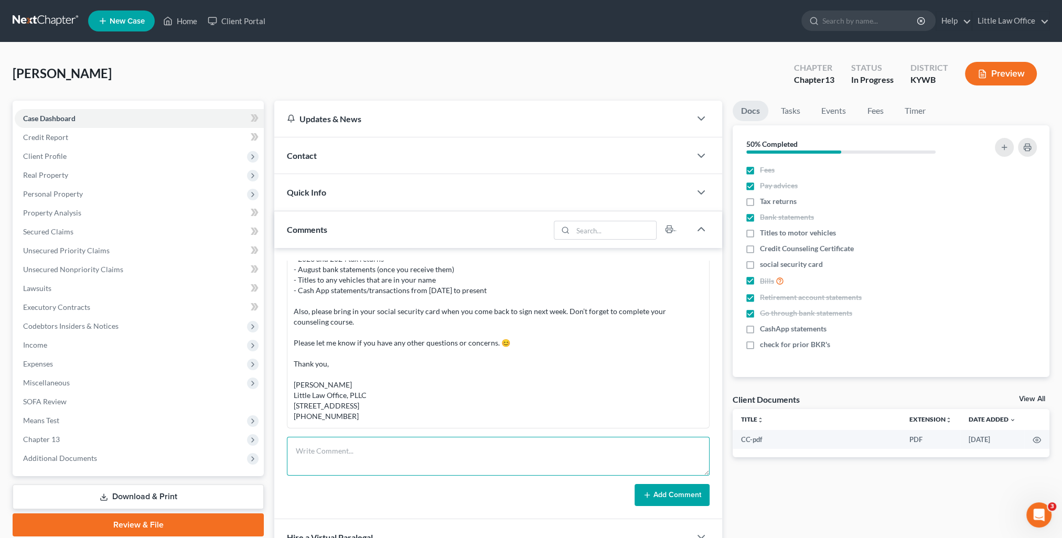
click at [382, 451] on textarea at bounding box center [498, 456] width 423 height 39
paste textarea "[PERSON_NAME], If I include your vehicle to be paid through your plan, your pay…"
type textarea "[PERSON_NAME], If I include your vehicle to be paid through your plan, your pay…"
click at [669, 488] on button "Add Comment" at bounding box center [672, 495] width 75 height 22
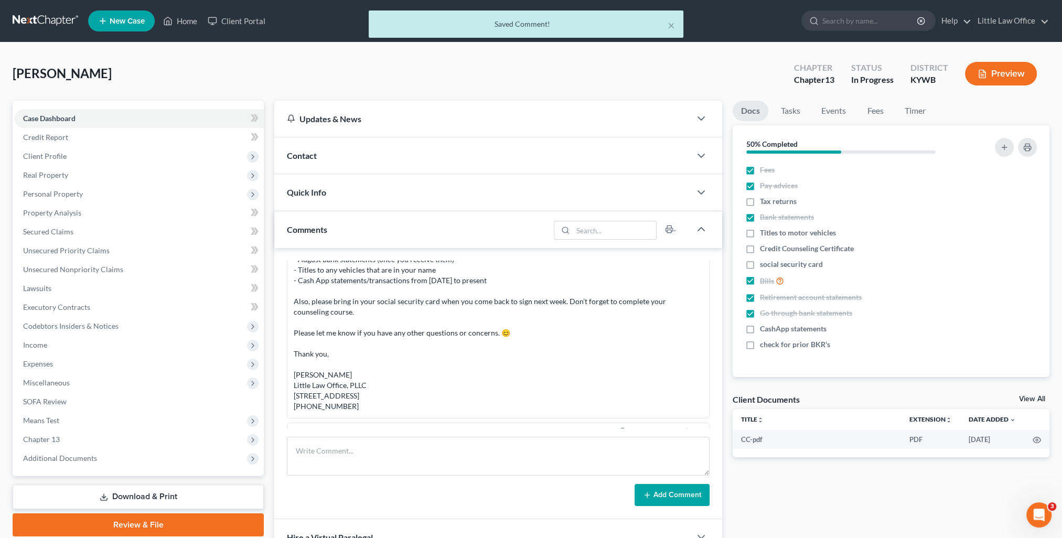
scroll to position [262, 0]
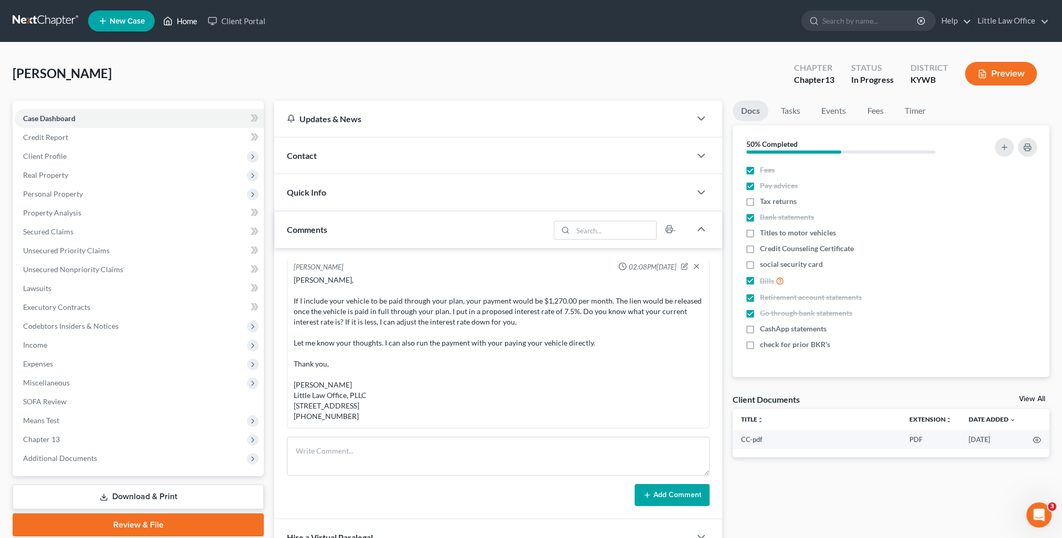
click at [179, 22] on link "Home" at bounding box center [180, 21] width 45 height 19
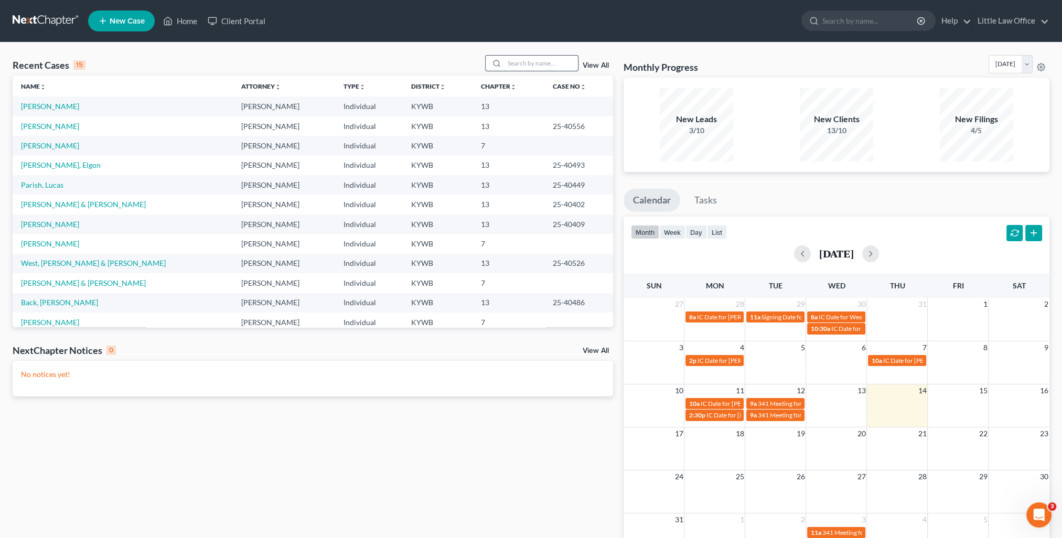
click at [512, 63] on input "search" at bounding box center [541, 63] width 73 height 15
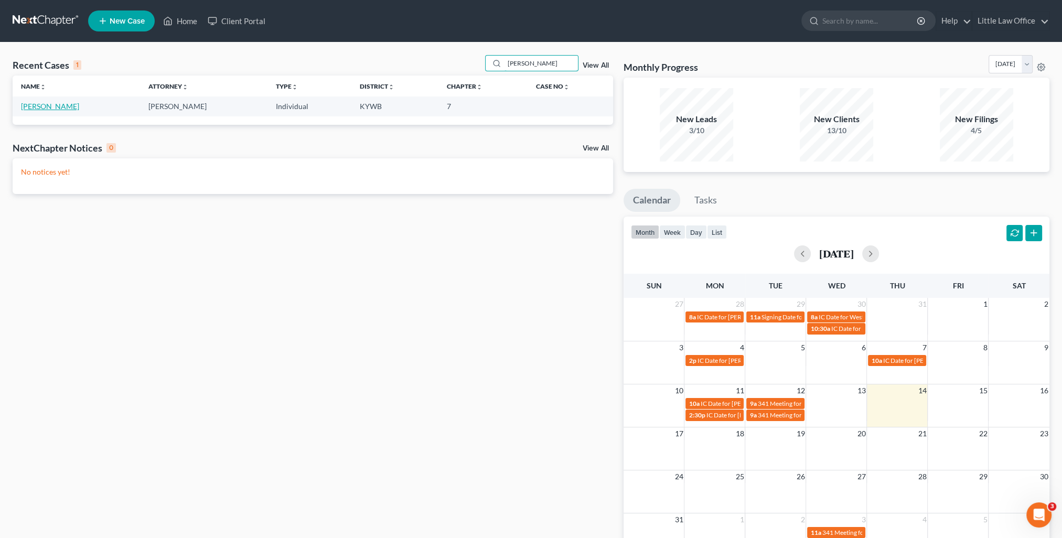
type input "snyder"
click at [60, 107] on link "[PERSON_NAME]" at bounding box center [50, 106] width 58 height 9
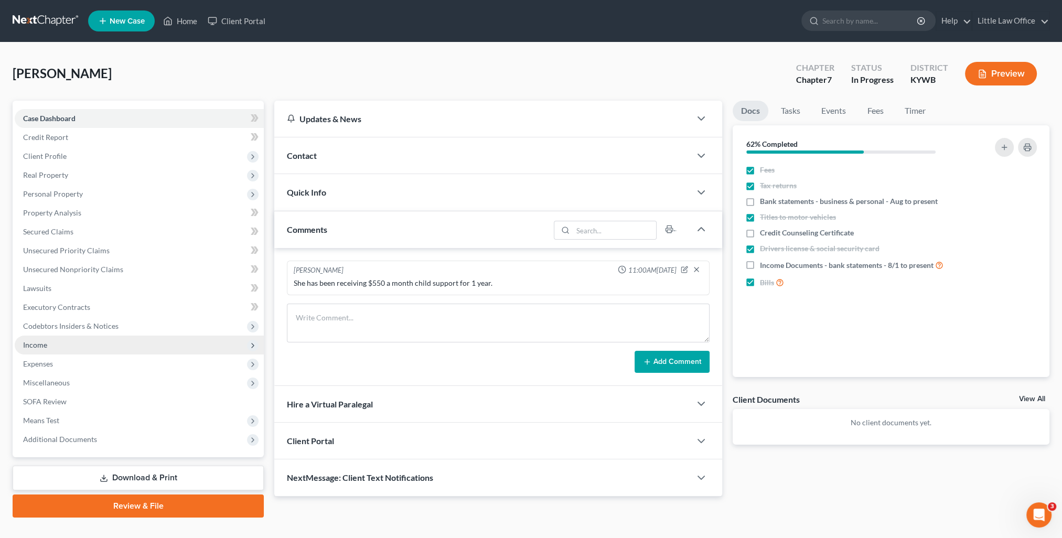
click at [36, 345] on span "Income" at bounding box center [35, 344] width 24 height 9
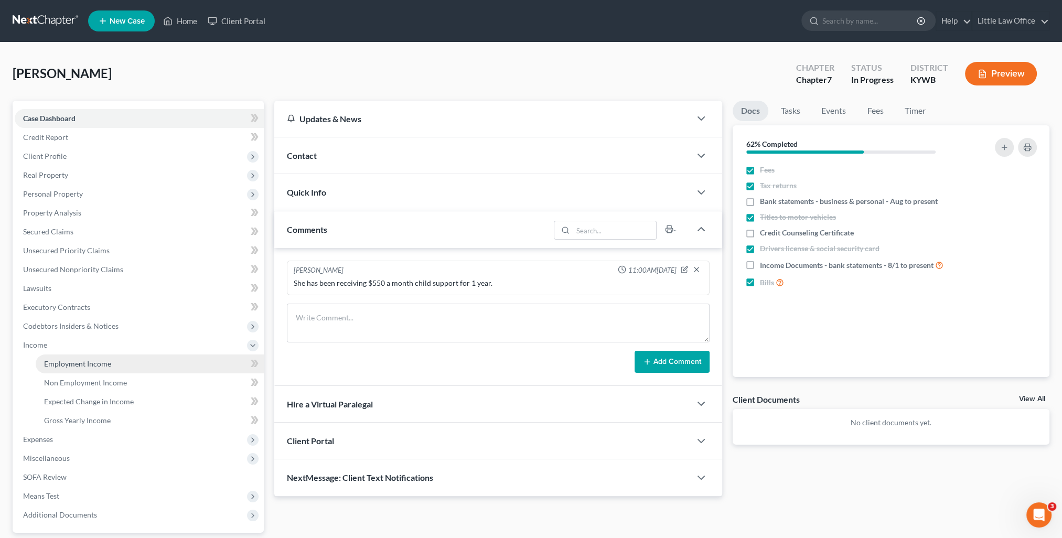
click at [67, 366] on span "Employment Income" at bounding box center [77, 363] width 67 height 9
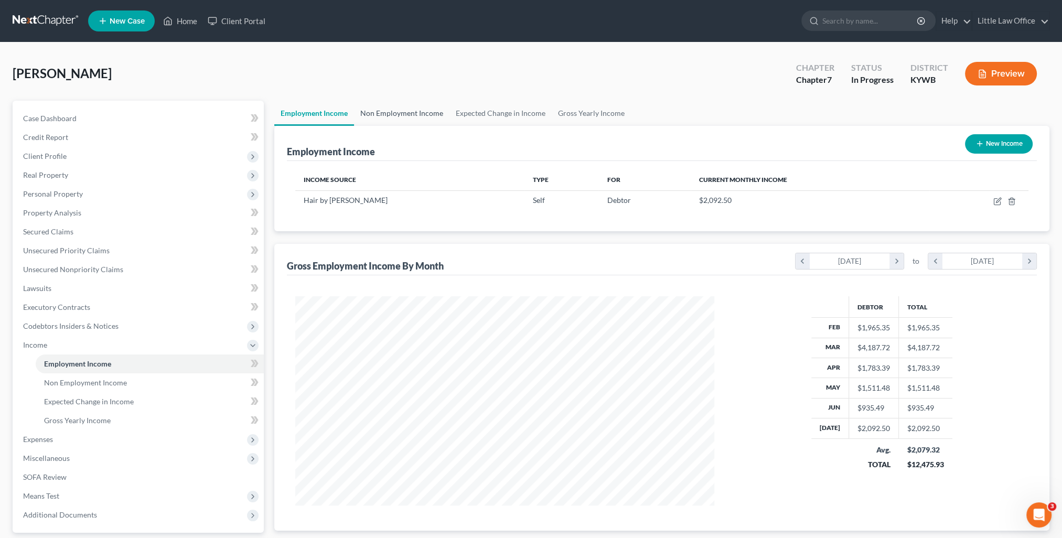
scroll to position [209, 440]
click at [373, 117] on link "Non Employment Income" at bounding box center [401, 113] width 95 height 25
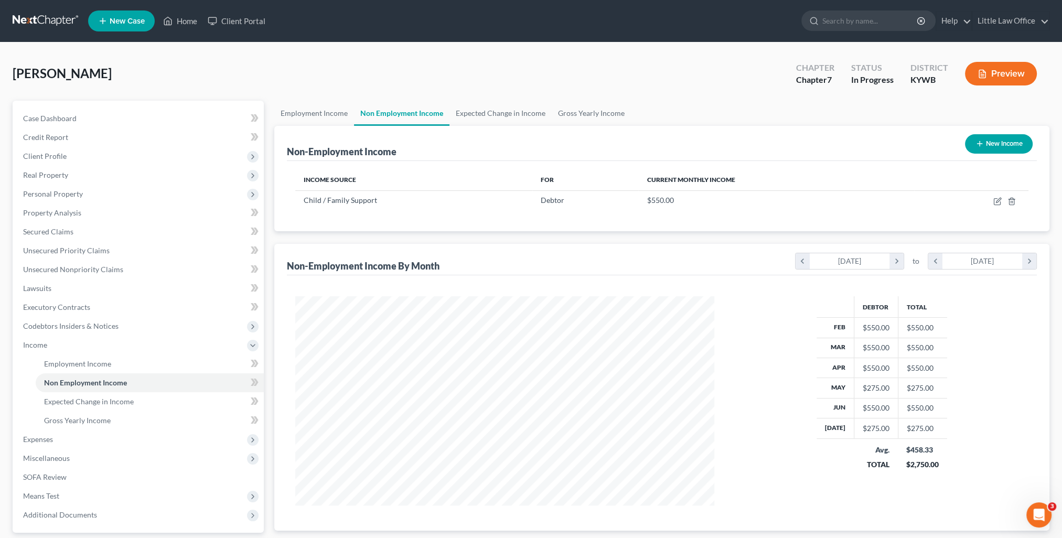
scroll to position [209, 440]
click at [23, 121] on link "Case Dashboard" at bounding box center [139, 118] width 249 height 19
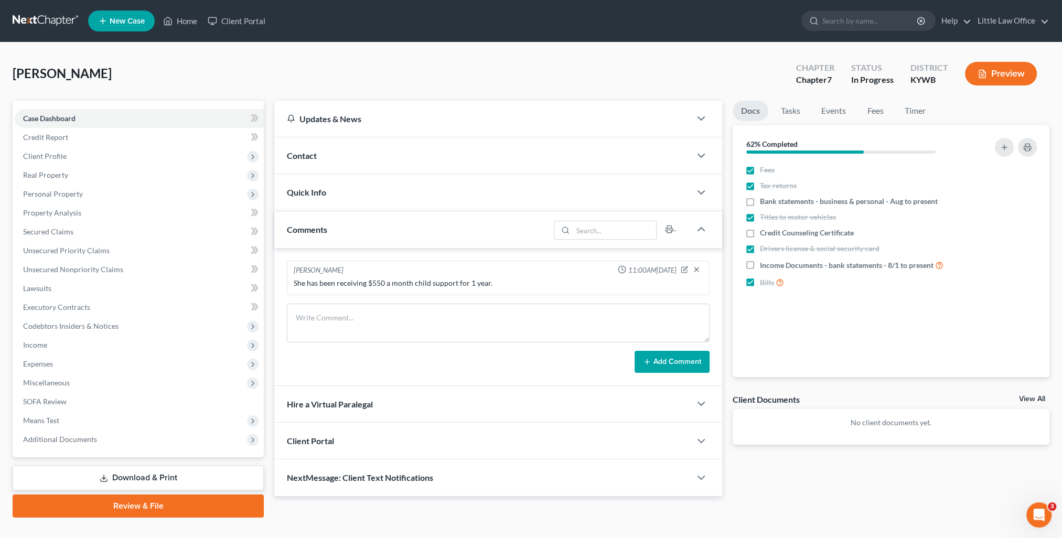
click at [331, 159] on div "Contact" at bounding box center [482, 155] width 416 height 36
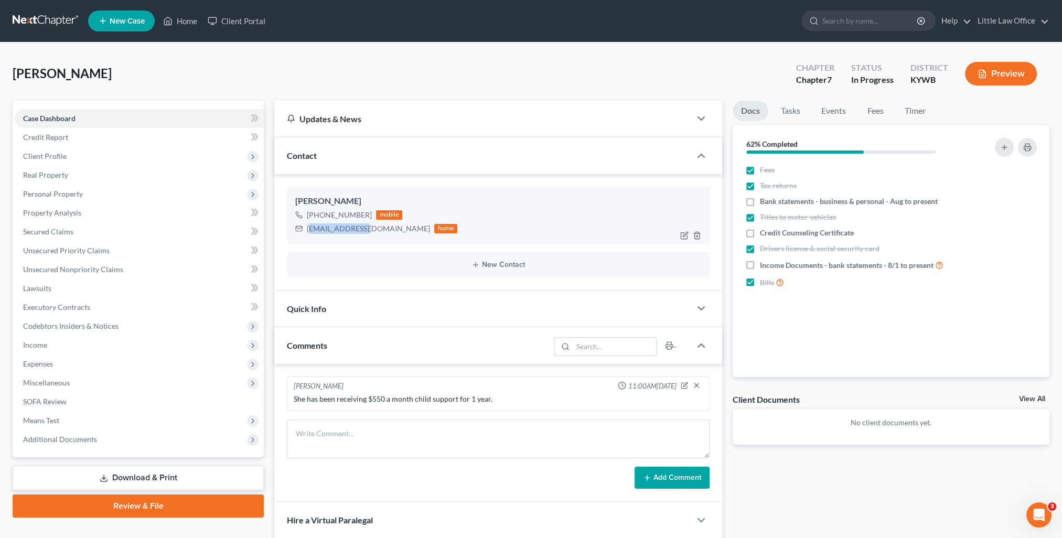
drag, startPoint x: 308, startPoint y: 230, endPoint x: 362, endPoint y: 241, distance: 54.7
click at [362, 241] on div "Angelica Snyder +1 (270) 952-2460 mobile angelicasnyder@ymail.com home" at bounding box center [498, 215] width 423 height 57
drag, startPoint x: 391, startPoint y: 231, endPoint x: 307, endPoint y: 229, distance: 83.4
click at [307, 229] on div "angelicasnyder@ymail.com" at bounding box center [368, 228] width 123 height 10
copy div "angelicasnyder@ymail.com"
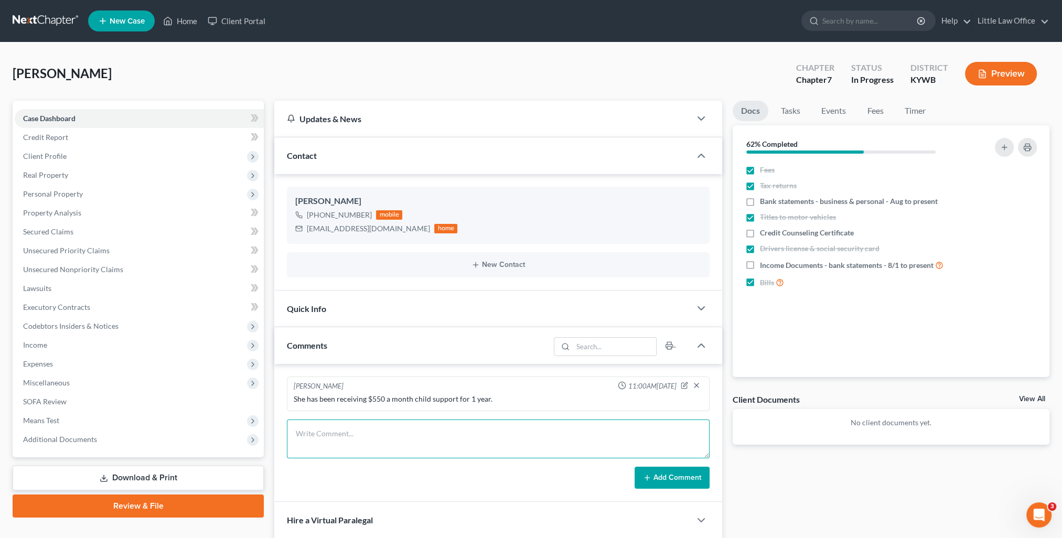
click at [528, 435] on textarea at bounding box center [498, 439] width 423 height 39
paste textarea "Angel, After going through your bank statements, it appears you may have accoun…"
type textarea "Angel, After going through your bank statements, it appears you may have accoun…"
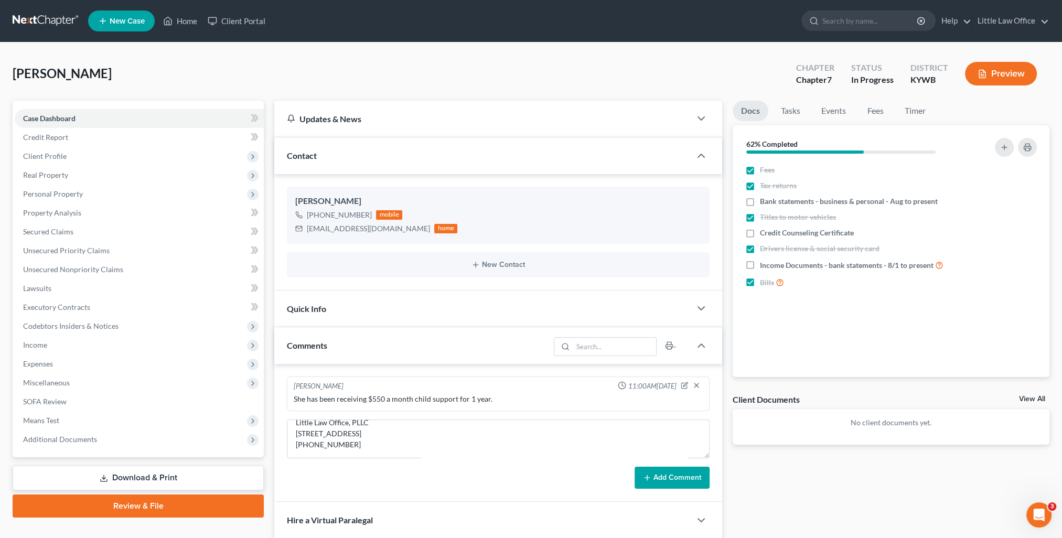
click at [678, 489] on div "Kristi Fulkerson 11:00AM, 07/31/2025 She has been receiving $550 a month child …" at bounding box center [498, 433] width 448 height 138
click at [672, 481] on button "Add Comment" at bounding box center [672, 478] width 75 height 22
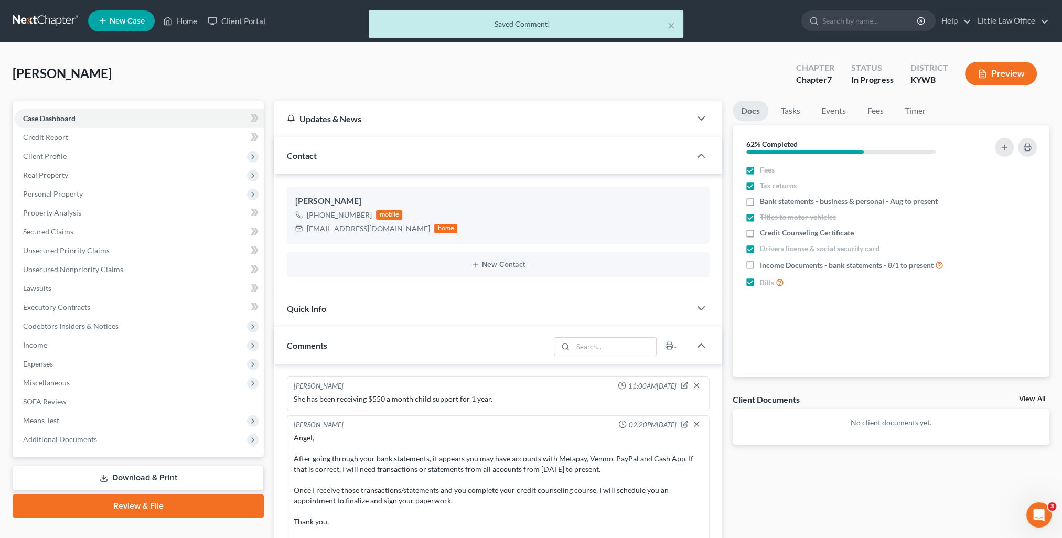
scroll to position [52, 0]
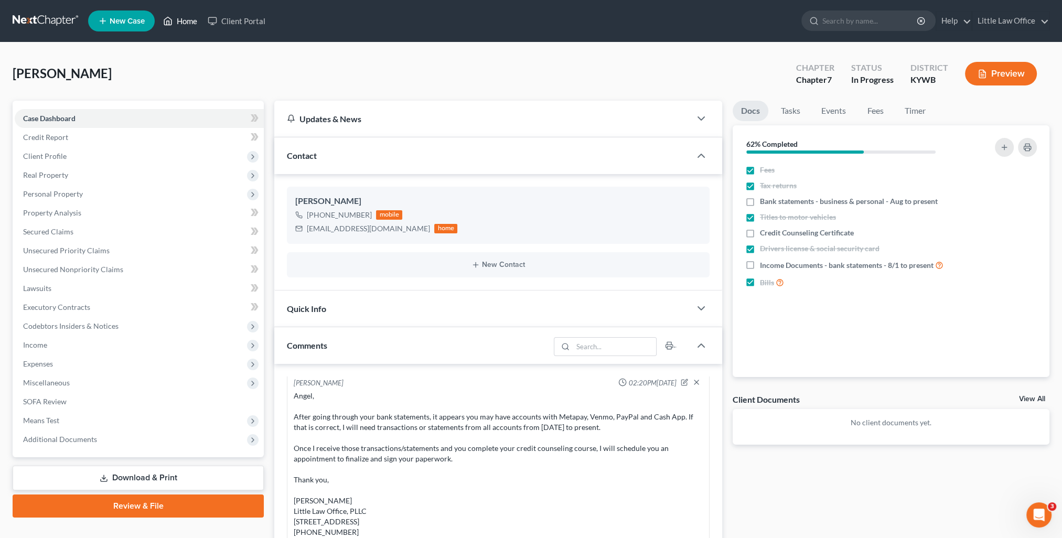
click at [189, 23] on link "Home" at bounding box center [180, 21] width 45 height 19
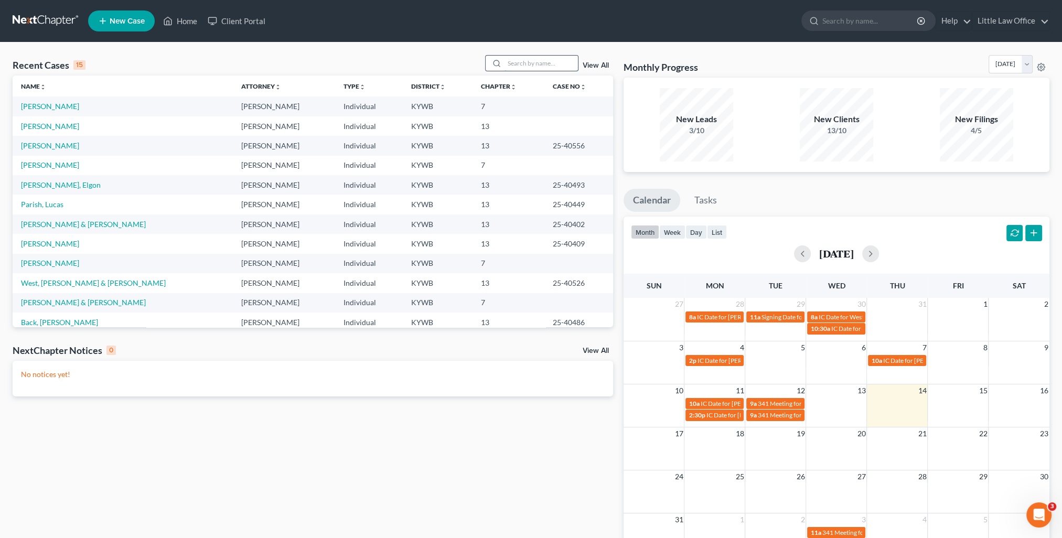
click at [524, 63] on input "search" at bounding box center [541, 63] width 73 height 15
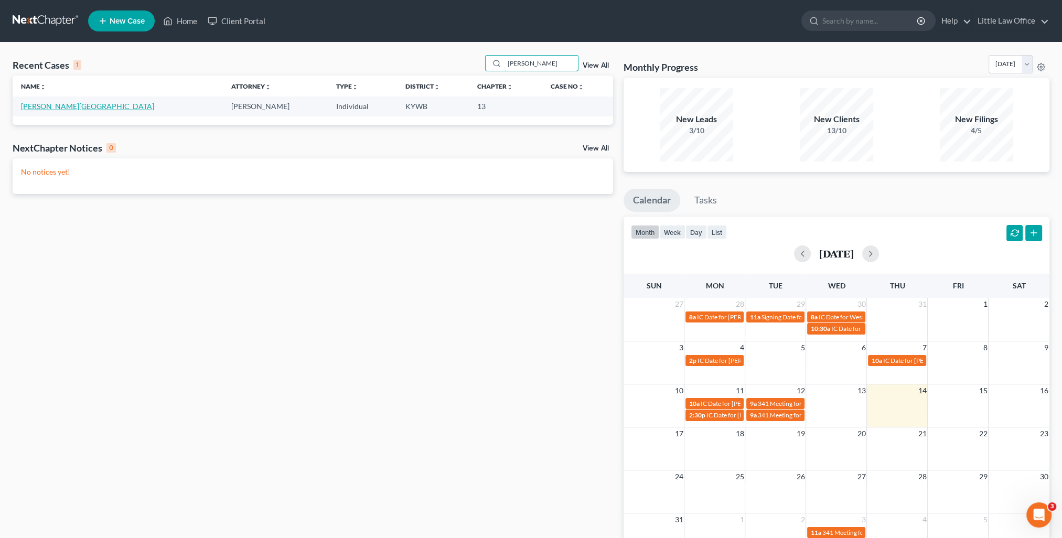
type input "qualls"
click at [55, 102] on link "Qualls, Devon" at bounding box center [87, 106] width 133 height 9
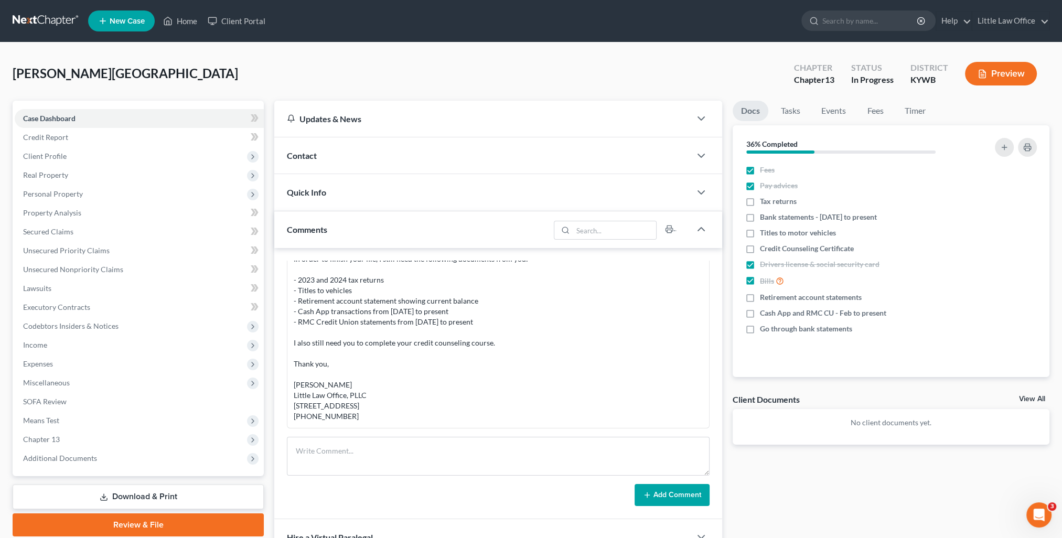
scroll to position [674, 0]
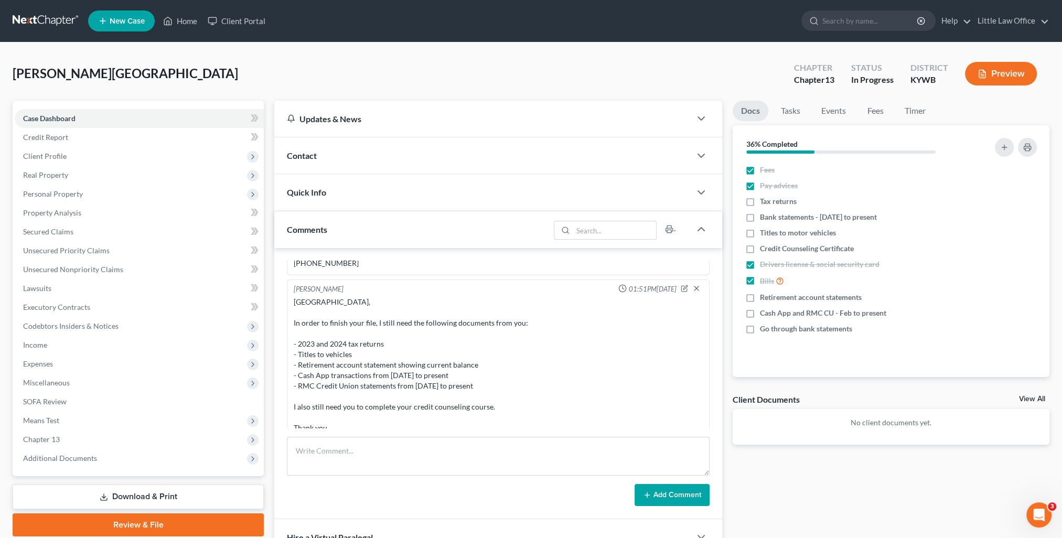
click at [324, 140] on div "Contact" at bounding box center [482, 155] width 416 height 36
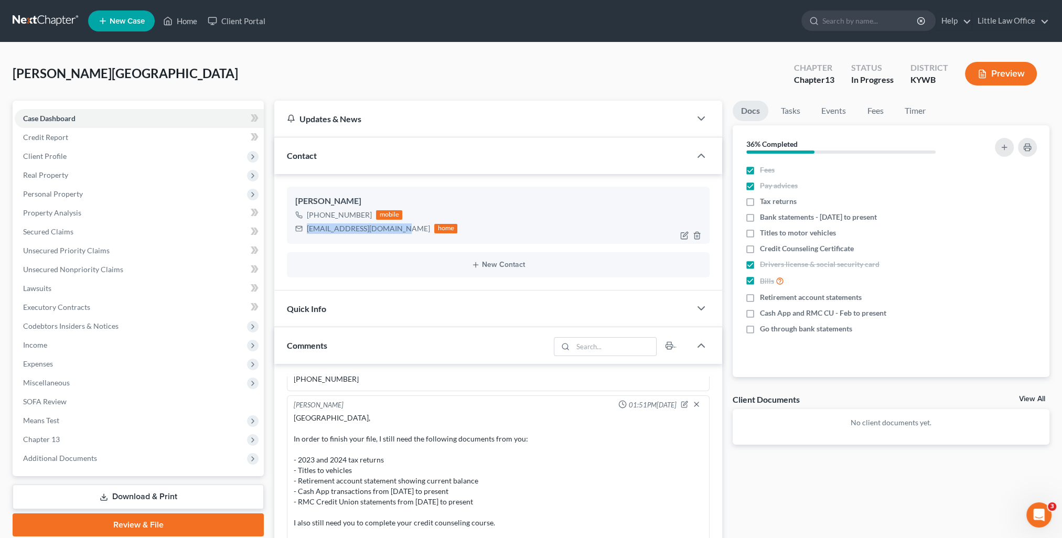
drag, startPoint x: 304, startPoint y: 232, endPoint x: 396, endPoint y: 242, distance: 92.8
click at [396, 242] on div "Devon Qualls +1 (270) 621-0937 mobile devonqualls850@gmail.com home" at bounding box center [498, 215] width 423 height 57
copy div "devonqualls850@gmail.com"
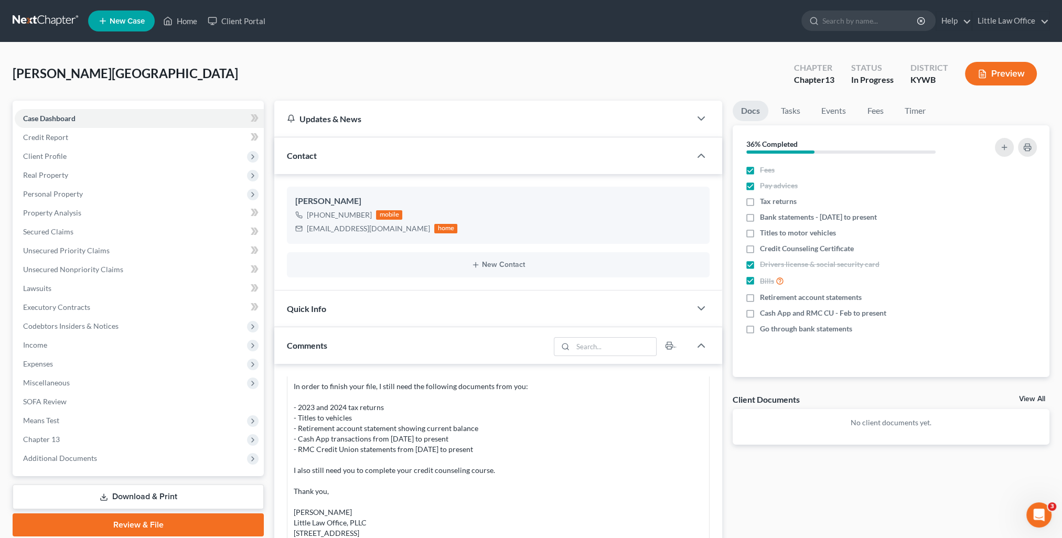
click at [315, 165] on div "Contact" at bounding box center [482, 155] width 416 height 36
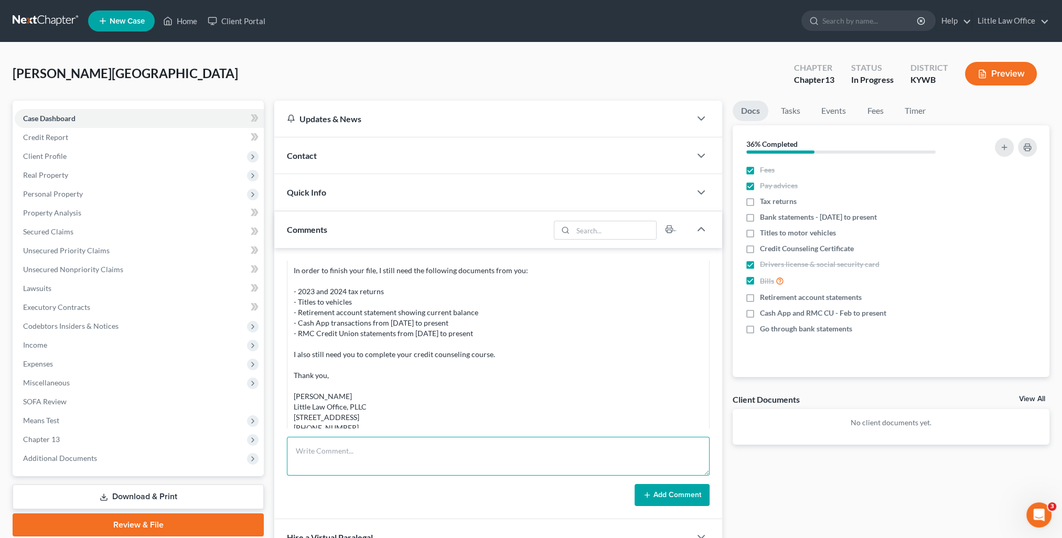
click at [399, 440] on textarea at bounding box center [498, 456] width 423 height 39
paste textarea "Devon, Just checking in with you on the documents I still need to get your case…"
type textarea "Devon, Just checking in with you on the documents I still need to get your case…"
click at [695, 487] on button "Add Comment" at bounding box center [672, 495] width 75 height 22
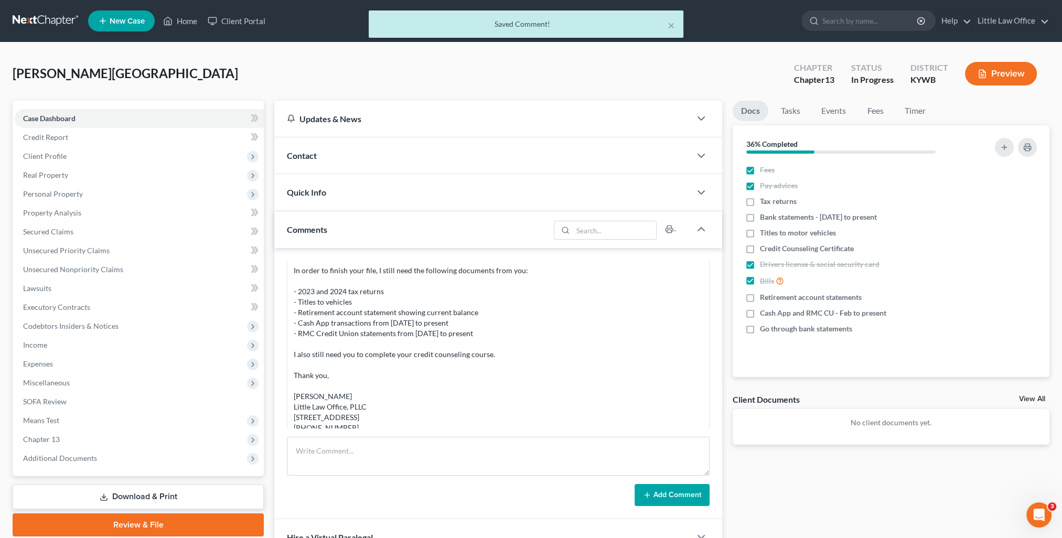
scroll to position [1038, 0]
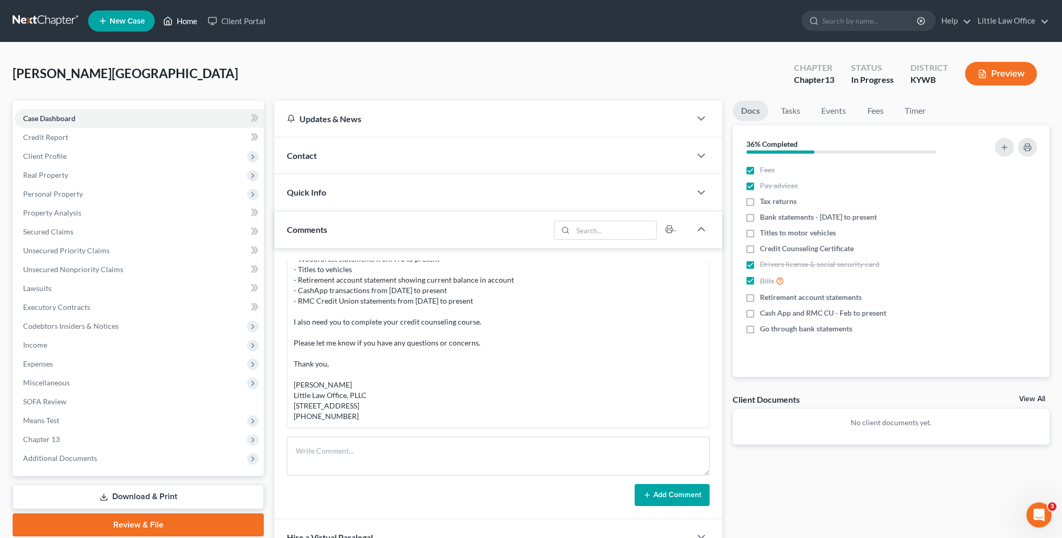
click at [169, 22] on polyline at bounding box center [168, 23] width 3 height 4
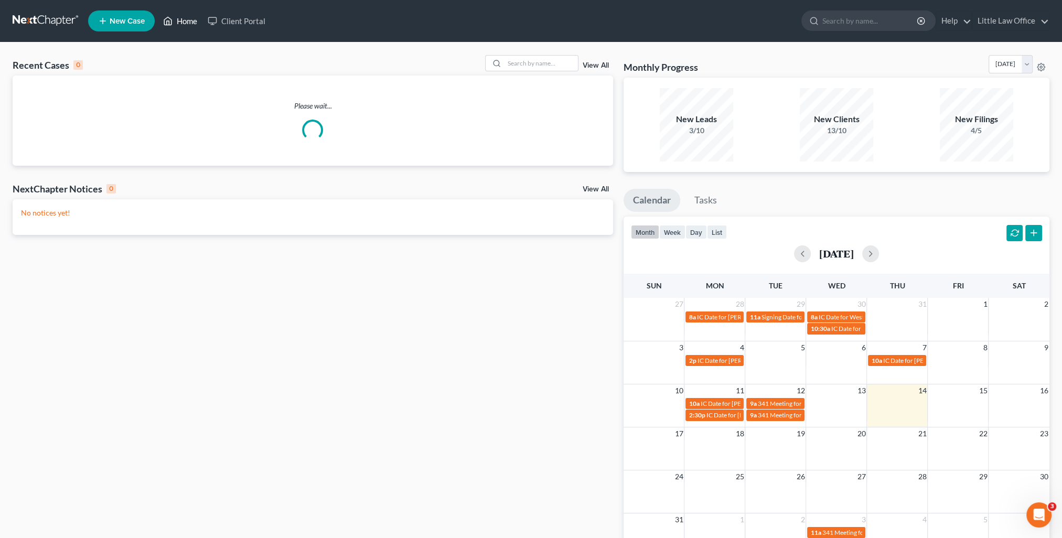
click at [185, 20] on link "Home" at bounding box center [180, 21] width 45 height 19
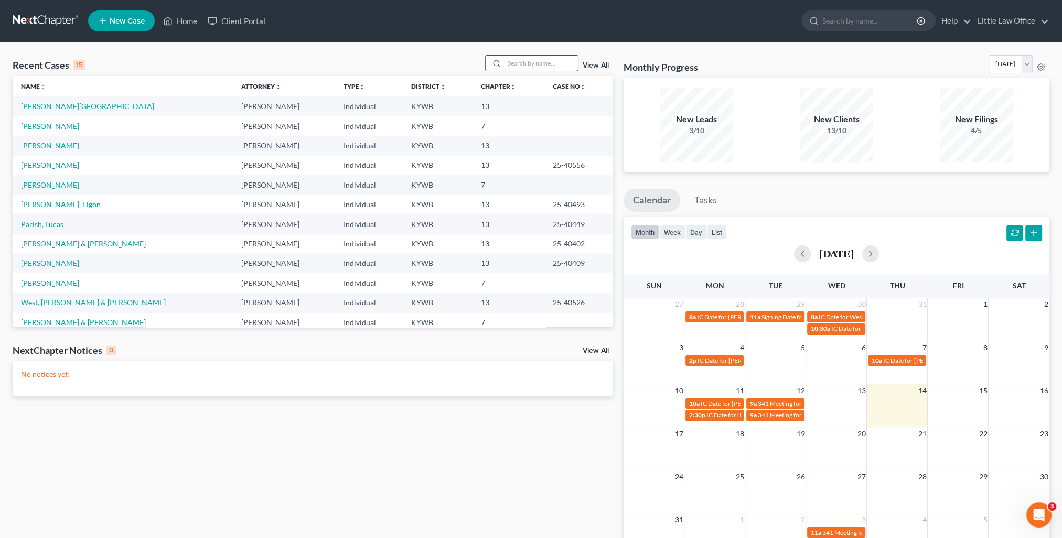
click at [519, 57] on input "search" at bounding box center [541, 63] width 73 height 15
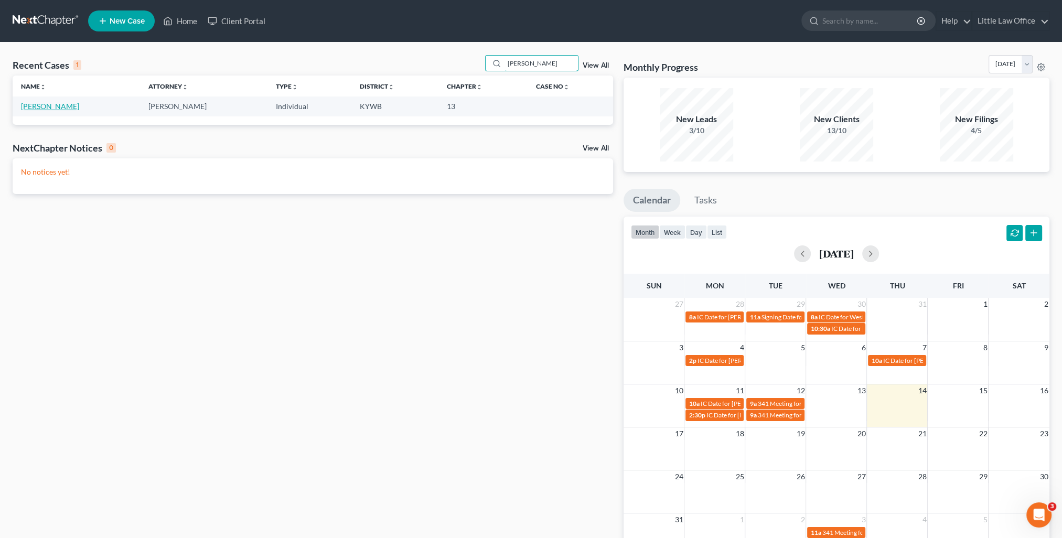
type input "pickens"
click at [63, 105] on link "Pickens, Nathan" at bounding box center [50, 106] width 58 height 9
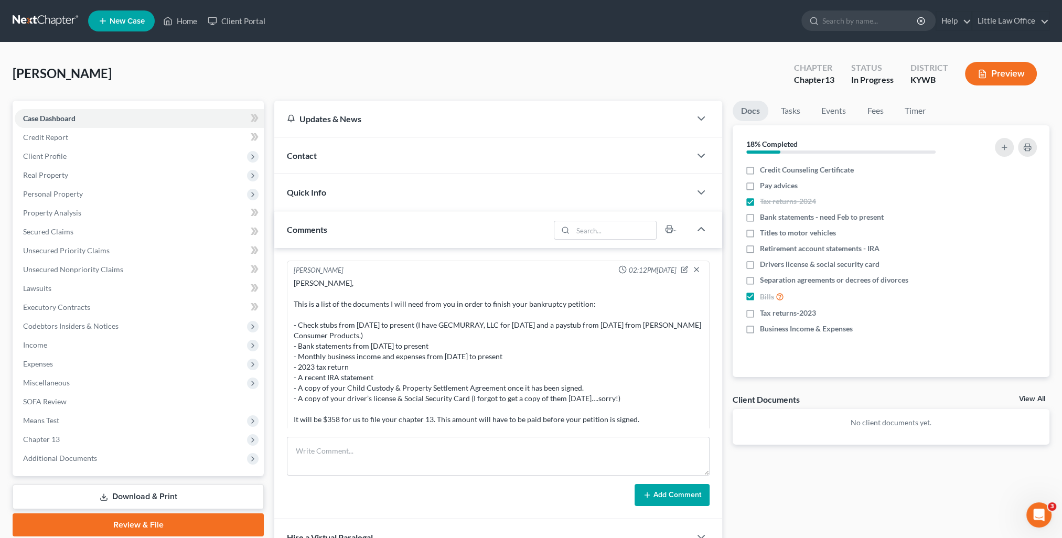
scroll to position [300, 0]
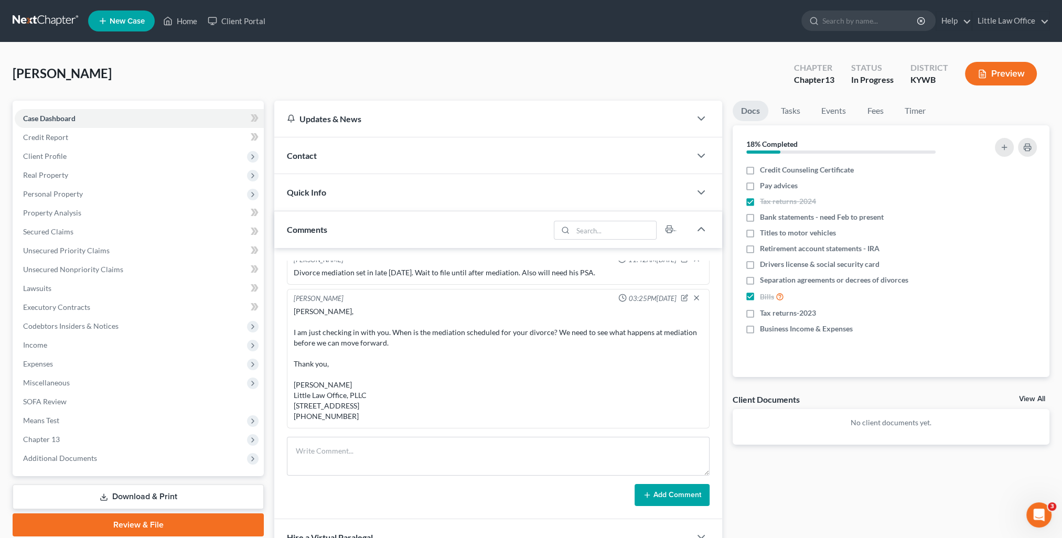
click at [309, 160] on div "Contact" at bounding box center [482, 155] width 416 height 36
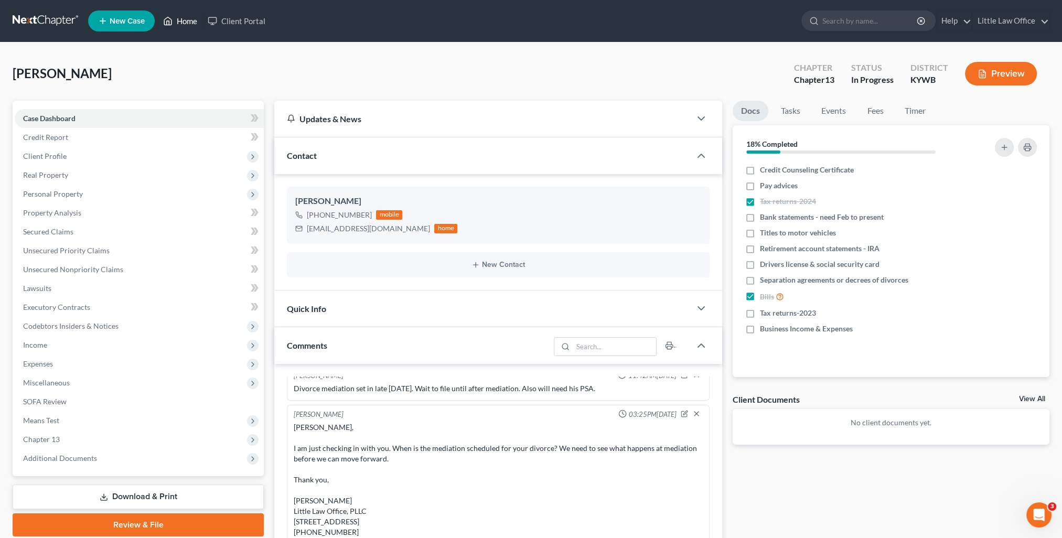
click at [196, 21] on link "Home" at bounding box center [180, 21] width 45 height 19
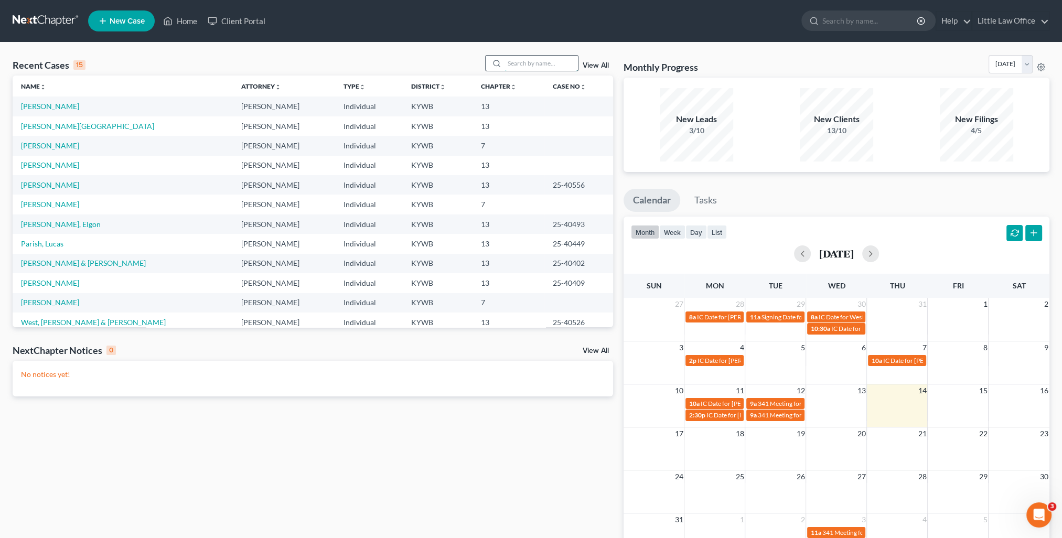
click at [538, 66] on input "search" at bounding box center [541, 63] width 73 height 15
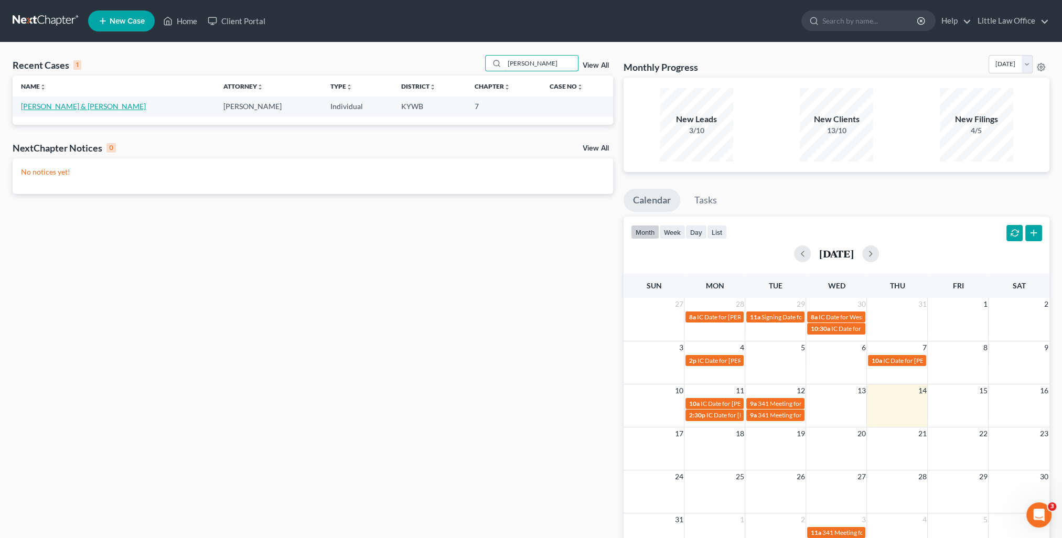
type input "braden"
click at [85, 103] on link "Braden, Rodney & Donna" at bounding box center [83, 106] width 125 height 9
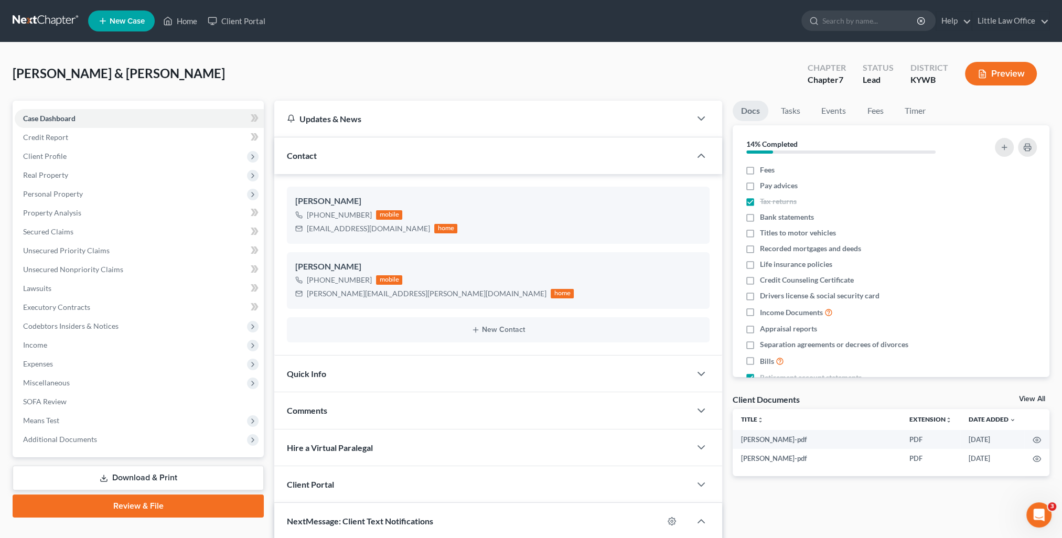
click at [316, 151] on span "Contact" at bounding box center [302, 156] width 30 height 10
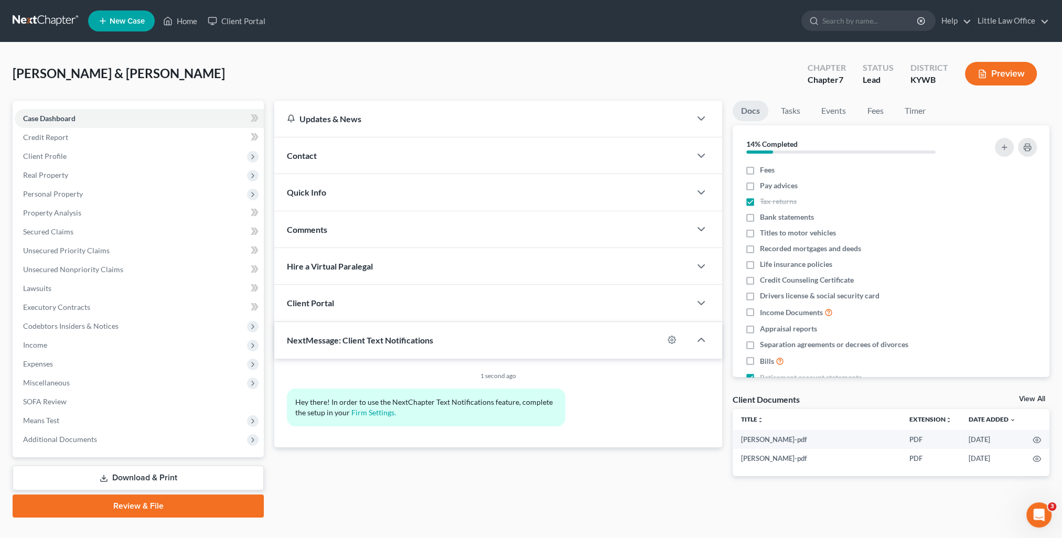
click at [329, 193] on div "Quick Info" at bounding box center [482, 192] width 416 height 36
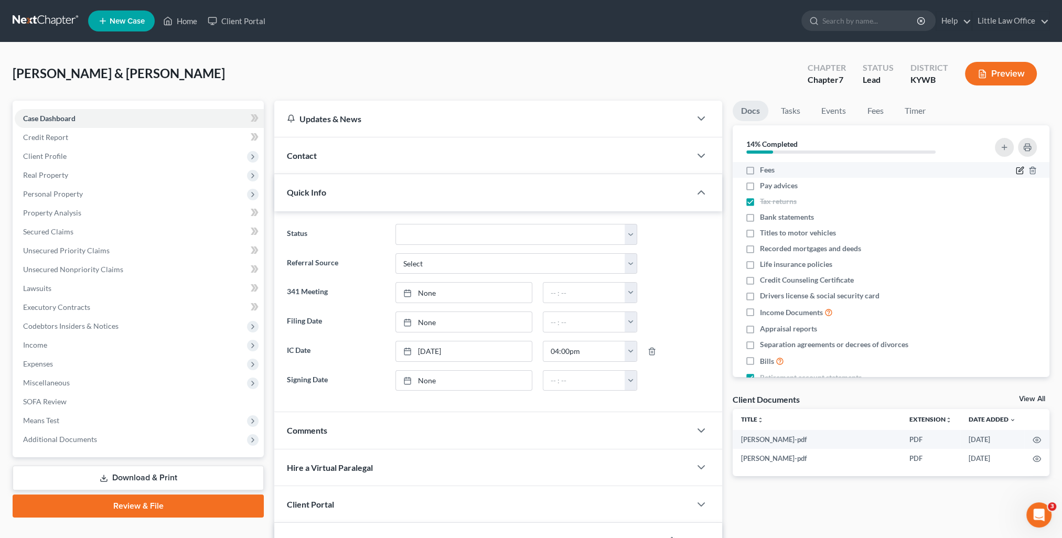
click at [1016, 173] on icon "button" at bounding box center [1020, 170] width 8 height 8
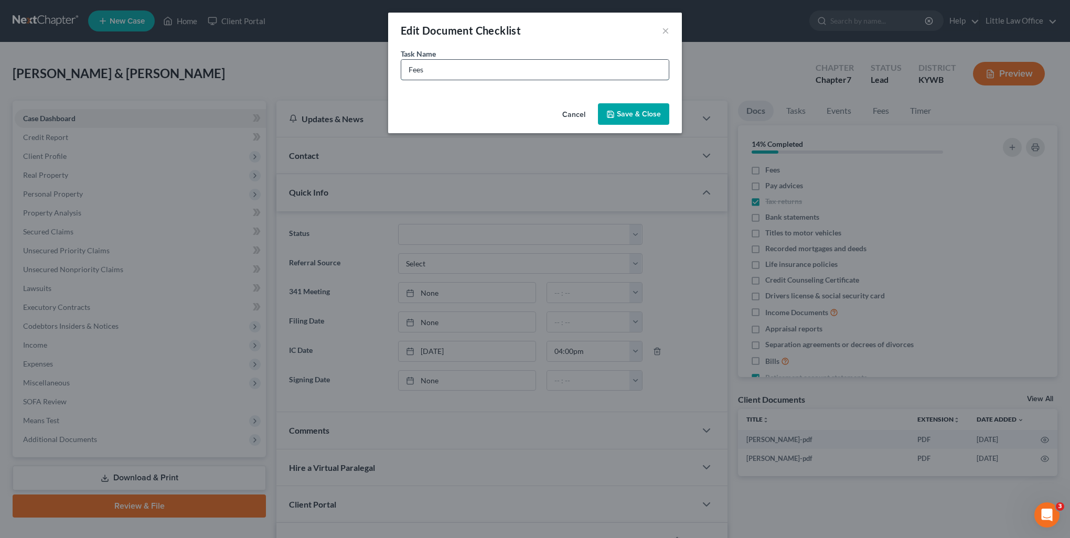
click at [449, 77] on input "Fees" at bounding box center [534, 70] width 267 height 20
type input "Fees - $1000"
click at [654, 117] on button "Save & Close" at bounding box center [633, 114] width 71 height 22
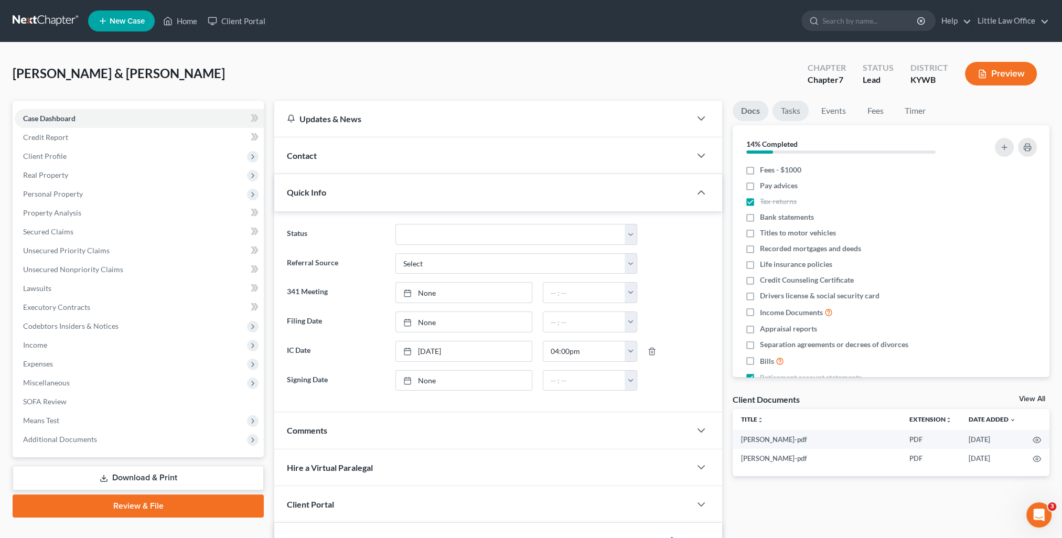
click at [786, 115] on link "Tasks" at bounding box center [791, 111] width 36 height 20
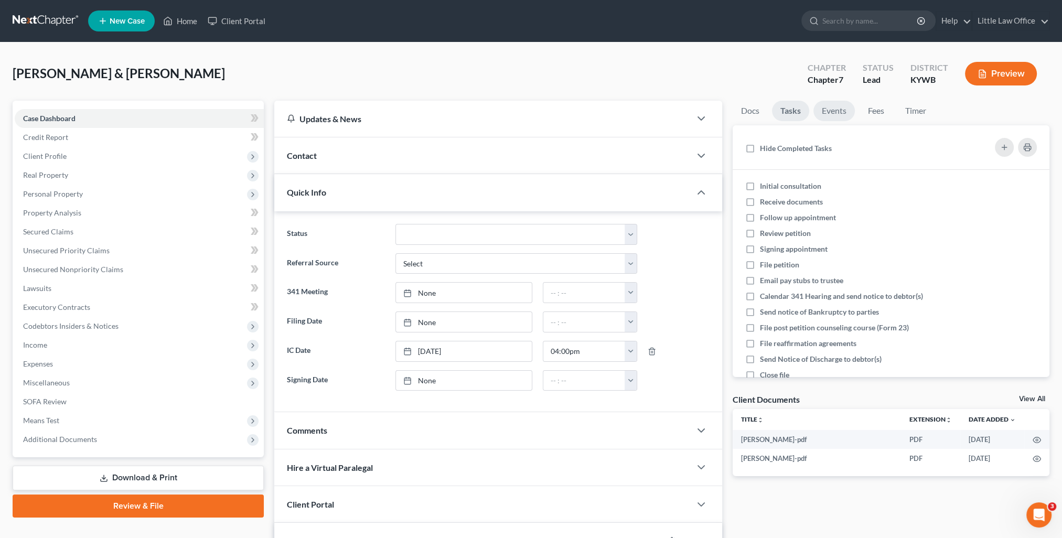
click at [834, 106] on link "Events" at bounding box center [833, 111] width 41 height 20
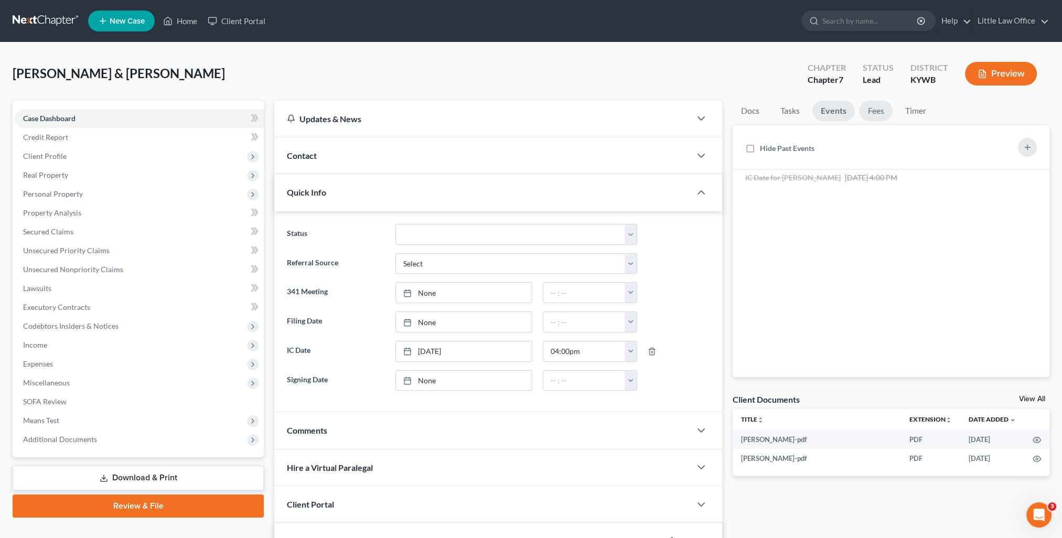
click at [871, 114] on link "Fees" at bounding box center [876, 111] width 34 height 20
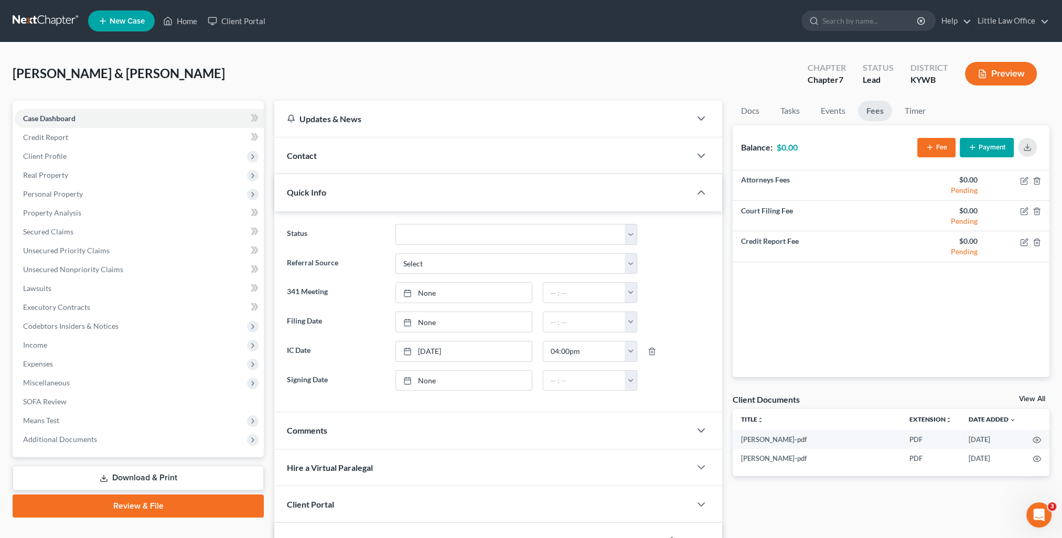
click at [989, 148] on button "Payment" at bounding box center [987, 147] width 54 height 19
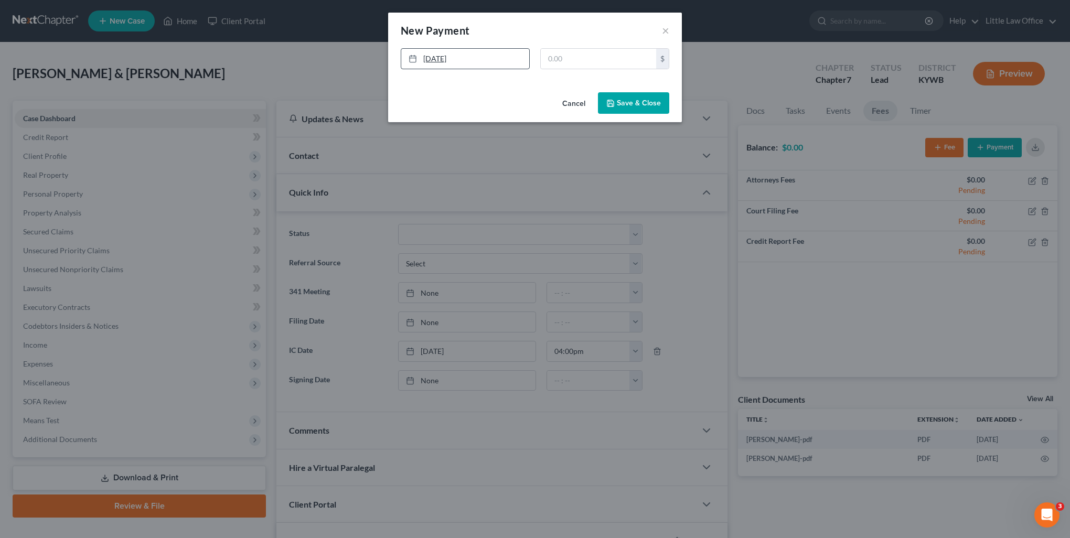
click at [475, 62] on link "8/14/2025" at bounding box center [465, 59] width 128 height 20
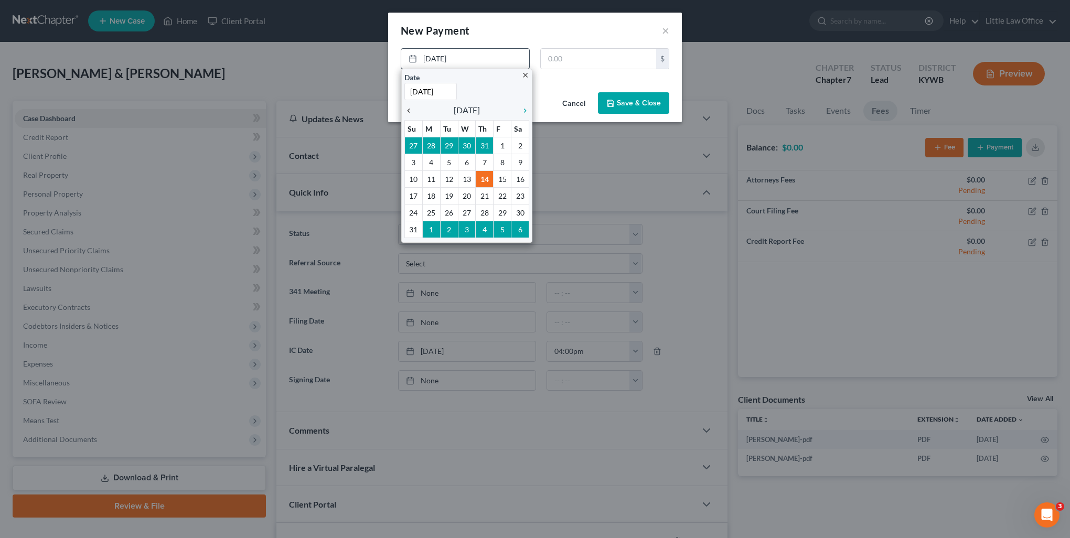
click at [415, 114] on icon "chevron_left" at bounding box center [411, 110] width 14 height 8
click at [413, 112] on icon "chevron_left" at bounding box center [411, 110] width 14 height 8
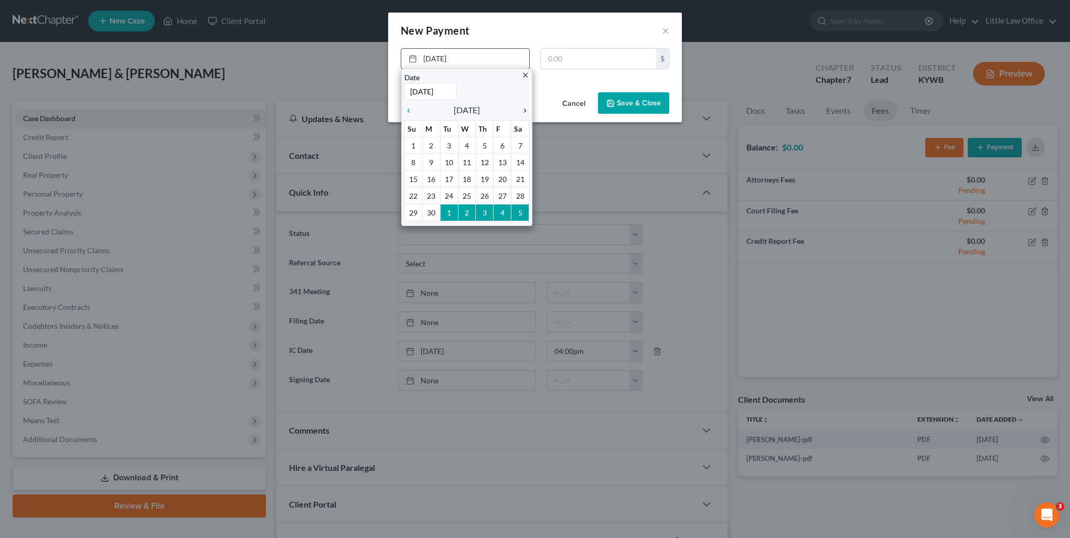
click at [522, 108] on icon "chevron_right" at bounding box center [523, 110] width 14 height 8
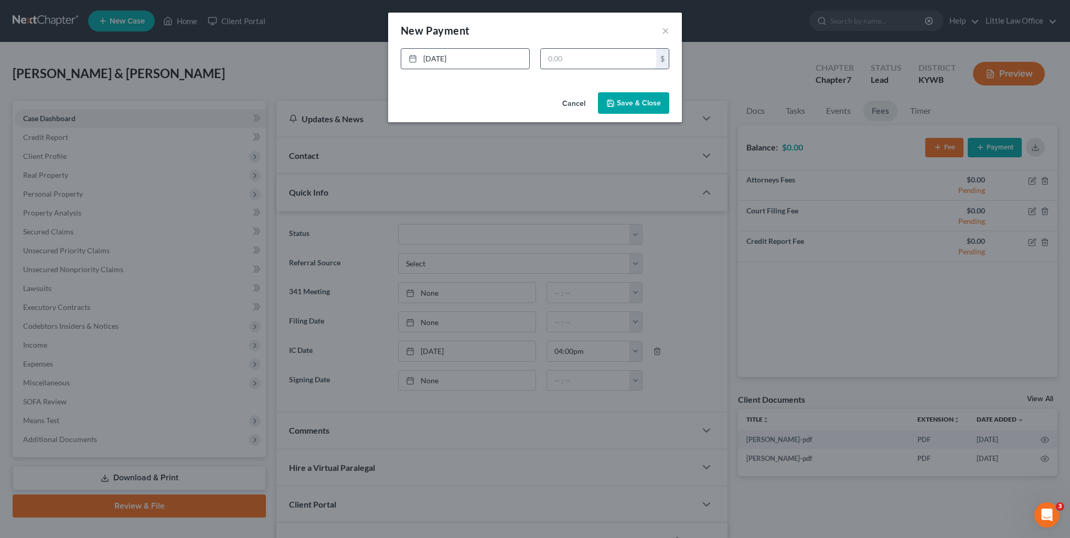
click at [564, 63] on input "text" at bounding box center [598, 59] width 115 height 20
type input "200"
click at [627, 114] on div "Cancel Save & Close" at bounding box center [535, 105] width 294 height 35
click at [626, 108] on button "Save & Close" at bounding box center [633, 103] width 71 height 22
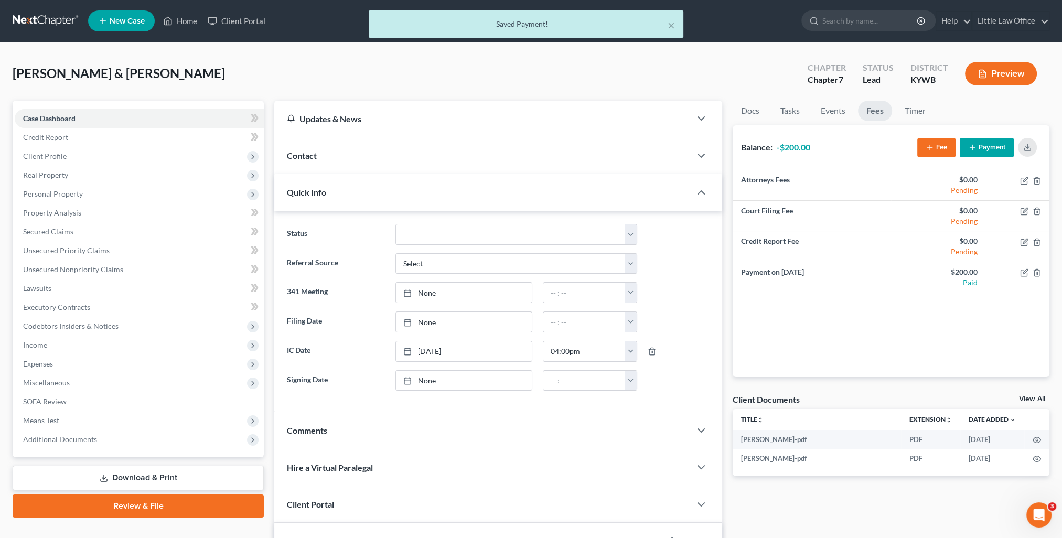
click at [973, 148] on icon "button" at bounding box center [972, 147] width 8 height 8
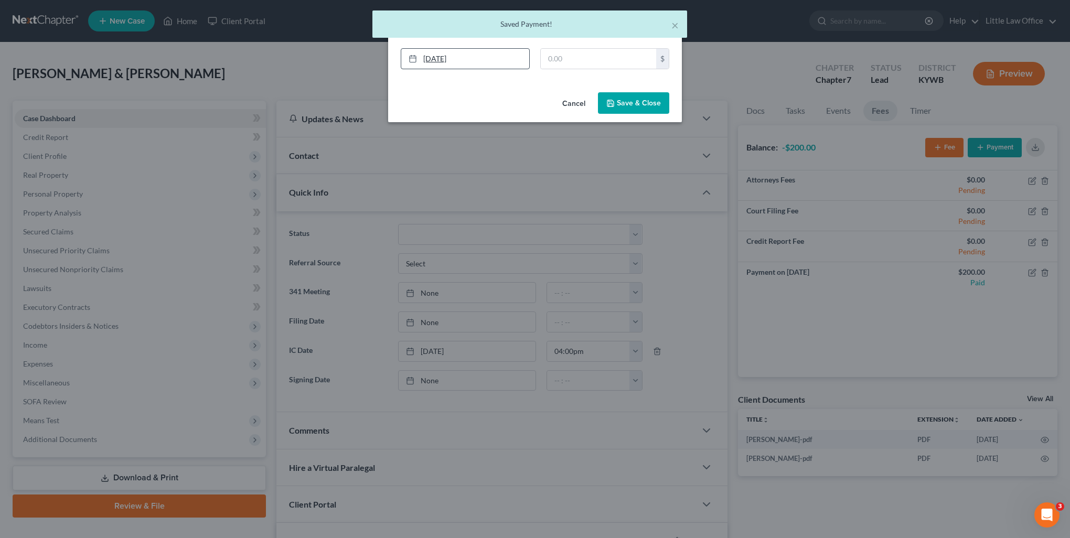
click at [450, 58] on link "8/14/2025" at bounding box center [465, 59] width 128 height 20
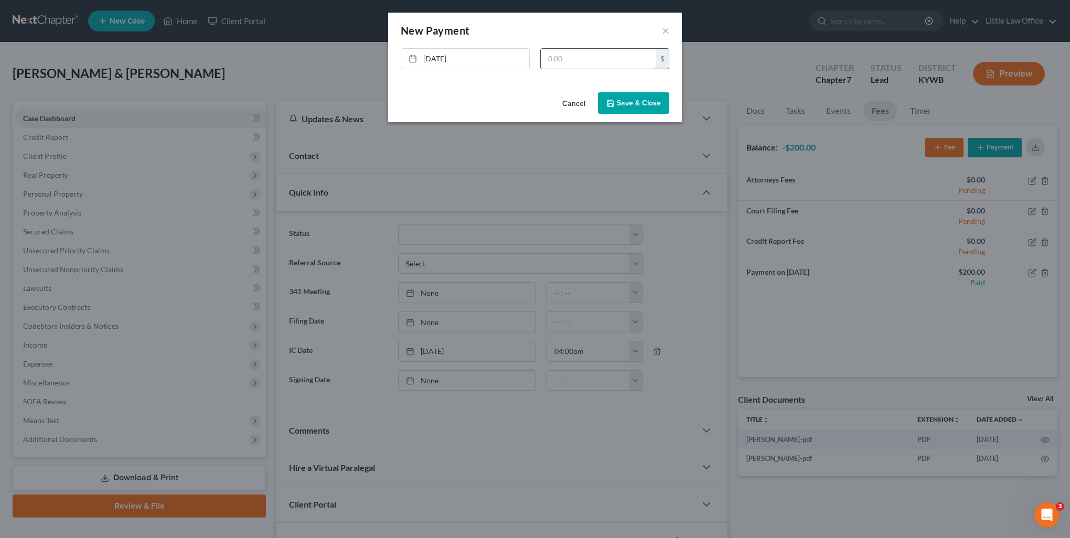
click at [579, 62] on input "text" at bounding box center [598, 59] width 115 height 20
type input "200"
click at [625, 108] on button "Save & Close" at bounding box center [633, 103] width 71 height 22
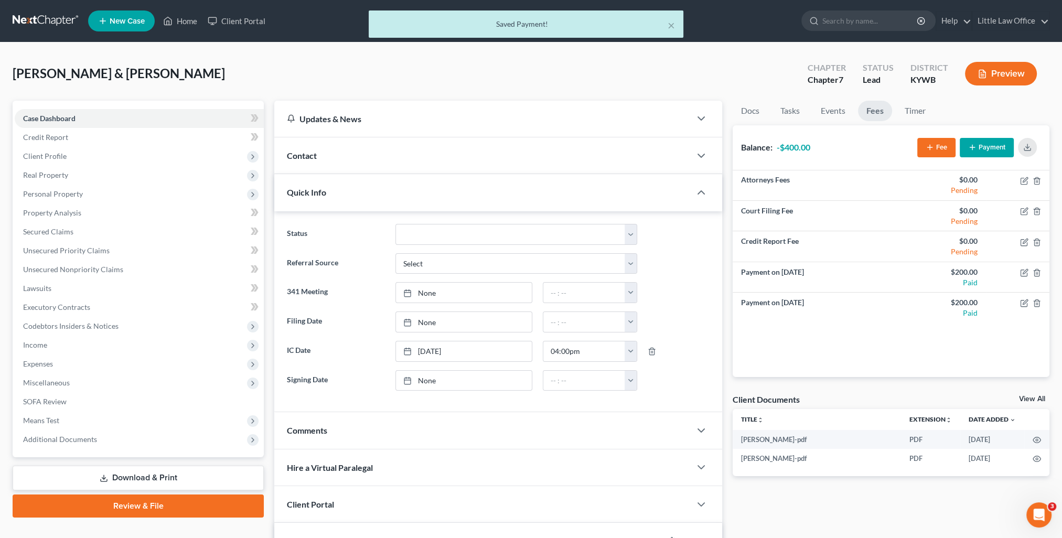
click at [990, 144] on button "Payment" at bounding box center [987, 147] width 54 height 19
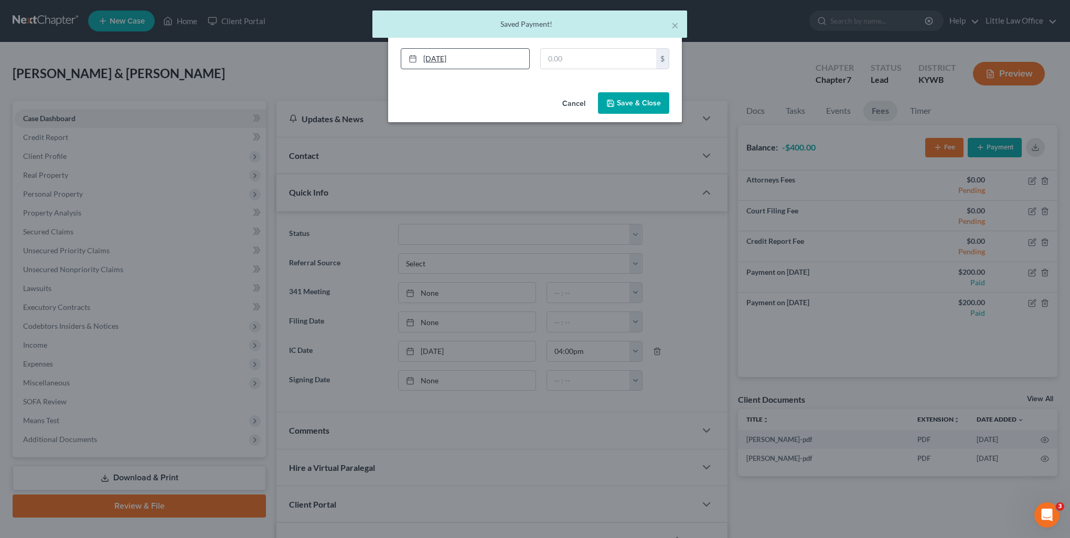
click at [464, 58] on link "8/14/2025" at bounding box center [465, 59] width 128 height 20
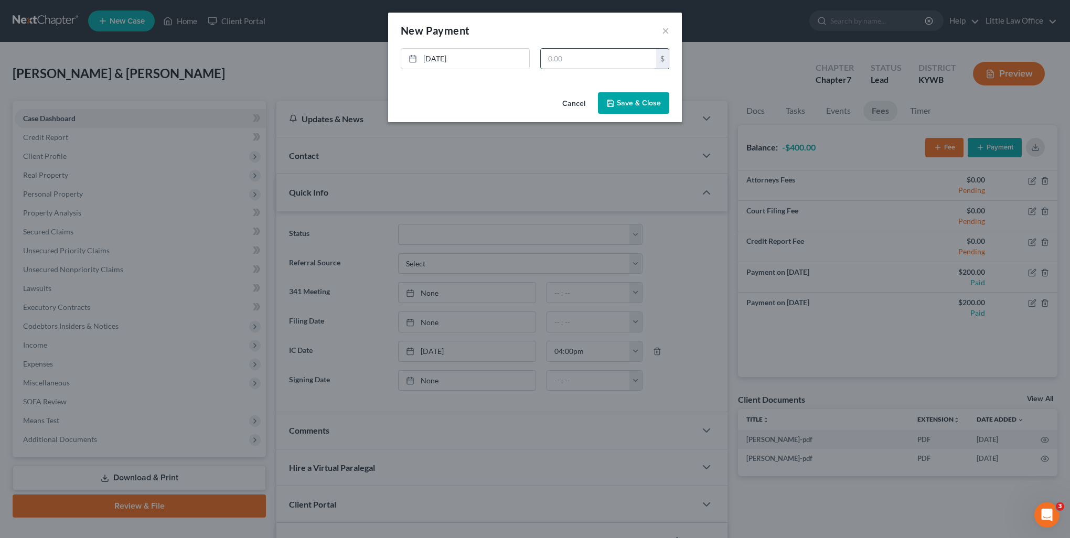
click at [602, 55] on input "text" at bounding box center [598, 59] width 115 height 20
type input "200"
click at [626, 105] on button "Save & Close" at bounding box center [633, 103] width 71 height 22
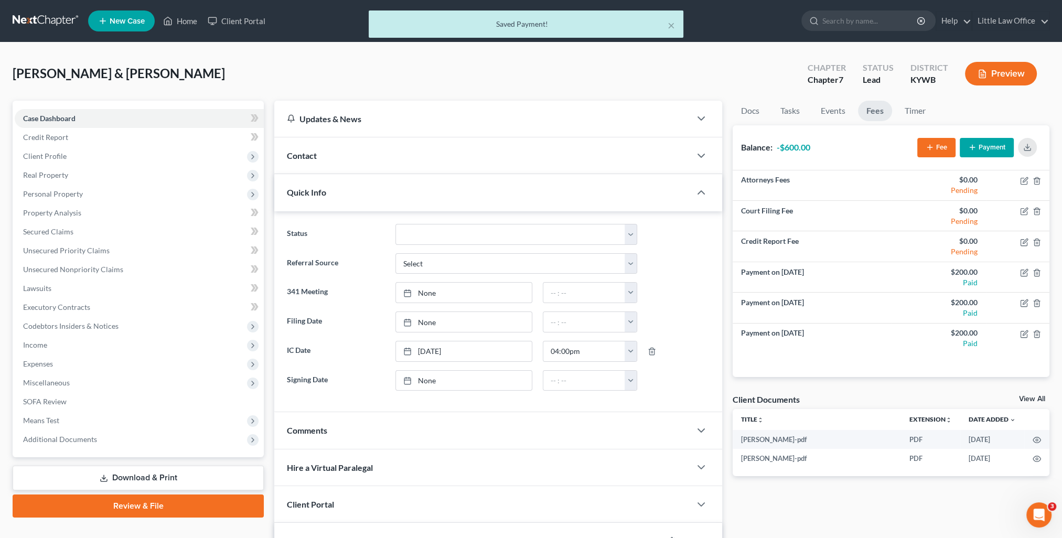
click at [978, 151] on button "Payment" at bounding box center [987, 147] width 54 height 19
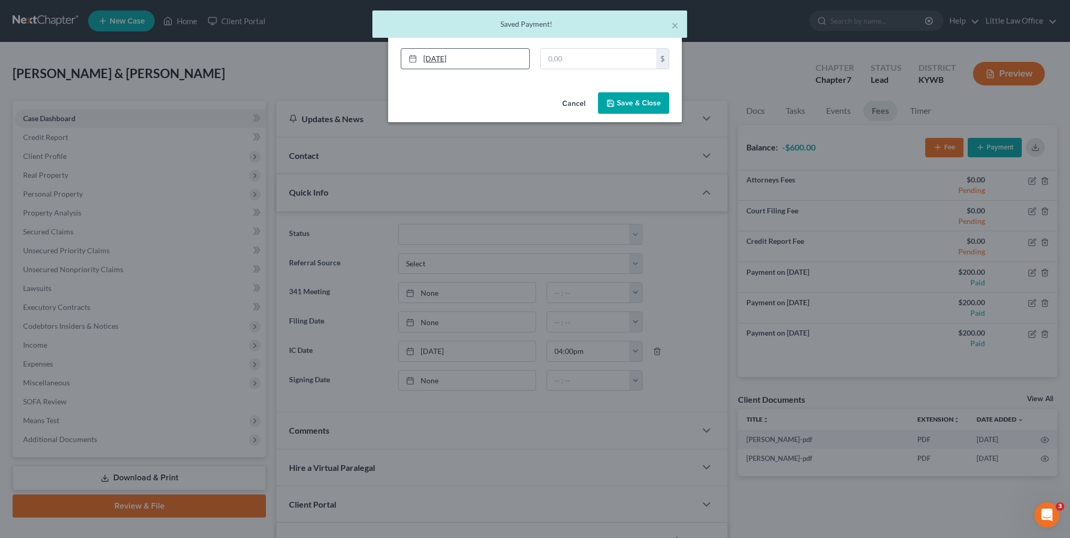
click at [444, 58] on link "8/14/2025" at bounding box center [465, 59] width 128 height 20
click at [562, 61] on input "text" at bounding box center [598, 59] width 115 height 20
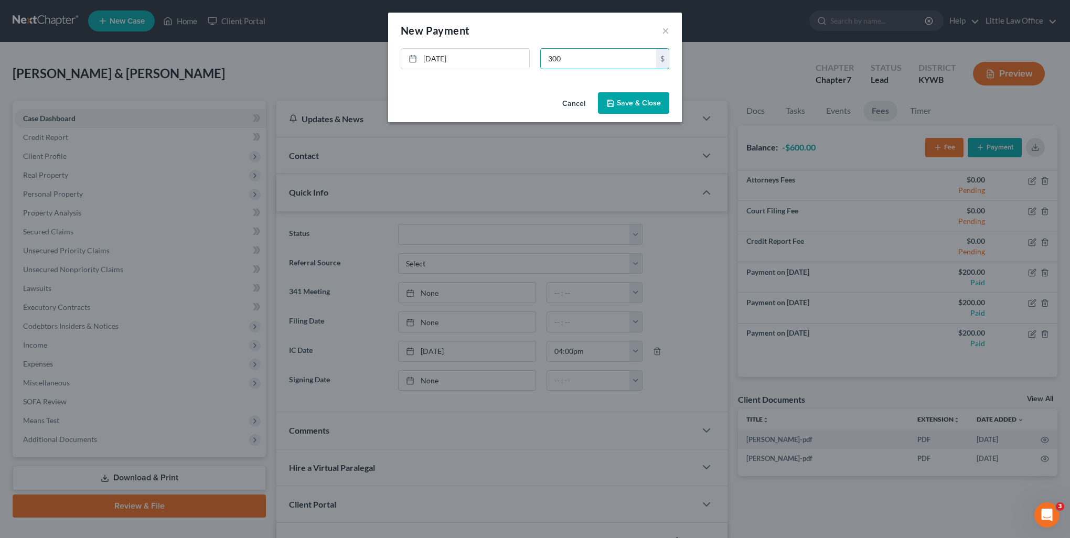
type input "300"
click at [630, 106] on button "Save & Close" at bounding box center [633, 103] width 71 height 22
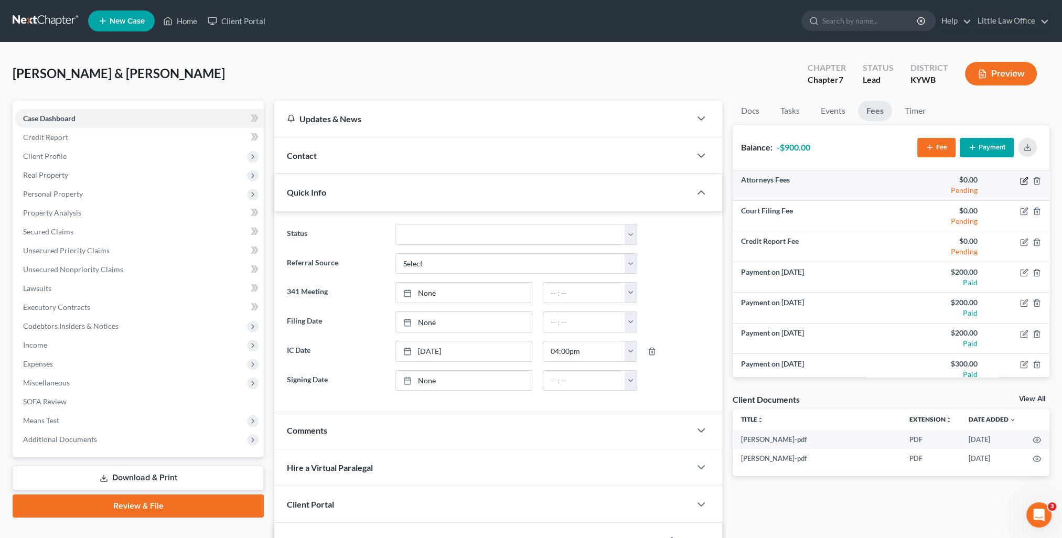
click at [1020, 182] on icon "button" at bounding box center [1024, 181] width 8 height 8
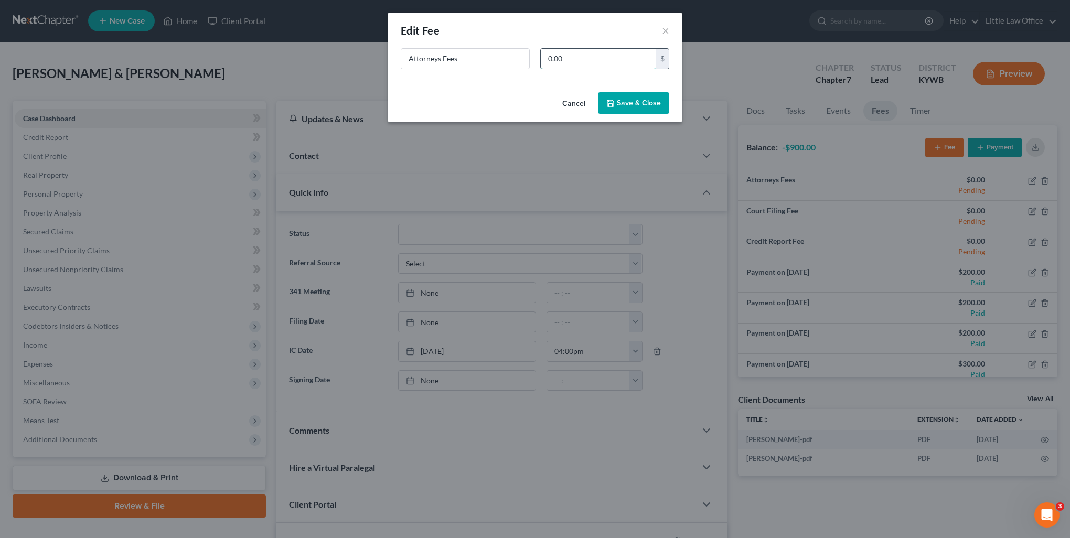
click at [565, 62] on input "0.00" at bounding box center [598, 59] width 115 height 20
type input "1,900"
click at [616, 106] on button "Save & Close" at bounding box center [633, 103] width 71 height 22
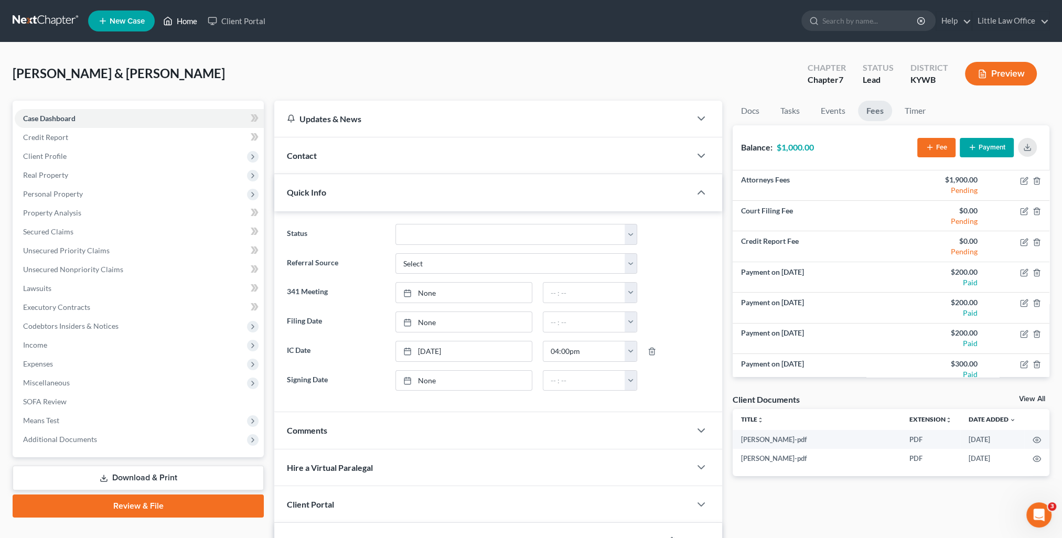
click at [187, 14] on link "Home" at bounding box center [180, 21] width 45 height 19
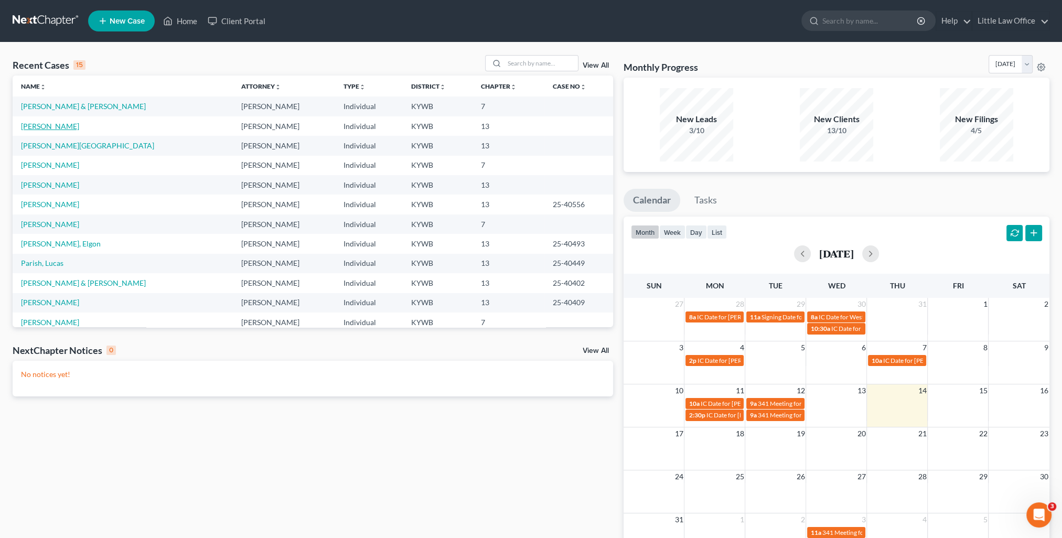
click at [48, 127] on link "Pickens, Nathan" at bounding box center [50, 126] width 58 height 9
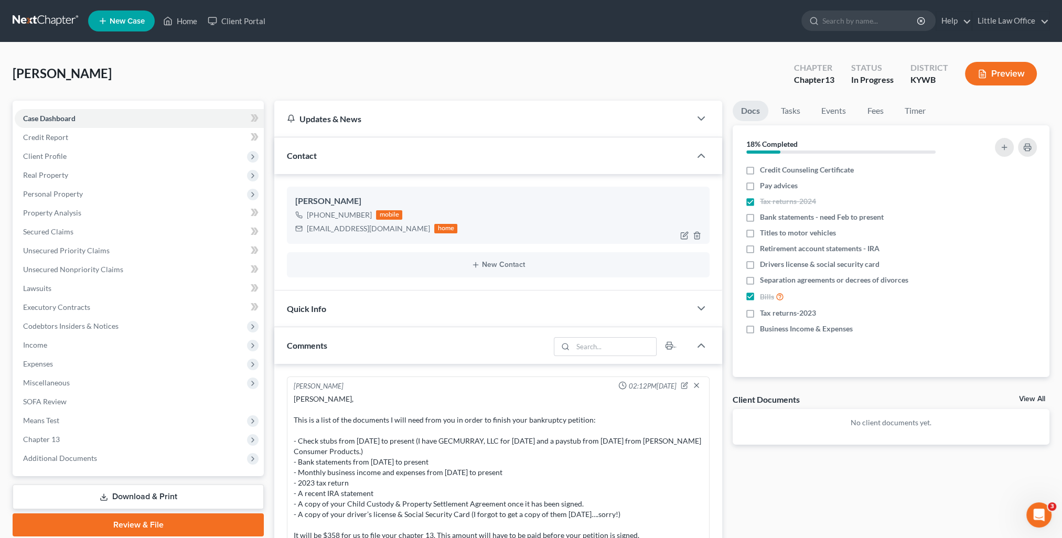
scroll to position [300, 0]
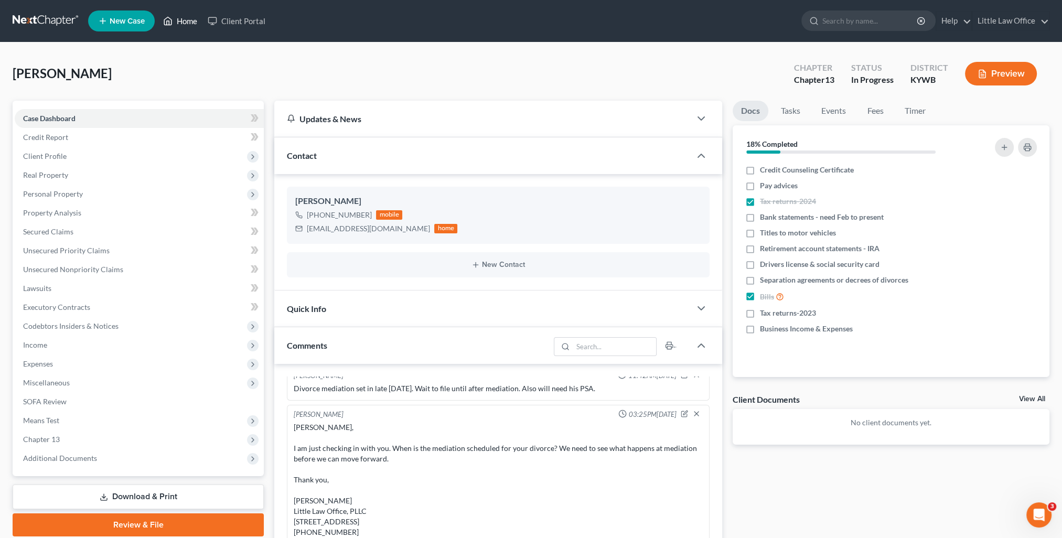
click at [179, 25] on link "Home" at bounding box center [180, 21] width 45 height 19
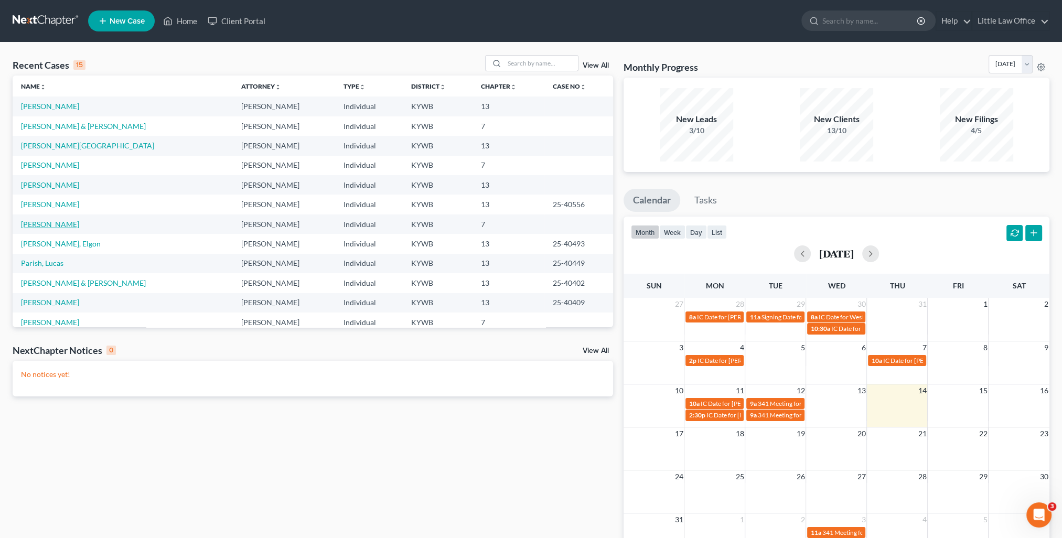
click at [33, 222] on link "Phillips, Bryttne" at bounding box center [50, 224] width 58 height 9
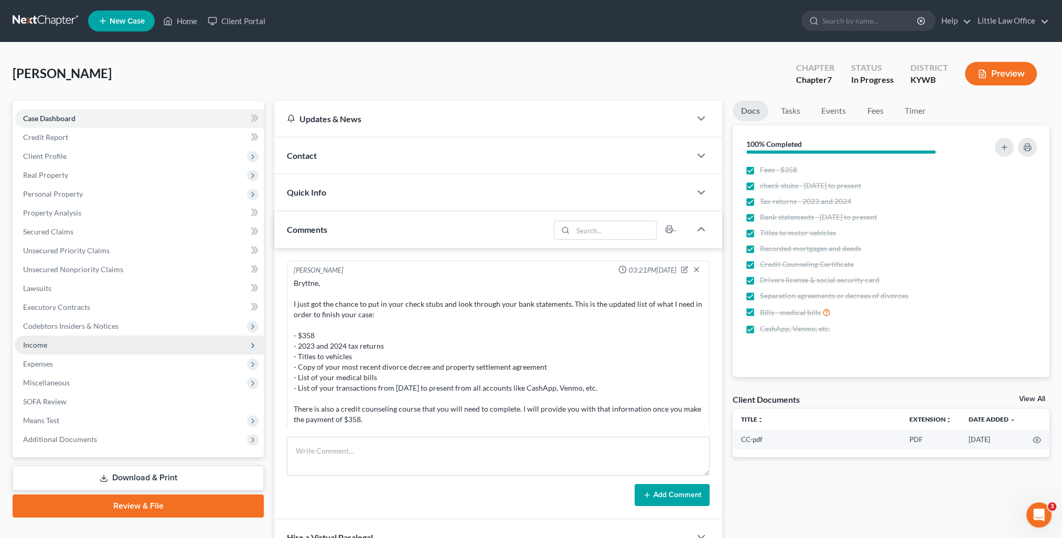
click at [47, 347] on span "Income" at bounding box center [139, 345] width 249 height 19
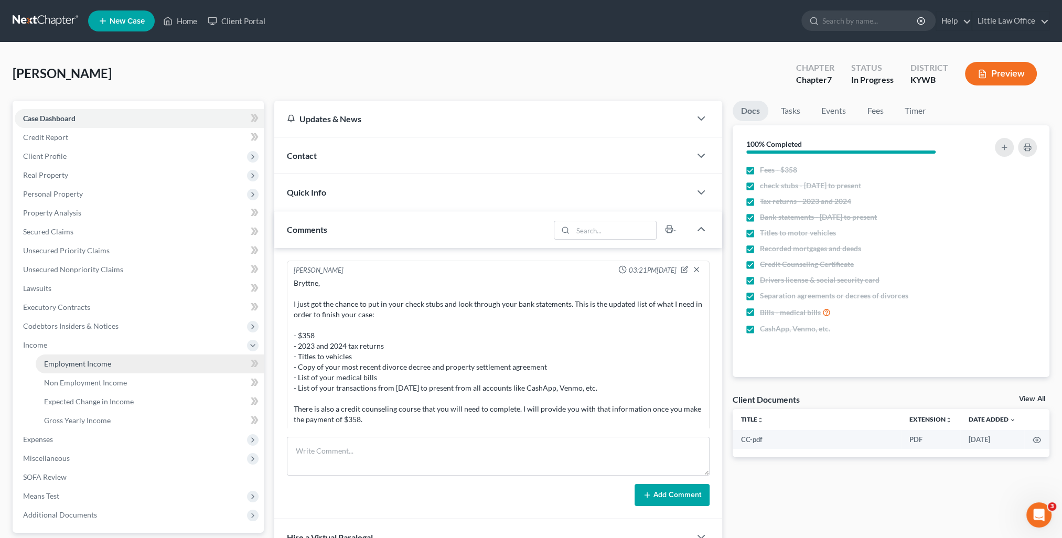
scroll to position [496, 0]
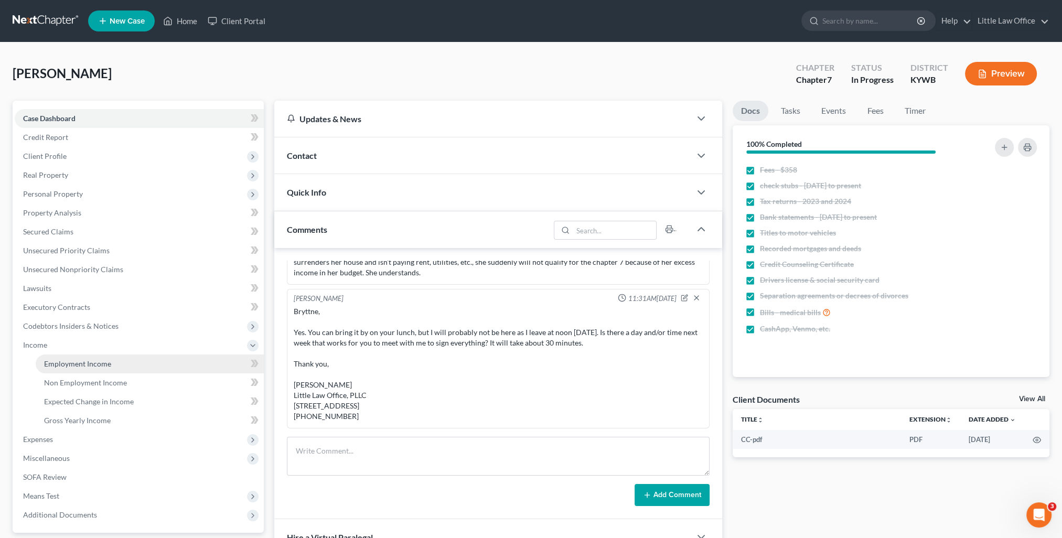
click at [69, 363] on span "Employment Income" at bounding box center [77, 363] width 67 height 9
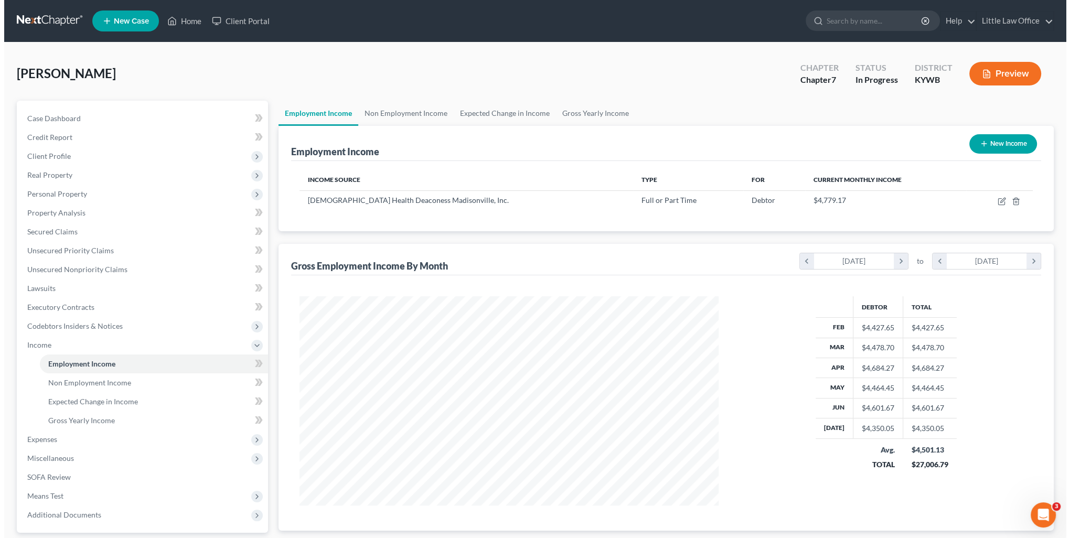
scroll to position [209, 440]
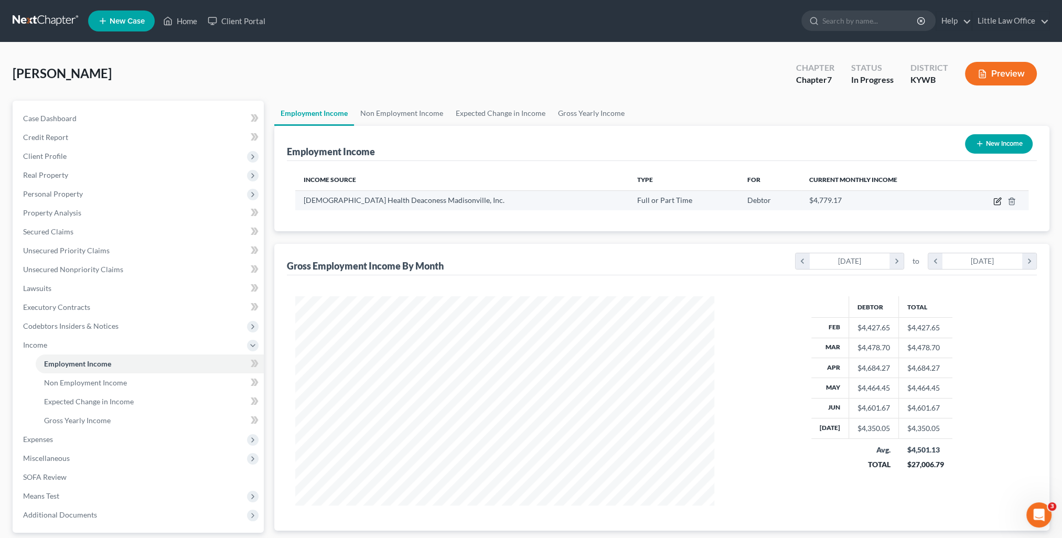
click at [999, 202] on icon "button" at bounding box center [997, 201] width 8 height 8
select select "0"
select select "18"
select select "2"
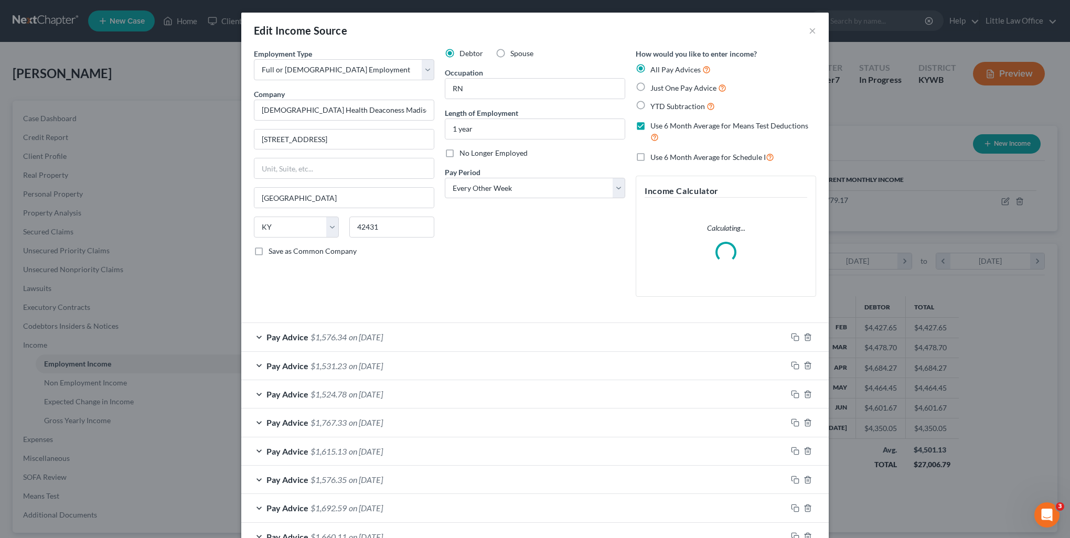
scroll to position [211, 0]
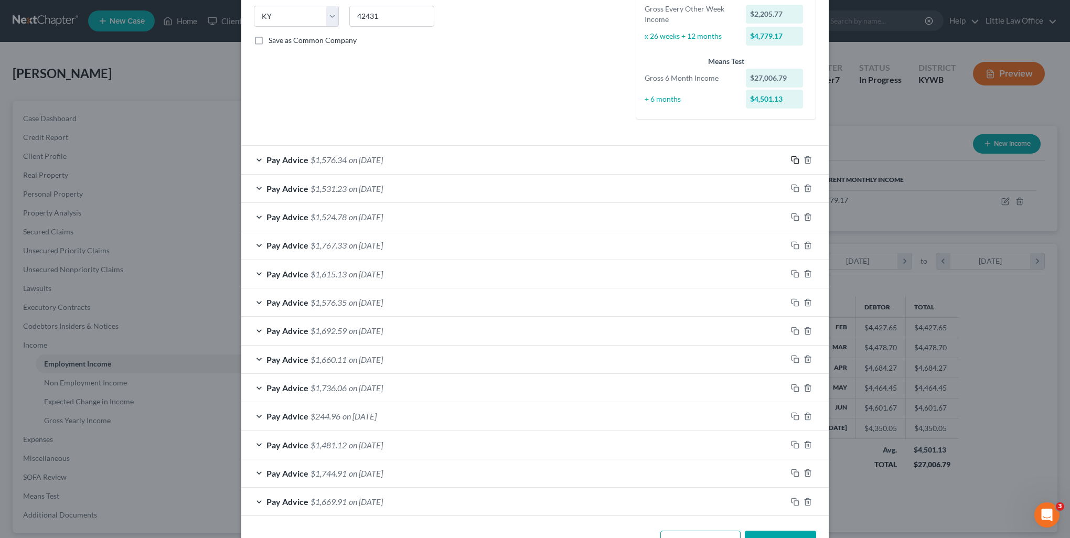
click at [794, 163] on rect "button" at bounding box center [796, 161] width 5 height 5
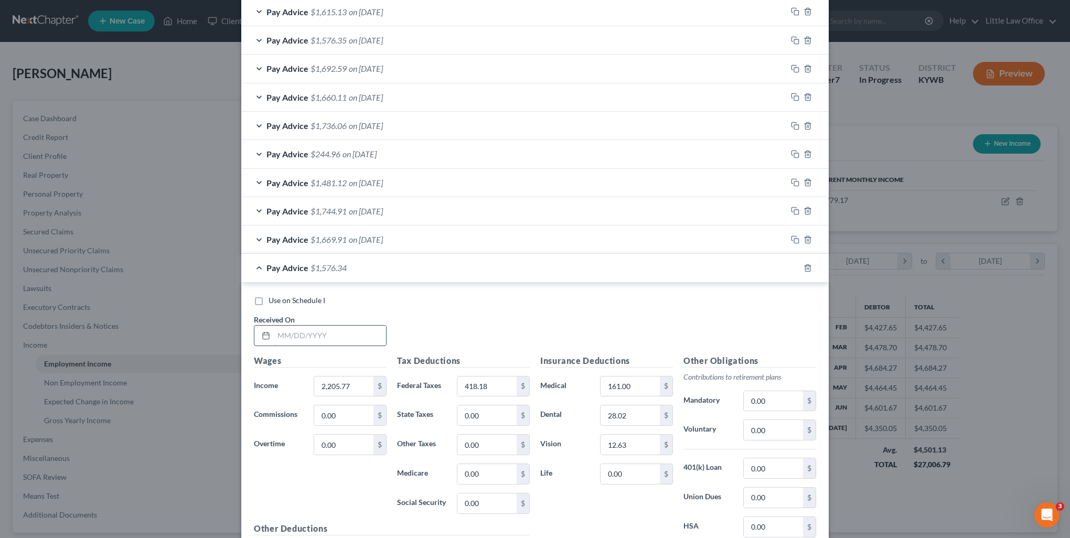
click at [304, 339] on input "text" at bounding box center [330, 336] width 112 height 20
type input "08/01/2025"
type input "2,195.44"
click at [491, 388] on input "418.18" at bounding box center [486, 387] width 59 height 20
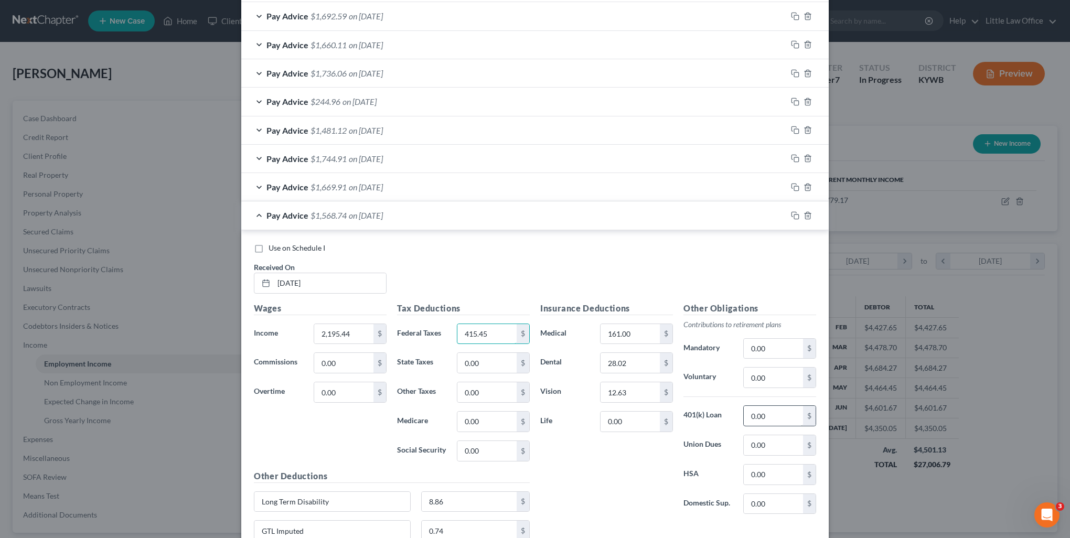
scroll to position [578, 0]
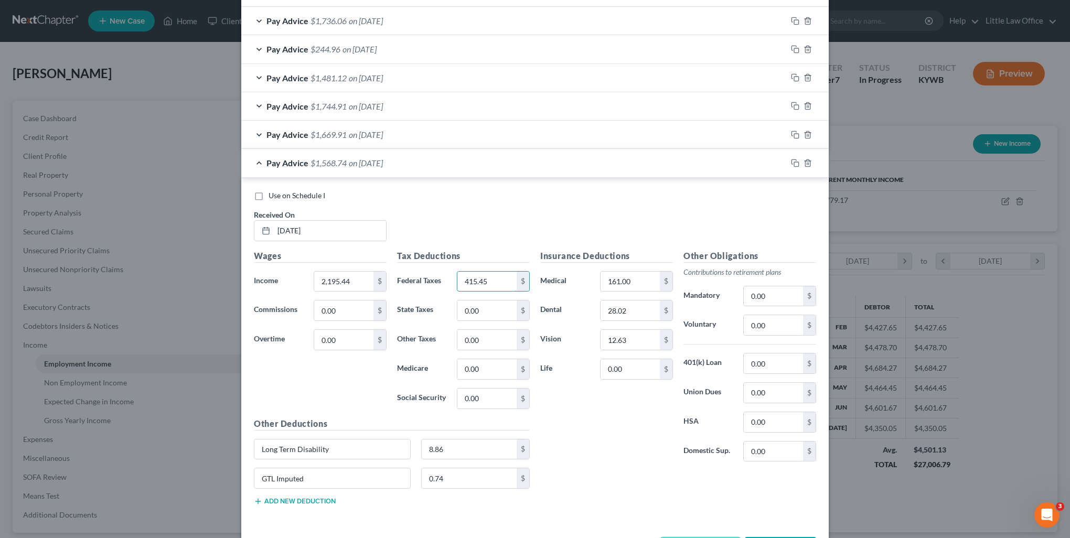
type input "415.45"
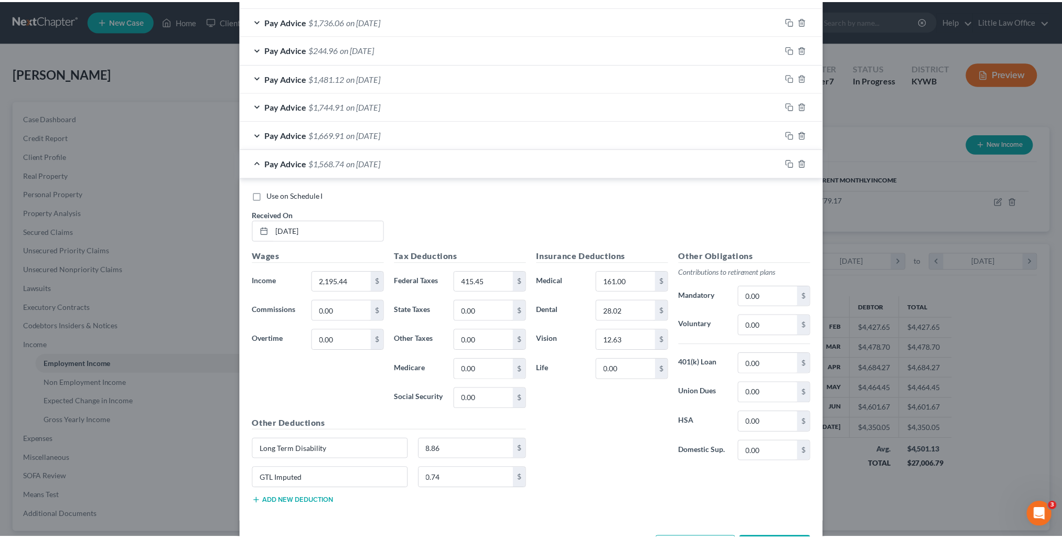
scroll to position [616, 0]
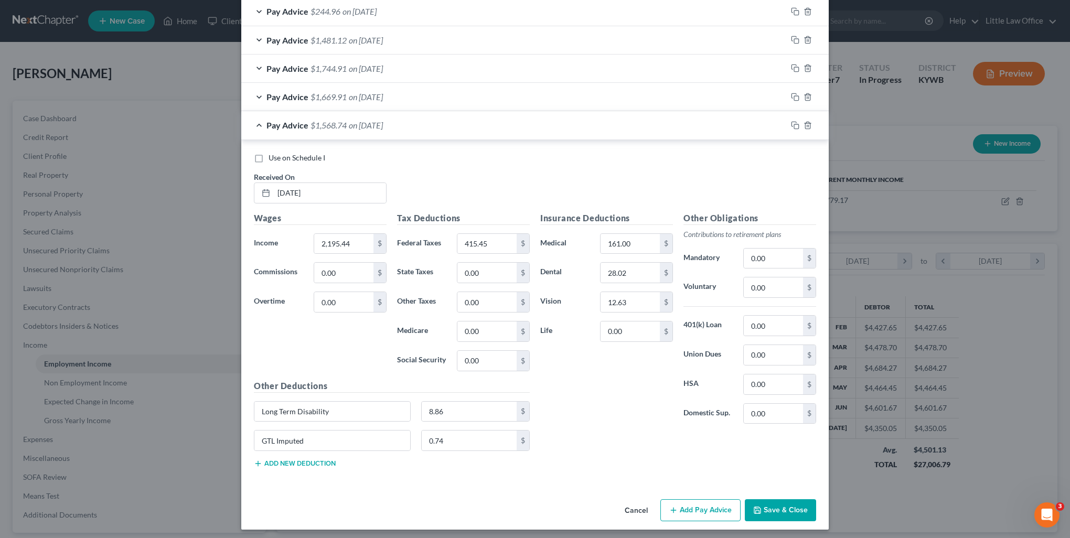
click at [768, 502] on button "Save & Close" at bounding box center [780, 510] width 71 height 22
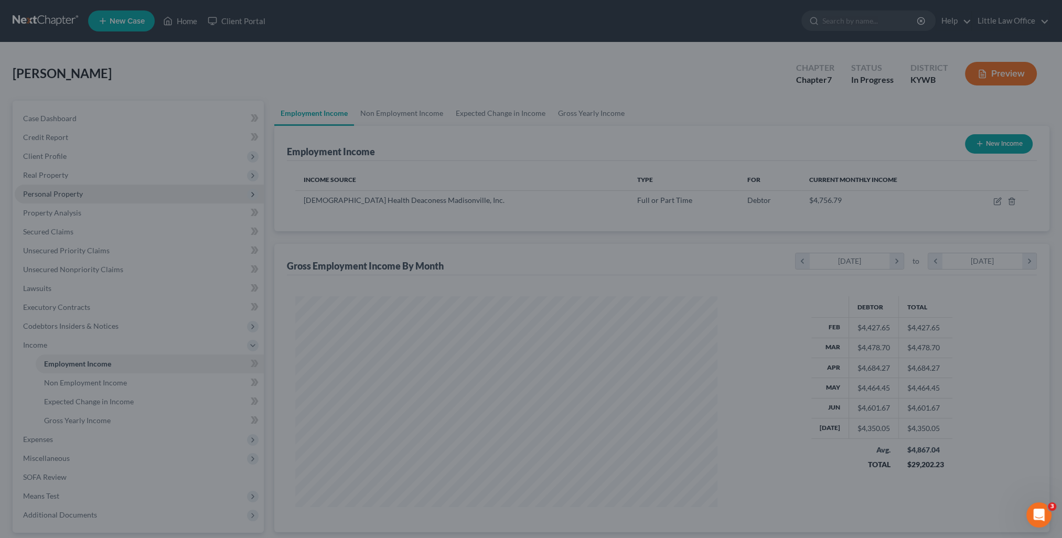
scroll to position [524282, 524051]
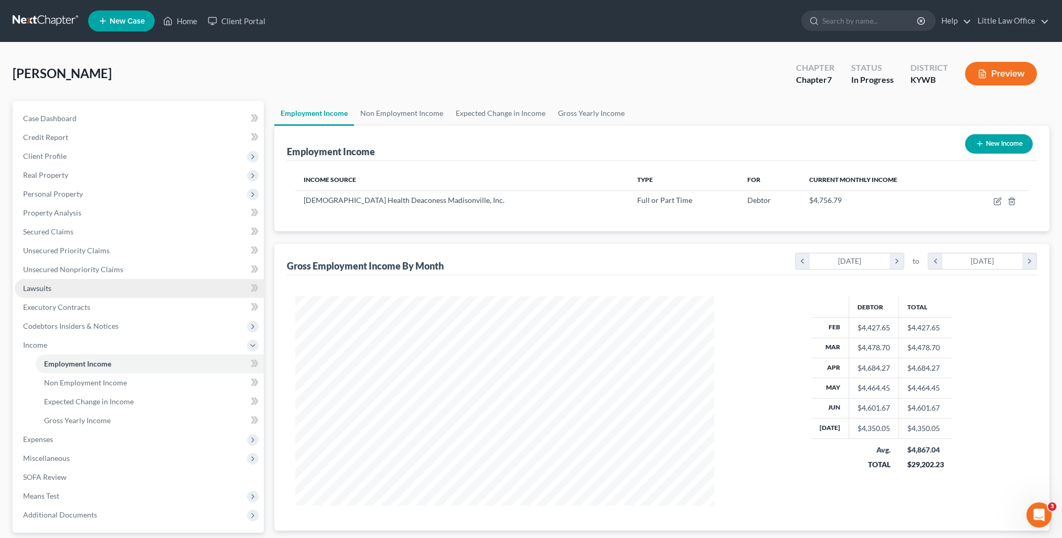
click at [48, 292] on span "Lawsuits" at bounding box center [37, 288] width 28 height 9
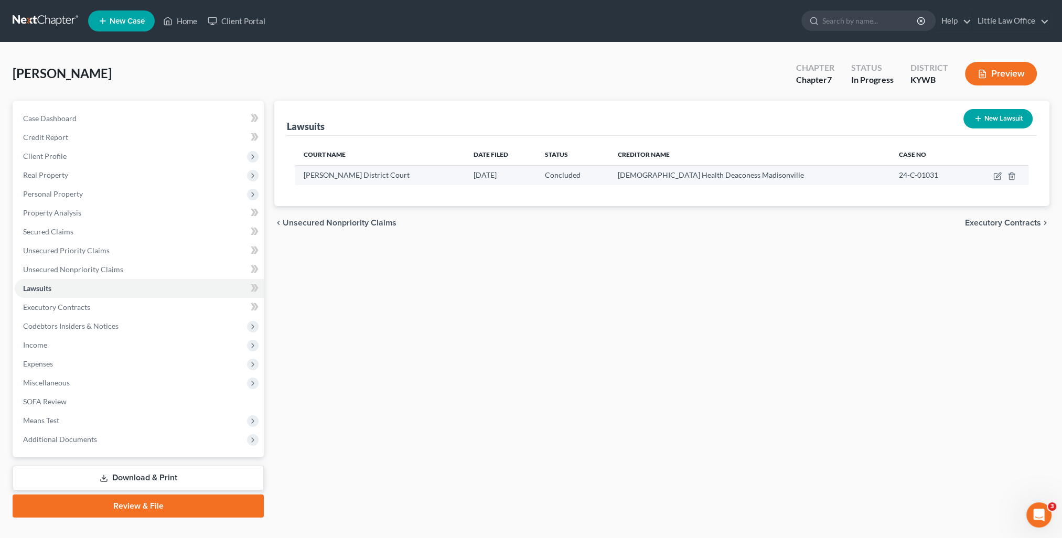
click at [1002, 177] on td at bounding box center [998, 175] width 60 height 20
click at [999, 176] on icon "button" at bounding box center [997, 176] width 8 height 8
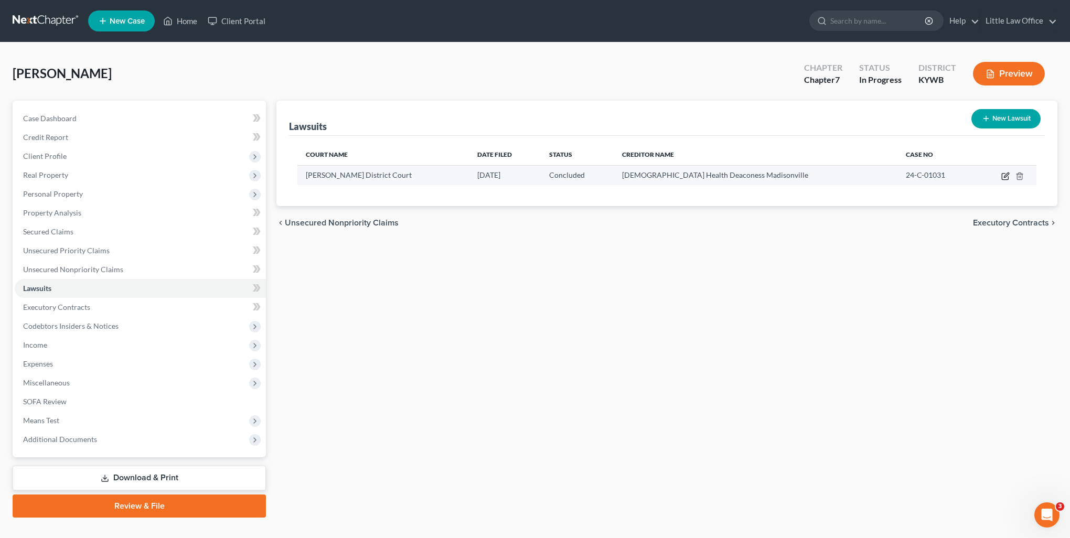
select select "18"
select select "2"
select select "1"
select select "36"
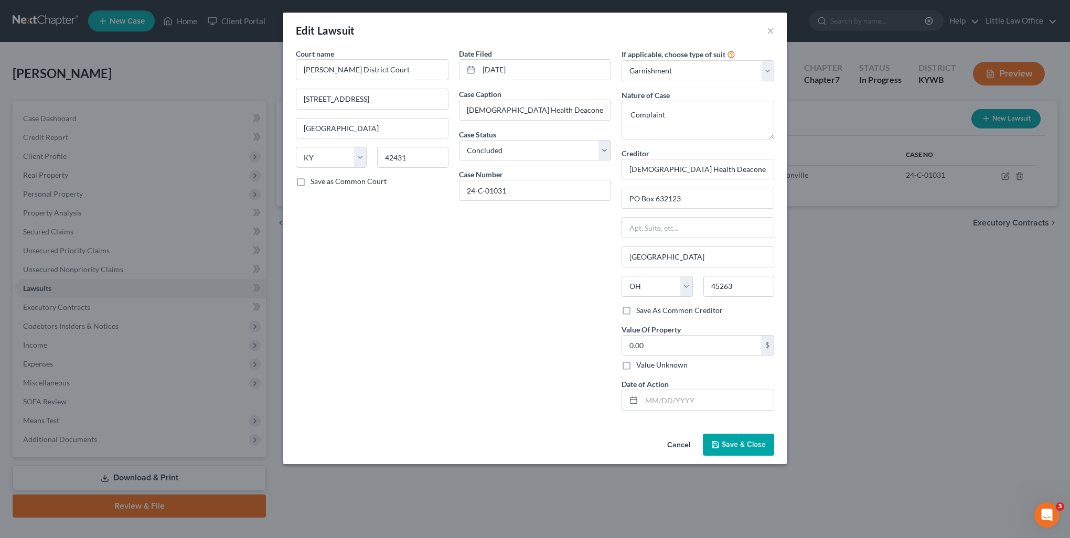
click at [748, 450] on button "Save & Close" at bounding box center [738, 445] width 71 height 22
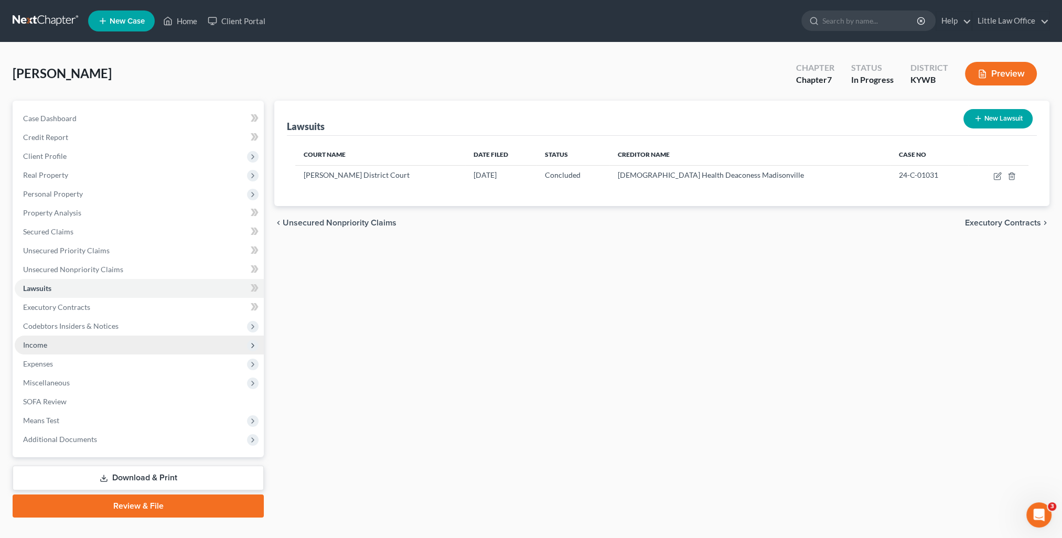
click at [50, 349] on span "Income" at bounding box center [139, 345] width 249 height 19
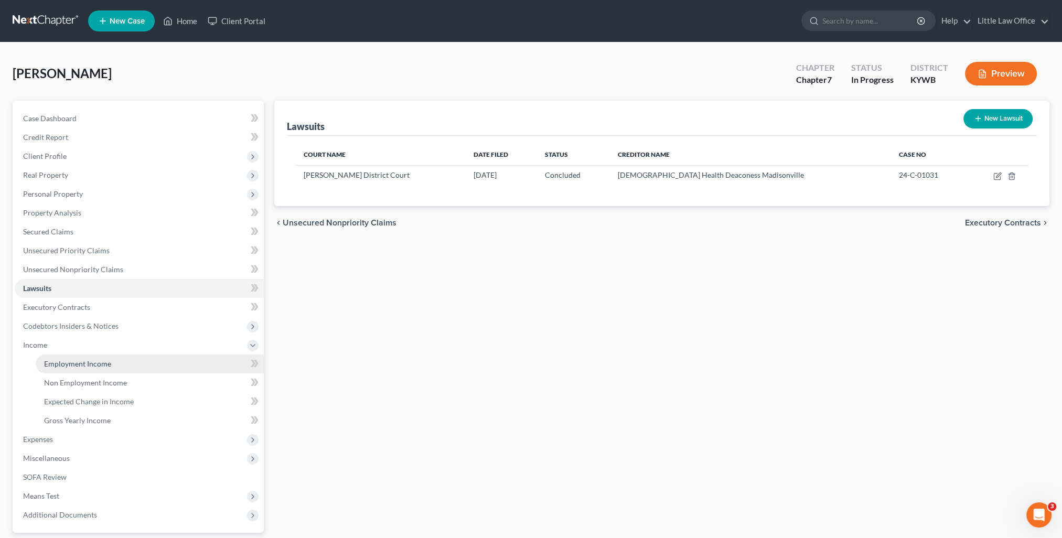
click at [60, 360] on span "Employment Income" at bounding box center [77, 363] width 67 height 9
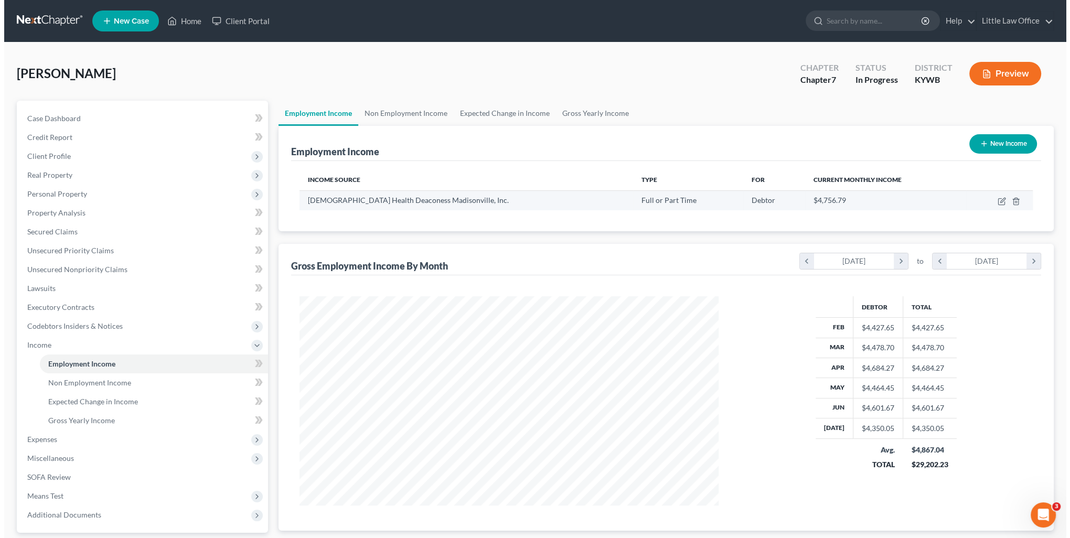
scroll to position [209, 440]
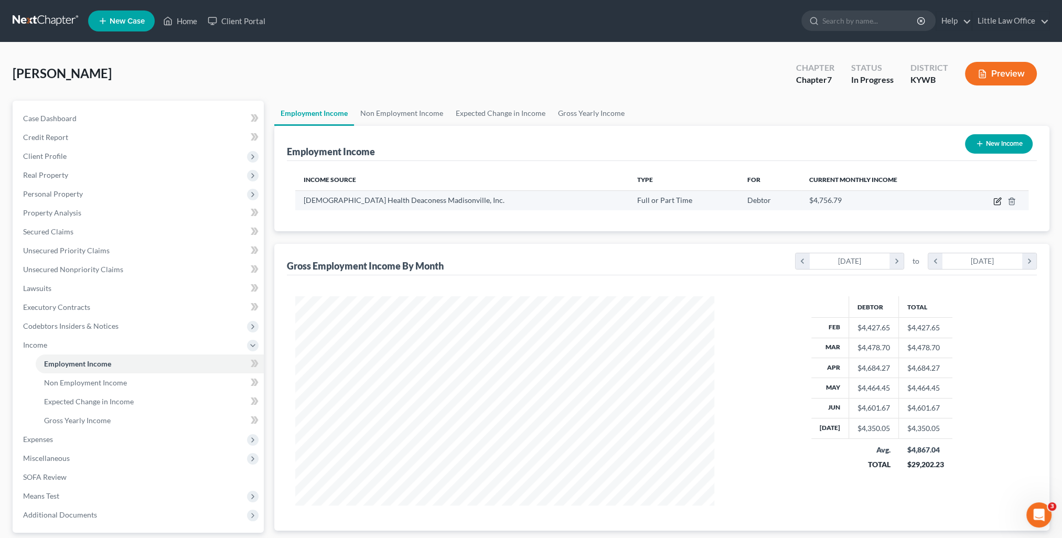
click at [999, 202] on icon "button" at bounding box center [997, 201] width 8 height 8
select select "0"
select select "18"
select select "2"
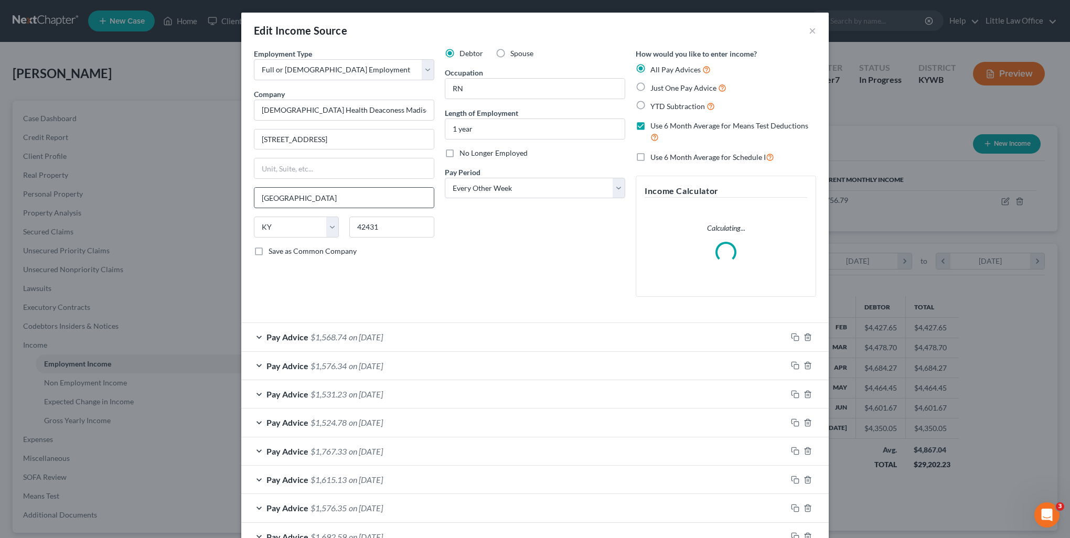
scroll to position [210, 443]
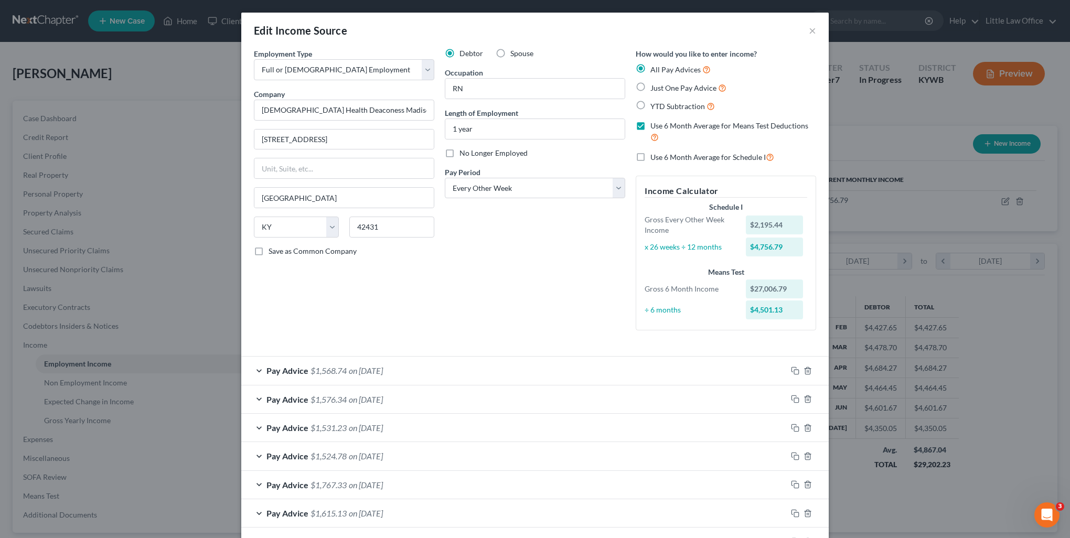
click at [787, 376] on div at bounding box center [808, 370] width 42 height 17
click at [794, 370] on rect "button" at bounding box center [796, 372] width 5 height 5
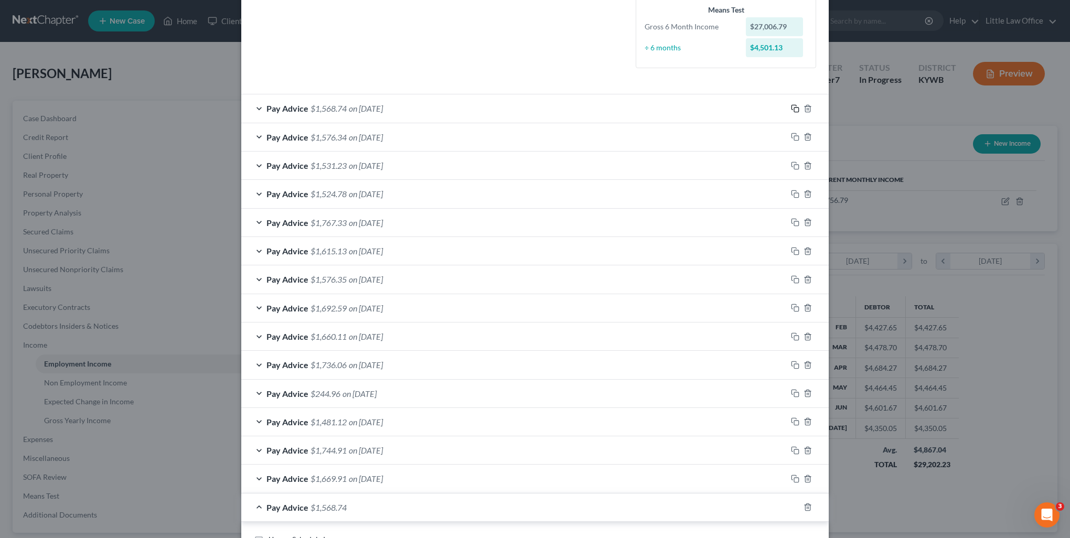
scroll to position [524, 0]
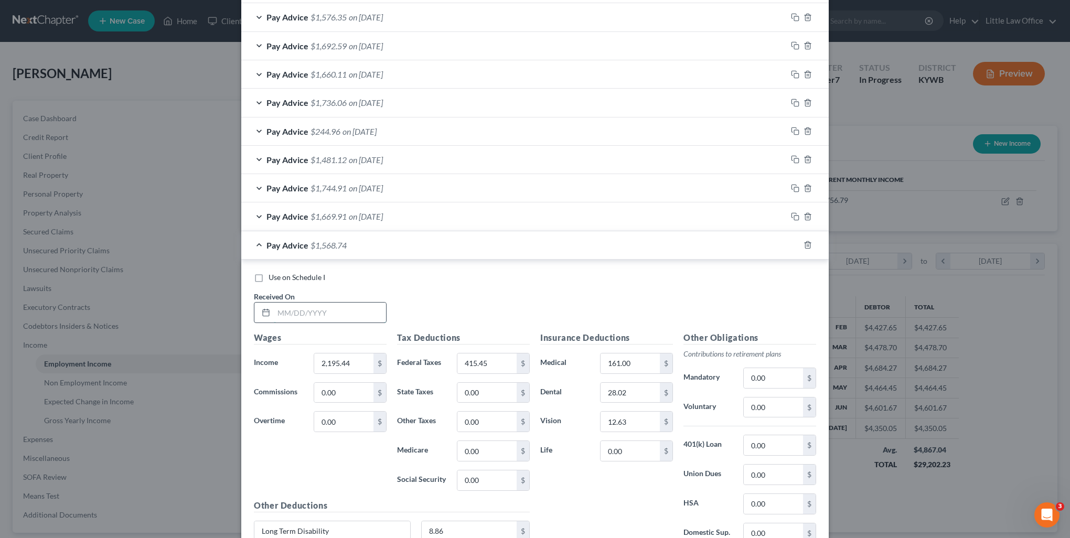
click at [322, 305] on input "text" at bounding box center [330, 313] width 112 height 20
type input "08/15/2025"
type input "2,313.15"
click at [497, 358] on input "415.45" at bounding box center [486, 364] width 59 height 20
type input "446.81"
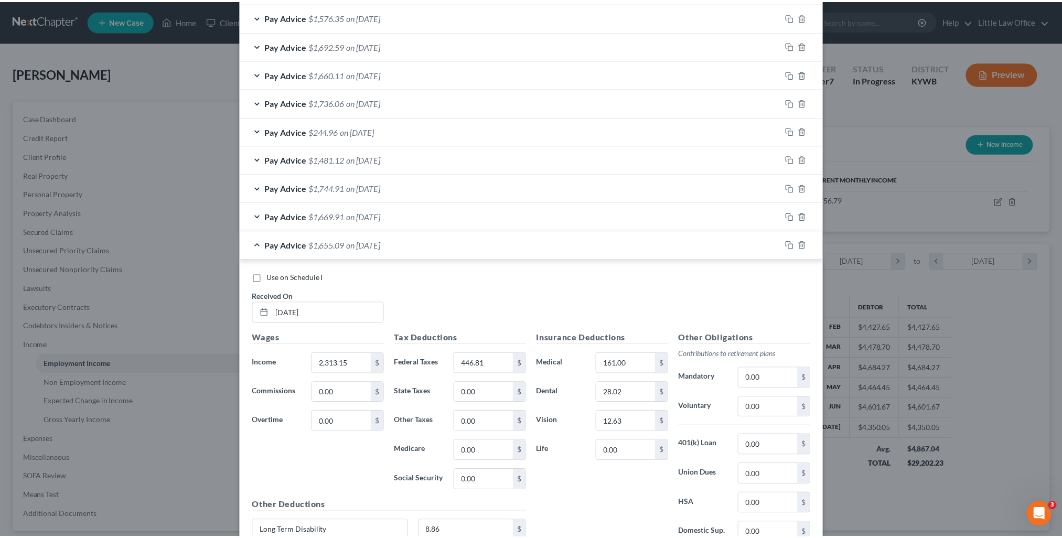
scroll to position [644, 0]
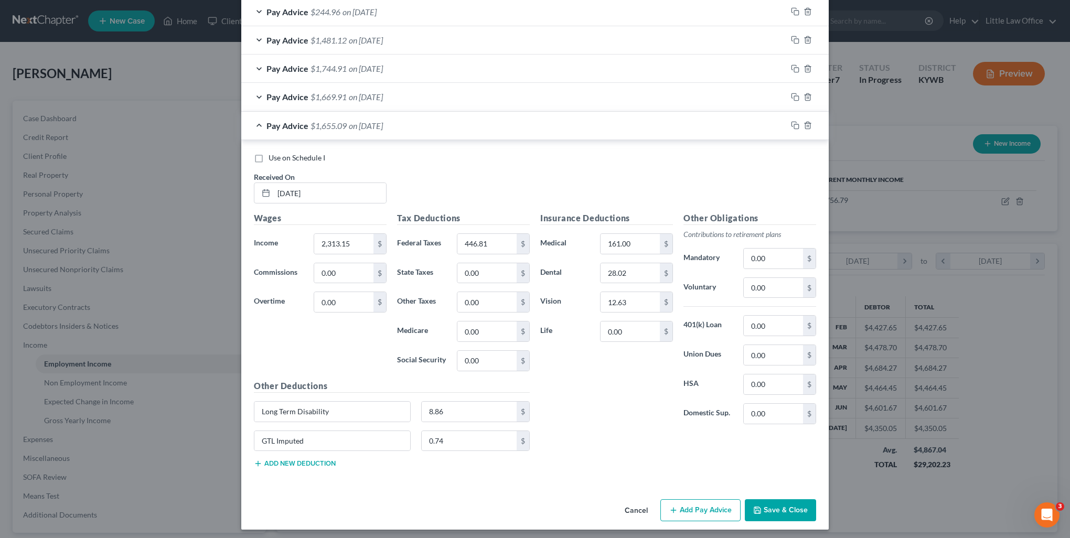
click at [787, 517] on button "Save & Close" at bounding box center [780, 510] width 71 height 22
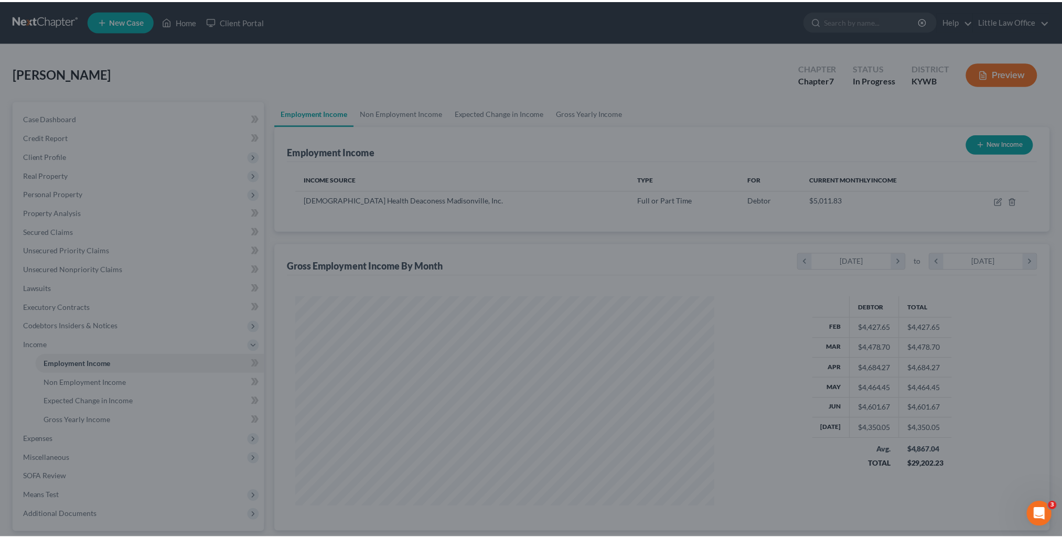
scroll to position [524282, 524051]
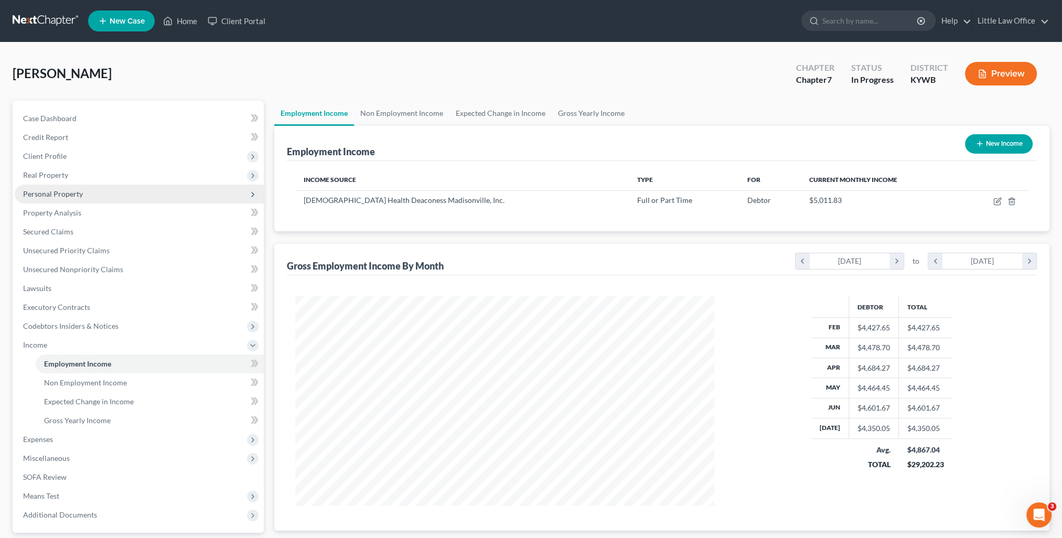
click at [39, 187] on span "Personal Property" at bounding box center [139, 194] width 249 height 19
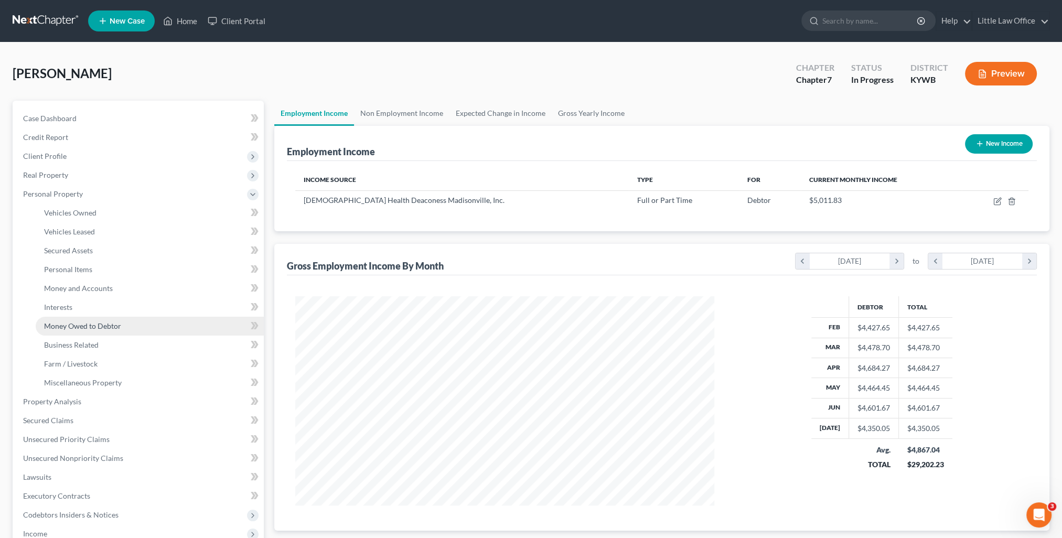
click at [88, 327] on span "Money Owed to Debtor" at bounding box center [82, 326] width 77 height 9
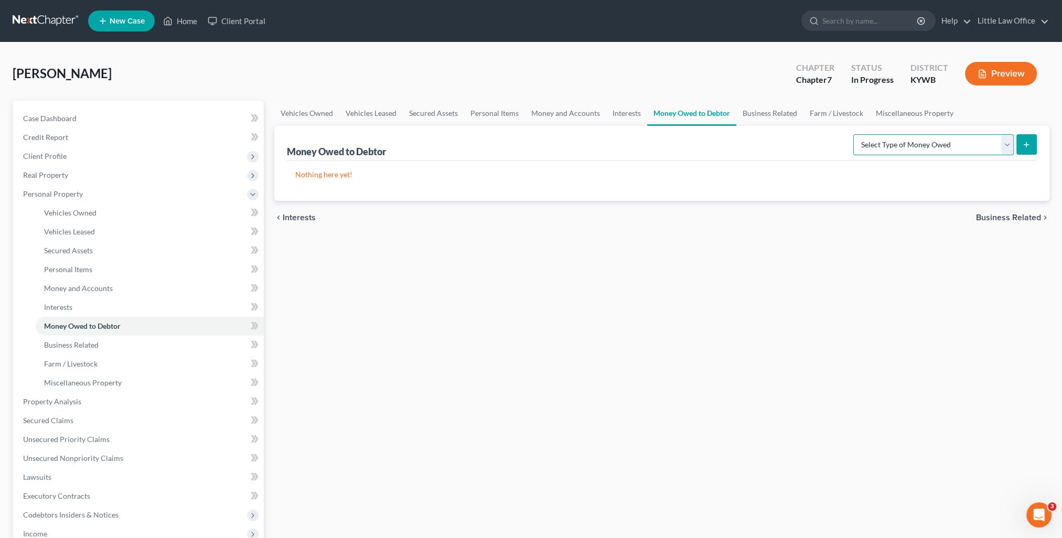
click at [902, 152] on select "Select Type of Money Owed Accounts Receivable Alimony Child Support Claims Agai…" at bounding box center [933, 144] width 160 height 21
select select "other_contingent_and_unliquidated_claims"
click at [855, 134] on select "Select Type of Money Owed Accounts Receivable Alimony Child Support Claims Agai…" at bounding box center [933, 144] width 160 height 21
click at [1025, 152] on button "submit" at bounding box center [1026, 144] width 20 height 20
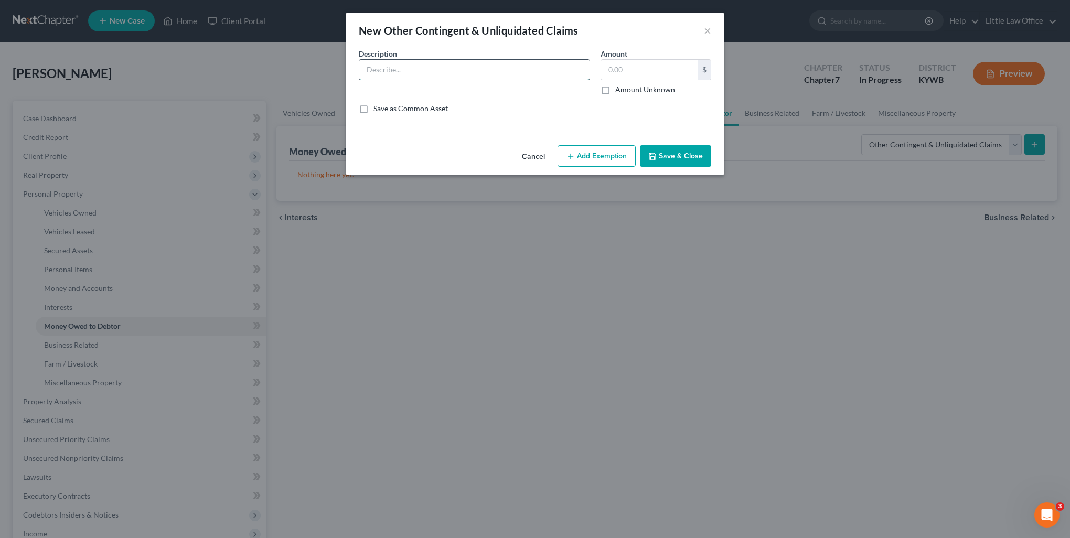
click at [405, 72] on input "text" at bounding box center [474, 70] width 230 height 20
type input "Wage Garnishment 90 days prior to filing"
click at [661, 163] on button "Save & Close" at bounding box center [675, 156] width 71 height 22
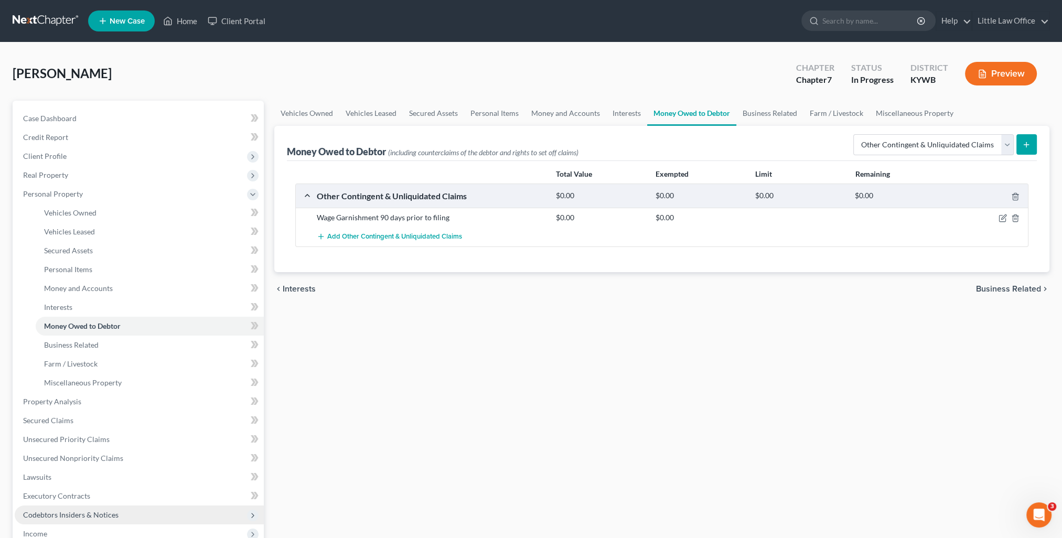
scroll to position [105, 0]
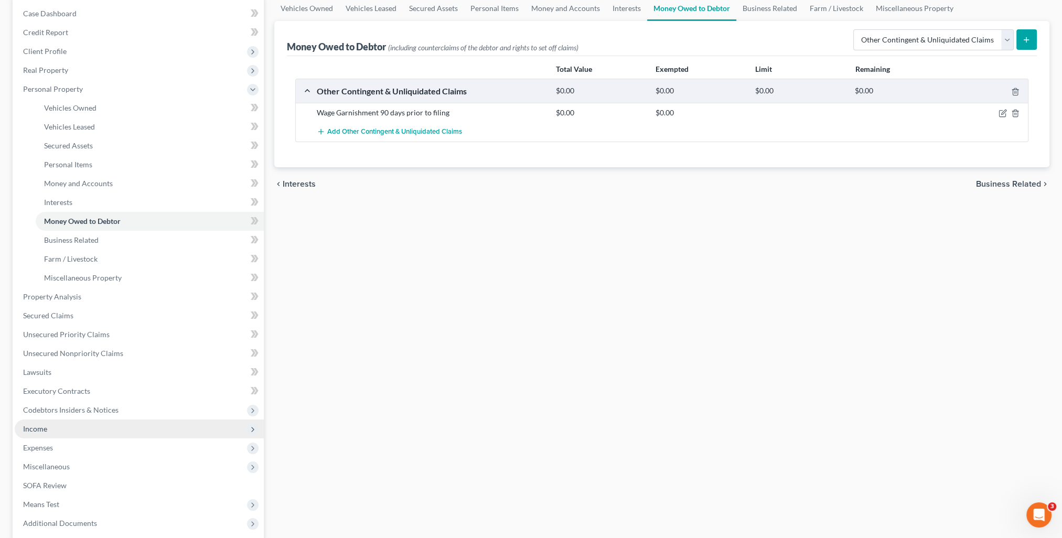
click at [63, 427] on span "Income" at bounding box center [139, 429] width 249 height 19
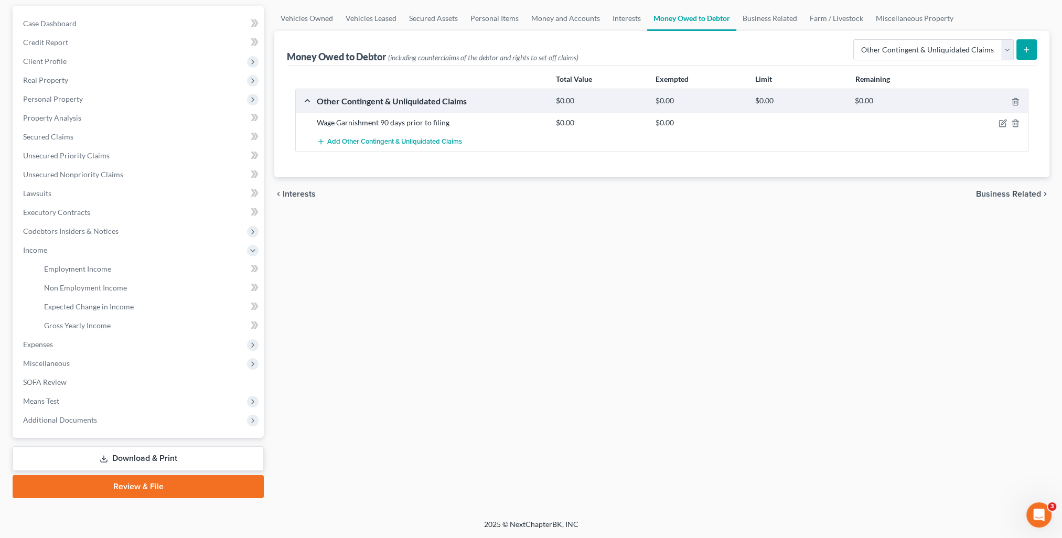
scroll to position [94, 0]
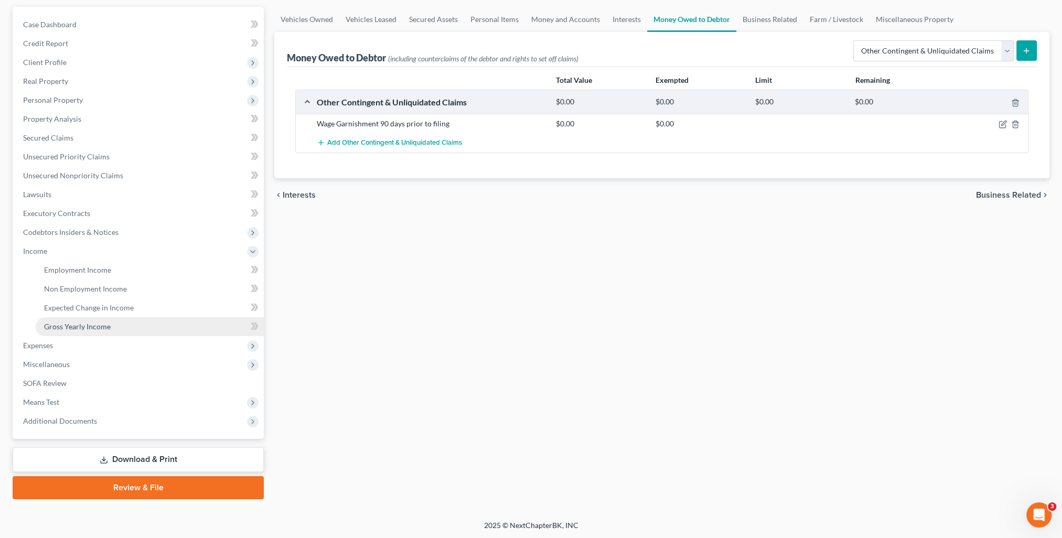
click at [84, 329] on span "Gross Yearly Income" at bounding box center [77, 326] width 67 height 9
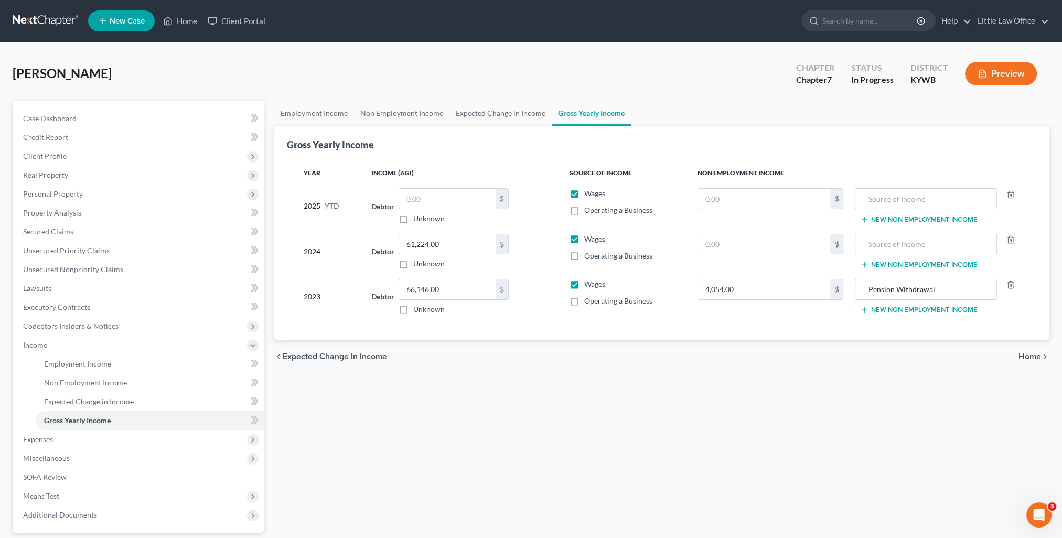
click at [436, 179] on th "Income (AGI)" at bounding box center [462, 173] width 198 height 21
click at [437, 191] on input "text" at bounding box center [447, 199] width 97 height 20
type input "38,193.9"
click at [57, 271] on span "Unsecured Nonpriority Claims" at bounding box center [73, 269] width 100 height 9
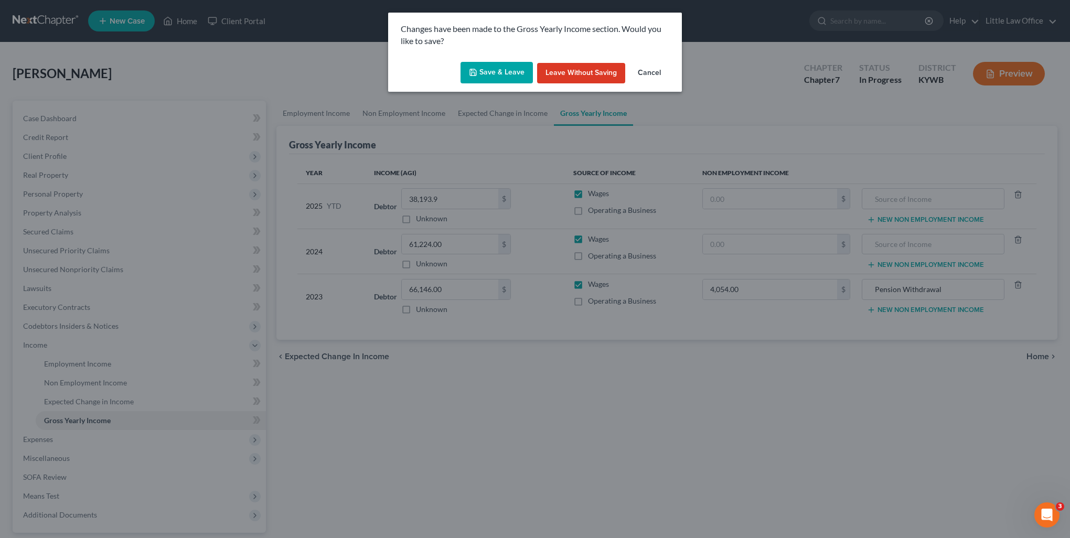
click at [516, 77] on button "Save & Leave" at bounding box center [497, 73] width 72 height 22
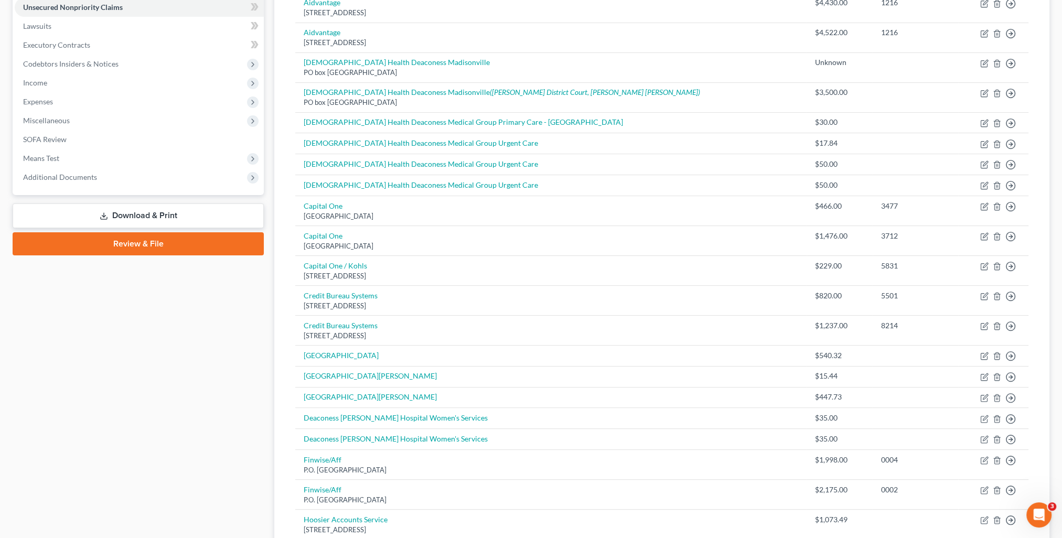
scroll to position [52, 0]
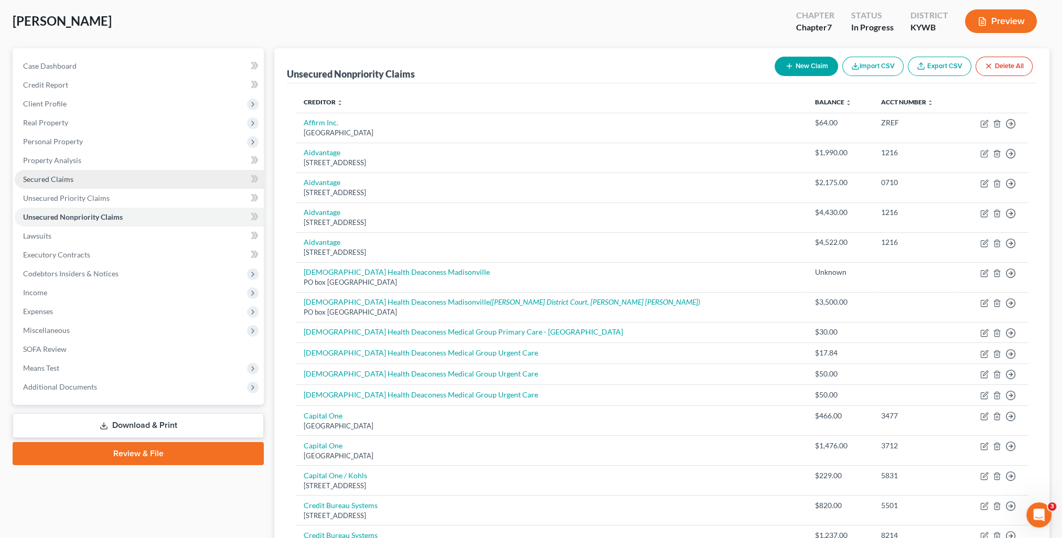
click at [57, 184] on link "Secured Claims" at bounding box center [139, 179] width 249 height 19
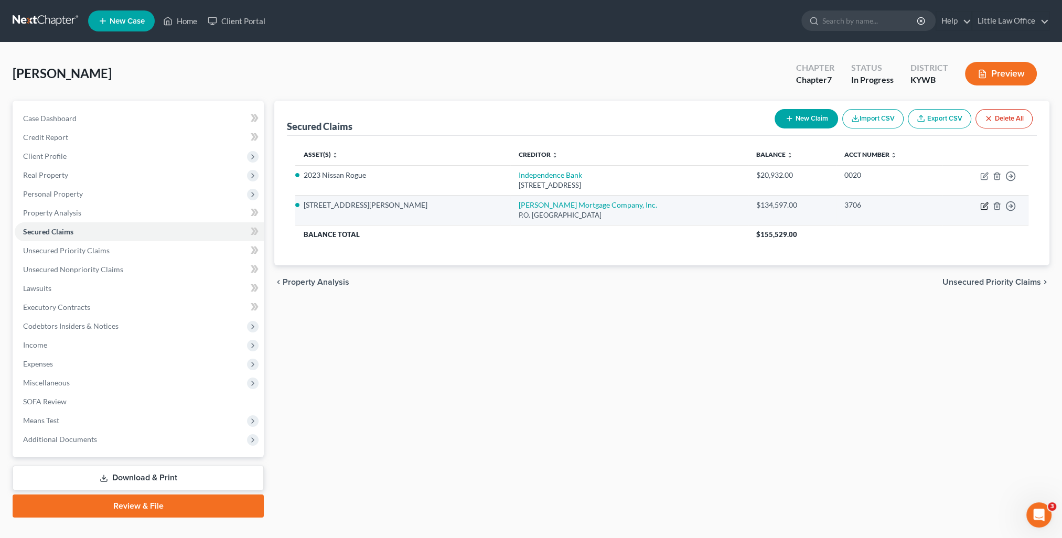
click at [983, 205] on icon "button" at bounding box center [985, 204] width 5 height 5
select select "21"
select select "2"
select select "0"
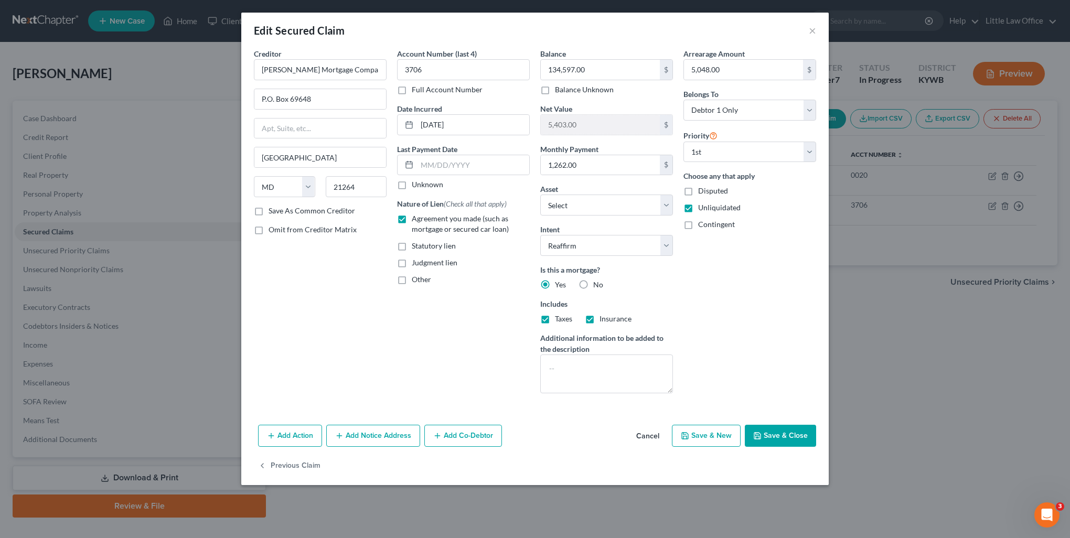
click at [770, 437] on button "Save & Close" at bounding box center [780, 436] width 71 height 22
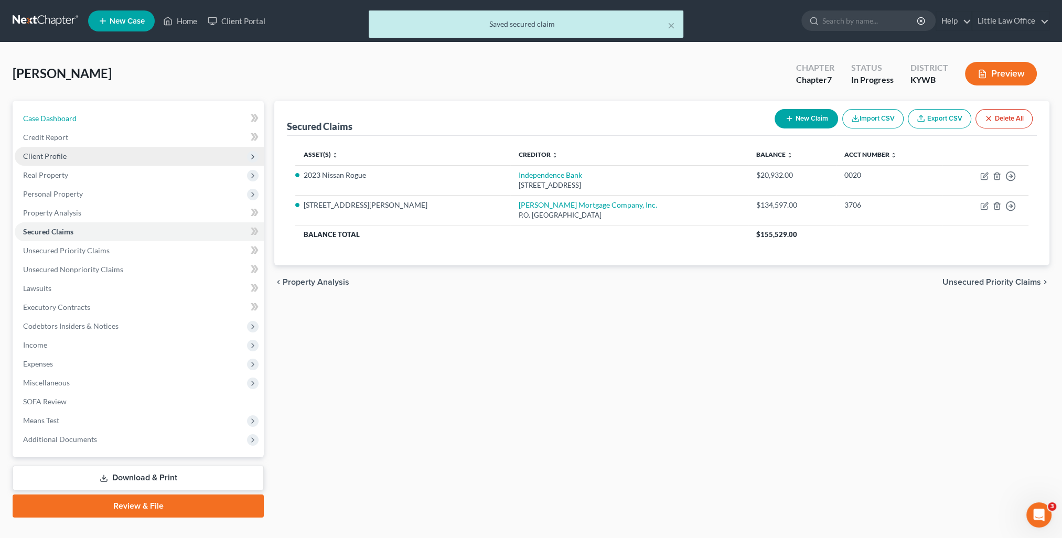
drag, startPoint x: 106, startPoint y: 113, endPoint x: 247, endPoint y: 154, distance: 146.4
click at [106, 113] on link "Case Dashboard" at bounding box center [139, 118] width 249 height 19
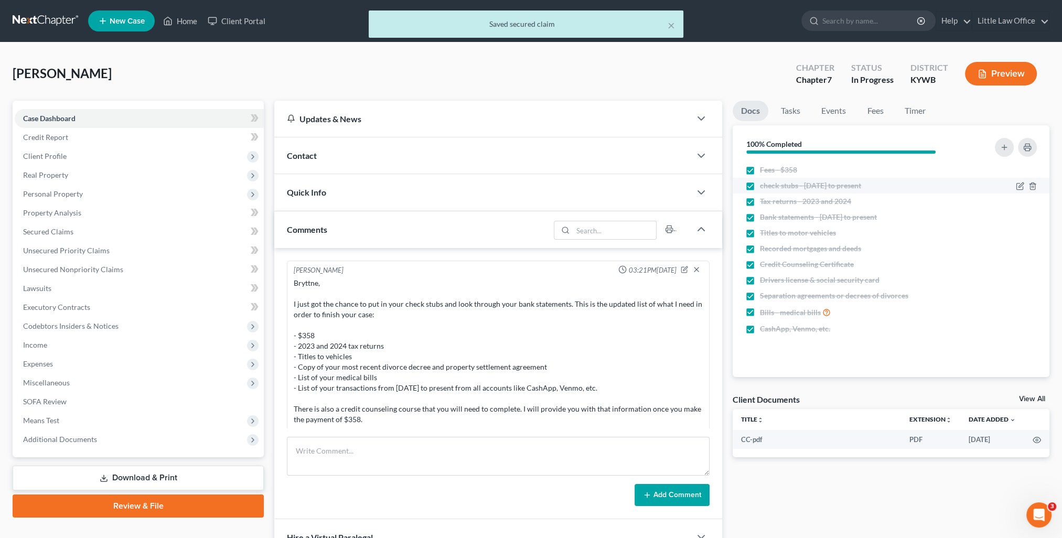
scroll to position [496, 0]
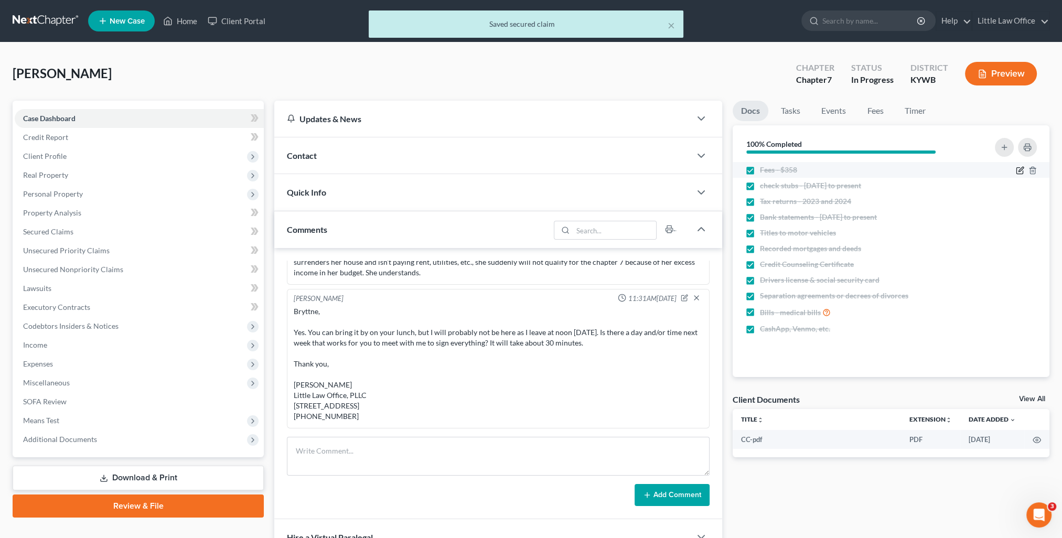
click at [1018, 169] on icon "button" at bounding box center [1020, 170] width 8 height 8
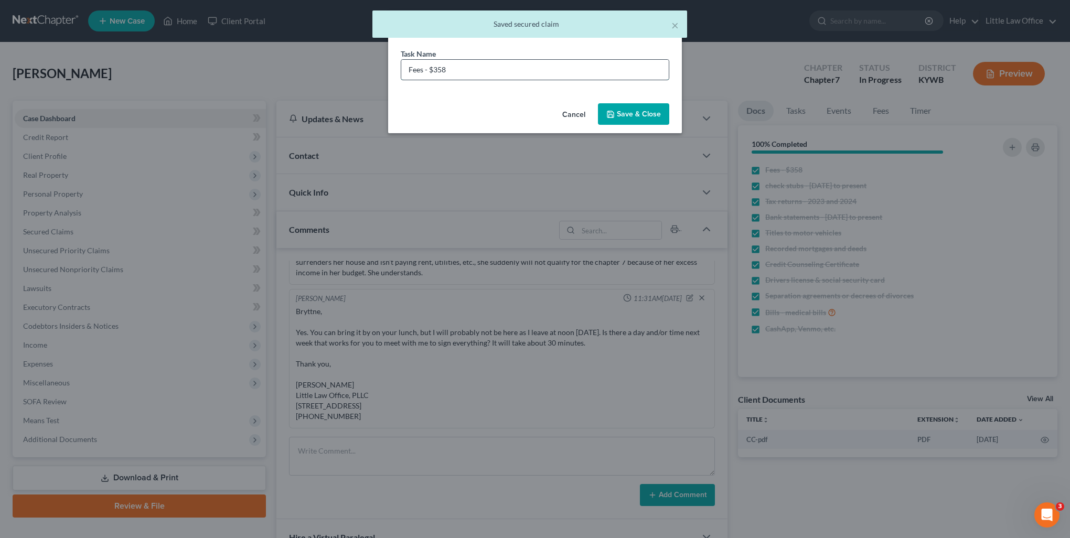
drag, startPoint x: 429, startPoint y: 68, endPoint x: 510, endPoint y: 75, distance: 81.6
click at [510, 75] on input "Fees - $358" at bounding box center [534, 70] width 267 height 20
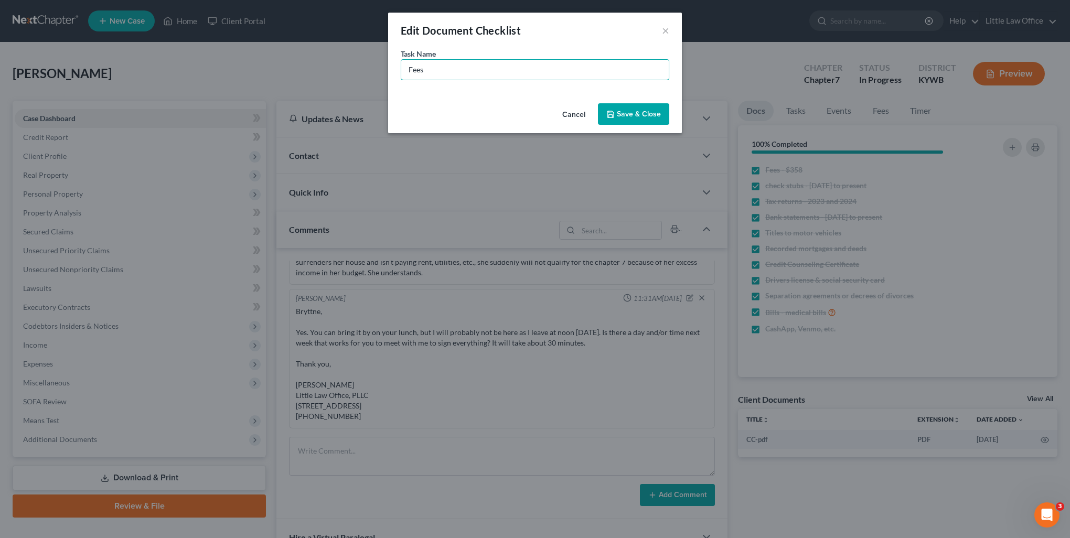
type input "Fees"
click at [619, 114] on button "Save & Close" at bounding box center [633, 114] width 71 height 22
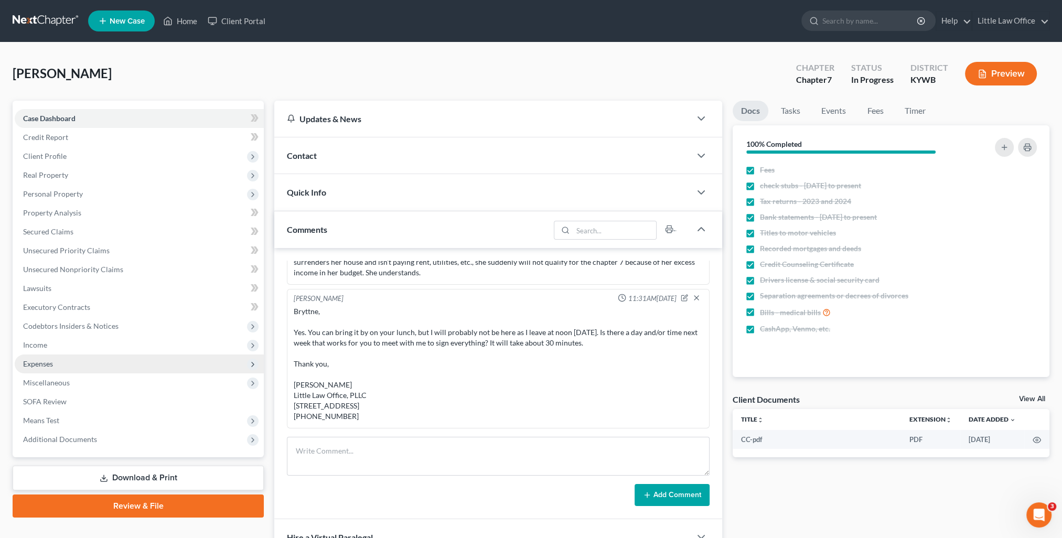
drag, startPoint x: 51, startPoint y: 361, endPoint x: 58, endPoint y: 361, distance: 6.8
click at [51, 362] on span "Expenses" at bounding box center [38, 363] width 30 height 9
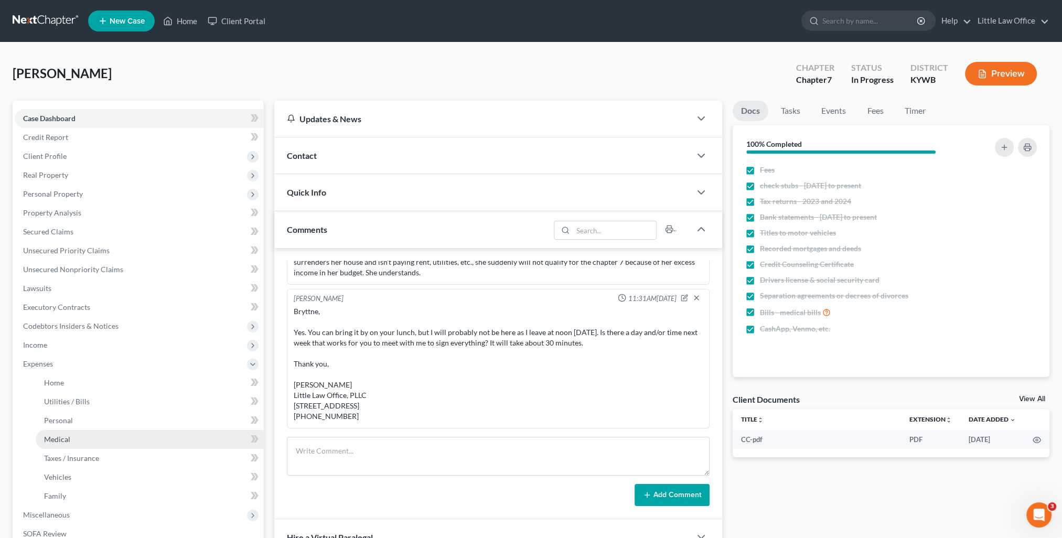
click at [63, 445] on link "Medical" at bounding box center [150, 439] width 228 height 19
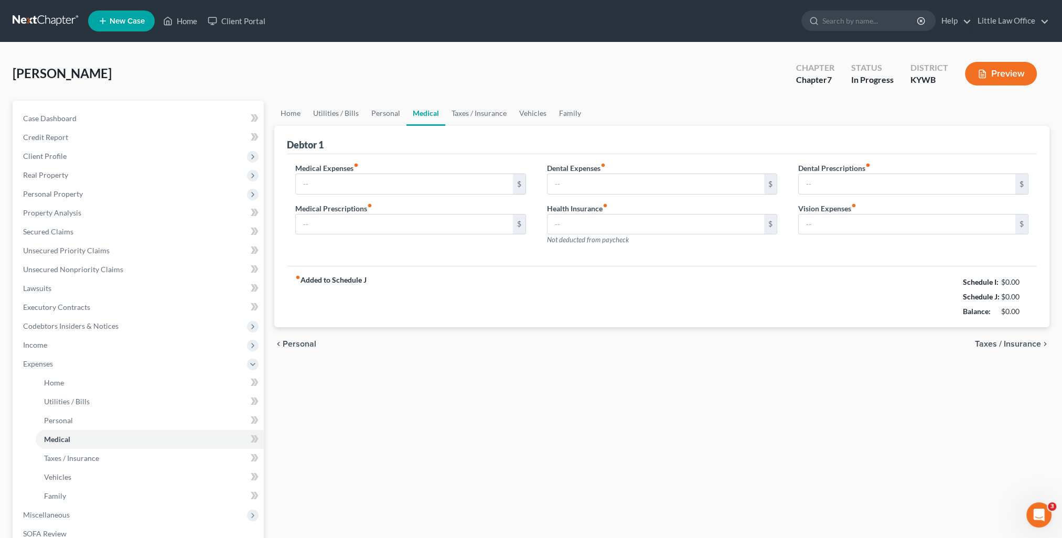
type input "40.00"
type input "20.00"
type input "0.00"
type input "9.00"
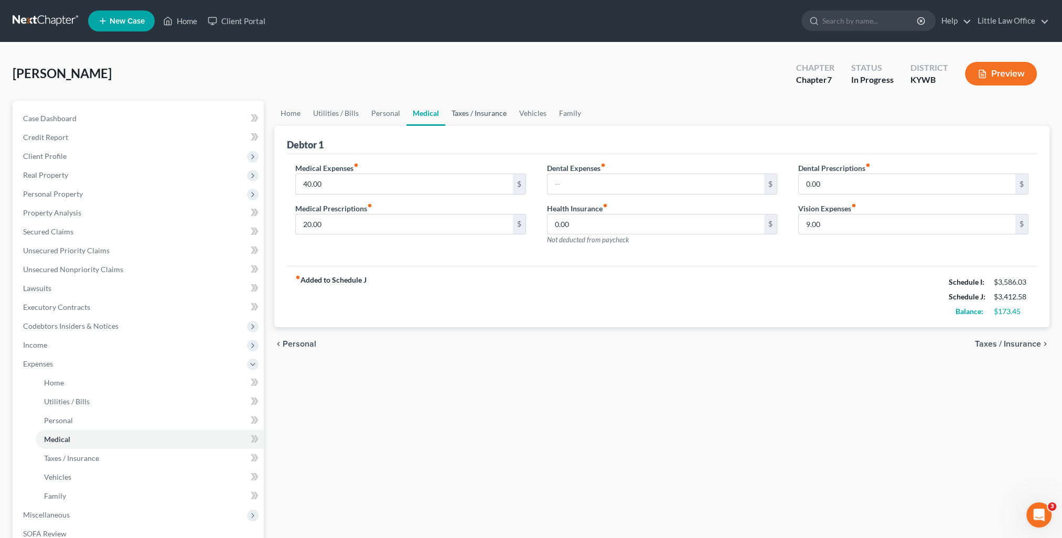
click at [486, 120] on link "Taxes / Insurance" at bounding box center [479, 113] width 68 height 25
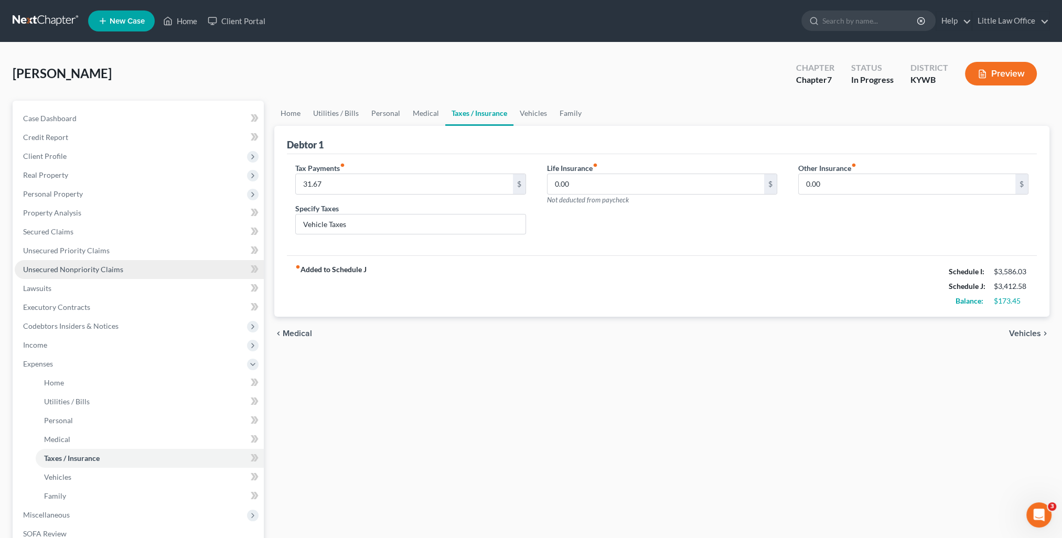
click at [94, 274] on link "Unsecured Nonpriority Claims" at bounding box center [139, 269] width 249 height 19
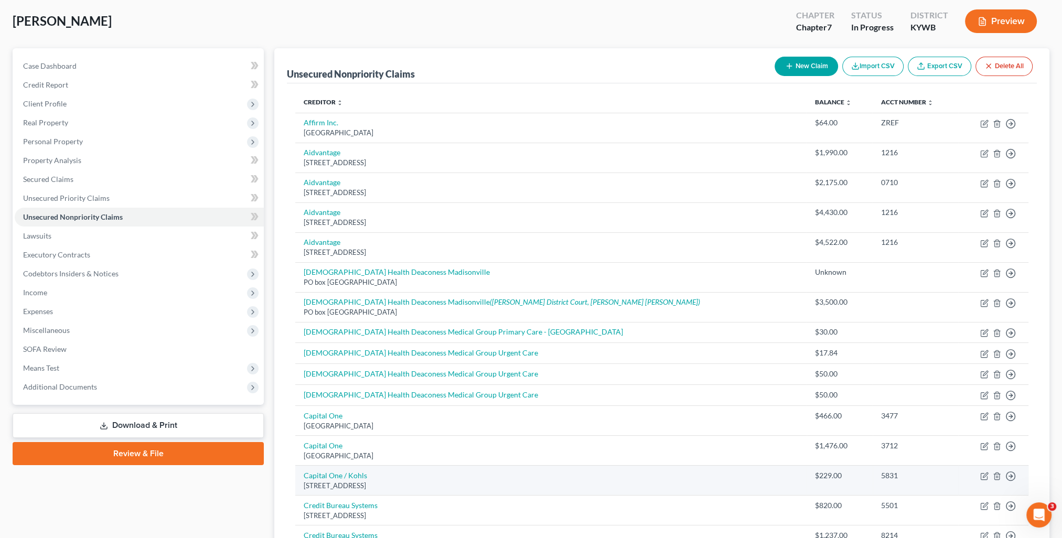
scroll to position [105, 0]
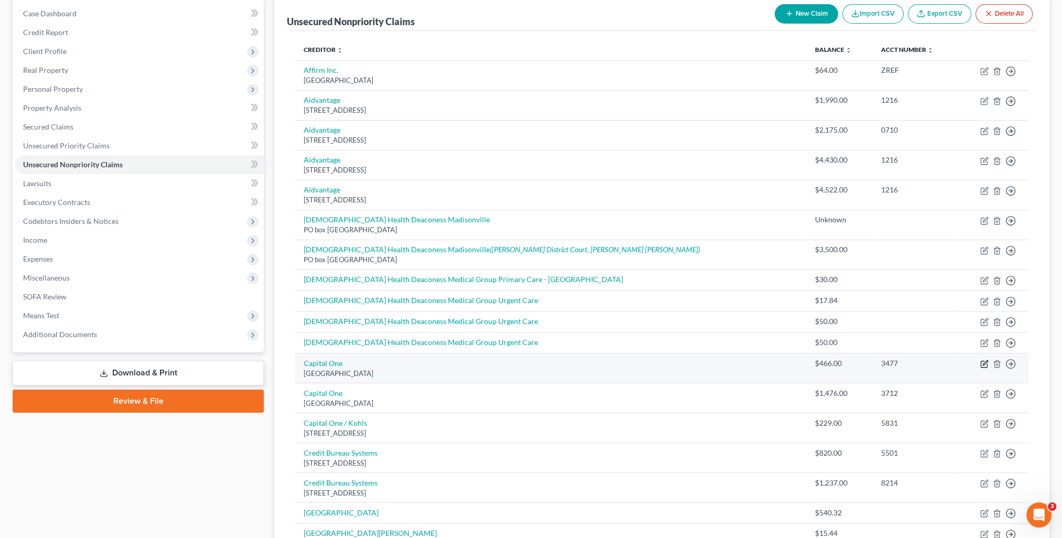
click at [981, 362] on icon "button" at bounding box center [984, 364] width 8 height 8
select select "28"
select select "2"
select select "0"
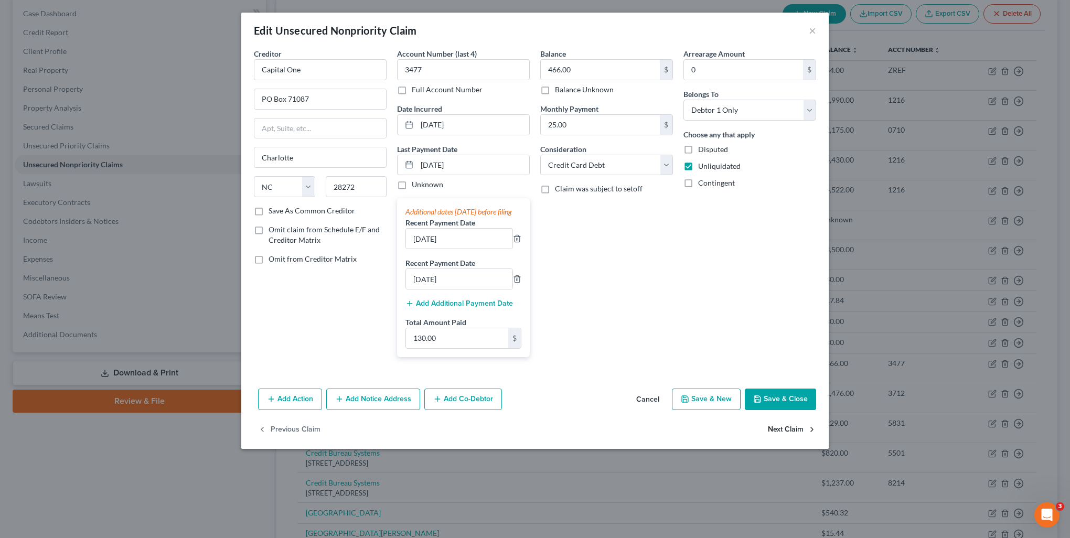
click at [788, 437] on button "Next Claim" at bounding box center [792, 430] width 48 height 22
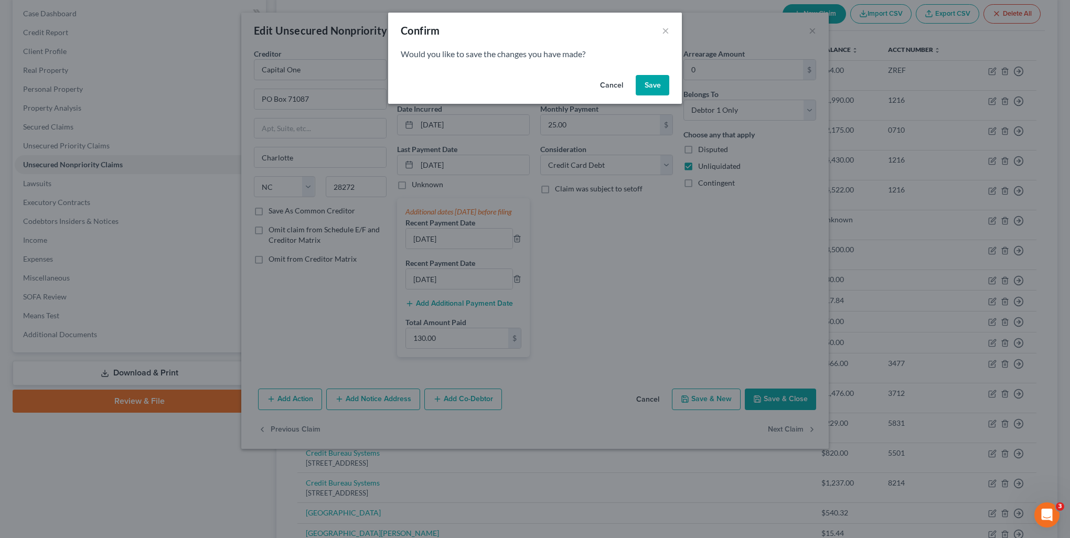
click at [656, 94] on button "Save" at bounding box center [653, 85] width 34 height 21
select select "28"
select select "2"
select select "0"
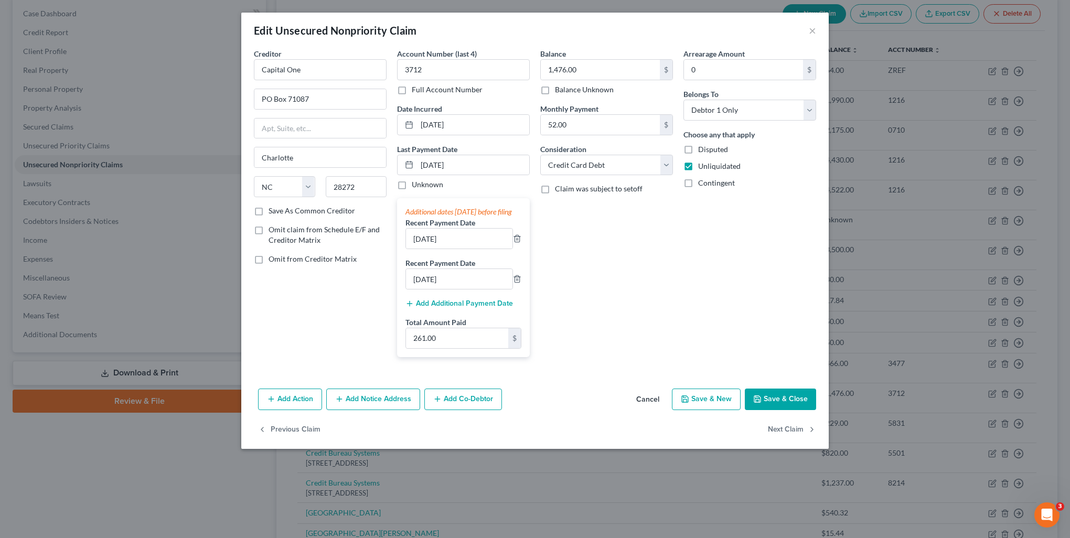
click at [795, 411] on button "Save & Close" at bounding box center [780, 400] width 71 height 22
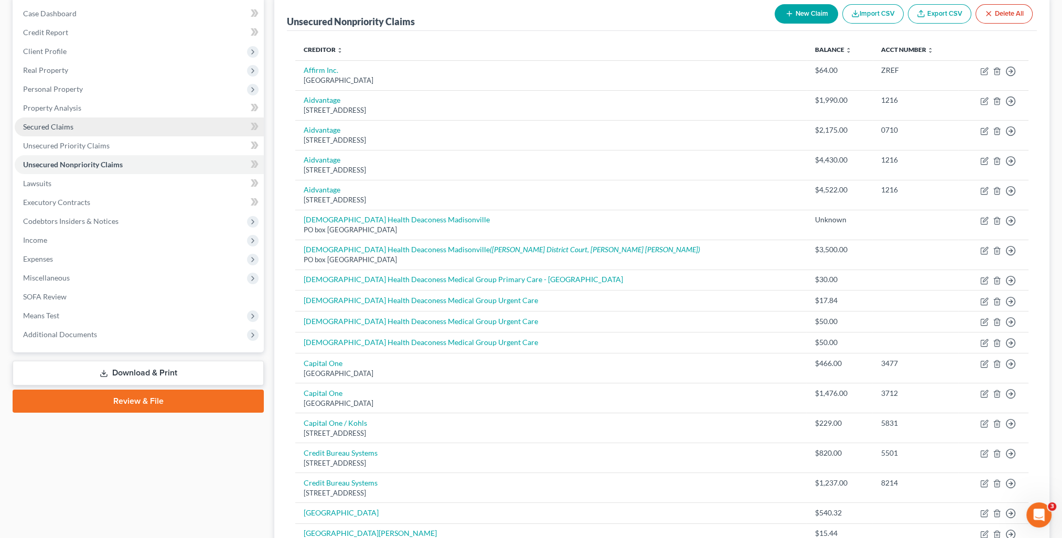
click at [33, 131] on span "Secured Claims" at bounding box center [48, 126] width 50 height 9
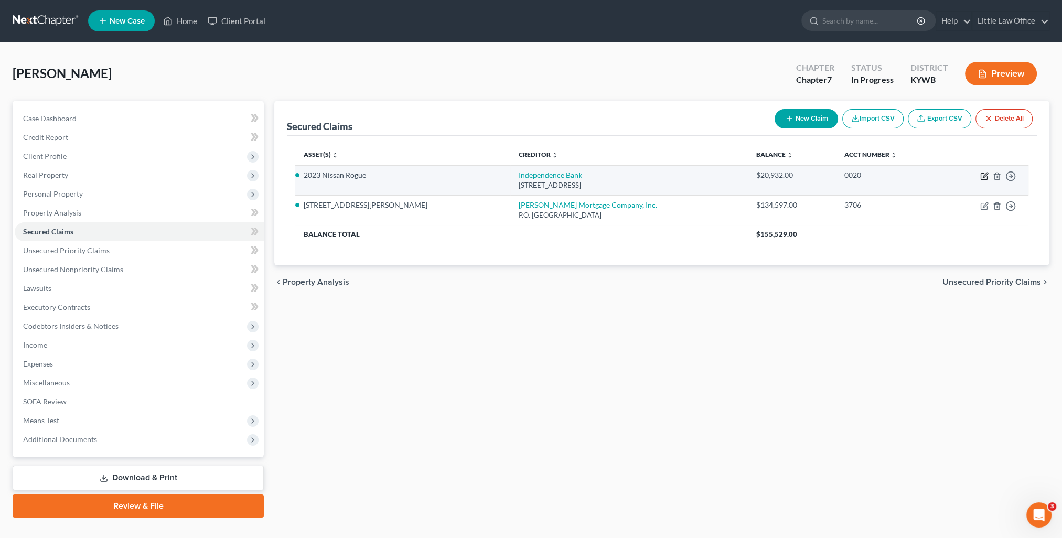
click at [985, 178] on icon "button" at bounding box center [984, 176] width 8 height 8
select select "18"
select select "2"
select select "0"
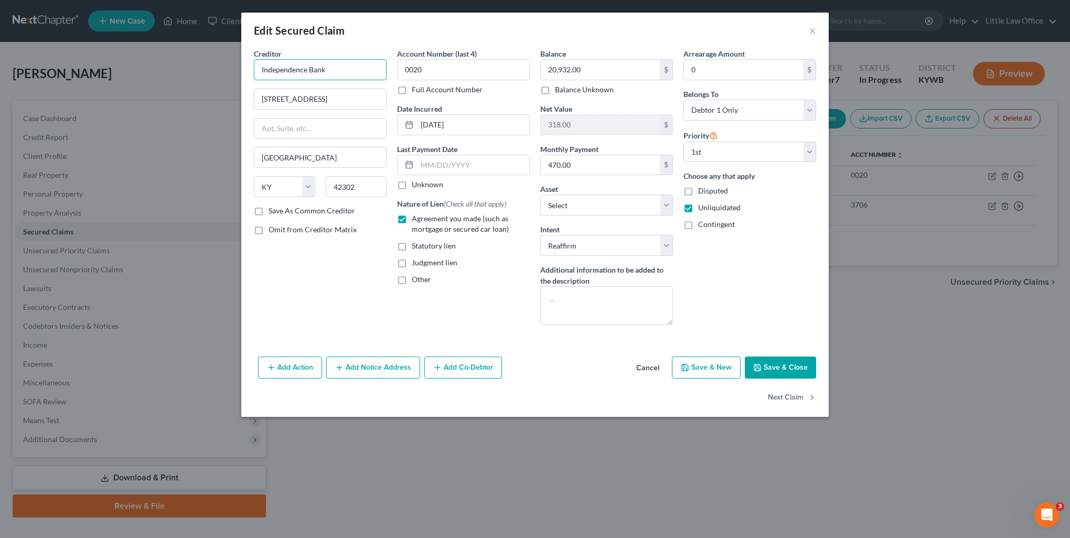
click at [339, 77] on input "Independence Bank" at bounding box center [320, 69] width 133 height 21
click at [325, 102] on div "2425 Frederica Street, Owensboro, KY 42302" at bounding box center [316, 97] width 109 height 9
click at [778, 400] on button "Next Claim" at bounding box center [792, 398] width 48 height 22
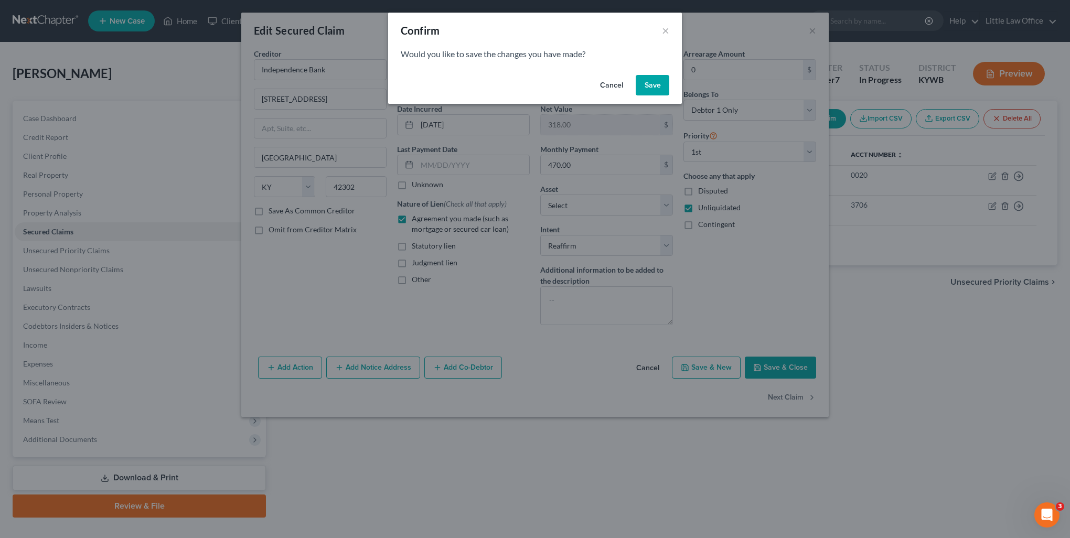
click at [647, 86] on button "Save" at bounding box center [653, 85] width 34 height 21
select select "21"
select select "2"
select select "0"
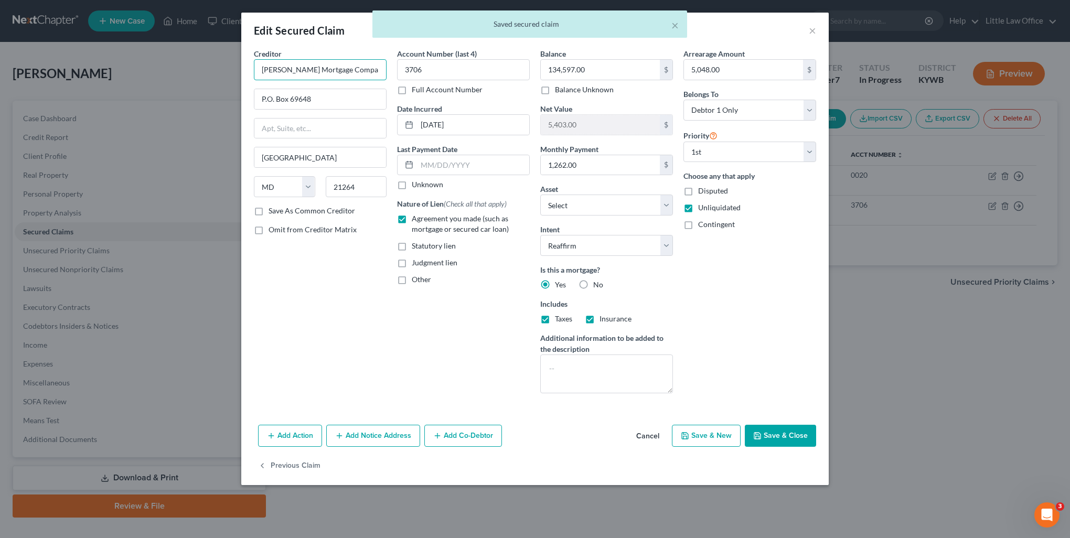
click at [368, 72] on input "Ruoff Mortgage Company, Inc." at bounding box center [320, 69] width 133 height 21
click at [355, 330] on div "Creditor * Ruoff Mortgage Company, Inc. Ruoff Mortgage Company, Inc. P.O. Box 6…" at bounding box center [320, 225] width 143 height 354
click at [772, 436] on button "Save & Close" at bounding box center [780, 436] width 71 height 22
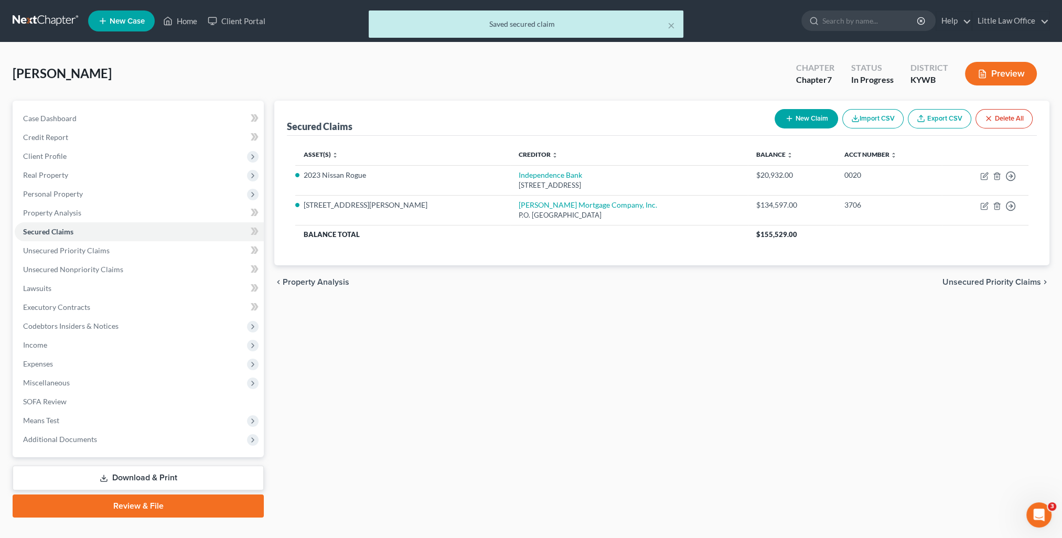
click at [1028, 280] on span "Unsecured Priority Claims" at bounding box center [992, 282] width 99 height 8
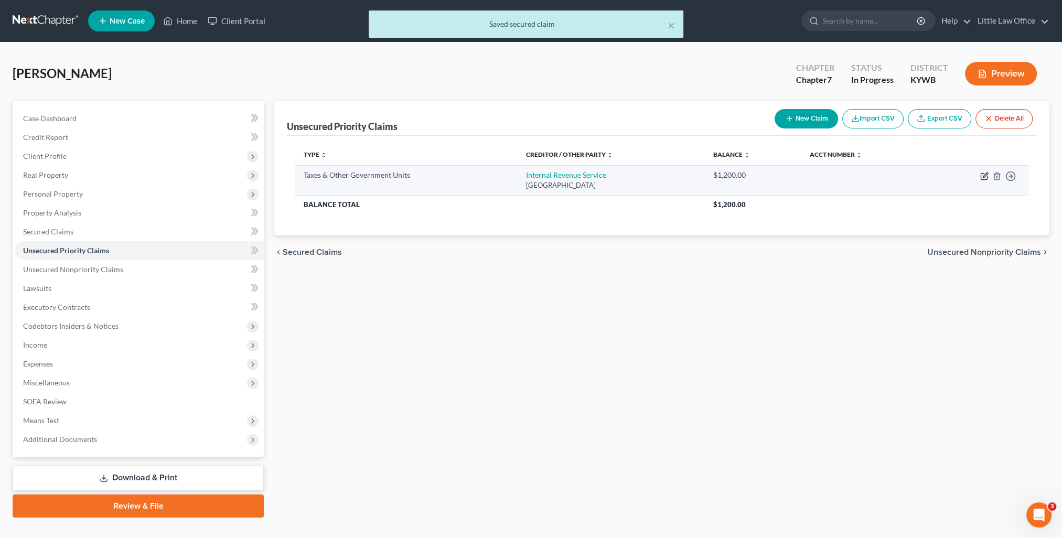
click at [984, 176] on icon "button" at bounding box center [984, 176] width 8 height 8
select select "0"
select select "18"
select select "0"
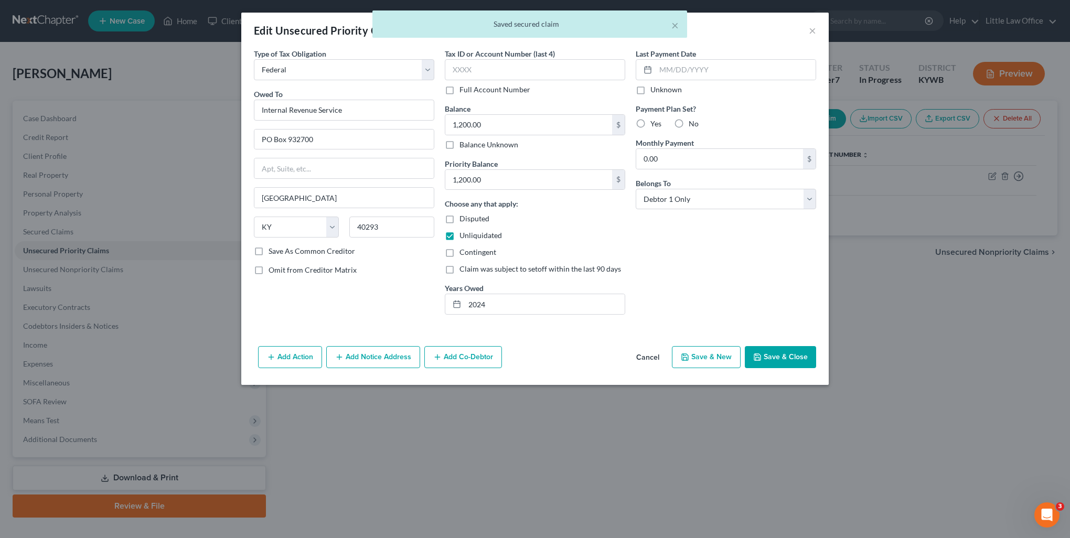
click at [761, 356] on icon "button" at bounding box center [757, 357] width 6 height 6
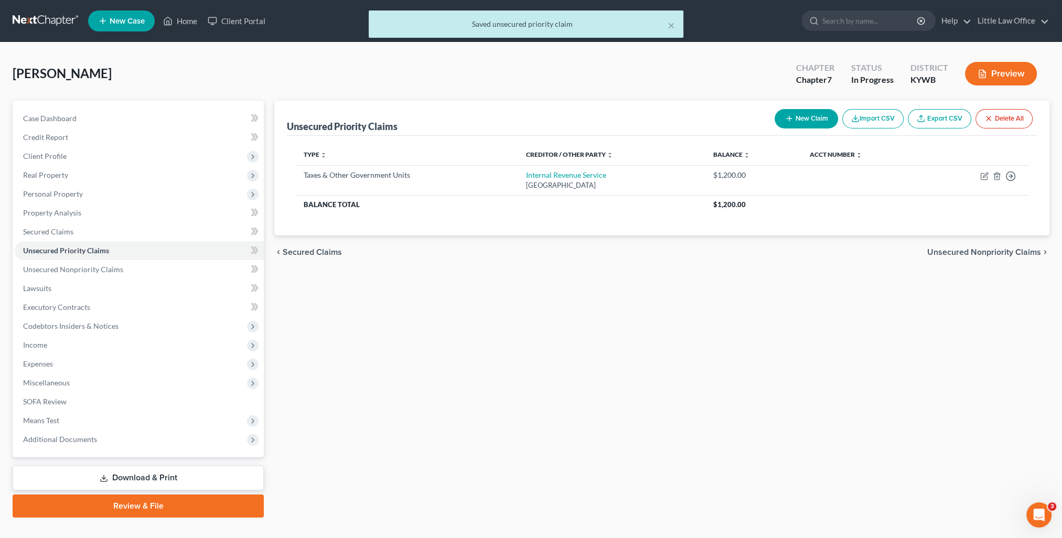
click at [1026, 248] on span "Unsecured Nonpriority Claims" at bounding box center [984, 252] width 114 height 8
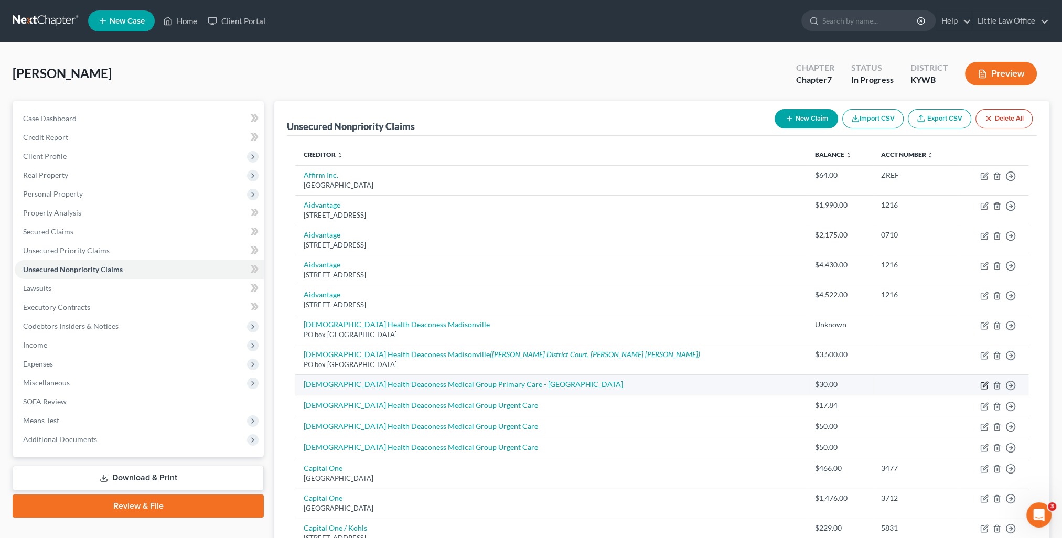
click at [988, 383] on icon "button" at bounding box center [984, 385] width 8 height 8
select select "9"
select select "0"
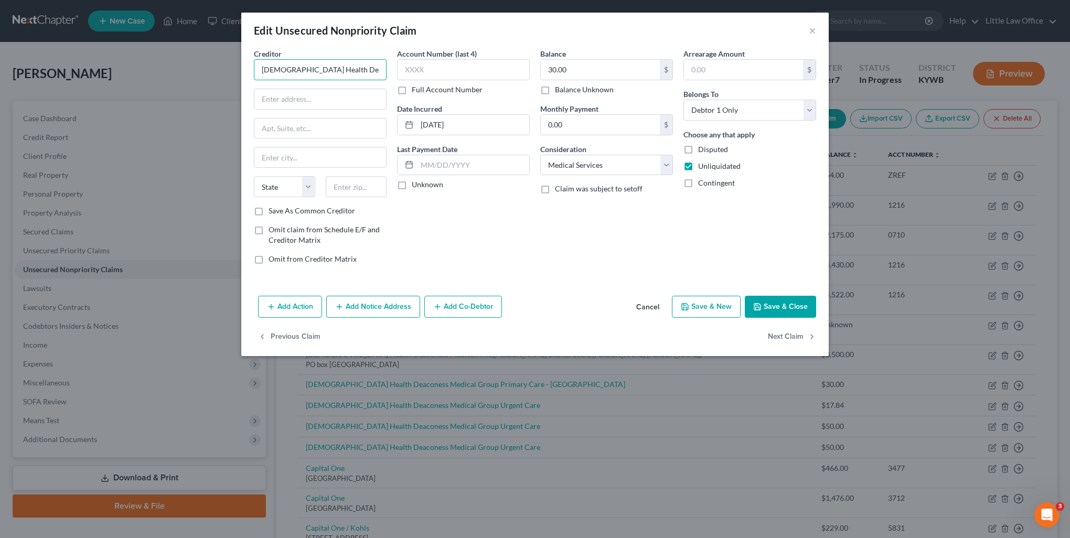
click at [339, 72] on input "Baptist Health Deaconess Medical Group Primary Care - Madisonville" at bounding box center [320, 69] width 133 height 21
click at [786, 307] on button "Save & Close" at bounding box center [780, 307] width 71 height 22
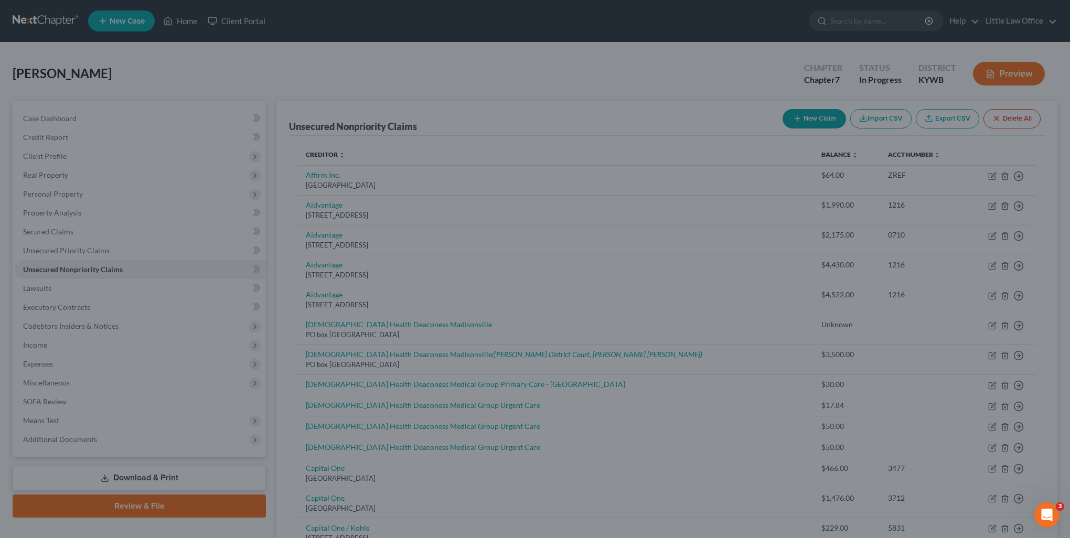
type input "0"
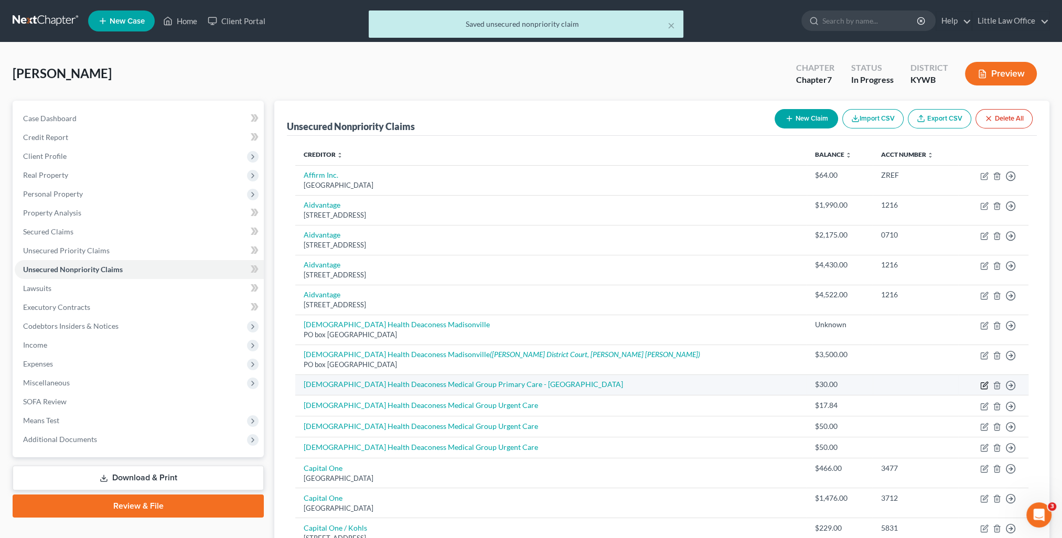
click at [981, 385] on icon "button" at bounding box center [984, 385] width 6 height 6
select select "9"
select select "0"
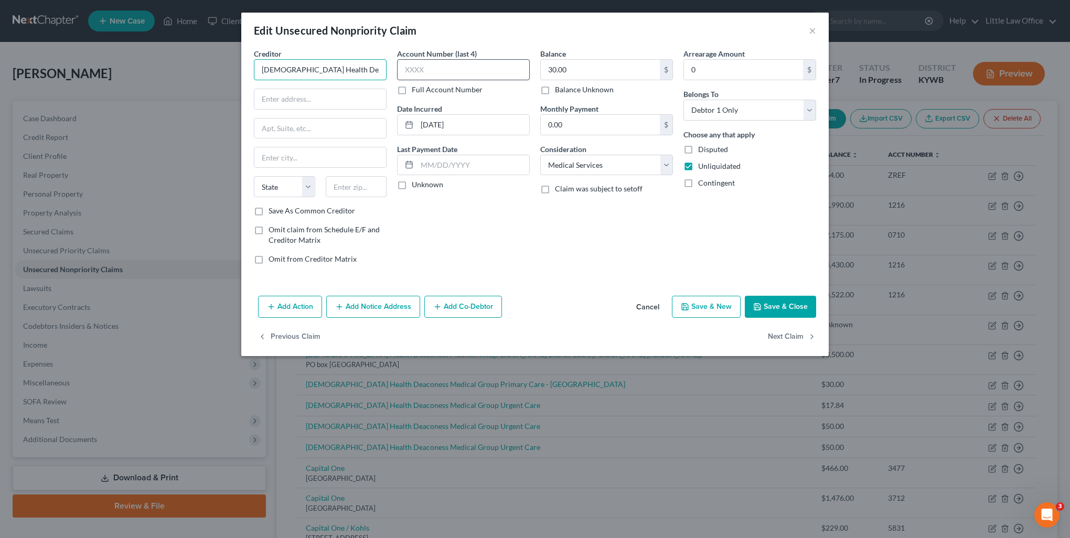
scroll to position [0, 105]
drag, startPoint x: 347, startPoint y: 70, endPoint x: 421, endPoint y: 72, distance: 74.0
click at [421, 72] on div "Creditor * Baptist Health Deaconess Medical Group Primary Care - Madisonville S…" at bounding box center [535, 160] width 573 height 224
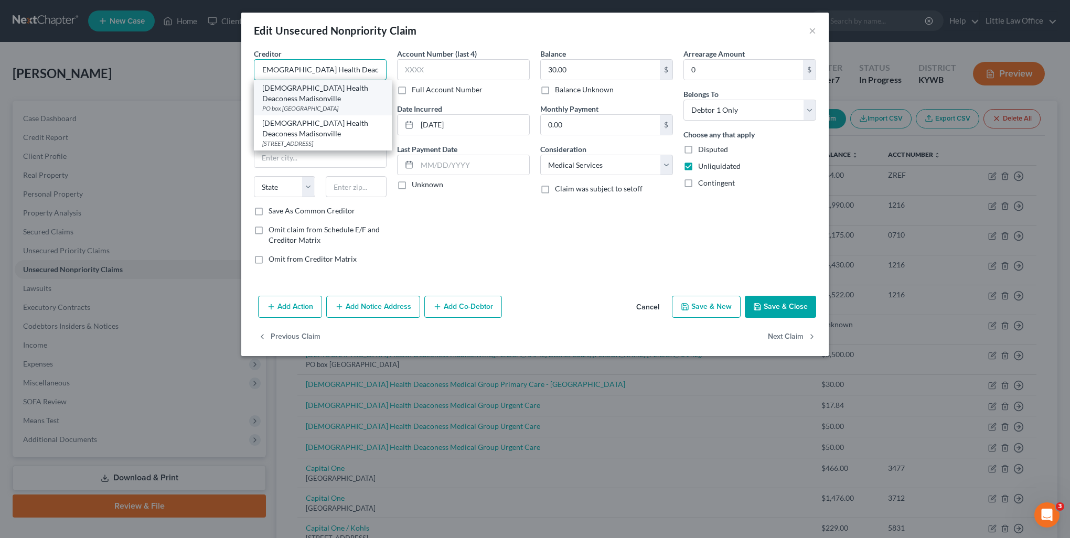
type input "Baptist Health Deaconess Madisonville"
click at [323, 100] on div "Baptist Health Deaconess Madisonville" at bounding box center [322, 93] width 121 height 21
type input "PO box 632123"
type input "Cincinnati"
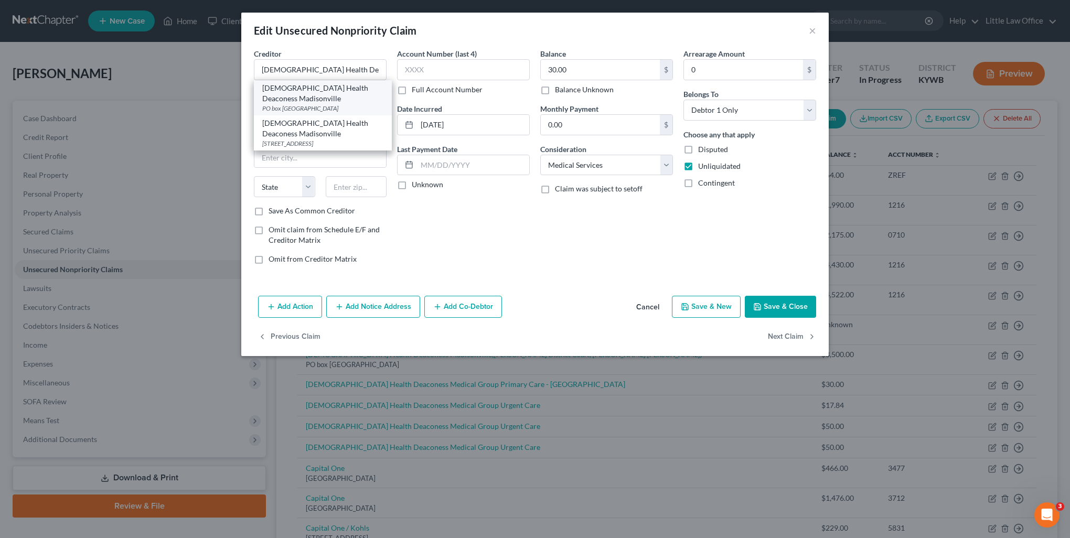
select select "36"
type input "45263"
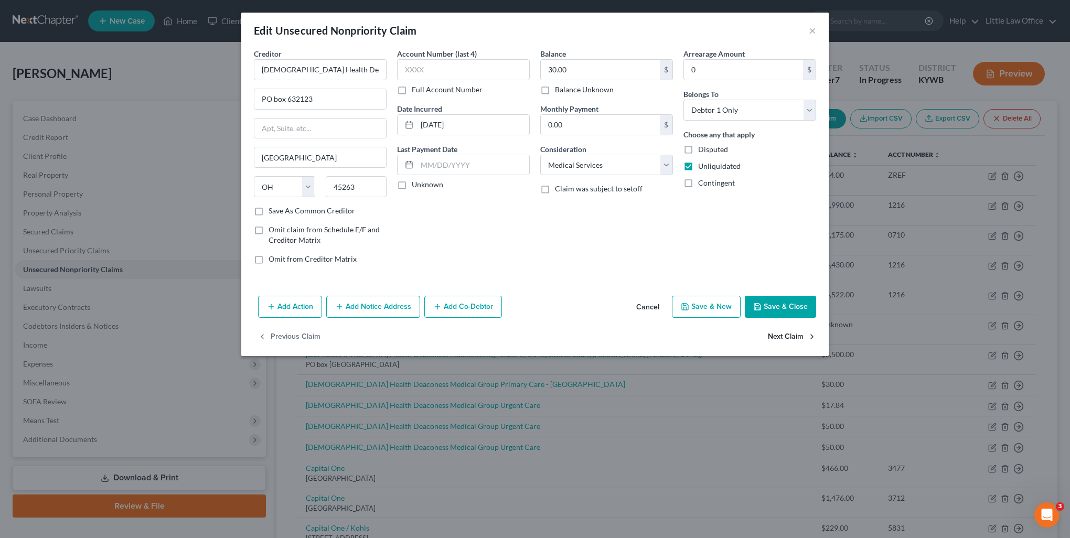
click at [786, 342] on button "Next Claim" at bounding box center [792, 337] width 48 height 22
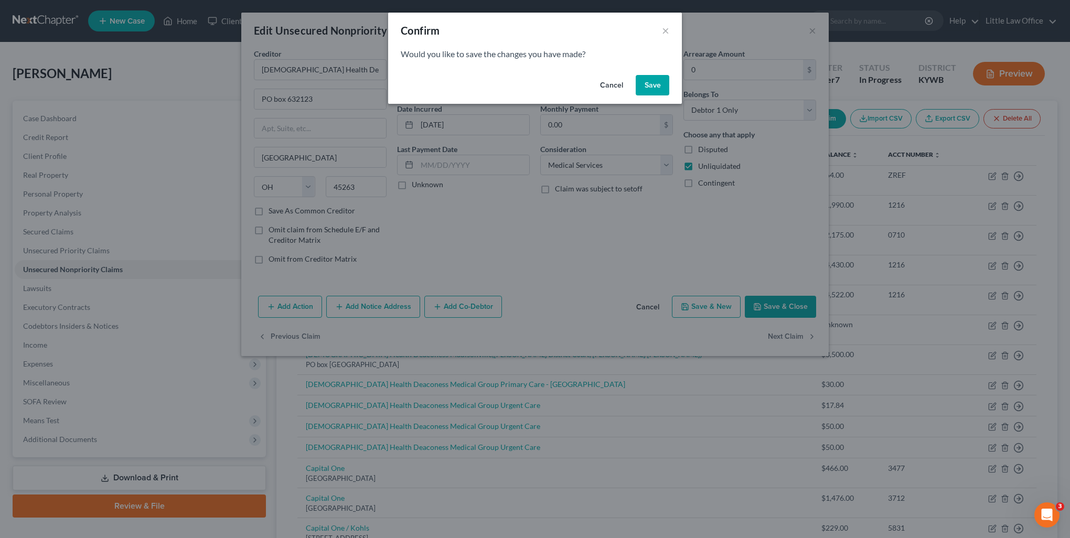
click at [659, 82] on button "Save" at bounding box center [653, 85] width 34 height 21
select select "9"
select select "0"
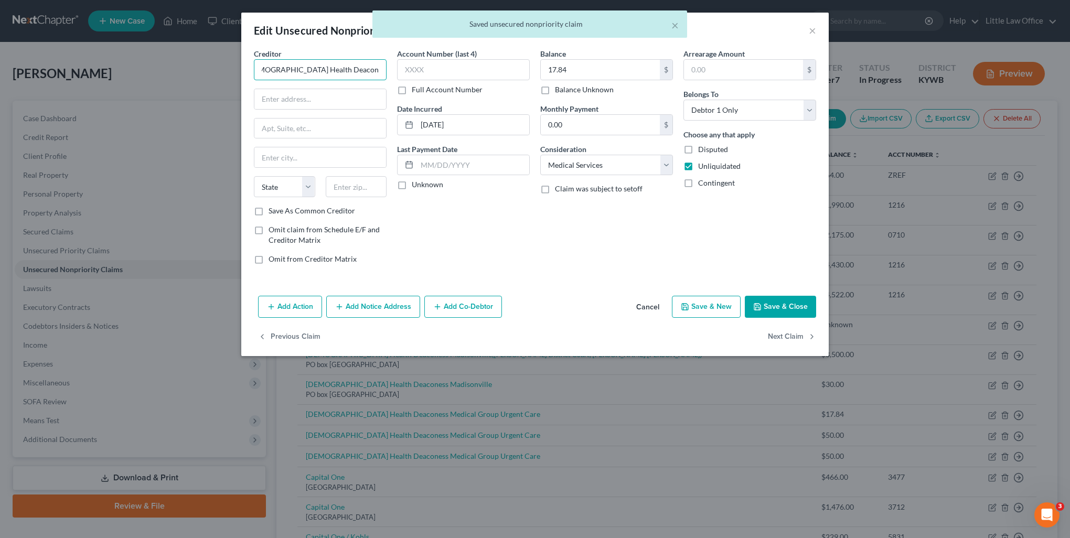
scroll to position [0, 56]
drag, startPoint x: 346, startPoint y: 72, endPoint x: 390, endPoint y: 80, distance: 44.2
click at [390, 80] on div "Creditor * Baptist Health Deaconess Medical Group Urgent Care State AL AK AR AZ…" at bounding box center [320, 160] width 143 height 224
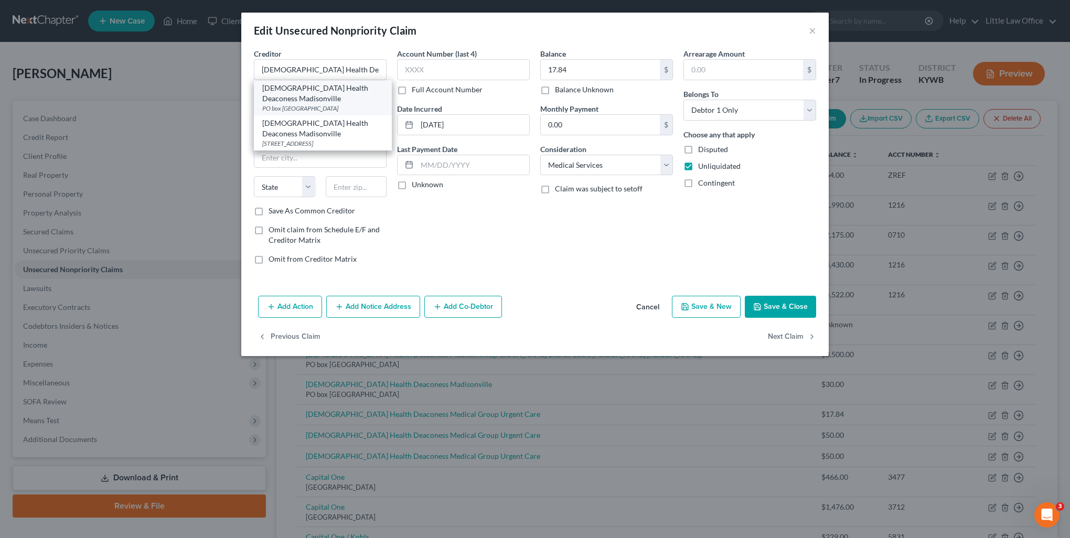
click at [359, 97] on div "Baptist Health Deaconess Madisonville" at bounding box center [322, 93] width 121 height 21
type input "Baptist Health Deaconess Madisonville"
type input "PO box 632123"
type input "Cincinnati"
select select "36"
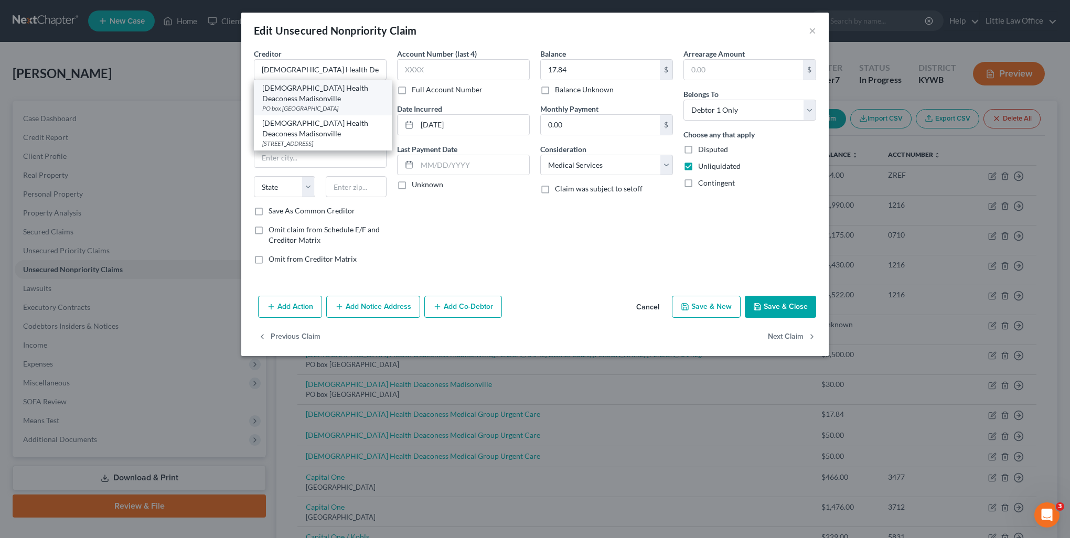
type input "45263"
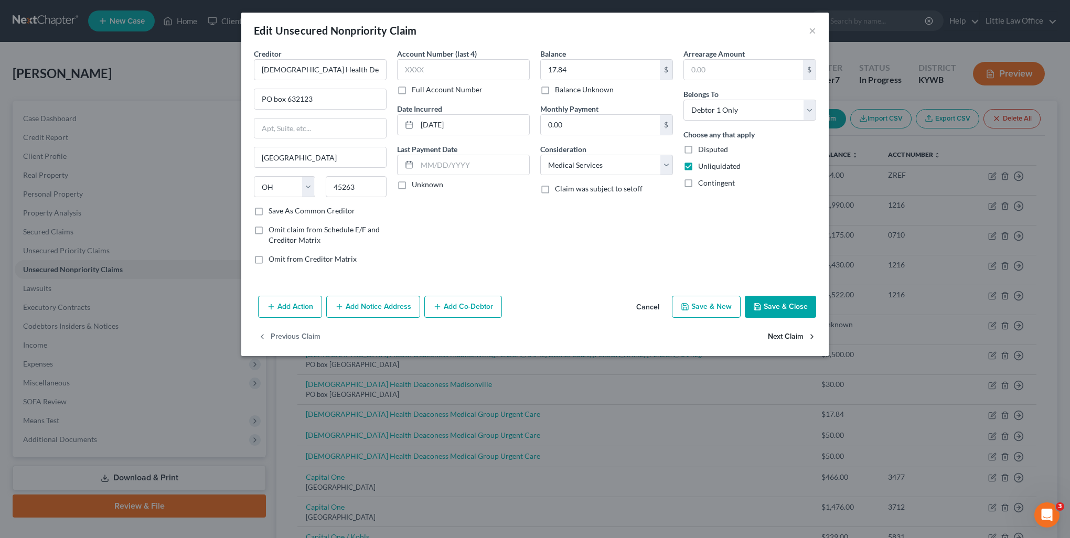
click at [784, 331] on button "Next Claim" at bounding box center [792, 337] width 48 height 22
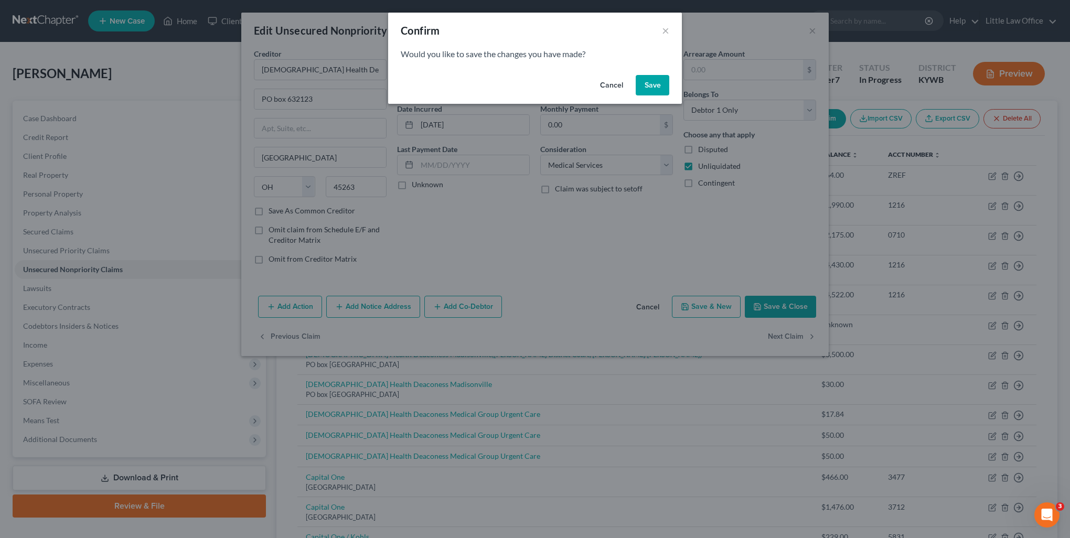
click at [643, 89] on button "Save" at bounding box center [653, 85] width 34 height 21
type input "0"
select select "9"
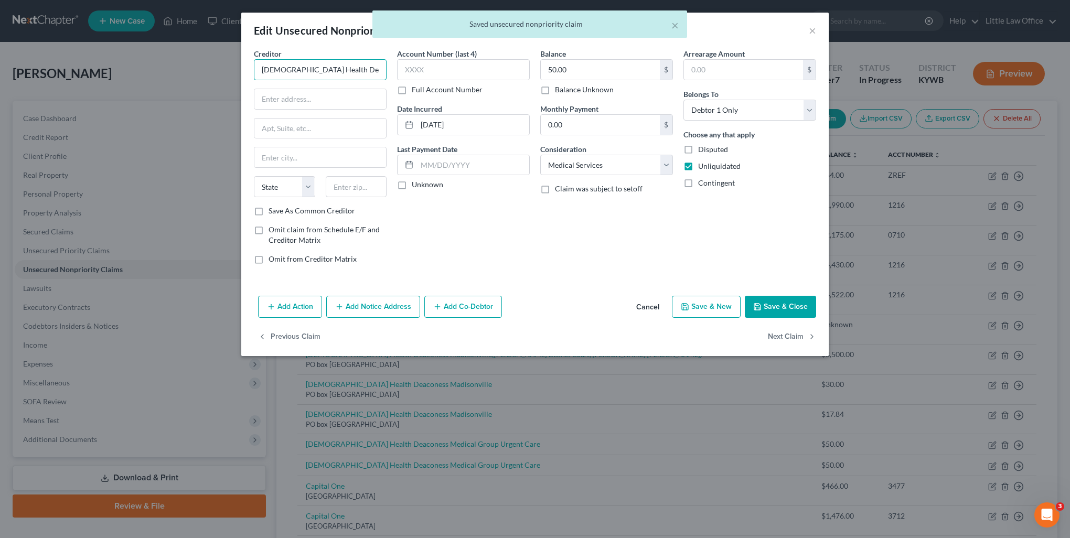
scroll to position [0, 56]
drag, startPoint x: 347, startPoint y: 70, endPoint x: 393, endPoint y: 71, distance: 46.2
click at [393, 71] on div "Creditor * Baptist Health Deaconess Medical Group Urgent Care State AL AK AR AZ…" at bounding box center [535, 160] width 573 height 224
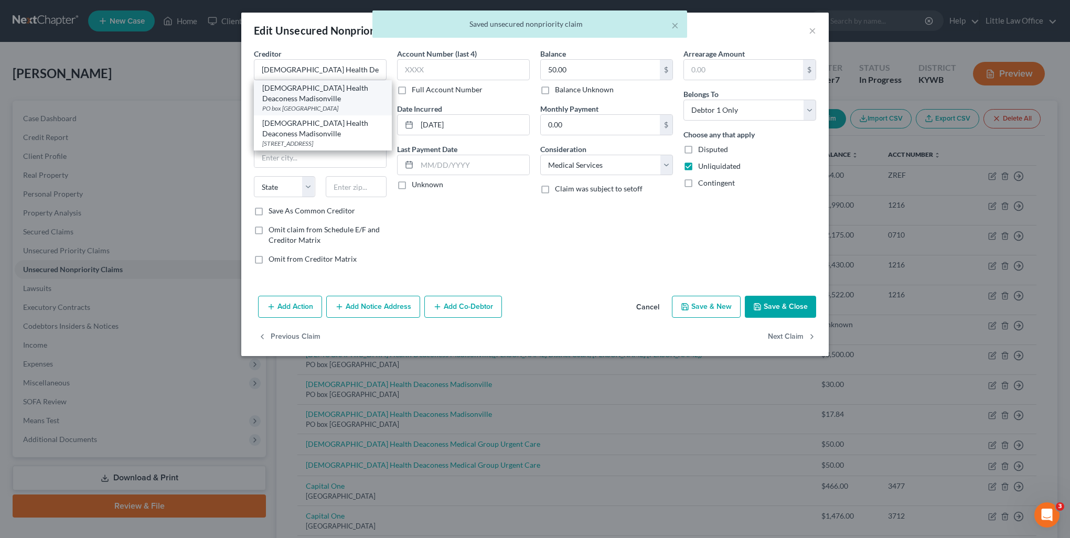
click at [380, 90] on div "Baptist Health Deaconess Madisonville PO box 632123, Cincinnati, OH 45263" at bounding box center [323, 97] width 138 height 35
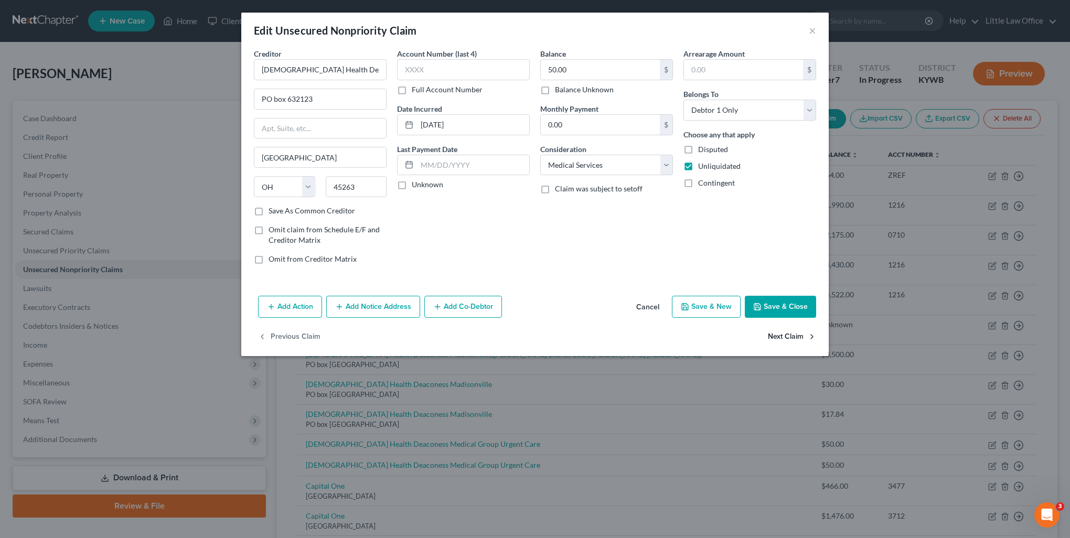
click at [789, 333] on button "Next Claim" at bounding box center [792, 337] width 48 height 22
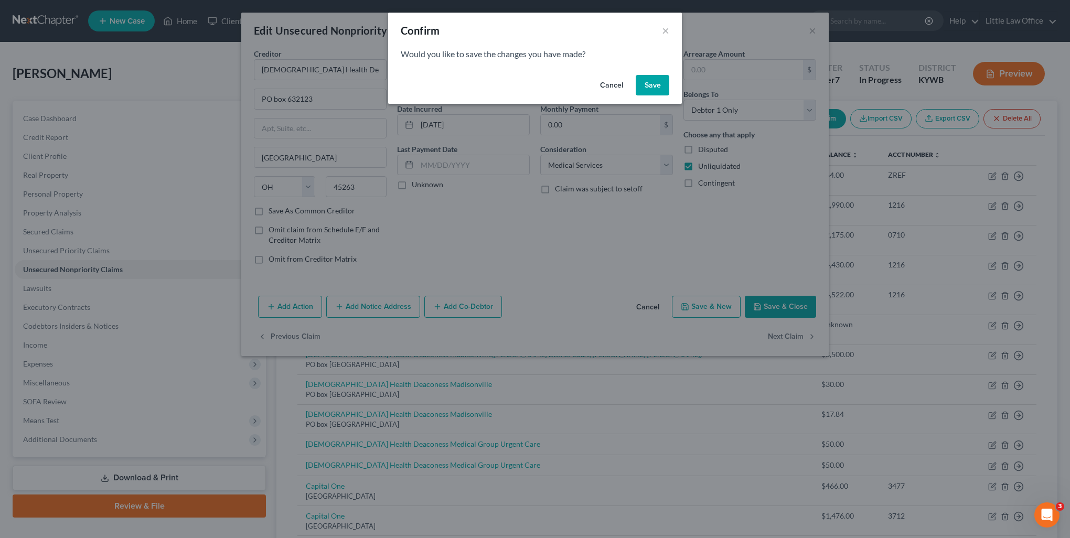
click at [654, 90] on button "Save" at bounding box center [653, 85] width 34 height 21
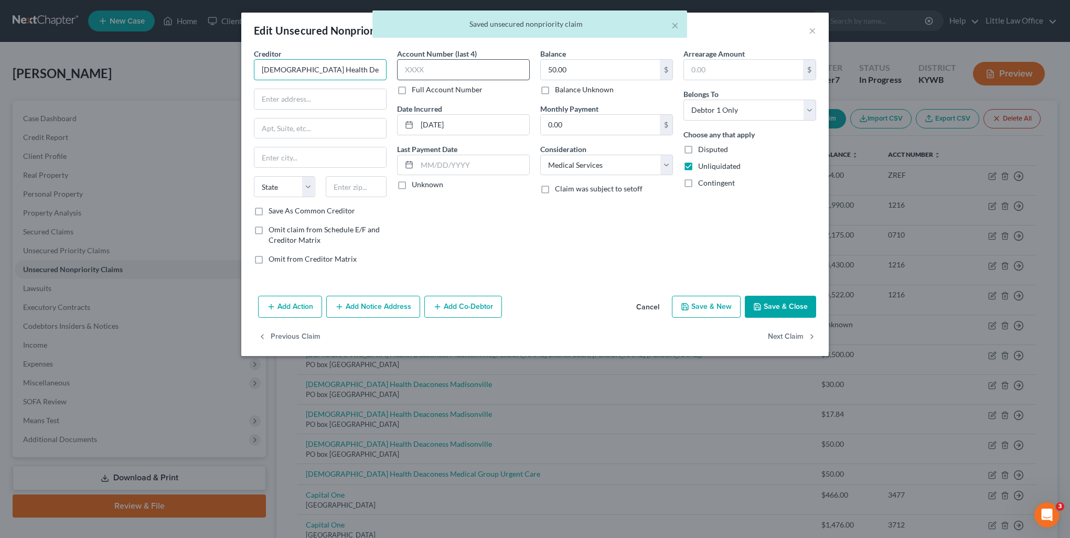
scroll to position [0, 56]
drag, startPoint x: 345, startPoint y: 70, endPoint x: 413, endPoint y: 74, distance: 67.8
click at [413, 74] on div "Creditor * Baptist Health Deaconess Medical Group Urgent Care State AL AK AR AZ…" at bounding box center [535, 160] width 573 height 224
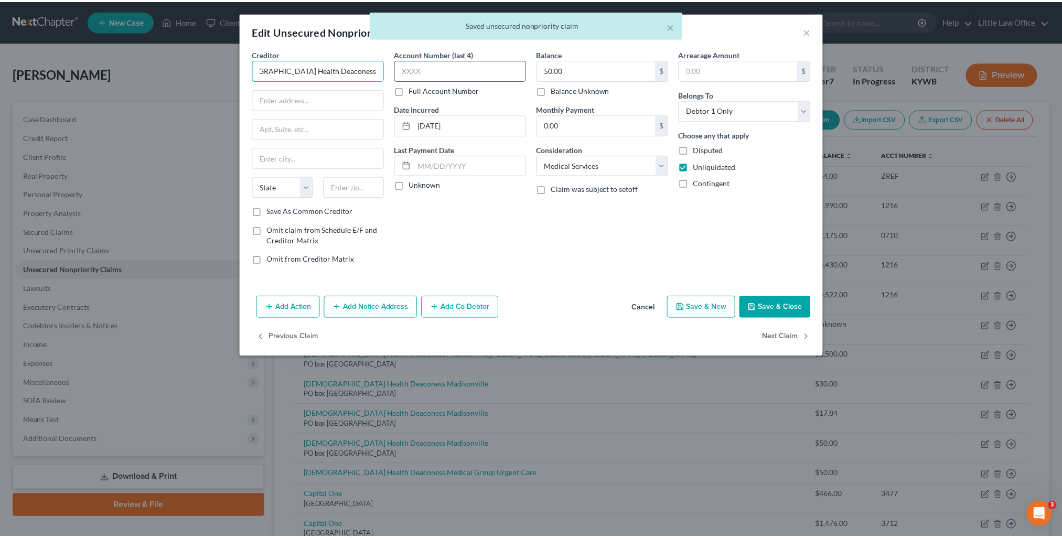
scroll to position [0, 0]
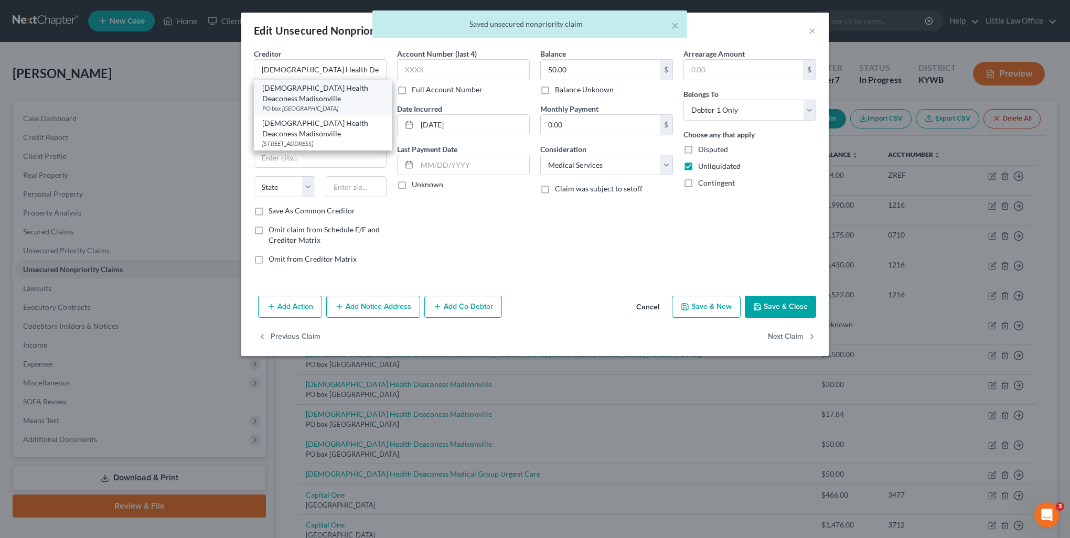
click at [375, 97] on div "Baptist Health Deaconess Madisonville" at bounding box center [322, 93] width 121 height 21
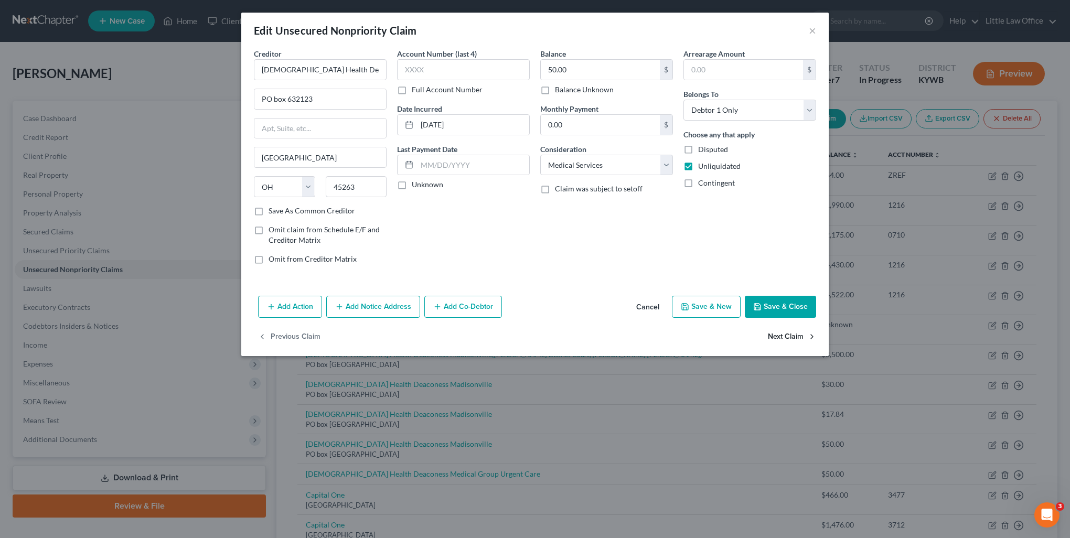
click at [799, 330] on button "Next Claim" at bounding box center [792, 337] width 48 height 22
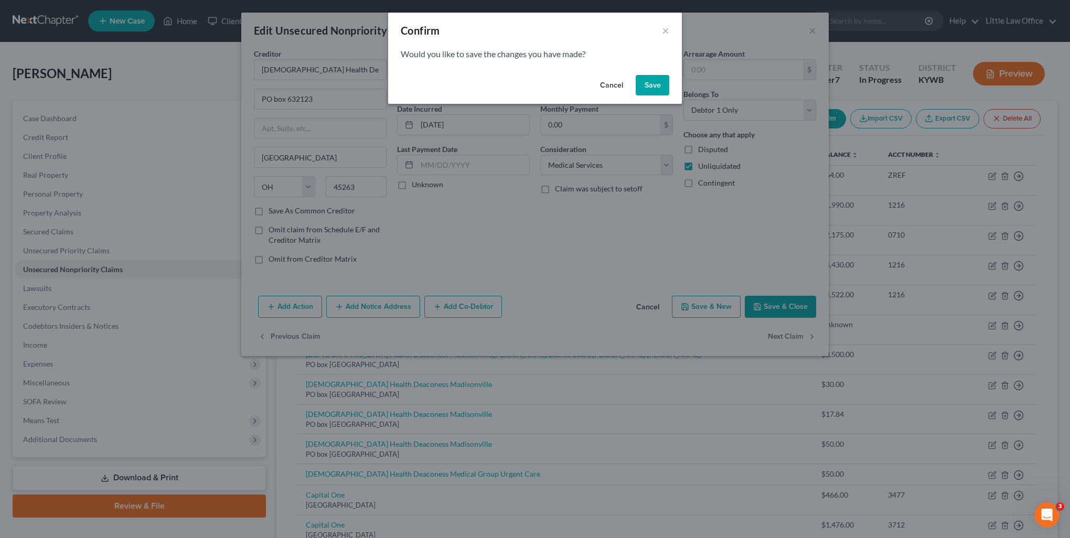
click at [653, 89] on button "Save" at bounding box center [653, 85] width 34 height 21
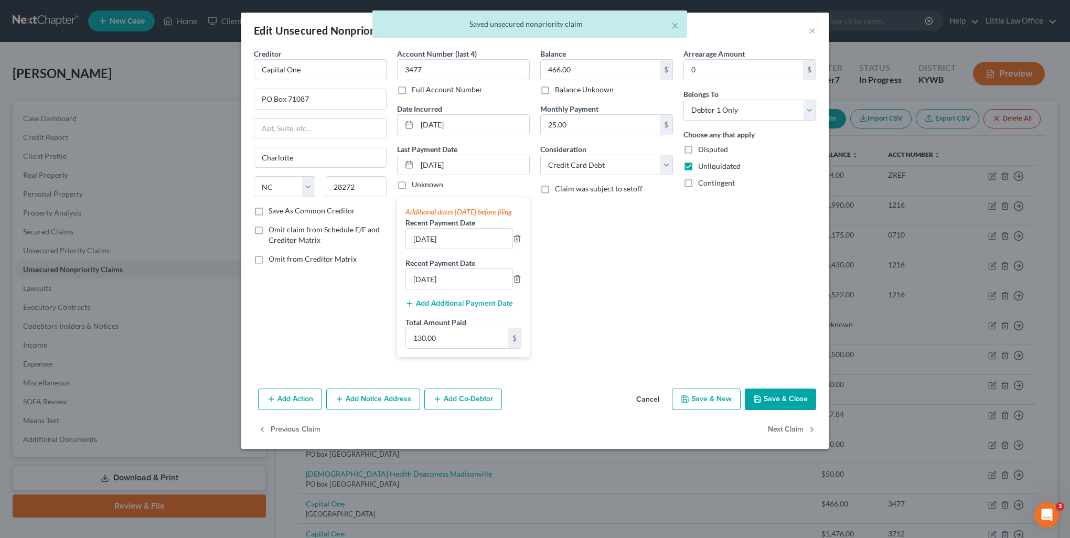
click at [793, 408] on button "Save & Close" at bounding box center [780, 400] width 71 height 22
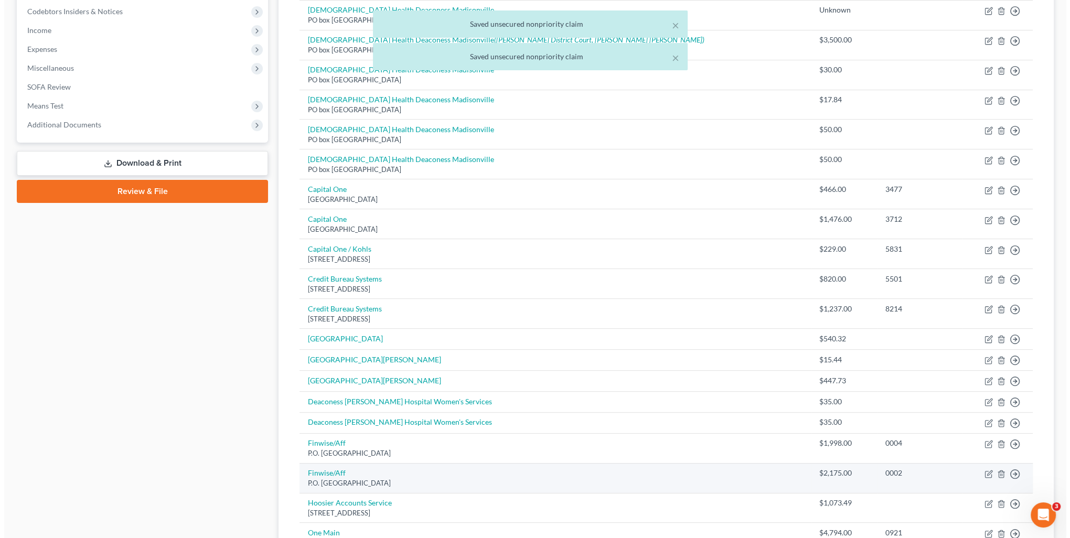
scroll to position [367, 0]
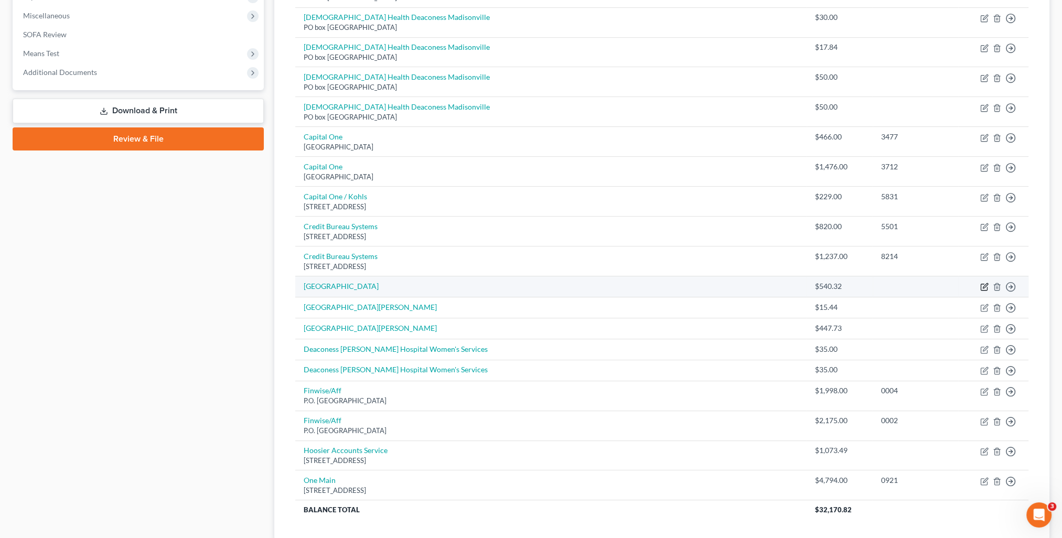
click at [986, 284] on icon "button" at bounding box center [985, 286] width 5 height 5
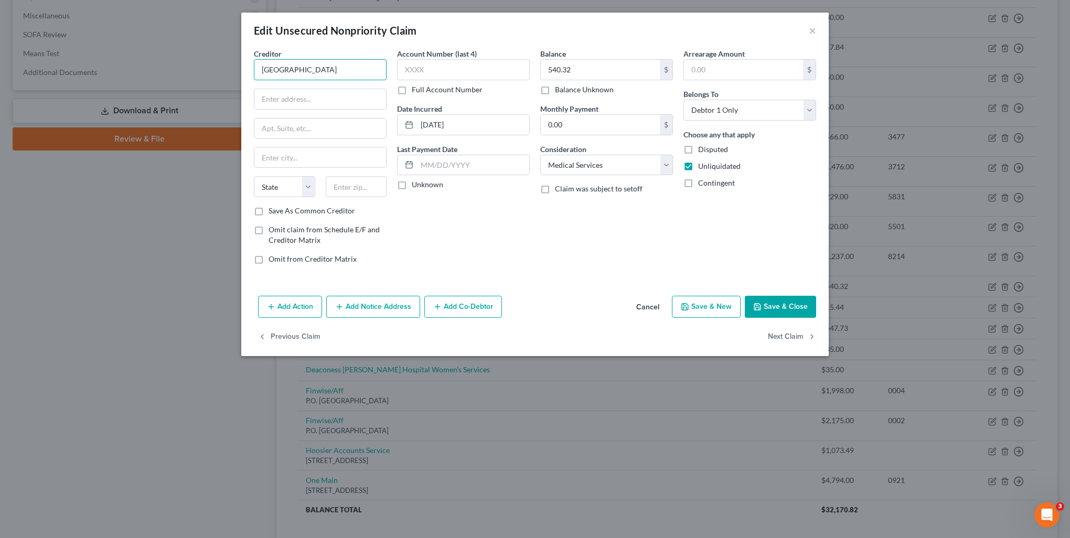
drag, startPoint x: 337, startPoint y: 70, endPoint x: 184, endPoint y: 62, distance: 152.8
click at [184, 62] on div "Edit Unsecured Nonpriority Claim × Creditor * Deaconess Gateway Hospital State …" at bounding box center [535, 269] width 1070 height 538
click at [341, 67] on input "Deaconess Gateway Hospital" at bounding box center [320, 69] width 133 height 21
drag, startPoint x: 357, startPoint y: 71, endPoint x: 299, endPoint y: 70, distance: 57.7
click at [299, 70] on input "Deaconess Gateway Hospital" at bounding box center [320, 69] width 133 height 21
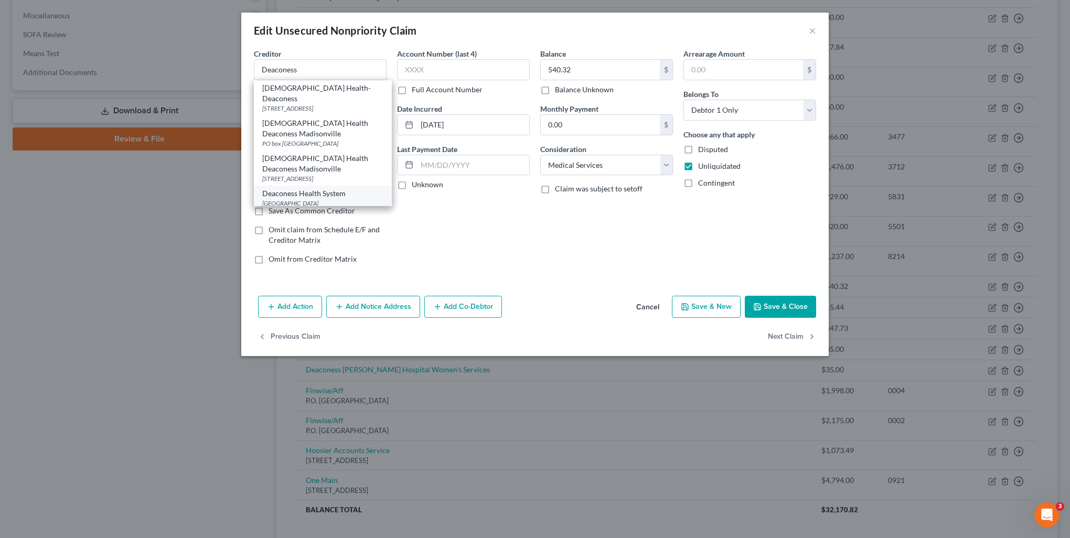
click at [363, 188] on div "Deaconess Health System" at bounding box center [322, 193] width 121 height 10
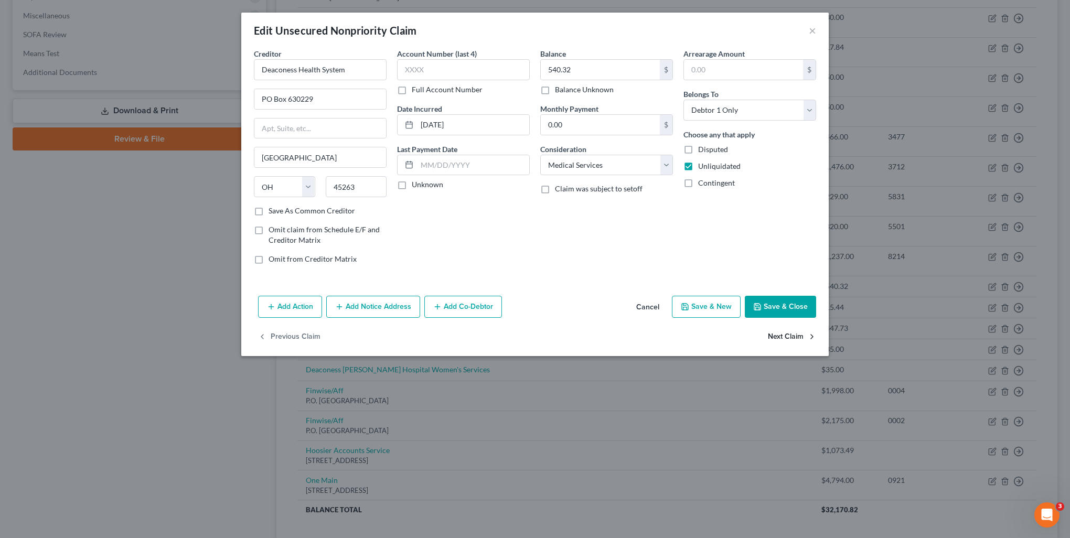
click at [780, 331] on button "Next Claim" at bounding box center [792, 337] width 48 height 22
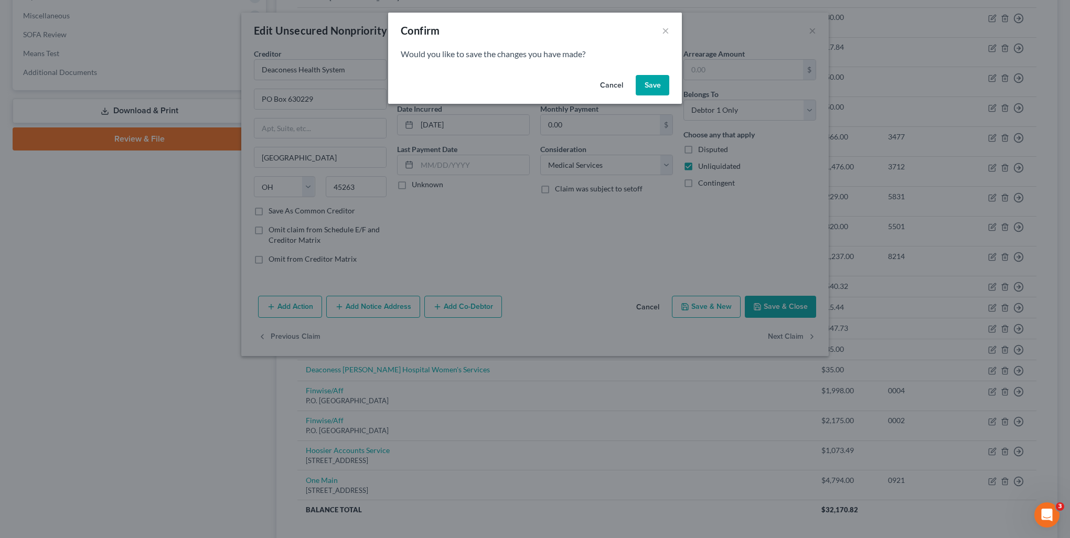
click at [662, 83] on button "Save" at bounding box center [653, 85] width 34 height 21
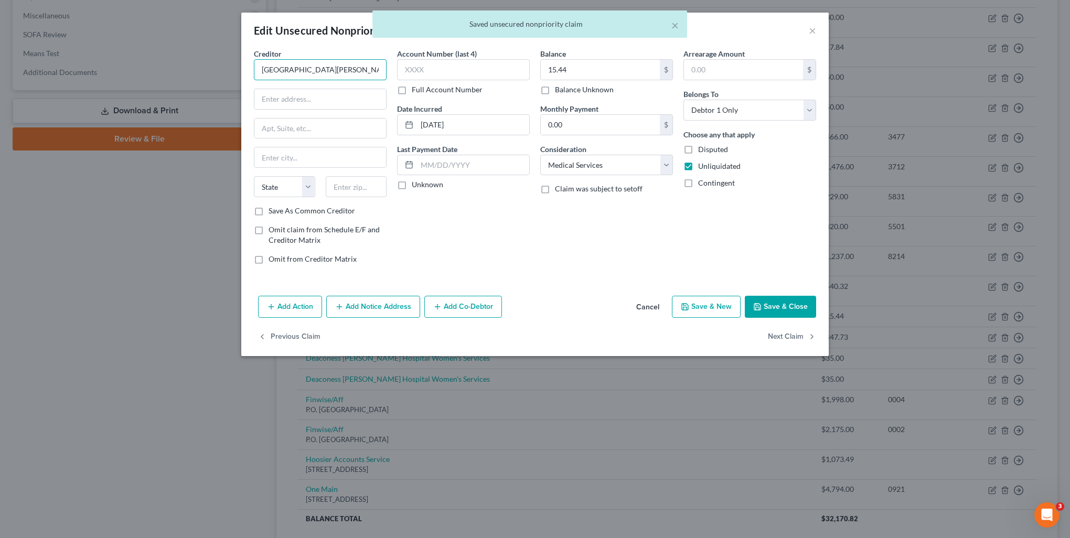
click at [371, 72] on input "Deaconess Henderson Hospital" at bounding box center [320, 69] width 133 height 21
drag, startPoint x: 374, startPoint y: 73, endPoint x: 299, endPoint y: 80, distance: 75.3
click at [299, 80] on div "Creditor * Deaconess Henderson Hospital State AL AK AR AZ CA CO CT DE DC FL GA …" at bounding box center [320, 126] width 133 height 157
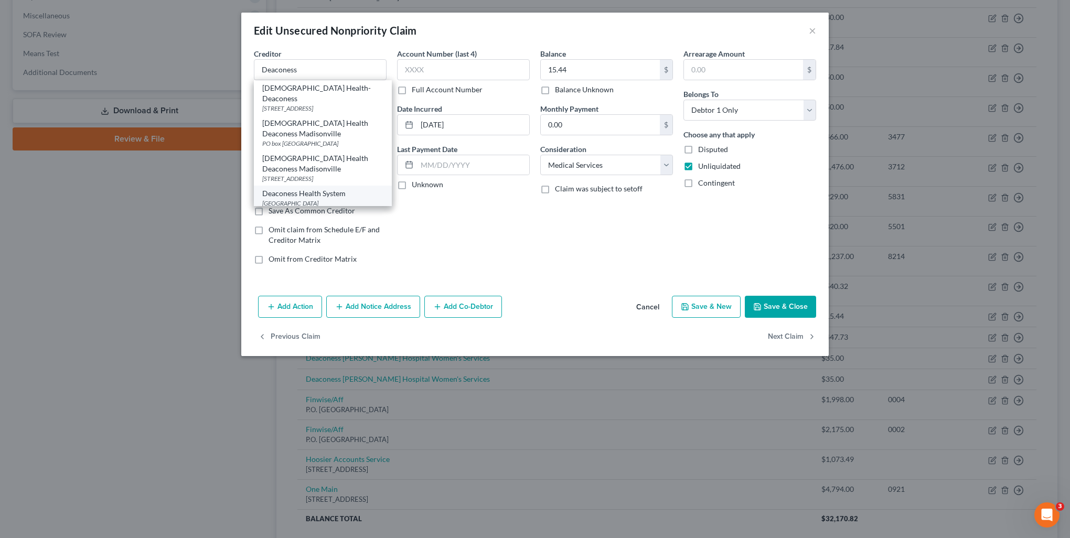
click at [325, 188] on div "Deaconess Health System" at bounding box center [322, 193] width 121 height 10
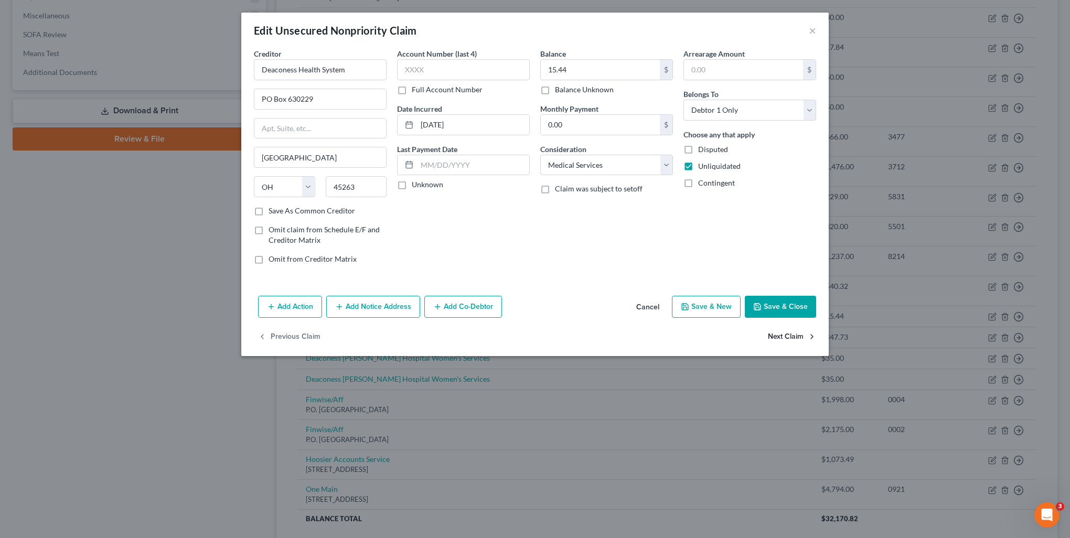
click at [782, 333] on button "Next Claim" at bounding box center [792, 337] width 48 height 22
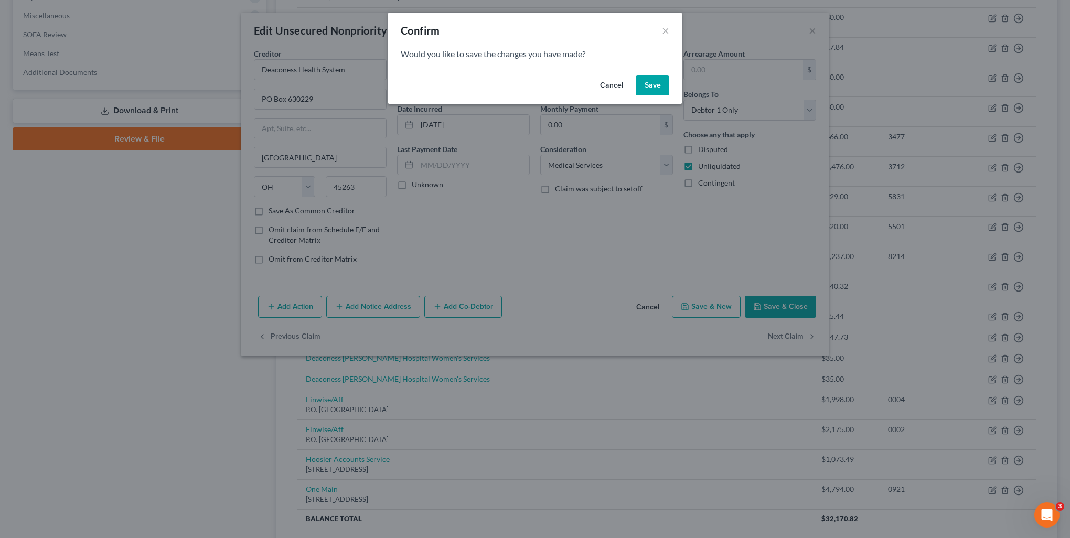
click at [659, 89] on button "Save" at bounding box center [653, 85] width 34 height 21
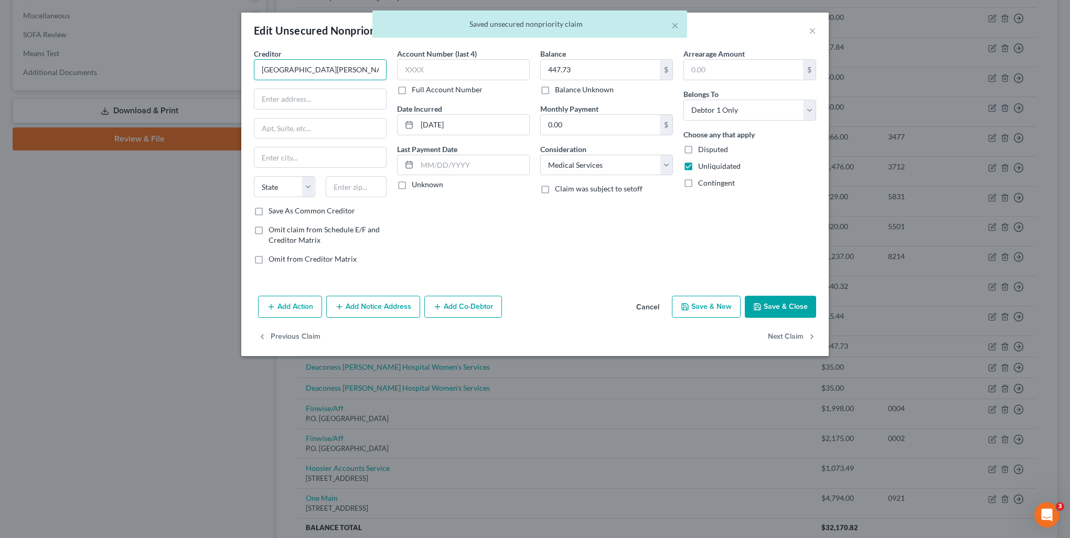
drag, startPoint x: 298, startPoint y: 68, endPoint x: 390, endPoint y: 78, distance: 92.8
click at [390, 78] on div "Creditor * Deaconess Henderson Hospital State AL AK AR AZ CA CO CT DE DC FL GA …" at bounding box center [320, 160] width 143 height 224
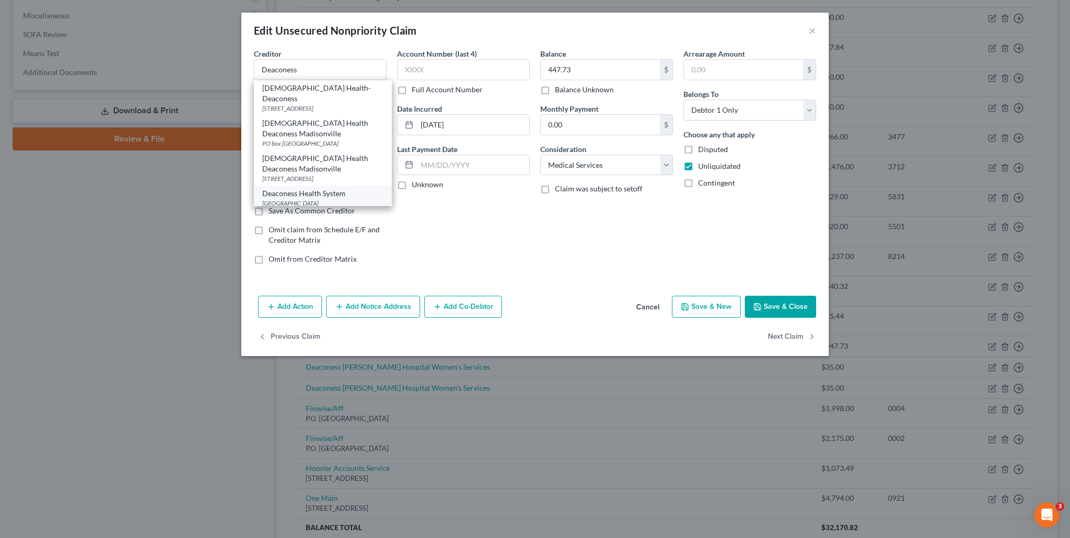
click at [338, 188] on div "Deaconess Health System" at bounding box center [322, 193] width 121 height 10
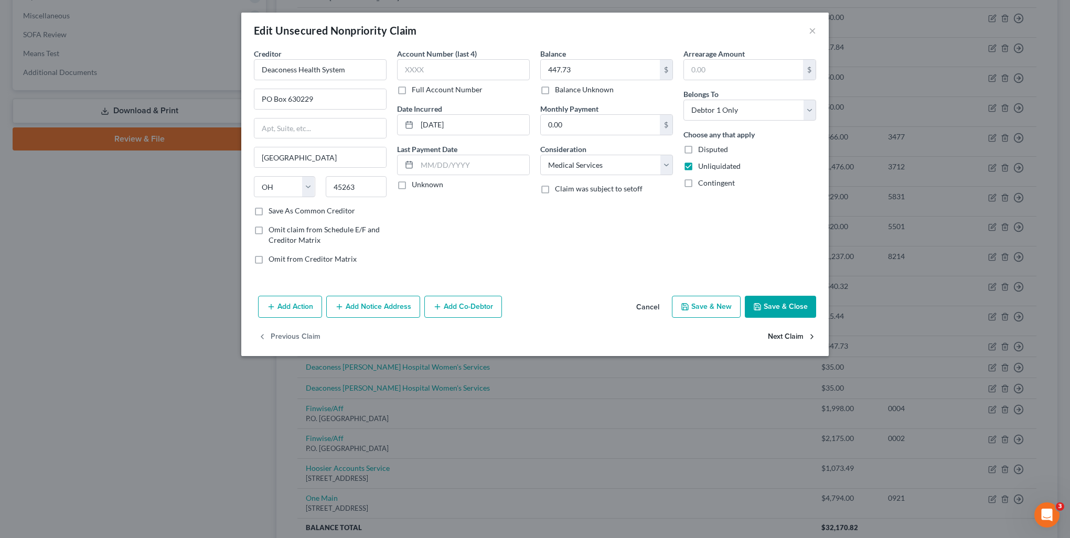
click at [793, 339] on button "Next Claim" at bounding box center [792, 337] width 48 height 22
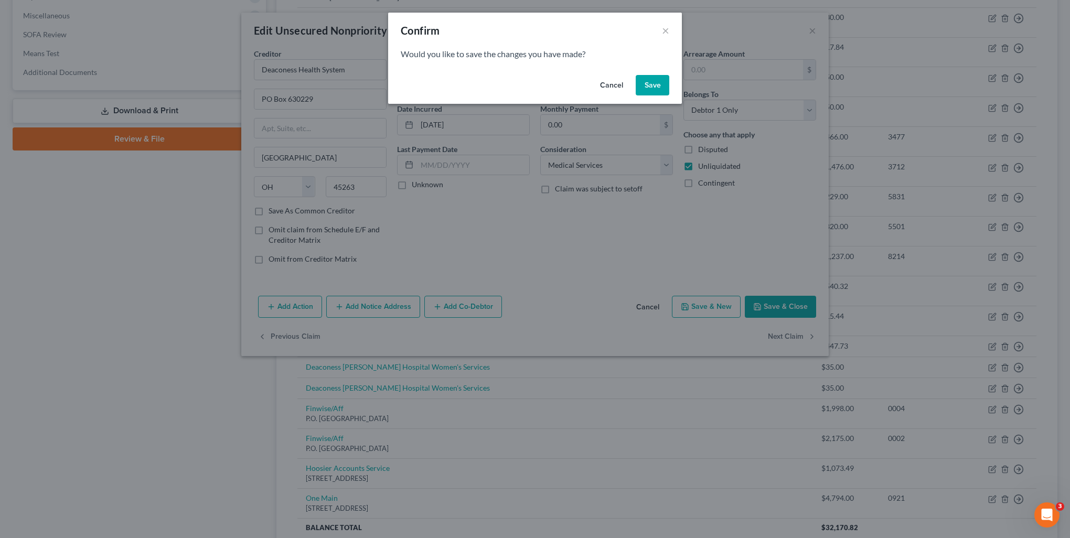
click at [652, 77] on button "Save" at bounding box center [653, 85] width 34 height 21
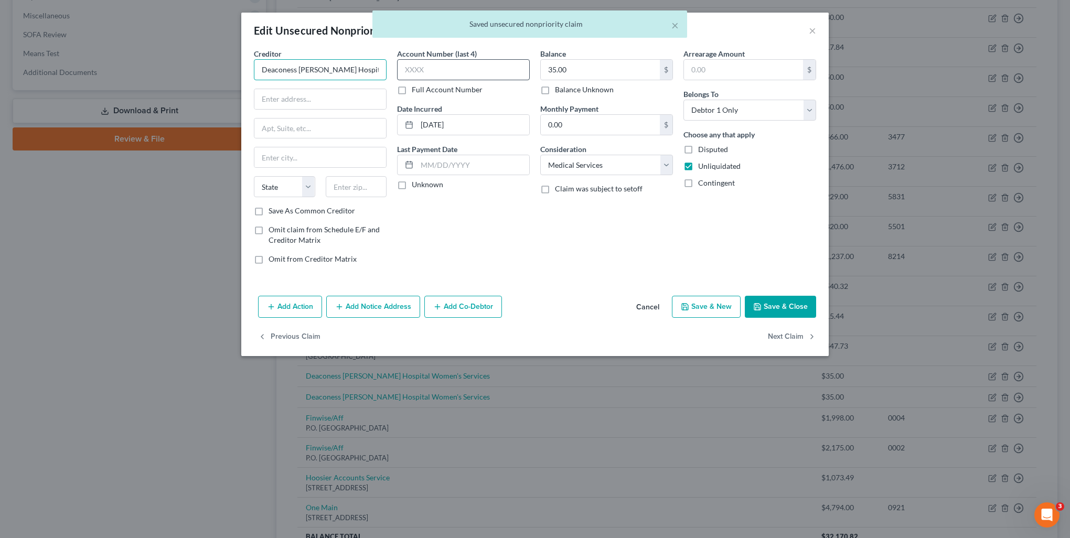
scroll to position [0, 43]
drag, startPoint x: 298, startPoint y: 67, endPoint x: 430, endPoint y: 73, distance: 131.8
click at [430, 73] on div "Creditor * Deaconess Henderson Hospital Women's Services State AL AK AR AZ CA C…" at bounding box center [535, 160] width 573 height 224
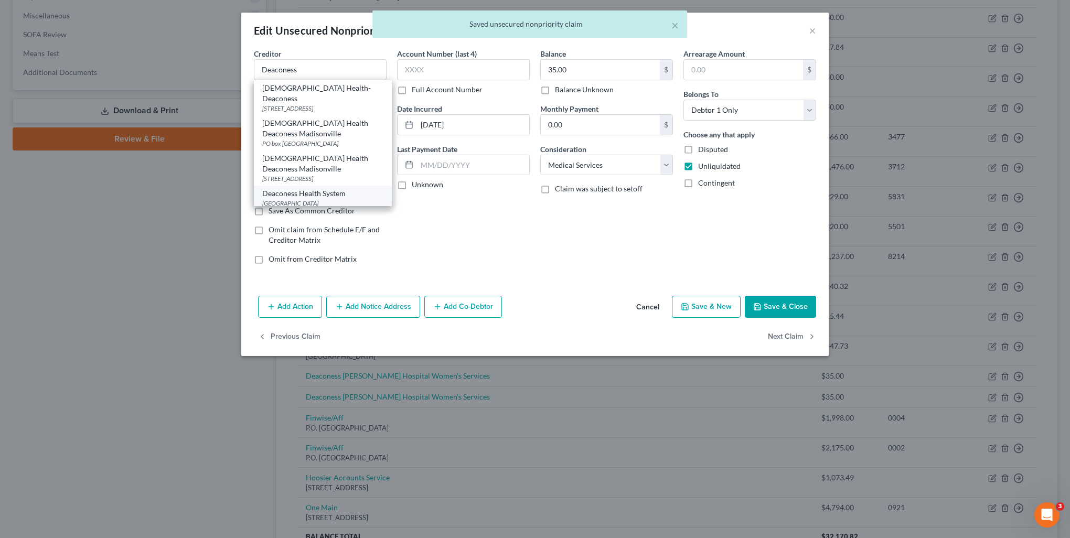
click at [339, 188] on div "Deaconess Health System" at bounding box center [322, 193] width 121 height 10
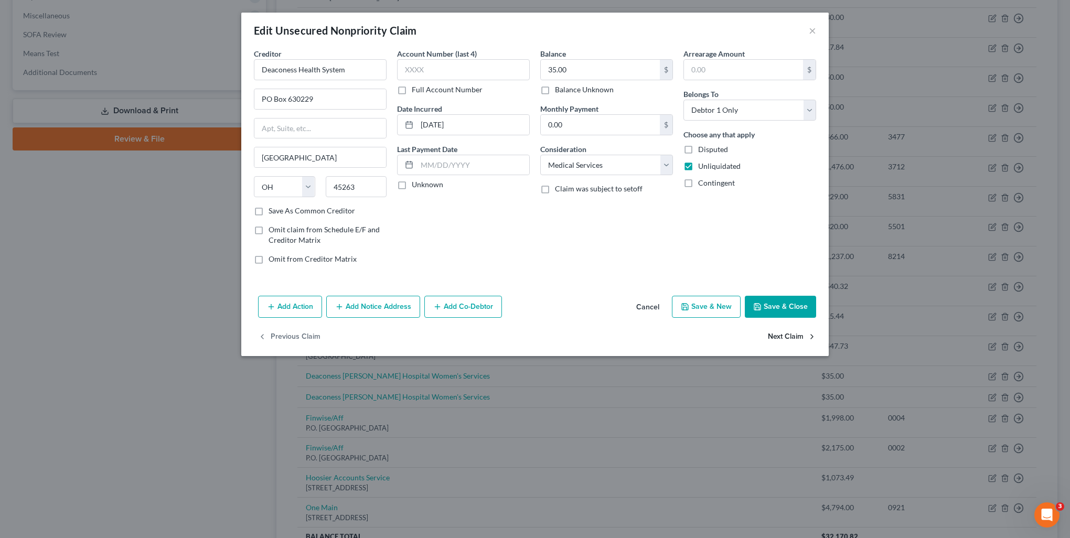
click at [797, 335] on button "Next Claim" at bounding box center [792, 337] width 48 height 22
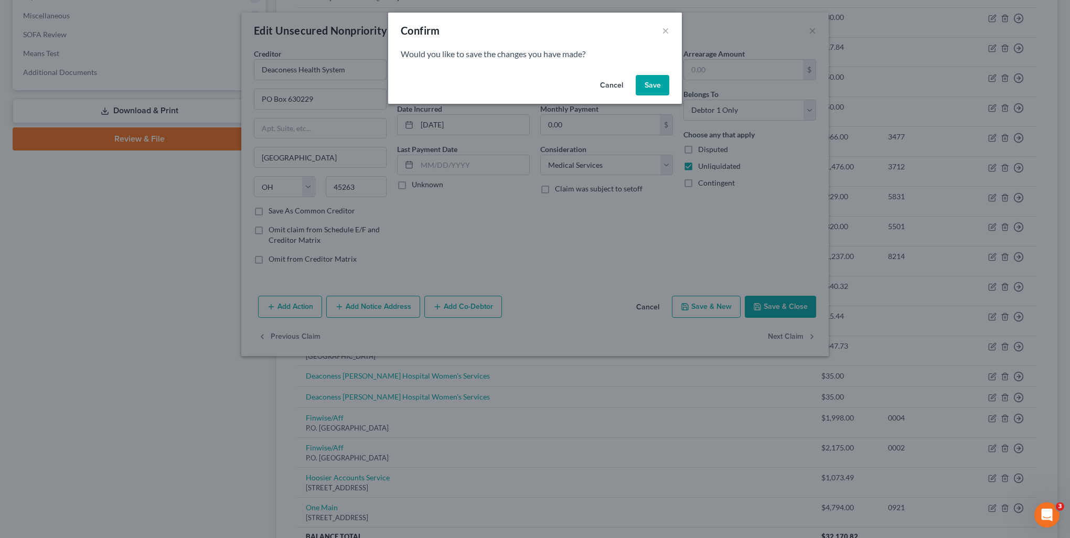
click at [655, 88] on button "Save" at bounding box center [653, 85] width 34 height 21
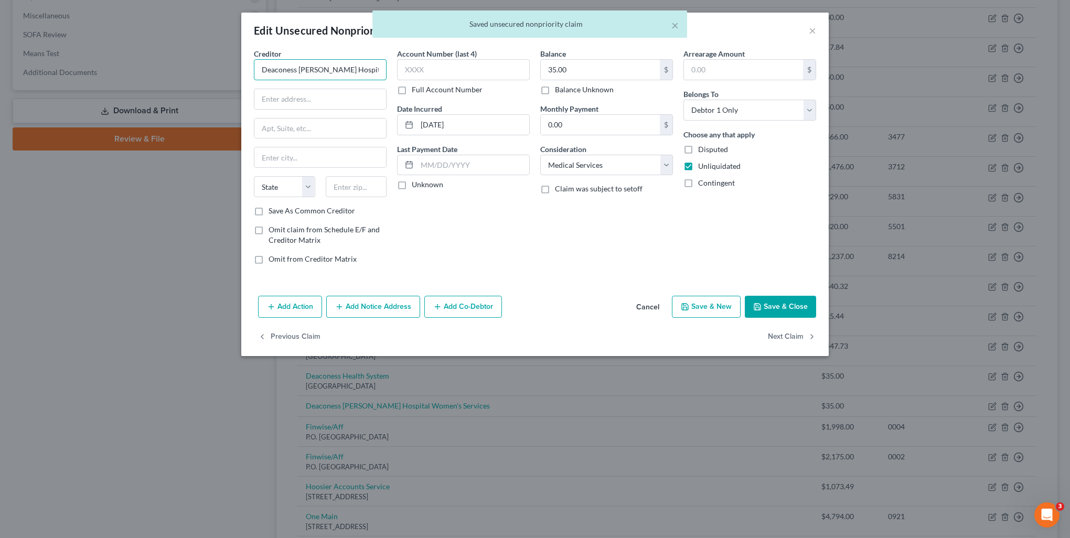
scroll to position [0, 43]
drag, startPoint x: 301, startPoint y: 69, endPoint x: 396, endPoint y: 73, distance: 95.0
click at [396, 72] on div "Creditor * Deaconess Henderson Hospital Women's Services State AL AK AR AZ CA C…" at bounding box center [535, 160] width 573 height 224
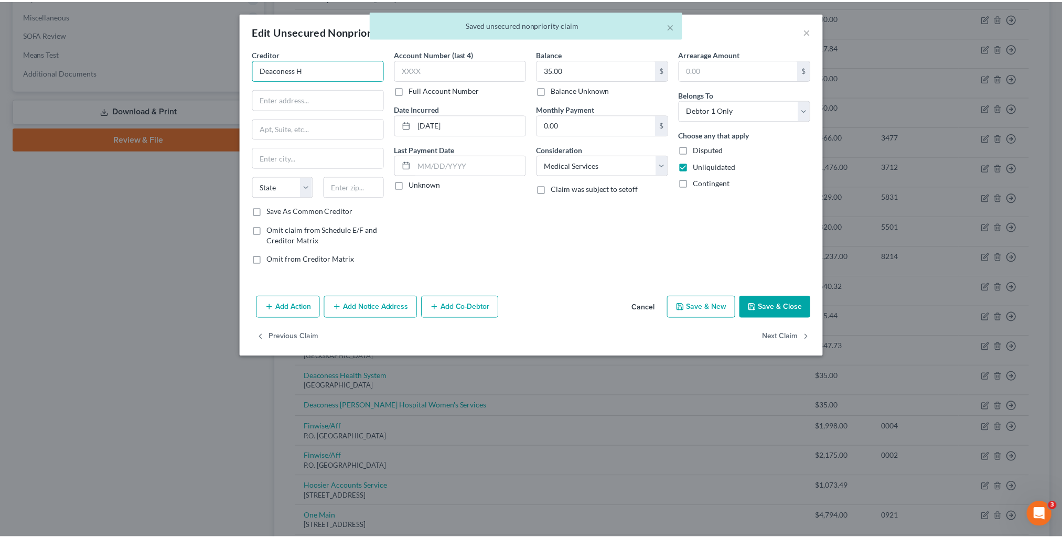
scroll to position [0, 0]
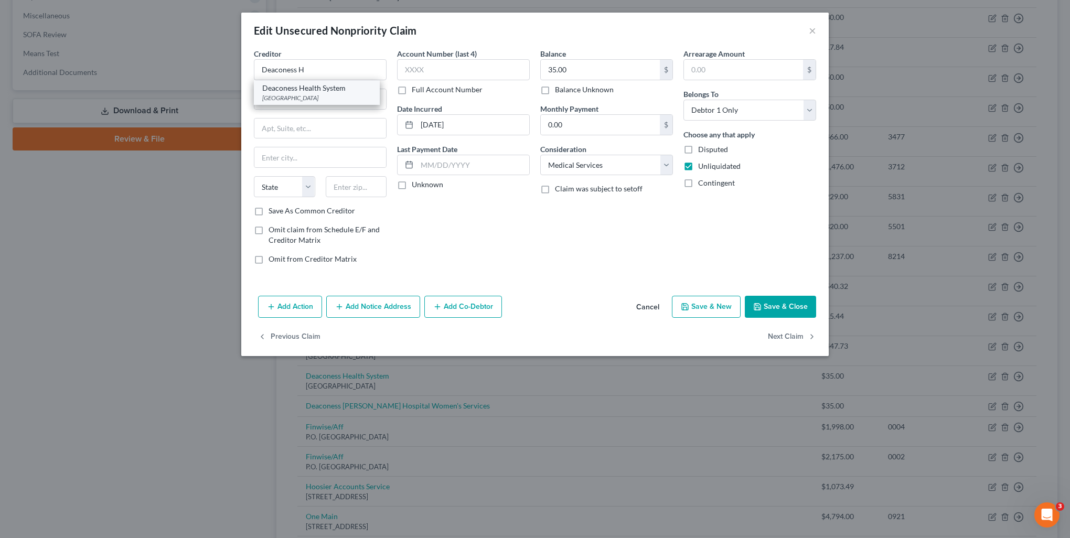
click at [342, 89] on div "Deaconess Health System" at bounding box center [316, 88] width 109 height 10
click at [776, 337] on button "Next Claim" at bounding box center [792, 337] width 48 height 22
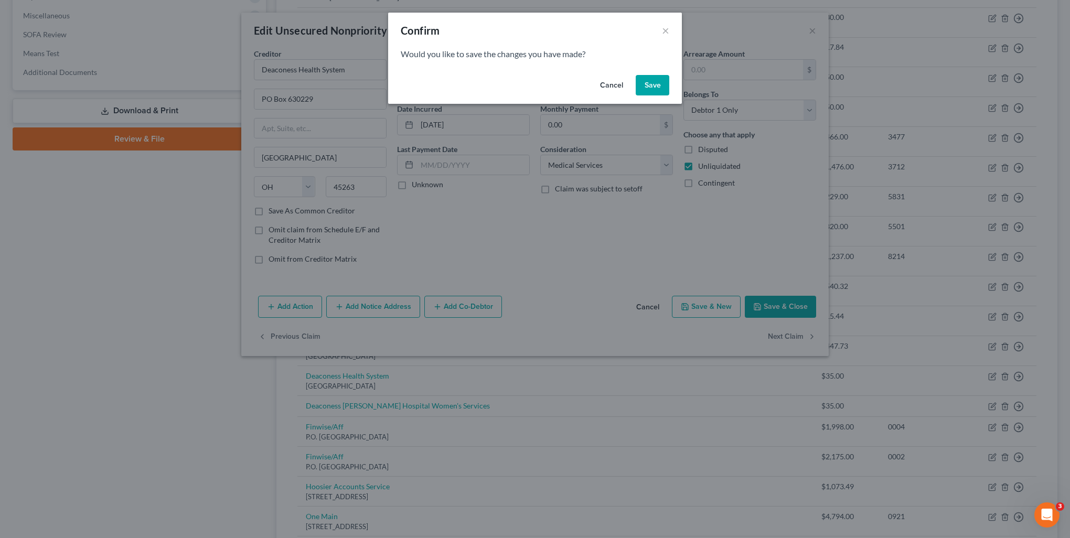
click at [655, 80] on button "Save" at bounding box center [653, 85] width 34 height 21
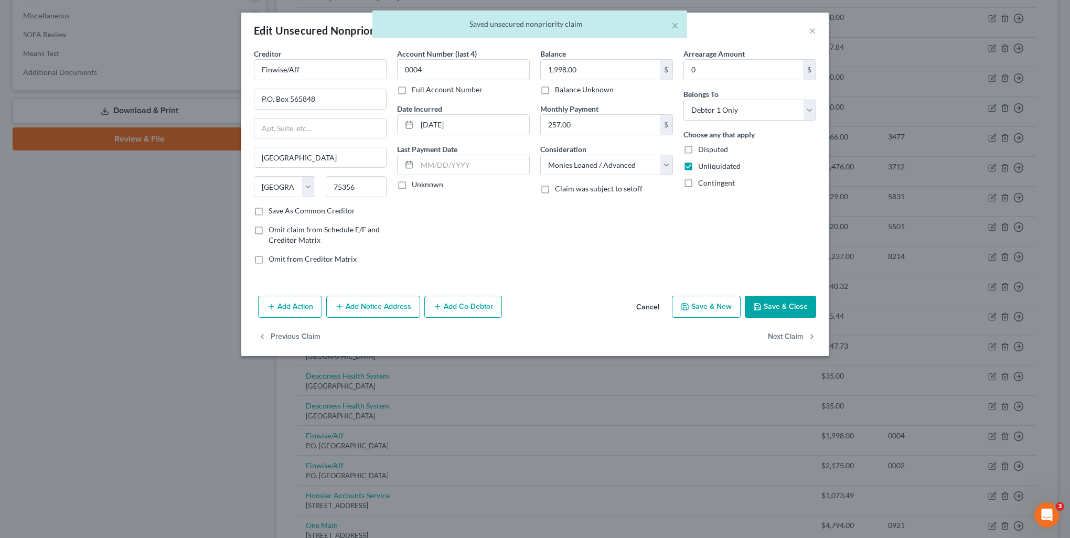
click at [778, 312] on button "Save & Close" at bounding box center [780, 307] width 71 height 22
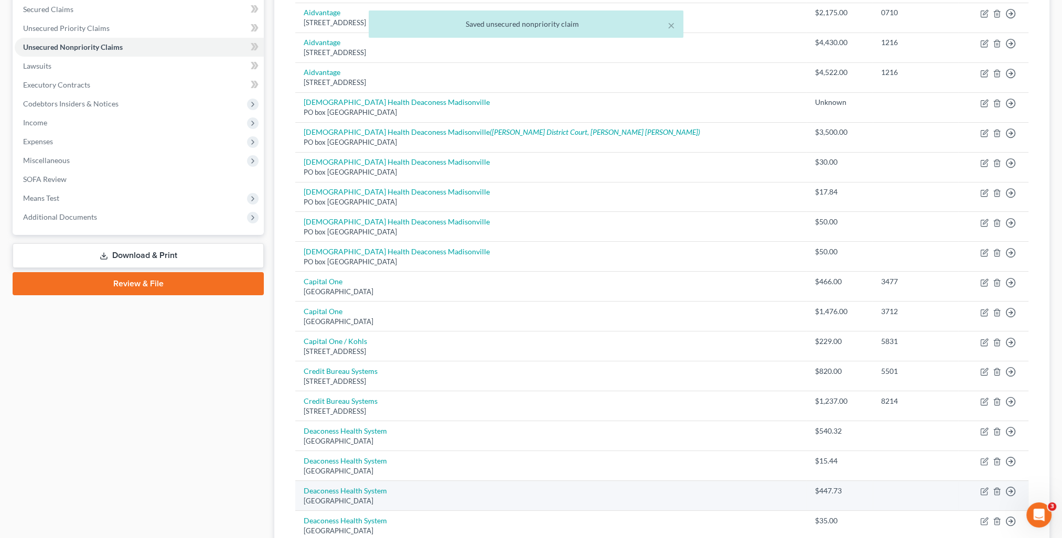
scroll to position [117, 0]
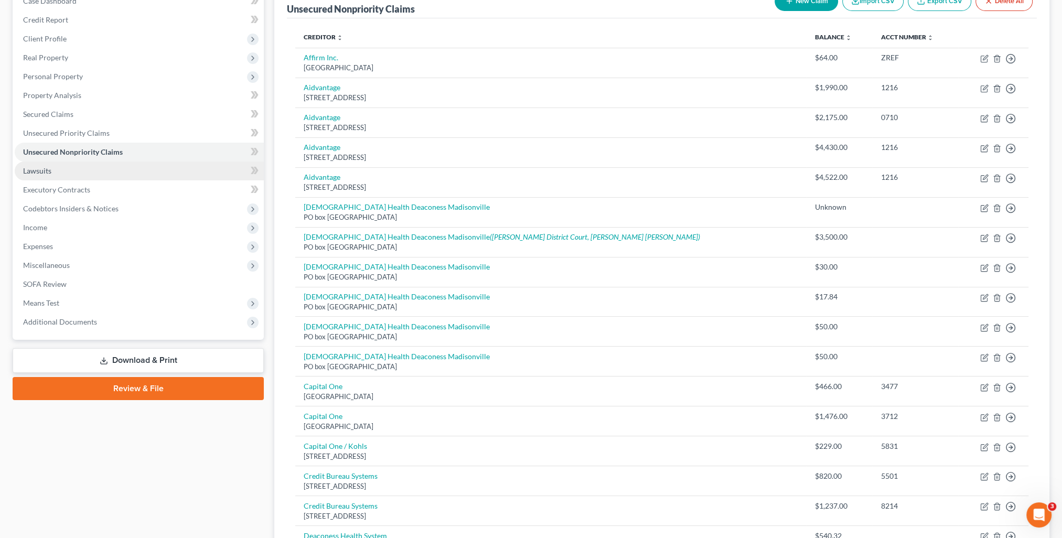
click at [92, 172] on link "Lawsuits" at bounding box center [139, 171] width 249 height 19
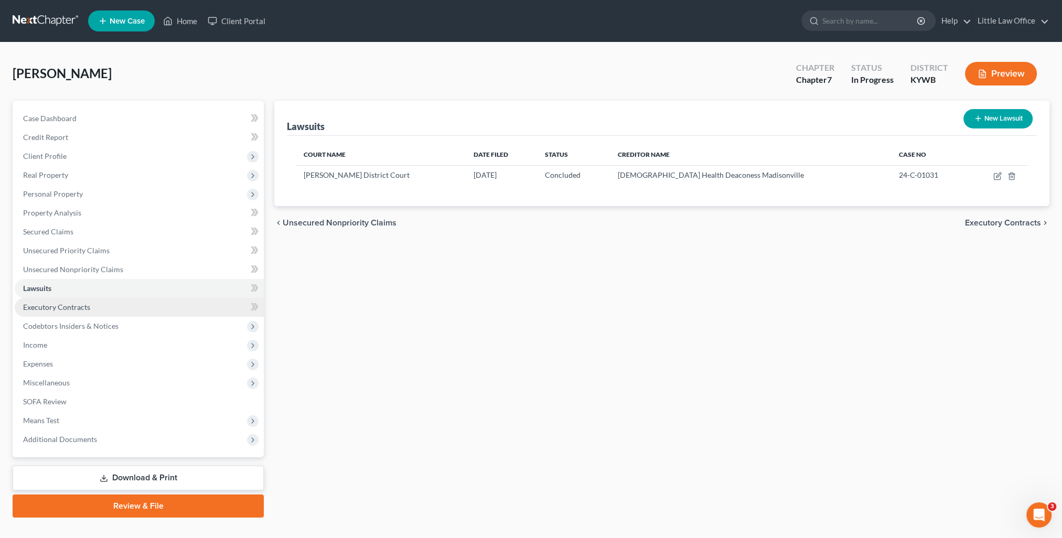
click at [69, 310] on span "Executory Contracts" at bounding box center [56, 307] width 67 height 9
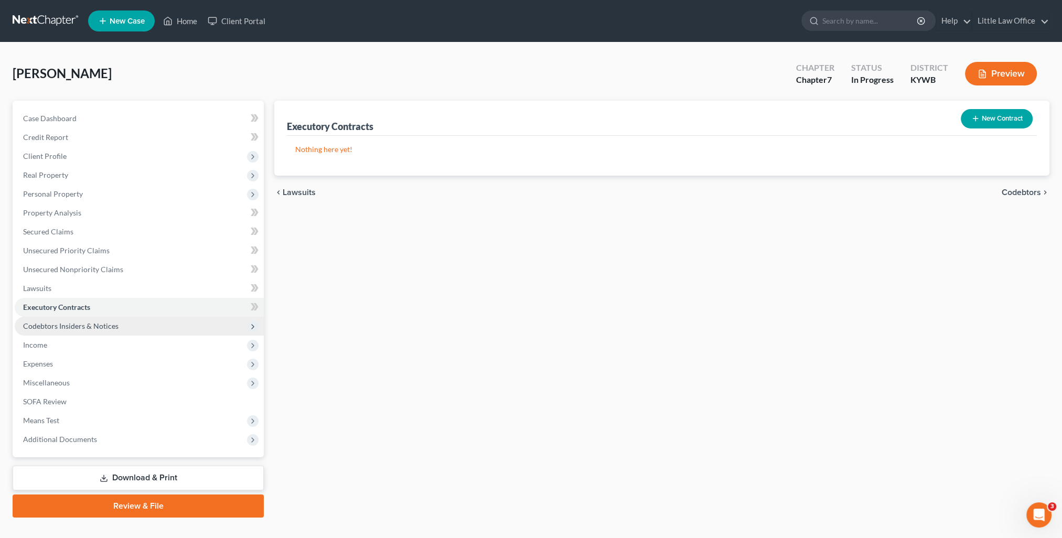
click at [122, 329] on span "Codebtors Insiders & Notices" at bounding box center [139, 326] width 249 height 19
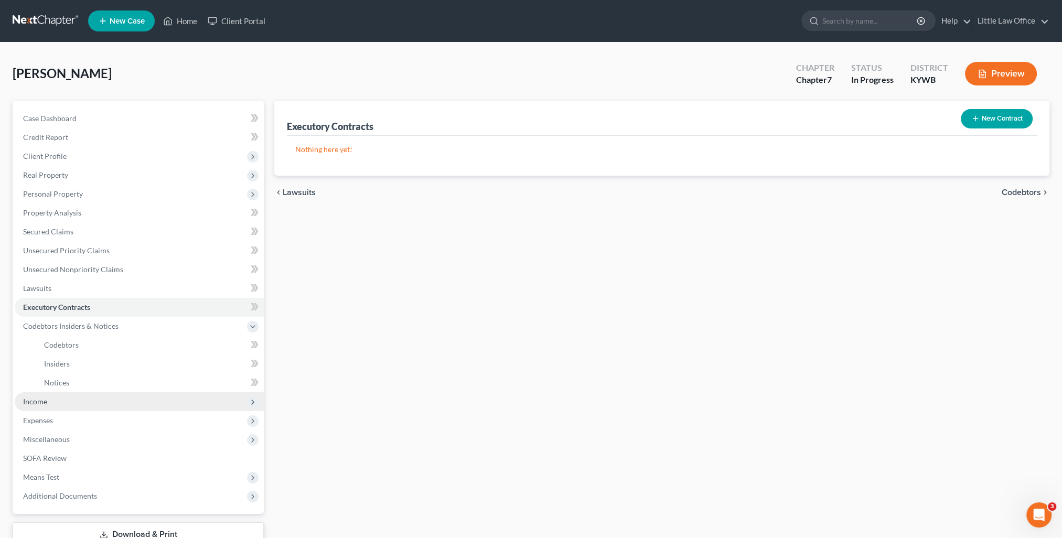
click at [71, 403] on span "Income" at bounding box center [139, 401] width 249 height 19
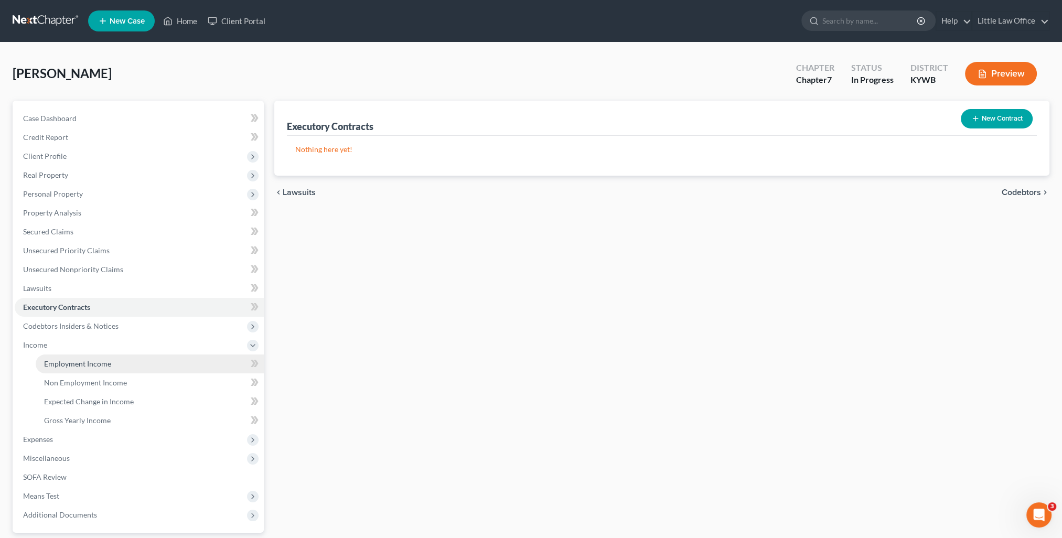
click at [103, 368] on link "Employment Income" at bounding box center [150, 364] width 228 height 19
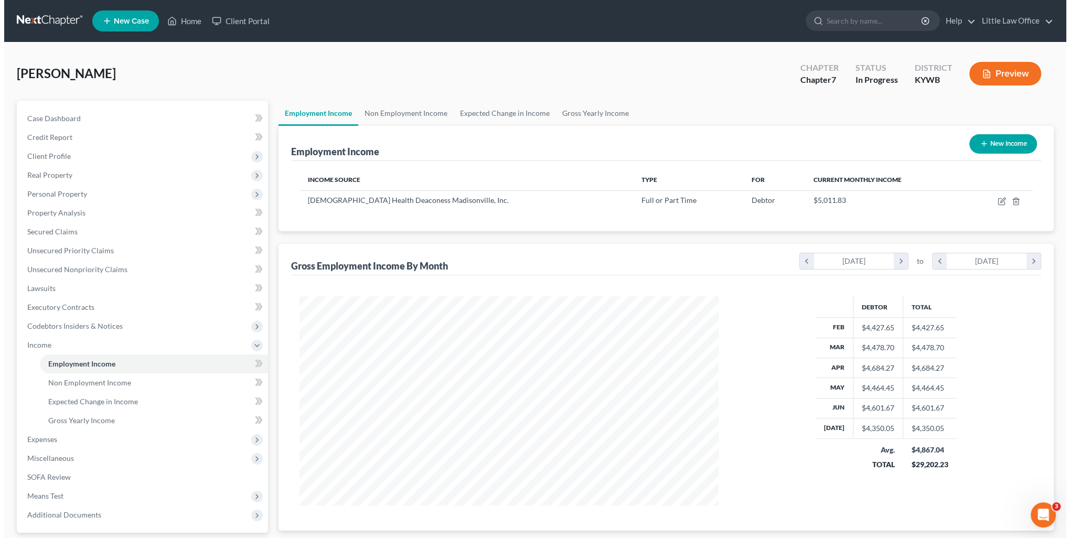
scroll to position [209, 440]
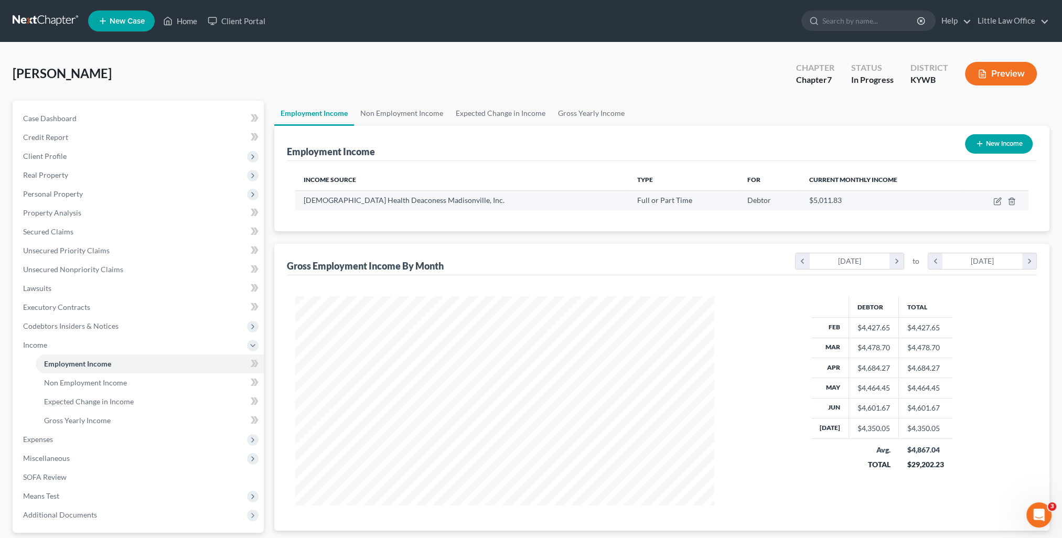
click at [992, 204] on td at bounding box center [995, 200] width 67 height 20
click at [999, 202] on icon "button" at bounding box center [997, 201] width 8 height 8
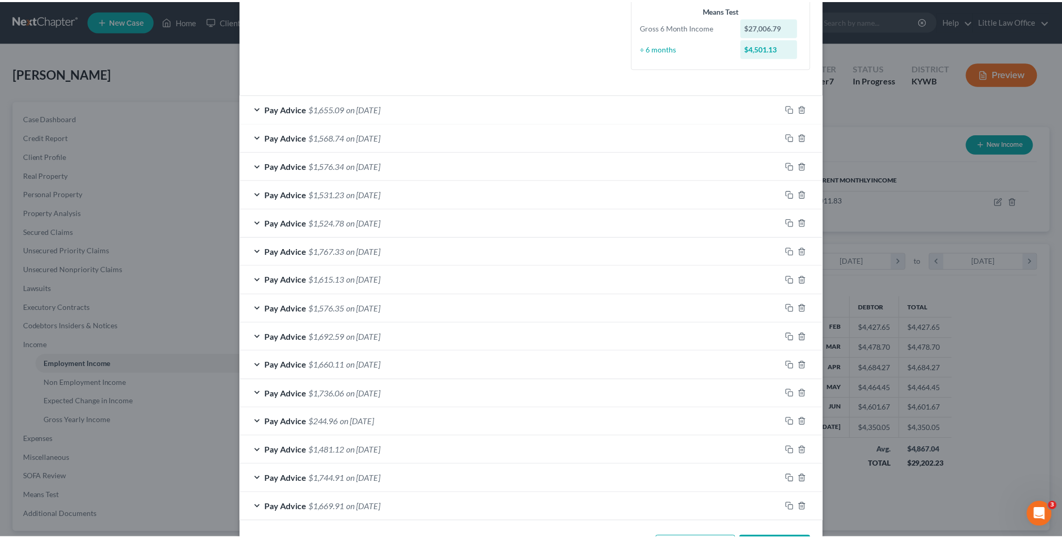
scroll to position [301, 0]
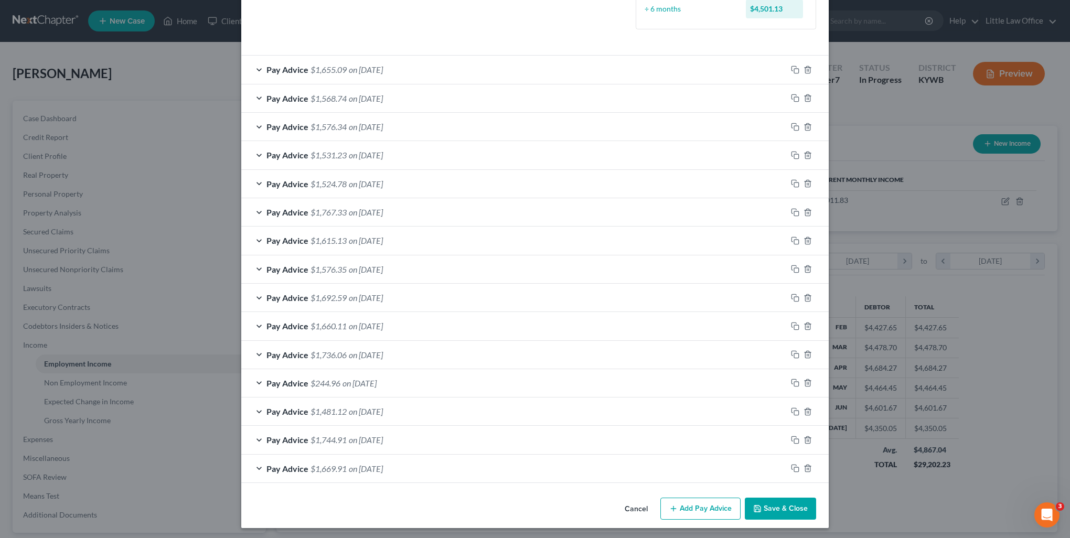
click at [764, 507] on button "Save & Close" at bounding box center [780, 509] width 71 height 22
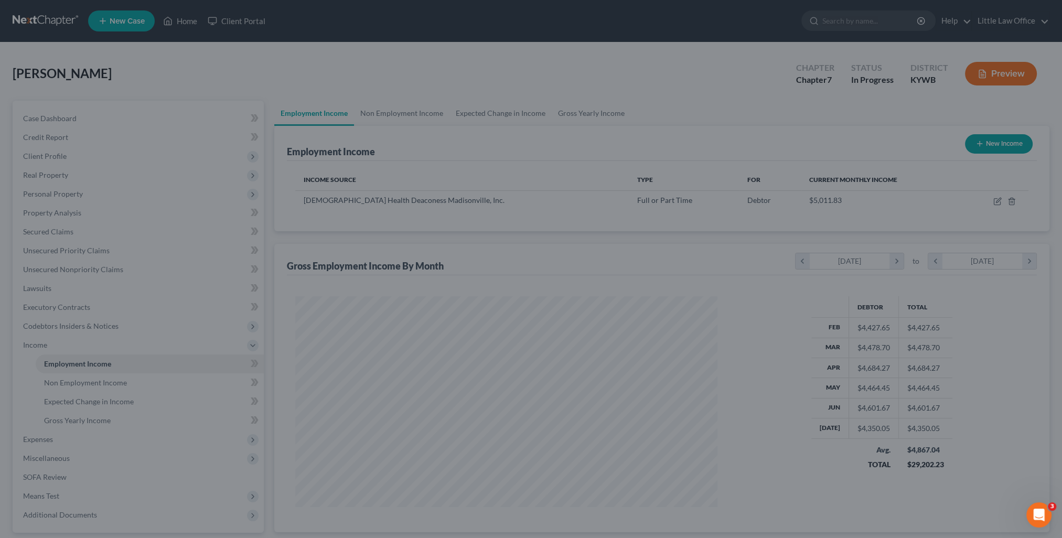
scroll to position [524282, 524051]
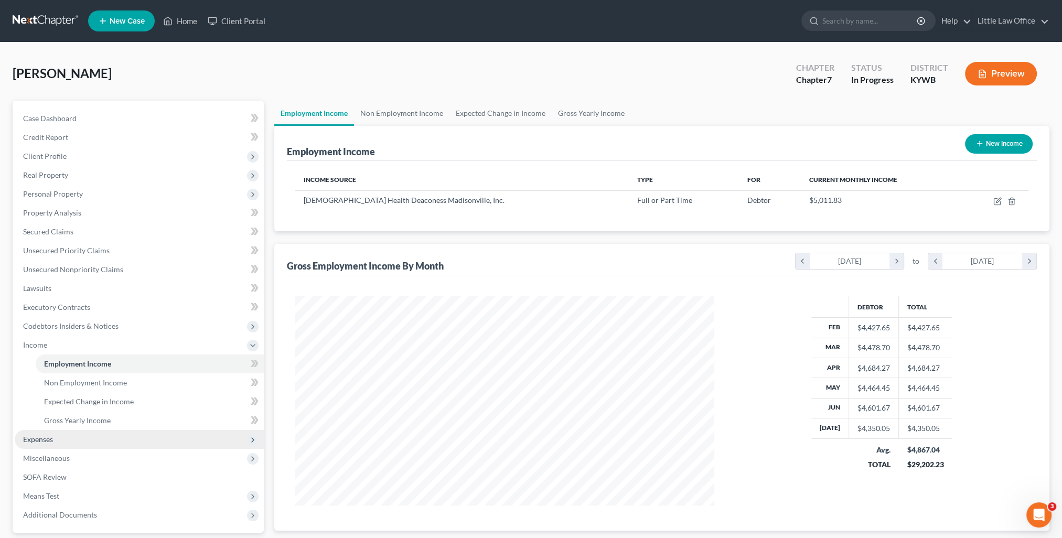
click at [25, 440] on span "Expenses" at bounding box center [38, 439] width 30 height 9
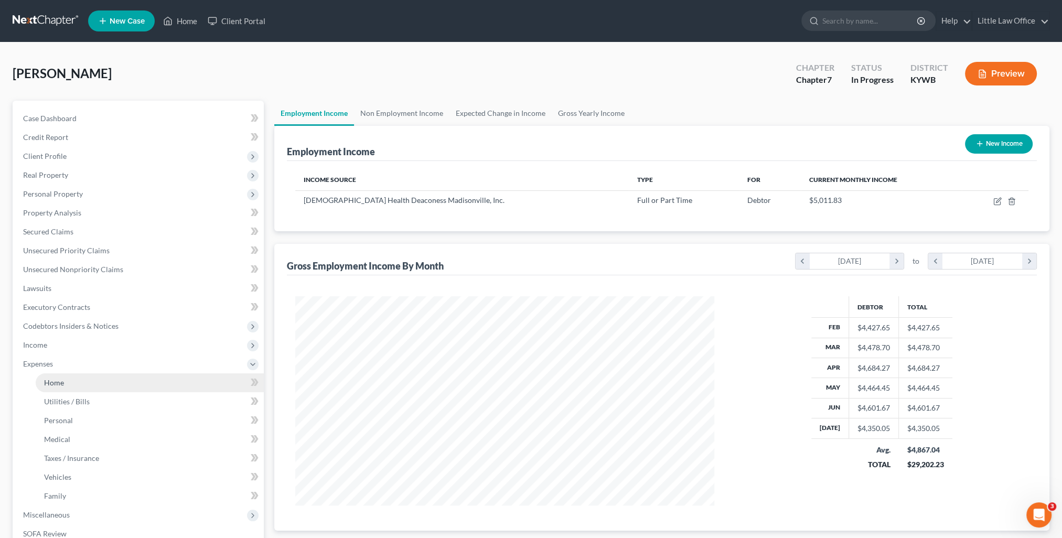
click at [55, 380] on span "Home" at bounding box center [54, 382] width 20 height 9
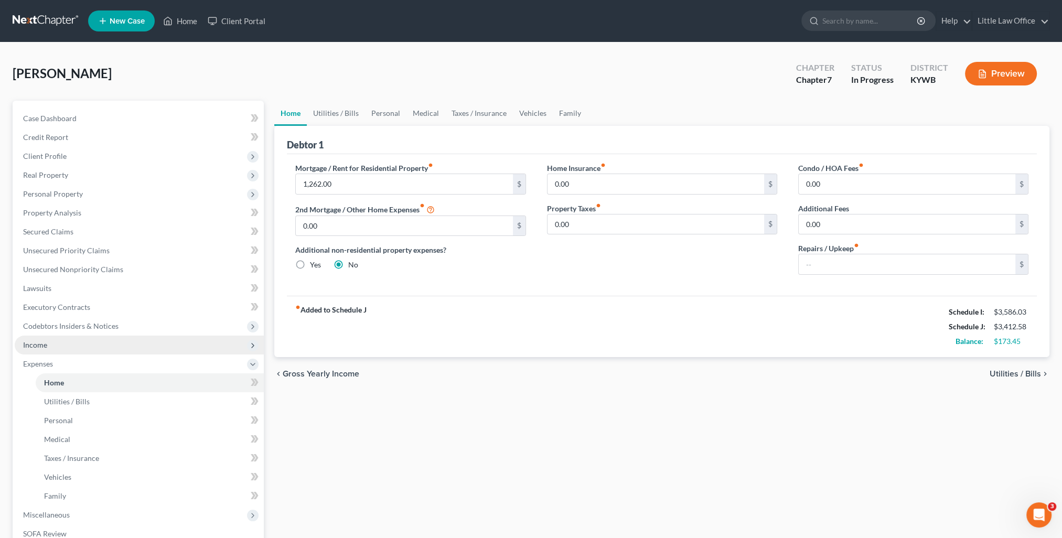
click at [41, 345] on span "Income" at bounding box center [35, 344] width 24 height 9
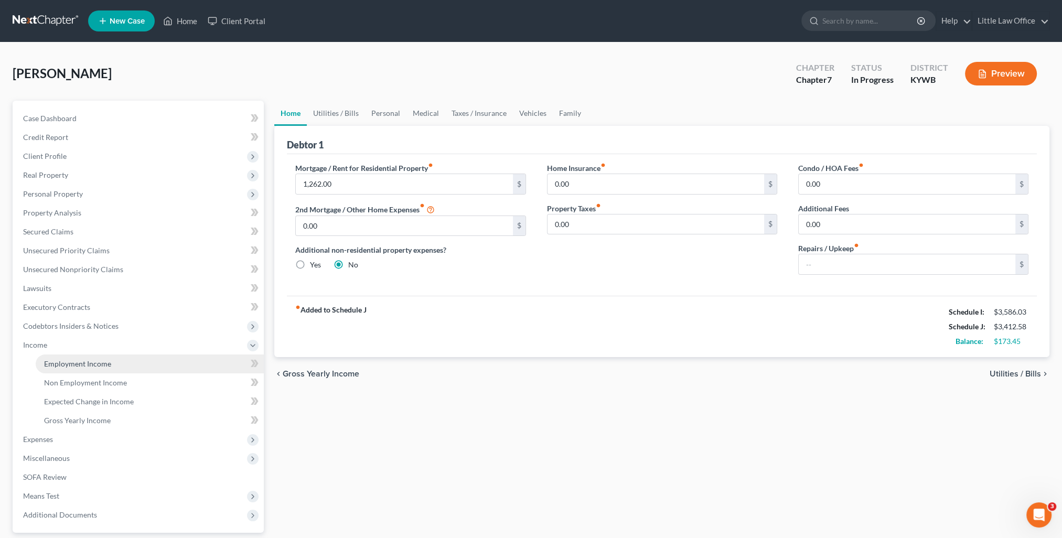
click at [60, 364] on span "Employment Income" at bounding box center [77, 363] width 67 height 9
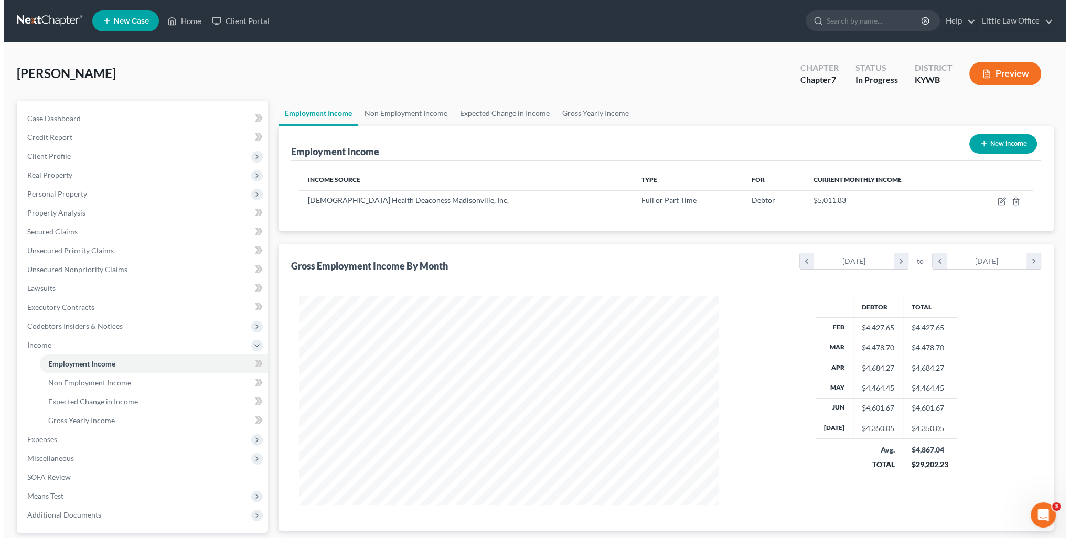
scroll to position [209, 440]
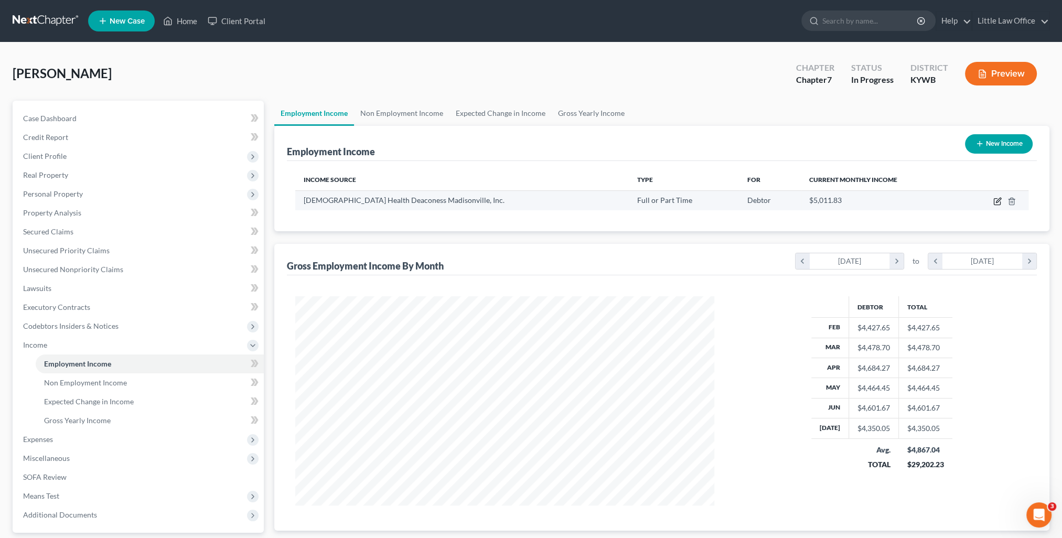
click at [998, 203] on icon "button" at bounding box center [997, 201] width 8 height 8
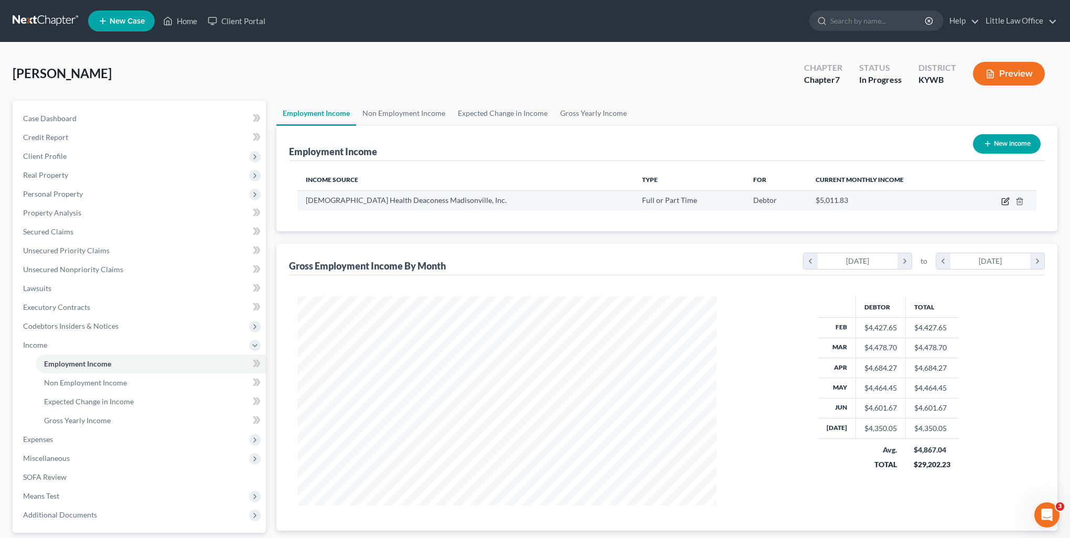
scroll to position [210, 443]
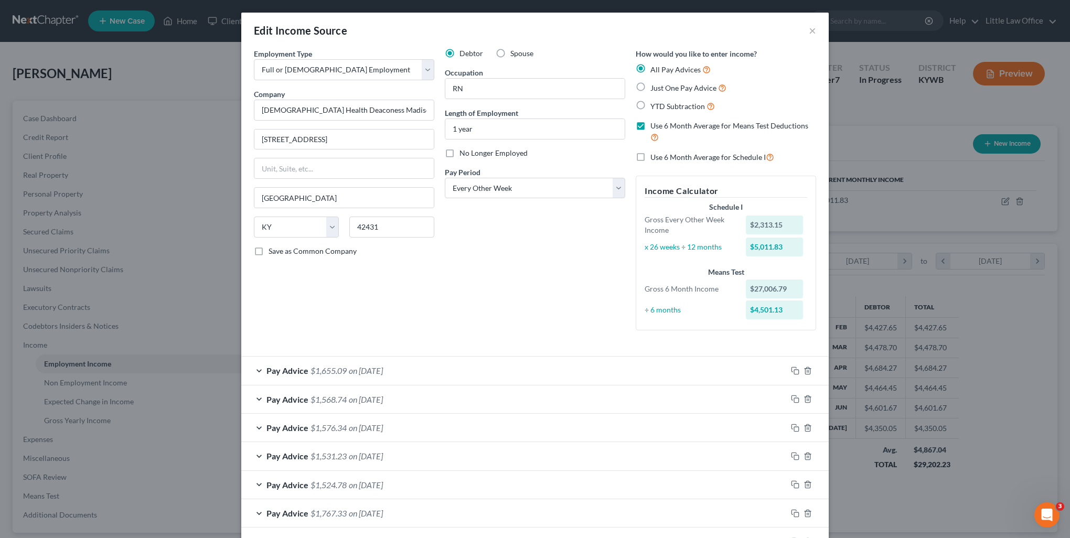
click at [692, 158] on span "Use 6 Month Average for Schedule I" at bounding box center [707, 157] width 115 height 9
click at [661, 158] on input "Use 6 Month Average for Schedule I" at bounding box center [658, 154] width 7 height 7
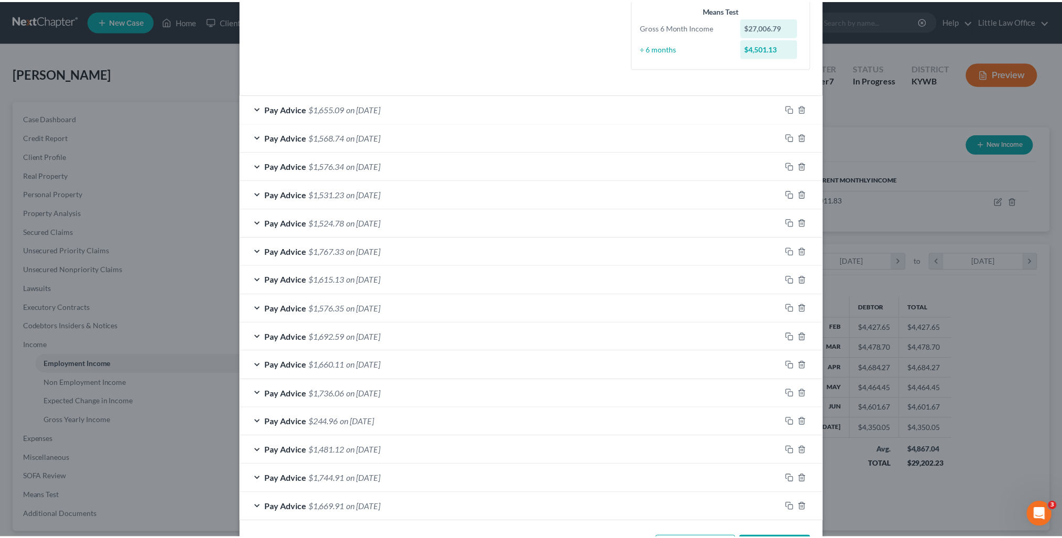
scroll to position [301, 0]
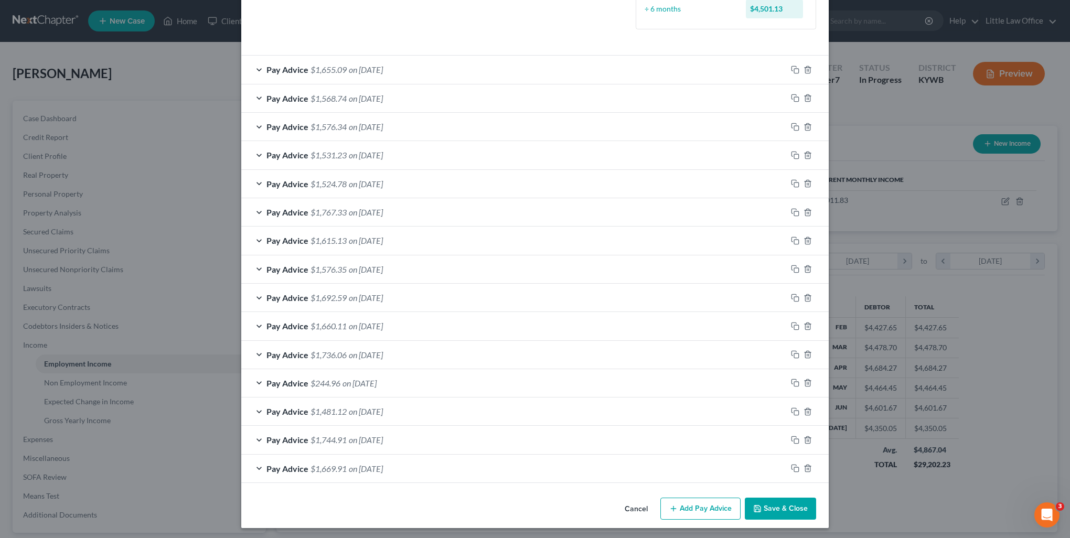
click at [785, 508] on button "Save & Close" at bounding box center [780, 509] width 71 height 22
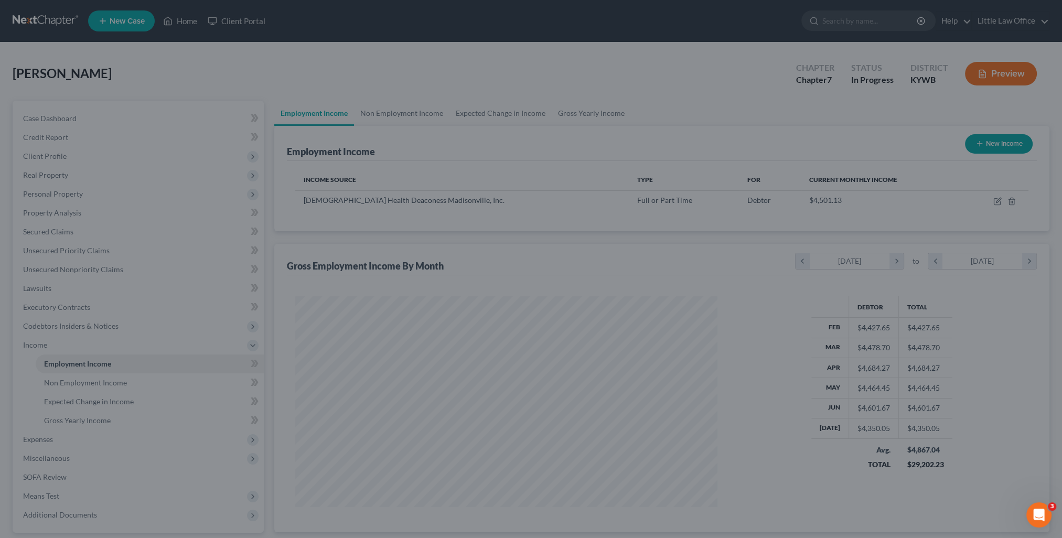
scroll to position [209, 440]
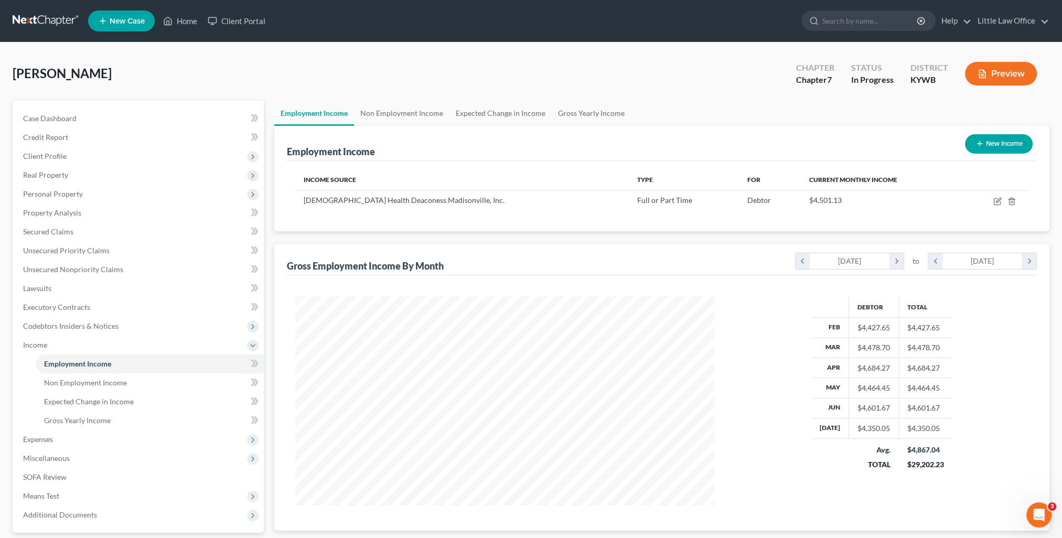
click at [992, 79] on button "Preview" at bounding box center [1001, 74] width 72 height 24
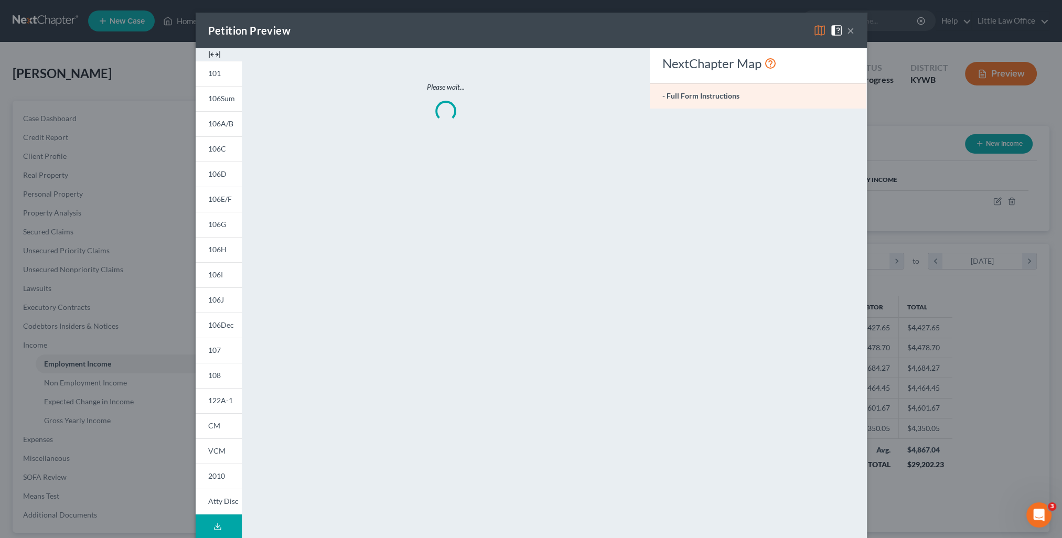
scroll to position [210, 443]
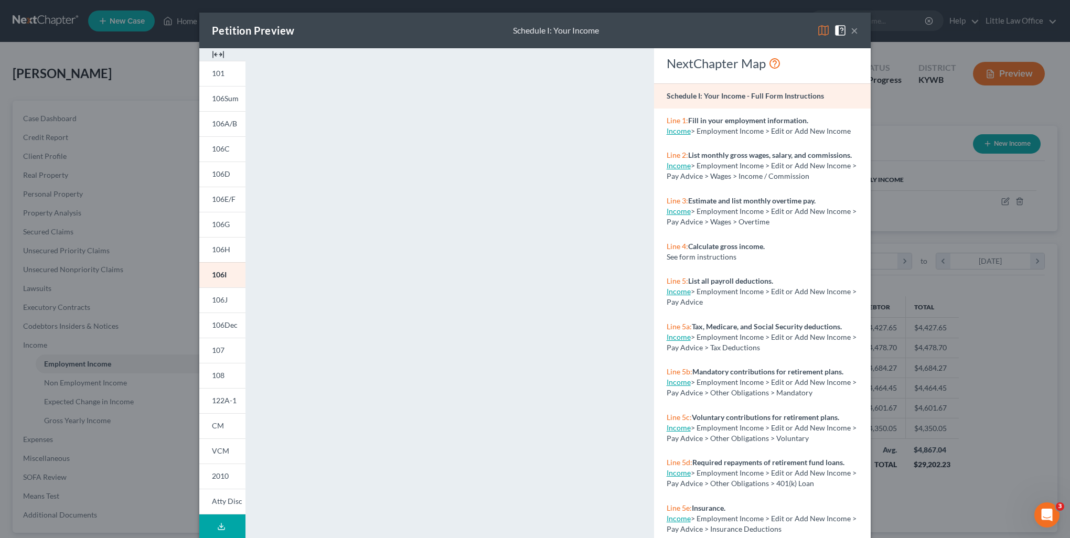
click at [853, 31] on button "×" at bounding box center [854, 30] width 7 height 13
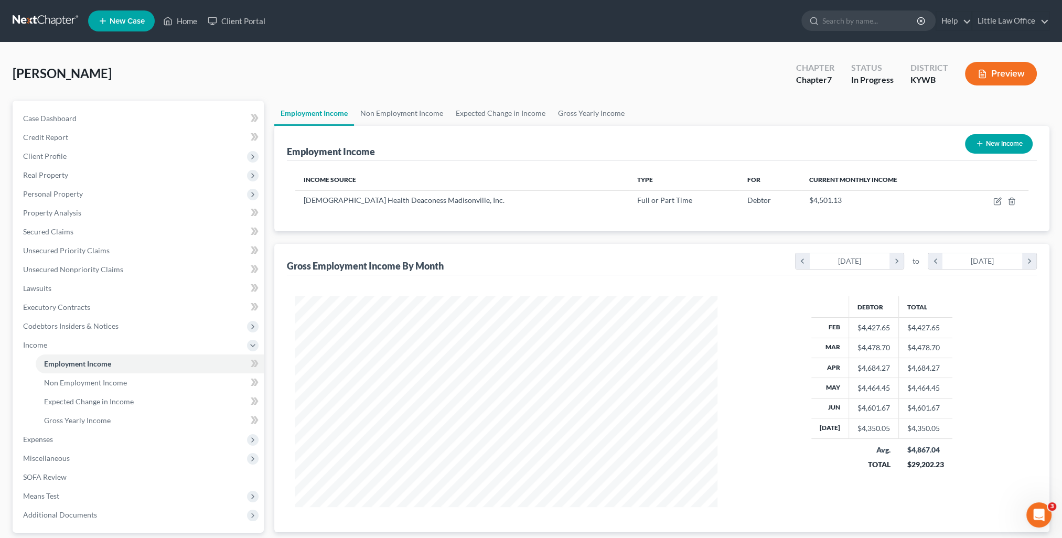
scroll to position [524282, 524051]
click at [52, 447] on span "Expenses" at bounding box center [139, 439] width 249 height 19
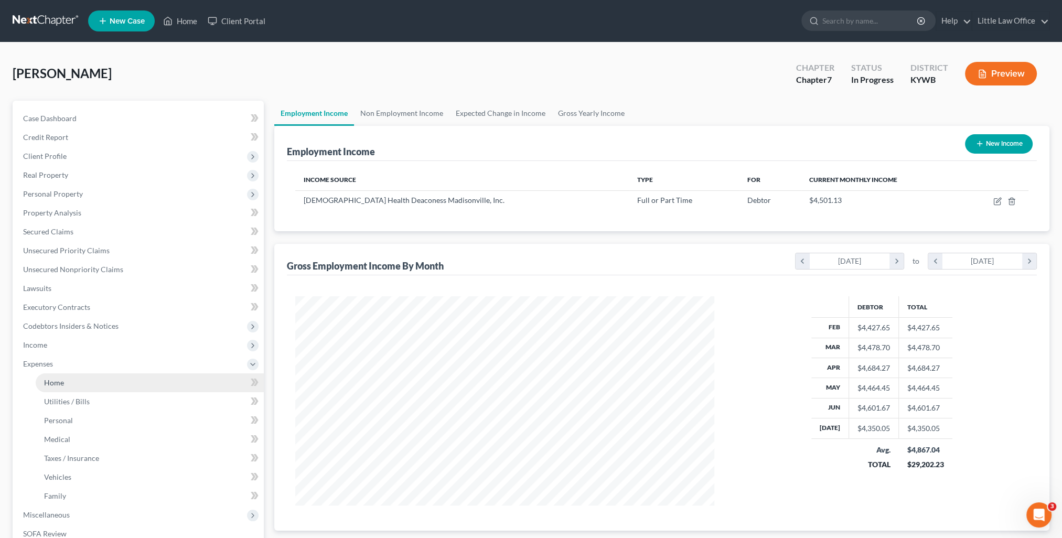
click at [60, 377] on link "Home" at bounding box center [150, 382] width 228 height 19
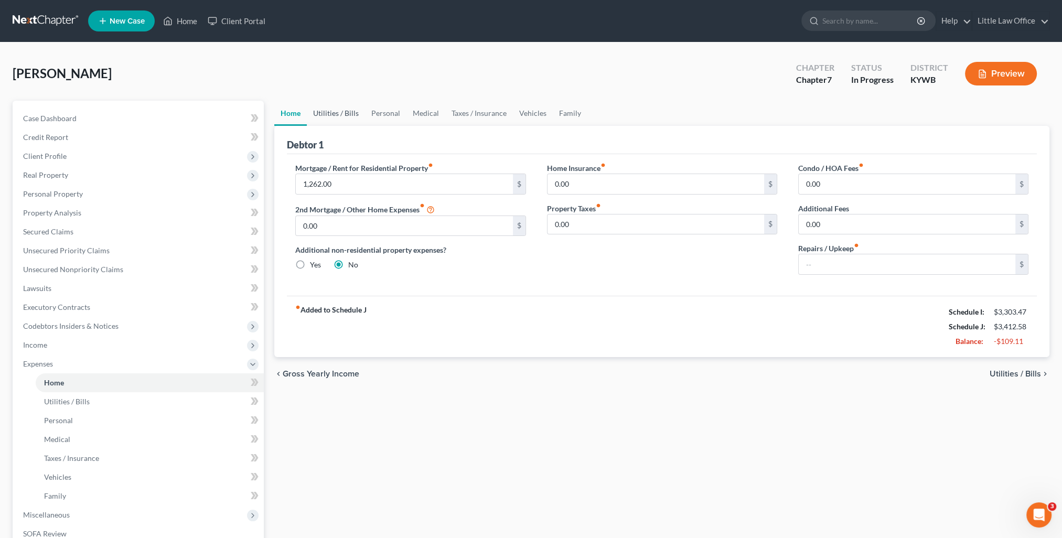
click at [338, 114] on link "Utilities / Bills" at bounding box center [336, 113] width 58 height 25
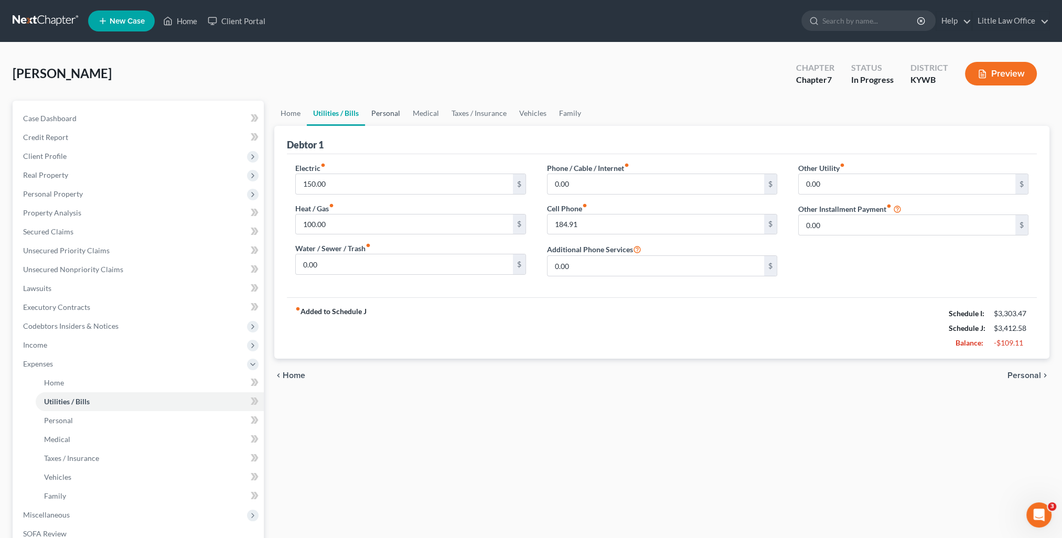
click at [380, 119] on link "Personal" at bounding box center [385, 113] width 41 height 25
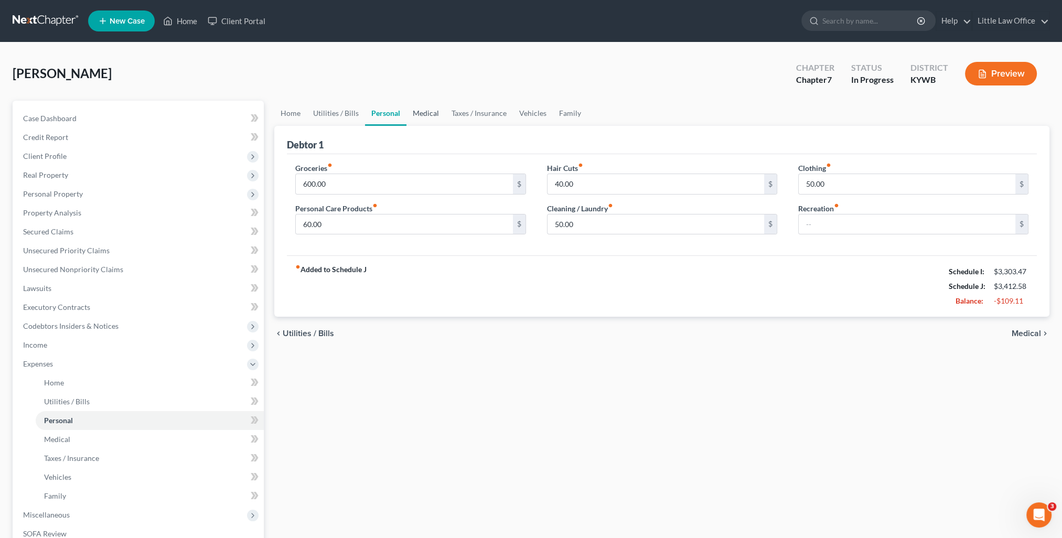
click at [420, 116] on link "Medical" at bounding box center [425, 113] width 39 height 25
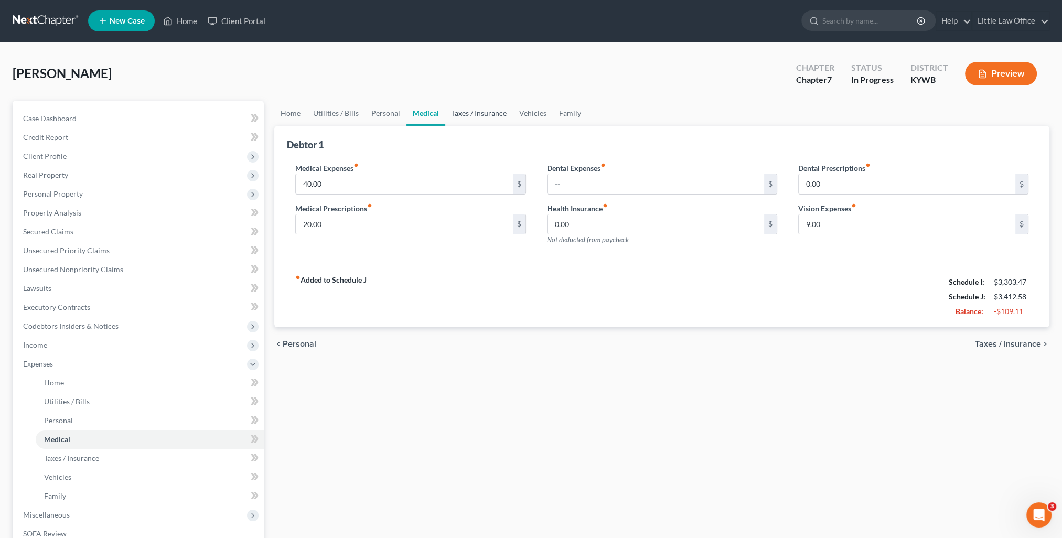
click at [466, 116] on link "Taxes / Insurance" at bounding box center [479, 113] width 68 height 25
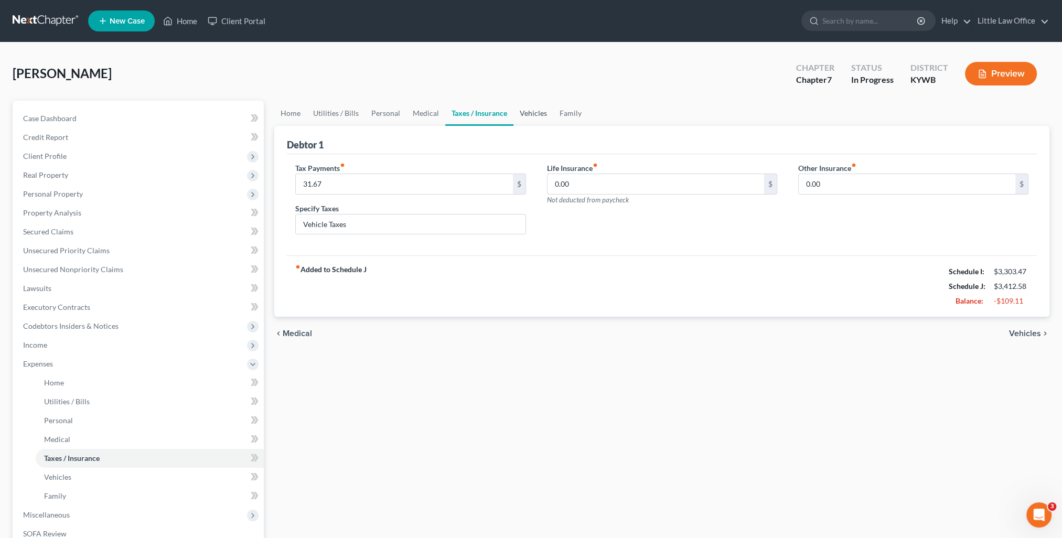
click at [526, 114] on link "Vehicles" at bounding box center [533, 113] width 40 height 25
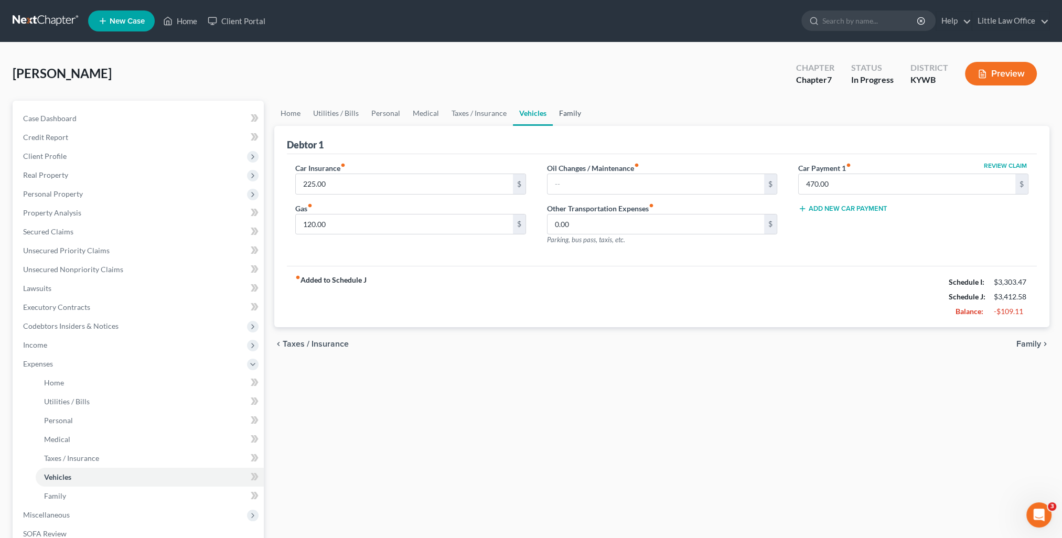
click at [571, 109] on link "Family" at bounding box center [570, 113] width 35 height 25
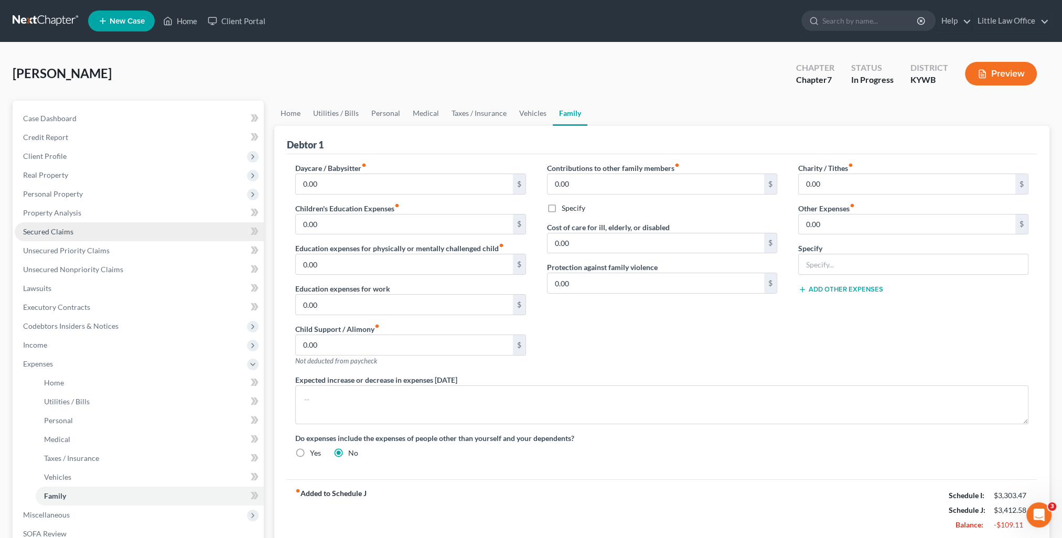
click at [71, 234] on span "Secured Claims" at bounding box center [48, 231] width 50 height 9
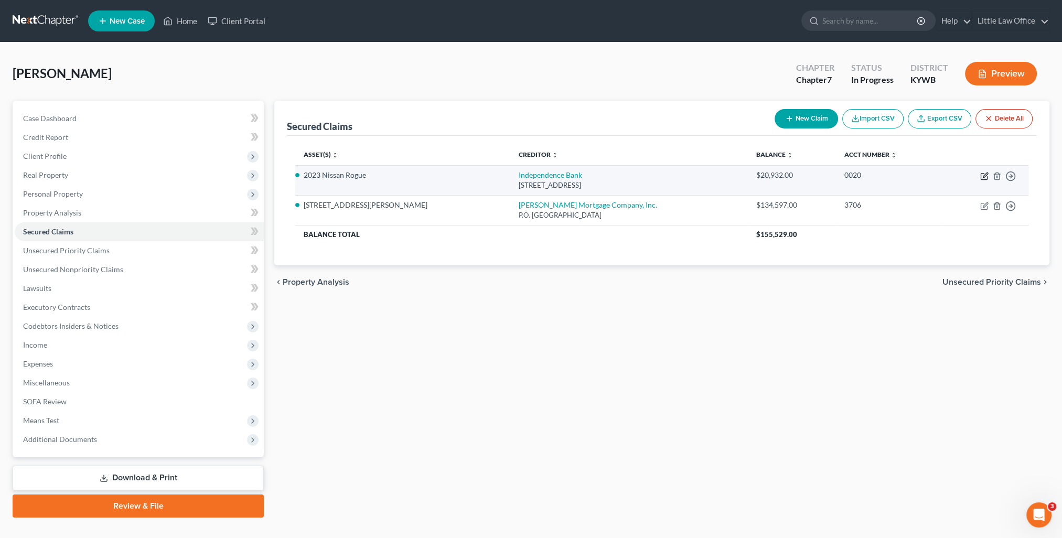
click at [980, 179] on icon "button" at bounding box center [984, 176] width 8 height 8
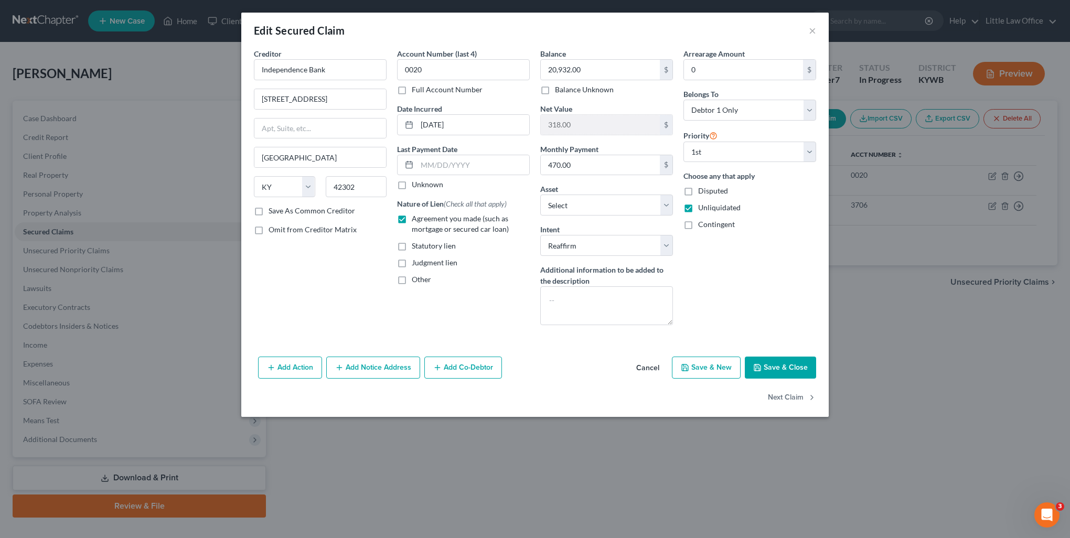
click at [776, 368] on button "Save & Close" at bounding box center [780, 368] width 71 height 22
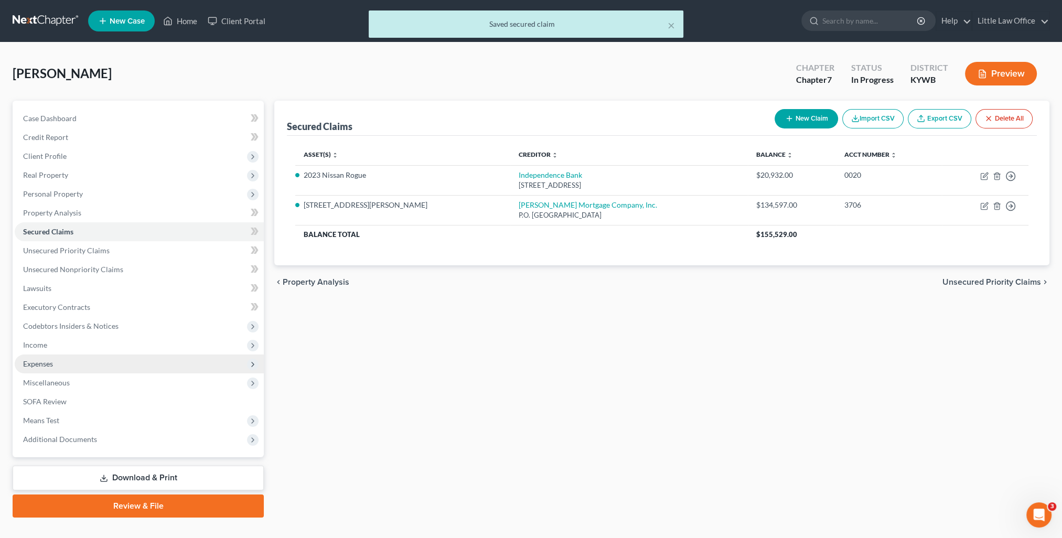
click at [39, 360] on span "Expenses" at bounding box center [38, 363] width 30 height 9
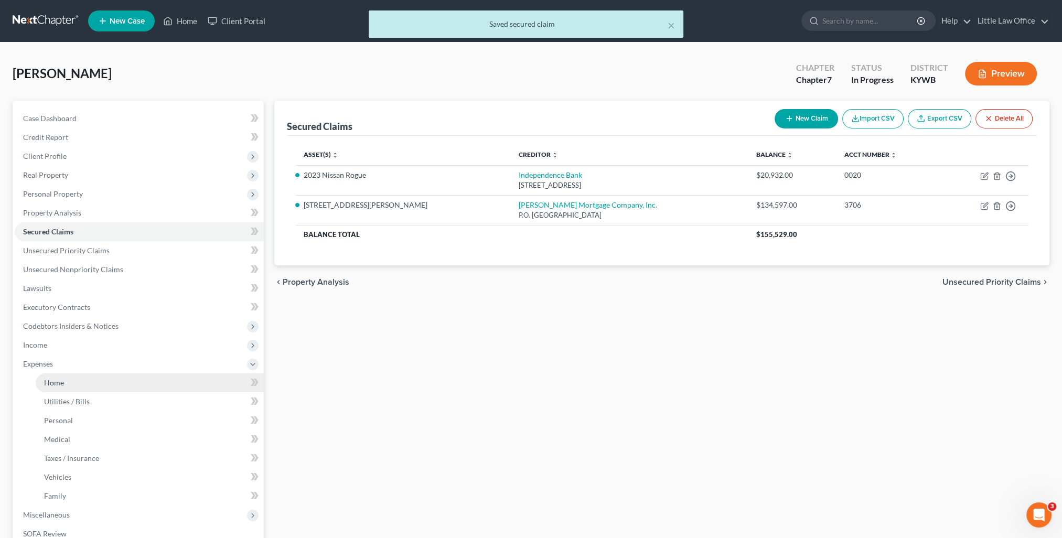
click at [67, 375] on link "Home" at bounding box center [150, 382] width 228 height 19
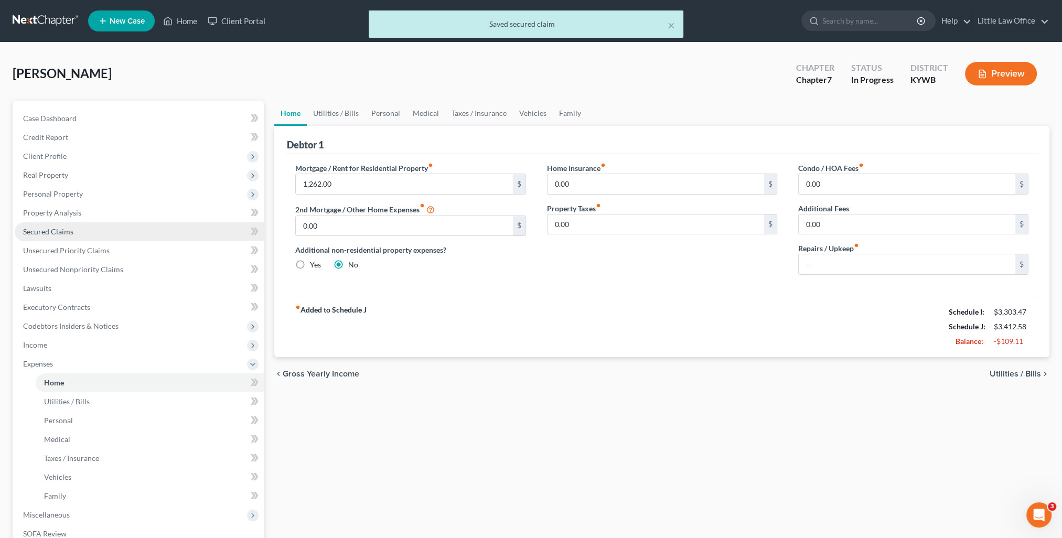
click at [64, 228] on span "Secured Claims" at bounding box center [48, 231] width 50 height 9
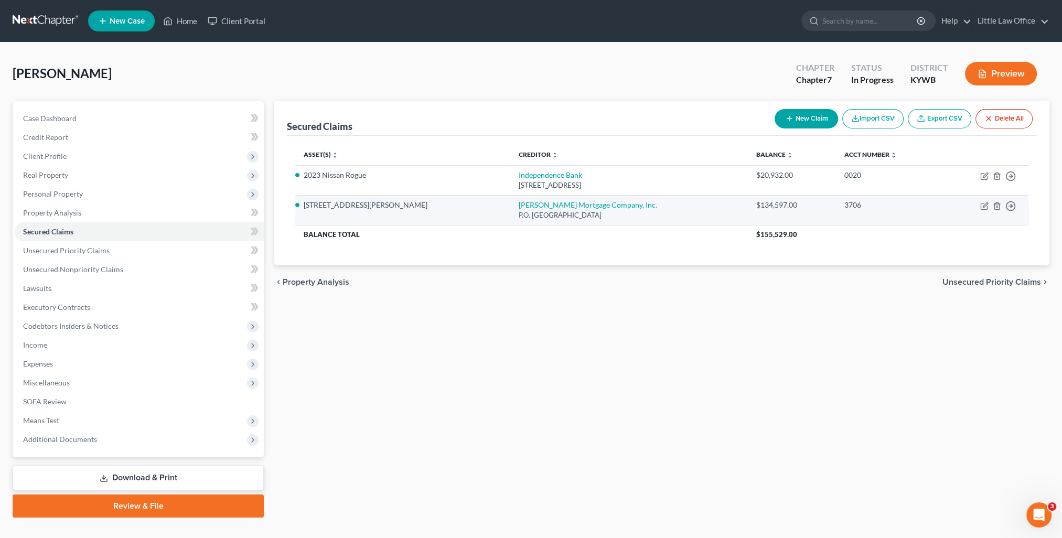
click at [979, 207] on td "Move to E Move to F Move to G Move to Notice Only" at bounding box center [985, 210] width 87 height 30
click at [980, 208] on td "Move to E Move to F Move to G Move to Notice Only" at bounding box center [985, 210] width 87 height 30
click at [982, 206] on icon "button" at bounding box center [984, 206] width 8 height 8
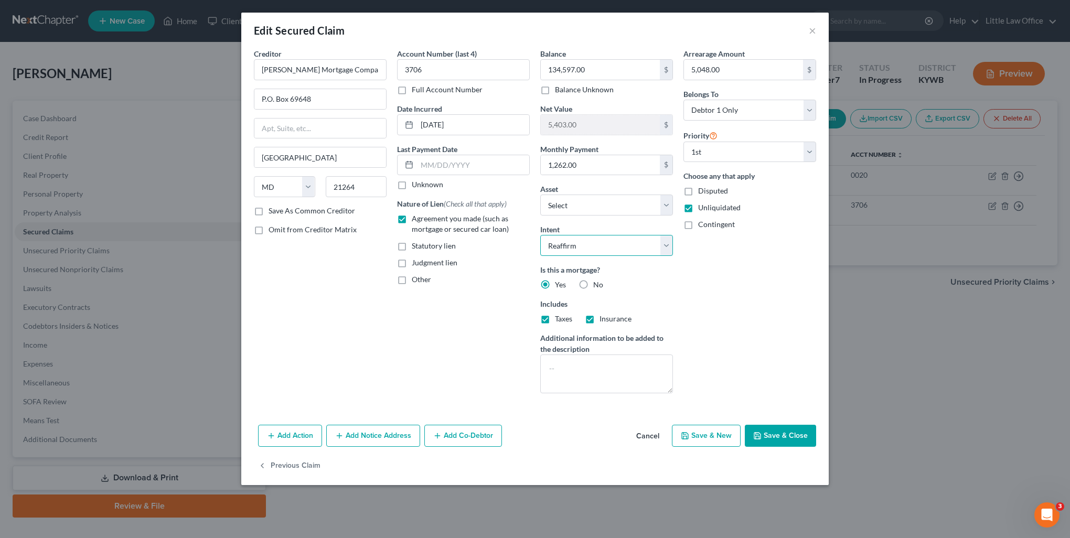
click at [581, 249] on select "Select Surrender Redeem Reaffirm Avoid Other" at bounding box center [606, 245] width 133 height 21
click at [540, 235] on select "Select Surrender Redeem Reaffirm Avoid Other" at bounding box center [606, 245] width 133 height 21
click at [781, 440] on button "Save & Close" at bounding box center [780, 436] width 71 height 22
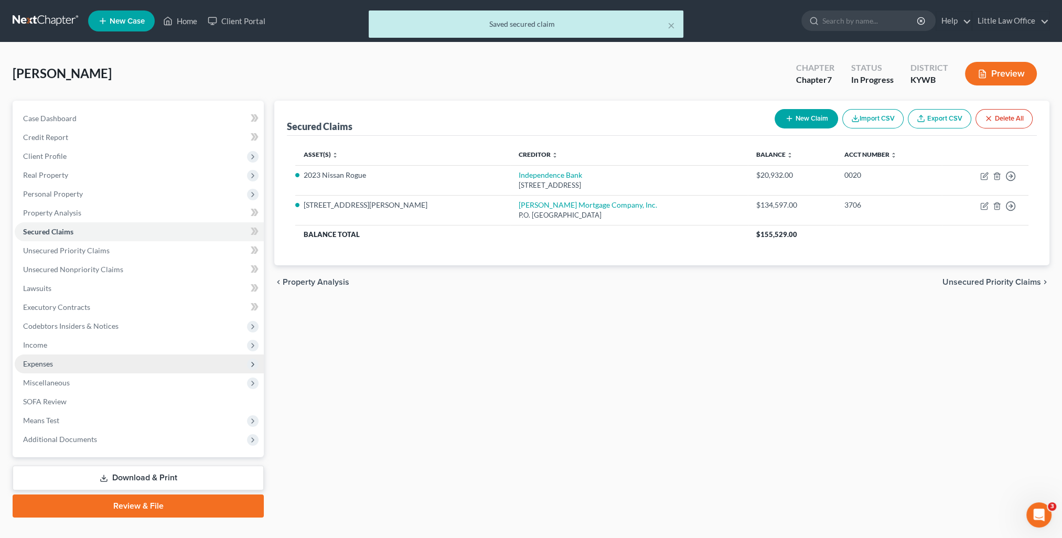
click at [40, 364] on span "Expenses" at bounding box center [38, 363] width 30 height 9
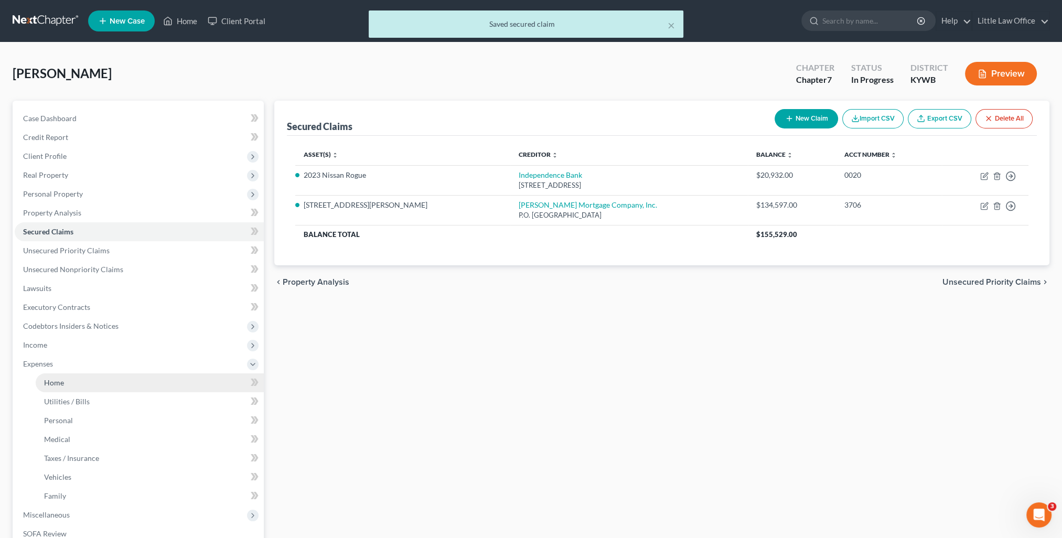
click at [62, 382] on span "Home" at bounding box center [54, 382] width 20 height 9
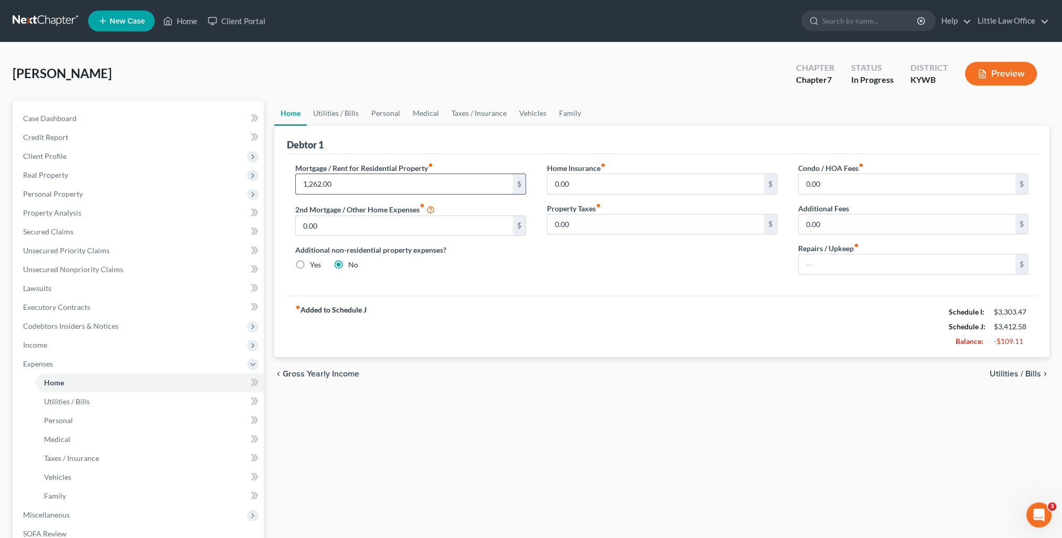
click at [351, 183] on input "1,262.00" at bounding box center [404, 184] width 217 height 20
click at [492, 339] on div "fiber_manual_record Added to Schedule J Schedule I: $3,303.47 Schedule J: $2,15…" at bounding box center [662, 326] width 750 height 61
click at [345, 115] on link "Utilities / Bills" at bounding box center [336, 113] width 58 height 25
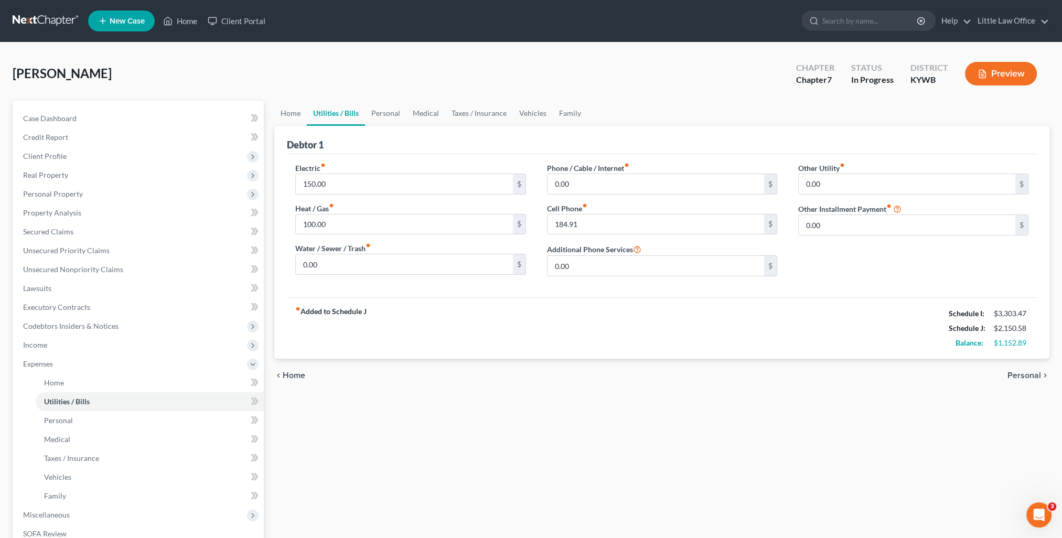
scroll to position [151, 0]
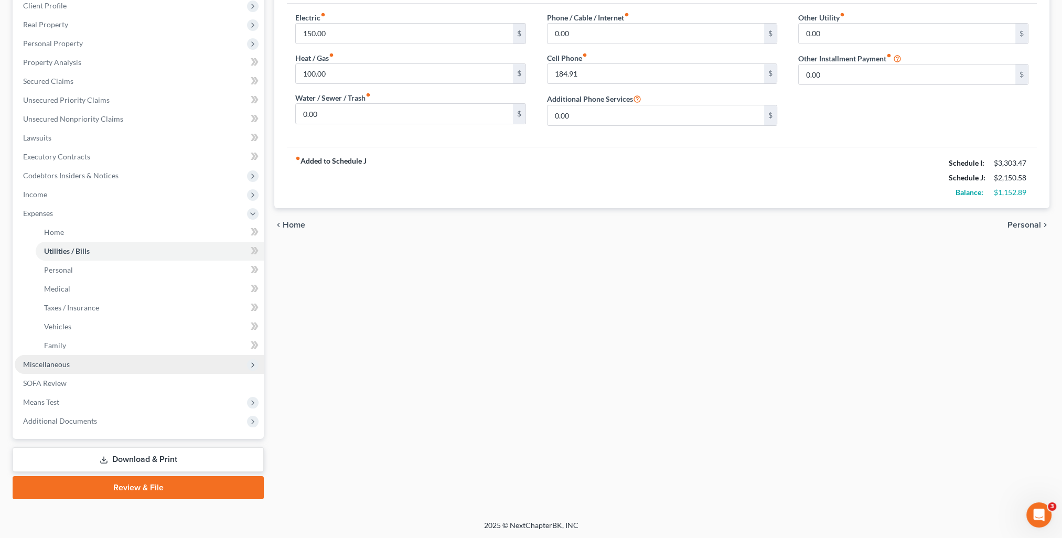
click at [88, 365] on span "Miscellaneous" at bounding box center [139, 364] width 249 height 19
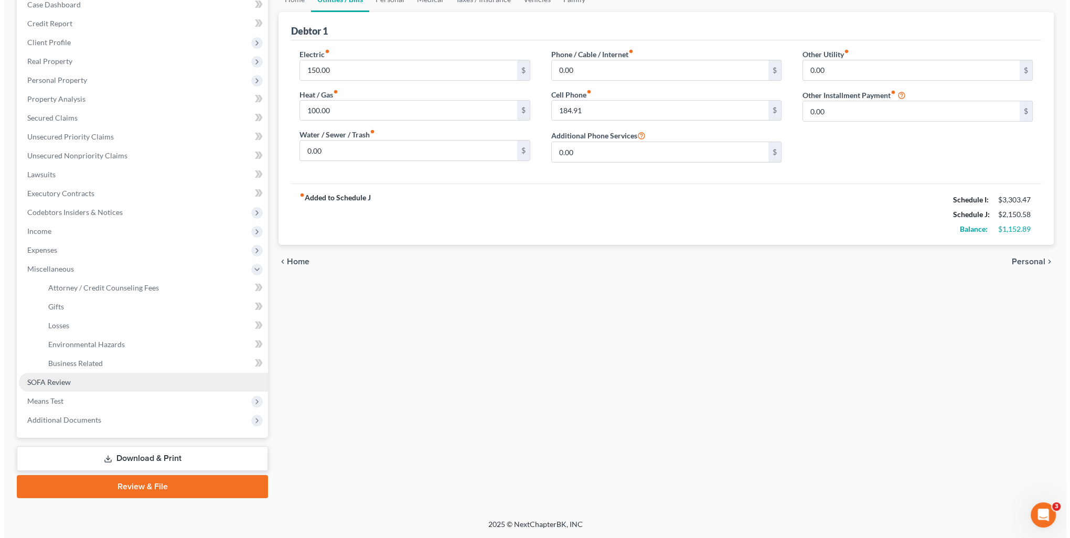
scroll to position [113, 0]
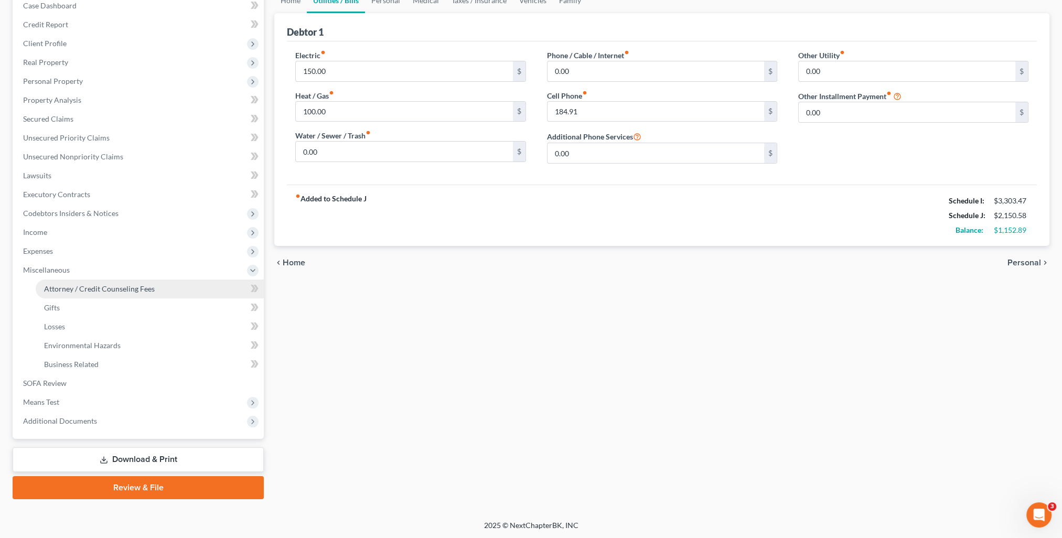
click at [95, 295] on link "Attorney / Credit Counseling Fees" at bounding box center [150, 289] width 228 height 19
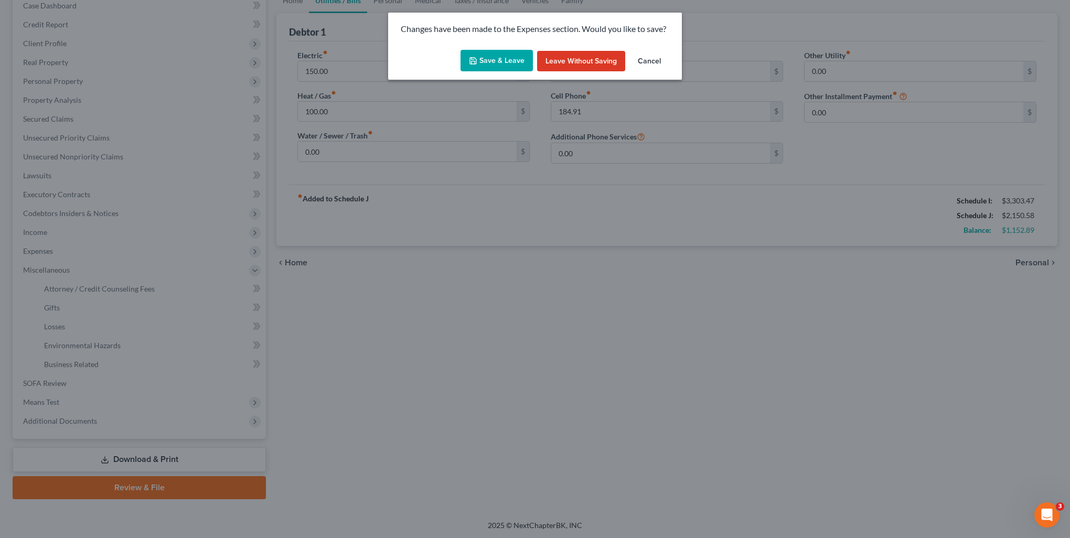
click at [483, 70] on button "Save & Leave" at bounding box center [497, 61] width 72 height 22
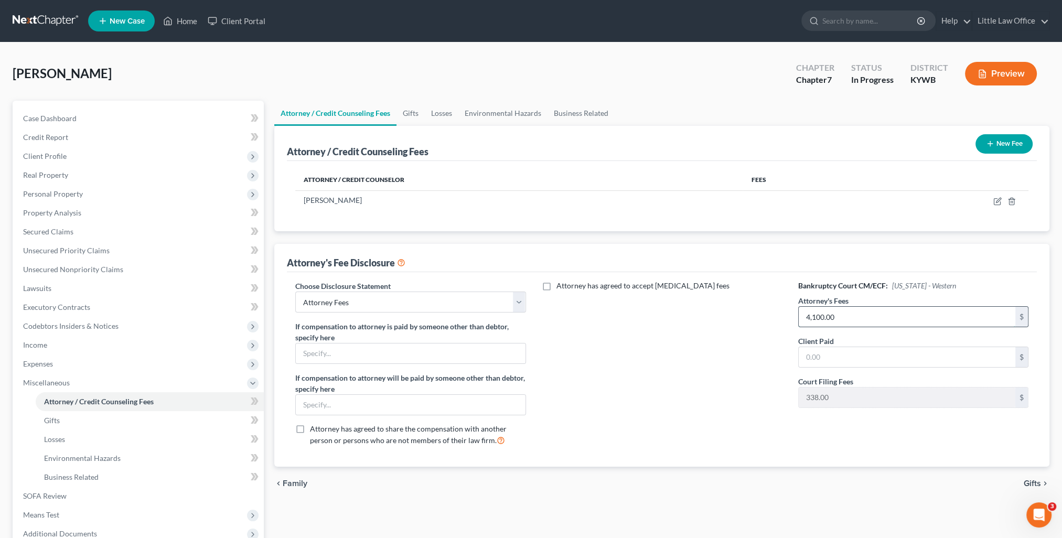
click at [881, 315] on input "4,100.00" at bounding box center [907, 317] width 217 height 20
click at [1000, 200] on icon "button" at bounding box center [997, 201] width 8 height 8
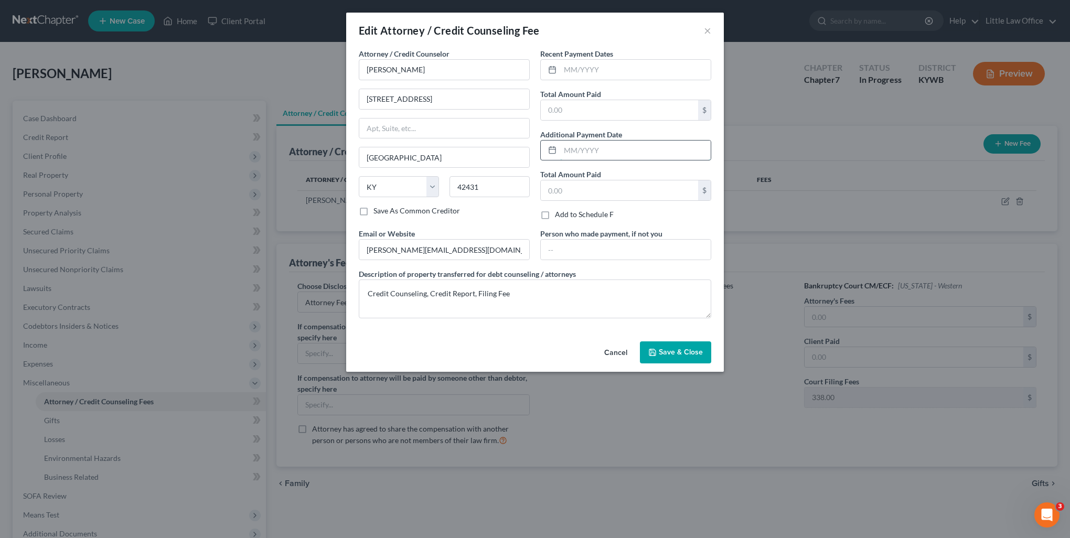
click at [586, 152] on input "text" at bounding box center [635, 151] width 151 height 20
click at [623, 71] on input "text" at bounding box center [635, 70] width 151 height 20
click at [589, 111] on input "text" at bounding box center [619, 110] width 157 height 20
click at [690, 367] on div "Cancel Save & Close" at bounding box center [535, 354] width 378 height 35
click at [680, 355] on span "Save & Close" at bounding box center [681, 352] width 44 height 9
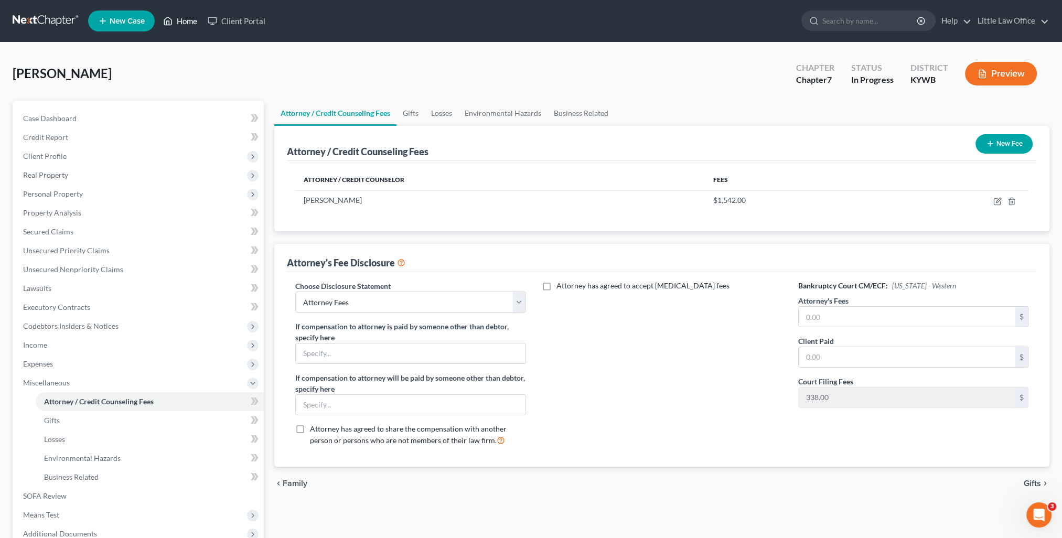
click at [197, 24] on link "Home" at bounding box center [180, 21] width 45 height 19
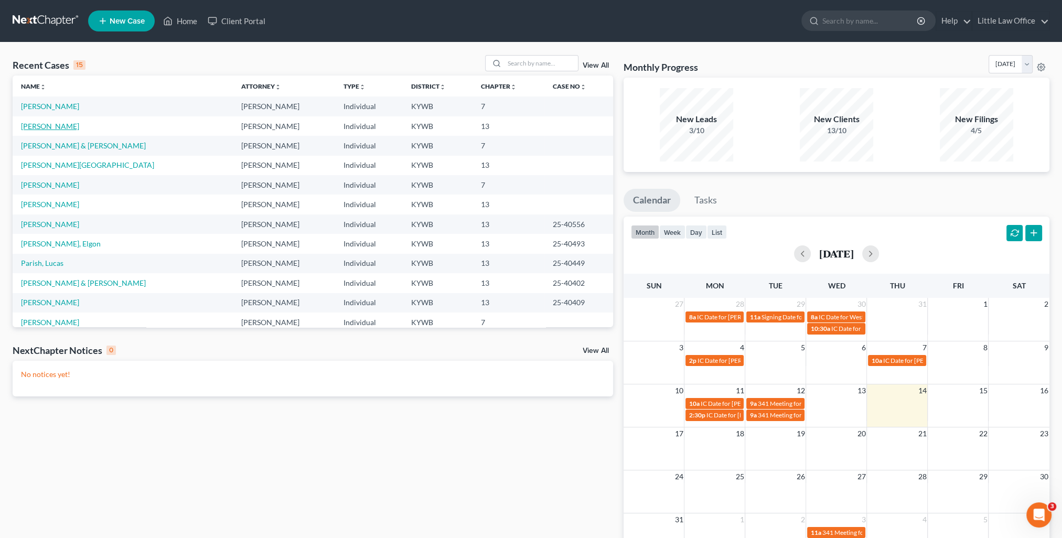
click at [61, 129] on link "Pickens, Nathan" at bounding box center [50, 126] width 58 height 9
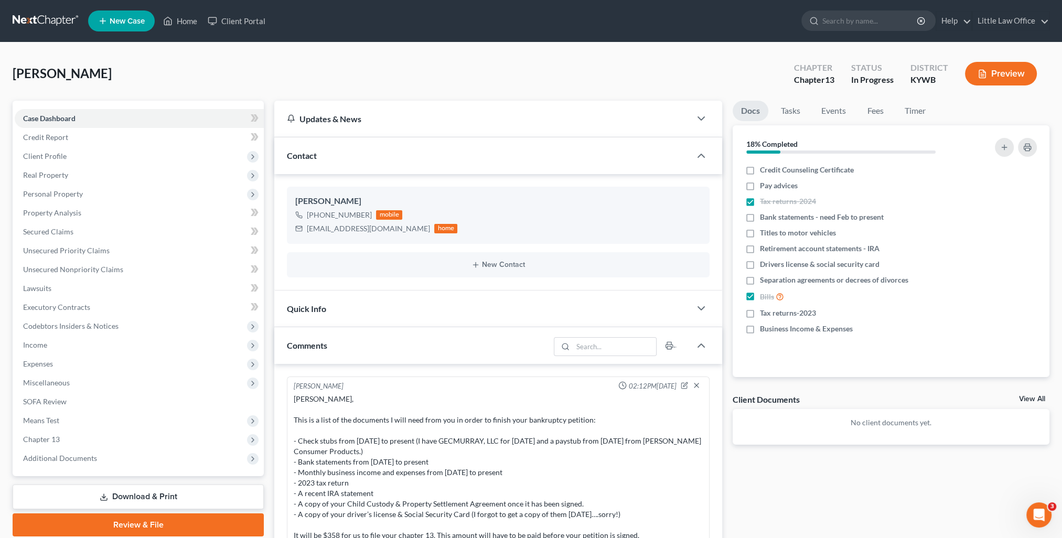
scroll to position [300, 0]
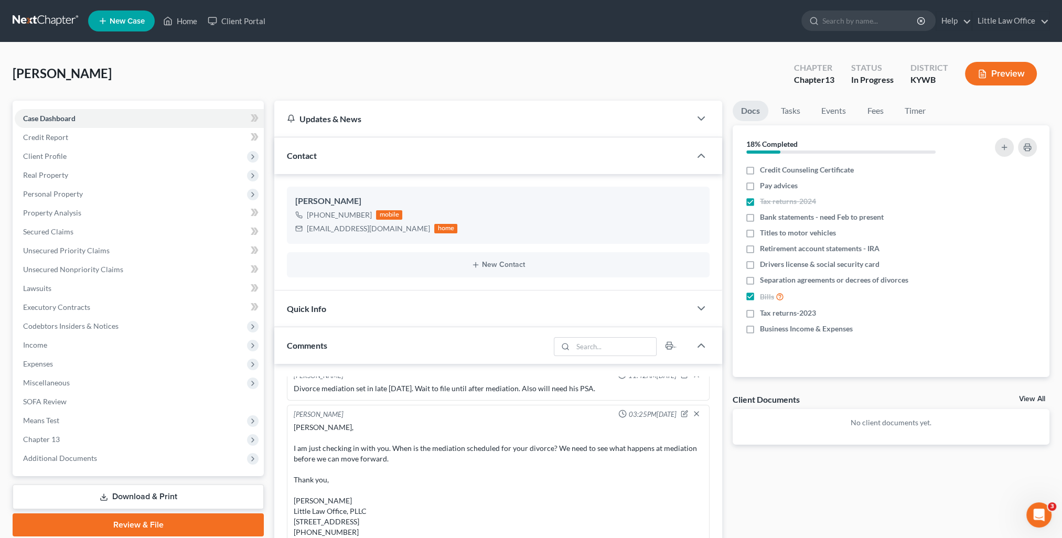
click at [344, 163] on div "Contact" at bounding box center [482, 155] width 416 height 36
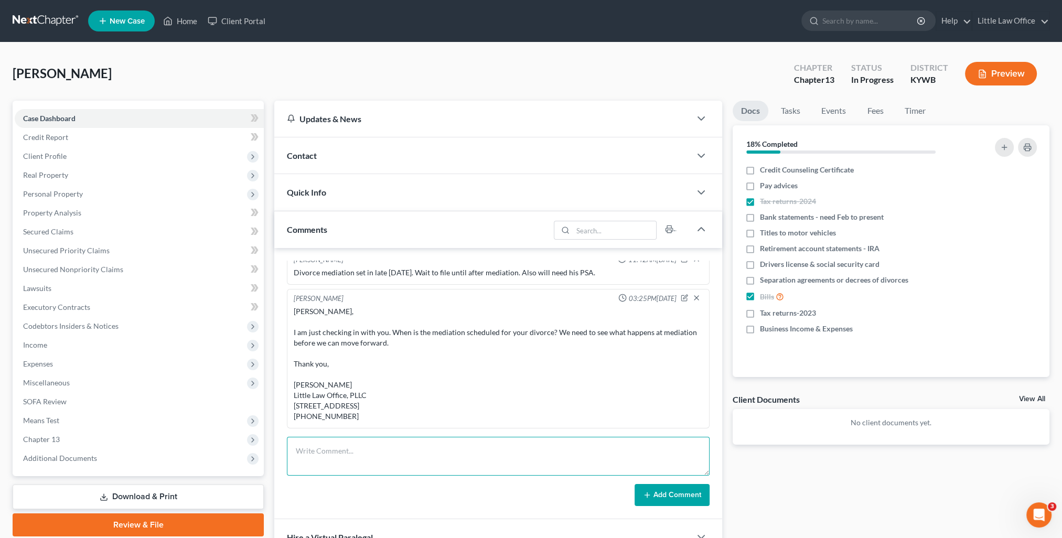
click at [364, 444] on textarea at bounding box center [498, 456] width 423 height 39
click at [447, 449] on textarea "I spoke with Nathan. Nothing has been resolved on the divorce end" at bounding box center [498, 456] width 423 height 39
drag, startPoint x: 389, startPoint y: 450, endPoint x: 417, endPoint y: 457, distance: 29.3
click at [417, 457] on textarea "I spoke with Nathan. Nothing has been resolved on the divorce end" at bounding box center [498, 456] width 423 height 39
click at [498, 449] on textarea "I spoke with Nathan. Nothing was resolved on the divorce end" at bounding box center [498, 456] width 423 height 39
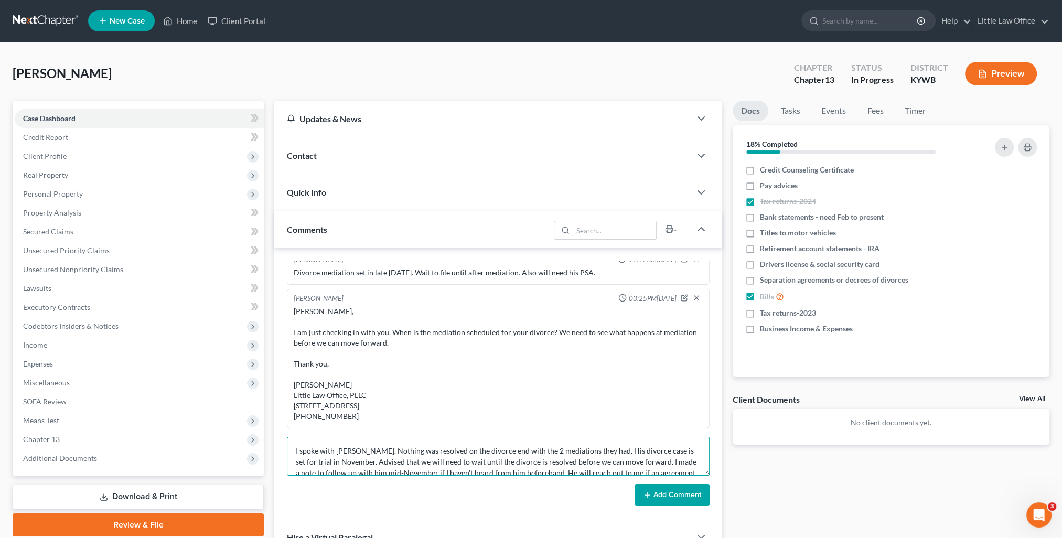
scroll to position [21, 0]
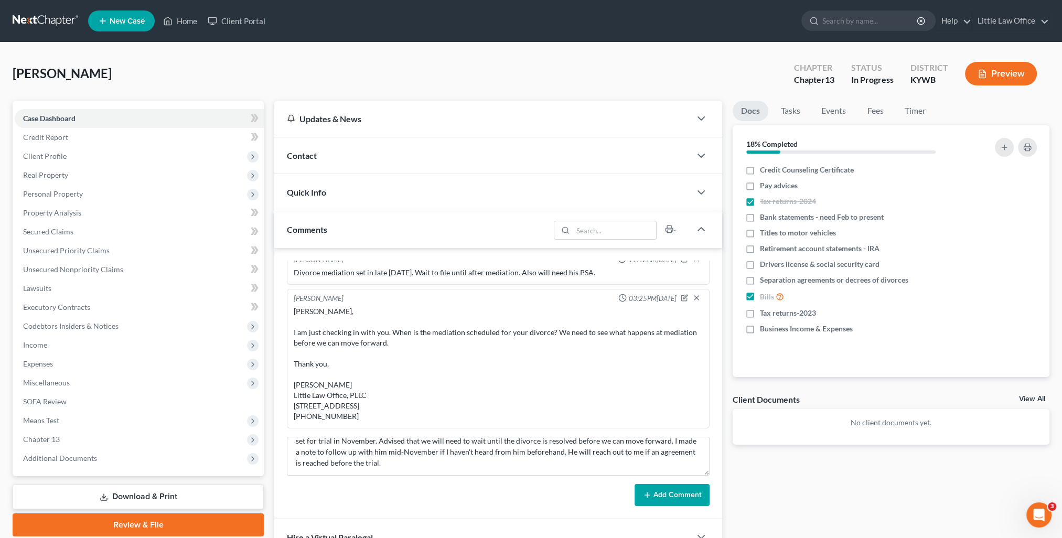
click at [701, 497] on button "Add Comment" at bounding box center [672, 495] width 75 height 22
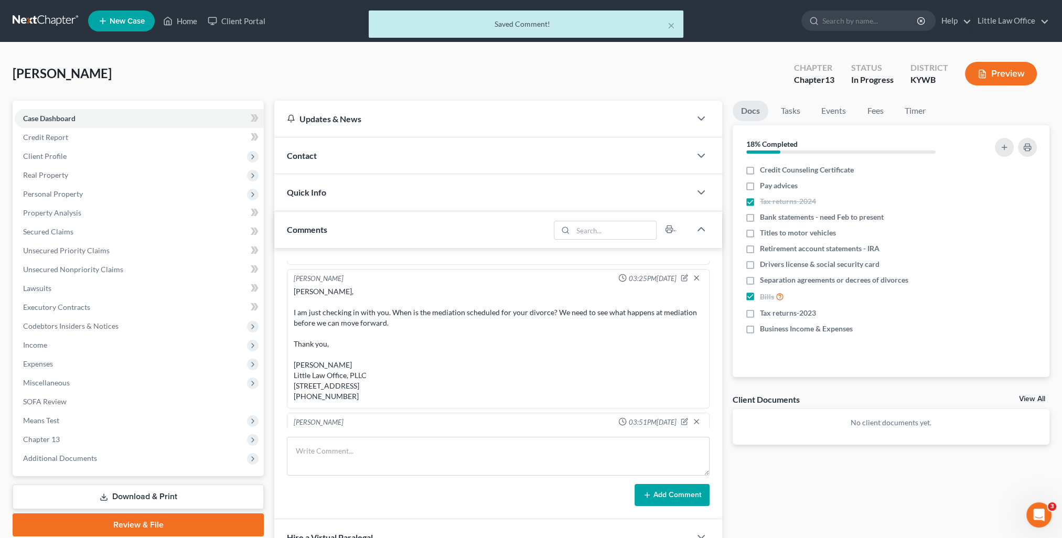
scroll to position [370, 0]
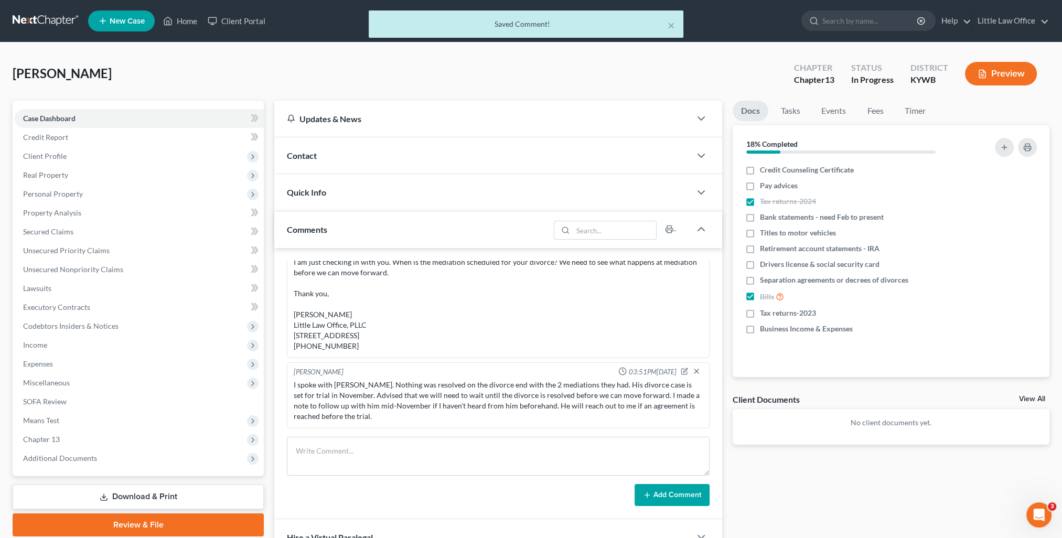
click at [189, 20] on div "× Saved Comment!" at bounding box center [526, 26] width 1062 height 33
drag, startPoint x: 671, startPoint y: 25, endPoint x: 153, endPoint y: 45, distance: 518.6
click at [671, 24] on button "×" at bounding box center [671, 25] width 7 height 13
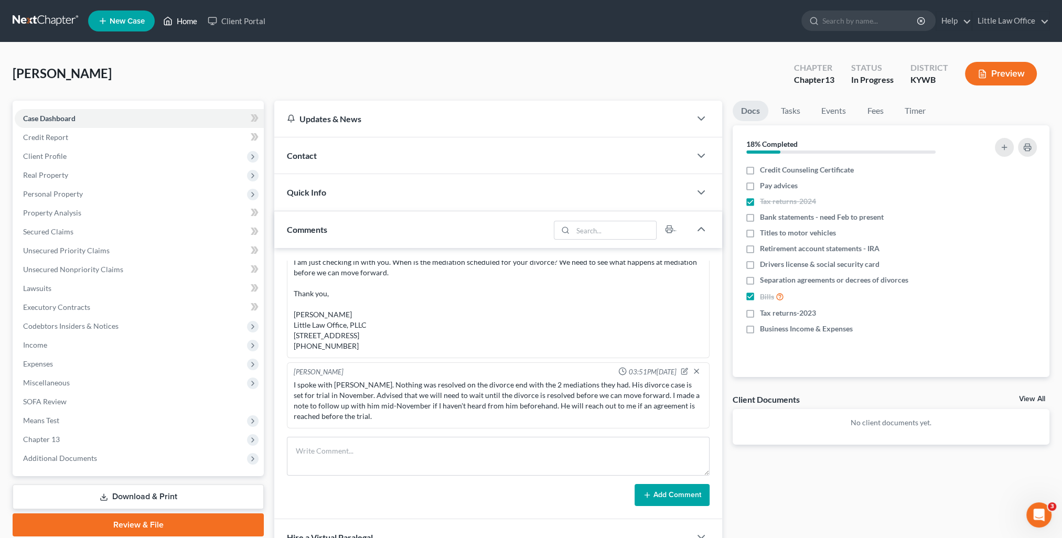
click at [198, 20] on link "Home" at bounding box center [180, 21] width 45 height 19
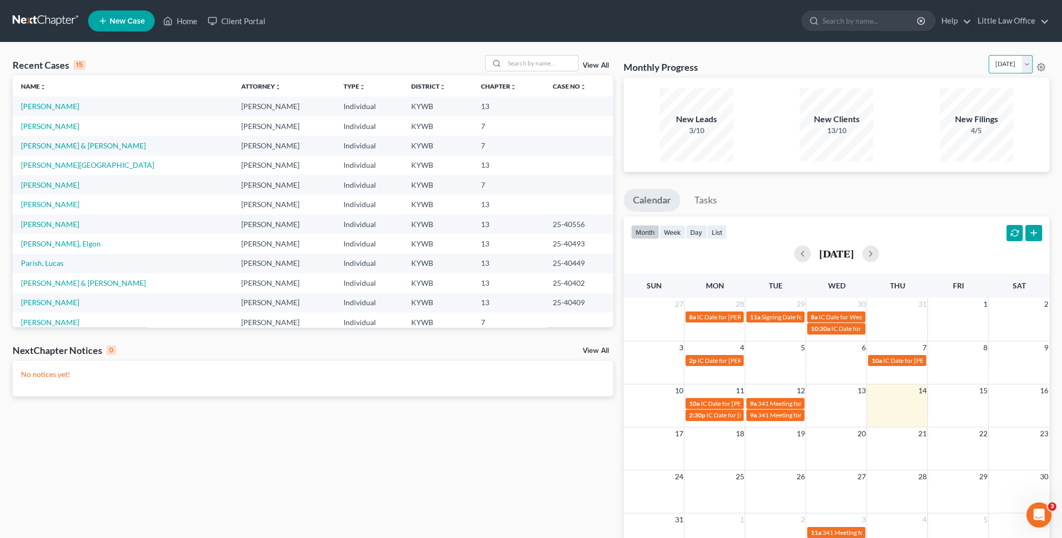
click at [1024, 60] on select "August 2025 July 2025 June 2025 May 2025 April 2025 March 2025 February 2025 Ja…" at bounding box center [1011, 64] width 44 height 18
click at [989, 55] on select "August 2025 July 2025 June 2025 May 2025 April 2025 March 2025 February 2025 Ja…" at bounding box center [1011, 64] width 44 height 18
click at [1026, 66] on select "August 2025 July 2025 June 2025 May 2025 April 2025 March 2025 February 2025 Ja…" at bounding box center [1011, 64] width 44 height 18
click at [989, 55] on select "August 2025 July 2025 June 2025 May 2025 April 2025 March 2025 February 2025 Ja…" at bounding box center [1011, 64] width 44 height 18
click at [1027, 65] on select "August 2025 July 2025 June 2025 May 2025 April 2025 March 2025 February 2025 Ja…" at bounding box center [1011, 64] width 44 height 18
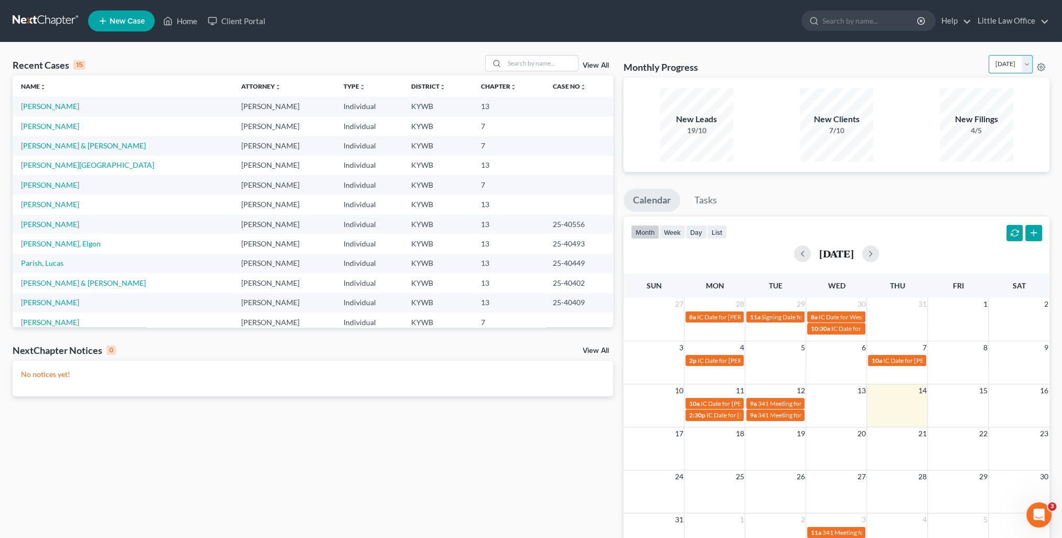
click at [989, 55] on select "August 2025 July 2025 June 2025 May 2025 April 2025 March 2025 February 2025 Ja…" at bounding box center [1011, 64] width 44 height 18
click at [1015, 65] on select "August 2025 July 2025 June 2025 May 2025 April 2025 March 2025 February 2025 Ja…" at bounding box center [1011, 64] width 44 height 18
click at [989, 55] on select "August 2025 July 2025 June 2025 May 2025 April 2025 March 2025 February 2025 Ja…" at bounding box center [1011, 64] width 44 height 18
click at [1005, 66] on select "August 2025 July 2025 June 2025 May 2025 April 2025 March 2025 February 2025 Ja…" at bounding box center [1011, 64] width 44 height 18
click at [989, 55] on select "August 2025 July 2025 June 2025 May 2025 April 2025 March 2025 February 2025 Ja…" at bounding box center [1011, 64] width 44 height 18
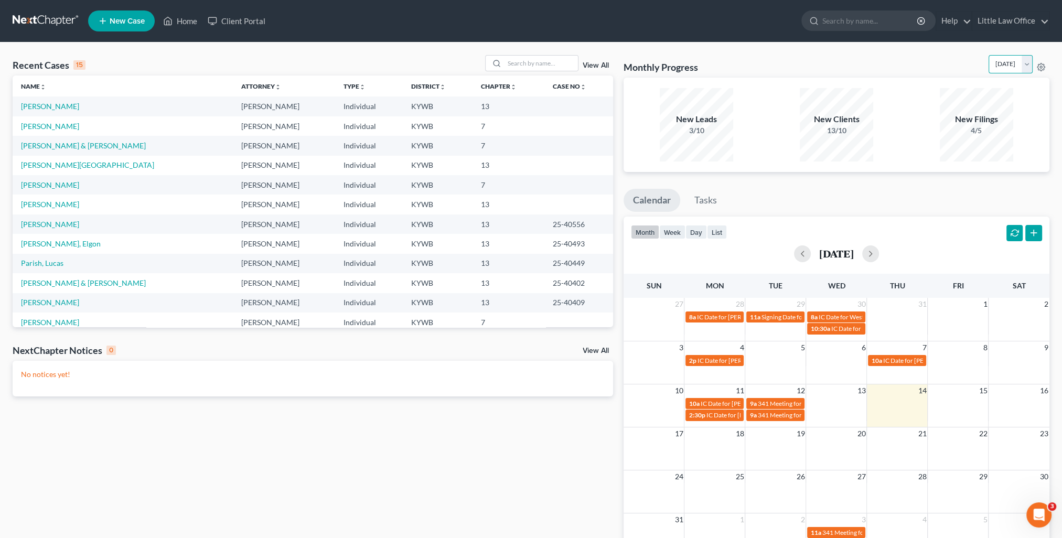
click at [989, 64] on select "August 2025 July 2025 June 2025 May 2025 April 2025 March 2025 February 2025 Ja…" at bounding box center [1011, 64] width 44 height 18
click at [989, 55] on select "August 2025 July 2025 June 2025 May 2025 April 2025 March 2025 February 2025 Ja…" at bounding box center [1011, 64] width 44 height 18
click at [989, 68] on select "August 2025 July 2025 June 2025 May 2025 April 2025 March 2025 February 2025 Ja…" at bounding box center [1011, 64] width 44 height 18
click at [989, 55] on select "August 2025 July 2025 June 2025 May 2025 April 2025 March 2025 February 2025 Ja…" at bounding box center [1011, 64] width 44 height 18
click at [989, 65] on select "August 2025 July 2025 June 2025 May 2025 April 2025 March 2025 February 2025 Ja…" at bounding box center [1011, 64] width 44 height 18
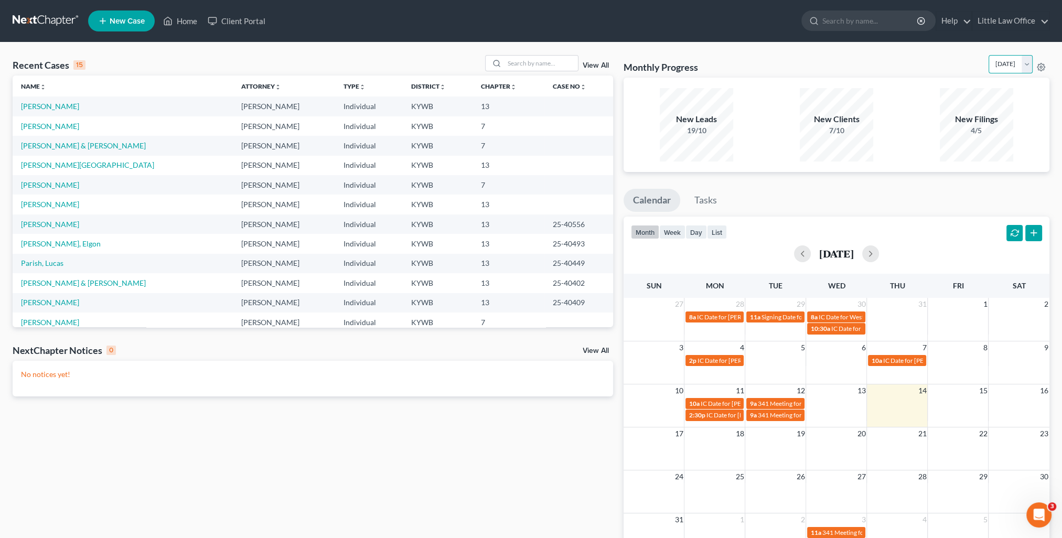
click at [989, 55] on select "August 2025 July 2025 June 2025 May 2025 April 2025 March 2025 February 2025 Ja…" at bounding box center [1011, 64] width 44 height 18
click at [992, 67] on select "August 2025 July 2025 June 2025 May 2025 April 2025 March 2025 February 2025 Ja…" at bounding box center [1011, 64] width 44 height 18
click at [989, 55] on select "August 2025 July 2025 June 2025 May 2025 April 2025 March 2025 February 2025 Ja…" at bounding box center [1011, 64] width 44 height 18
click at [1006, 25] on link "Little Law Office" at bounding box center [1010, 21] width 77 height 19
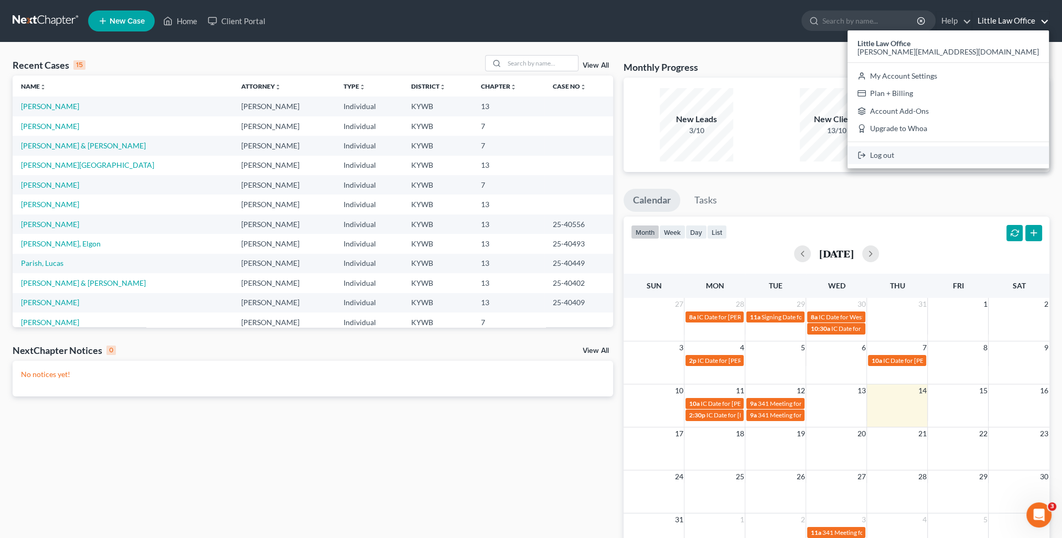
click at [994, 151] on link "Log out" at bounding box center [948, 155] width 201 height 18
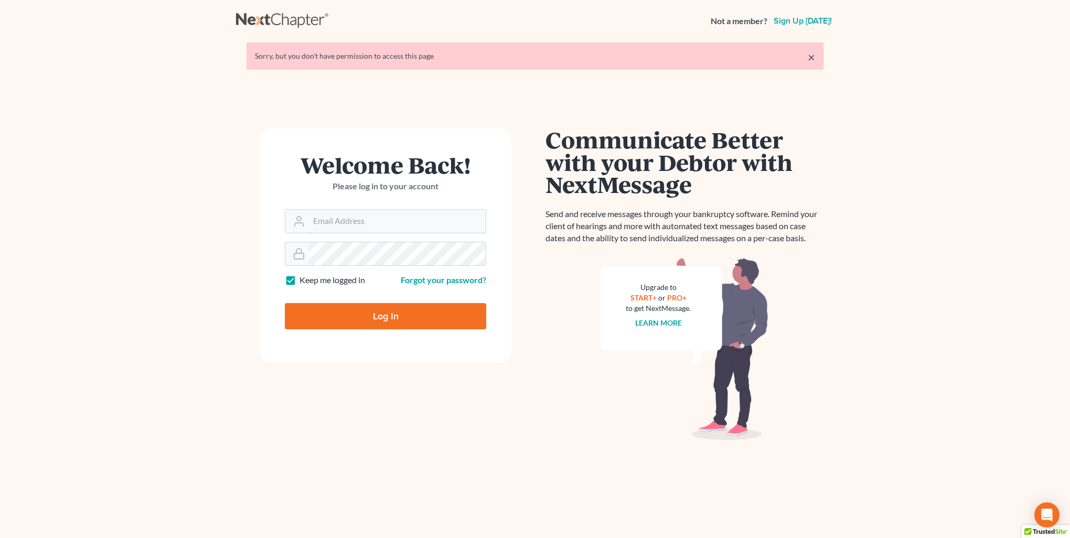
type input "[PERSON_NAME][EMAIL_ADDRESS][DOMAIN_NAME]"
click at [388, 314] on input "Log In" at bounding box center [385, 316] width 201 height 26
type input "Thinking..."
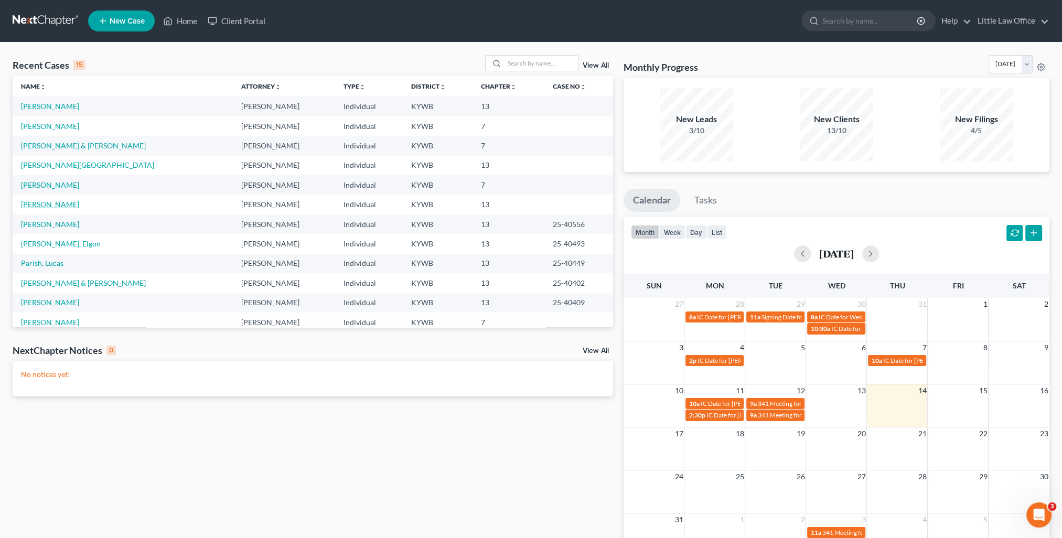
click at [51, 208] on link "[PERSON_NAME]" at bounding box center [50, 204] width 58 height 9
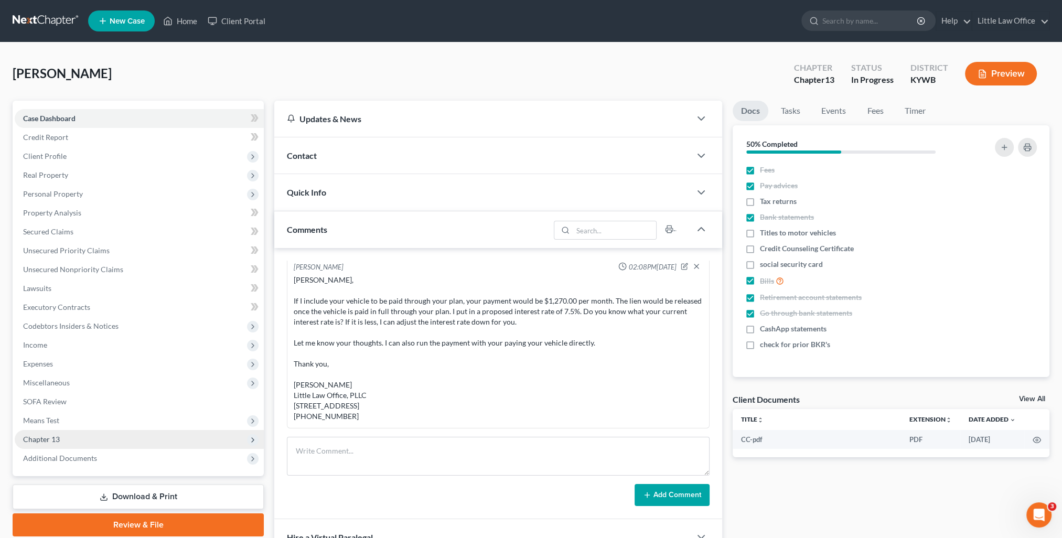
scroll to position [52, 0]
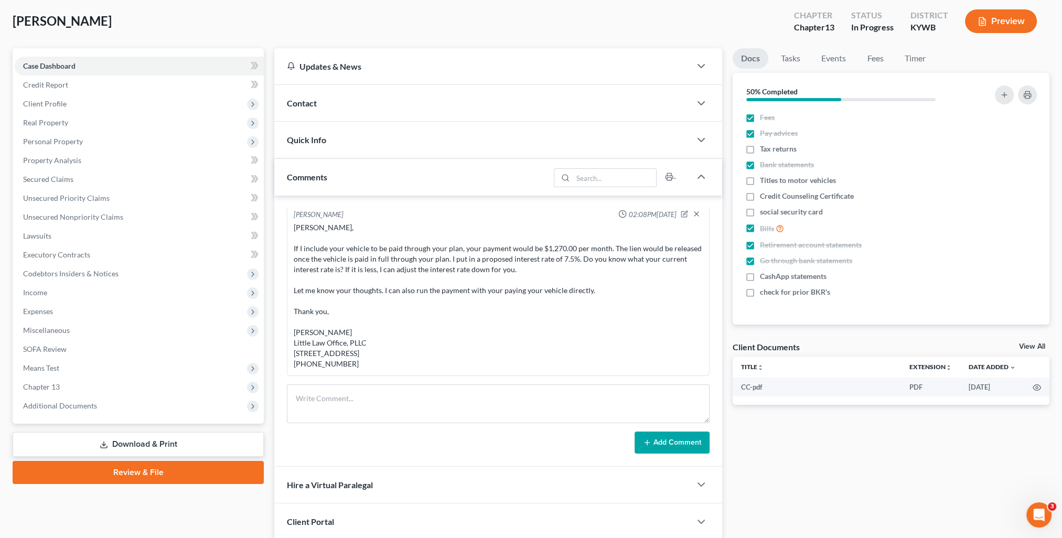
click at [210, 445] on link "Download & Print" at bounding box center [138, 444] width 251 height 25
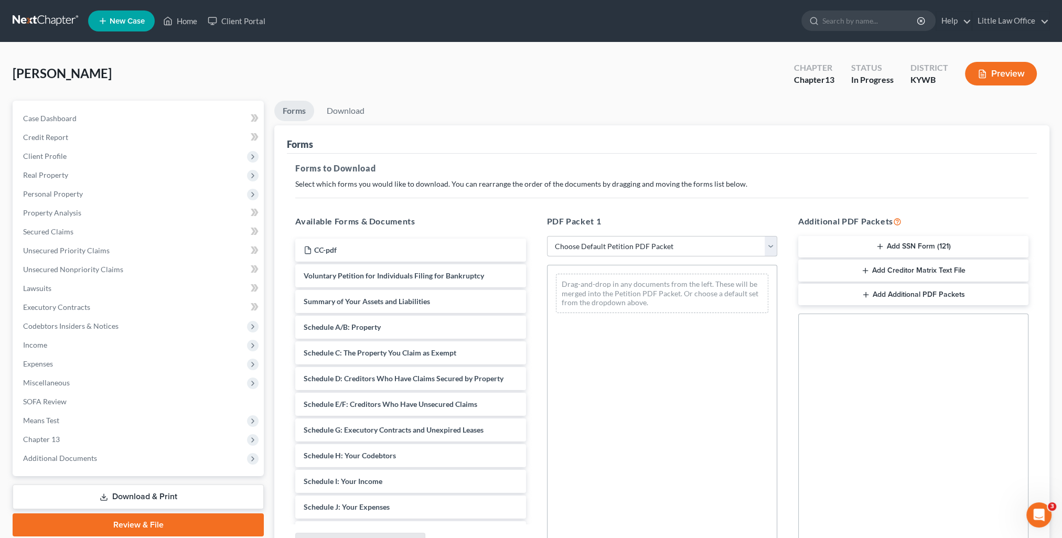
click at [624, 250] on select "Choose Default Petition PDF Packet Complete Bankruptcy Petition (all forms and …" at bounding box center [662, 246] width 230 height 21
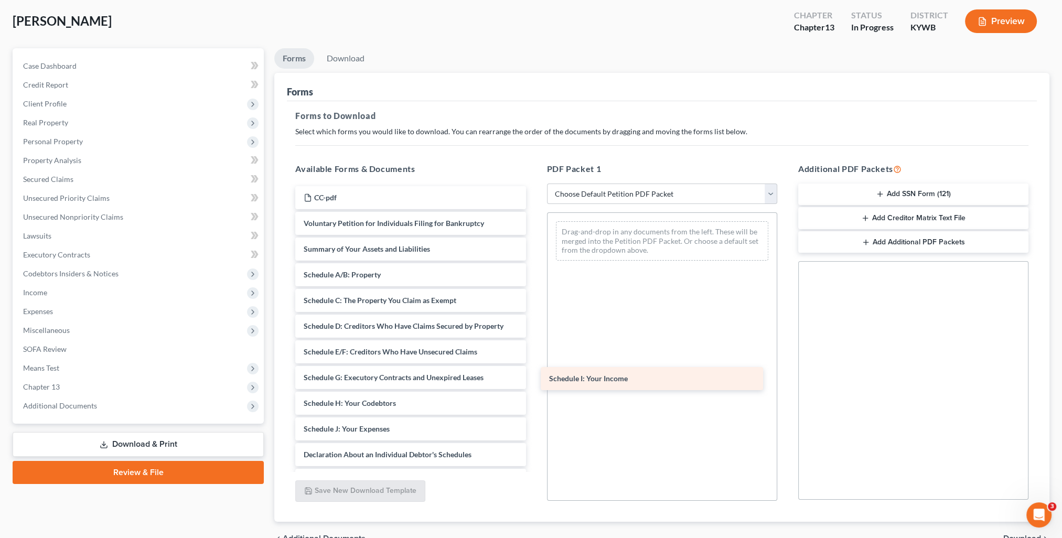
drag, startPoint x: 386, startPoint y: 431, endPoint x: 632, endPoint y: 377, distance: 252.0
click at [534, 377] on div "Schedule I: Your Income CC-pdf Voluntary Petition for Individuals Filing for Ba…" at bounding box center [410, 426] width 247 height 481
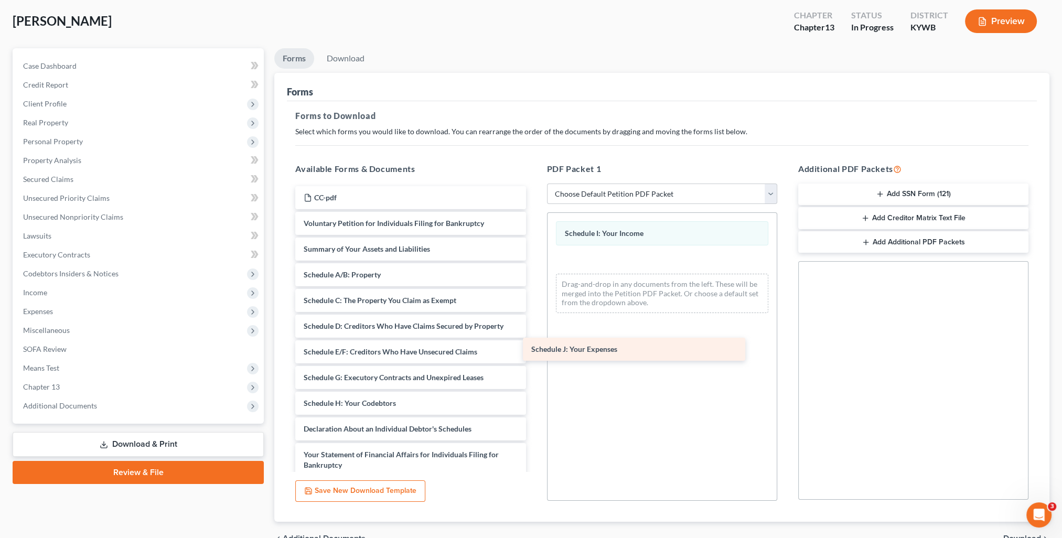
drag, startPoint x: 383, startPoint y: 429, endPoint x: 611, endPoint y: 350, distance: 240.8
click at [534, 350] on div "Schedule J: Your Expenses CC-pdf Voluntary Petition for Individuals Filing for …" at bounding box center [410, 413] width 247 height 455
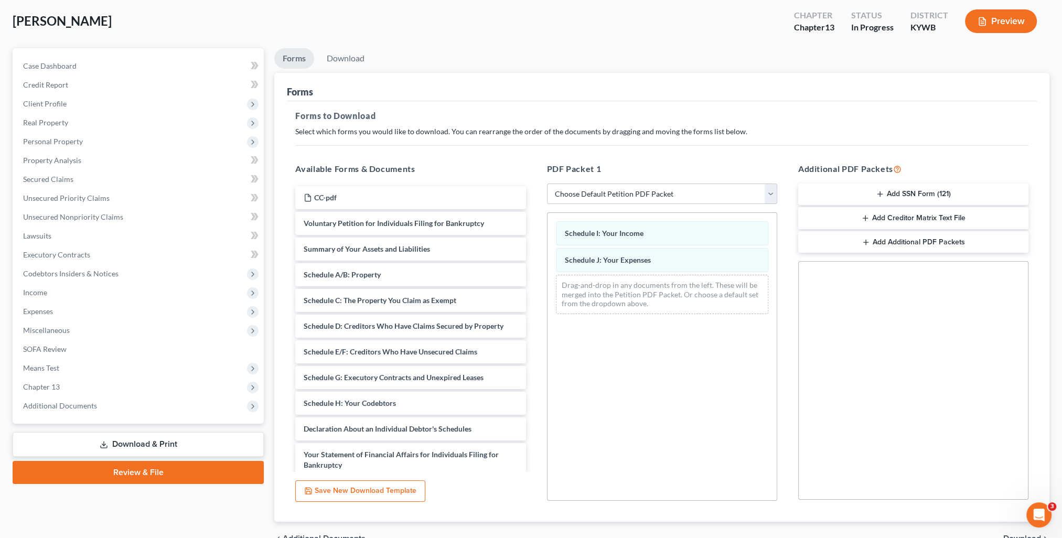
scroll to position [109, 0]
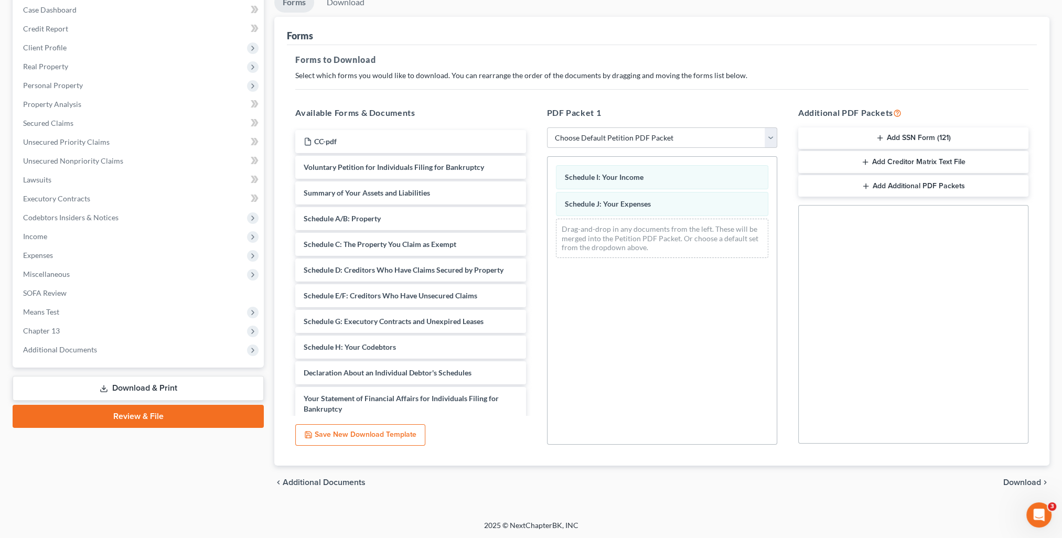
click at [1025, 474] on div "chevron_left Additional Documents Download chevron_right" at bounding box center [661, 483] width 775 height 34
click at [1027, 481] on span "Download" at bounding box center [1022, 482] width 38 height 8
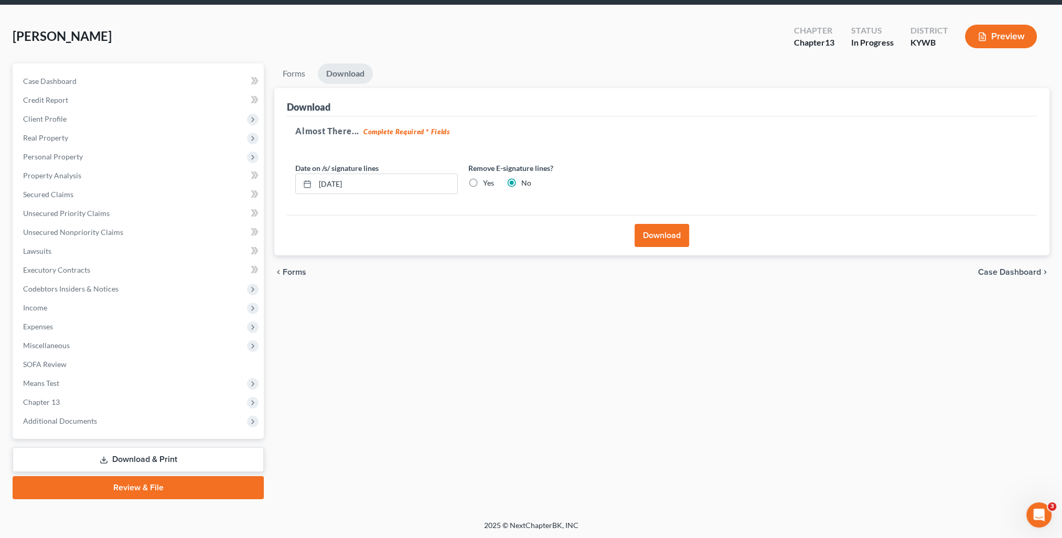
click at [651, 242] on button "Download" at bounding box center [662, 235] width 55 height 23
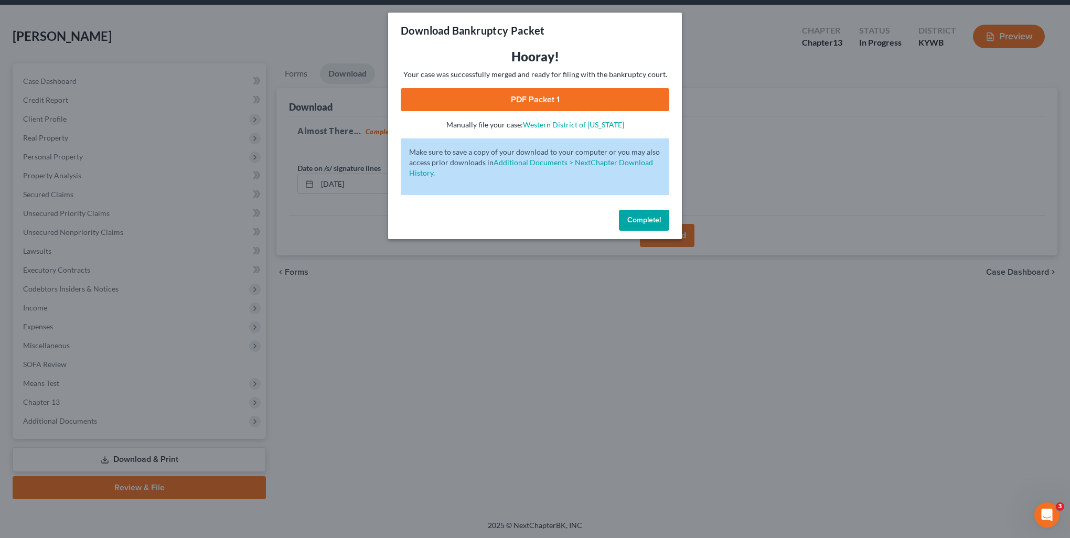
click at [579, 100] on link "PDF Packet 1" at bounding box center [535, 99] width 269 height 23
click at [638, 223] on span "Complete!" at bounding box center [644, 220] width 34 height 9
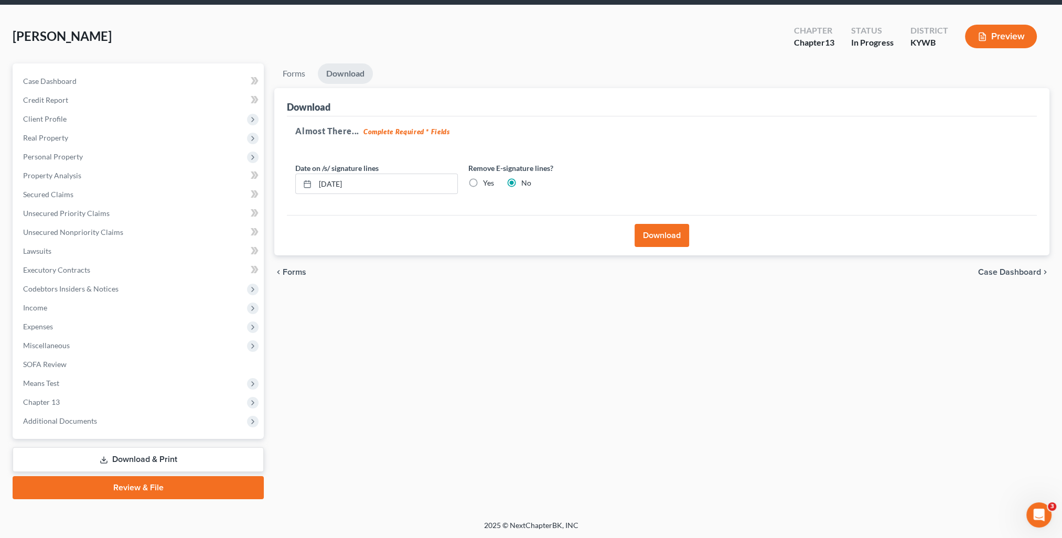
scroll to position [0, 0]
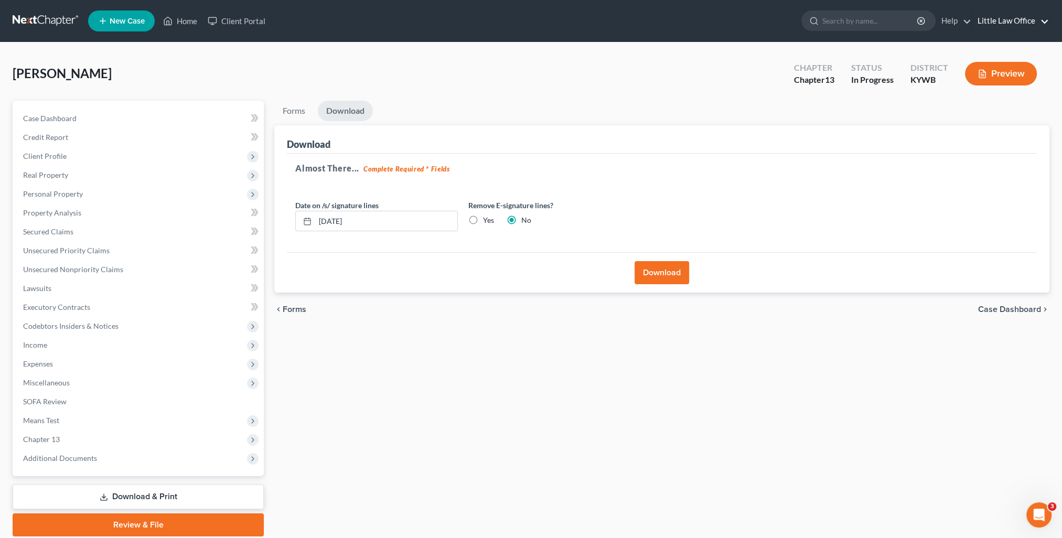
click at [1015, 26] on link "Little Law Office" at bounding box center [1010, 21] width 77 height 19
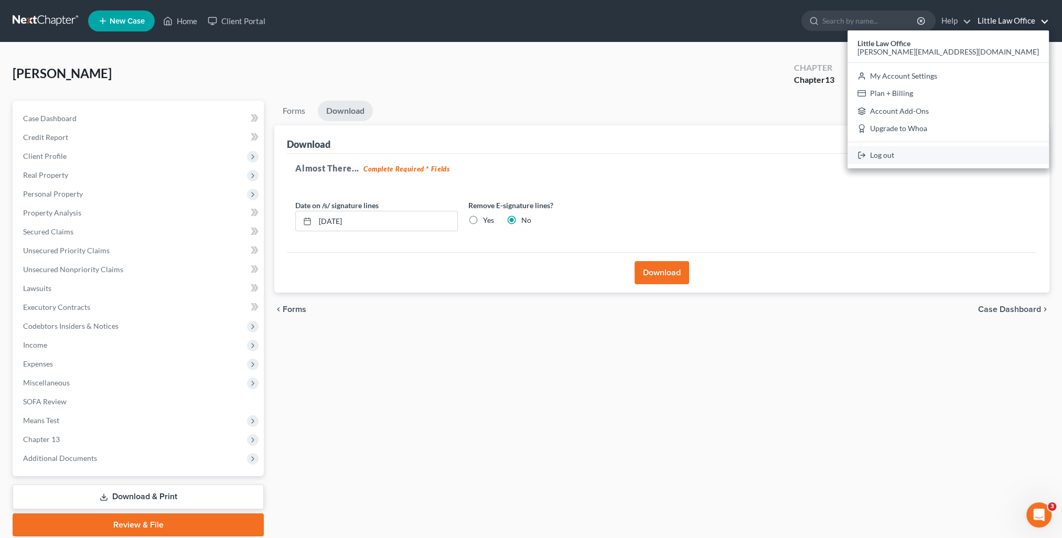
click at [972, 162] on link "Log out" at bounding box center [948, 155] width 201 height 18
